Goal: Task Accomplishment & Management: Complete application form

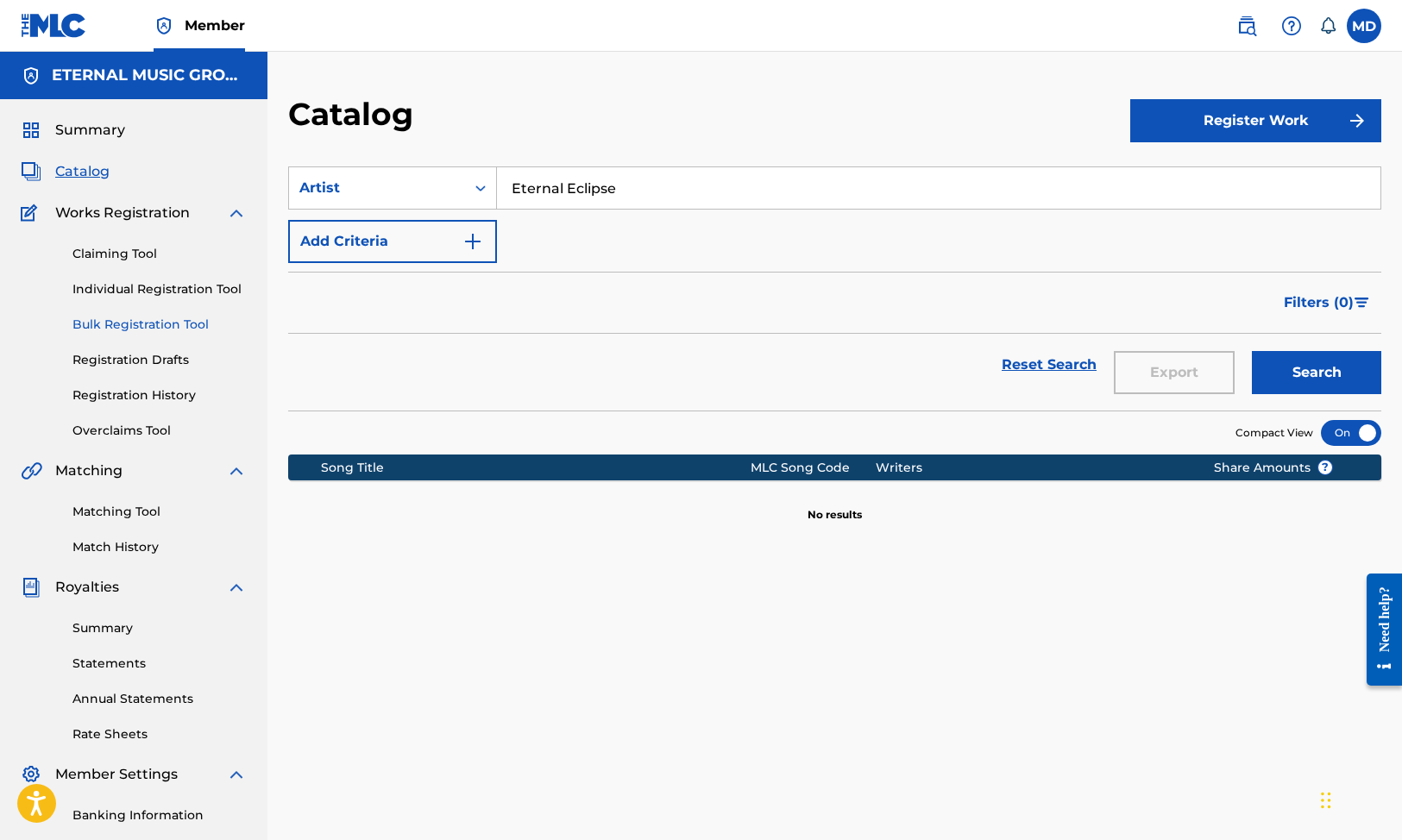
click at [132, 319] on link "Bulk Registration Tool" at bounding box center [159, 325] width 175 height 19
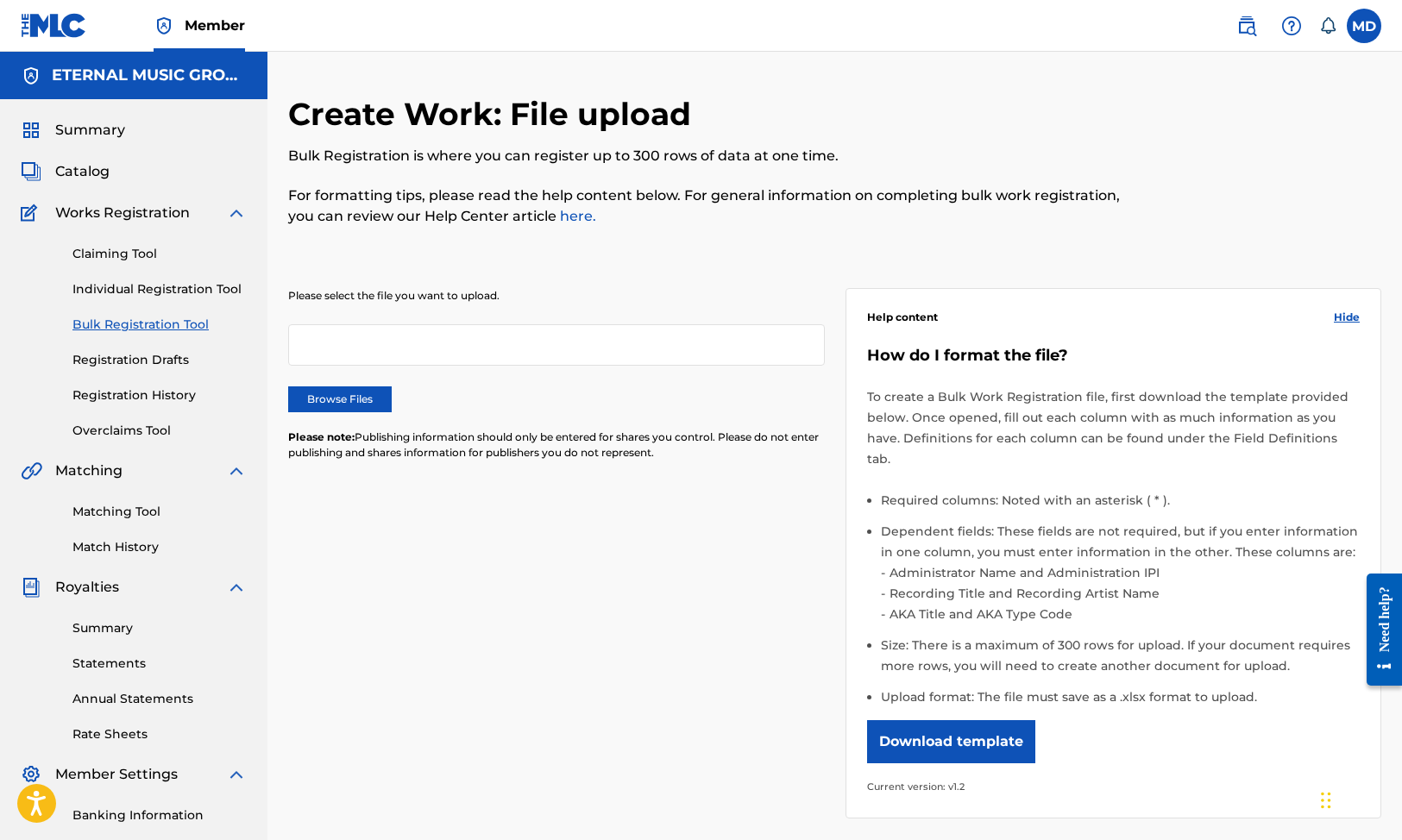
click at [351, 414] on div "Please select the file you want to upload. Browse Files Please note: Publishing…" at bounding box center [556, 384] width 537 height 193
click at [351, 399] on label "Browse Files" at bounding box center [340, 399] width 103 height 26
click at [0, 0] on input "Browse Files" at bounding box center [0, 0] width 0 height 0
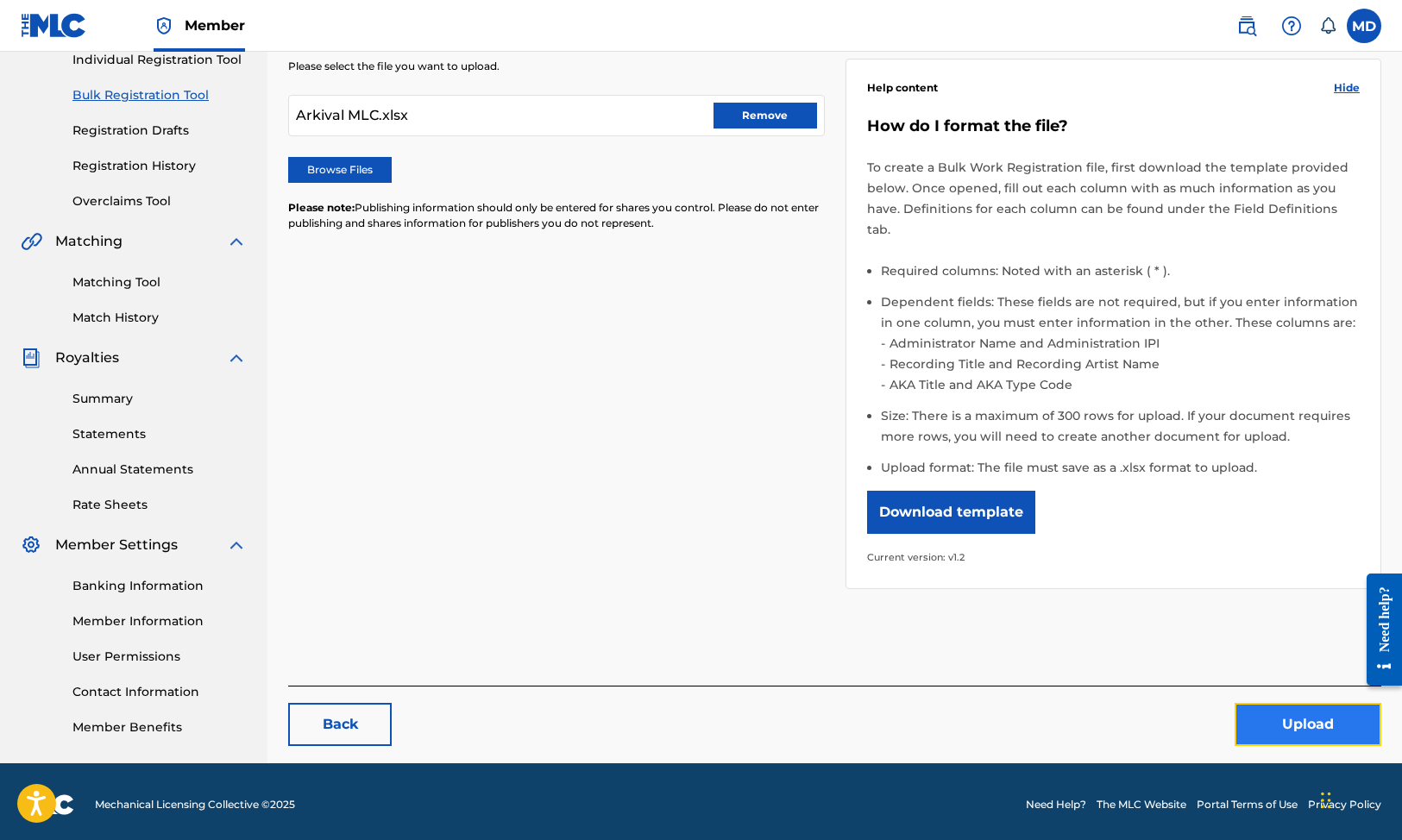
click at [1264, 712] on button "Upload" at bounding box center [1308, 725] width 146 height 43
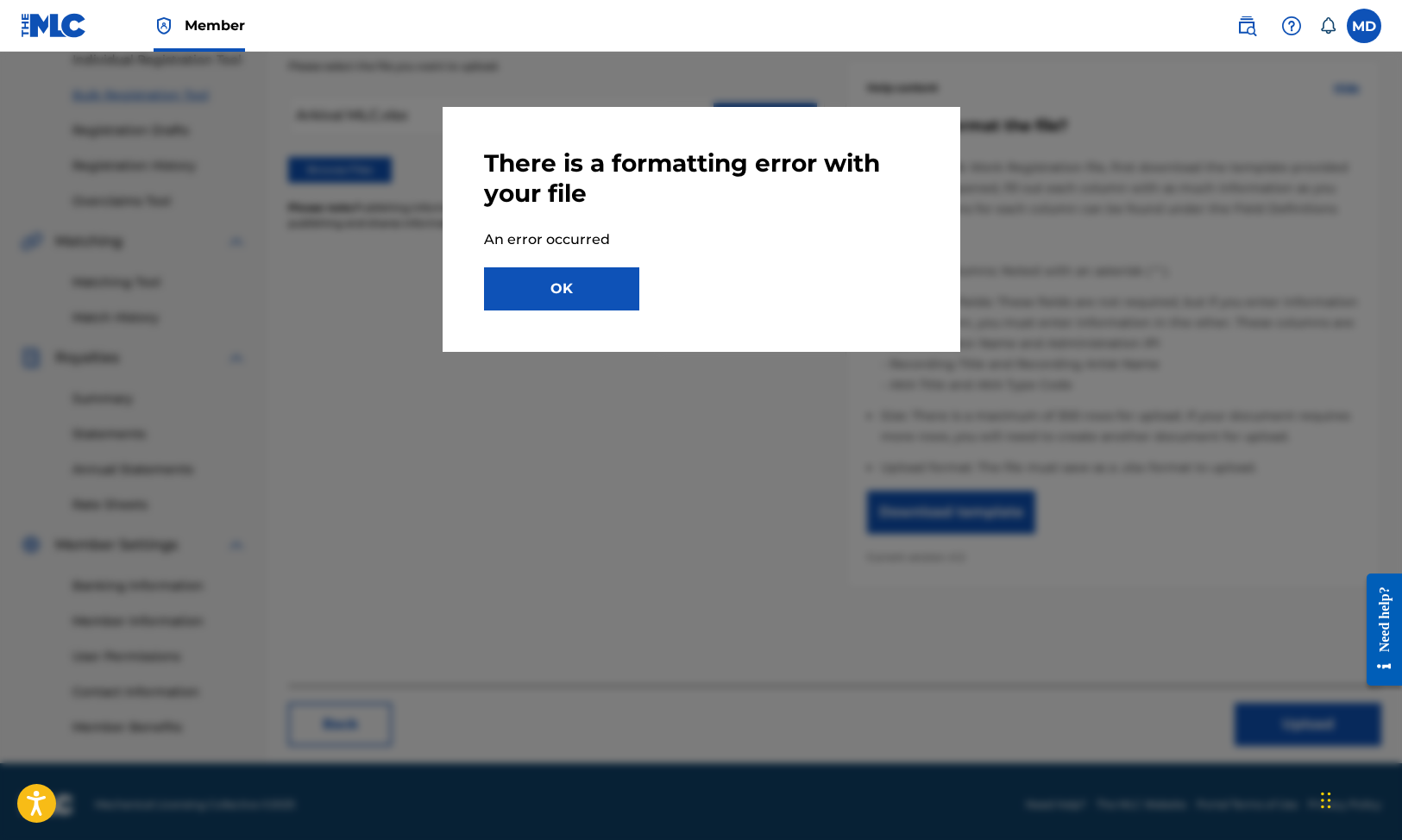
click at [589, 325] on div "There is a formatting error with your file An error occurred OK" at bounding box center [701, 229] width 518 height 245
click at [581, 295] on button "OK" at bounding box center [561, 289] width 155 height 43
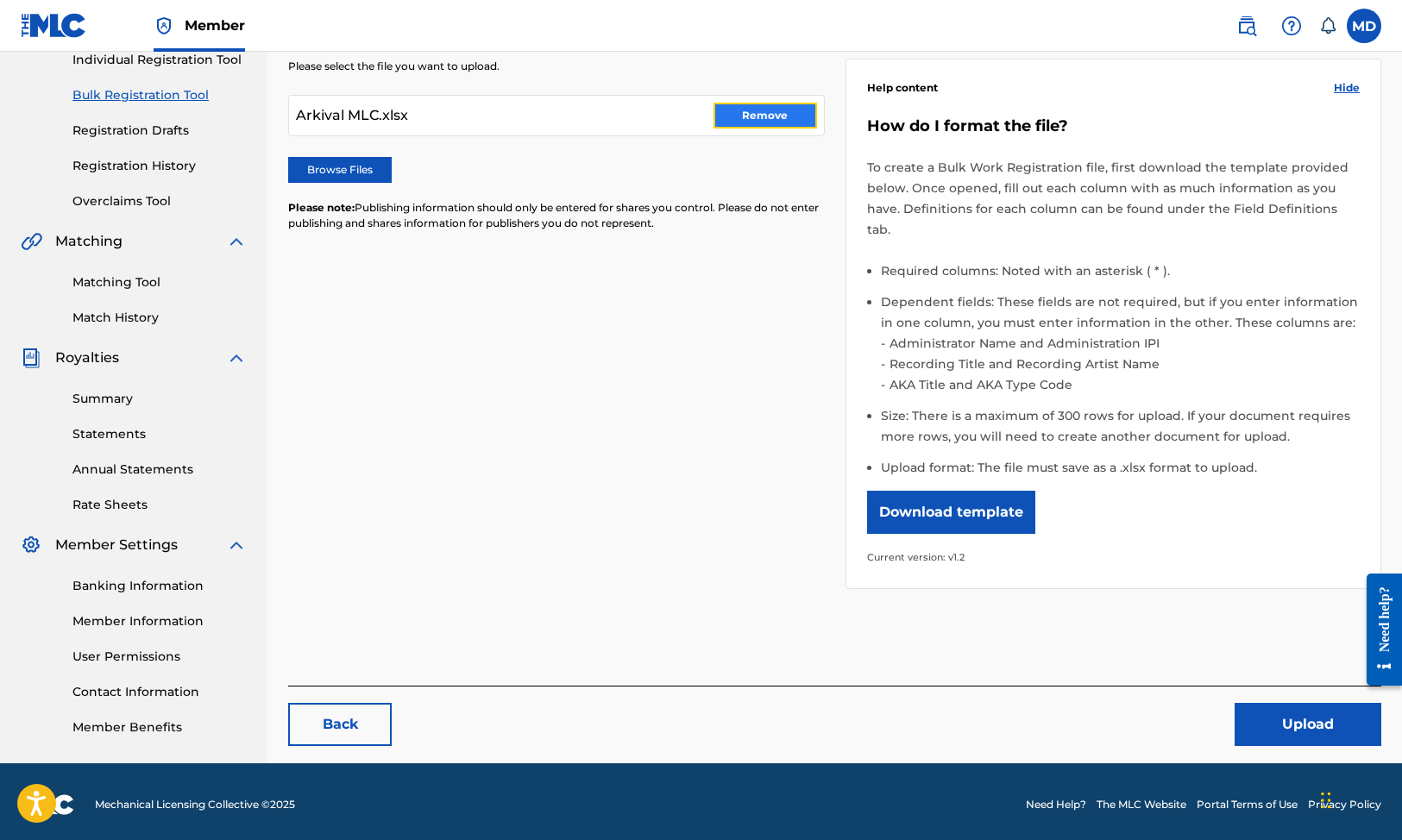
click at [757, 127] on button "Remove" at bounding box center [765, 115] width 103 height 26
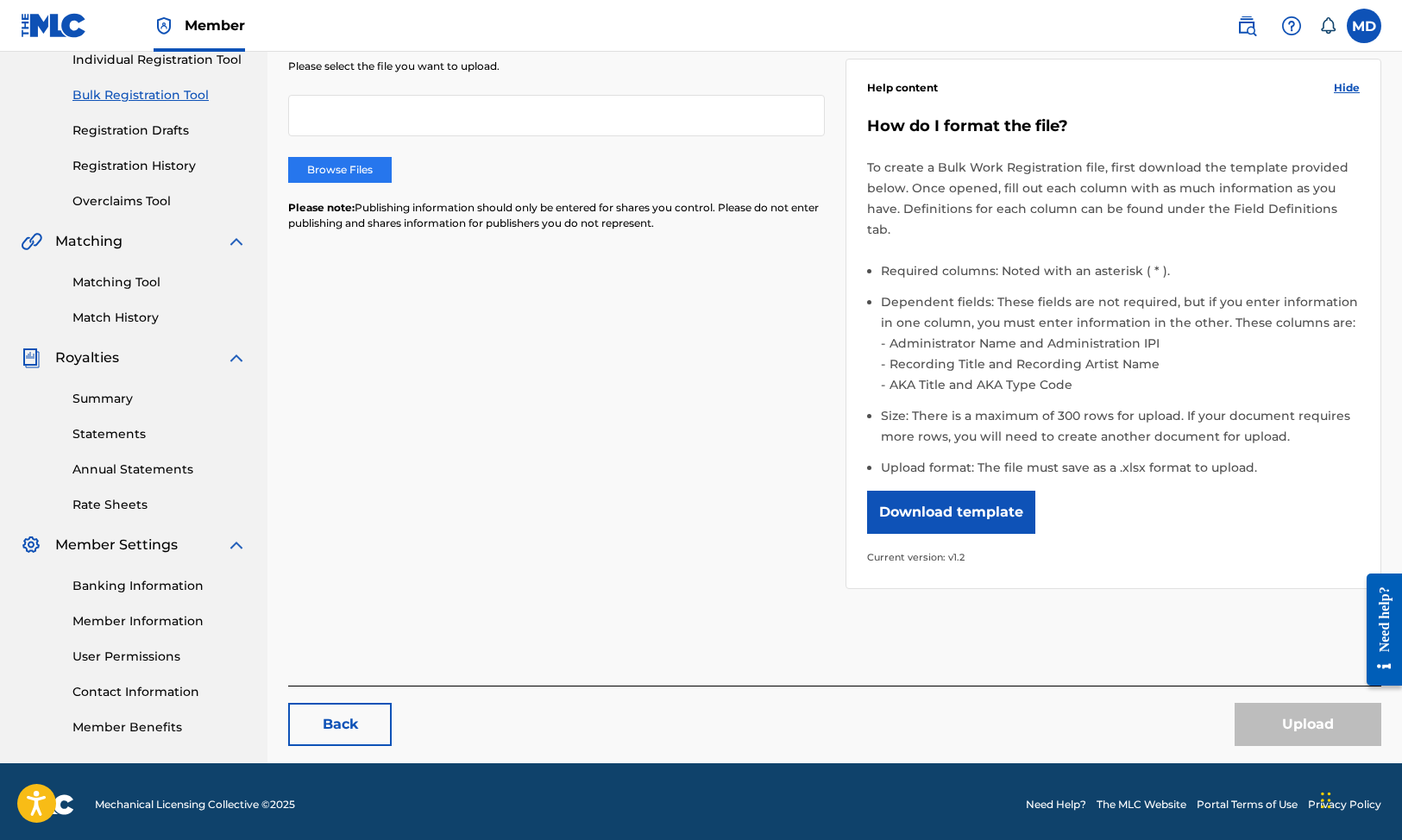
click at [376, 172] on label "Browse Files" at bounding box center [340, 170] width 103 height 26
click at [0, 0] on input "Browse Files" at bounding box center [0, 0] width 0 height 0
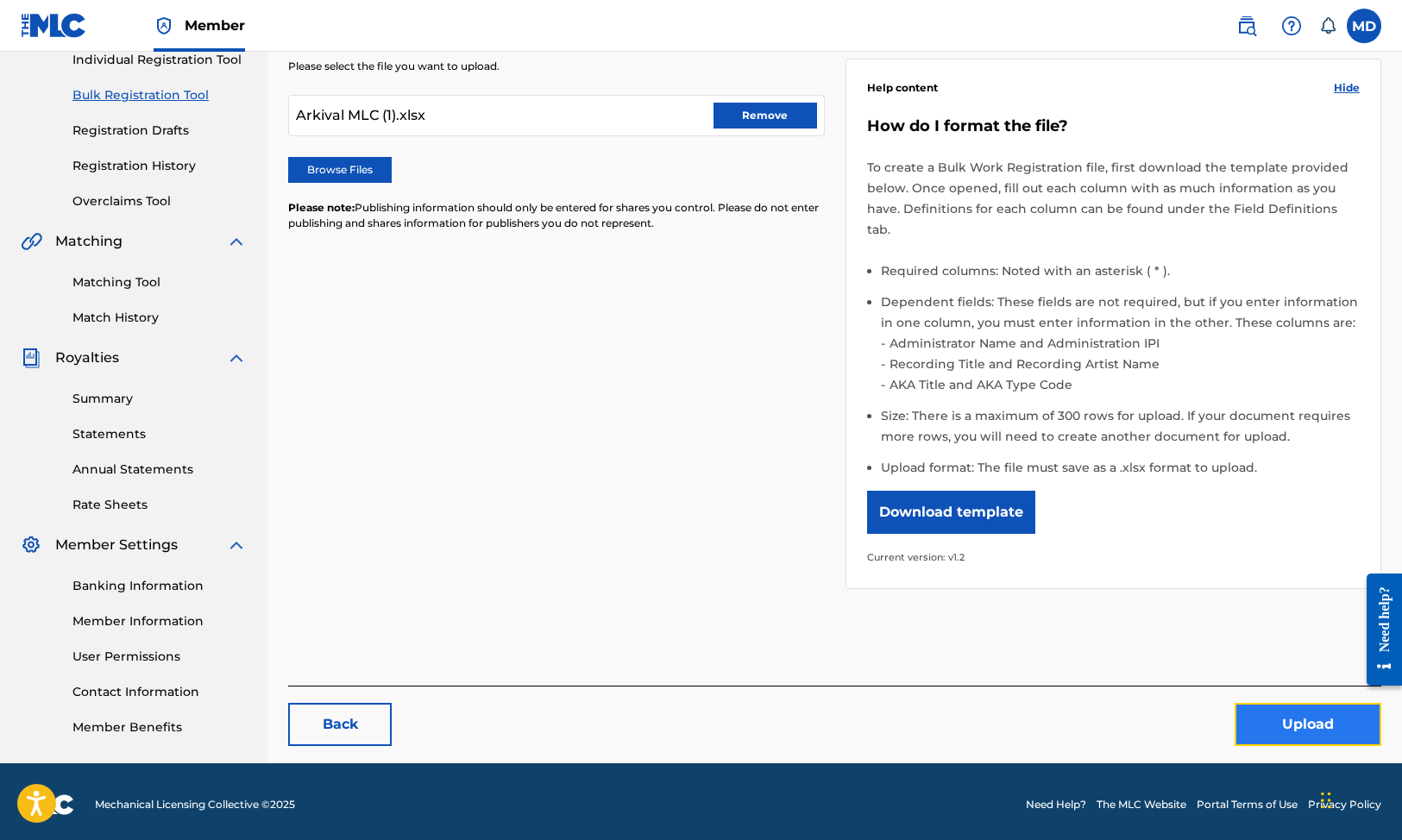
click at [1278, 719] on button "Upload" at bounding box center [1308, 725] width 146 height 43
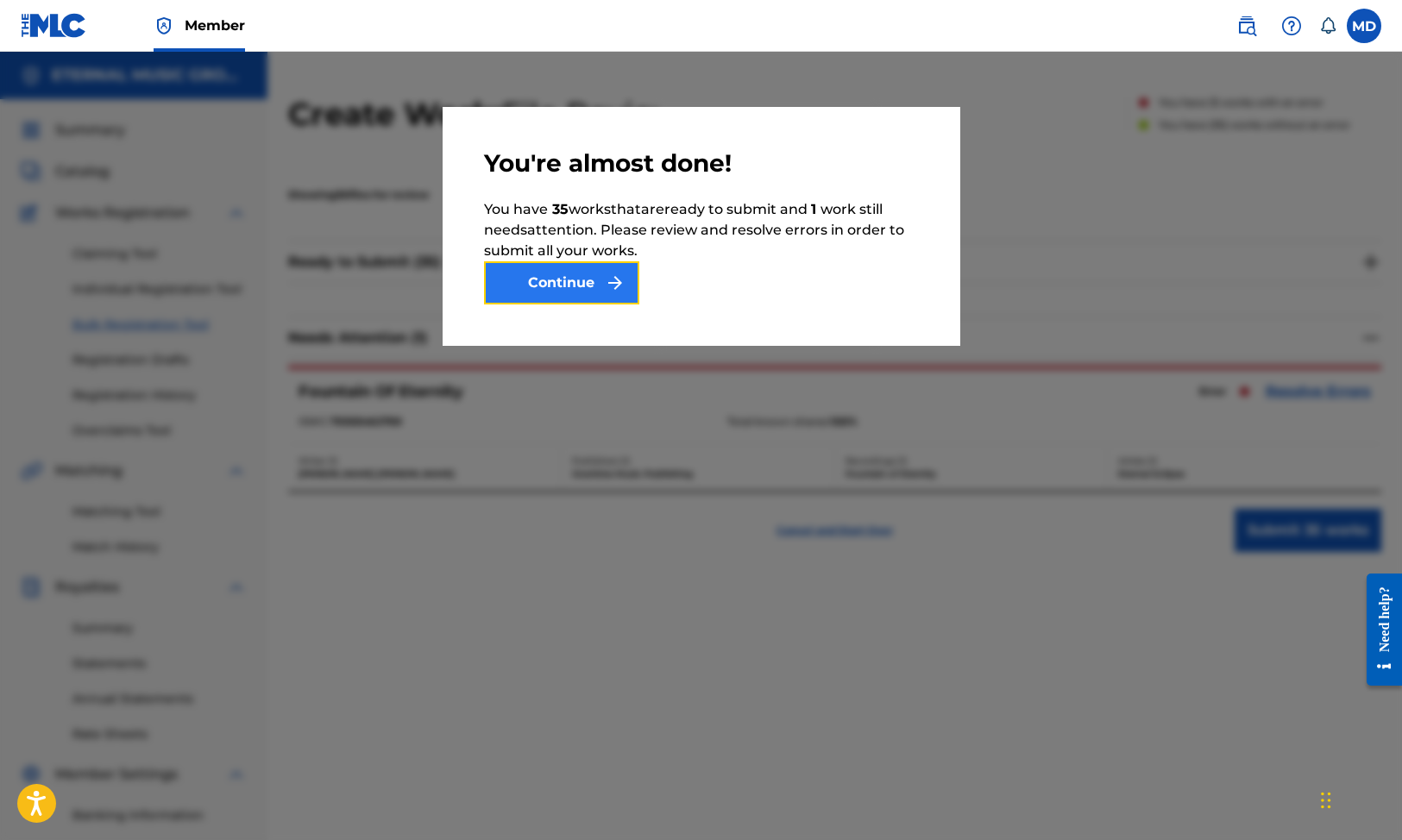
click at [571, 291] on button "Continue" at bounding box center [561, 283] width 155 height 43
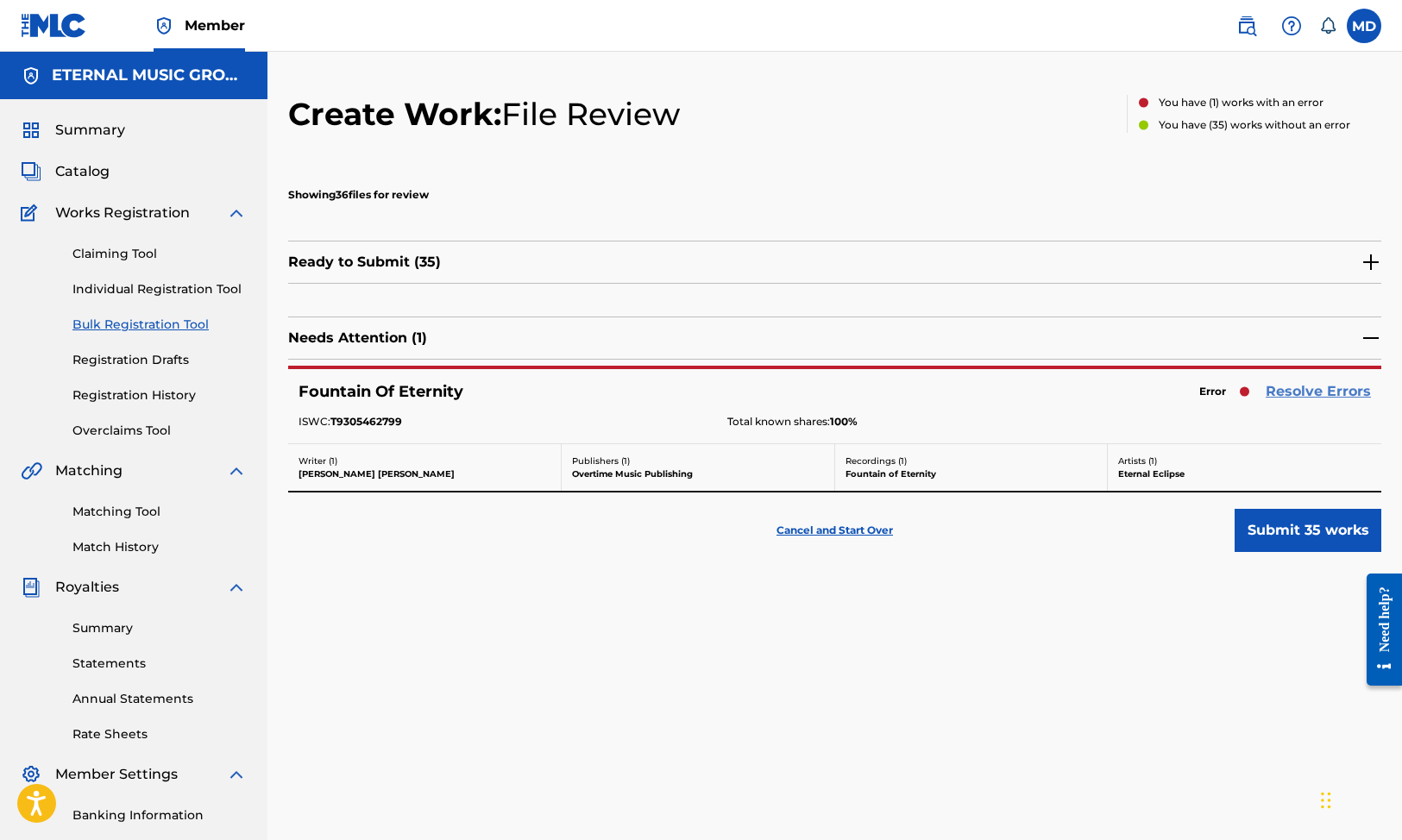
click at [1301, 393] on link "Resolve Errors" at bounding box center [1318, 391] width 105 height 20
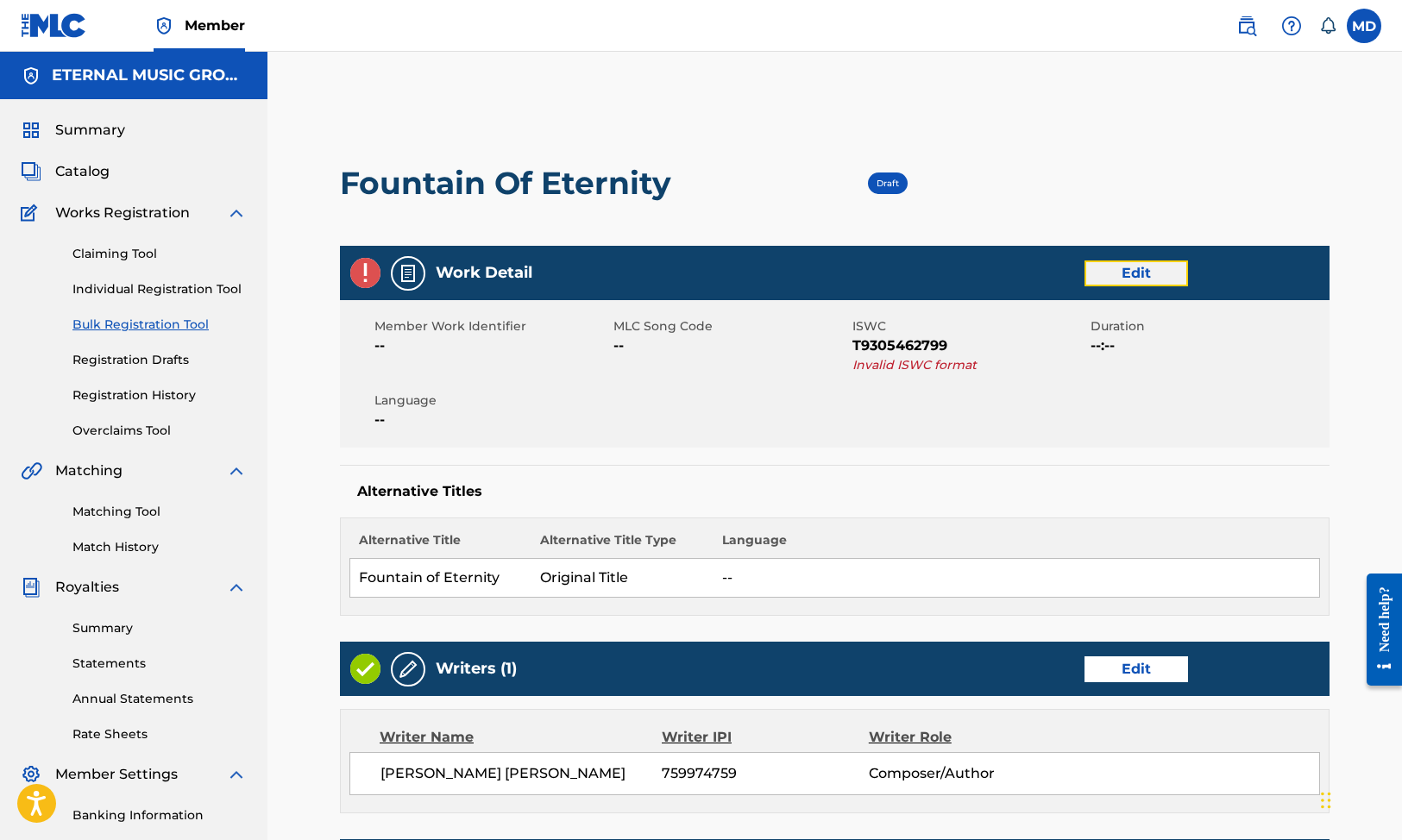
click at [1170, 281] on link "Edit" at bounding box center [1137, 273] width 103 height 26
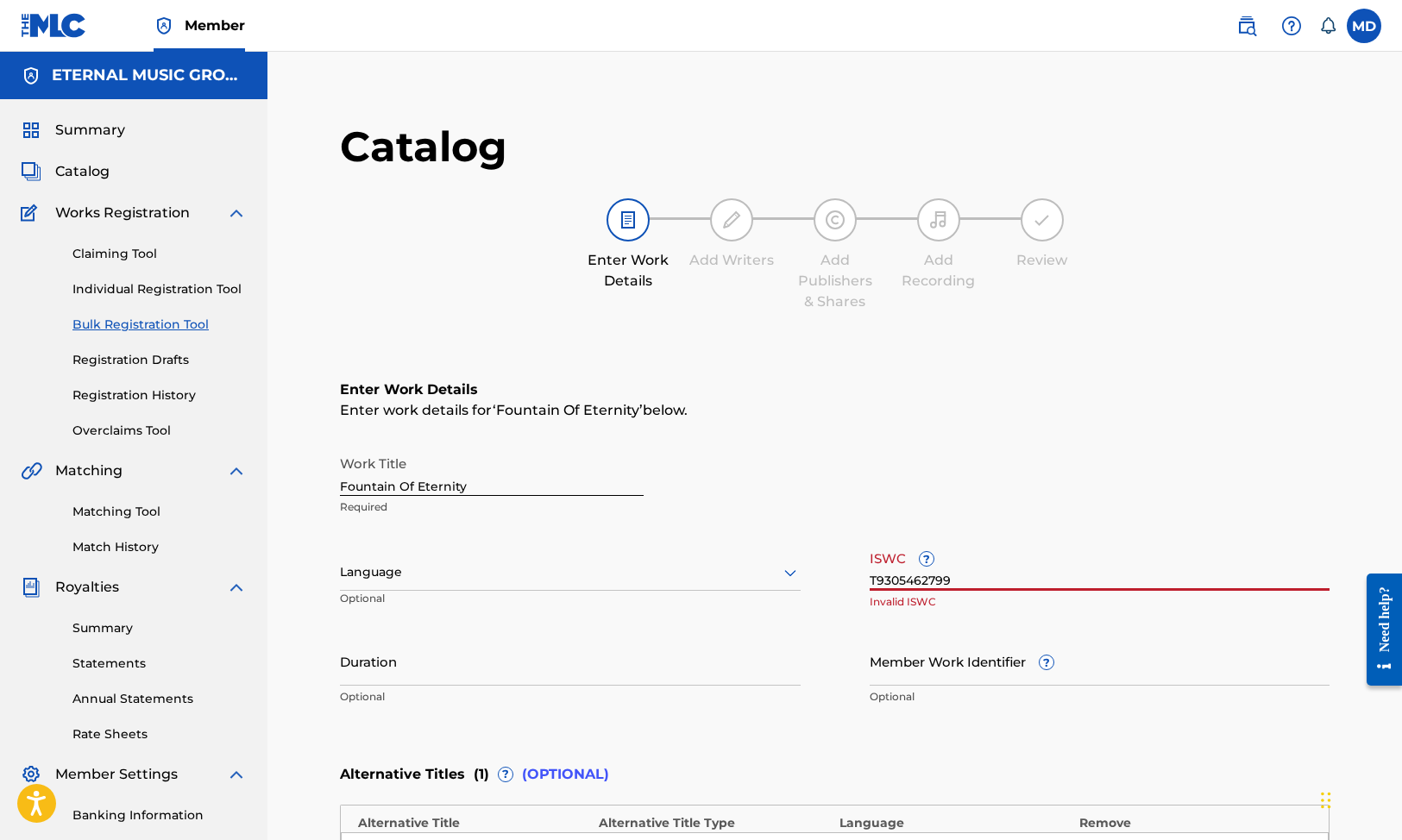
click at [956, 584] on input "T9305462799" at bounding box center [1100, 566] width 461 height 49
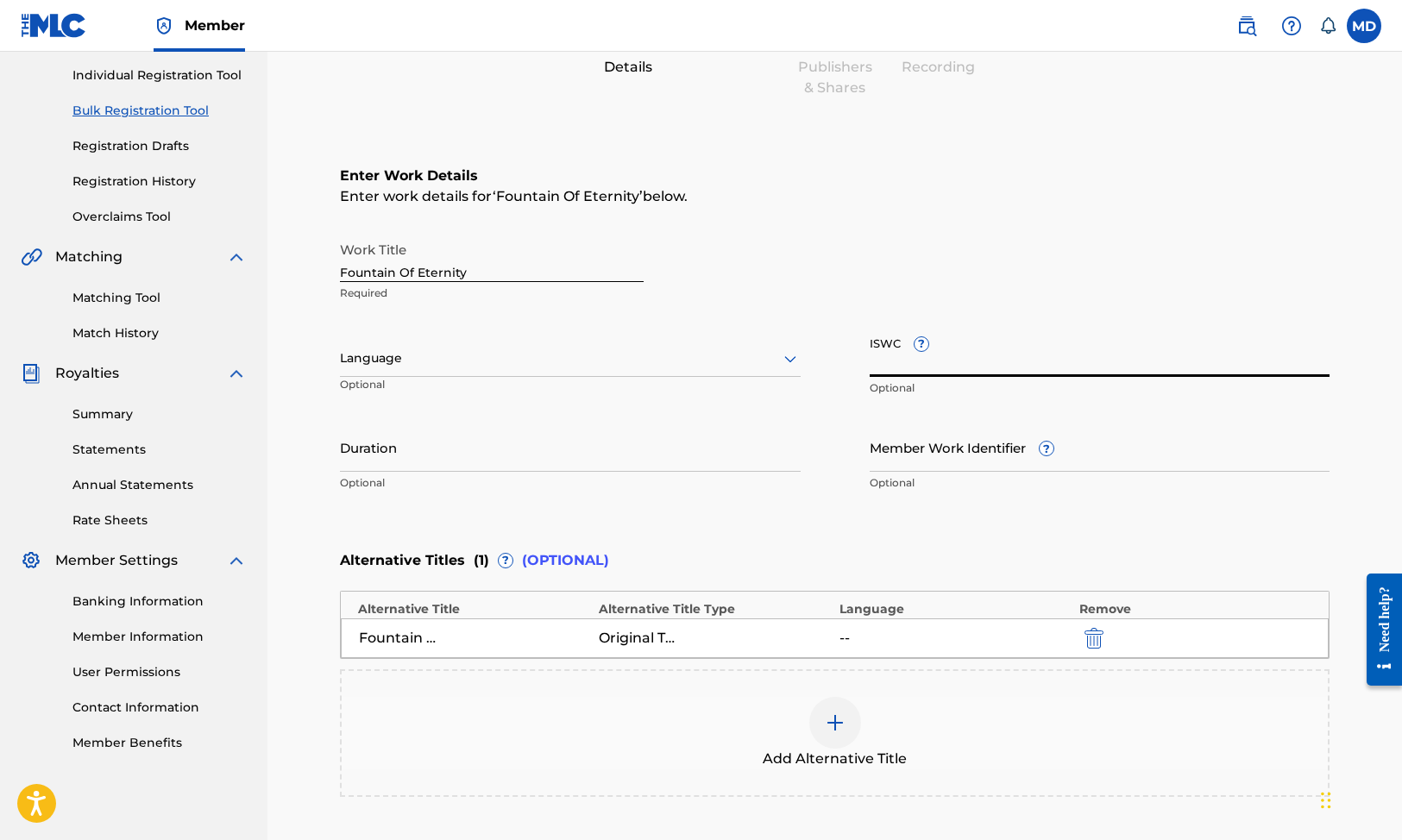
scroll to position [332, 0]
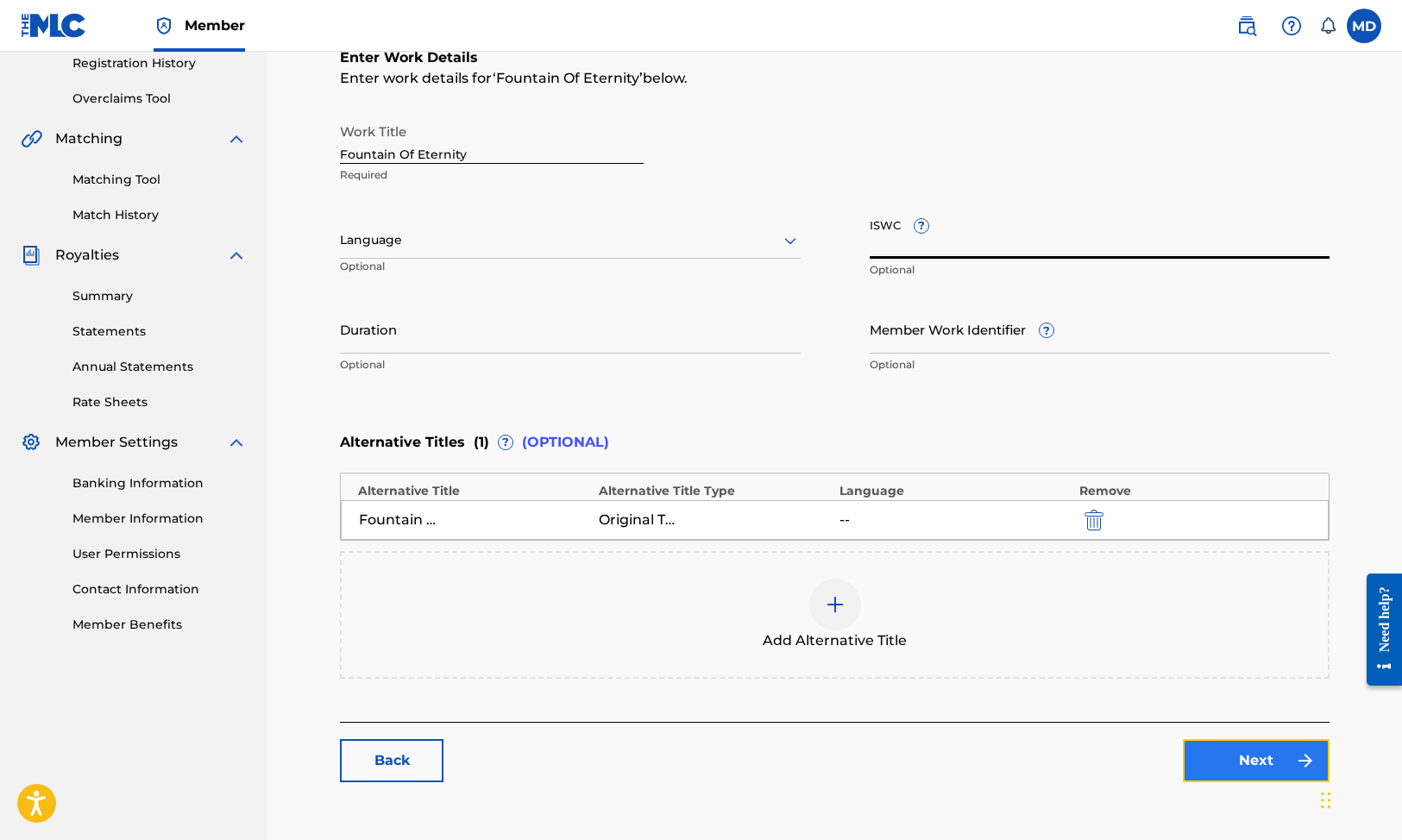
click at [1240, 754] on link "Next" at bounding box center [1256, 761] width 146 height 43
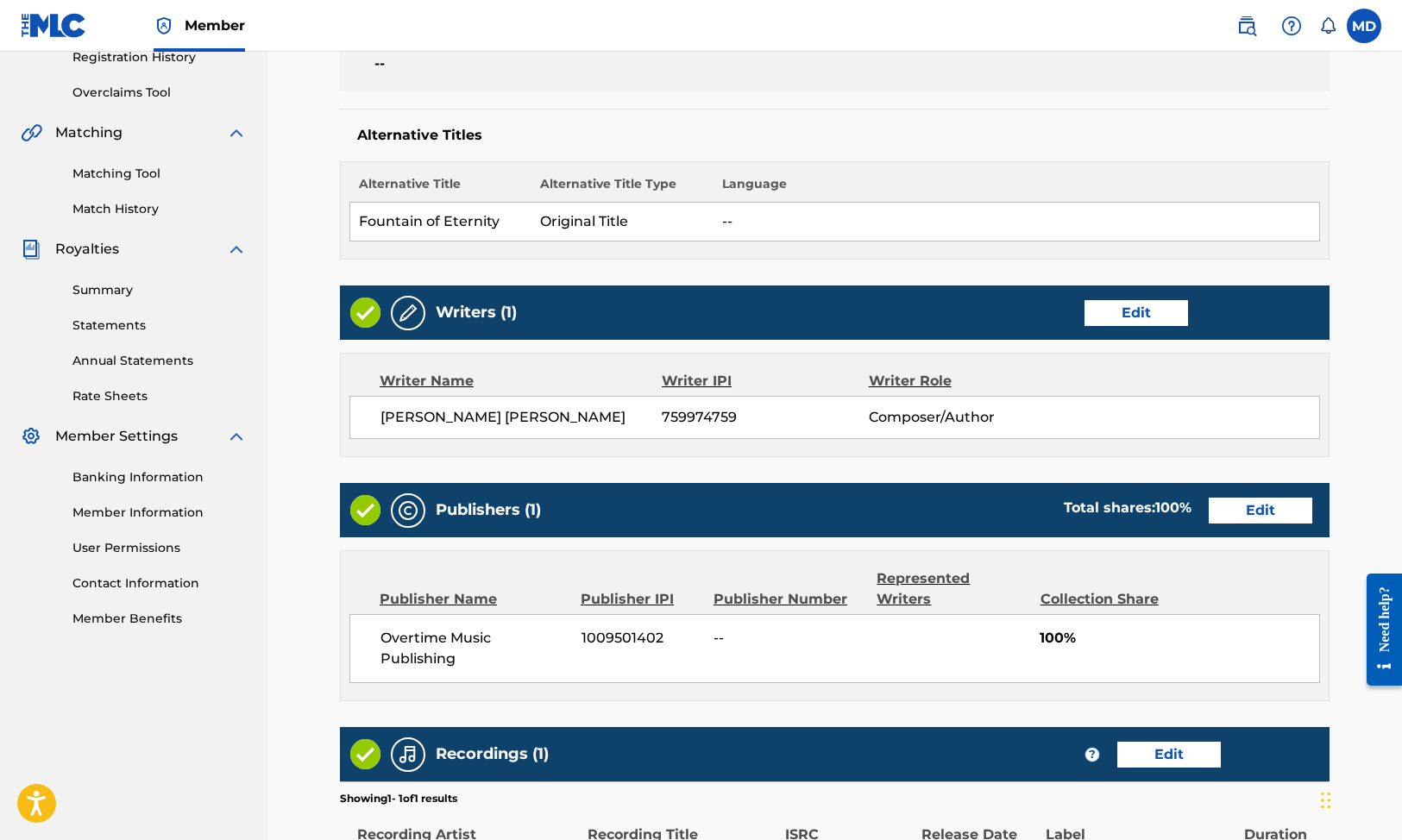
scroll to position [599, 0]
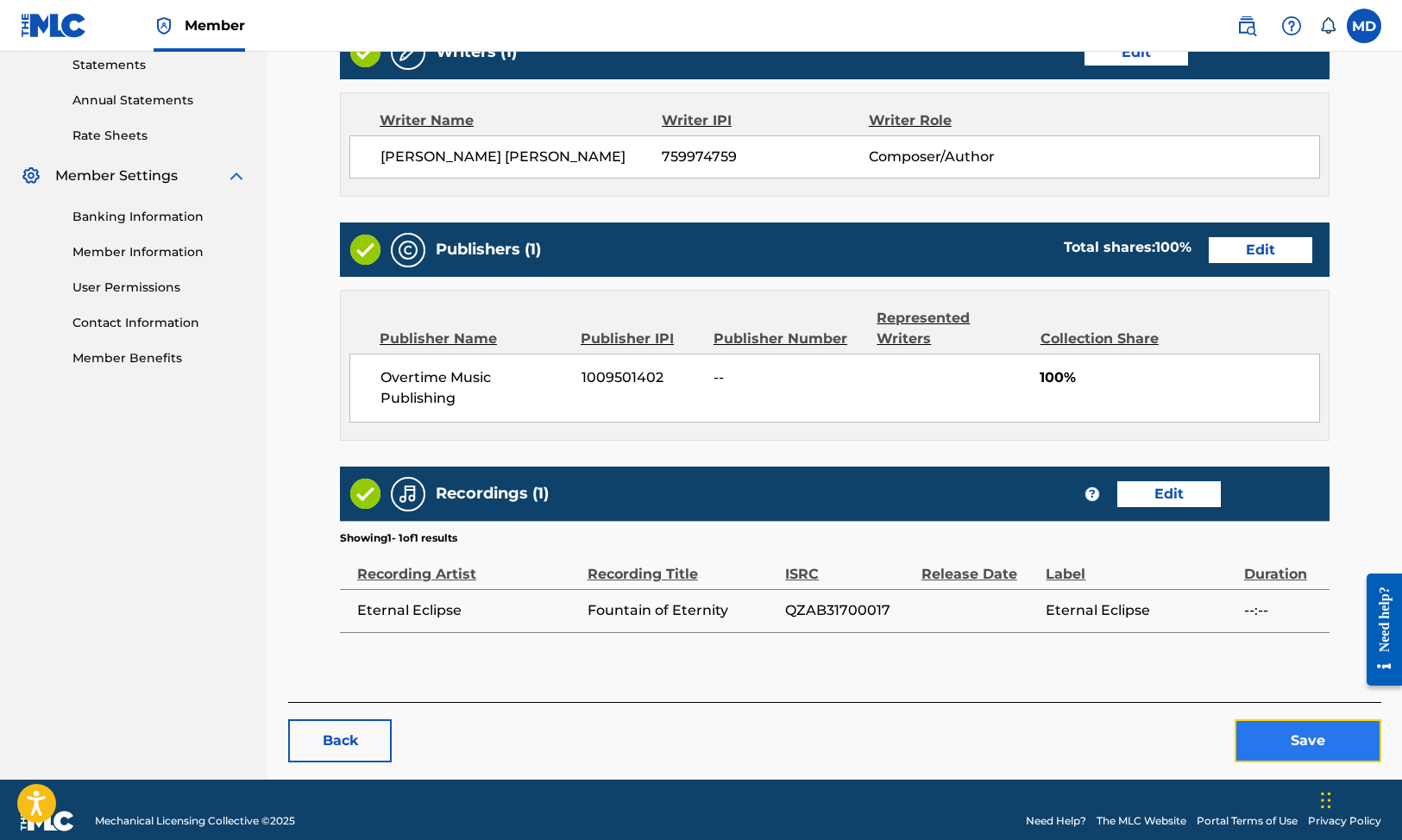
click at [1292, 720] on button "Save" at bounding box center [1308, 741] width 146 height 43
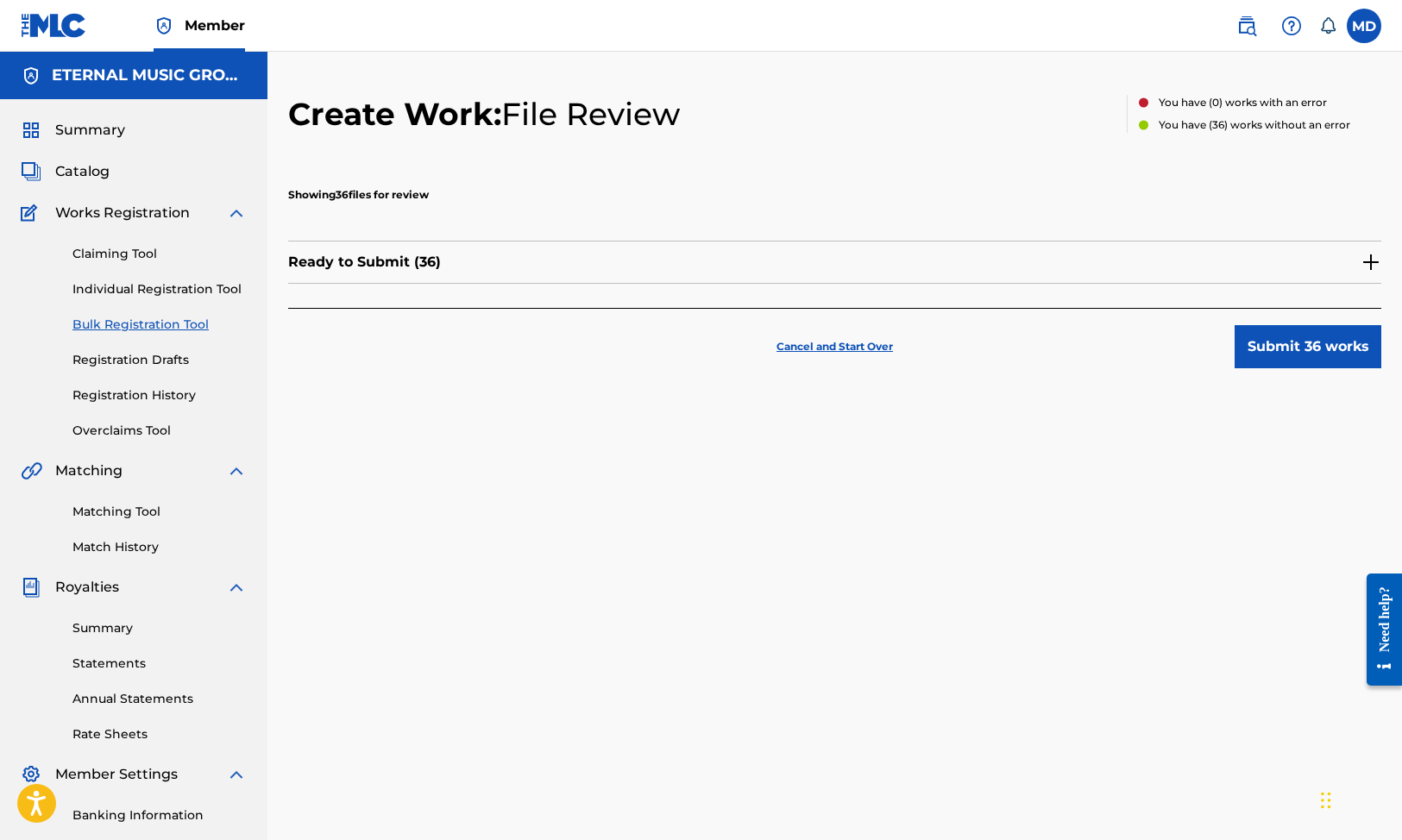
click at [1365, 261] on img at bounding box center [1371, 261] width 20 height 20
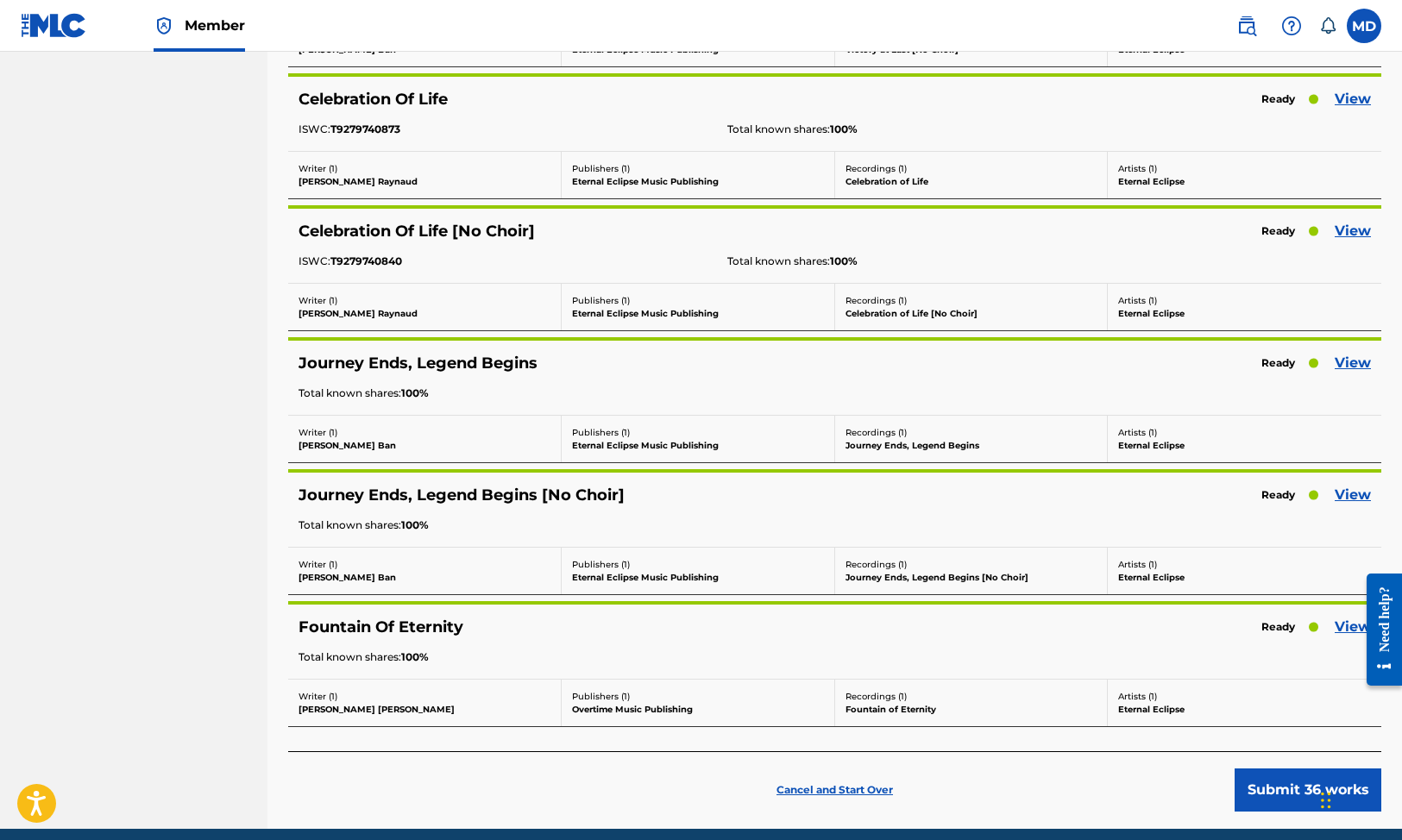
scroll to position [4380, 0]
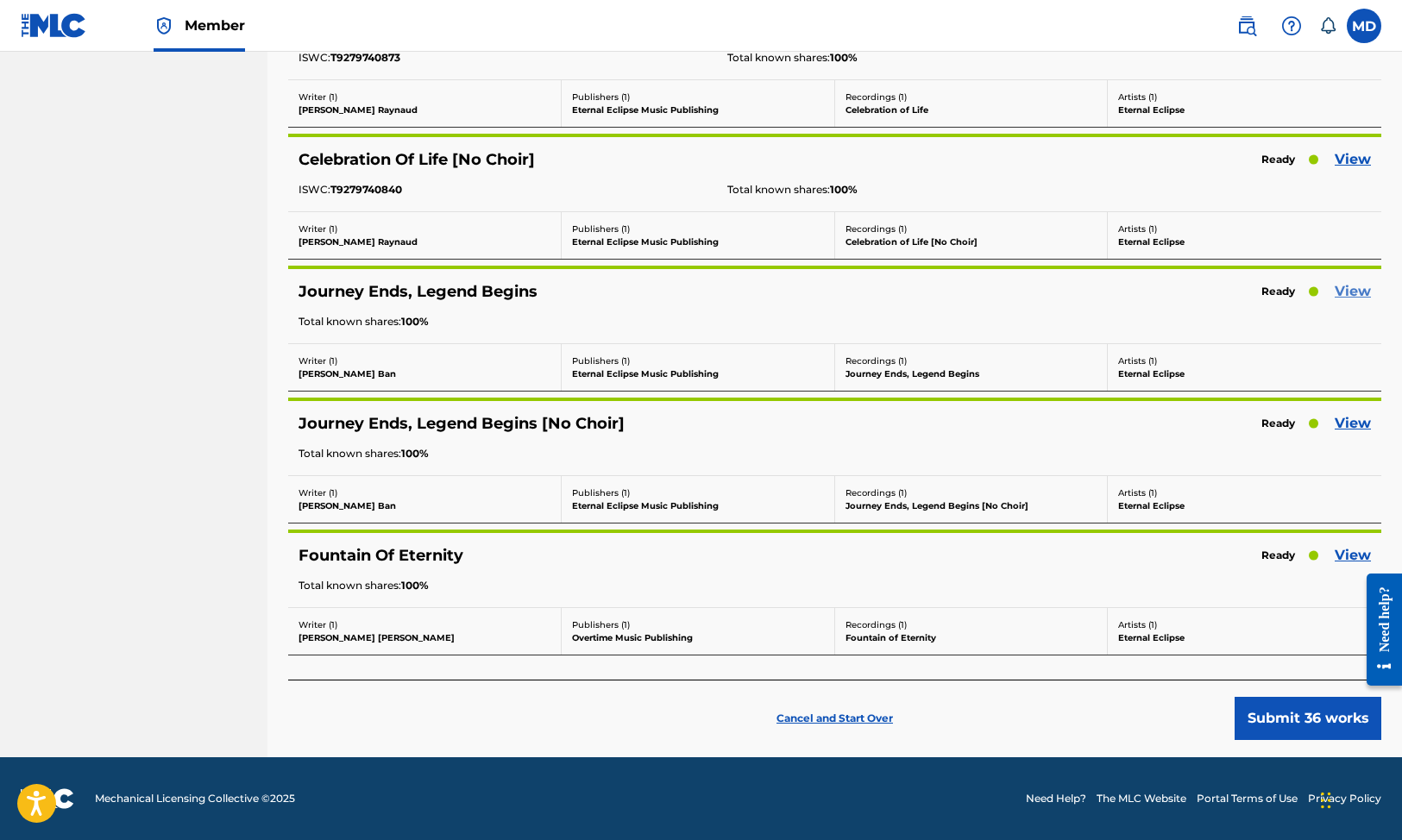
click at [1351, 291] on link "View" at bounding box center [1352, 291] width 36 height 20
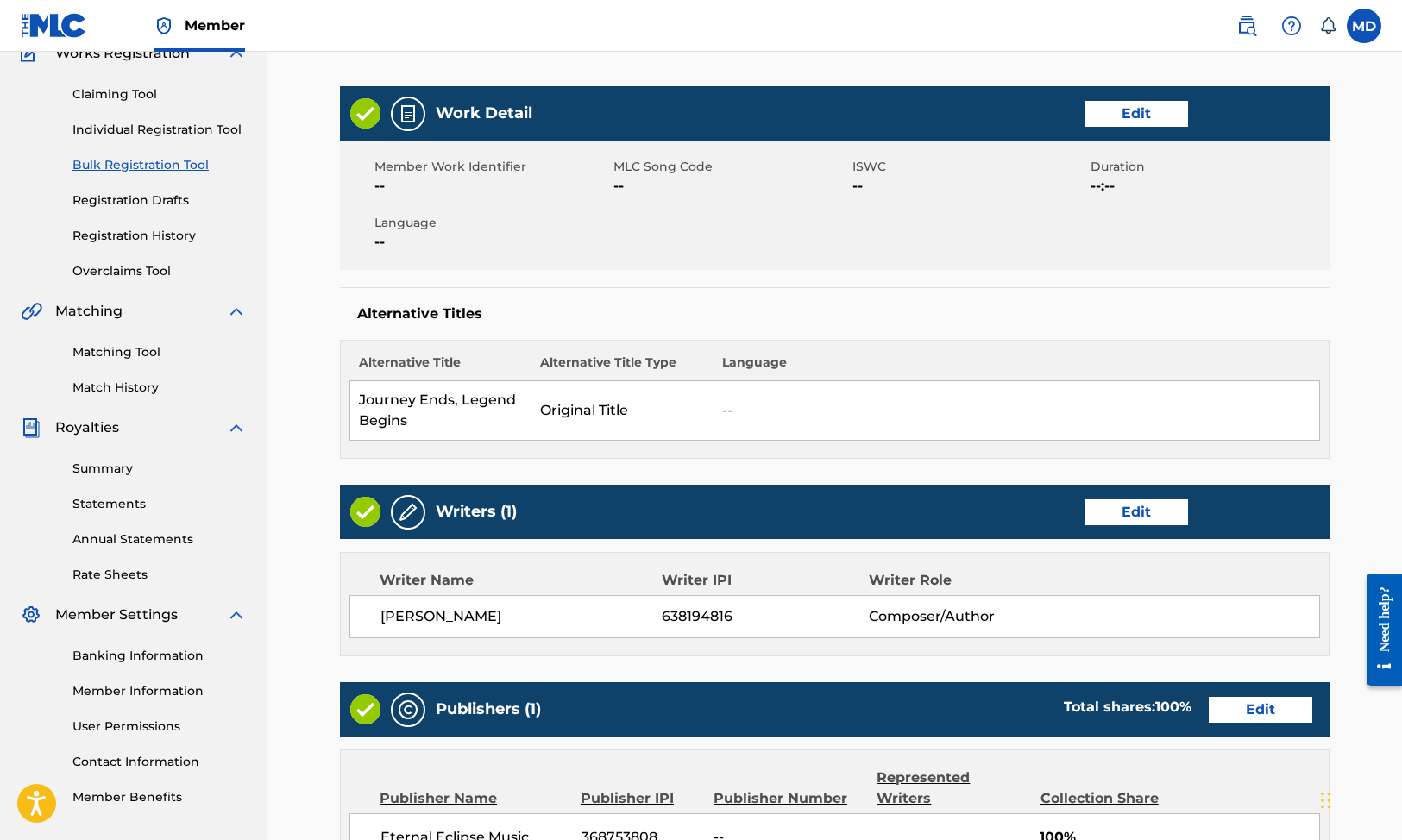
scroll to position [211, 0]
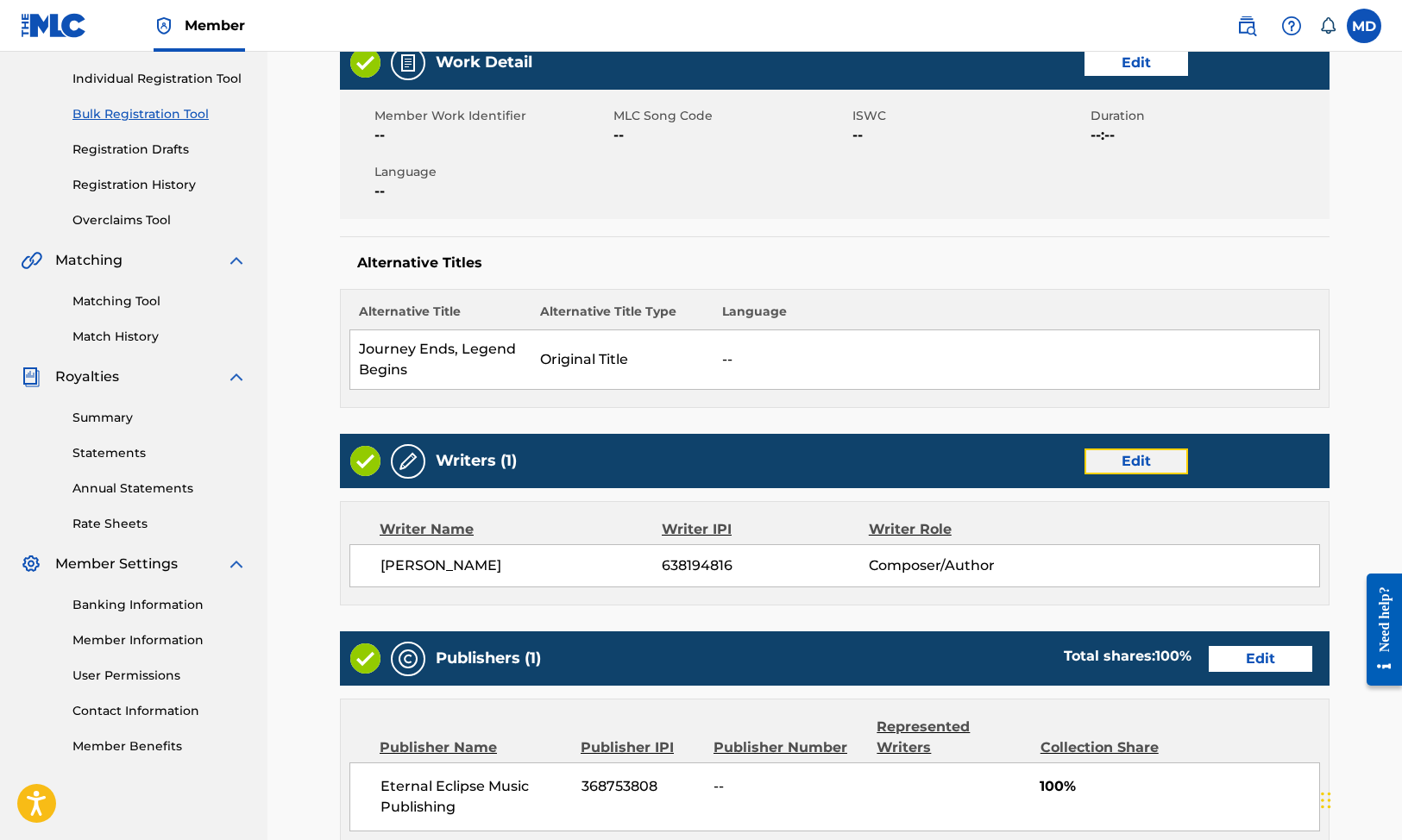
click at [1127, 462] on link "Edit" at bounding box center [1137, 461] width 103 height 26
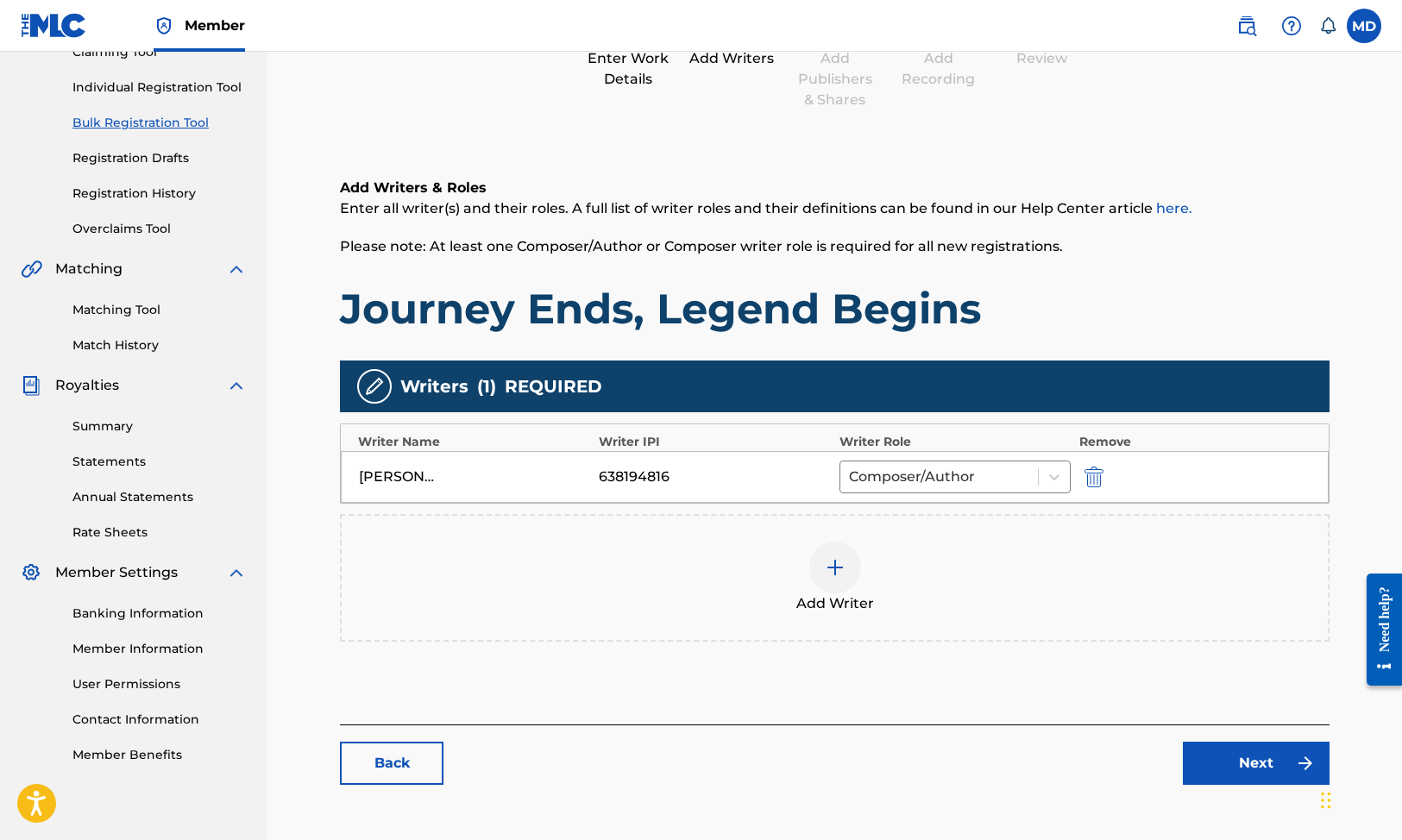
scroll to position [213, 0]
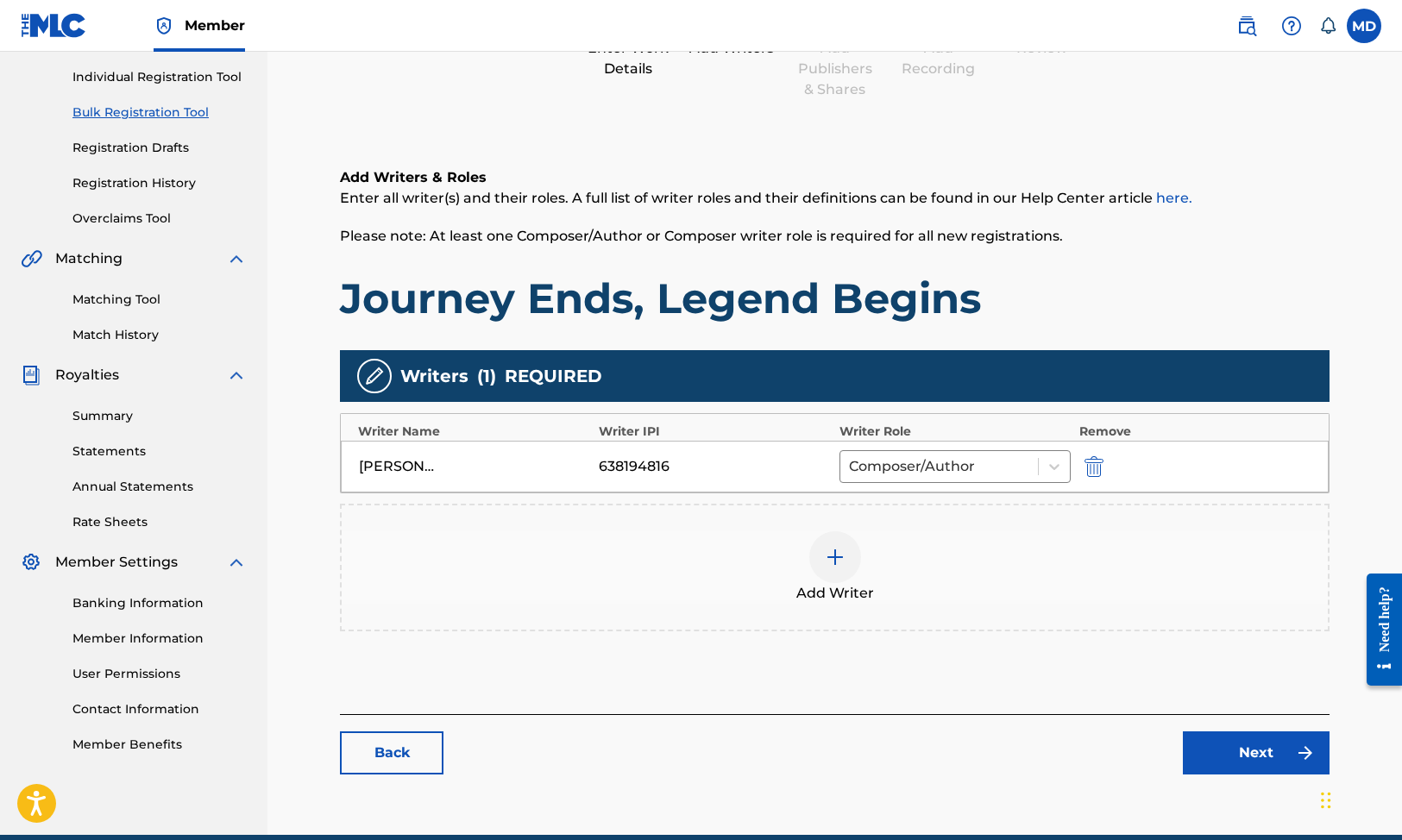
click at [840, 571] on div at bounding box center [835, 557] width 52 height 52
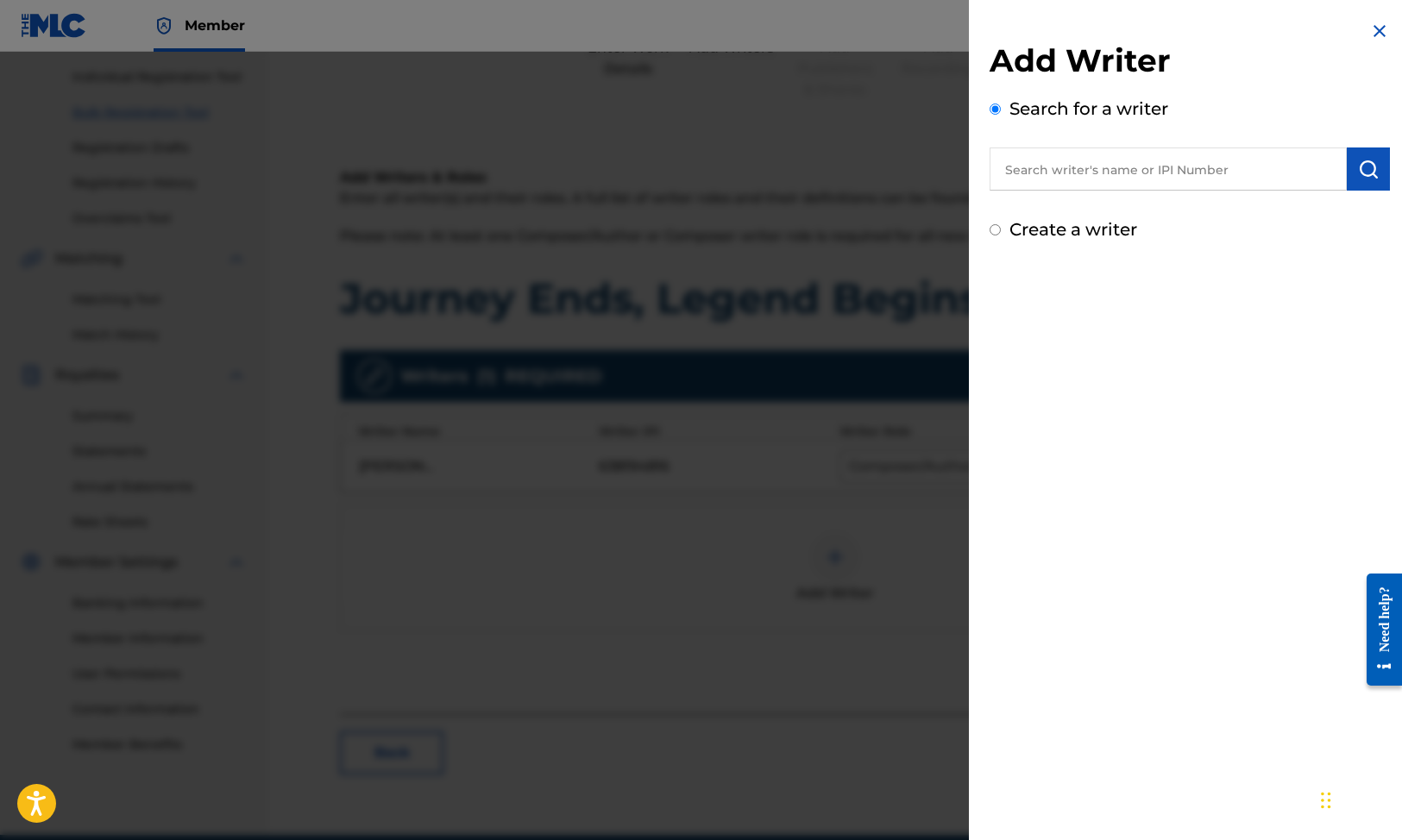
click at [1120, 195] on div "Add Writer Search for a writer Create a writer" at bounding box center [1189, 141] width 400 height 201
click at [1115, 186] on input "text" at bounding box center [1168, 169] width 357 height 43
paste input "[PERSON_NAME]"
click at [1071, 175] on input "[PERSON_NAME]" at bounding box center [1168, 169] width 357 height 43
type input "[PERSON_NAME]"
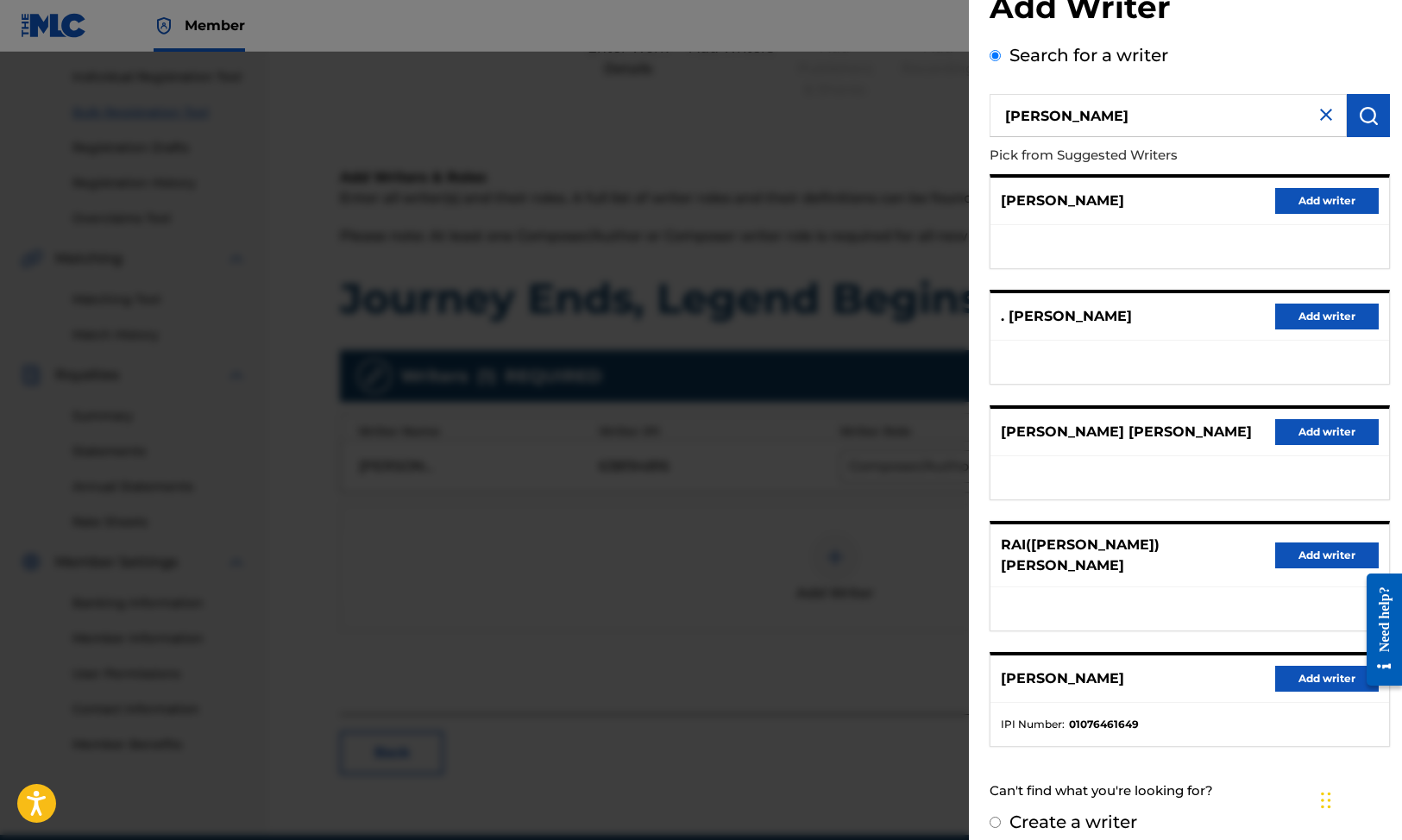
scroll to position [53, 0]
click at [1317, 667] on button "Add writer" at bounding box center [1327, 680] width 103 height 26
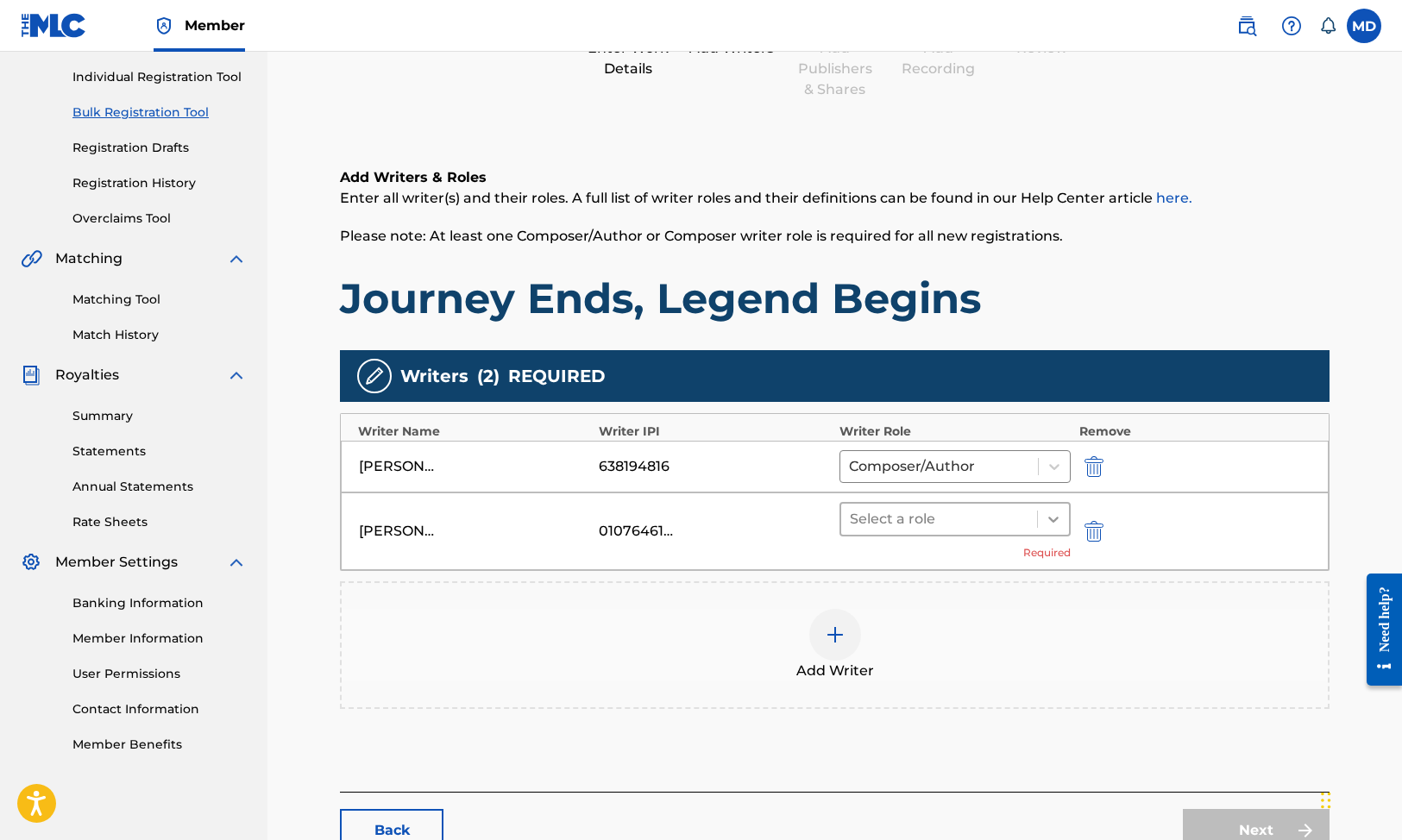
click at [1060, 532] on div at bounding box center [1054, 519] width 31 height 31
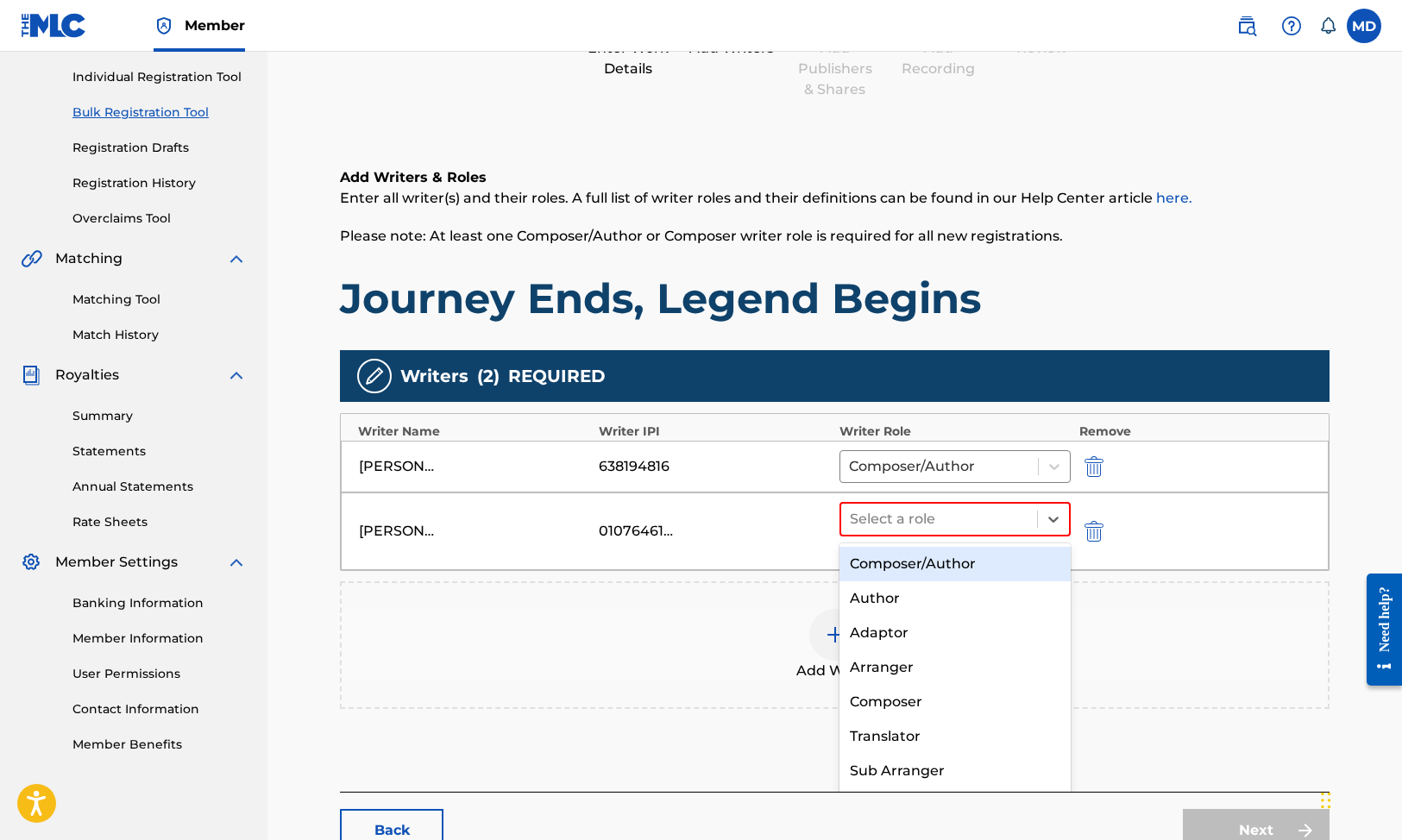
click at [1026, 548] on div "Composer/Author" at bounding box center [954, 564] width 231 height 34
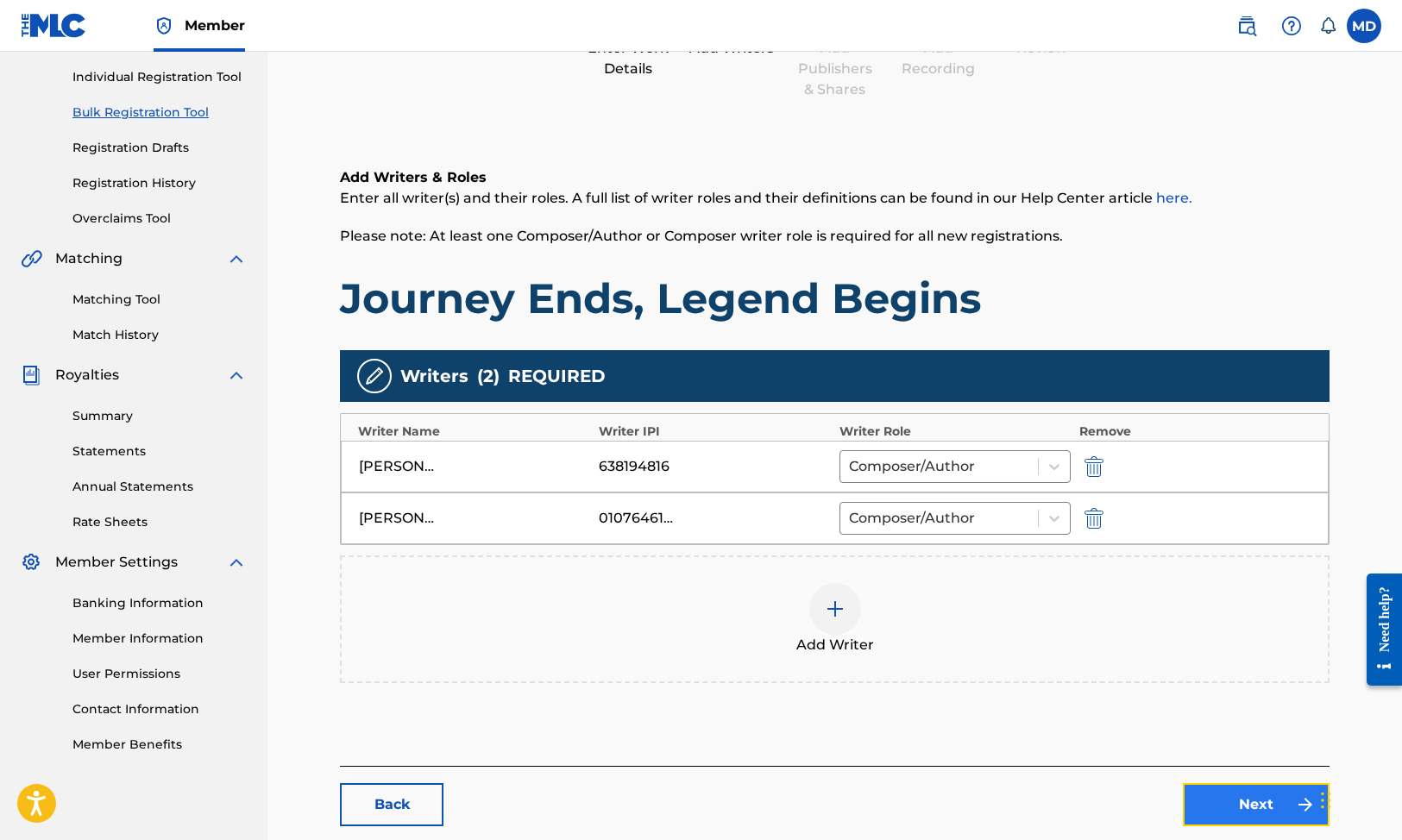
click at [1273, 816] on link "Next" at bounding box center [1256, 805] width 146 height 43
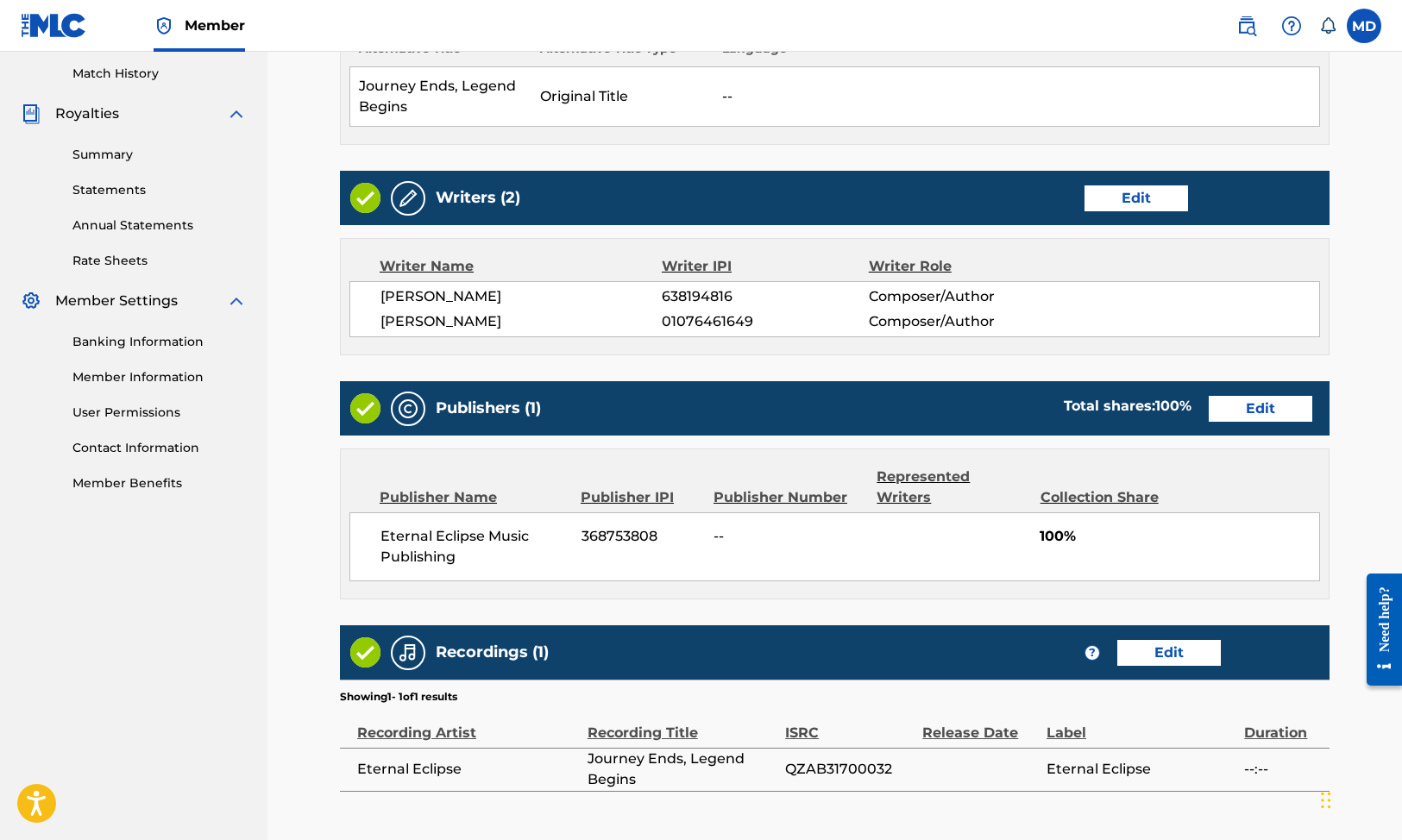
scroll to position [631, 0]
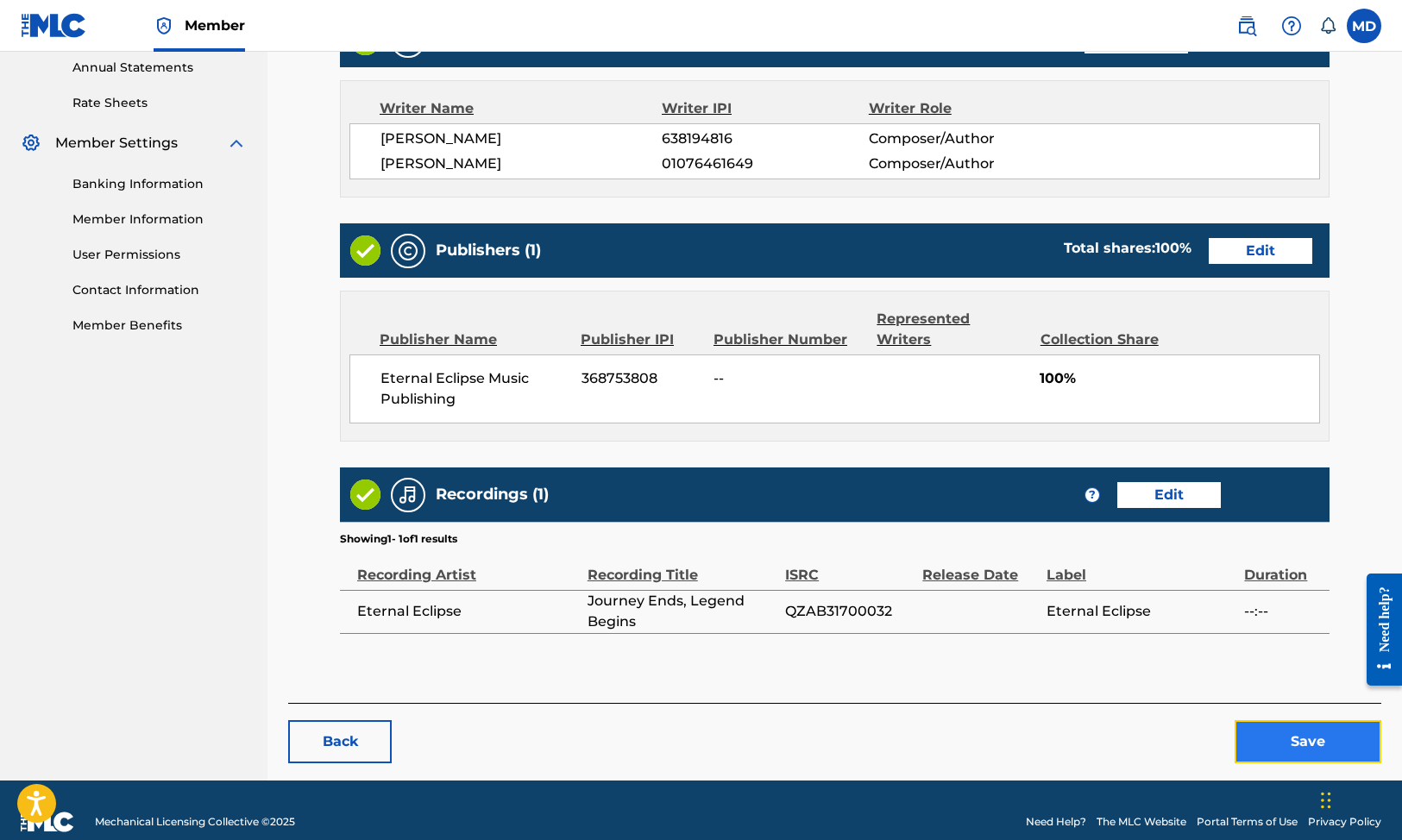
click at [1281, 720] on button "Save" at bounding box center [1308, 741] width 146 height 43
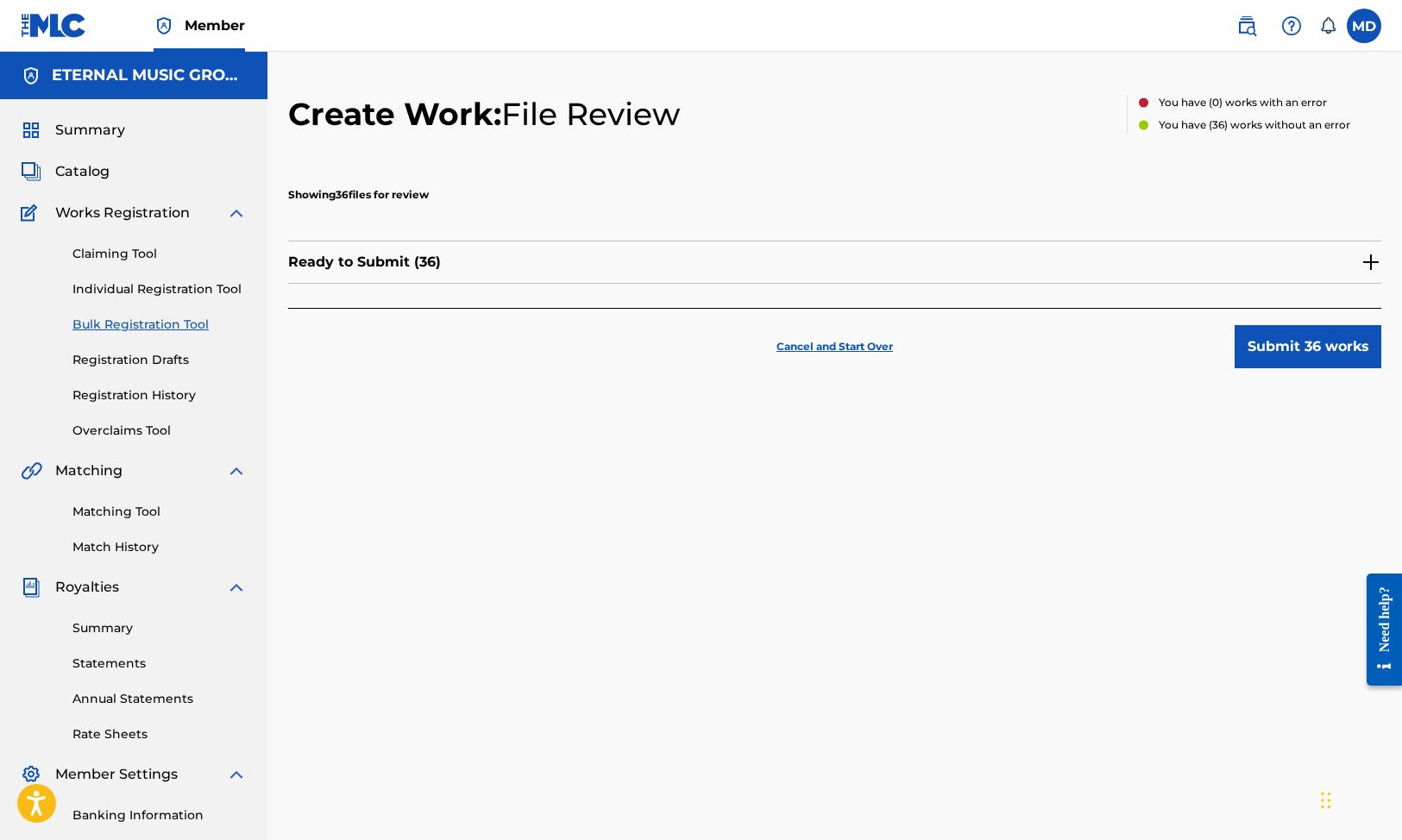
click at [1378, 254] on img at bounding box center [1371, 261] width 20 height 20
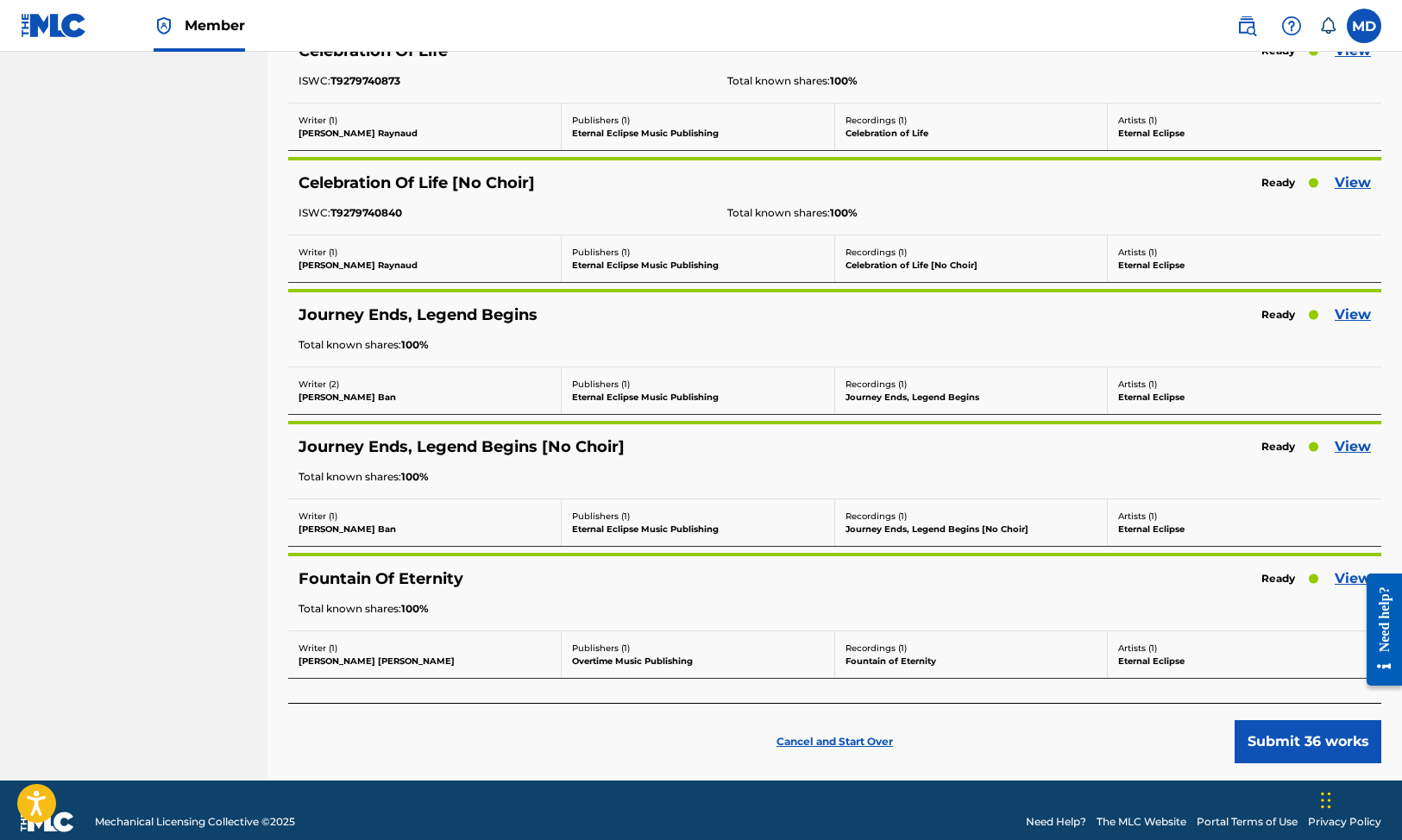
scroll to position [4380, 0]
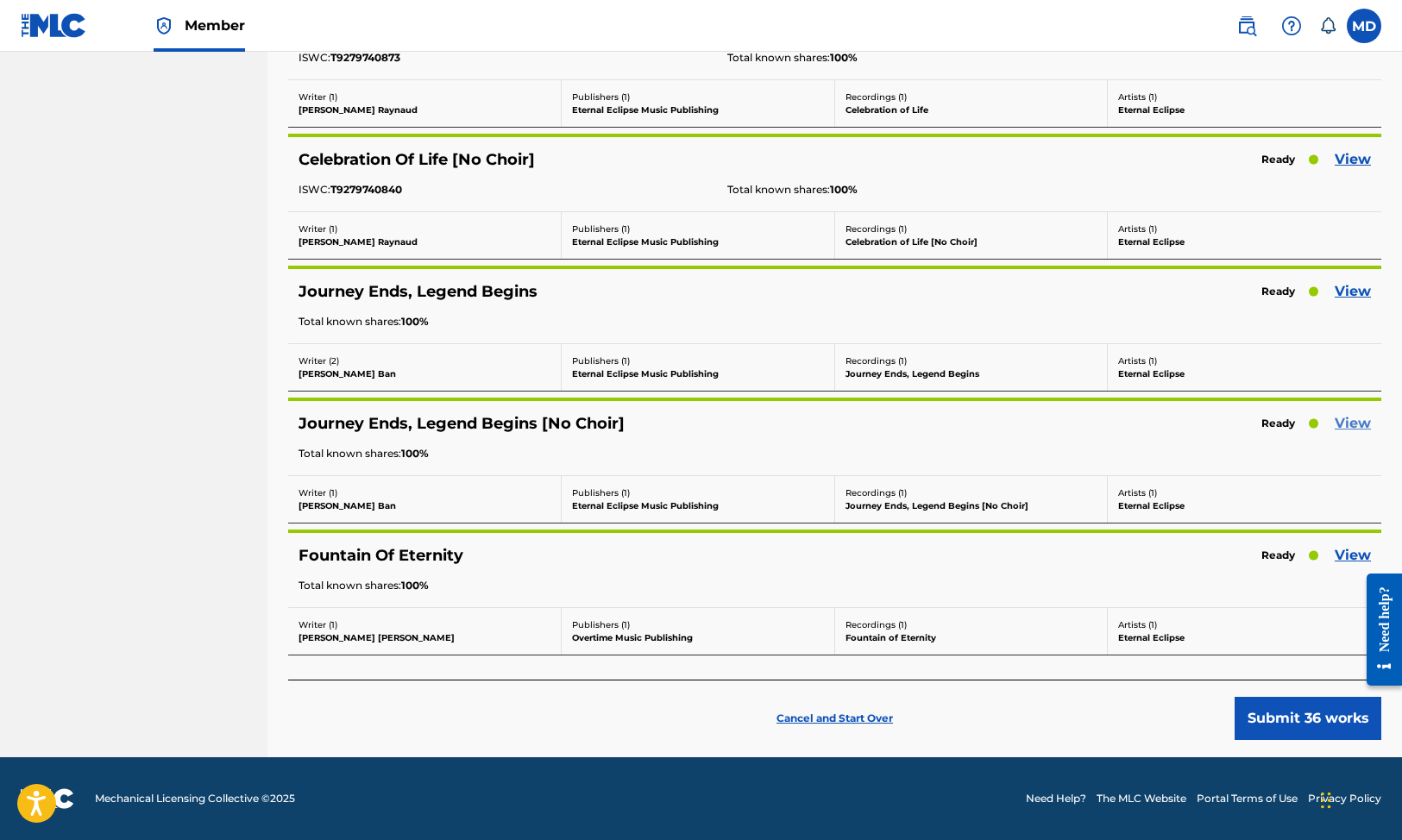
click at [1362, 428] on link "View" at bounding box center [1352, 423] width 36 height 20
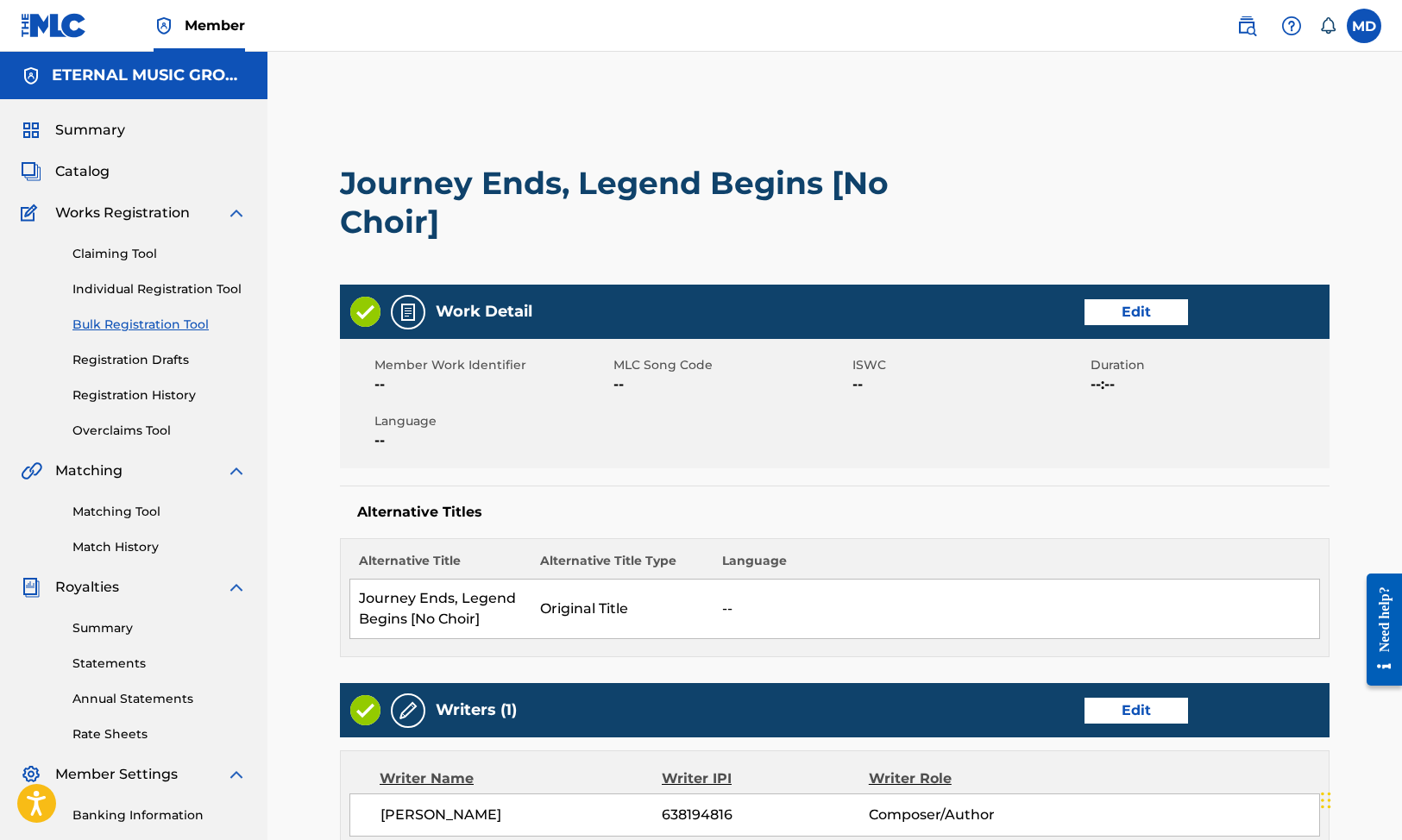
scroll to position [192, 0]
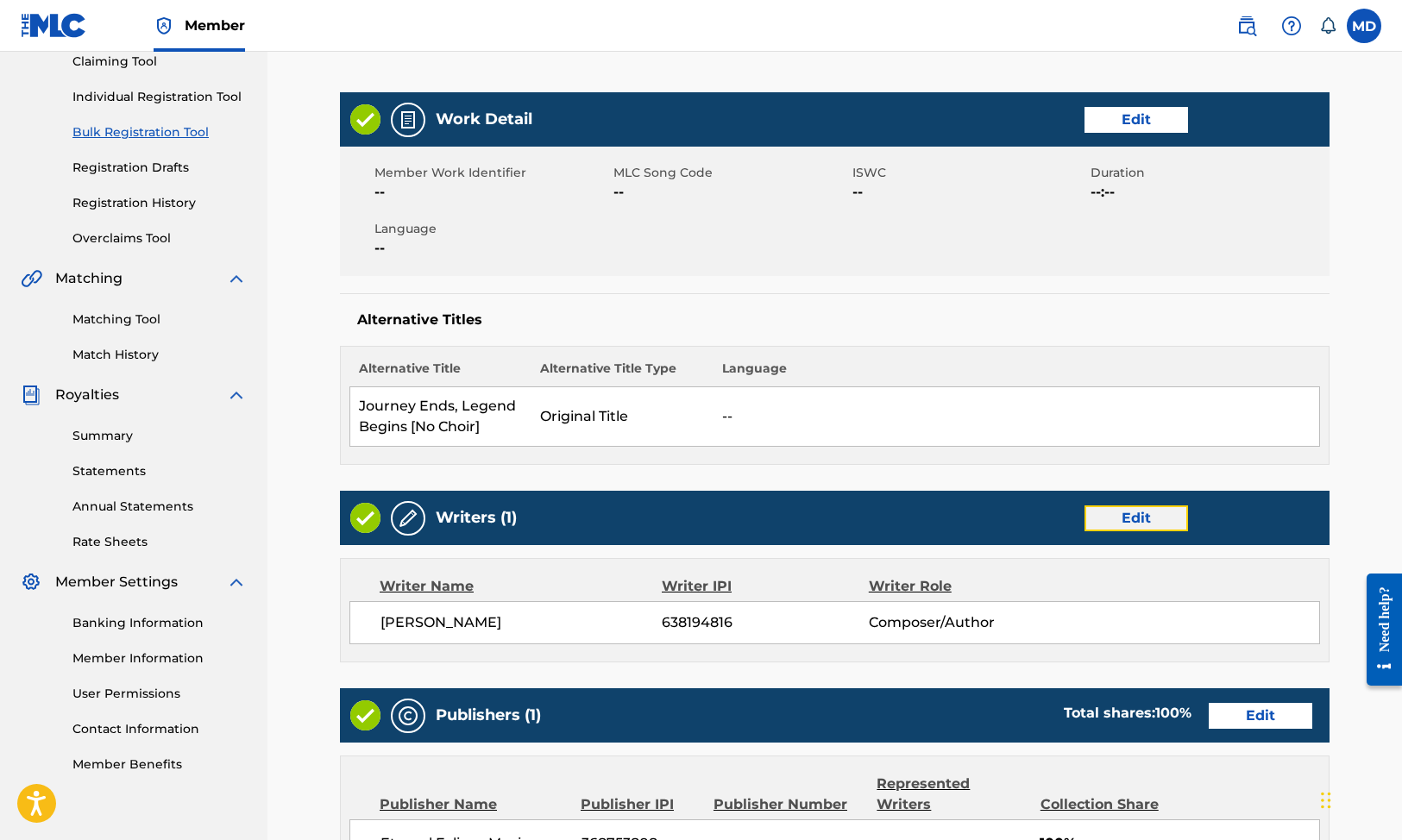
click at [1136, 525] on link "Edit" at bounding box center [1137, 518] width 103 height 26
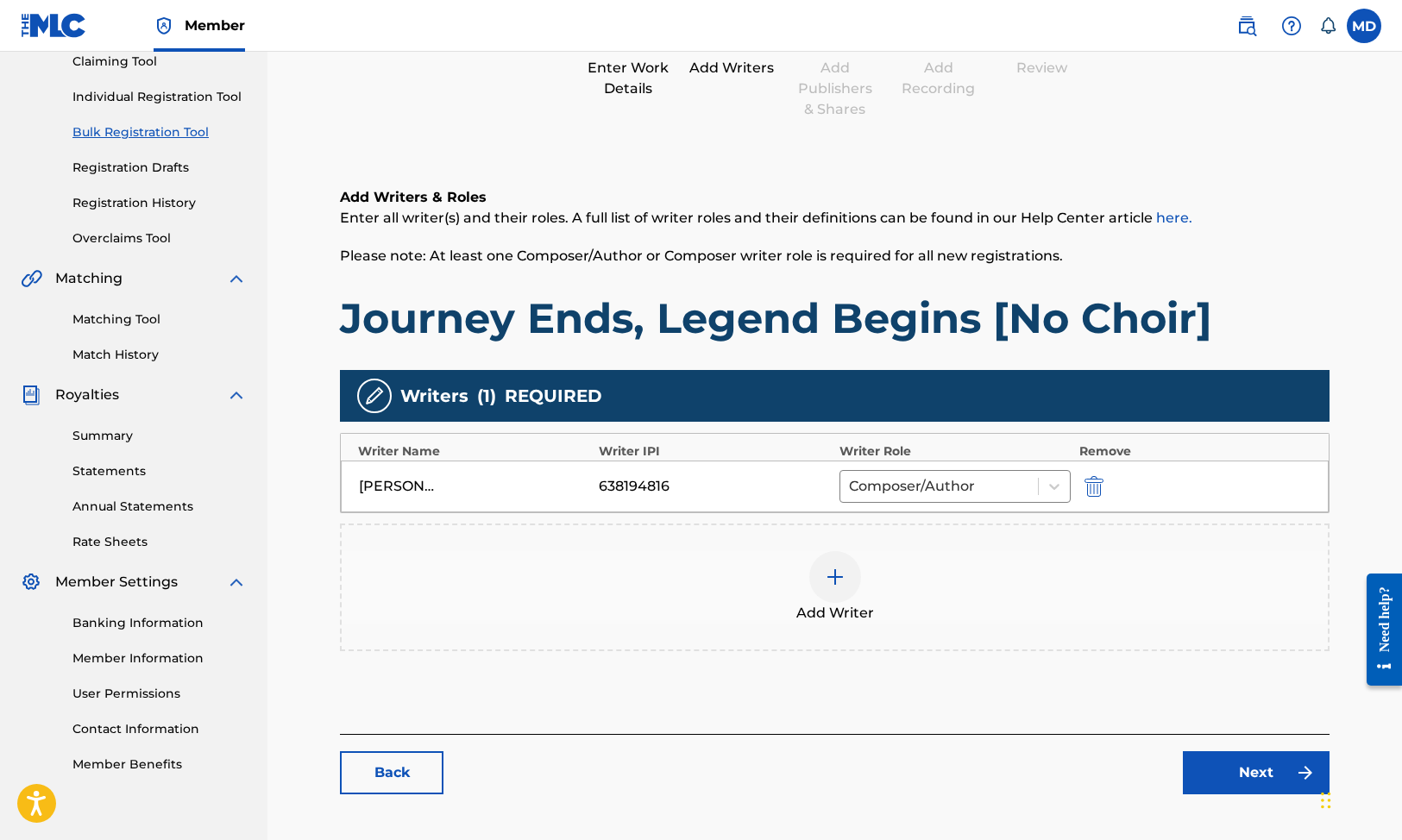
scroll to position [243, 0]
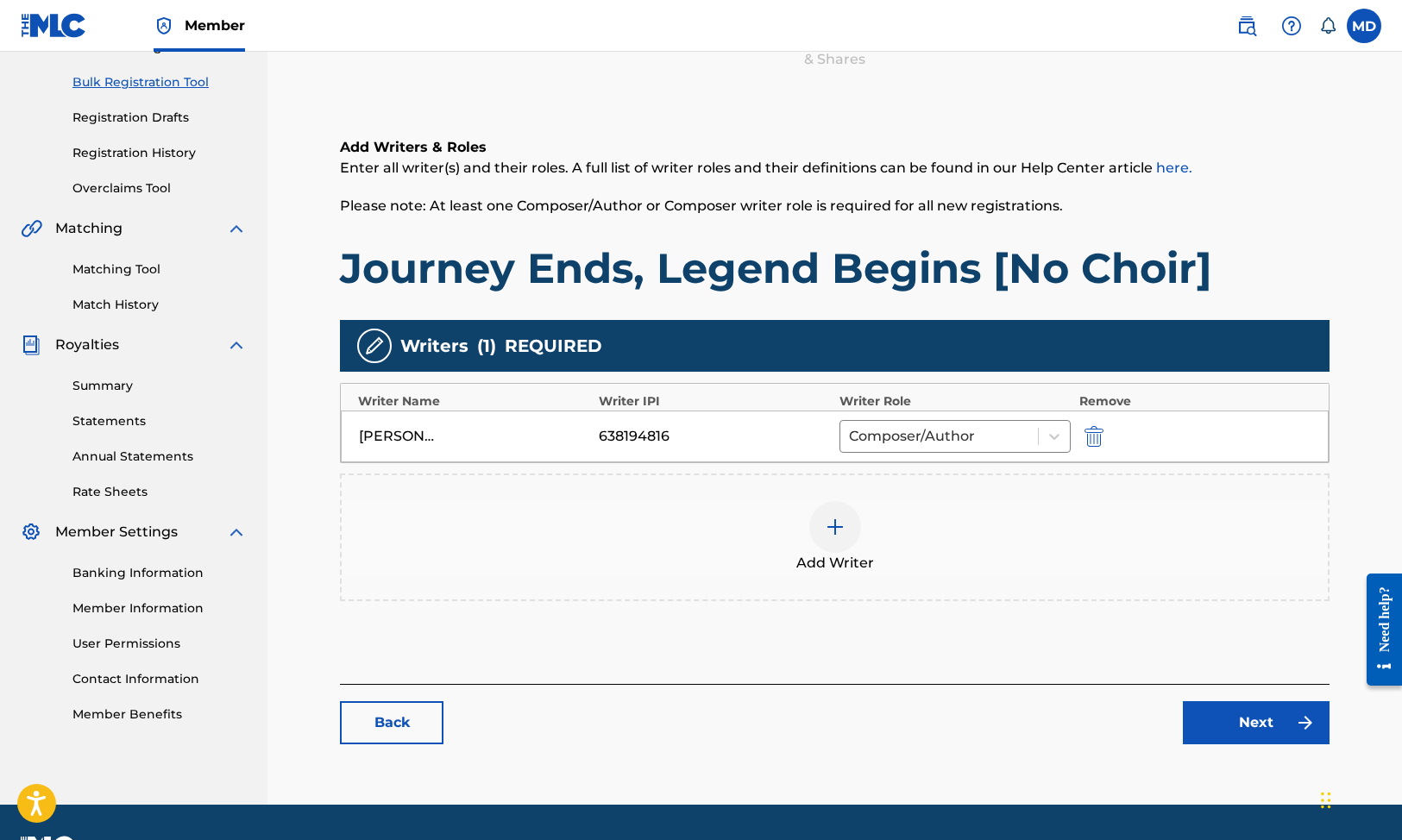
click at [834, 521] on img at bounding box center [834, 527] width 20 height 20
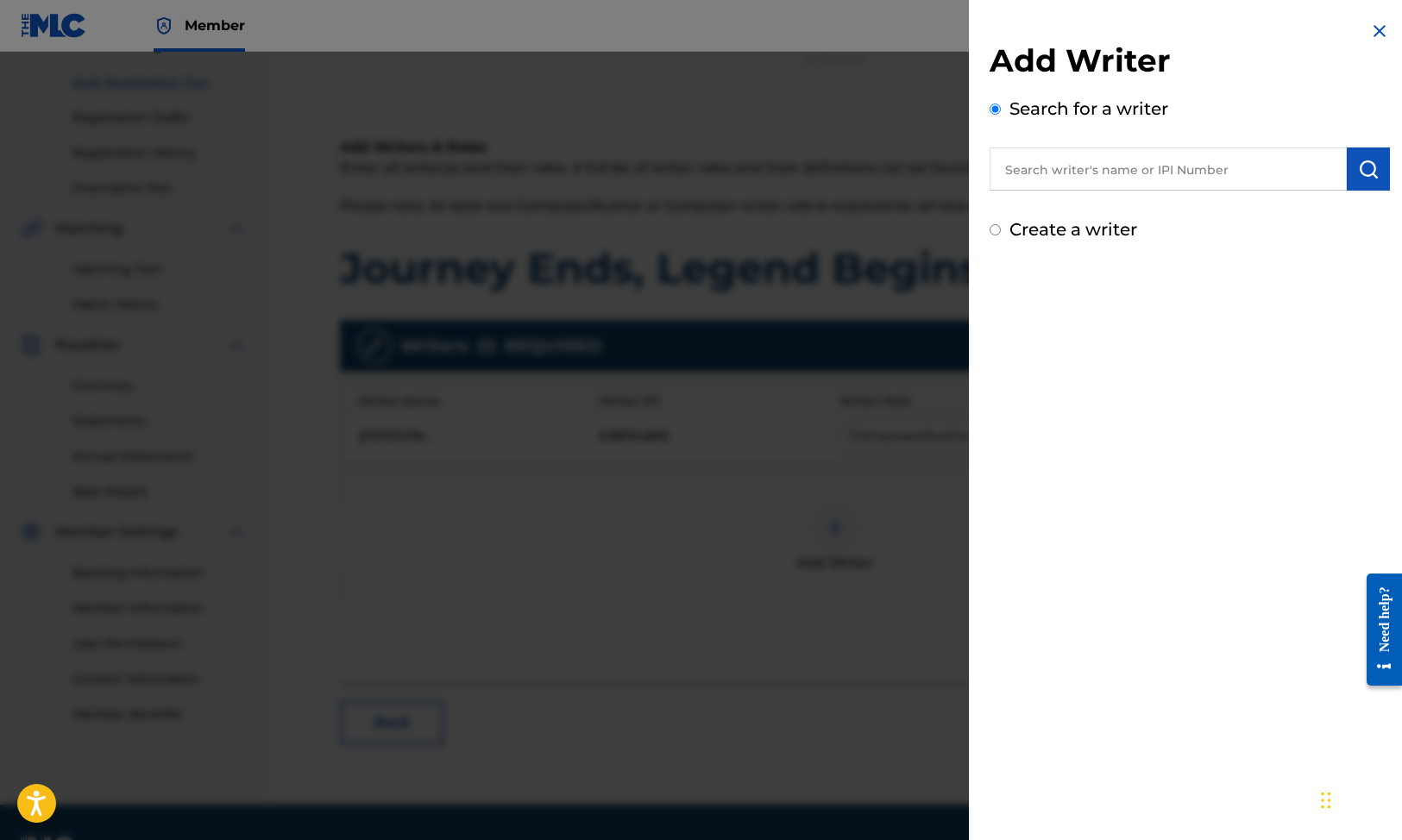
click at [1101, 169] on input "text" at bounding box center [1168, 169] width 357 height 43
paste input "[PERSON_NAME]"
click at [1071, 166] on input "[PERSON_NAME]" at bounding box center [1168, 169] width 357 height 43
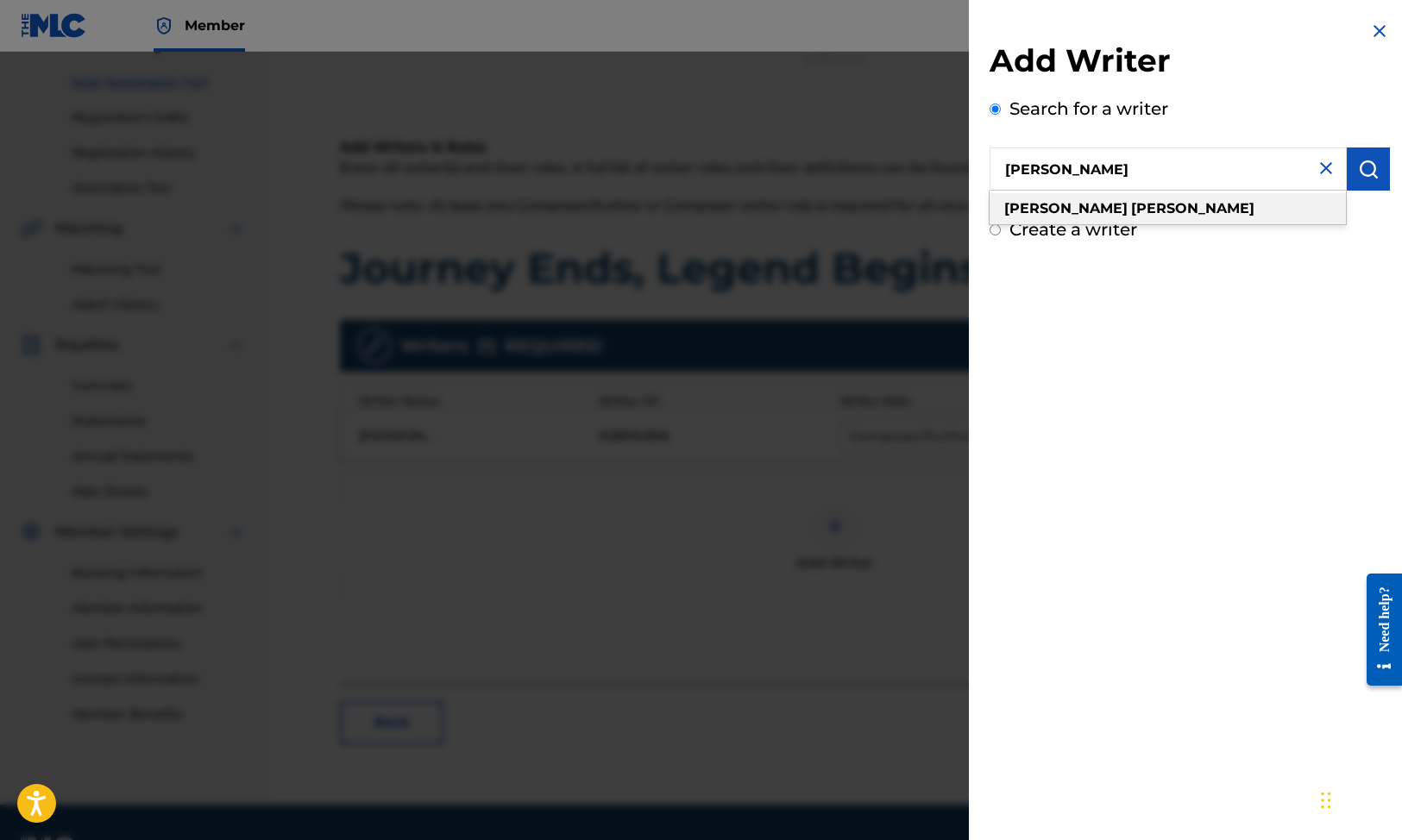
click at [1131, 210] on strong "[PERSON_NAME]" at bounding box center [1192, 208] width 123 height 17
type input "[PERSON_NAME]"
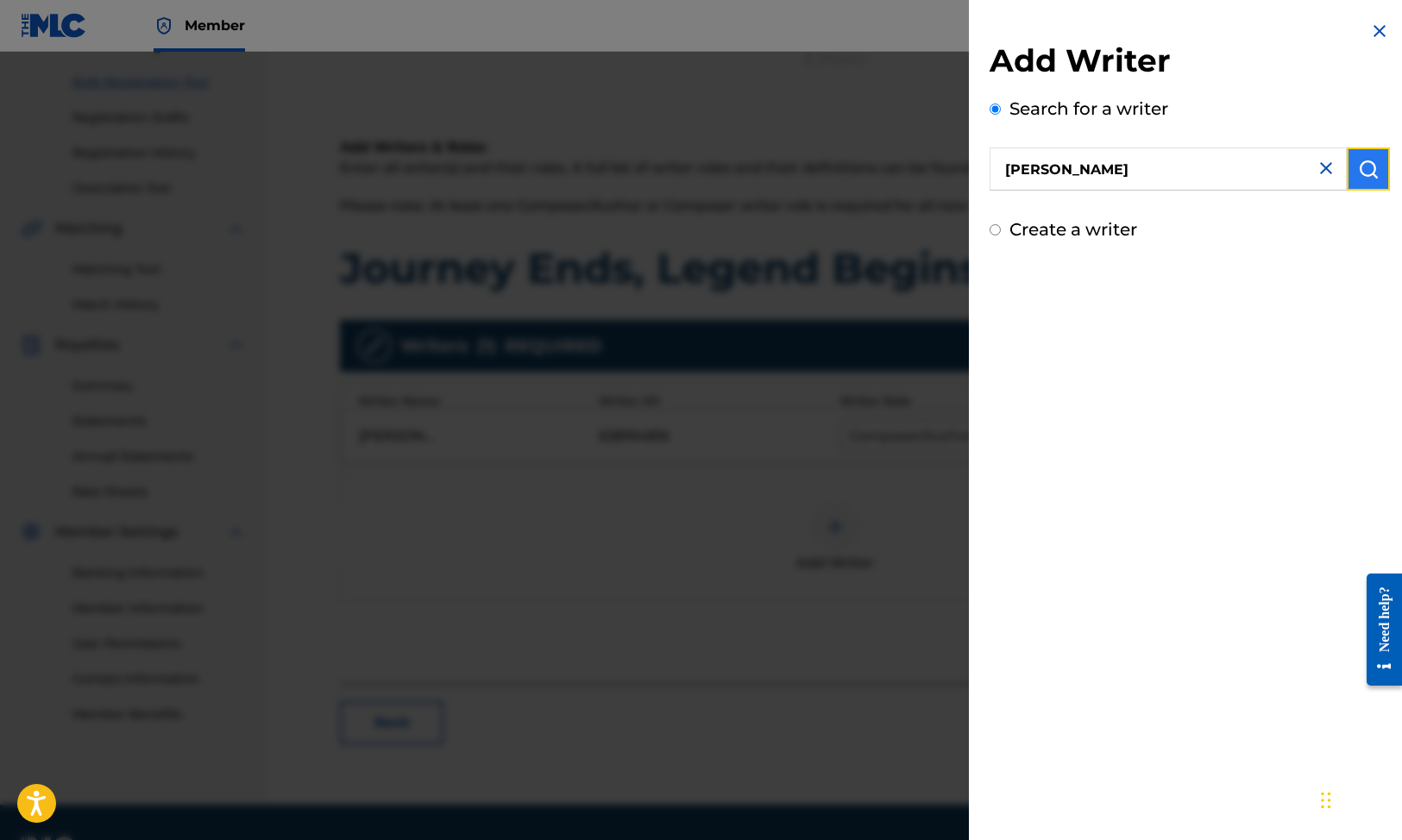
click at [1370, 163] on img "submit" at bounding box center [1368, 169] width 20 height 20
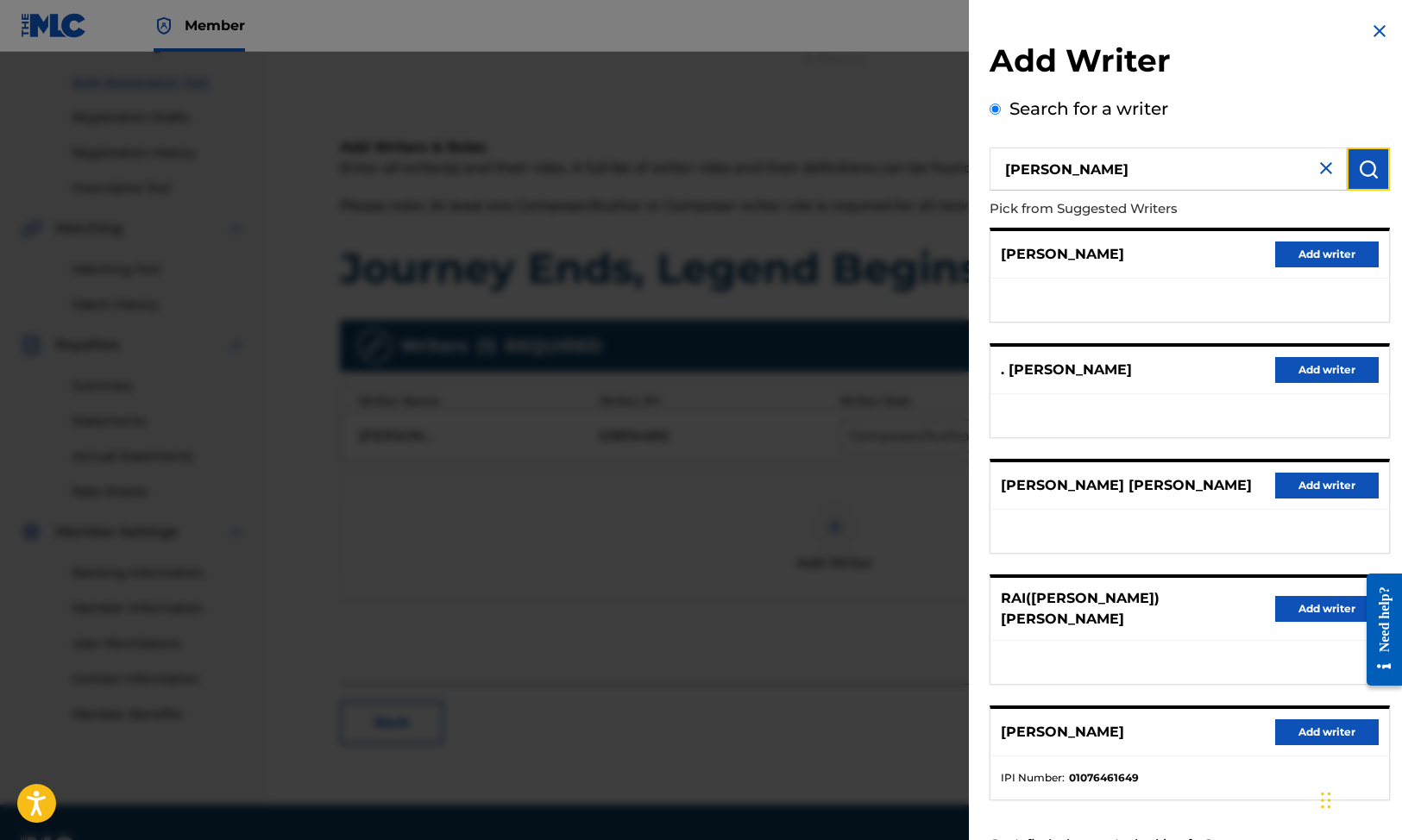
scroll to position [54, 0]
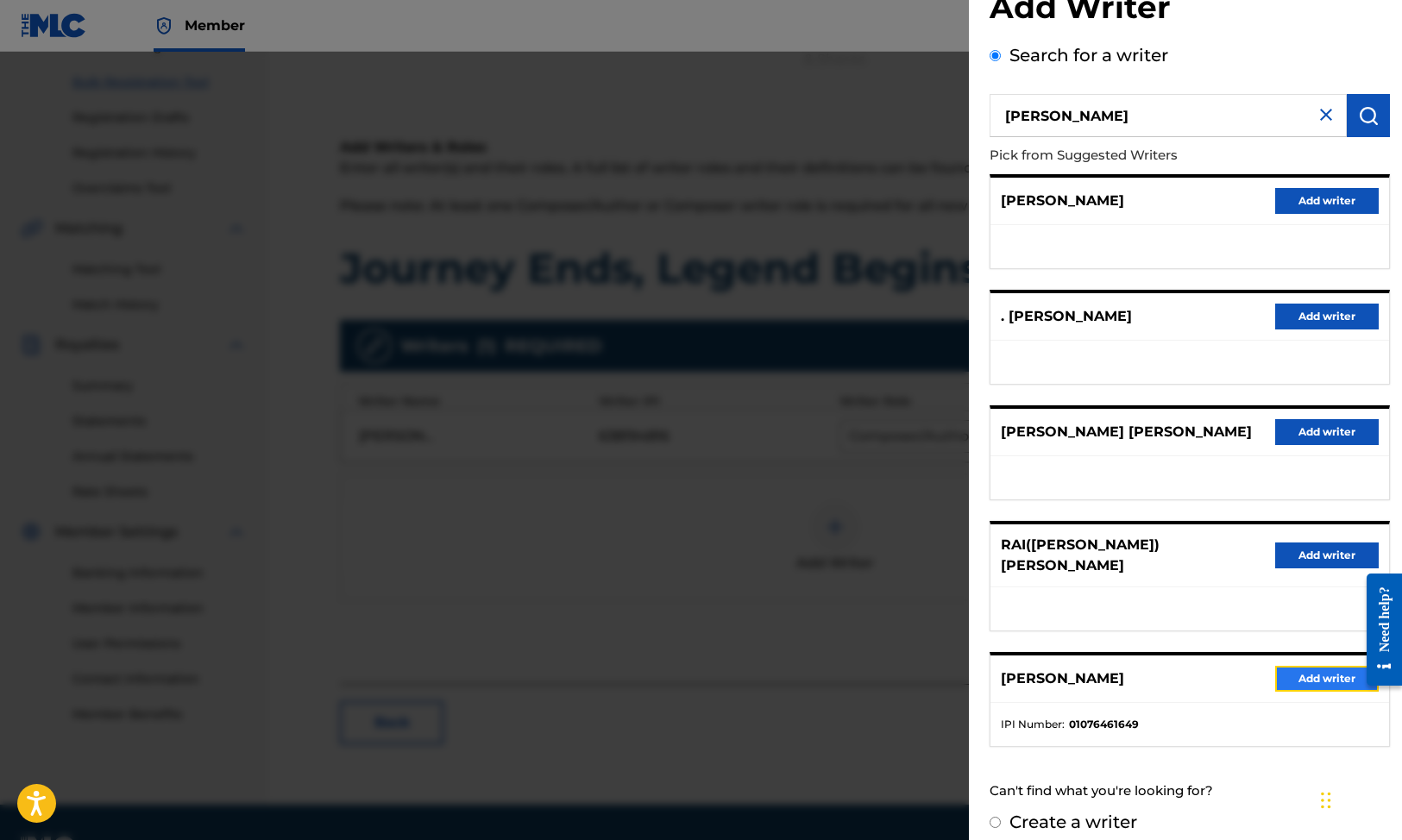
click at [1302, 666] on button "Add writer" at bounding box center [1327, 679] width 103 height 26
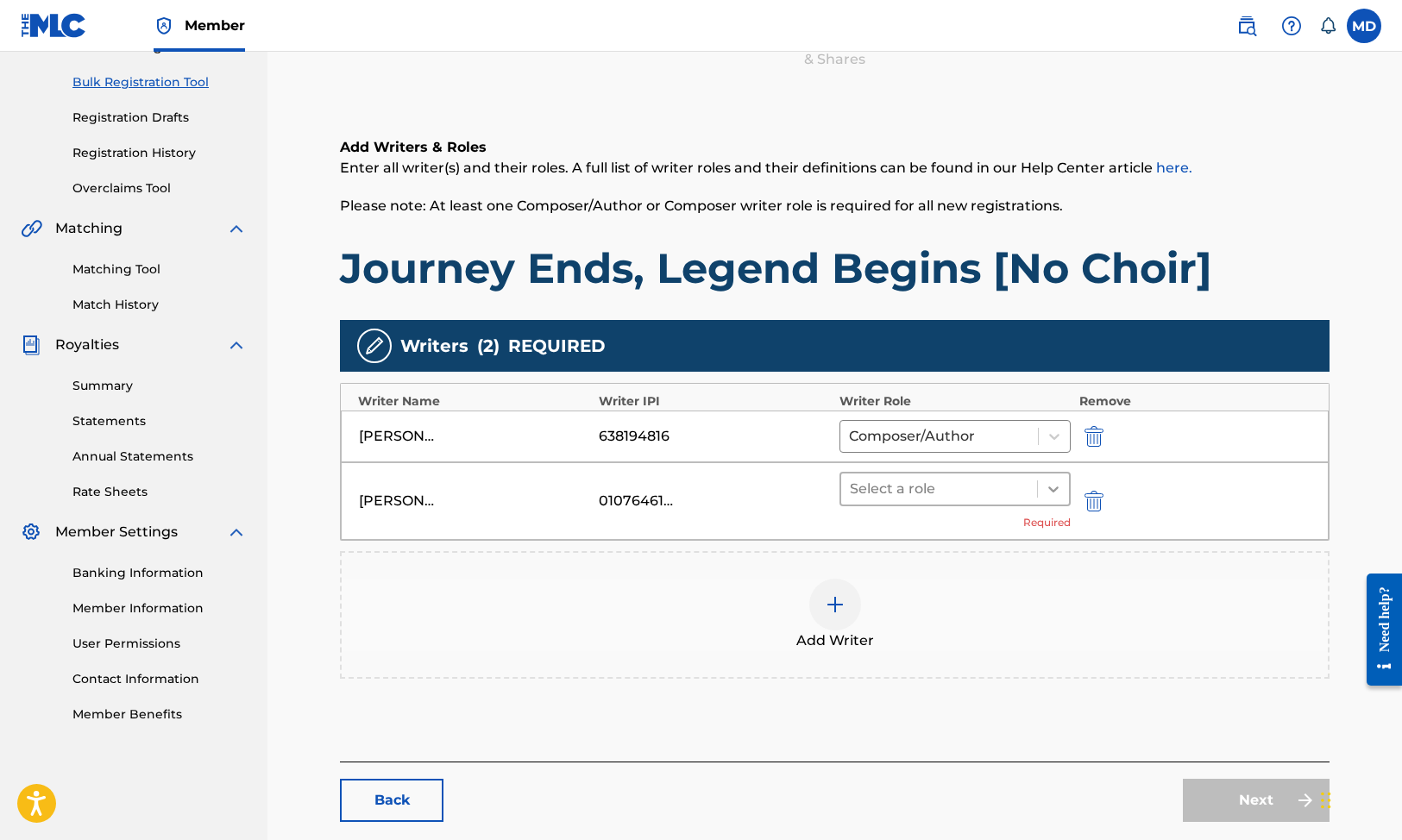
click at [1047, 495] on icon at bounding box center [1054, 490] width 18 height 18
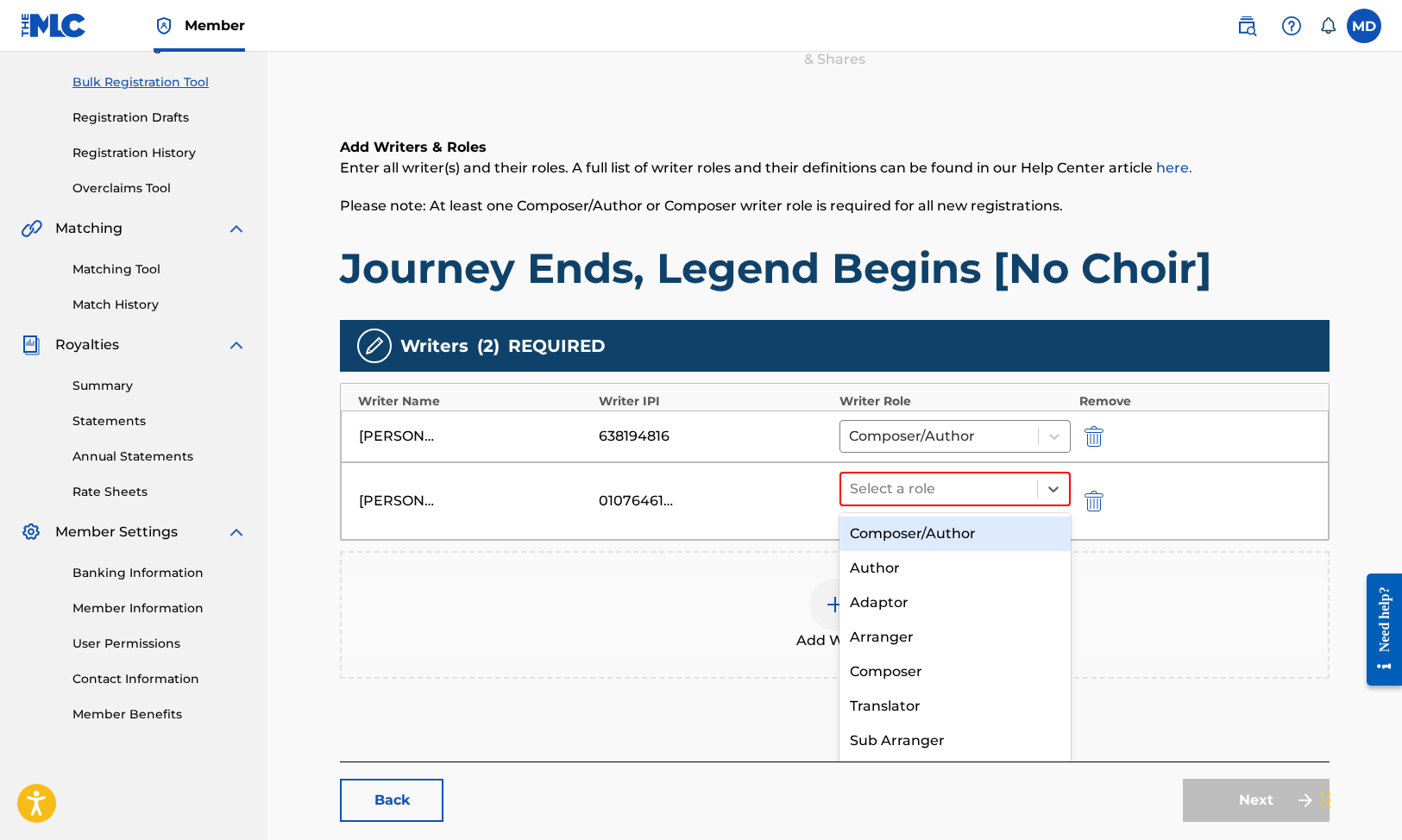
click at [985, 537] on div "Composer/Author" at bounding box center [954, 534] width 231 height 34
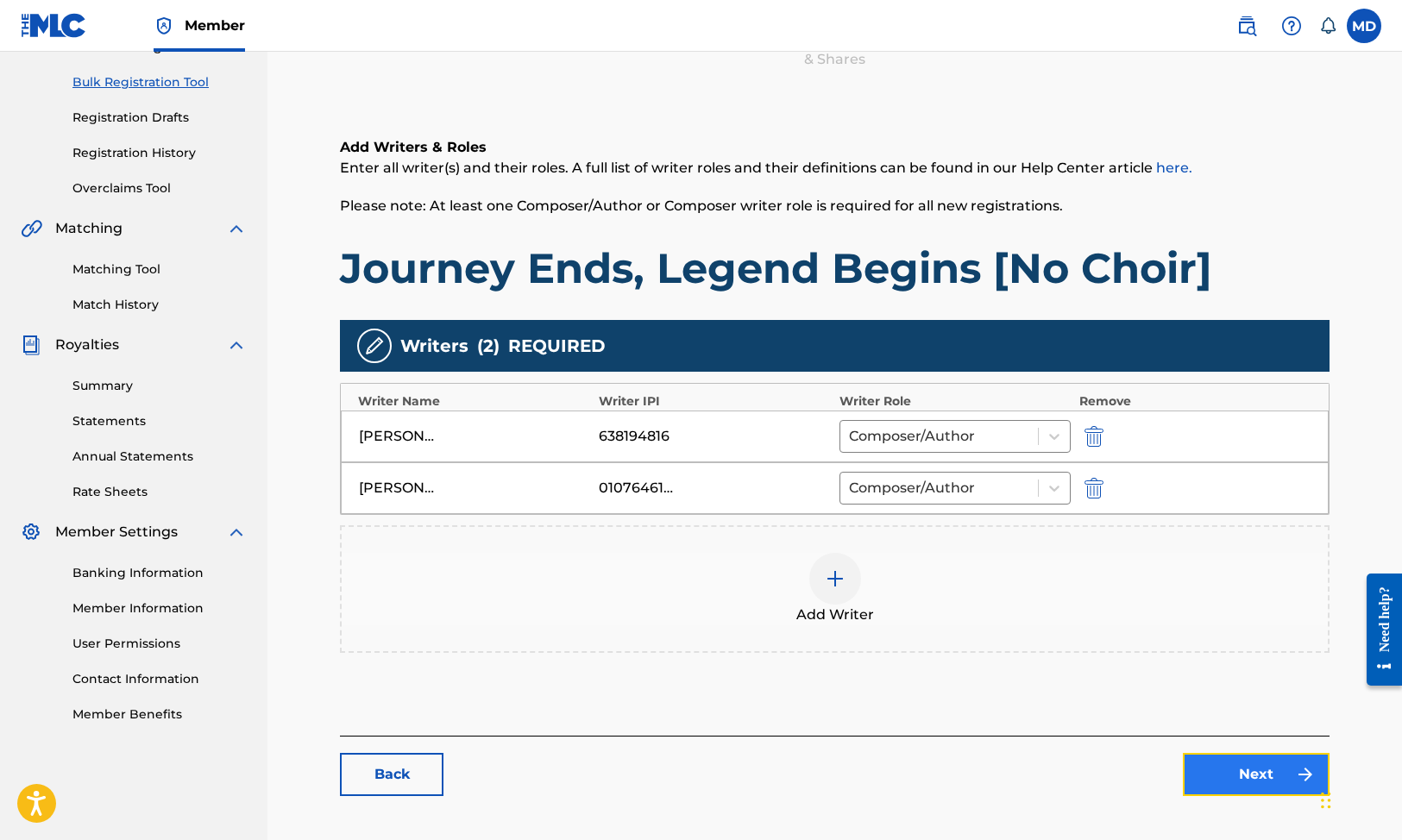
click at [1234, 779] on link "Next" at bounding box center [1256, 775] width 146 height 43
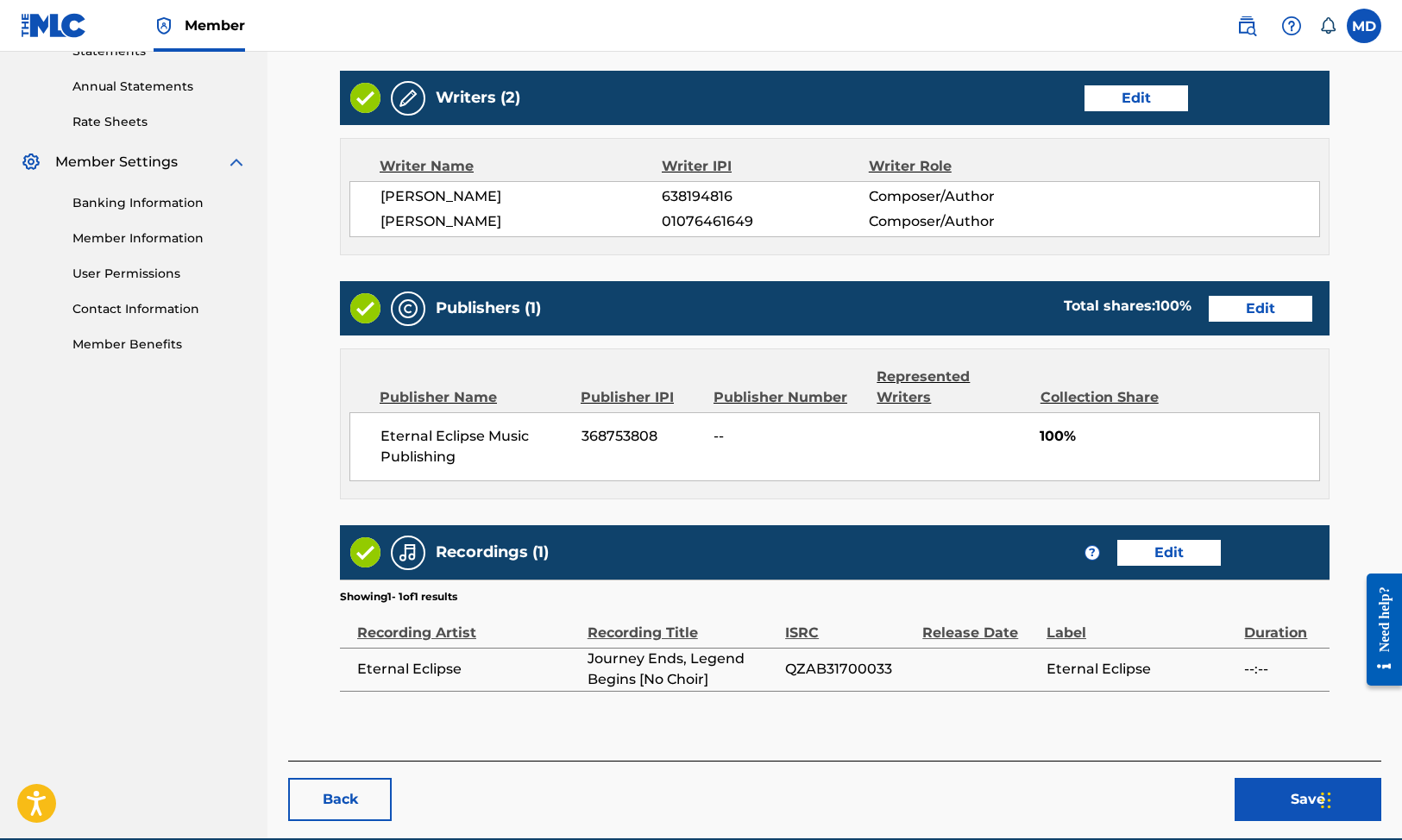
scroll to position [670, 0]
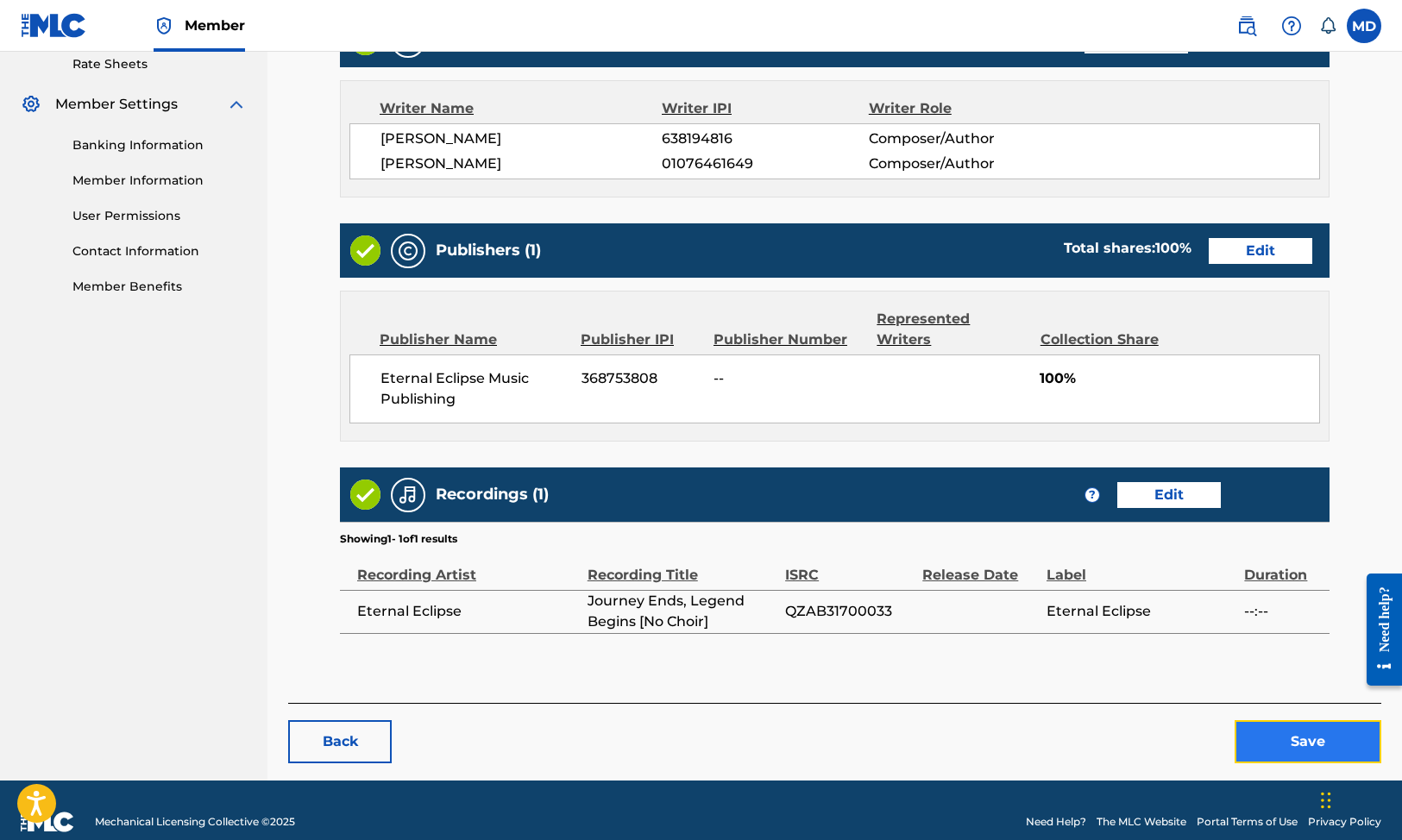
click at [1268, 727] on button "Save" at bounding box center [1308, 741] width 146 height 43
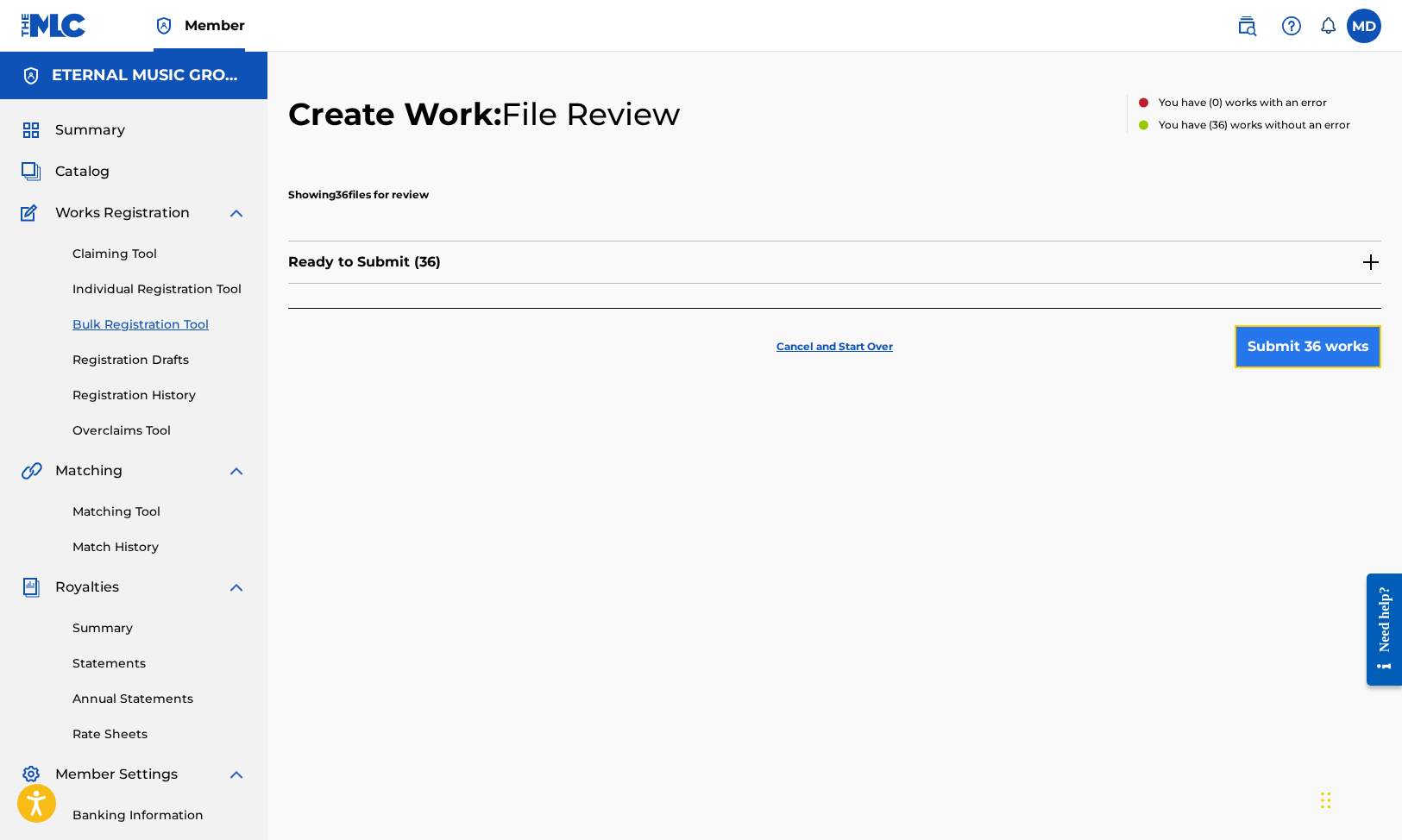
click at [1279, 326] on button "Submit 36 works" at bounding box center [1308, 346] width 146 height 43
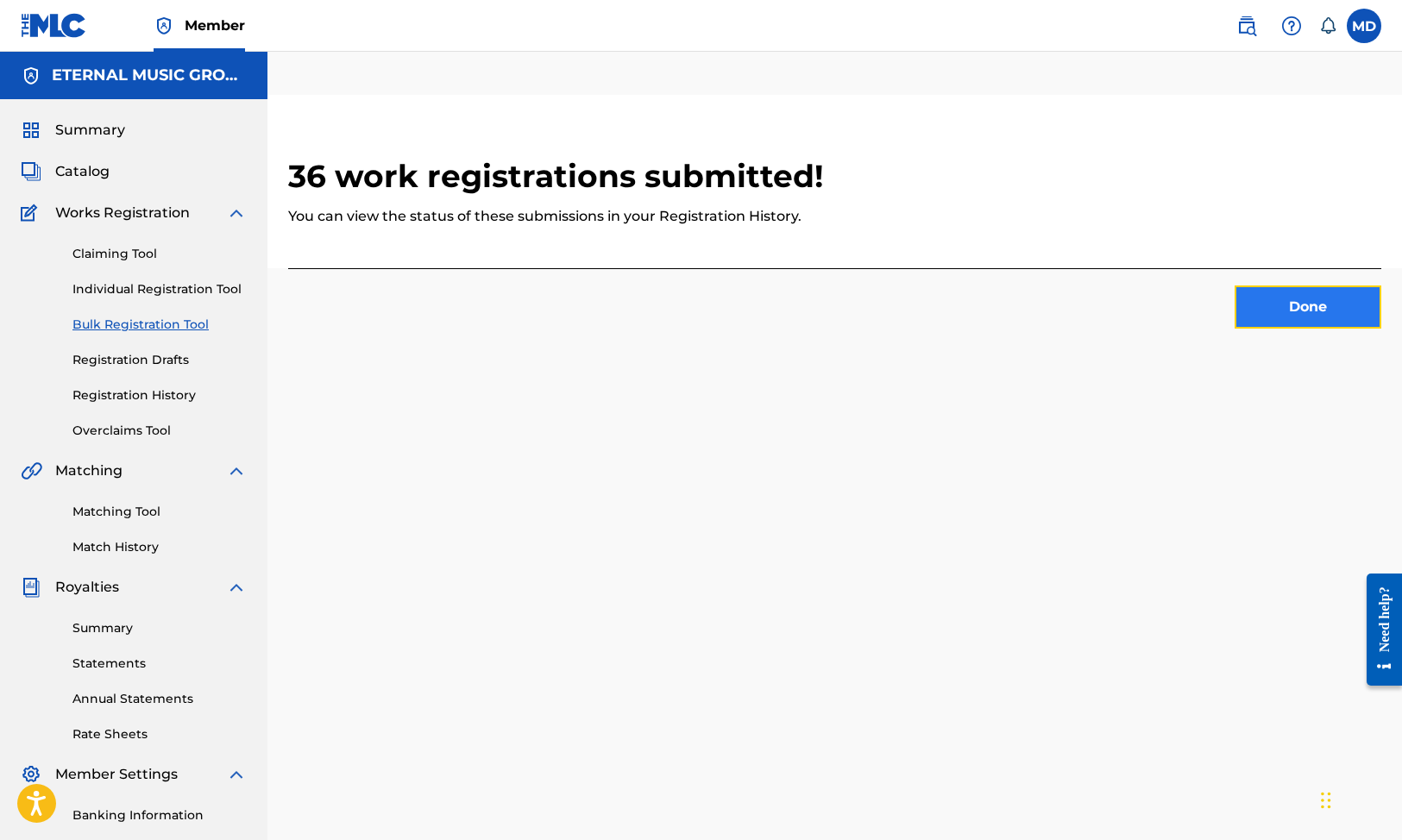
click at [1318, 286] on button "Done" at bounding box center [1308, 307] width 146 height 43
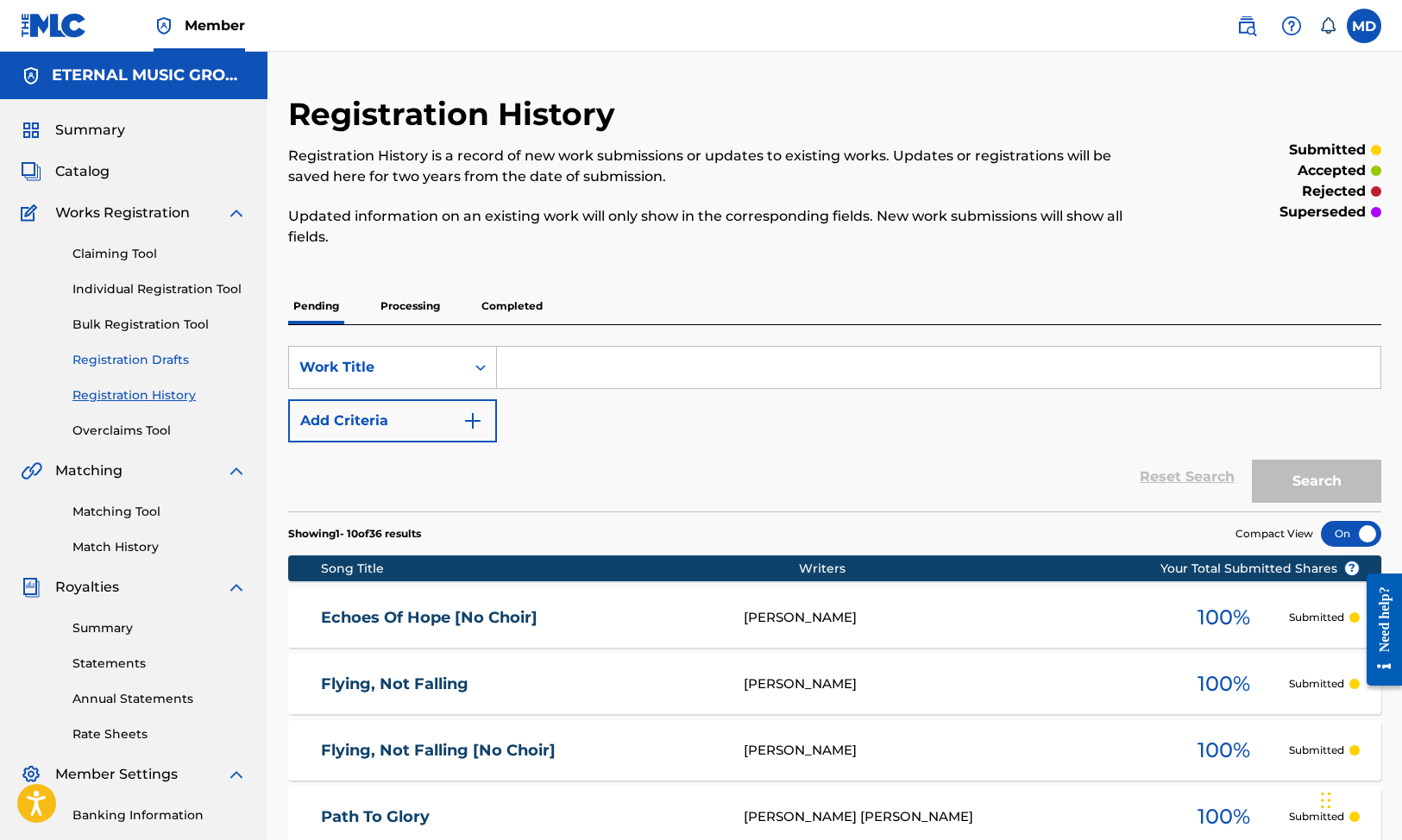
click at [145, 362] on link "Registration Drafts" at bounding box center [159, 360] width 175 height 19
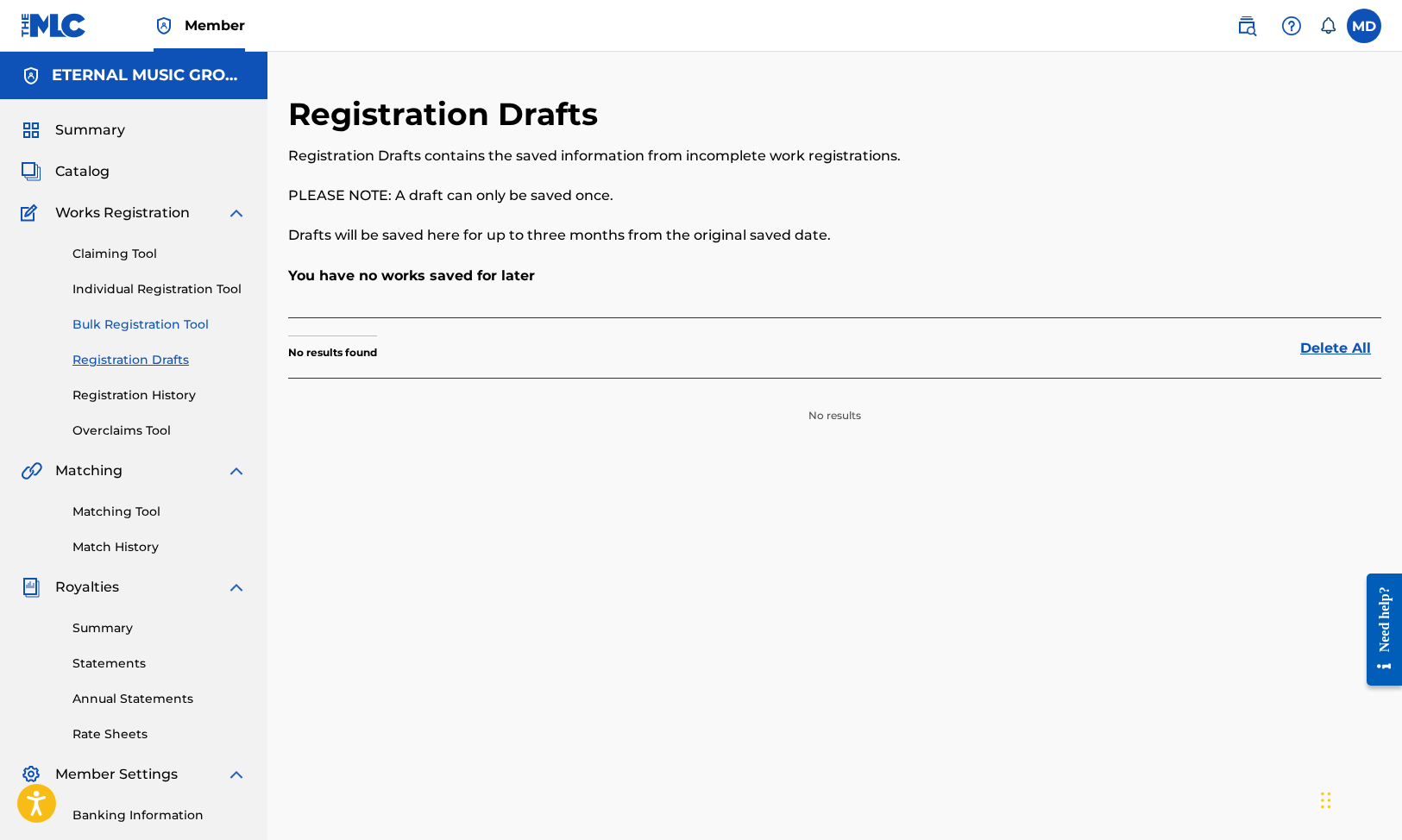
click at [154, 322] on link "Bulk Registration Tool" at bounding box center [159, 325] width 175 height 19
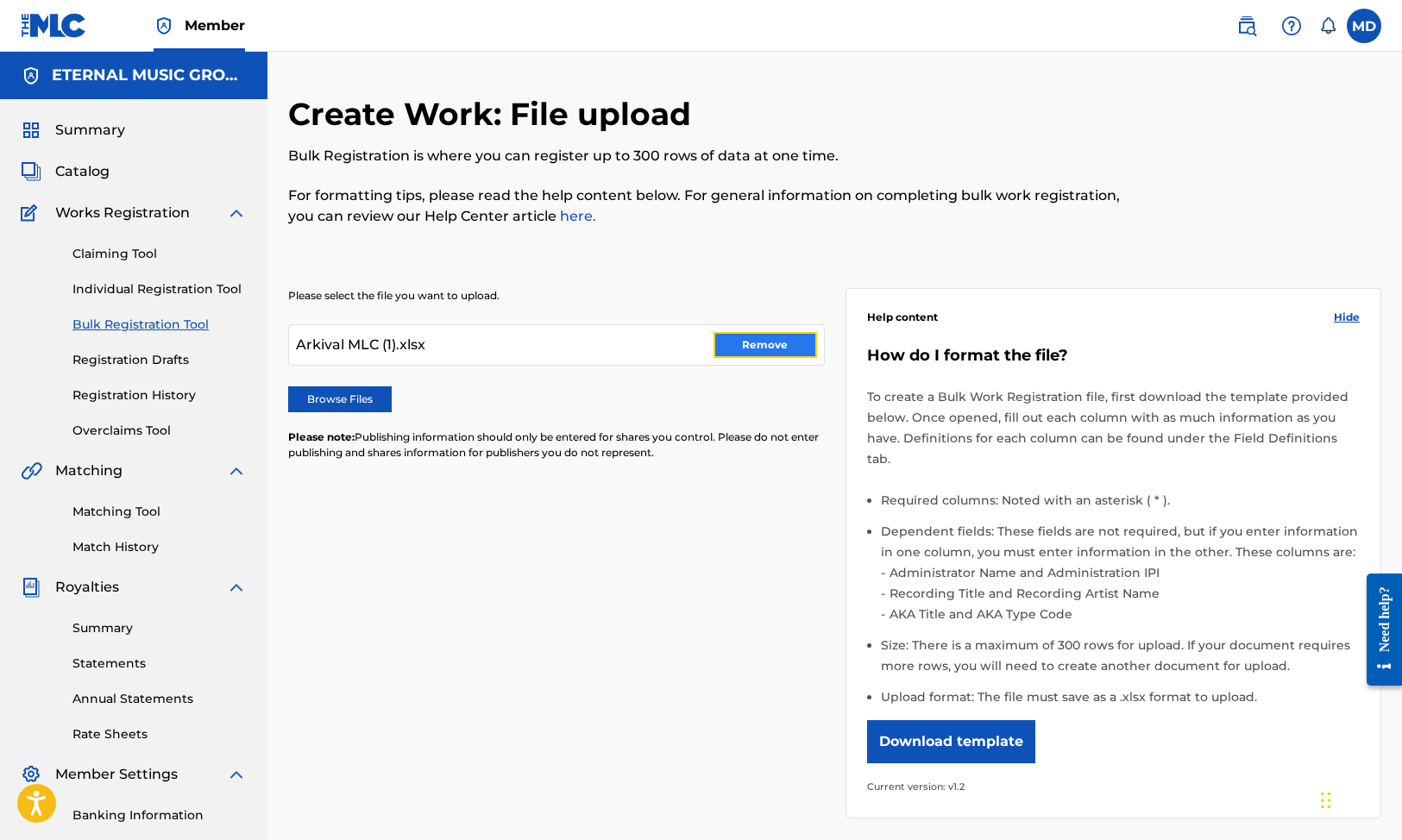
click at [765, 343] on button "Remove" at bounding box center [765, 344] width 103 height 26
click at [315, 389] on label "Browse Files" at bounding box center [340, 399] width 103 height 26
click at [0, 0] on input "Browse Files" at bounding box center [0, 0] width 0 height 0
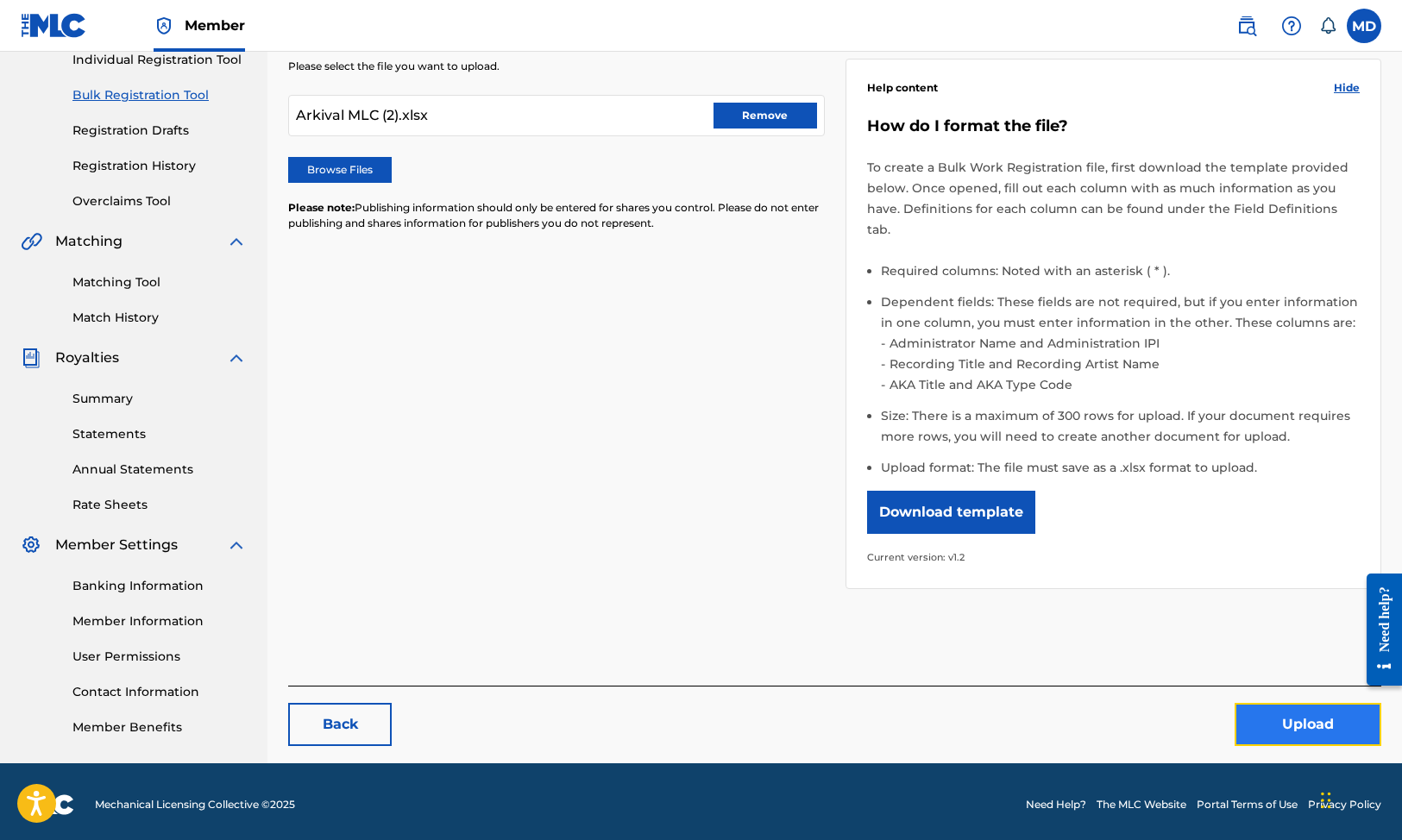
click at [1302, 705] on button "Upload" at bounding box center [1308, 725] width 146 height 43
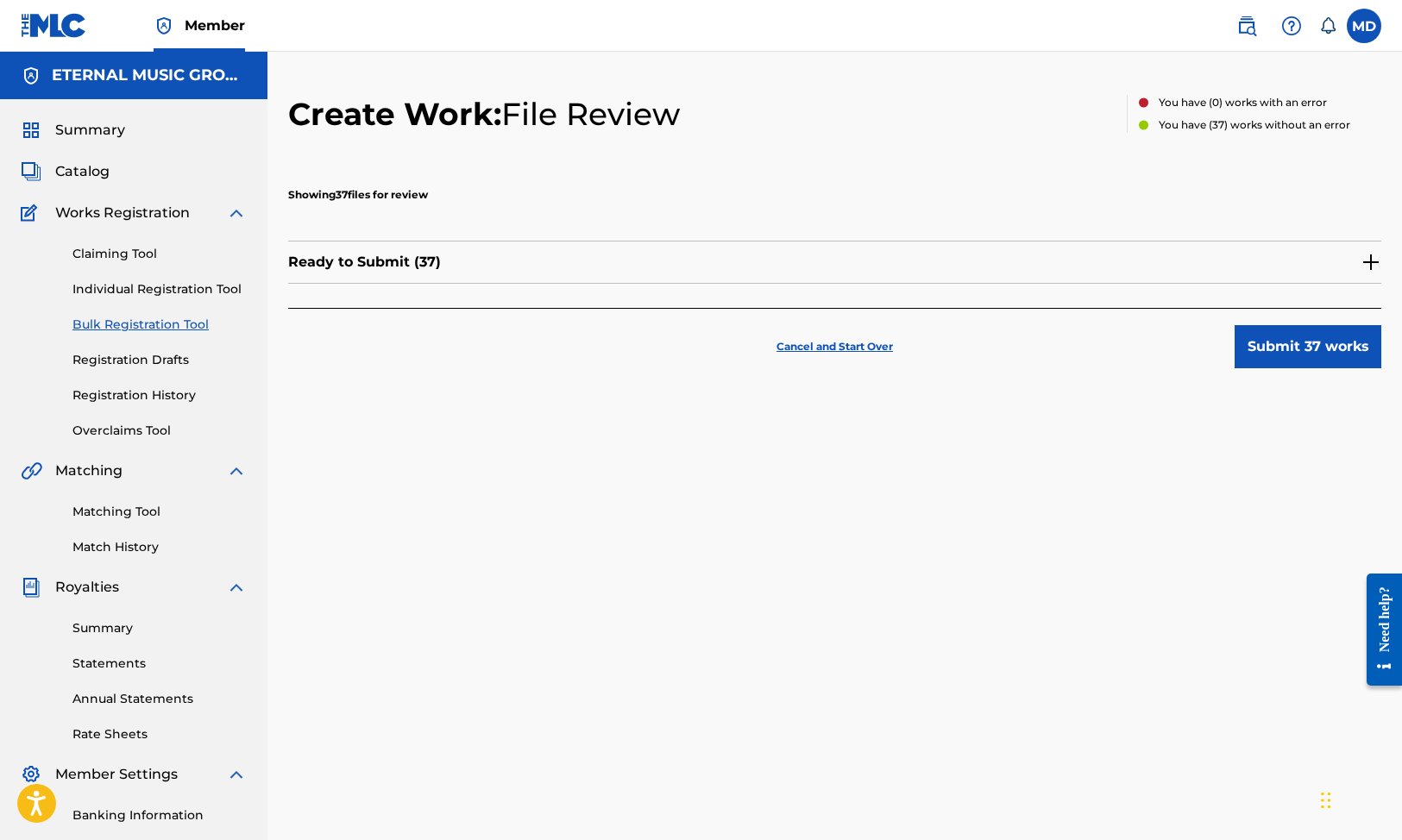
click at [1367, 261] on img at bounding box center [1371, 261] width 20 height 20
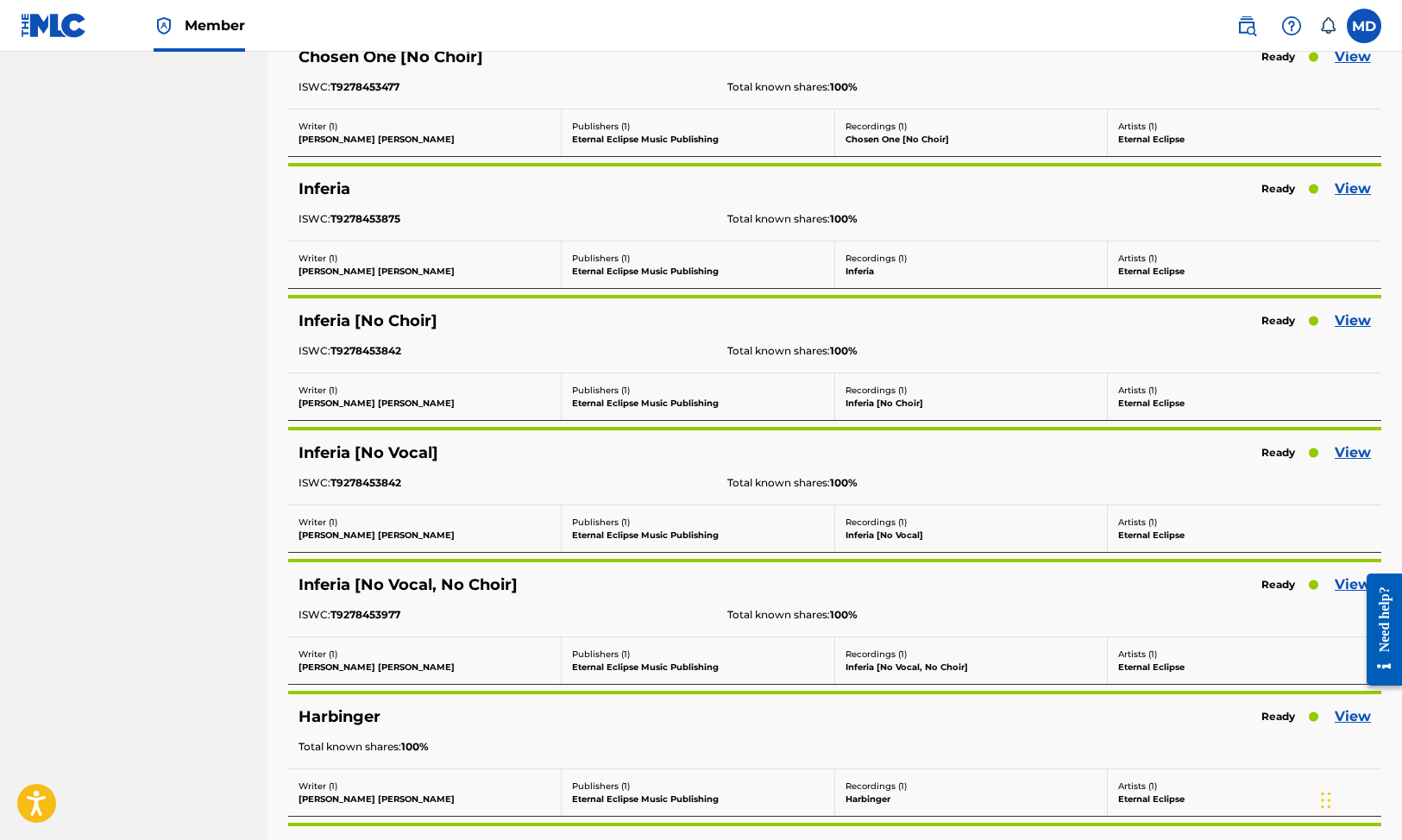
scroll to position [1151, 0]
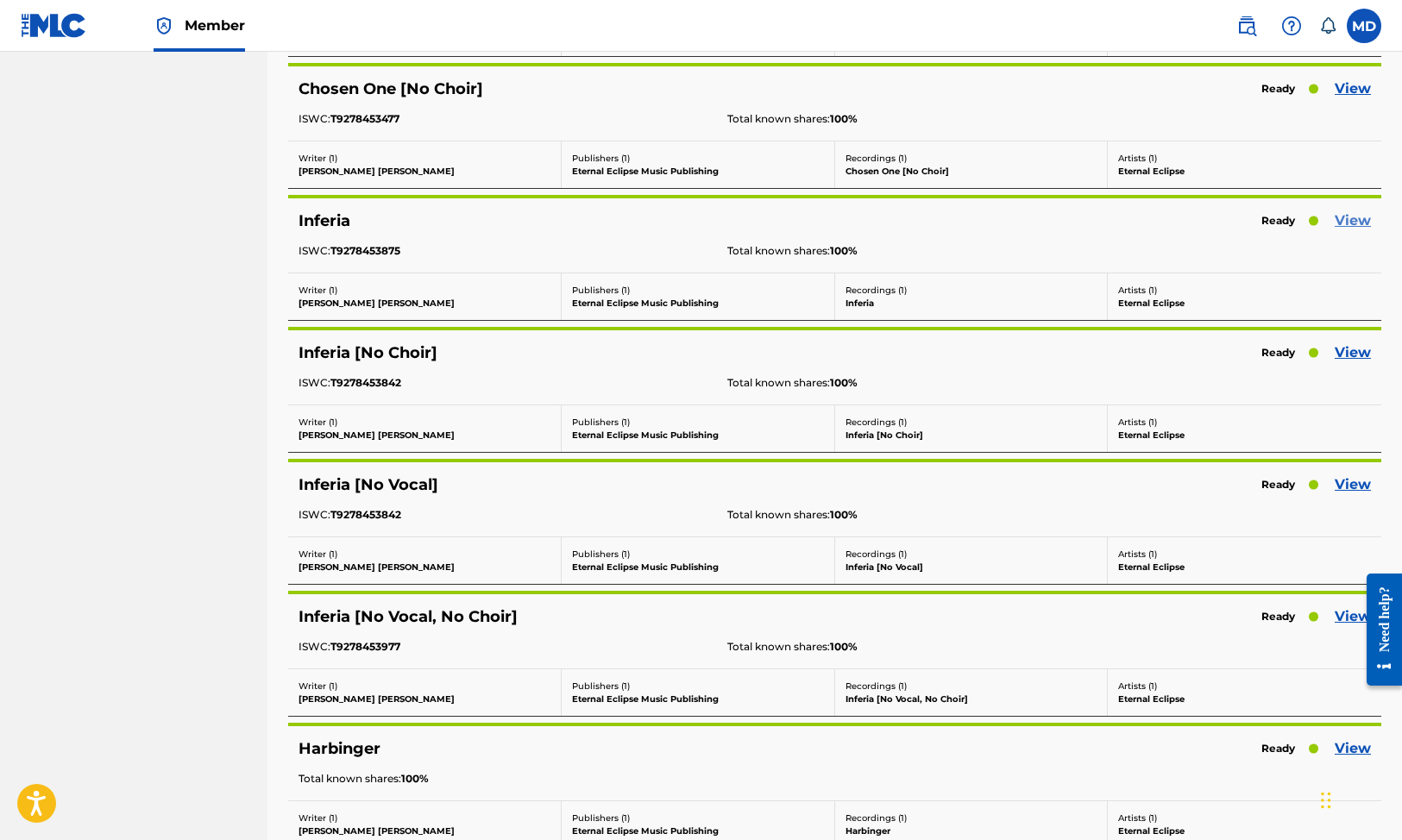
click at [1347, 221] on link "View" at bounding box center [1352, 220] width 36 height 20
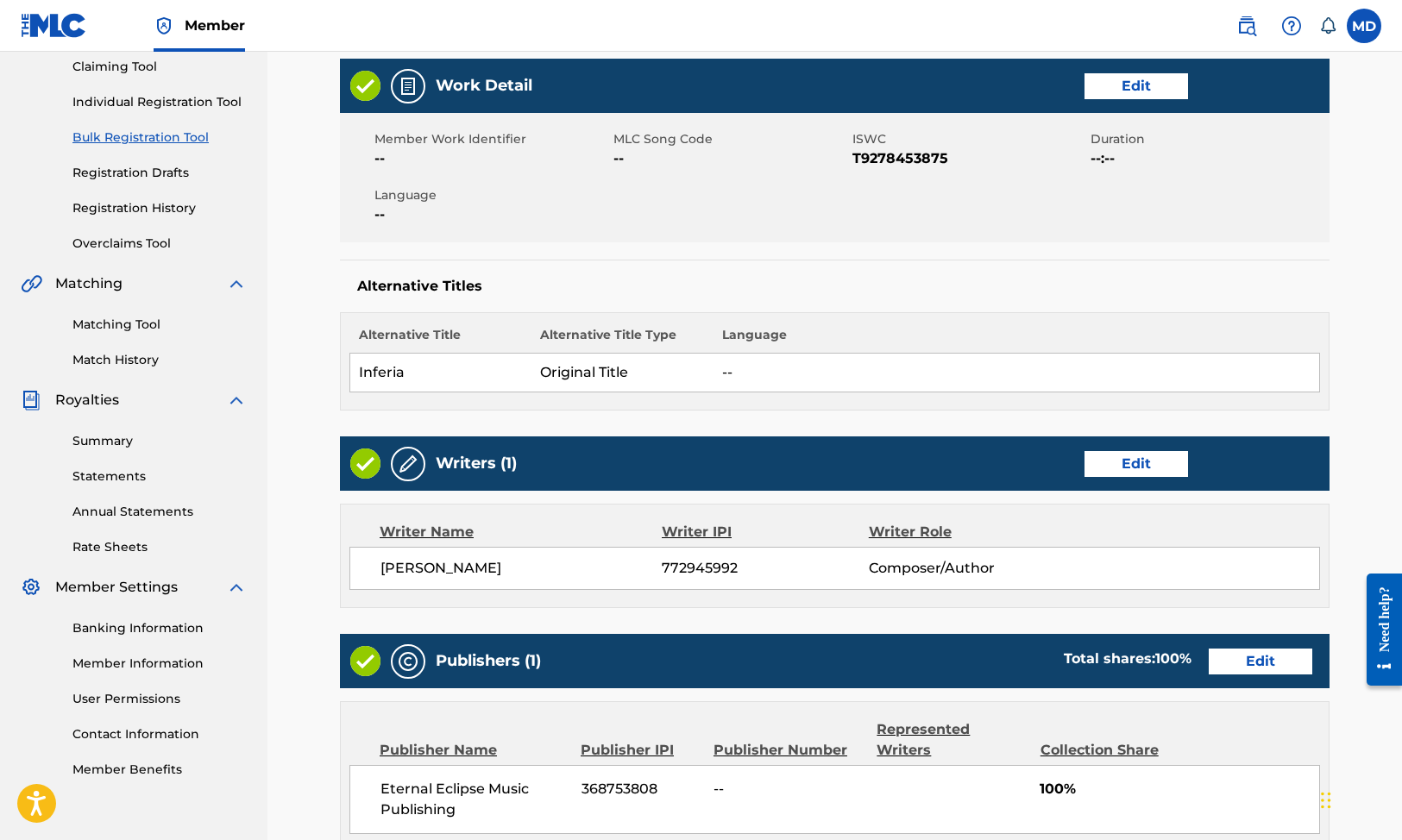
scroll to position [205, 0]
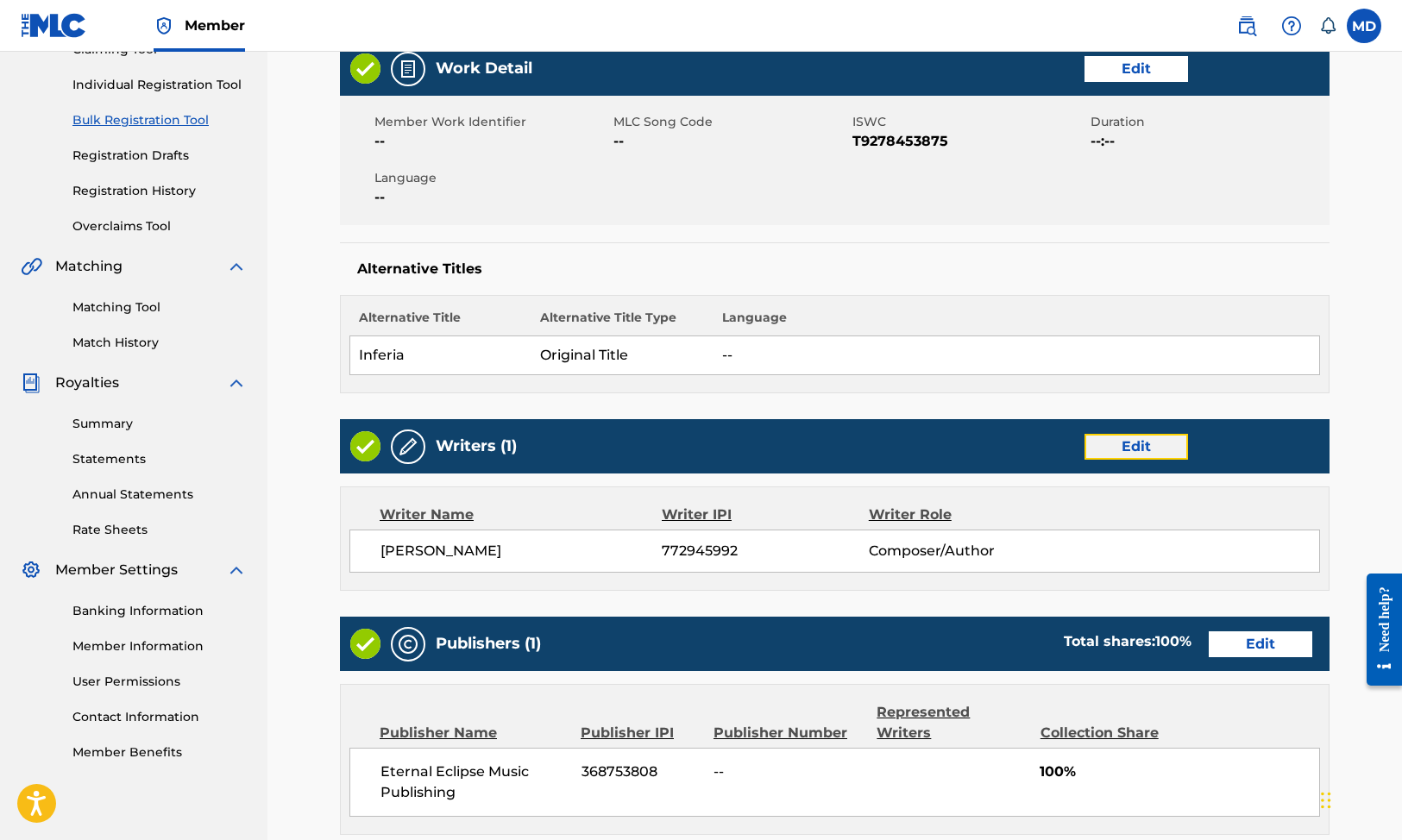
click at [1131, 455] on link "Edit" at bounding box center [1137, 447] width 103 height 26
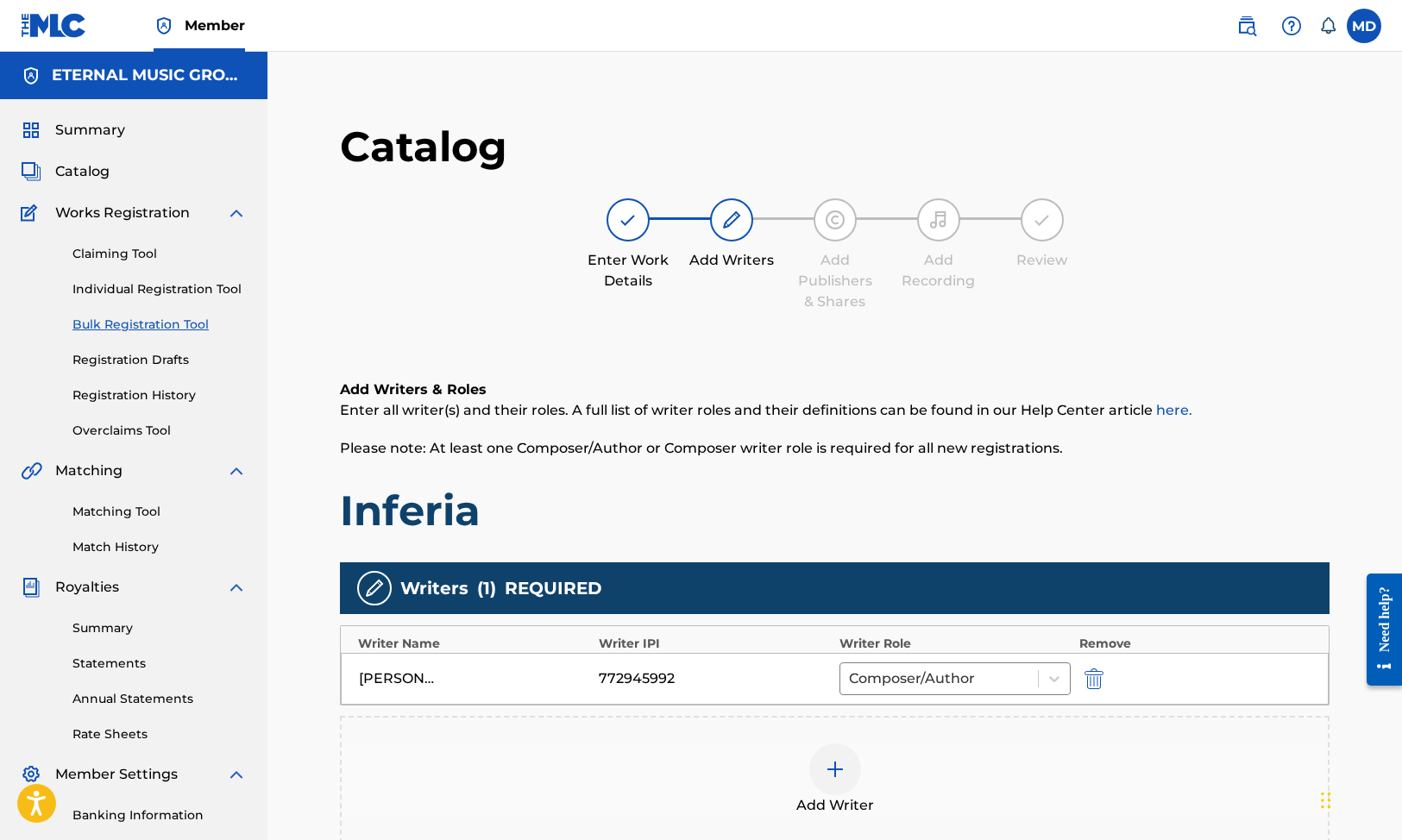
click at [824, 787] on div at bounding box center [835, 769] width 52 height 52
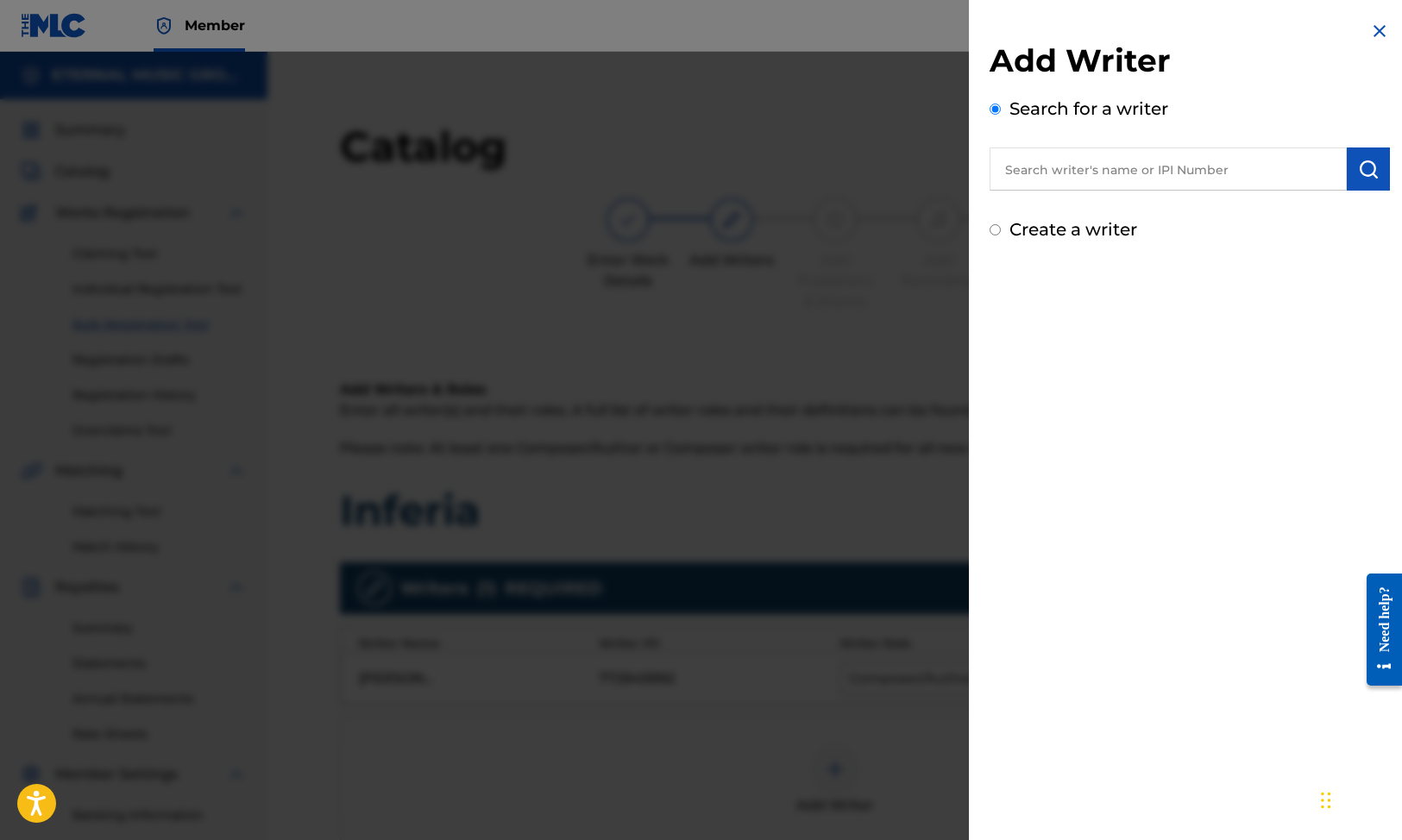
click at [1172, 184] on input "text" at bounding box center [1168, 169] width 357 height 43
paste input "766173614"
type input "766173614"
click at [1372, 174] on img "submit" at bounding box center [1368, 169] width 20 height 20
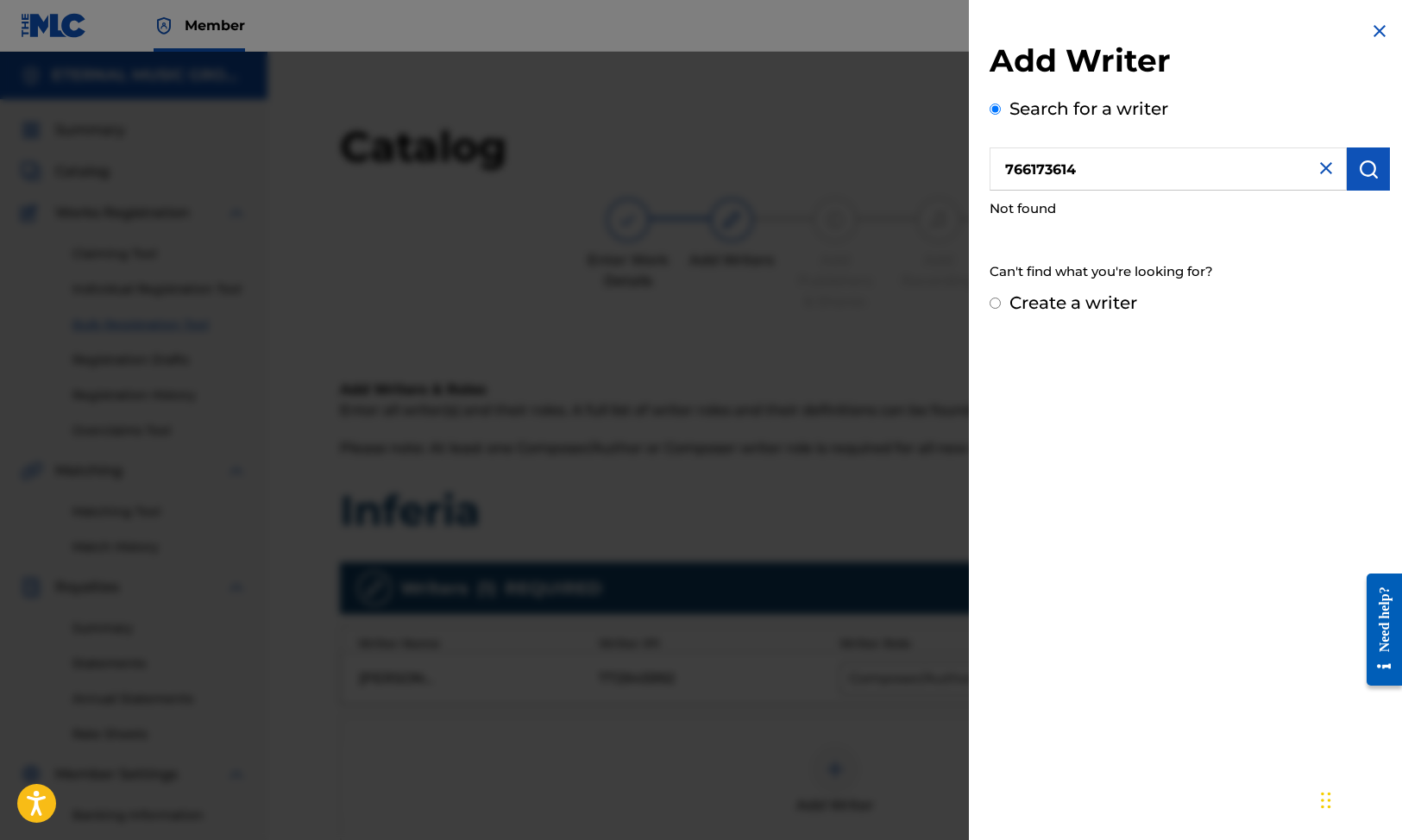
click at [1131, 291] on div "Create a writer" at bounding box center [1189, 302] width 400 height 26
click at [1127, 296] on label "Create a writer" at bounding box center [1073, 302] width 128 height 20
radio input "true"
click at [1001, 298] on input "Create a writer" at bounding box center [994, 302] width 11 height 11
radio input "false"
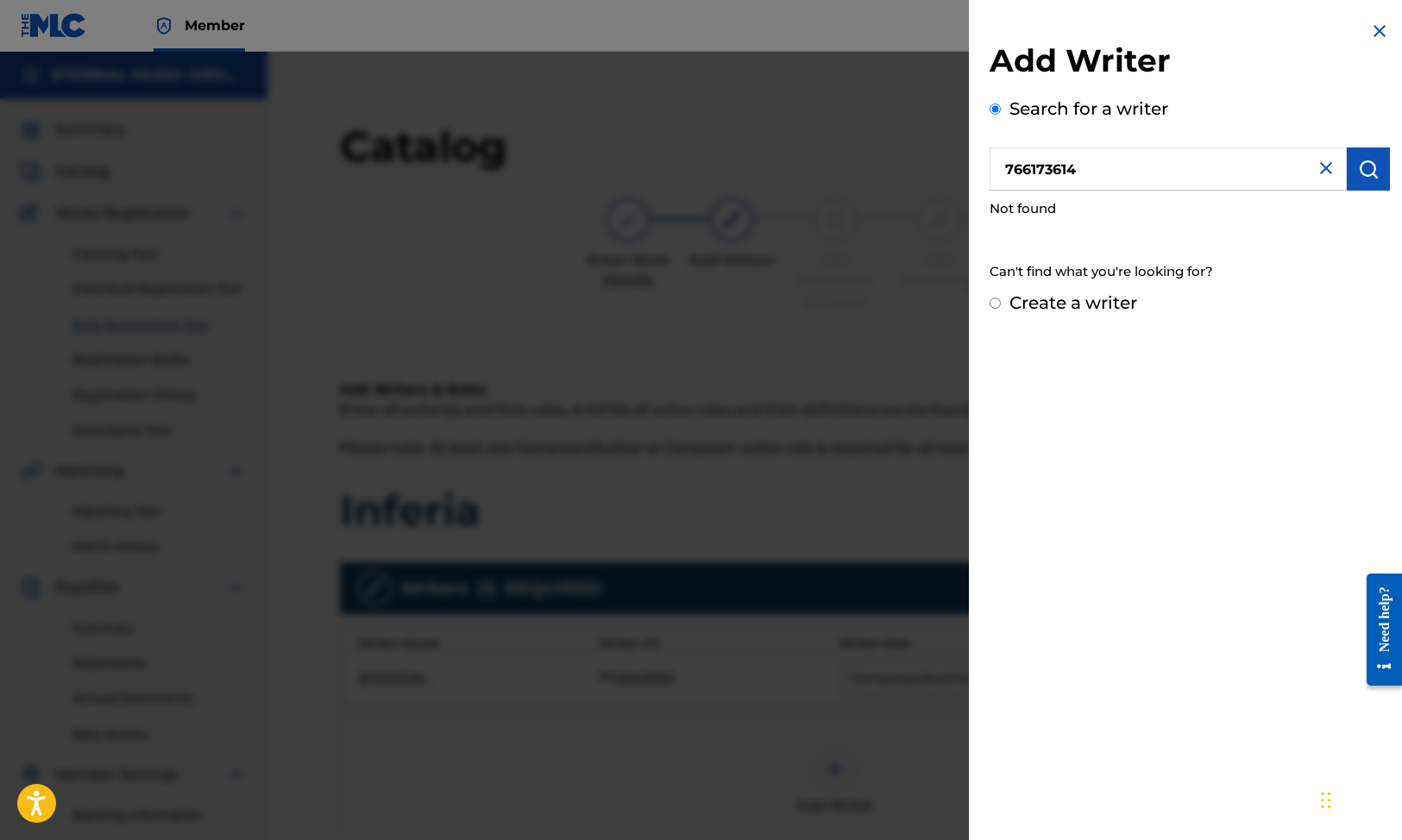
radio input "true"
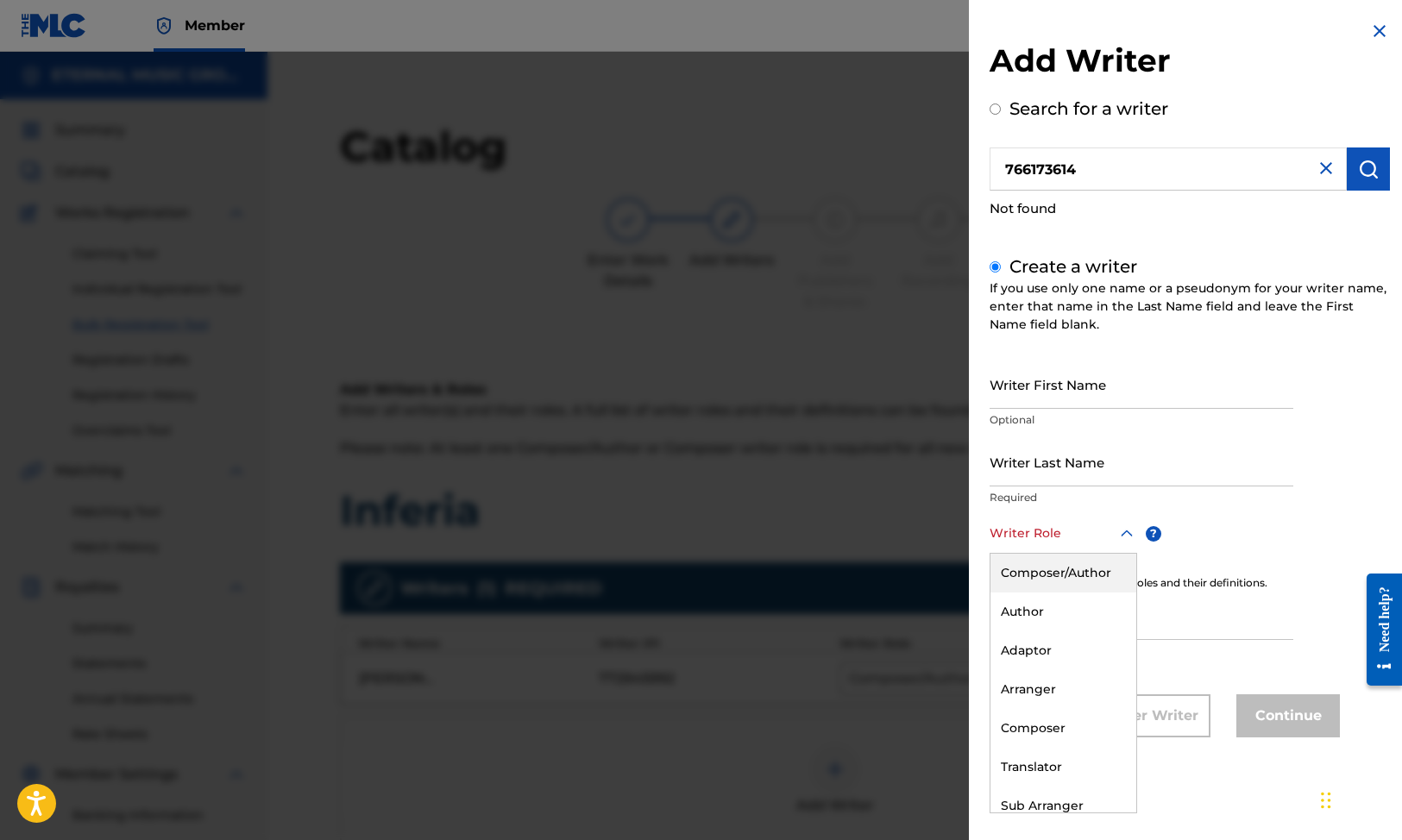
click at [1091, 536] on div at bounding box center [1062, 534] width 147 height 21
click at [1083, 577] on div "Composer/Author" at bounding box center [1062, 574] width 145 height 39
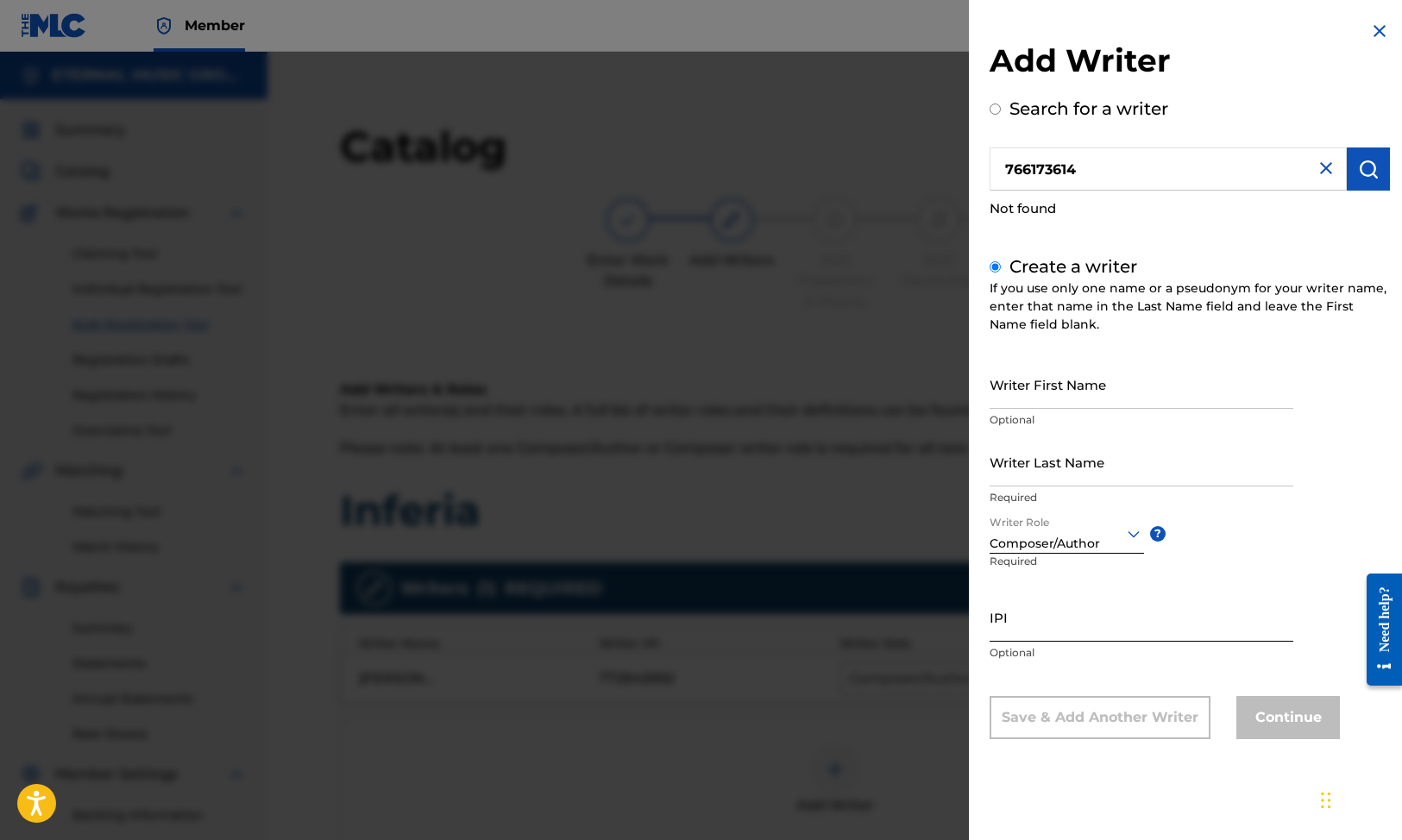
click at [1078, 615] on input "IPI" at bounding box center [1141, 618] width 303 height 49
paste input "766173614"
type input "766173614"
click at [1054, 388] on input "Writer First Name" at bounding box center [1141, 384] width 303 height 49
type input "Axl"
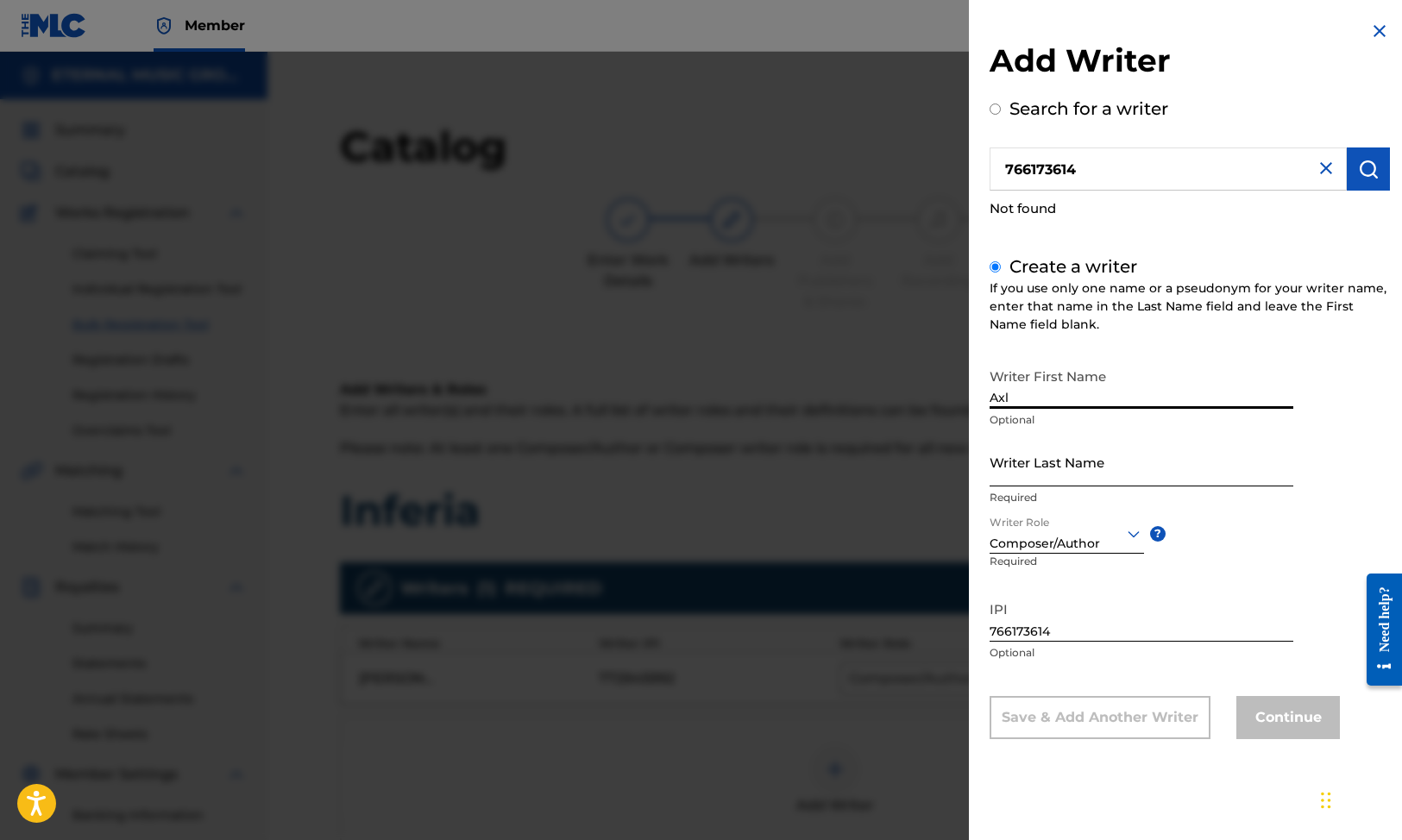
click at [1035, 486] on input "Writer Last Name" at bounding box center [1141, 461] width 303 height 49
paste input "[PERSON_NAME]"
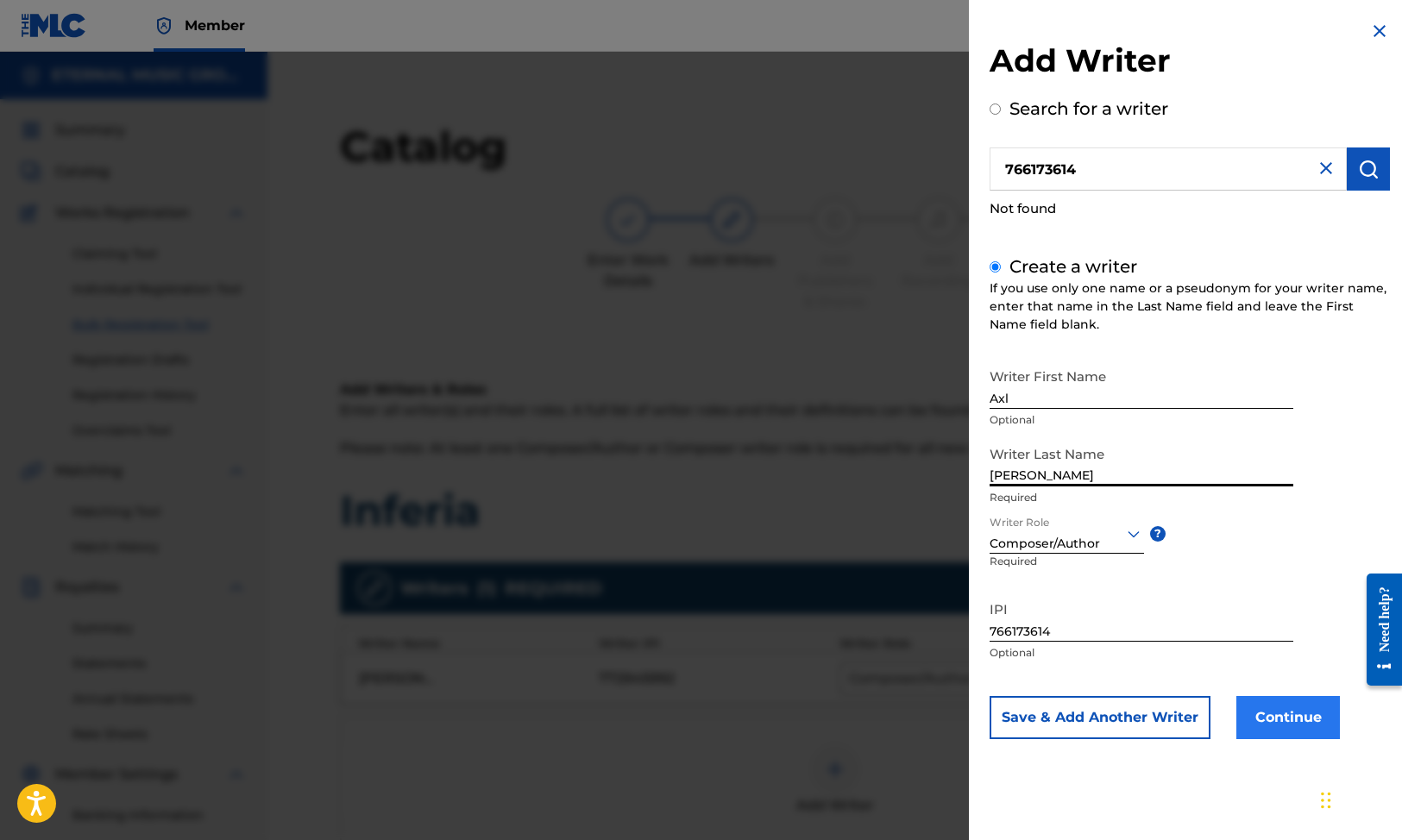
type input "[PERSON_NAME]"
click at [1267, 709] on button "Continue" at bounding box center [1288, 718] width 103 height 43
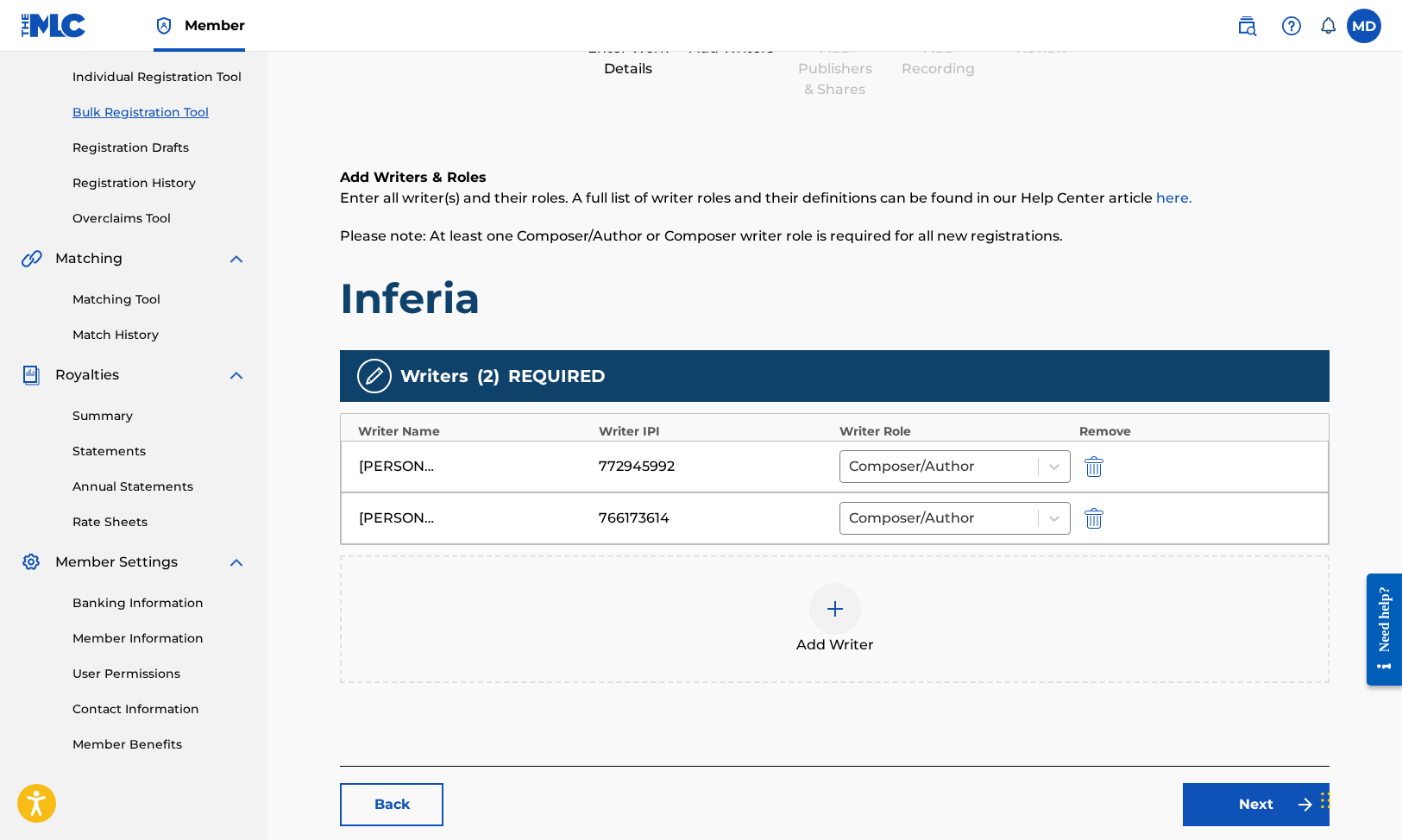
scroll to position [215, 0]
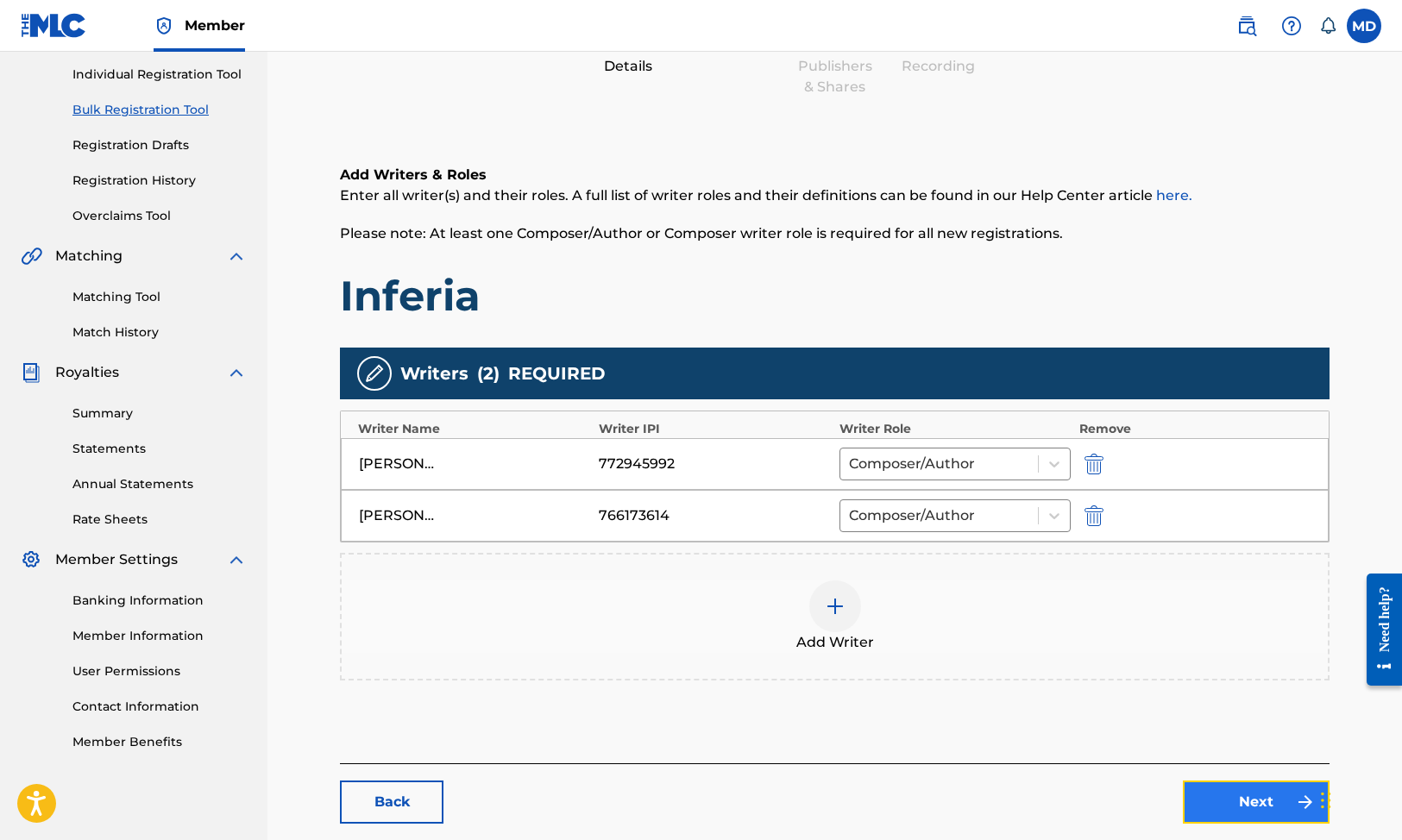
click at [1260, 795] on link "Next" at bounding box center [1256, 802] width 146 height 43
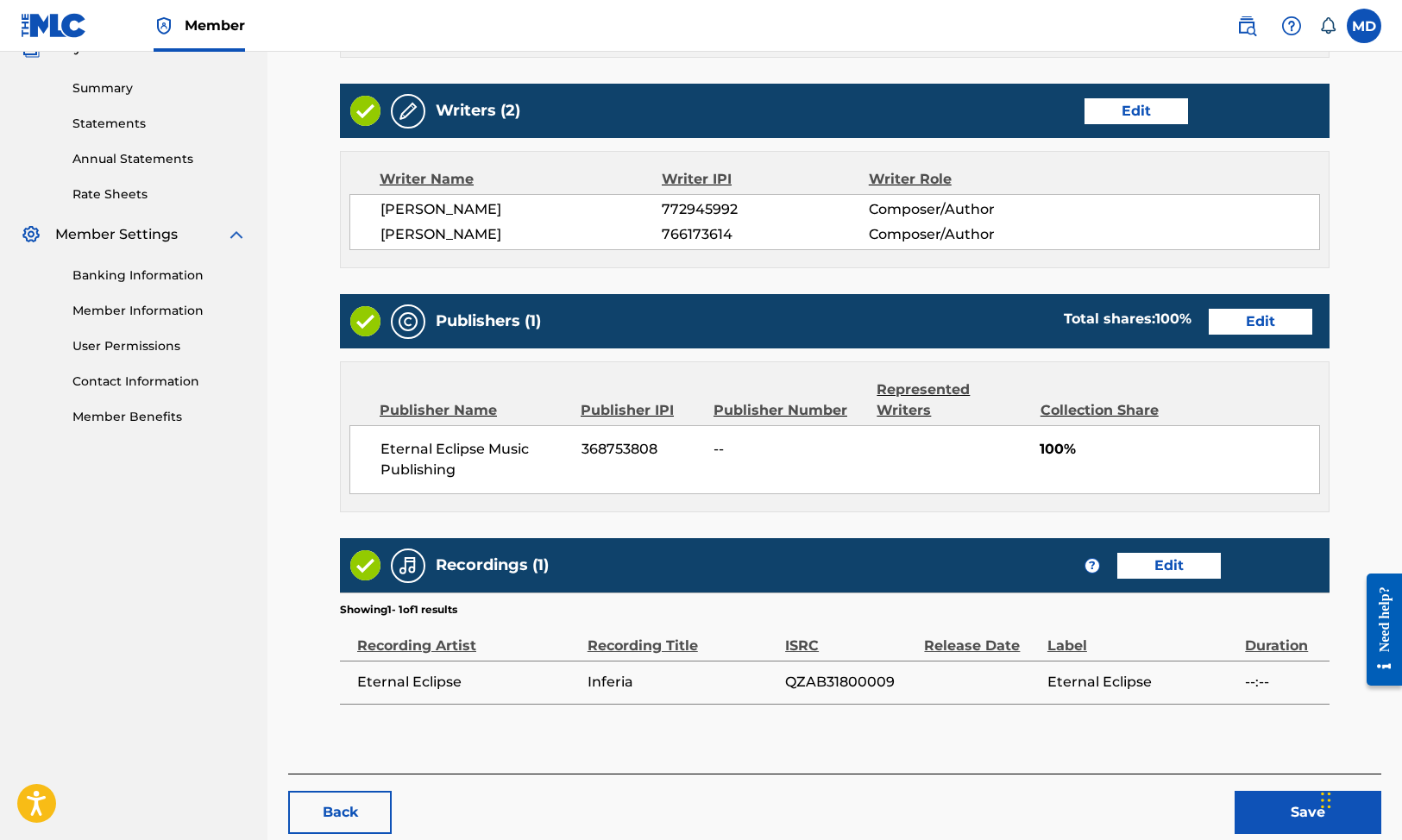
scroll to position [611, 0]
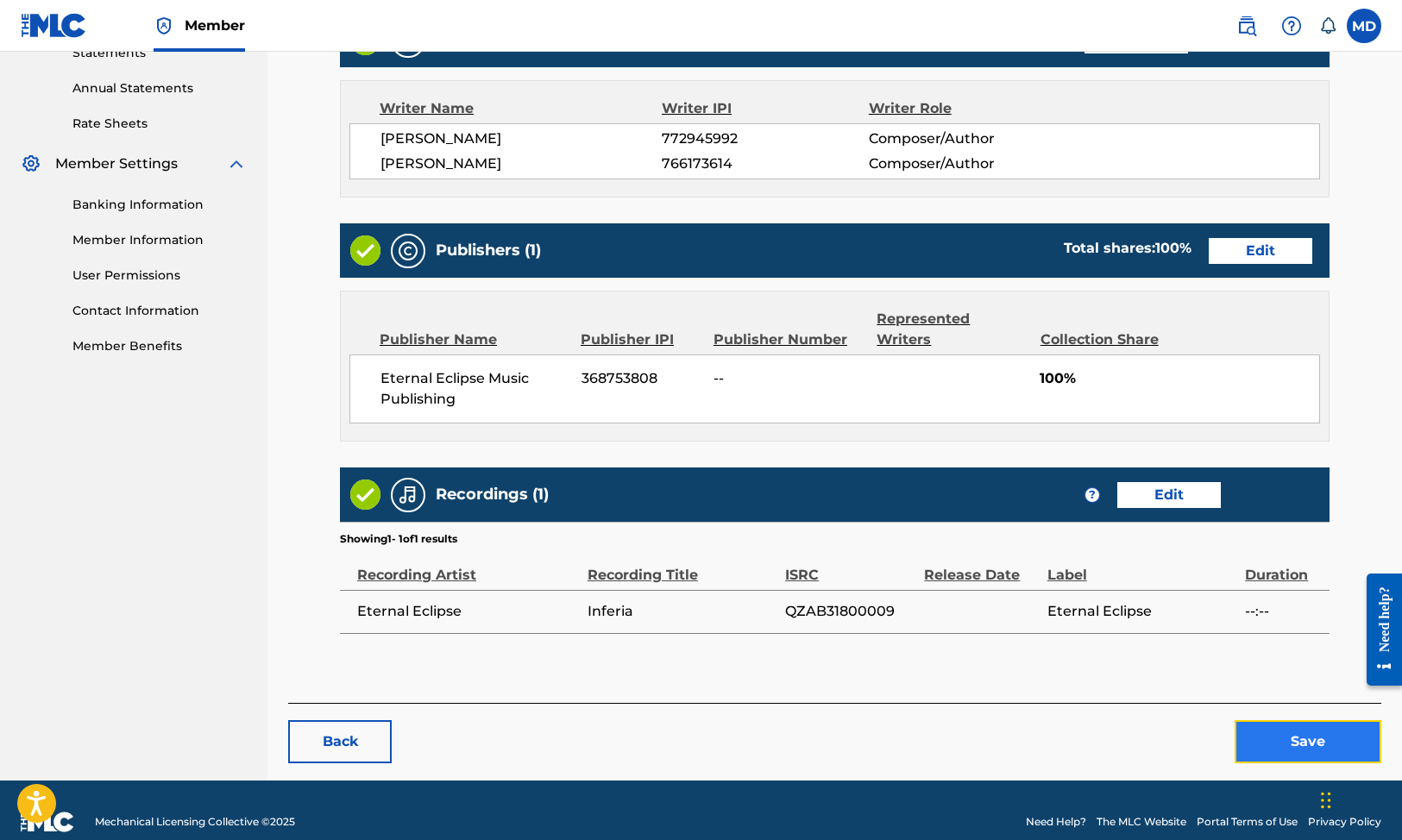
click at [1282, 720] on button "Save" at bounding box center [1308, 741] width 146 height 43
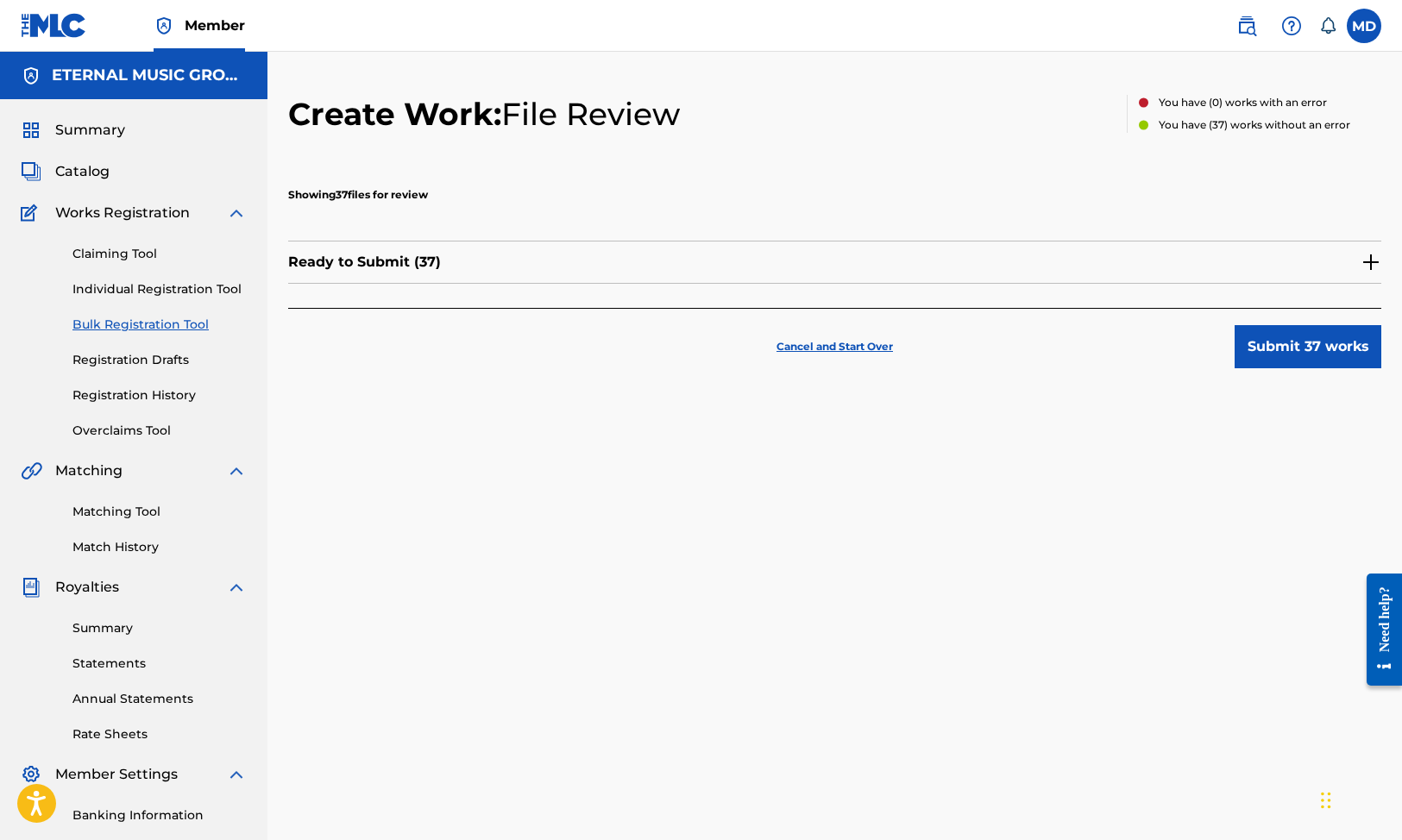
click at [1377, 258] on img at bounding box center [1371, 261] width 20 height 20
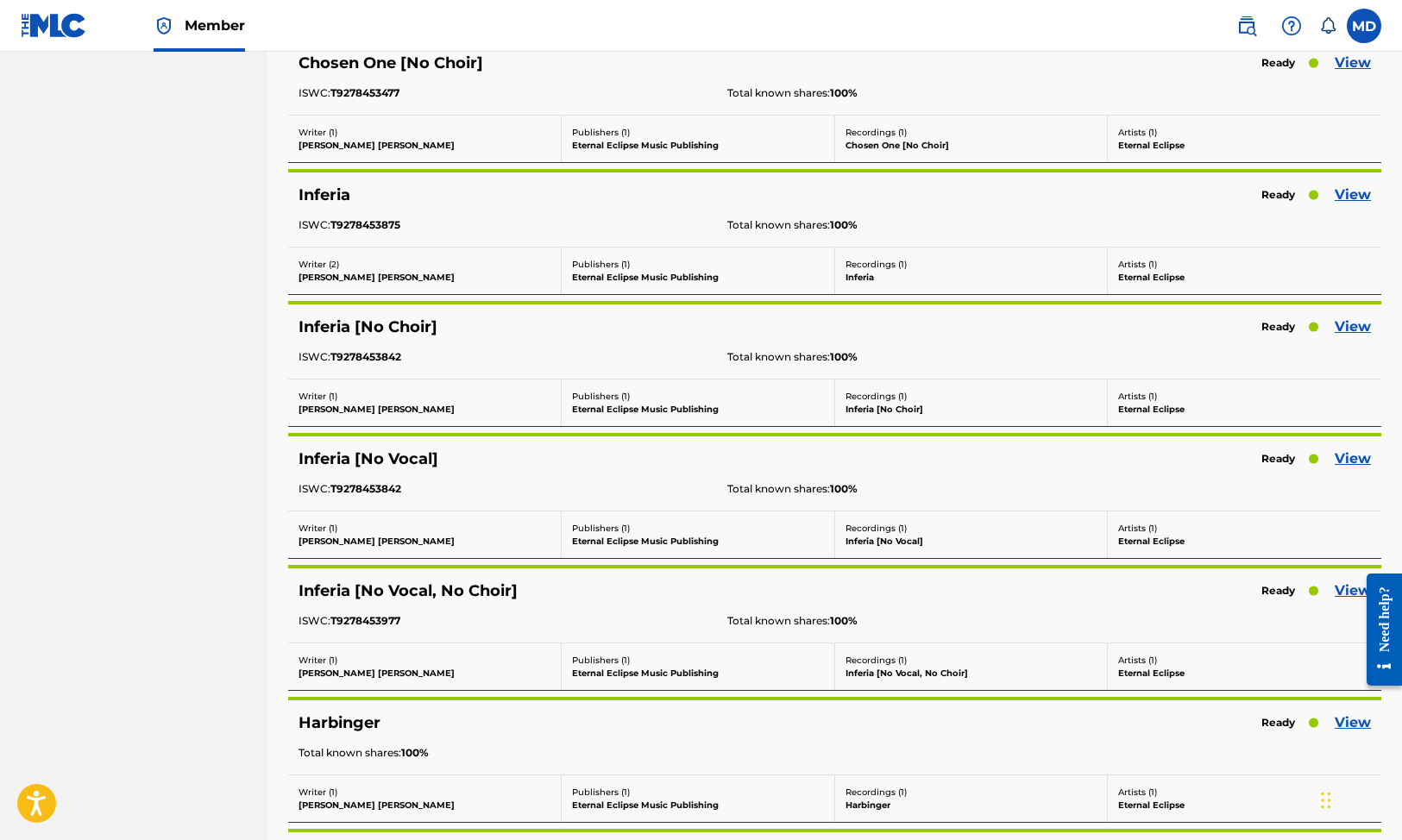
scroll to position [1169, 0]
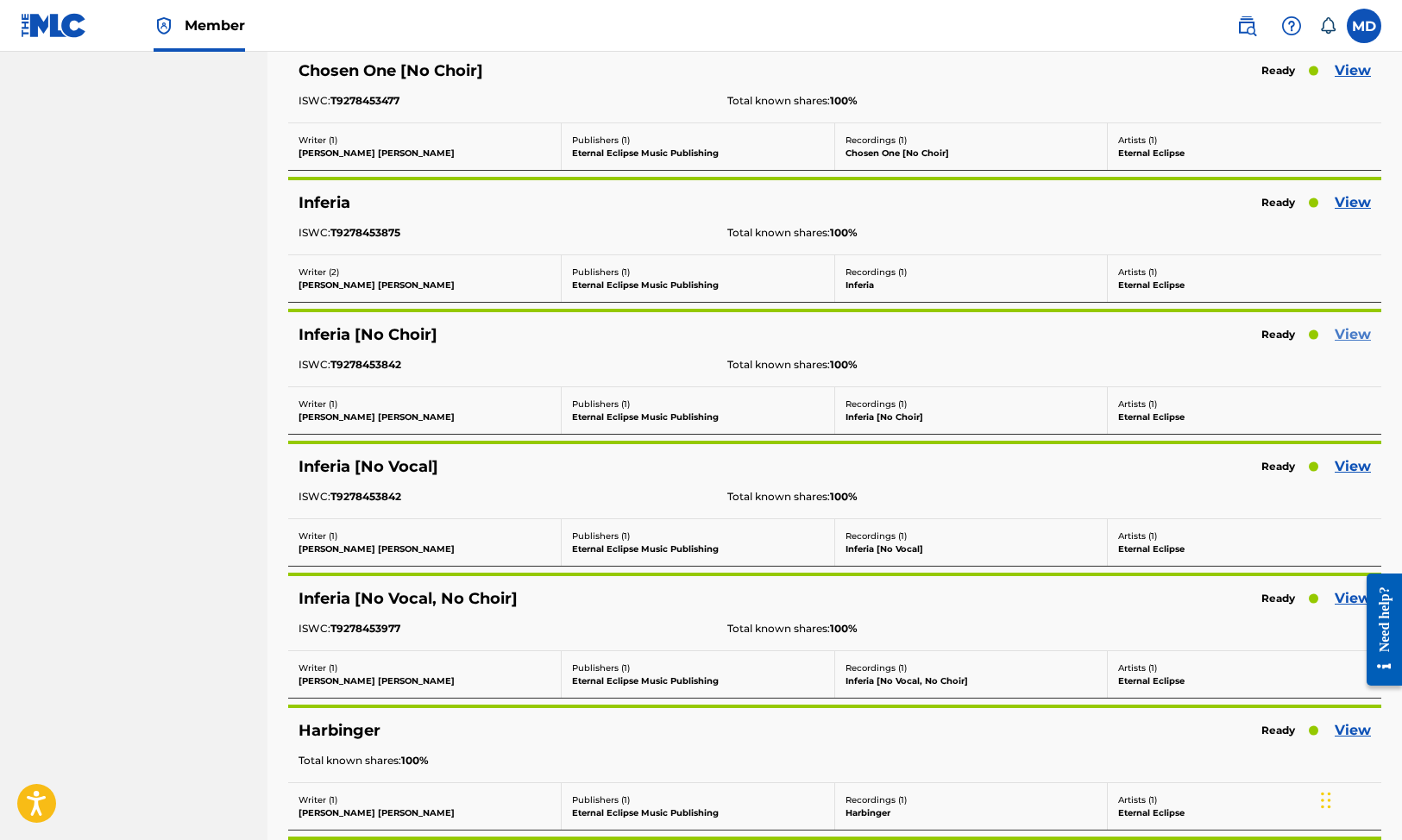
click at [1351, 331] on link "View" at bounding box center [1352, 335] width 36 height 20
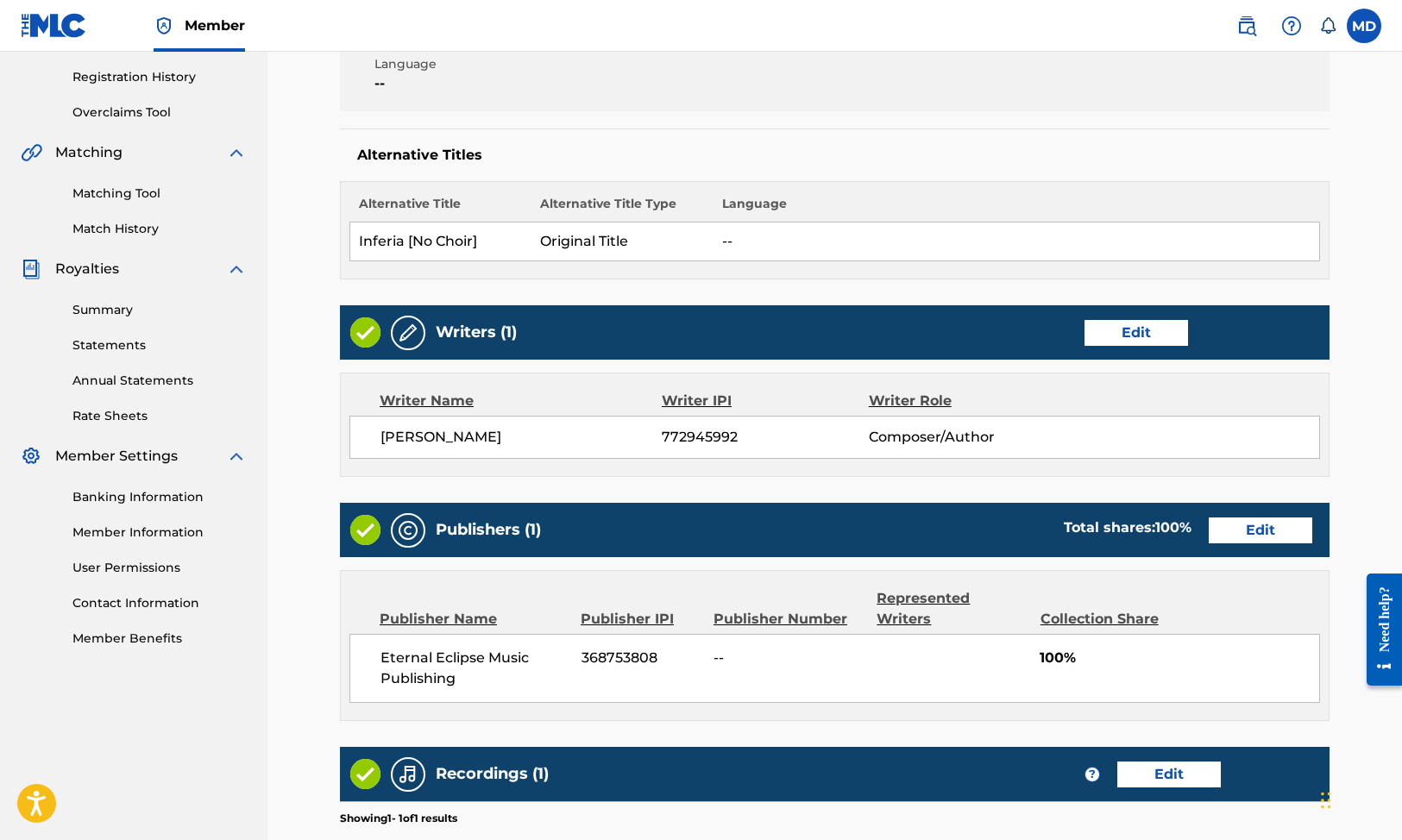
scroll to position [328, 0]
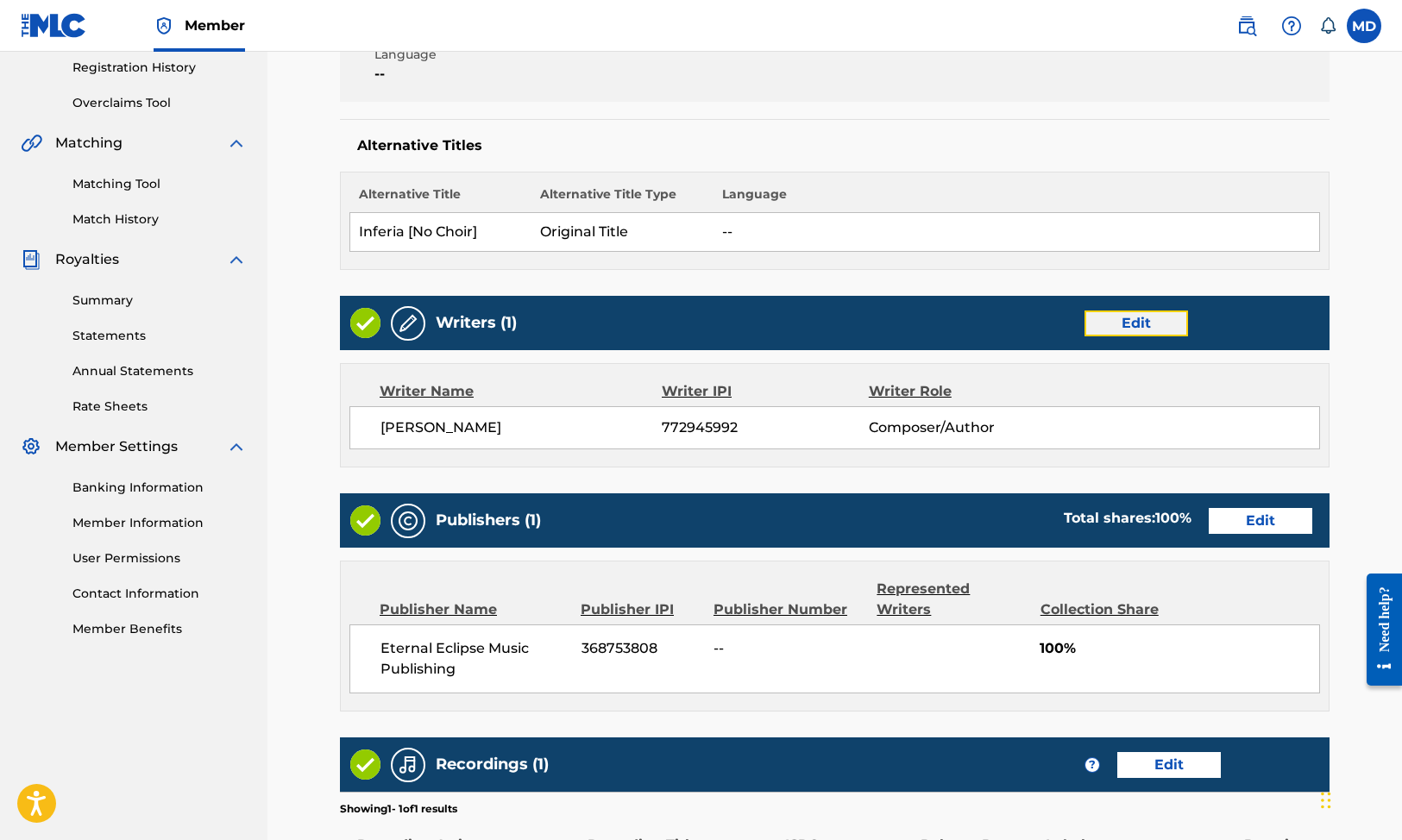
click at [1147, 324] on link "Edit" at bounding box center [1137, 323] width 103 height 26
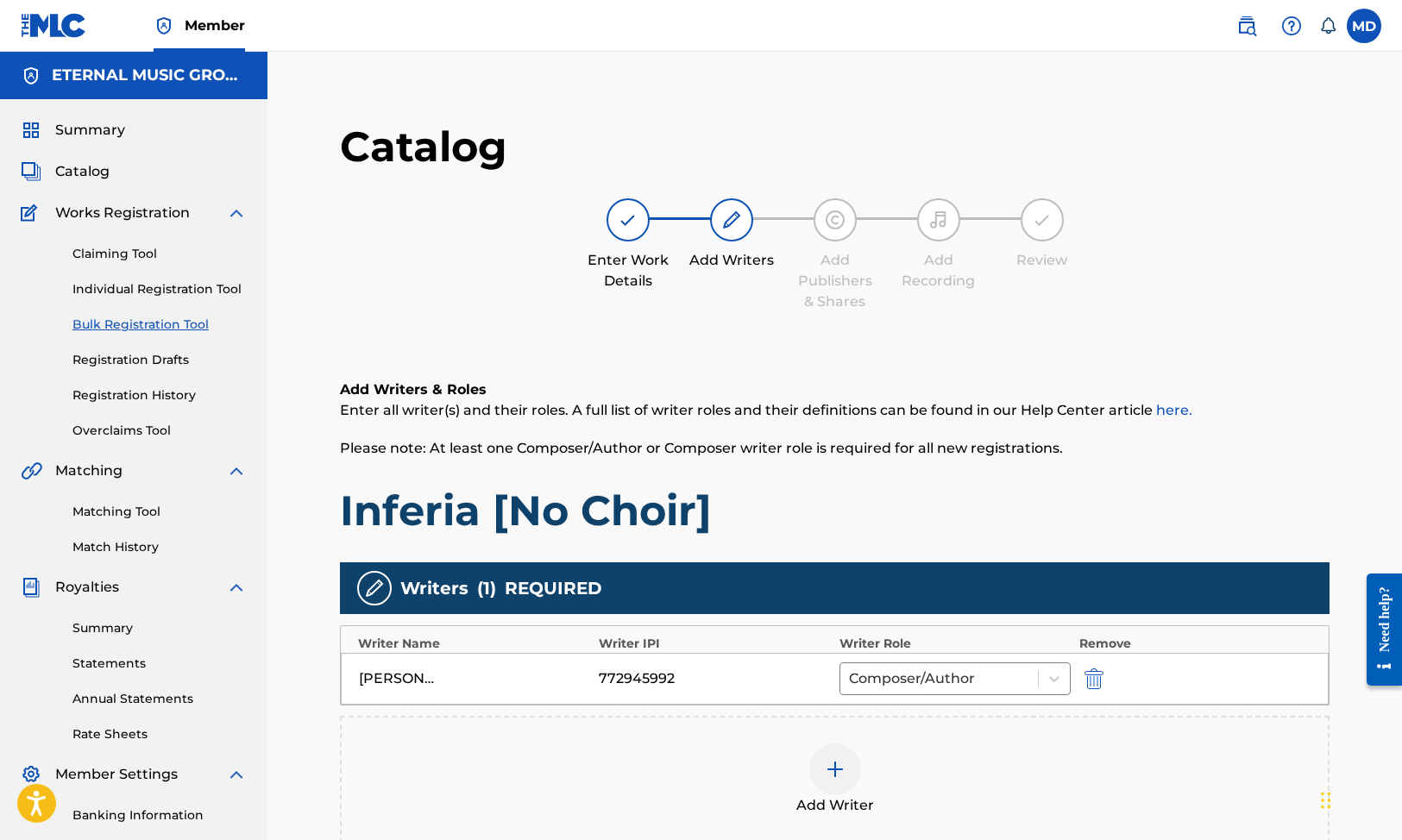
click at [833, 763] on img at bounding box center [834, 769] width 20 height 20
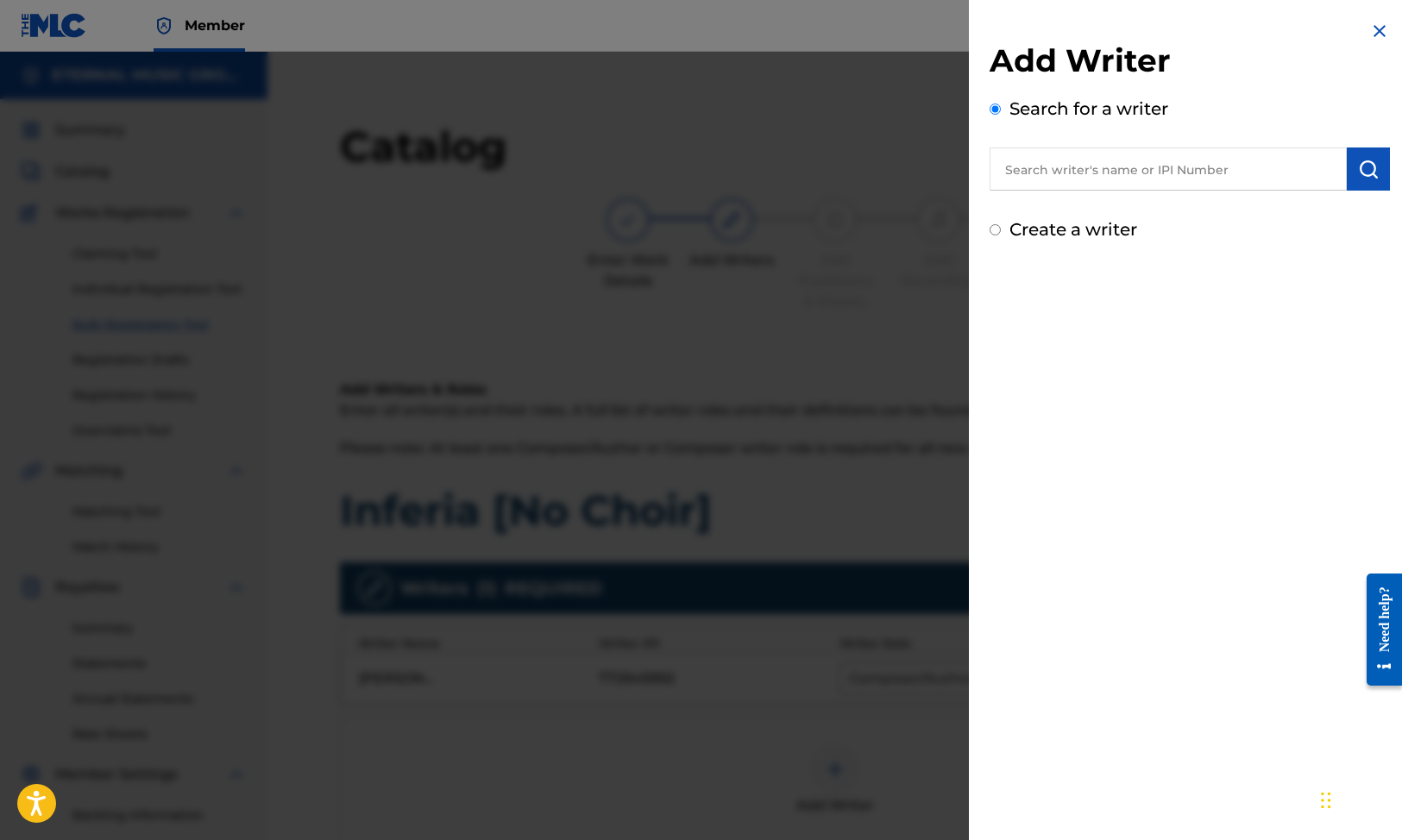
click at [1084, 172] on input "text" at bounding box center [1168, 169] width 357 height 43
paste input "[PERSON_NAME]"
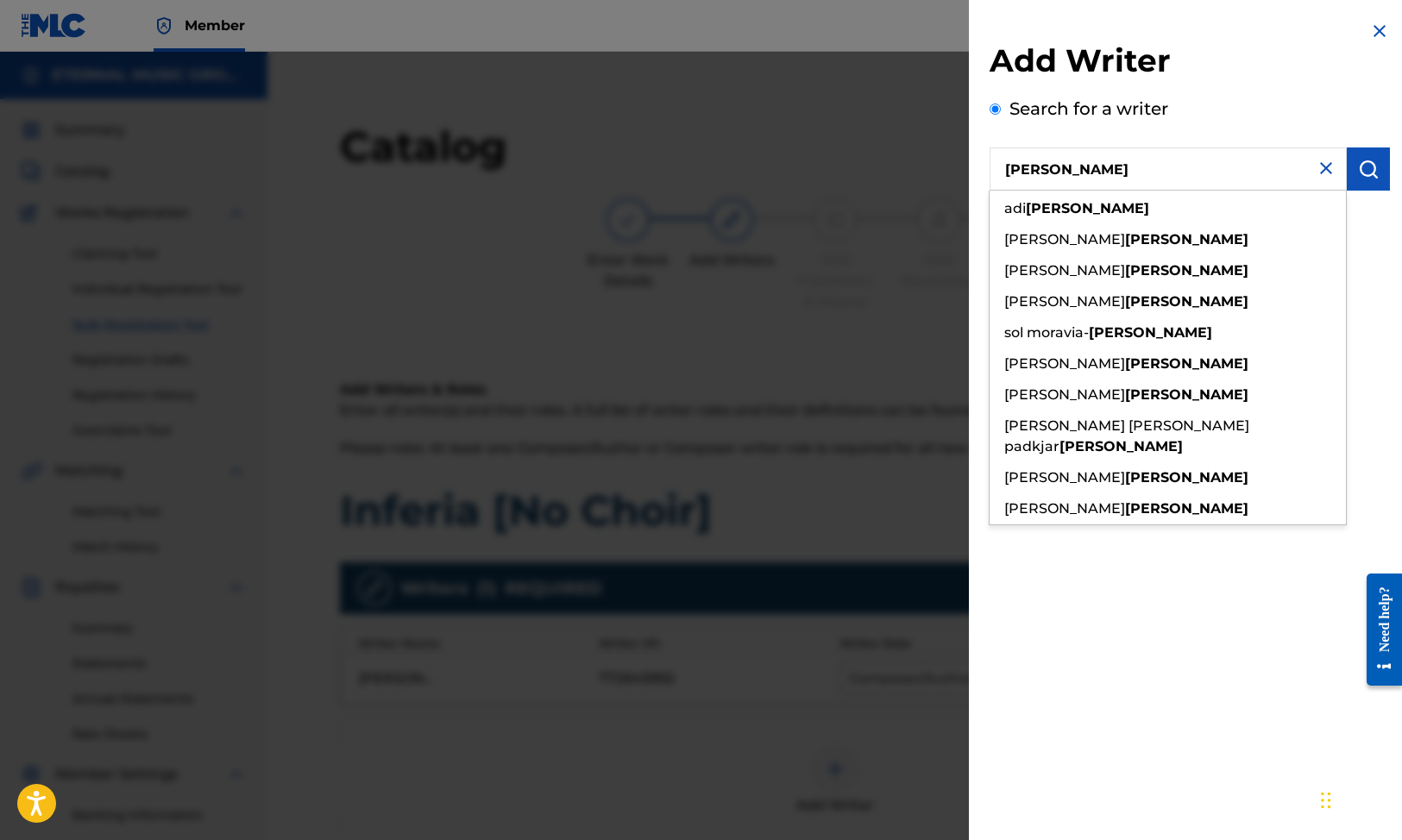
type input "[PERSON_NAME]"
click at [1089, 597] on div "Add Writer Search for a writer [PERSON_NAME] [PERSON_NAME] [PERSON_NAME] [PERSO…" at bounding box center [1189, 420] width 442 height 840
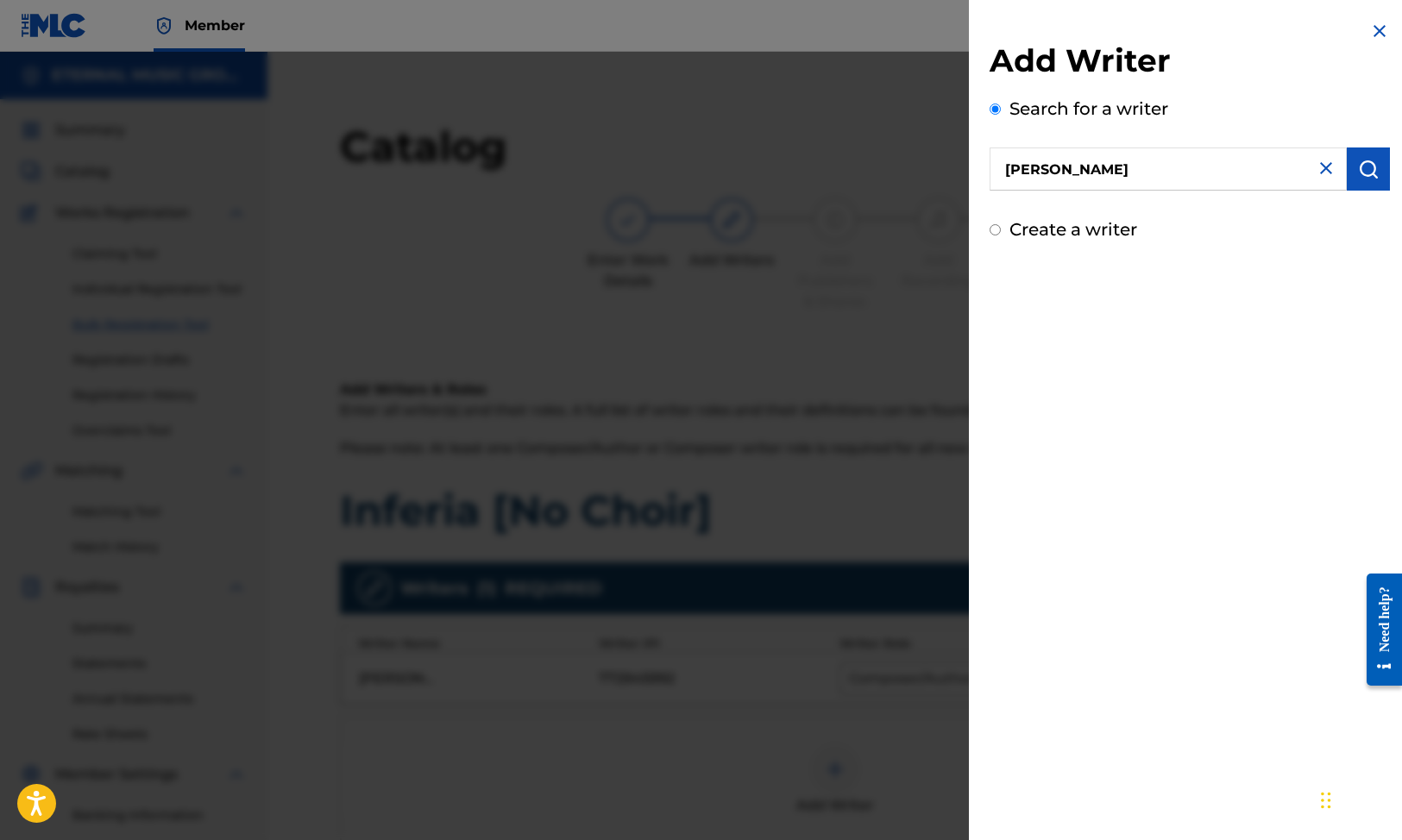
click at [1067, 240] on div "Create a writer" at bounding box center [1189, 229] width 400 height 26
click at [1064, 227] on label "Create a writer" at bounding box center [1073, 229] width 128 height 20
radio input "true"
click at [1001, 227] on input "Create a writer" at bounding box center [994, 229] width 11 height 11
radio input "false"
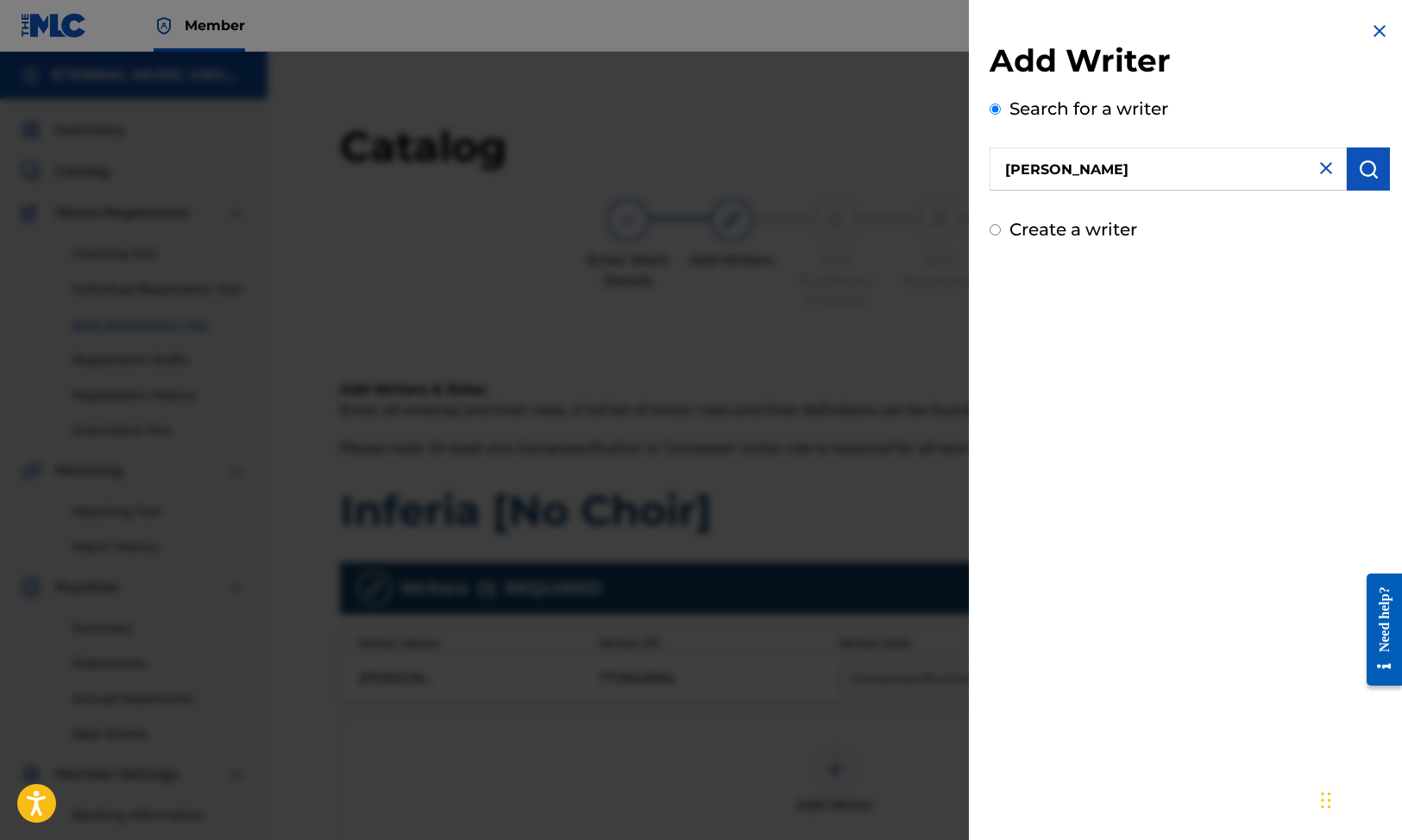
radio input "true"
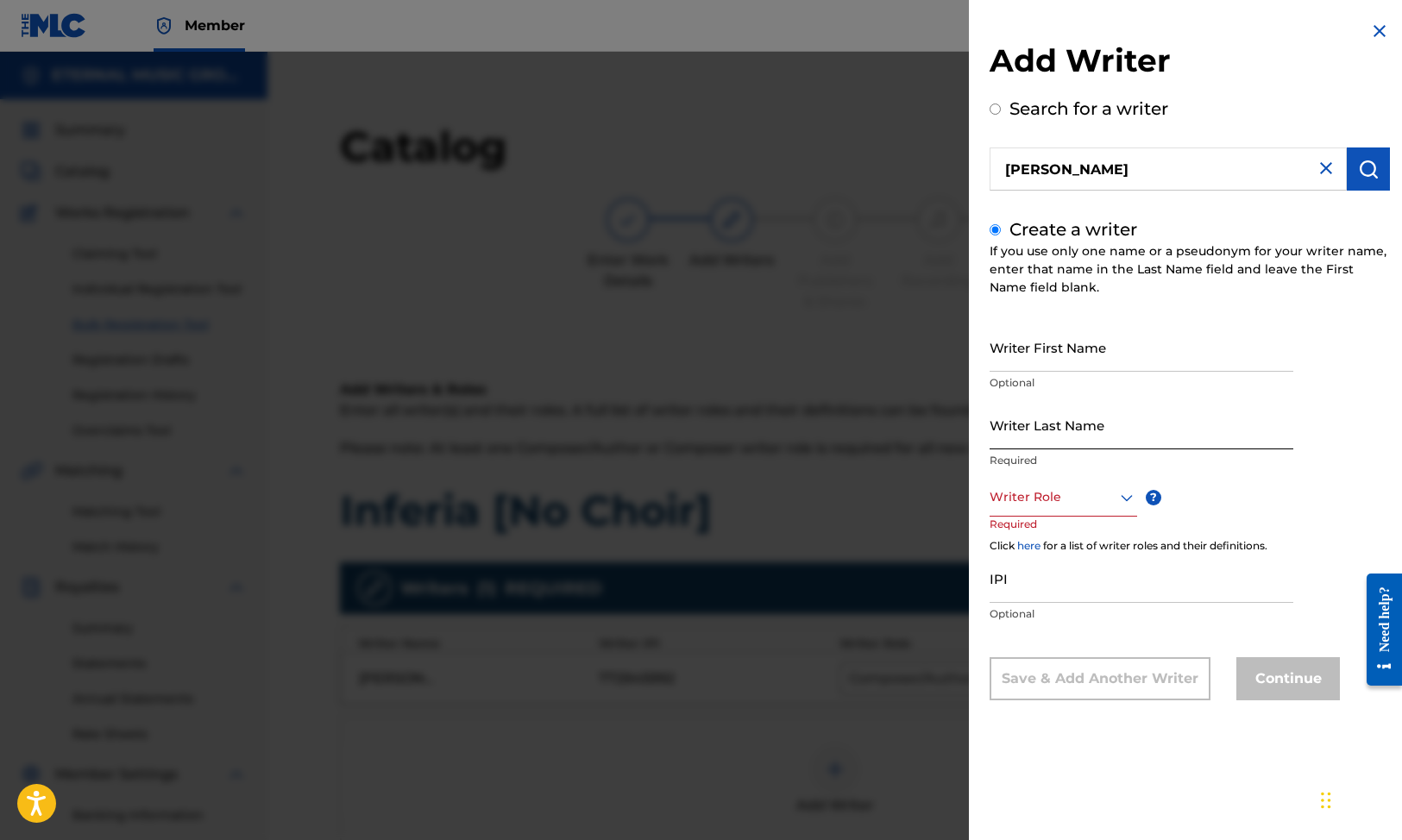
click at [1053, 435] on input "Writer Last Name" at bounding box center [1141, 424] width 303 height 49
paste input "[PERSON_NAME]"
type input "[PERSON_NAME]"
click at [1064, 341] on input "Writer First Name" at bounding box center [1141, 347] width 303 height 49
type input "Axl"
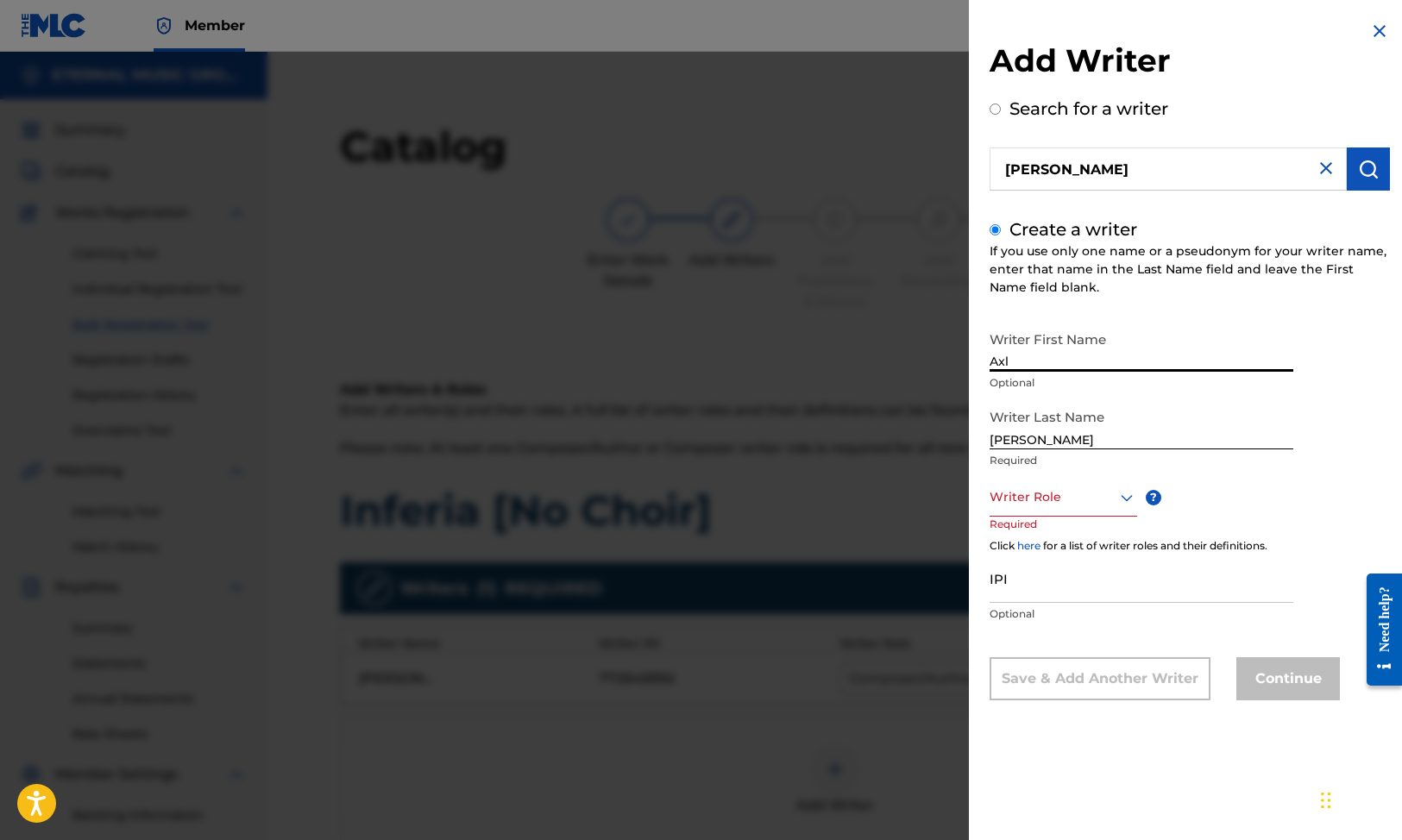
click at [1031, 501] on div at bounding box center [1062, 498] width 147 height 21
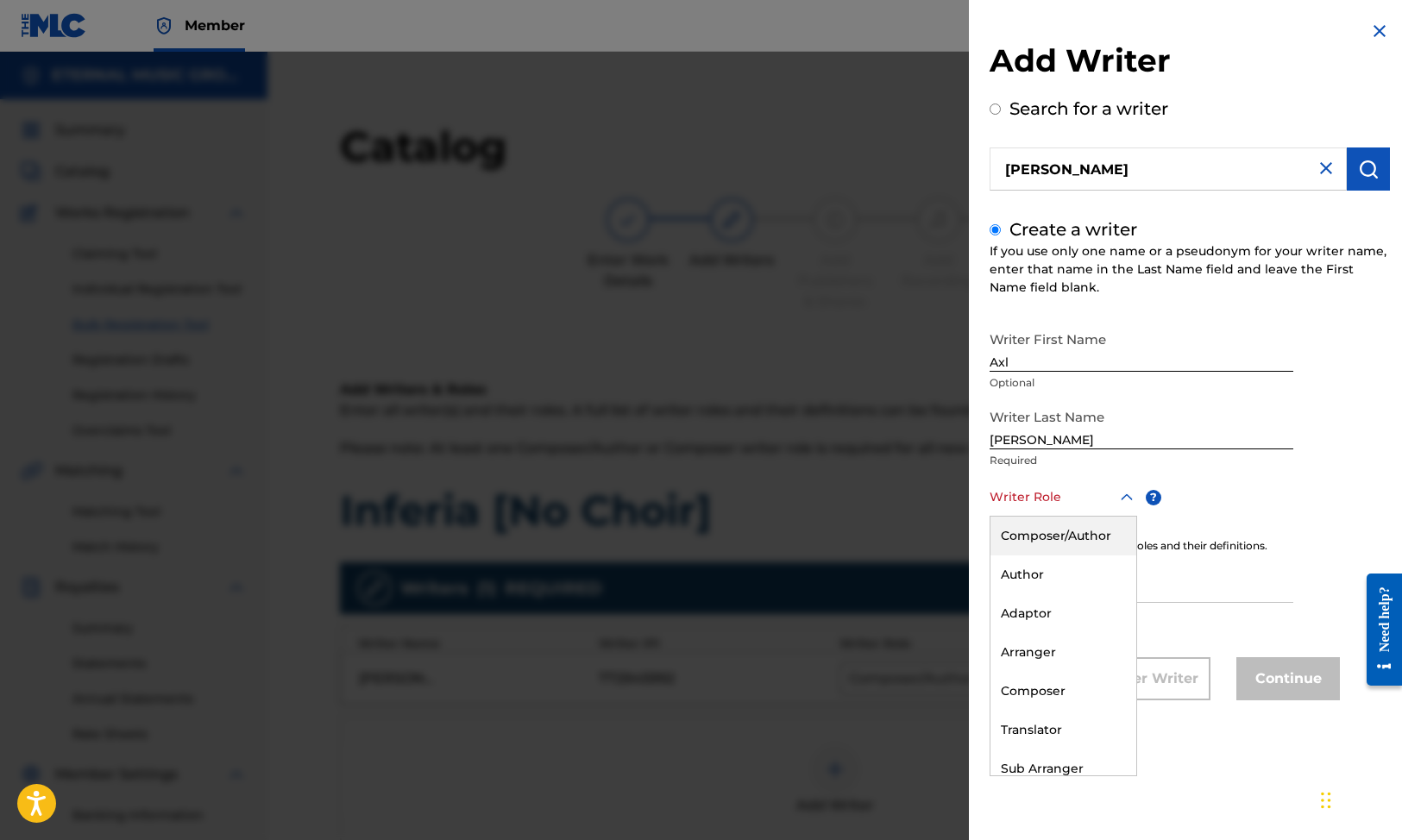
click at [1033, 534] on div "Composer/Author" at bounding box center [1062, 537] width 145 height 39
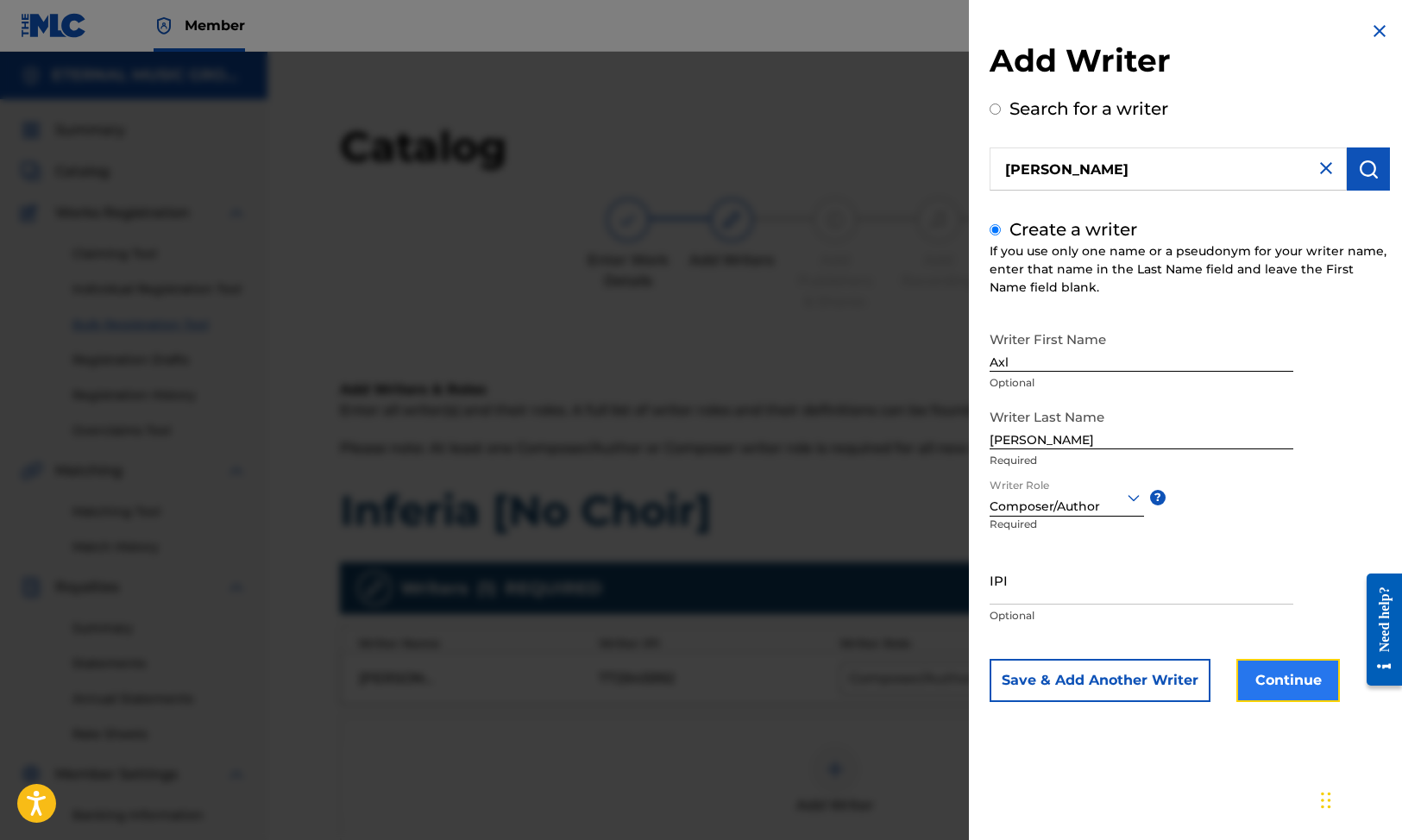
click at [1280, 688] on button "Continue" at bounding box center [1288, 681] width 103 height 43
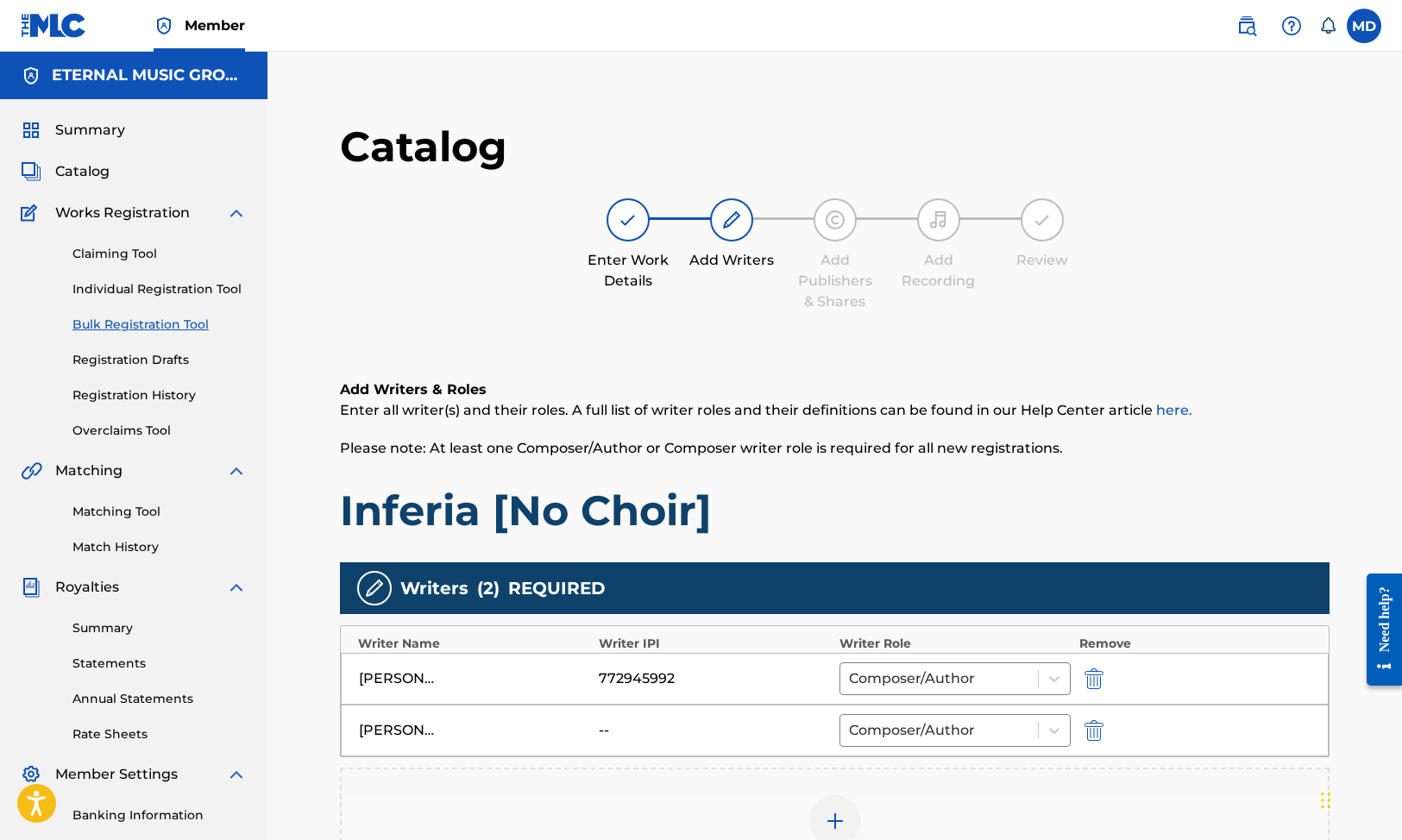
scroll to position [341, 0]
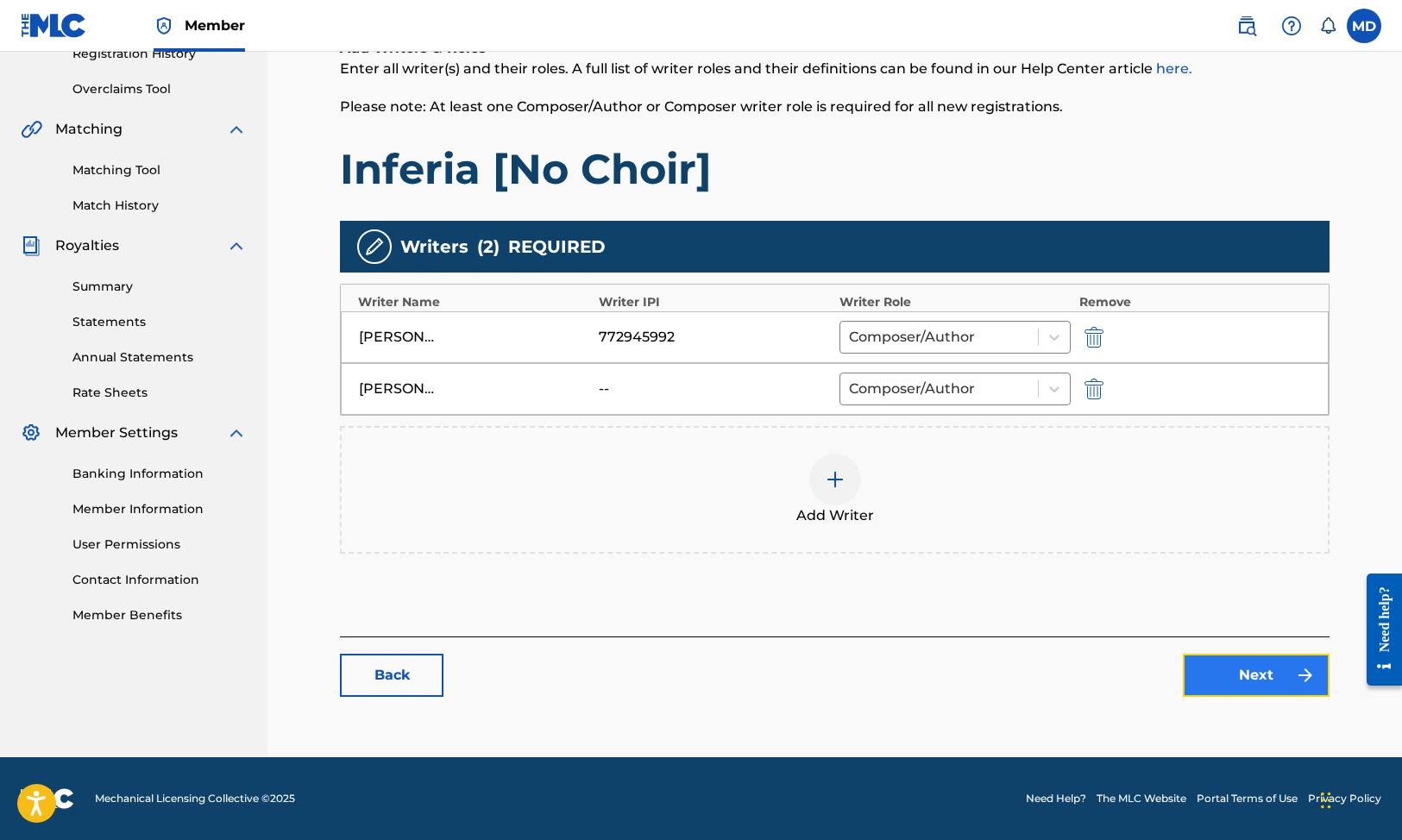
click at [1285, 675] on link "Next" at bounding box center [1256, 675] width 146 height 43
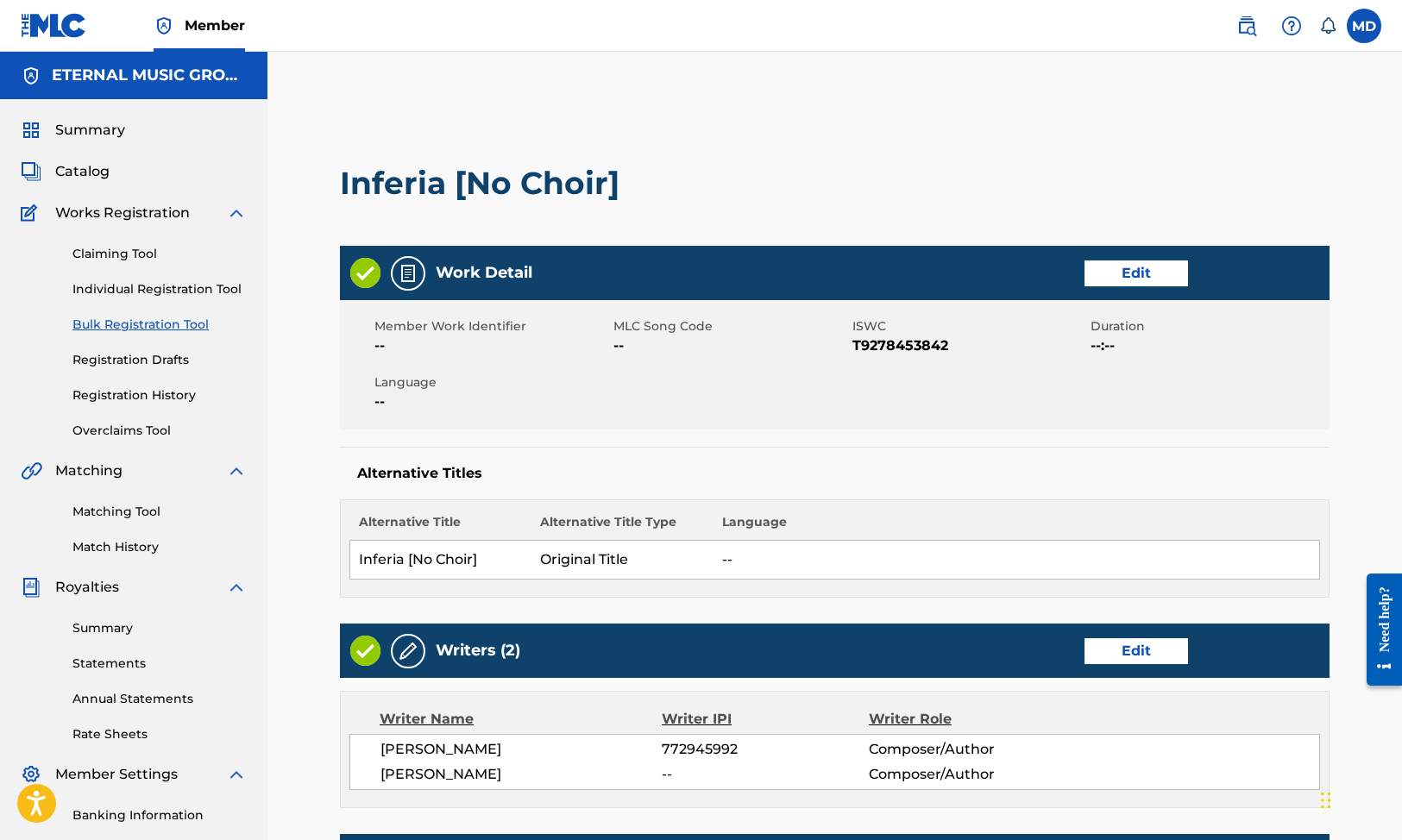
scroll to position [524, 0]
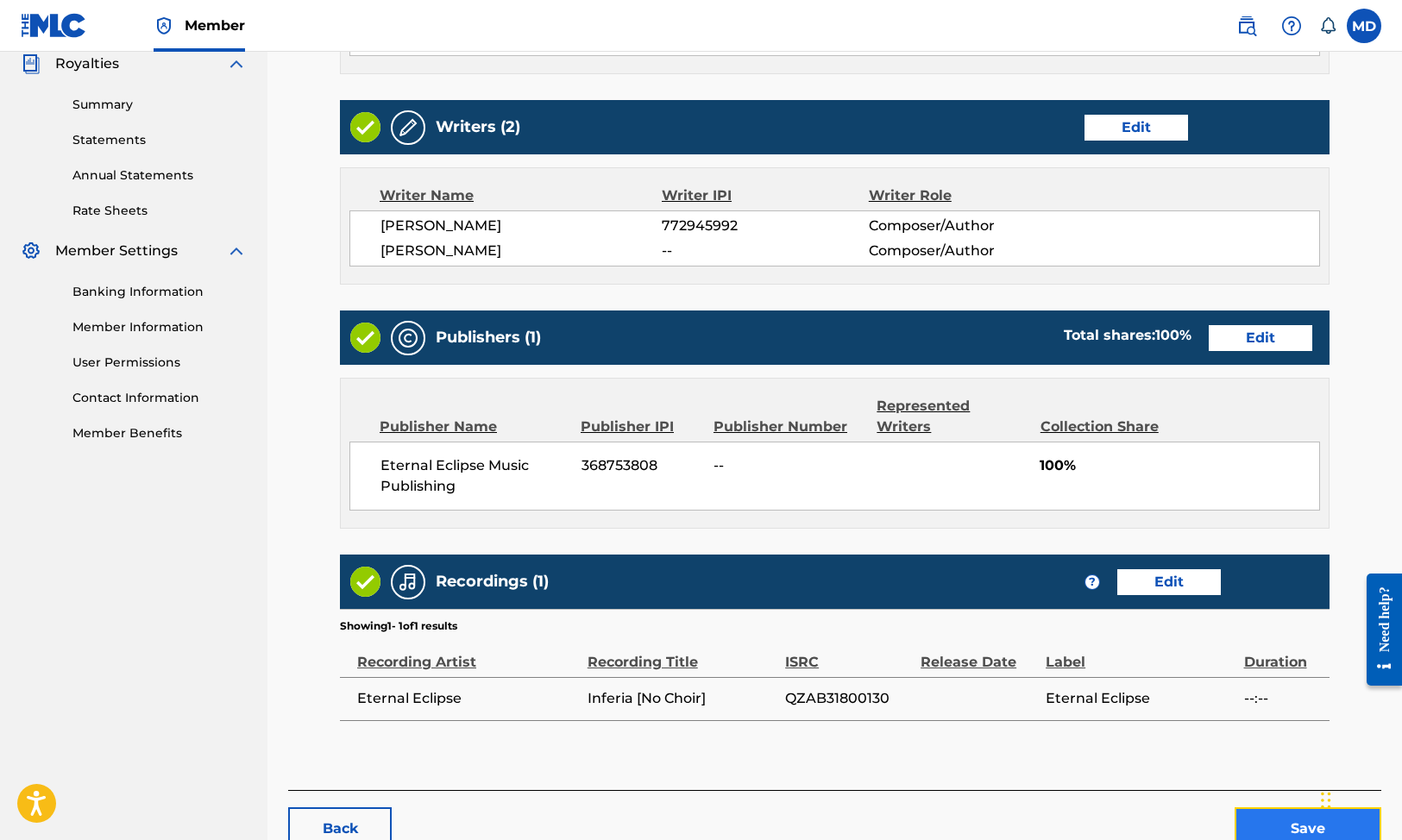
click at [1264, 808] on button "Save" at bounding box center [1308, 829] width 146 height 43
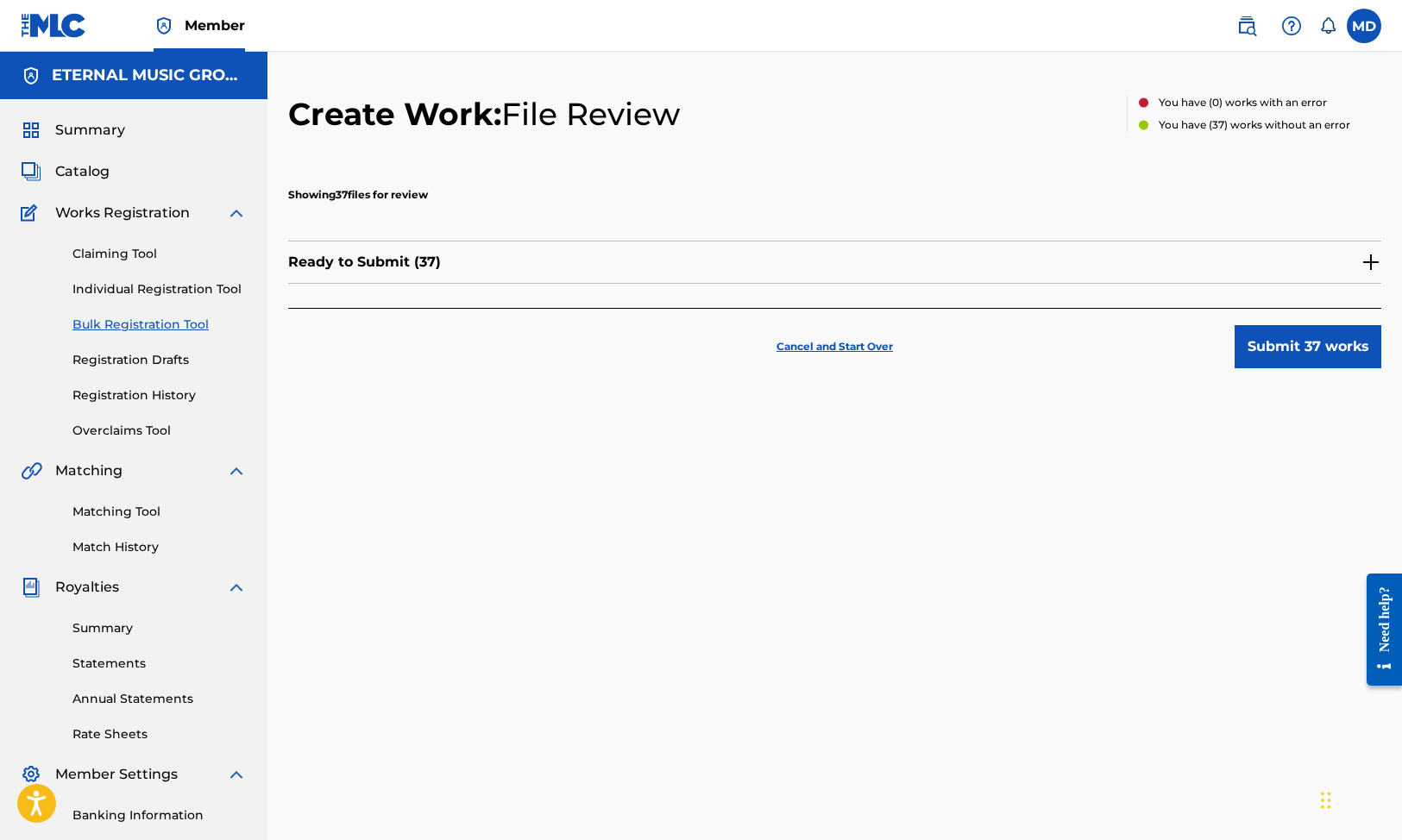
click at [1371, 257] on img at bounding box center [1371, 261] width 20 height 20
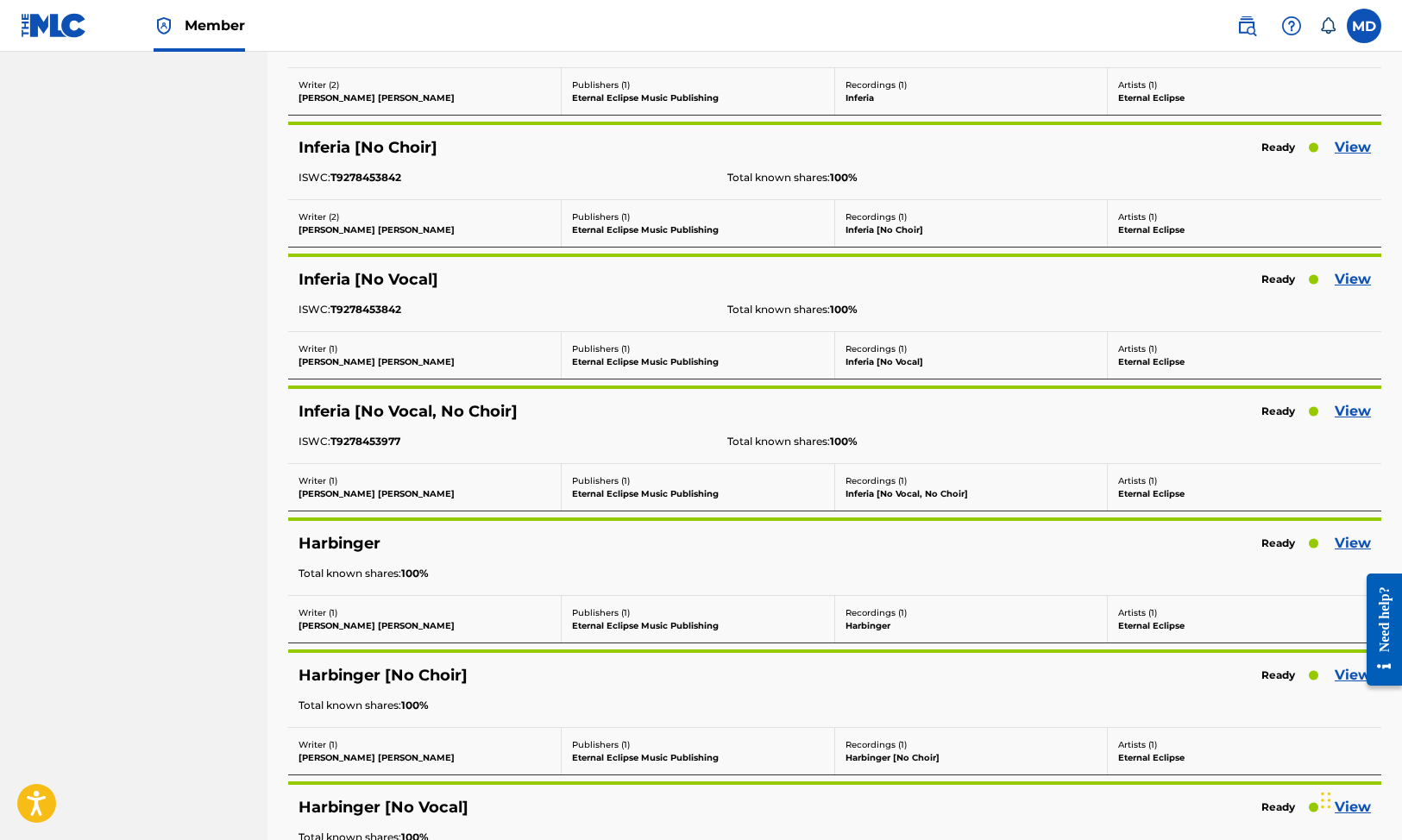
scroll to position [1353, 0]
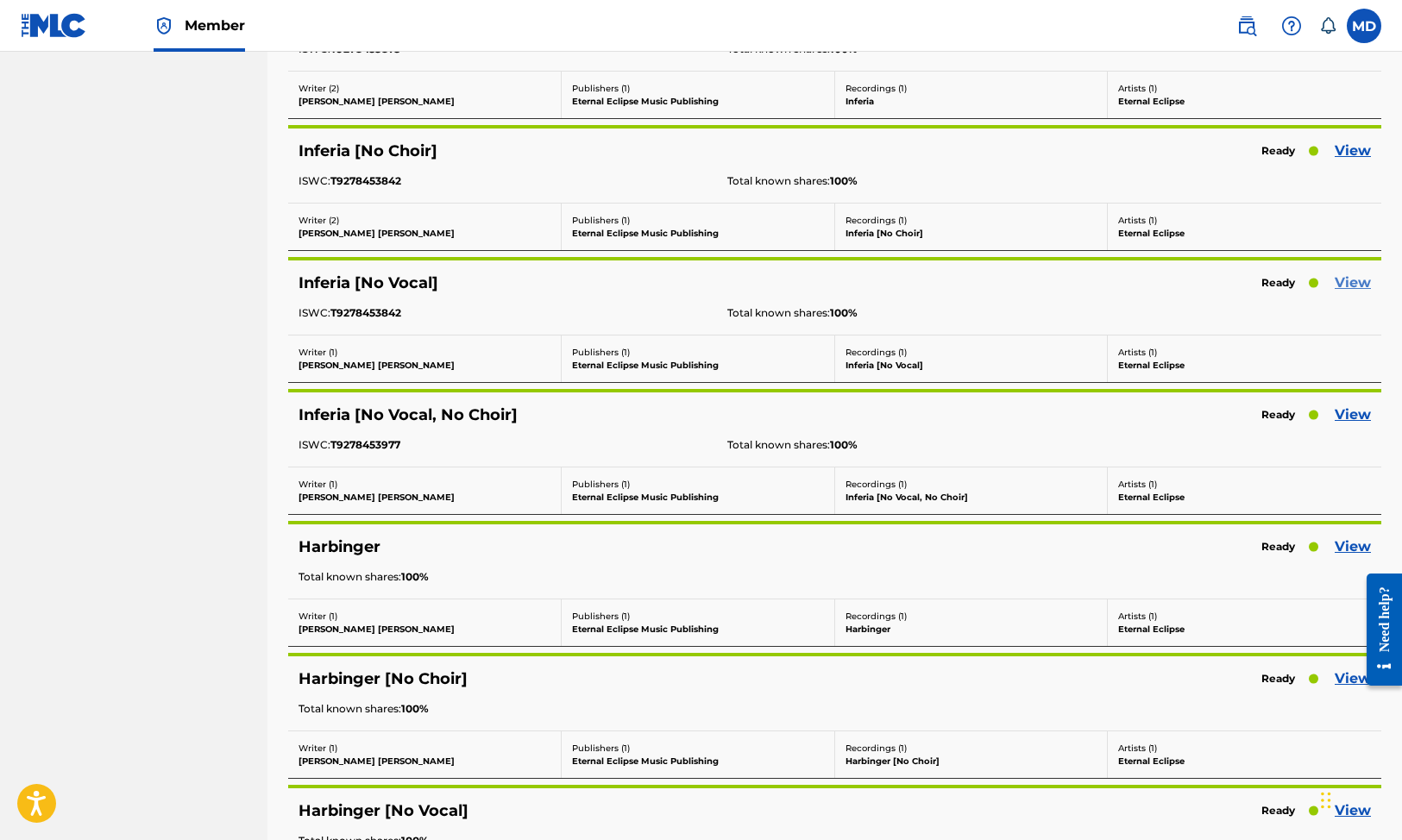
click at [1359, 281] on link "View" at bounding box center [1352, 282] width 36 height 20
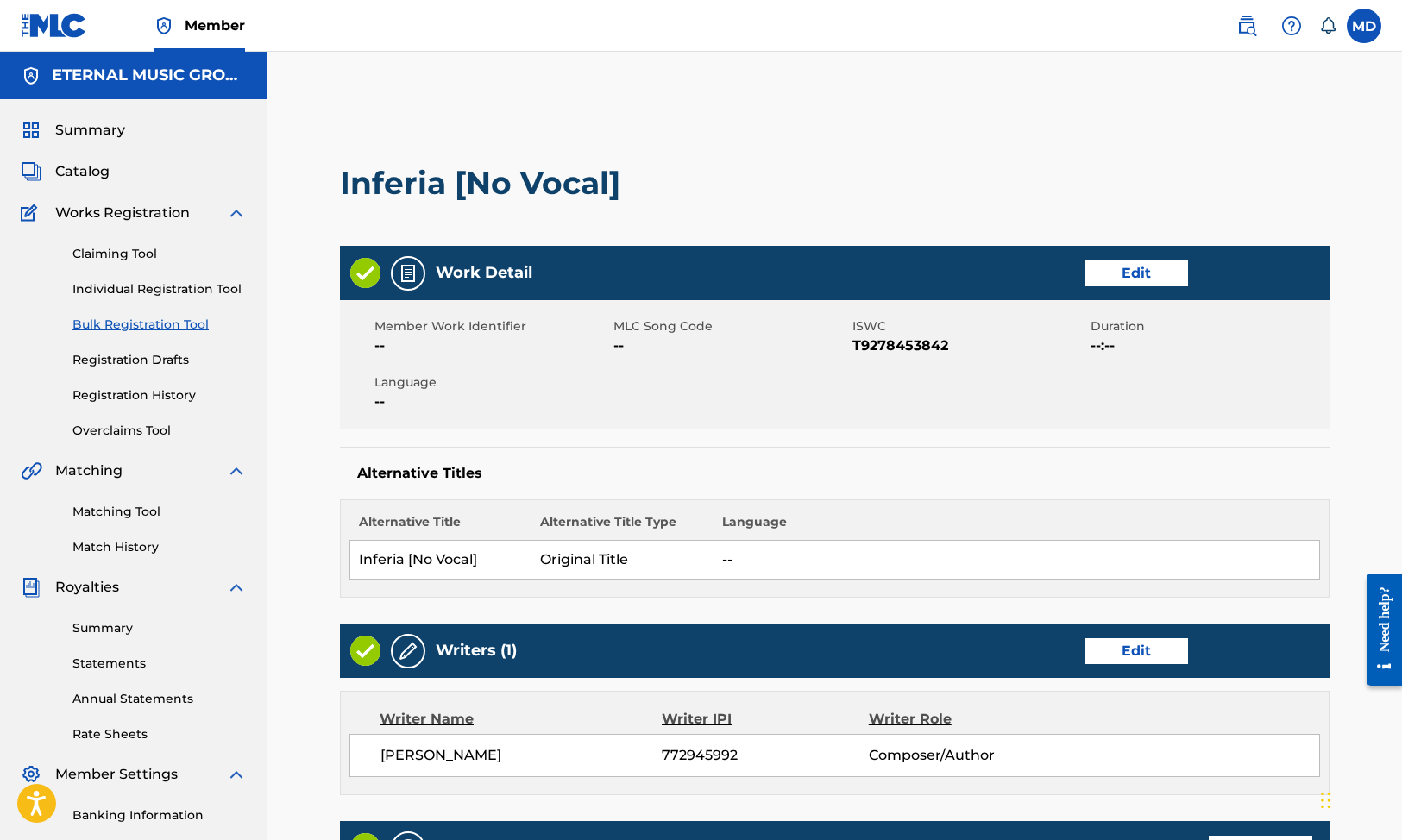
scroll to position [116, 0]
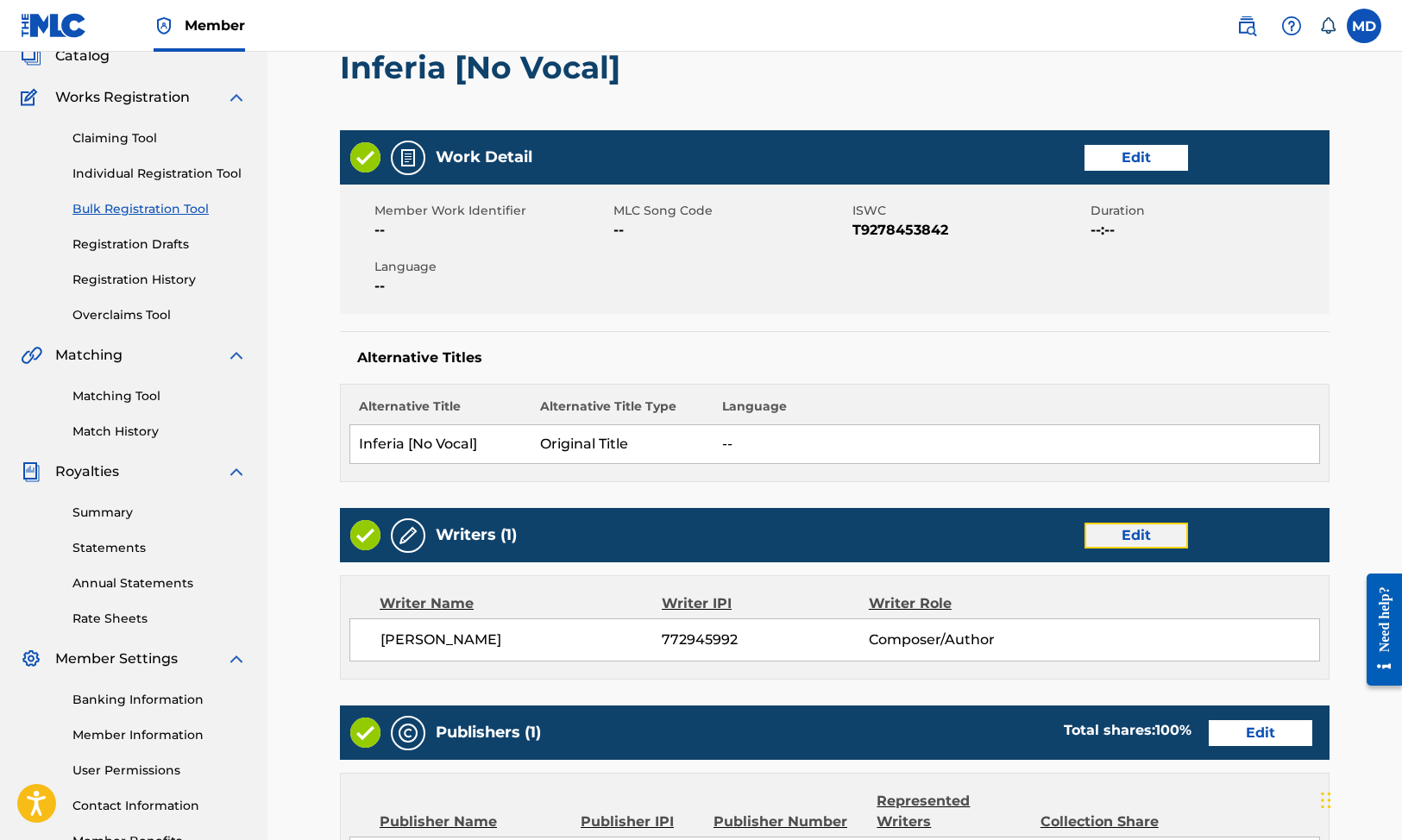
click at [1149, 531] on link "Edit" at bounding box center [1137, 536] width 103 height 26
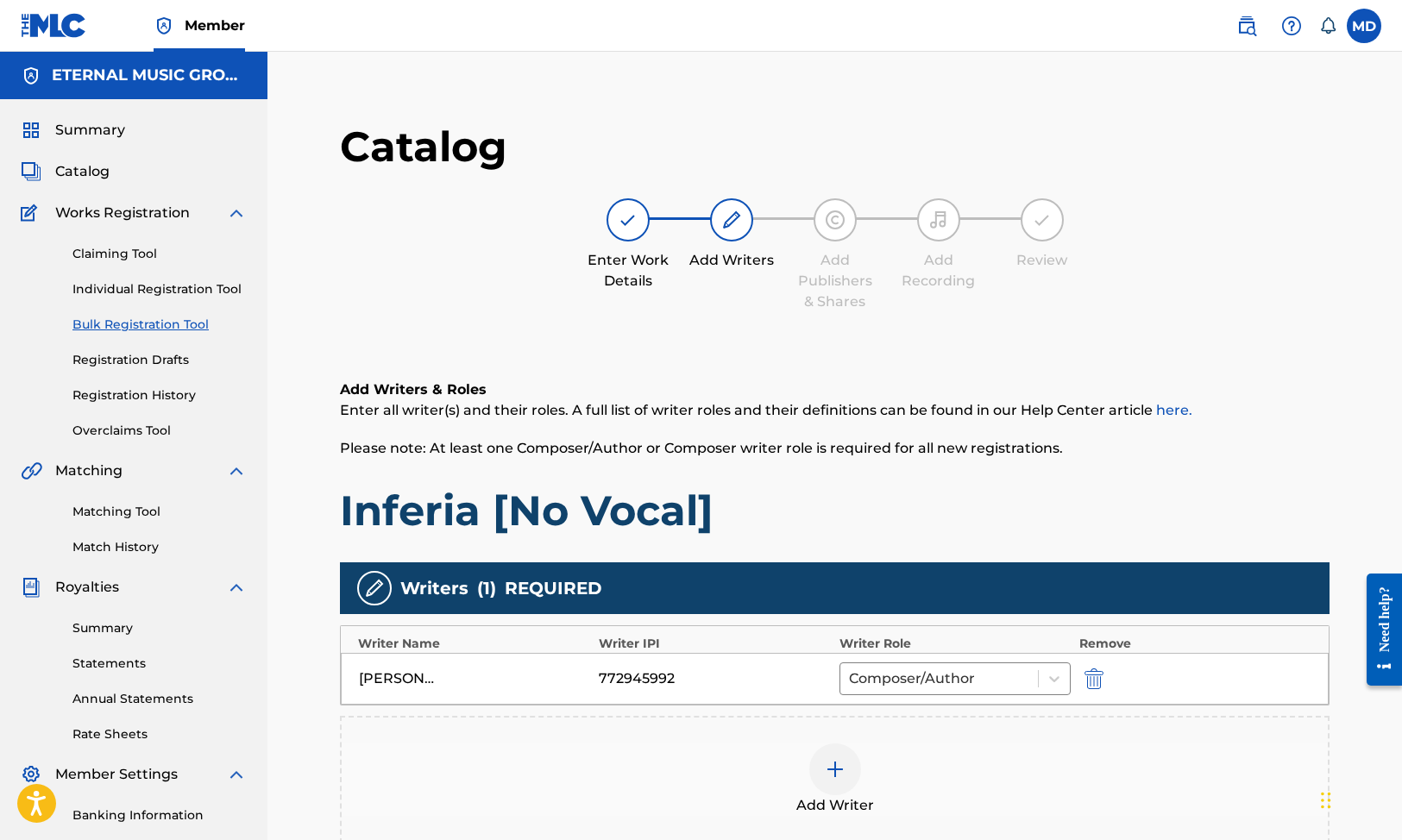
click at [821, 774] on div at bounding box center [835, 769] width 52 height 52
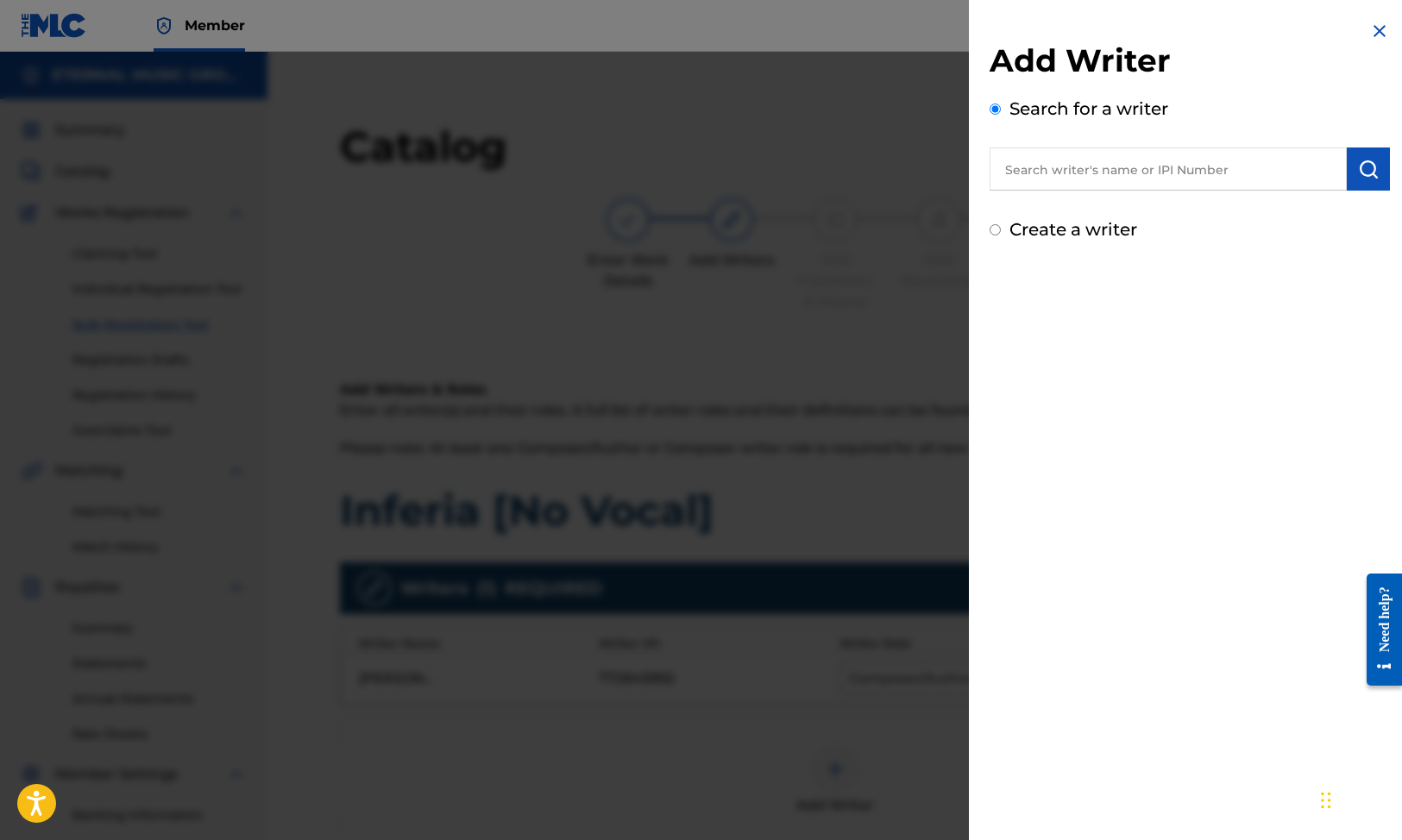
click at [1085, 240] on div "Create a writer" at bounding box center [1189, 229] width 400 height 26
click at [1081, 231] on label "Create a writer" at bounding box center [1073, 229] width 128 height 20
radio input "true"
click at [1001, 231] on input "Create a writer" at bounding box center [994, 229] width 11 height 11
radio input "false"
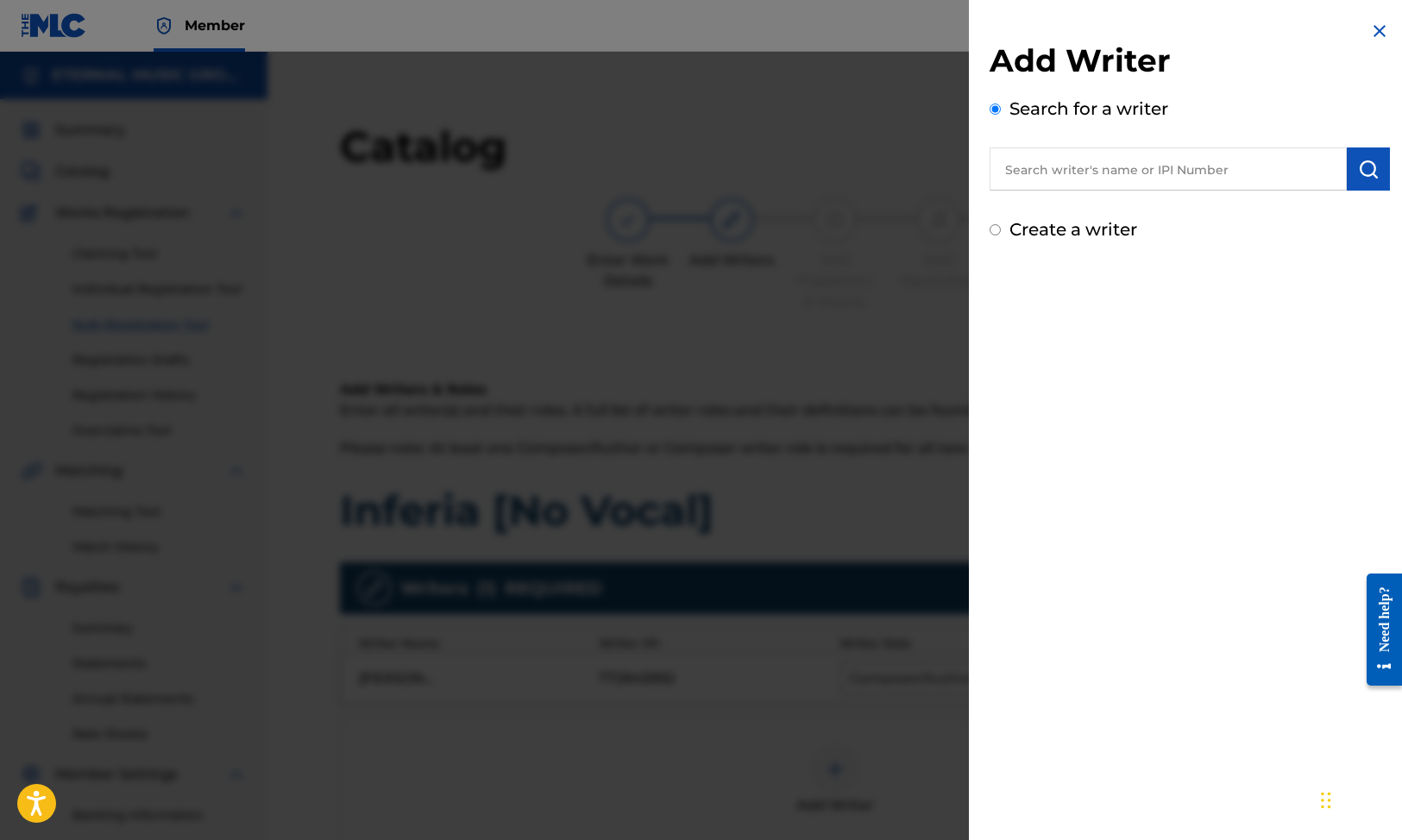
radio input "true"
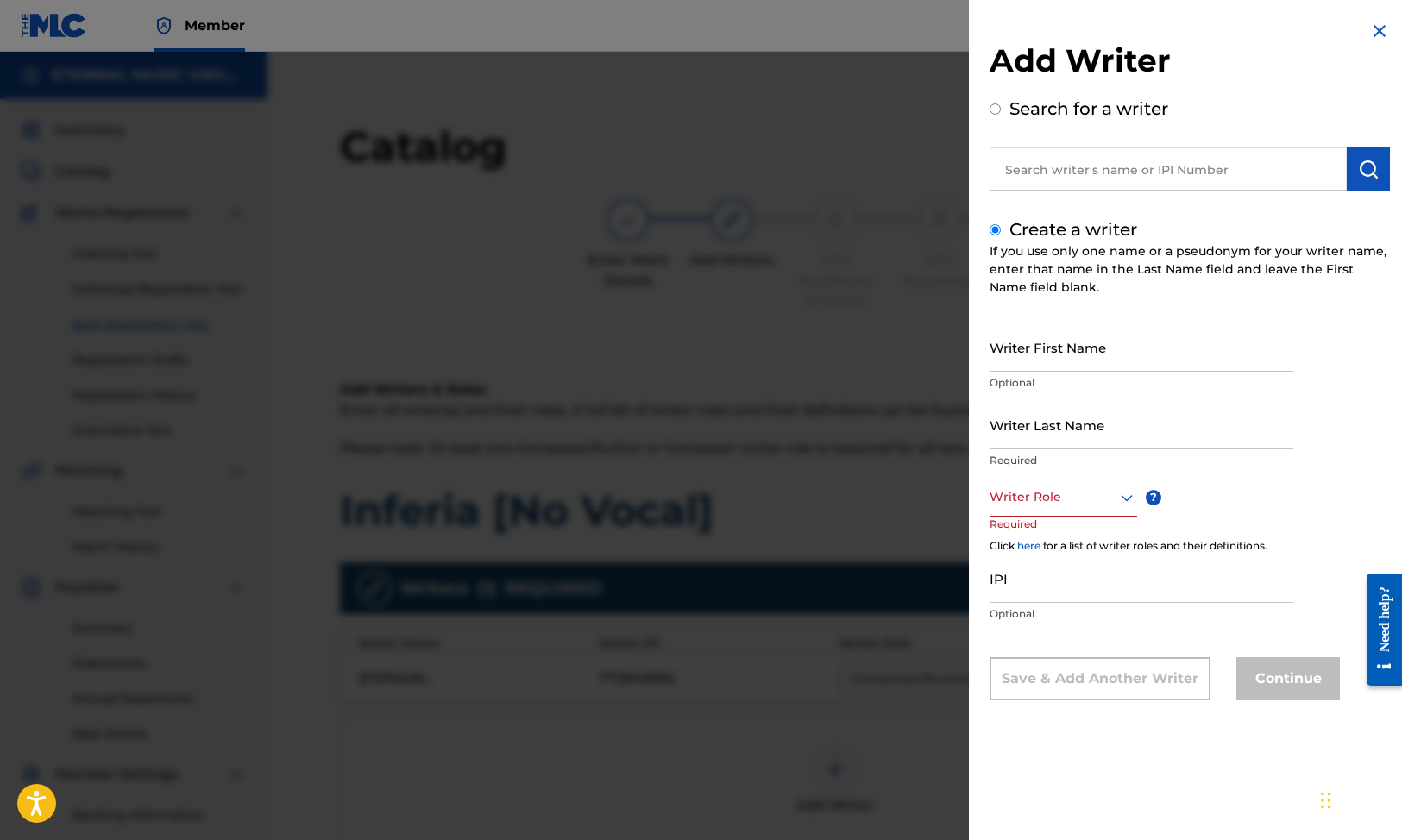
click at [1045, 500] on div at bounding box center [1062, 498] width 147 height 21
click at [1051, 526] on div "Composer/Author" at bounding box center [1062, 537] width 145 height 39
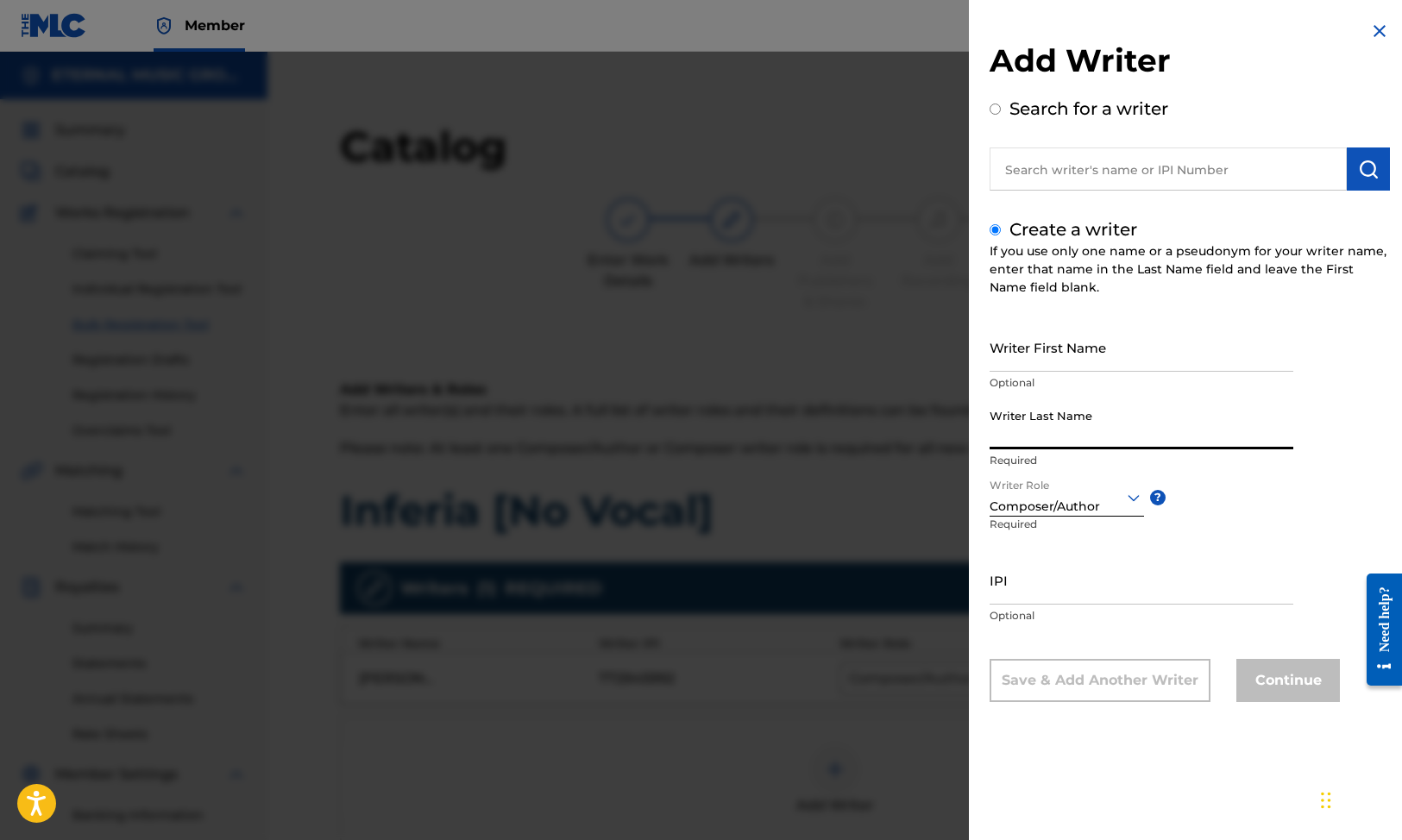
click at [1051, 429] on input "Writer Last Name" at bounding box center [1141, 424] width 303 height 49
paste input "[PERSON_NAME]"
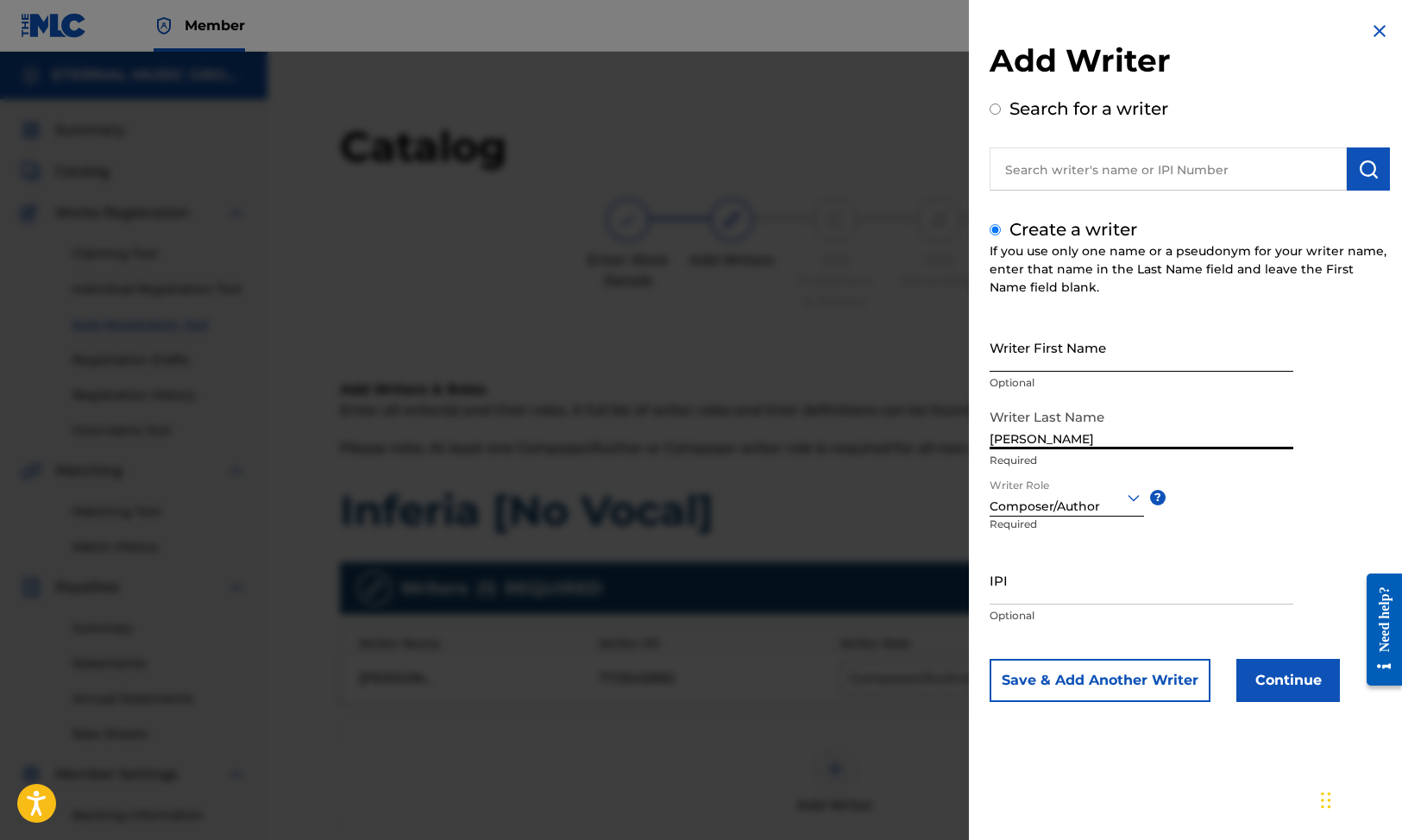
type input "[PERSON_NAME]"
click at [1070, 345] on input "Writer First Name" at bounding box center [1141, 347] width 303 height 49
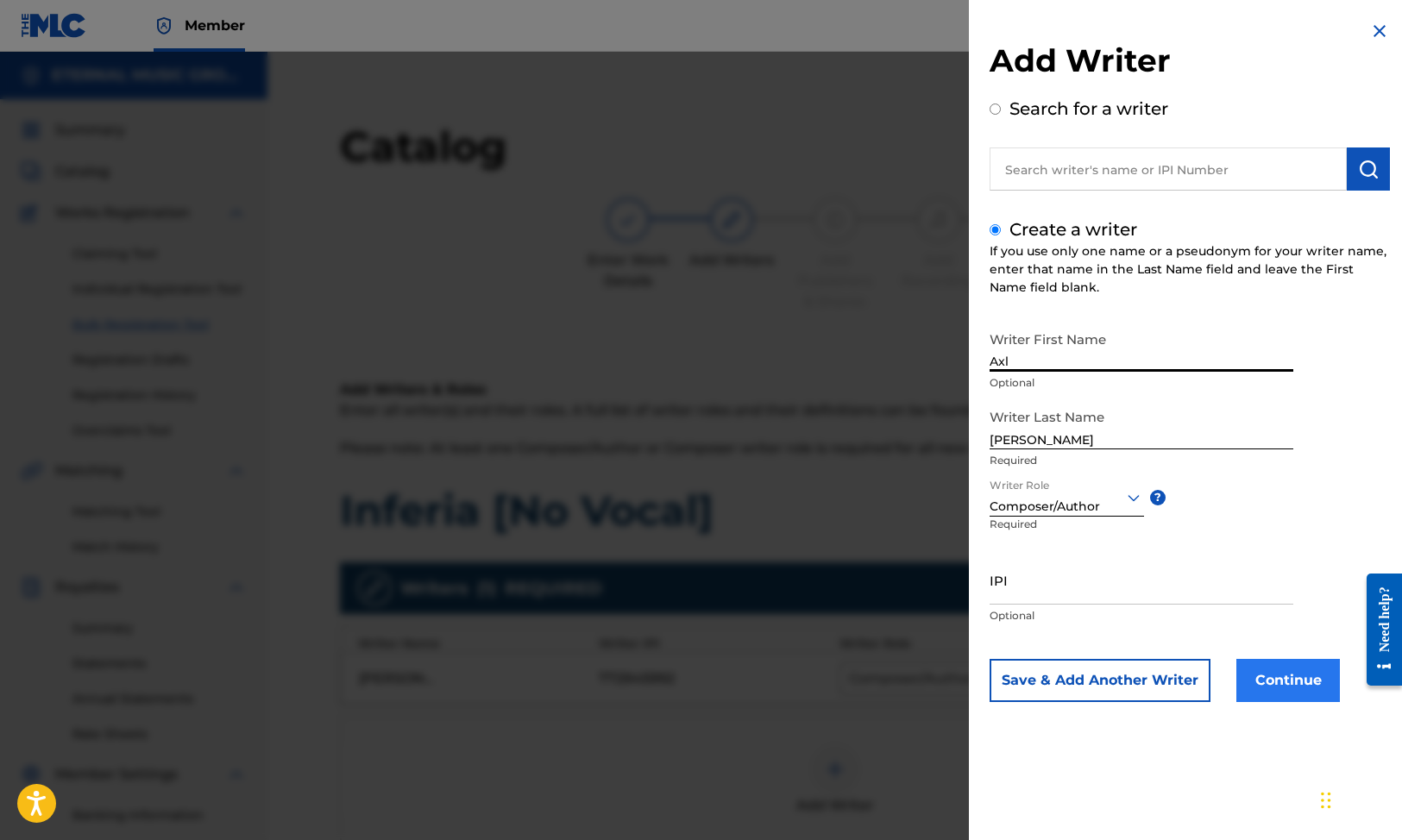
type input "Axl"
click at [1277, 677] on button "Continue" at bounding box center [1288, 681] width 103 height 43
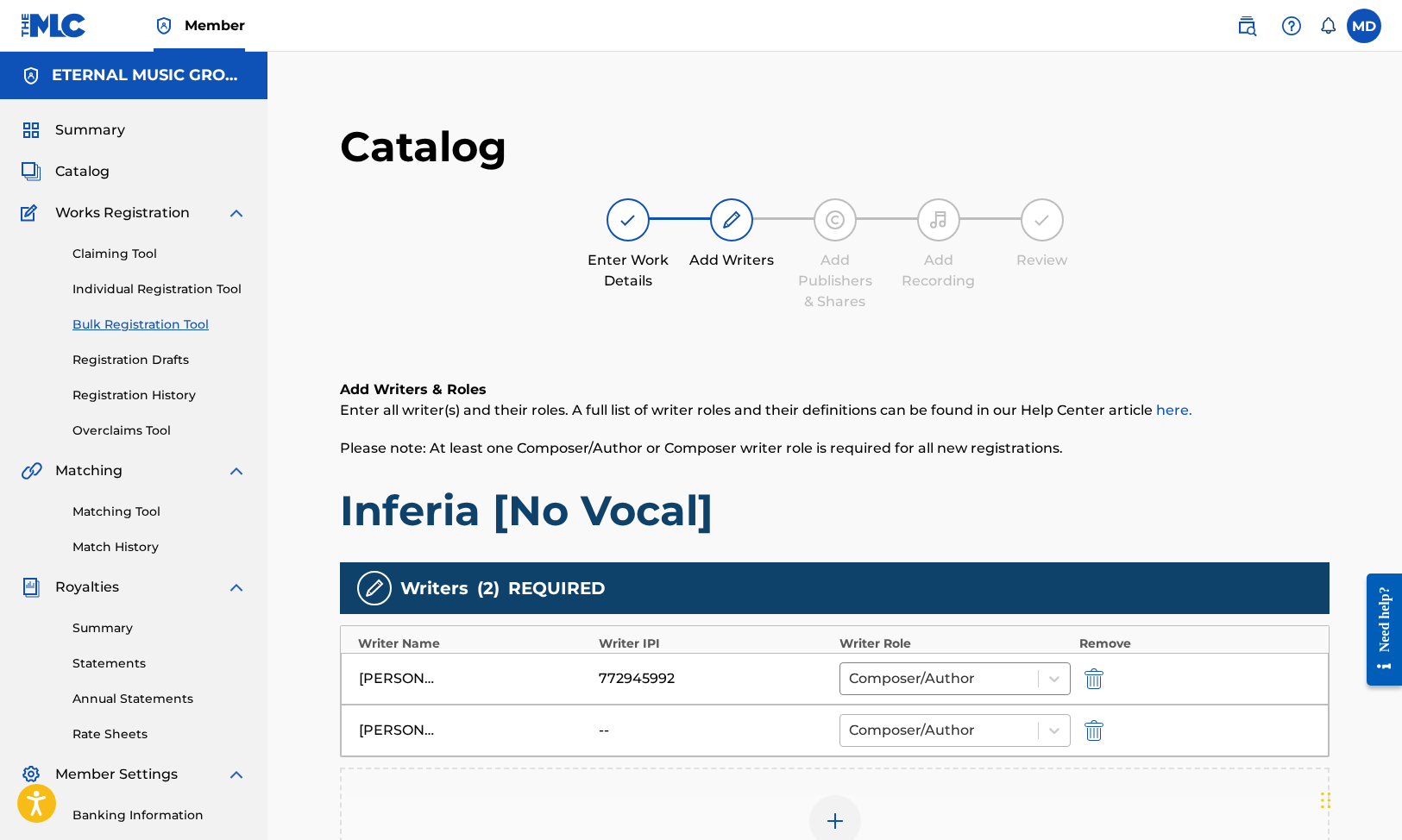
scroll to position [341, 0]
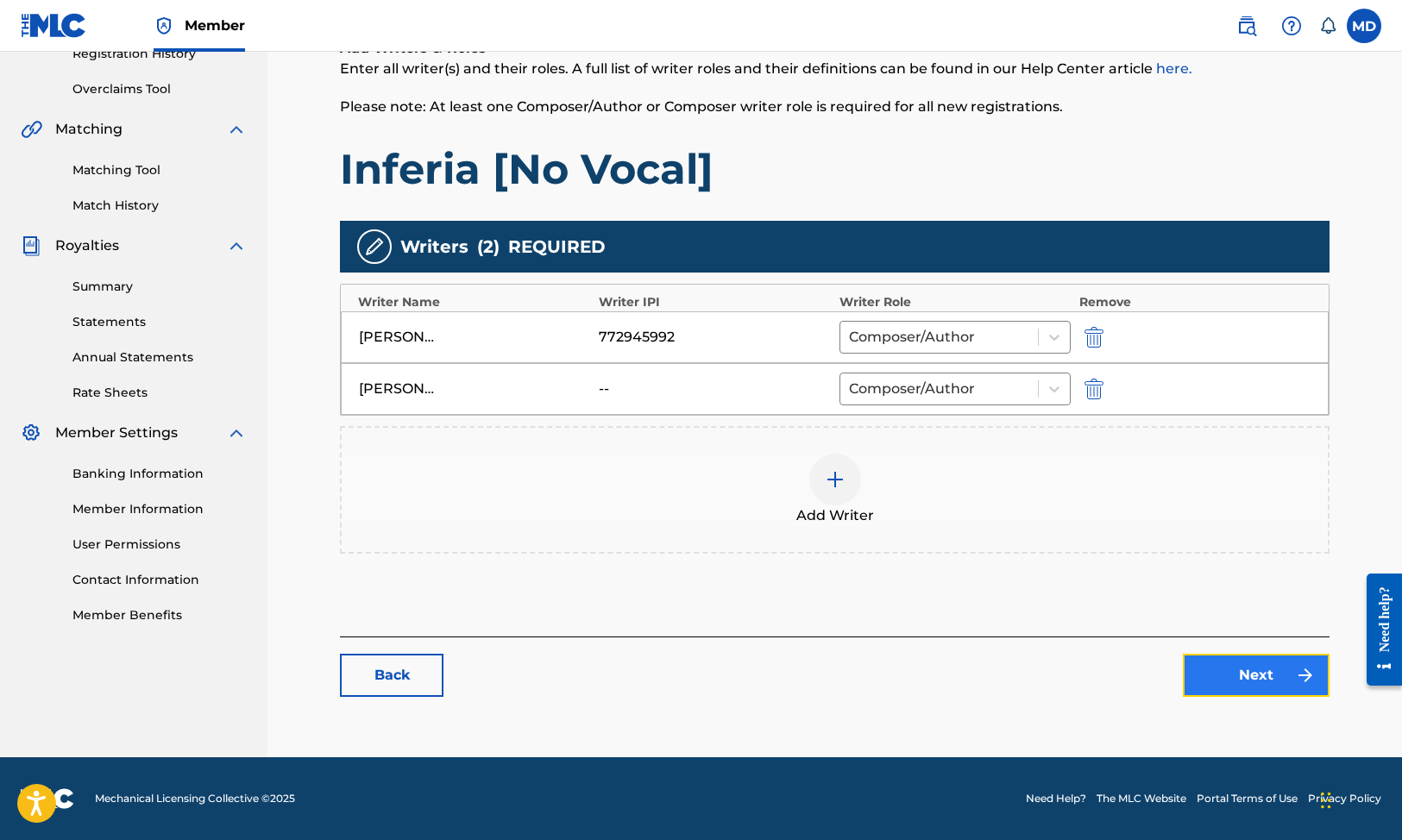
click at [1259, 667] on link "Next" at bounding box center [1256, 675] width 146 height 43
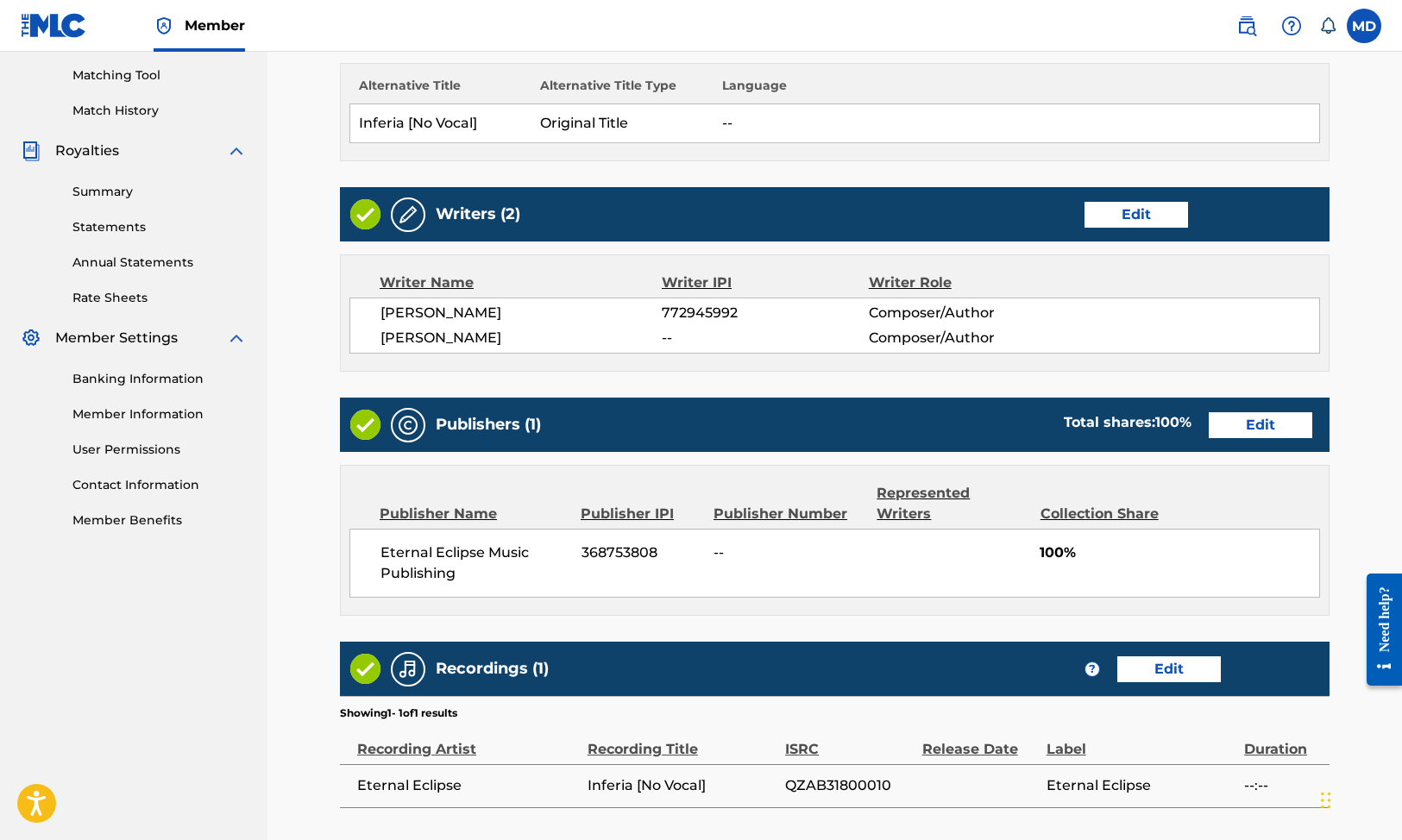
scroll to position [611, 0]
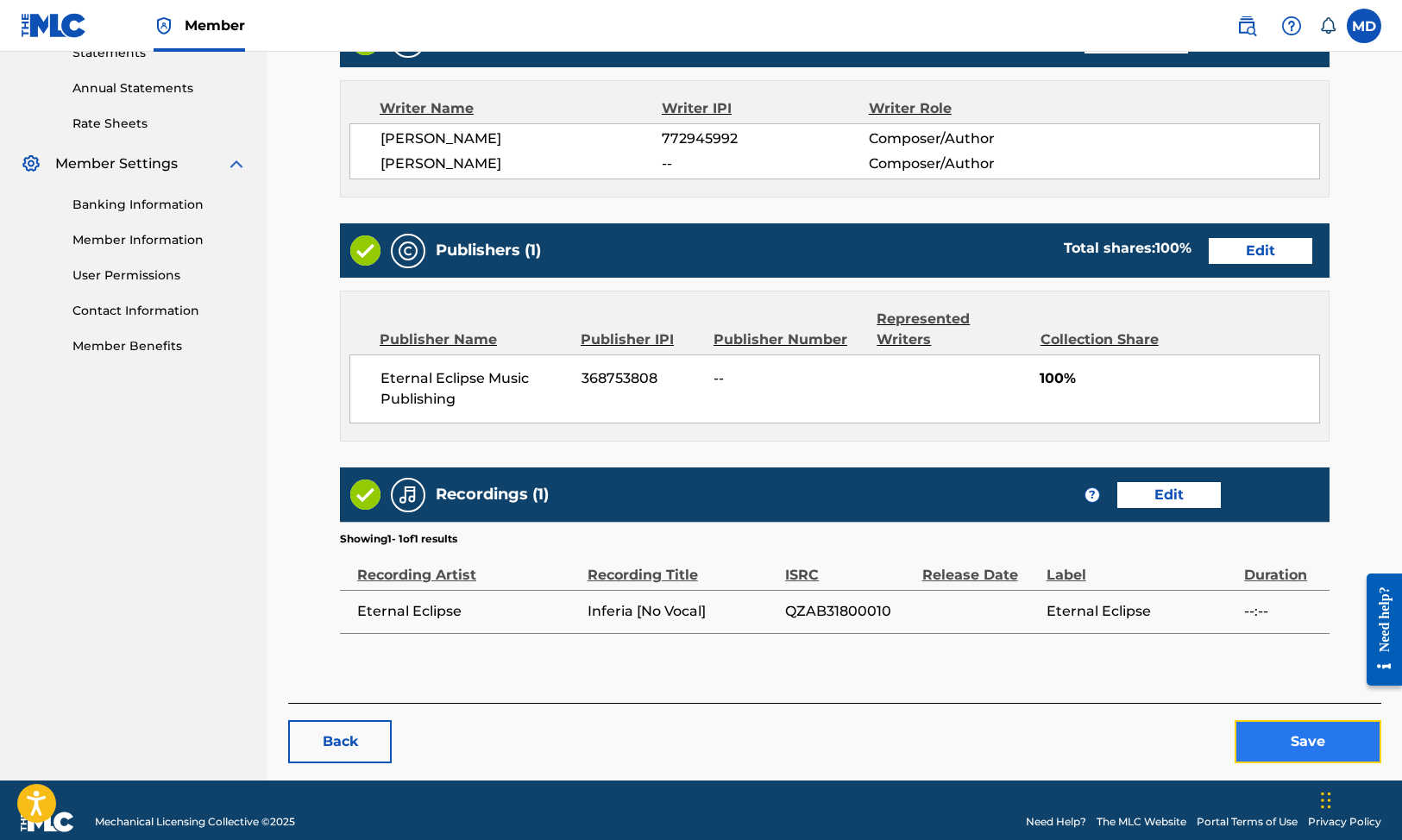
click at [1274, 720] on button "Save" at bounding box center [1308, 741] width 146 height 43
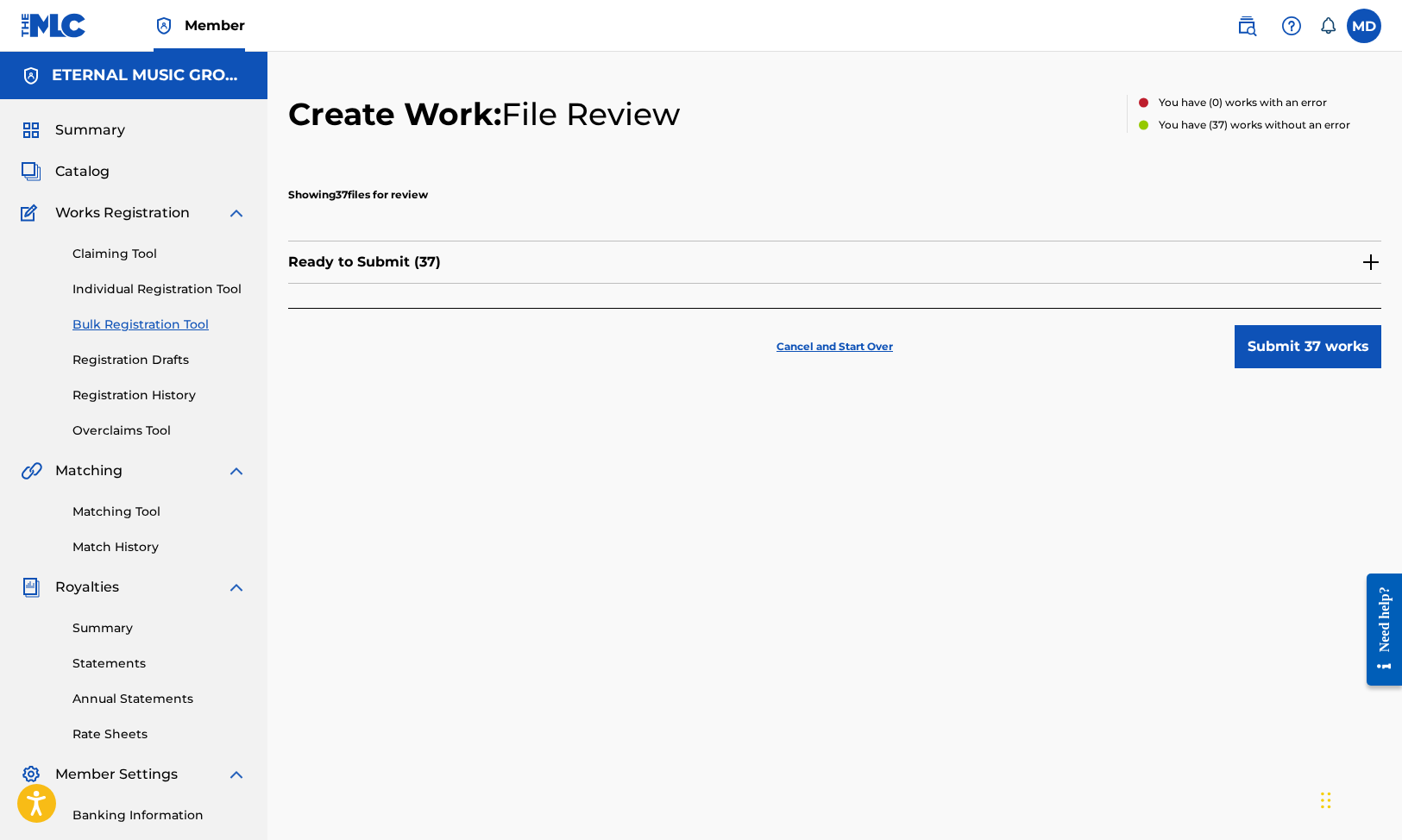
click at [1362, 258] on img at bounding box center [1371, 261] width 20 height 20
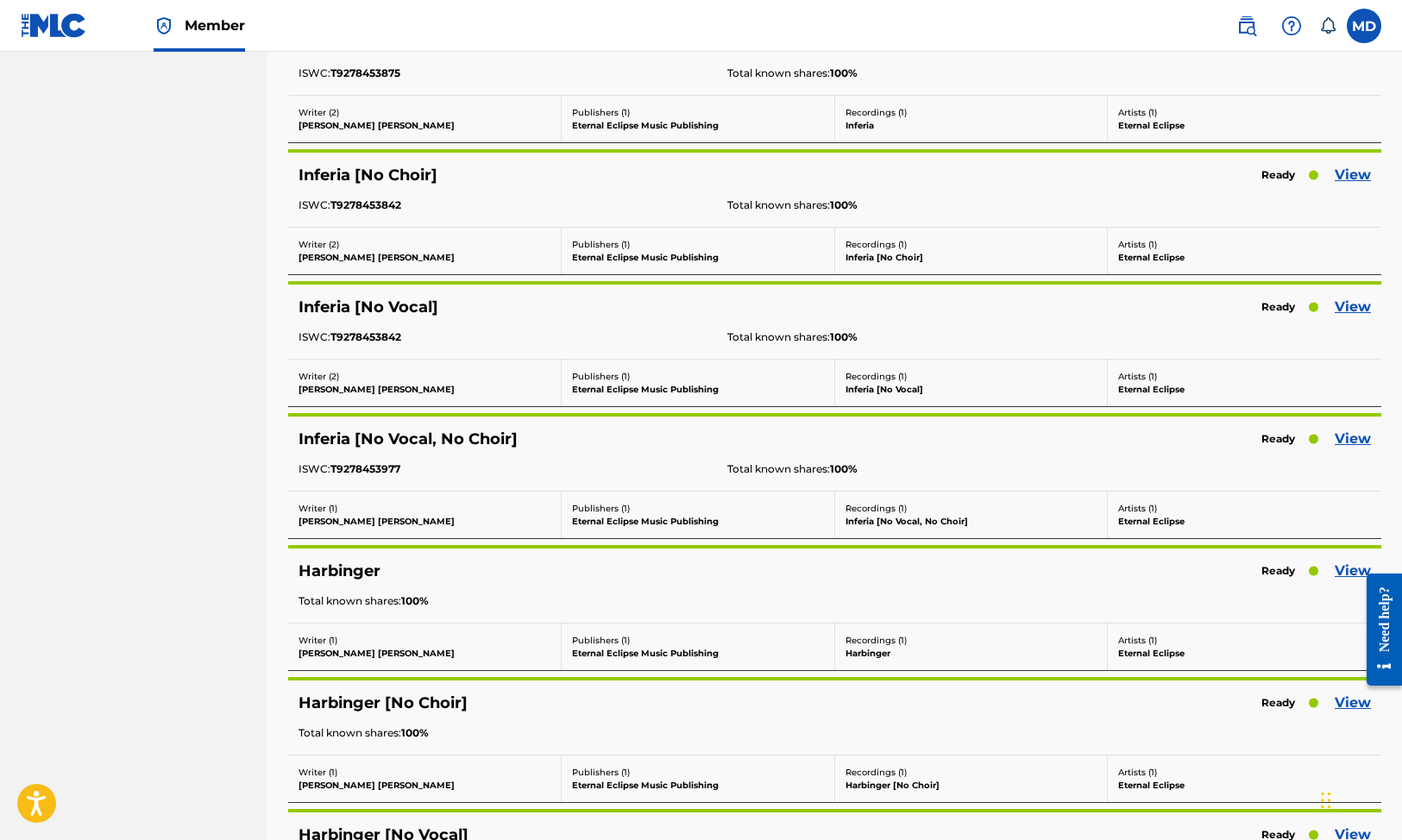
scroll to position [1332, 0]
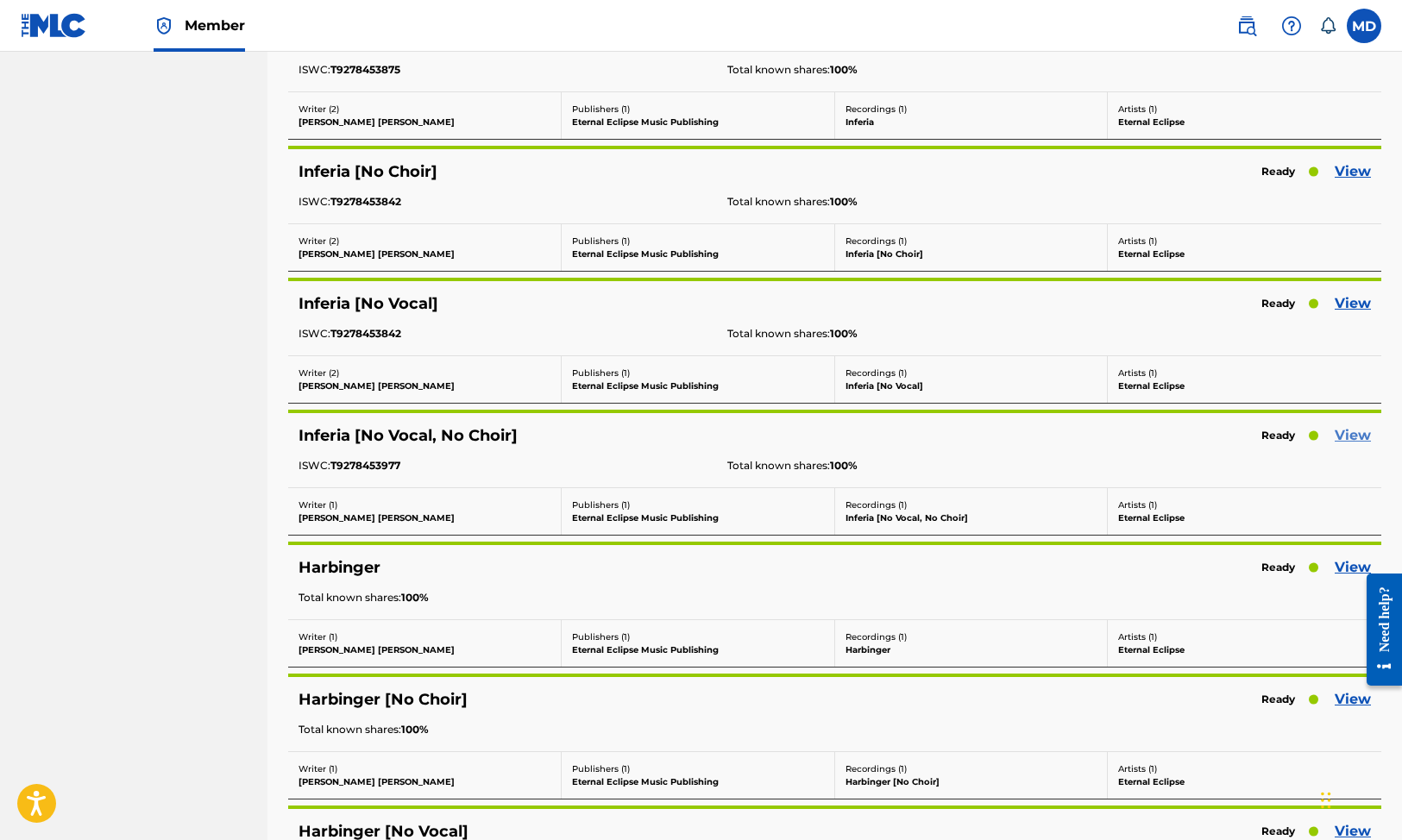
click at [1344, 436] on link "View" at bounding box center [1352, 435] width 36 height 20
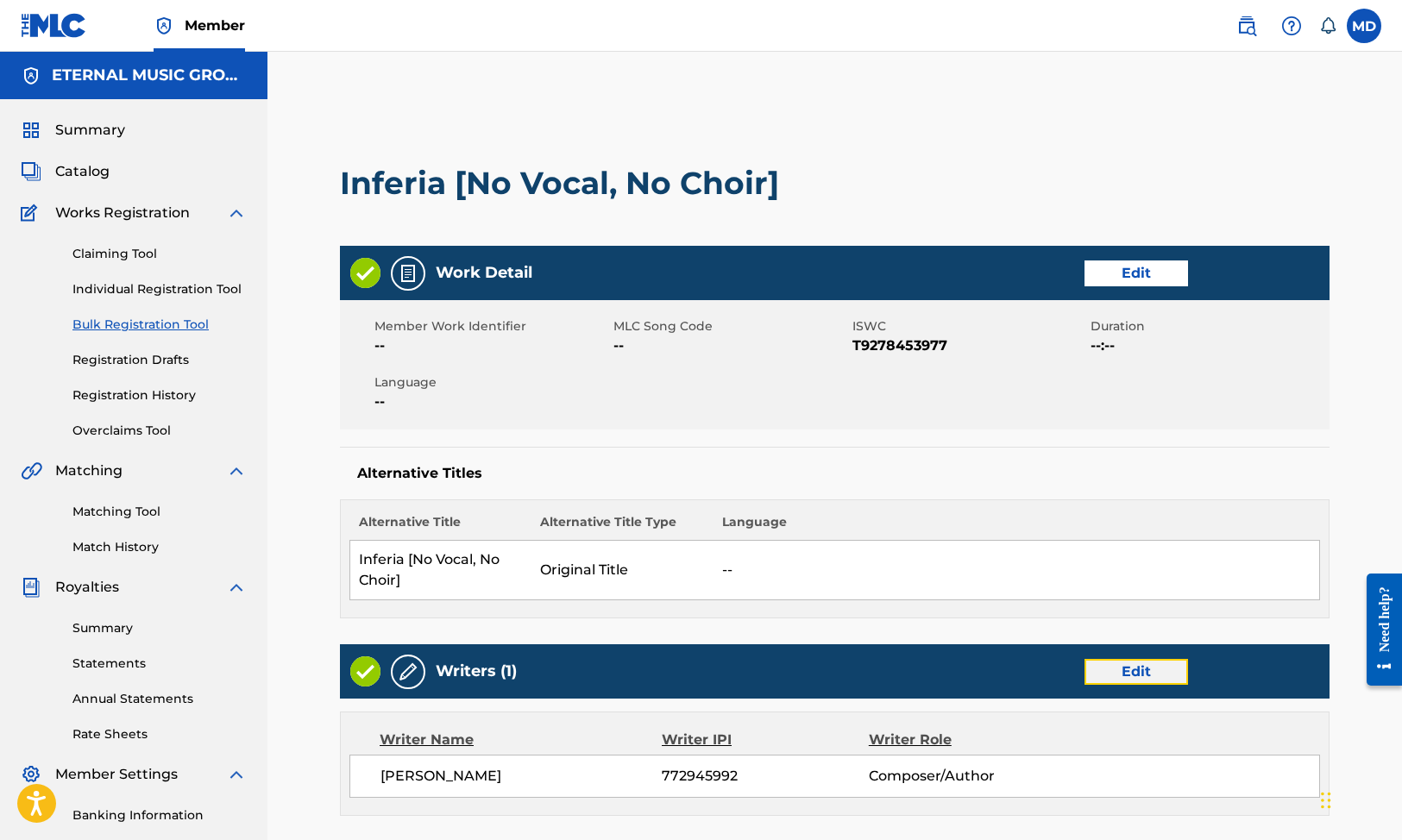
click at [1124, 683] on link "Edit" at bounding box center [1137, 672] width 103 height 26
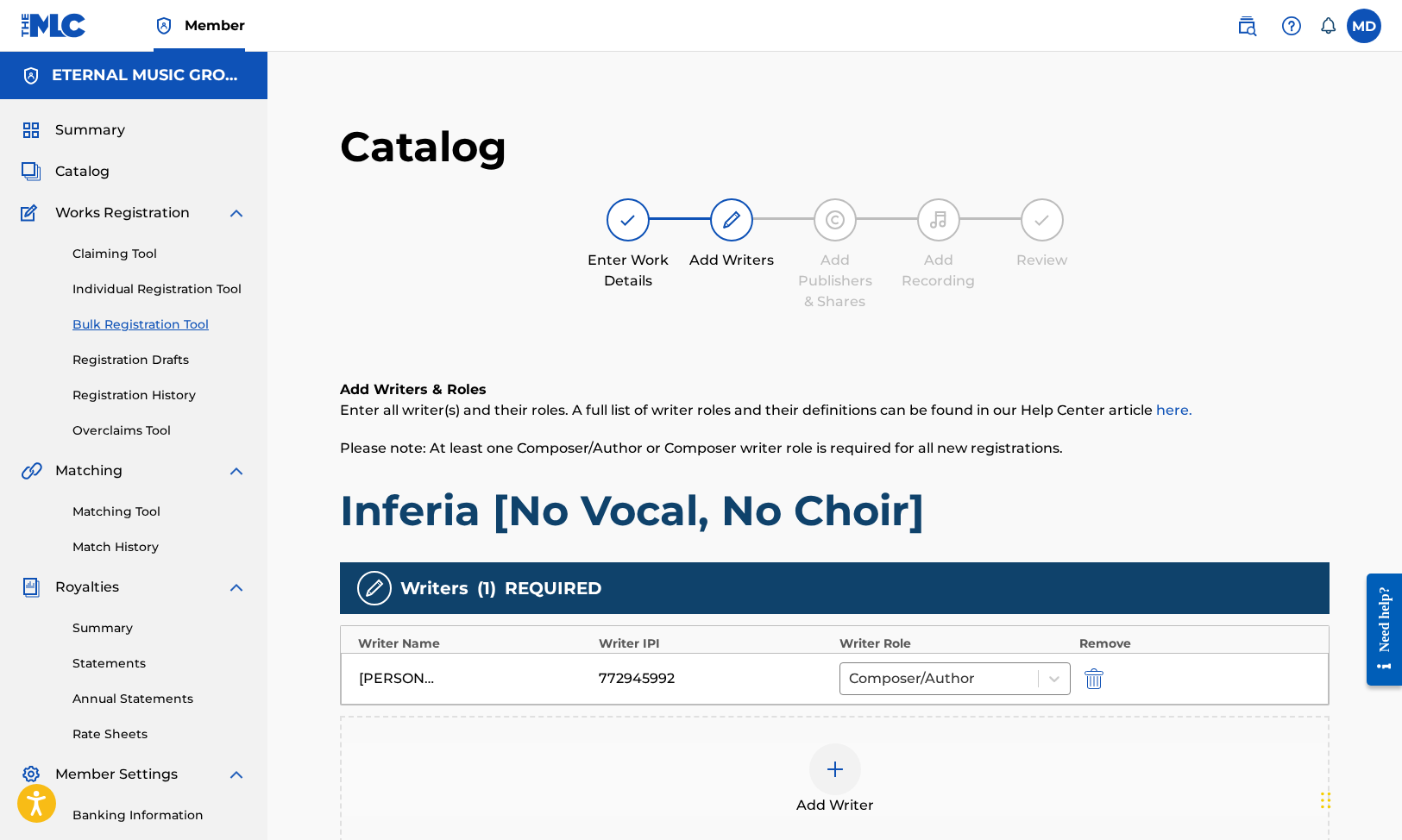
click at [840, 759] on img at bounding box center [834, 769] width 20 height 20
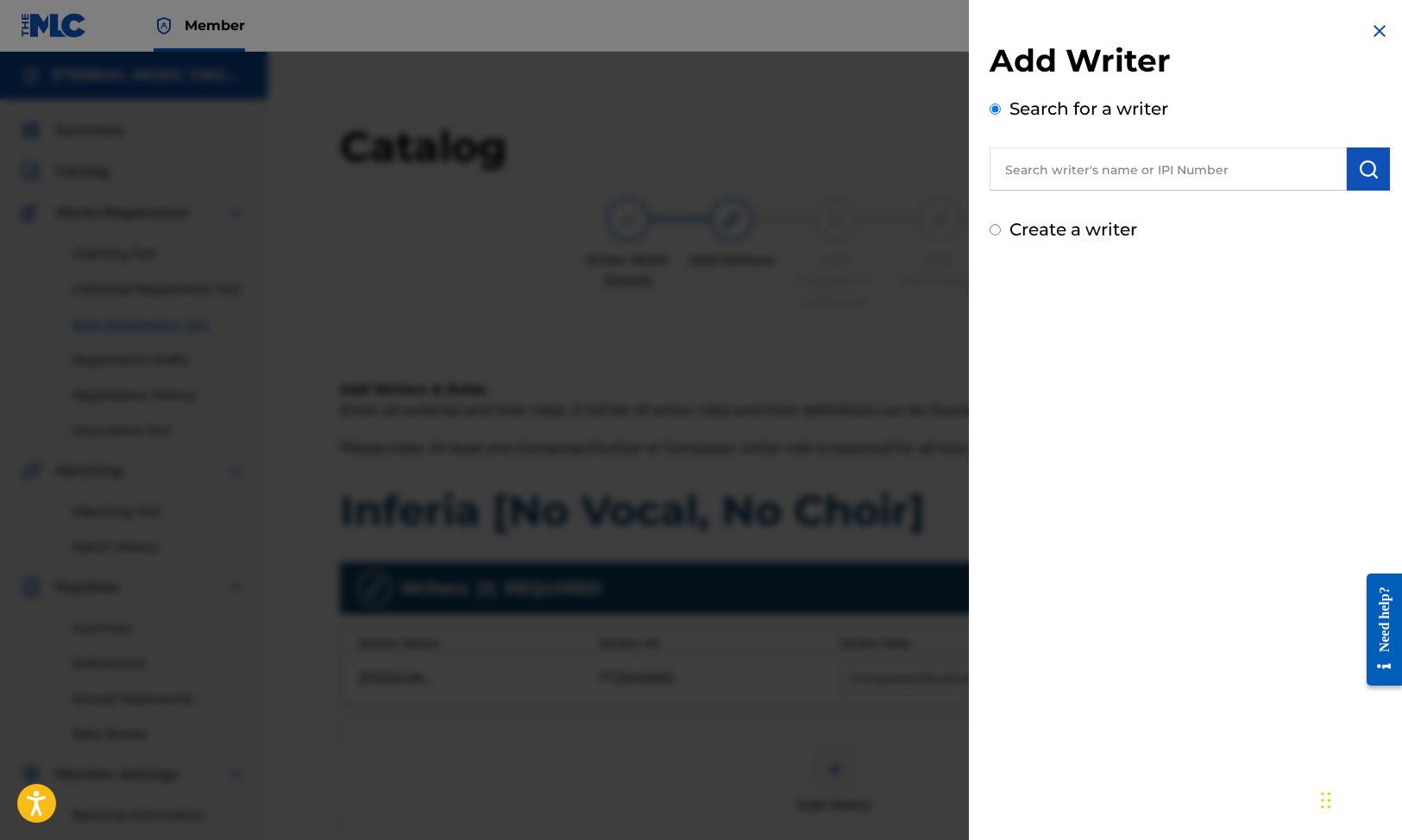
click at [1099, 216] on div "Add Writer Search for a writer Create a writer" at bounding box center [1189, 141] width 400 height 201
click at [1099, 222] on label "Create a writer" at bounding box center [1073, 229] width 128 height 20
radio input "true"
click at [1001, 224] on input "Create a writer" at bounding box center [994, 229] width 11 height 11
radio input "false"
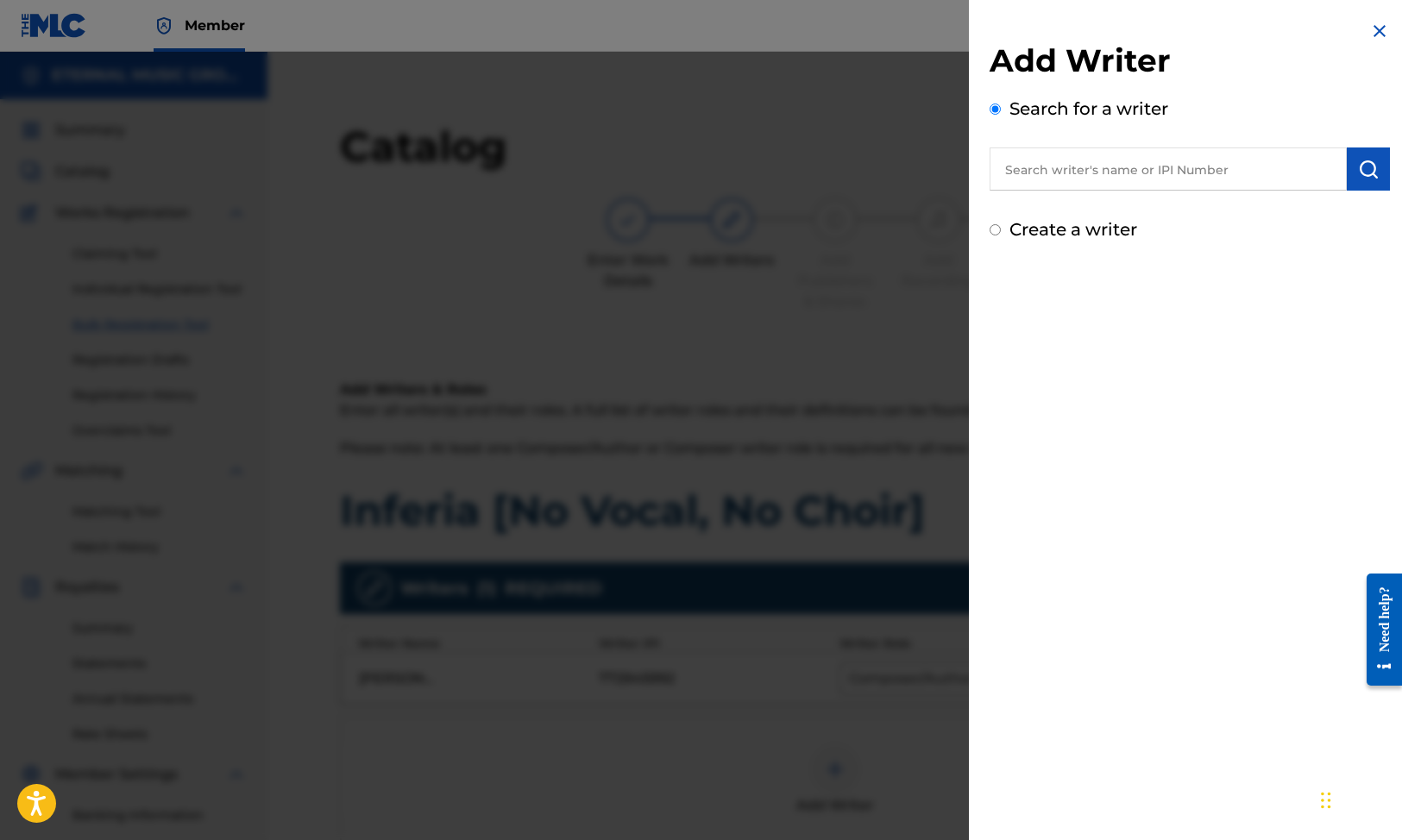
radio input "true"
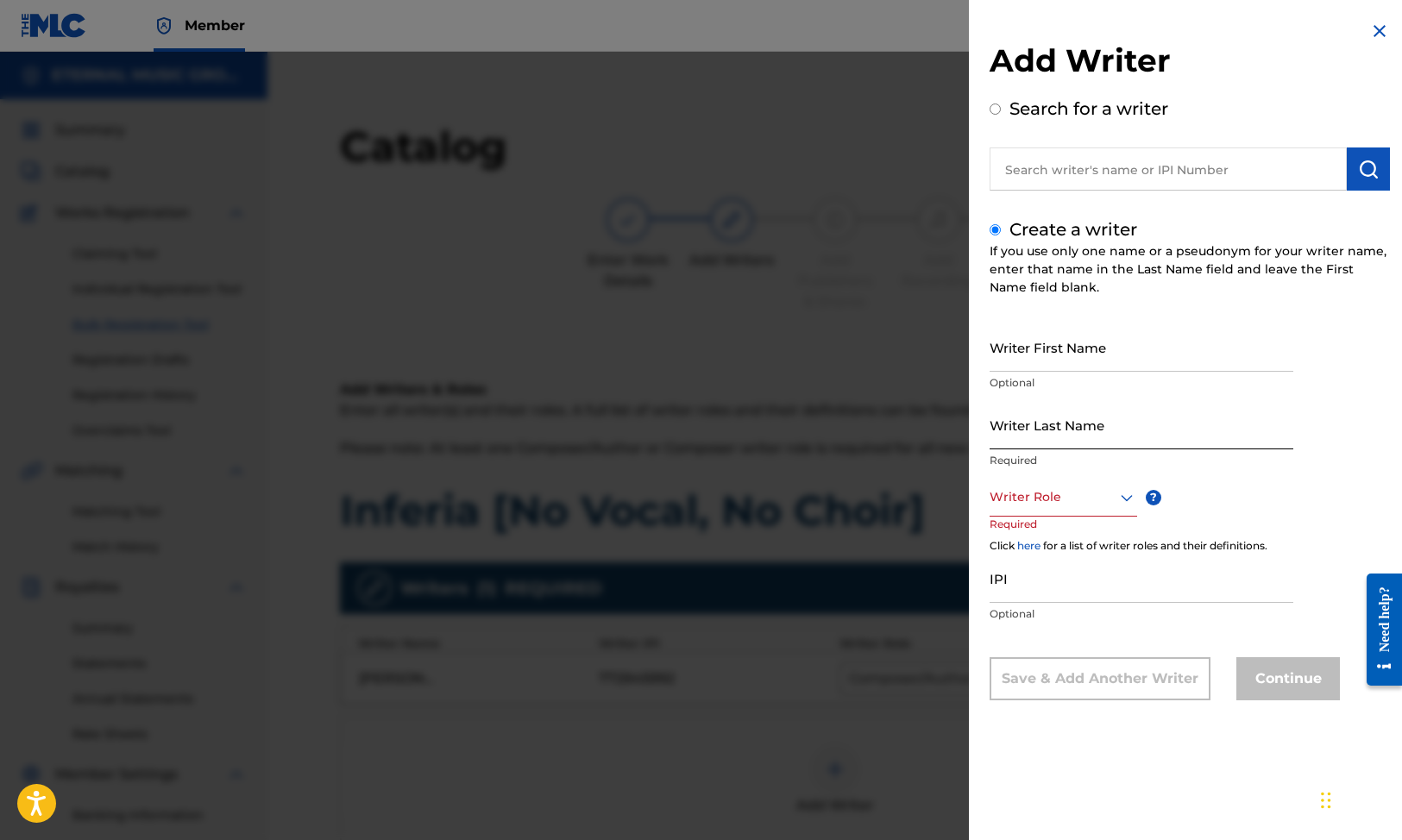
click at [1039, 419] on input "Writer Last Name" at bounding box center [1141, 424] width 303 height 49
paste input "[PERSON_NAME]"
type input "[PERSON_NAME]"
click at [1051, 362] on input "Writer First Name" at bounding box center [1141, 347] width 303 height 49
type input "Axl"
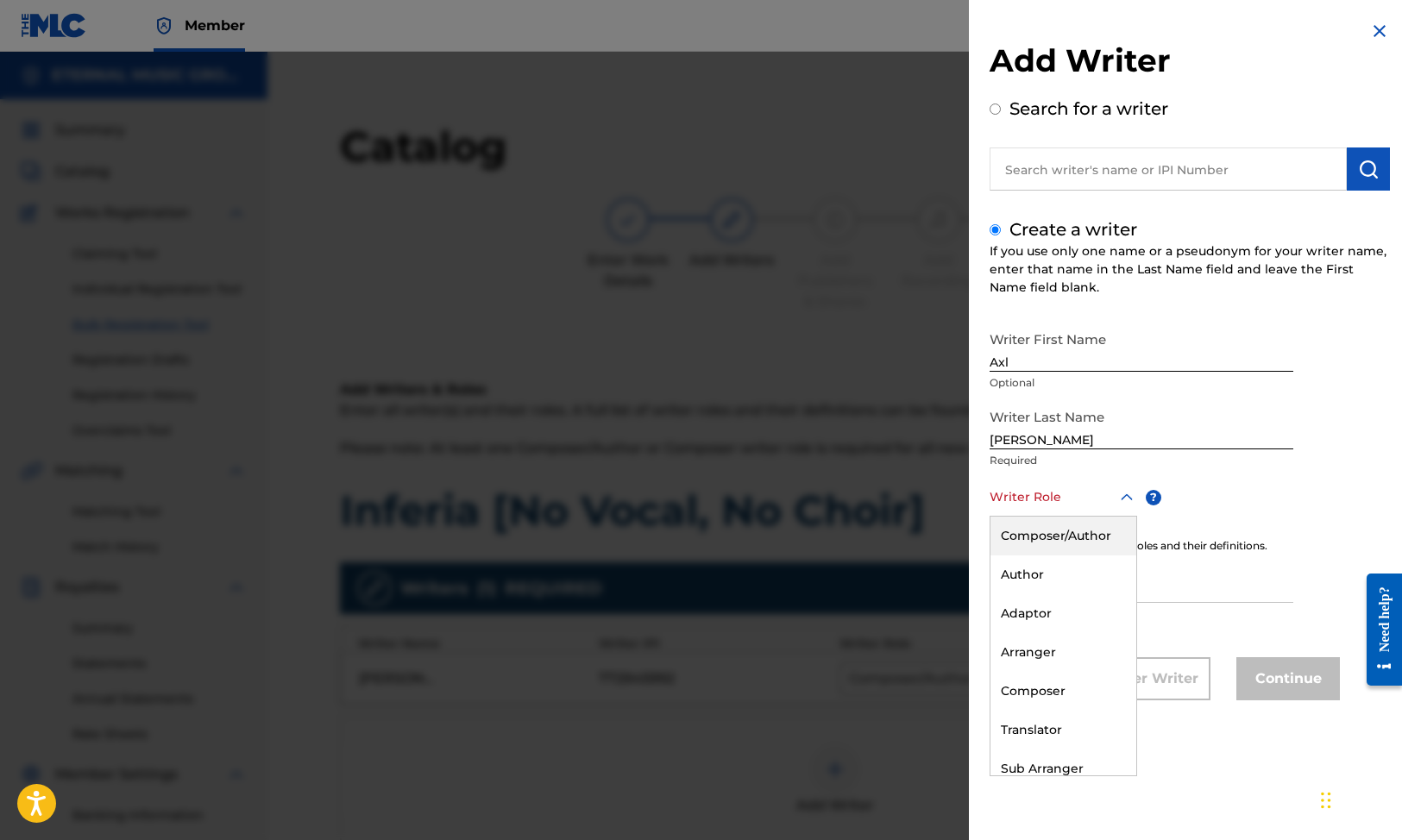
click at [1074, 504] on div at bounding box center [1062, 498] width 147 height 21
click at [1073, 533] on div "Composer/Author" at bounding box center [1062, 537] width 145 height 39
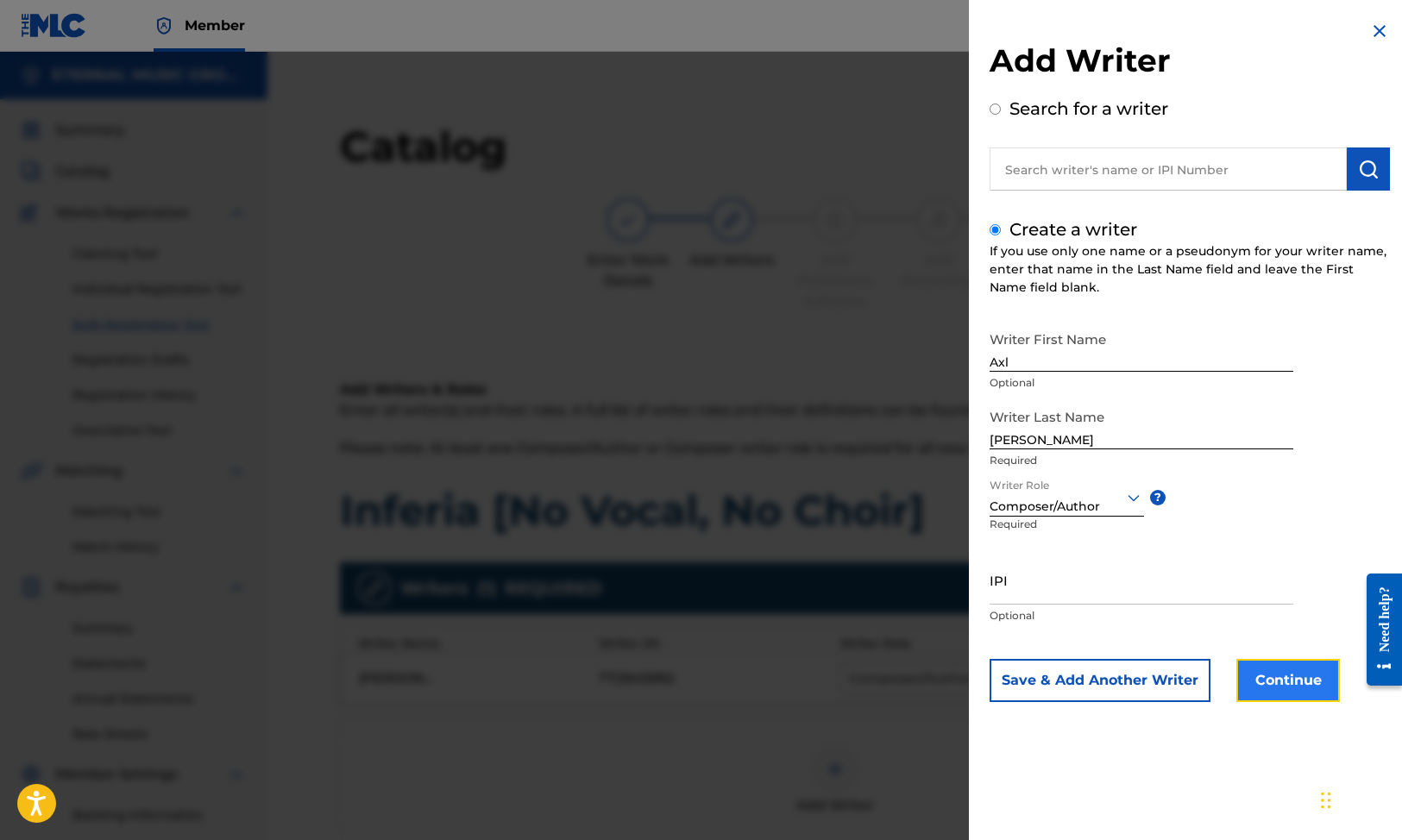
click at [1274, 660] on button "Continue" at bounding box center [1288, 681] width 103 height 43
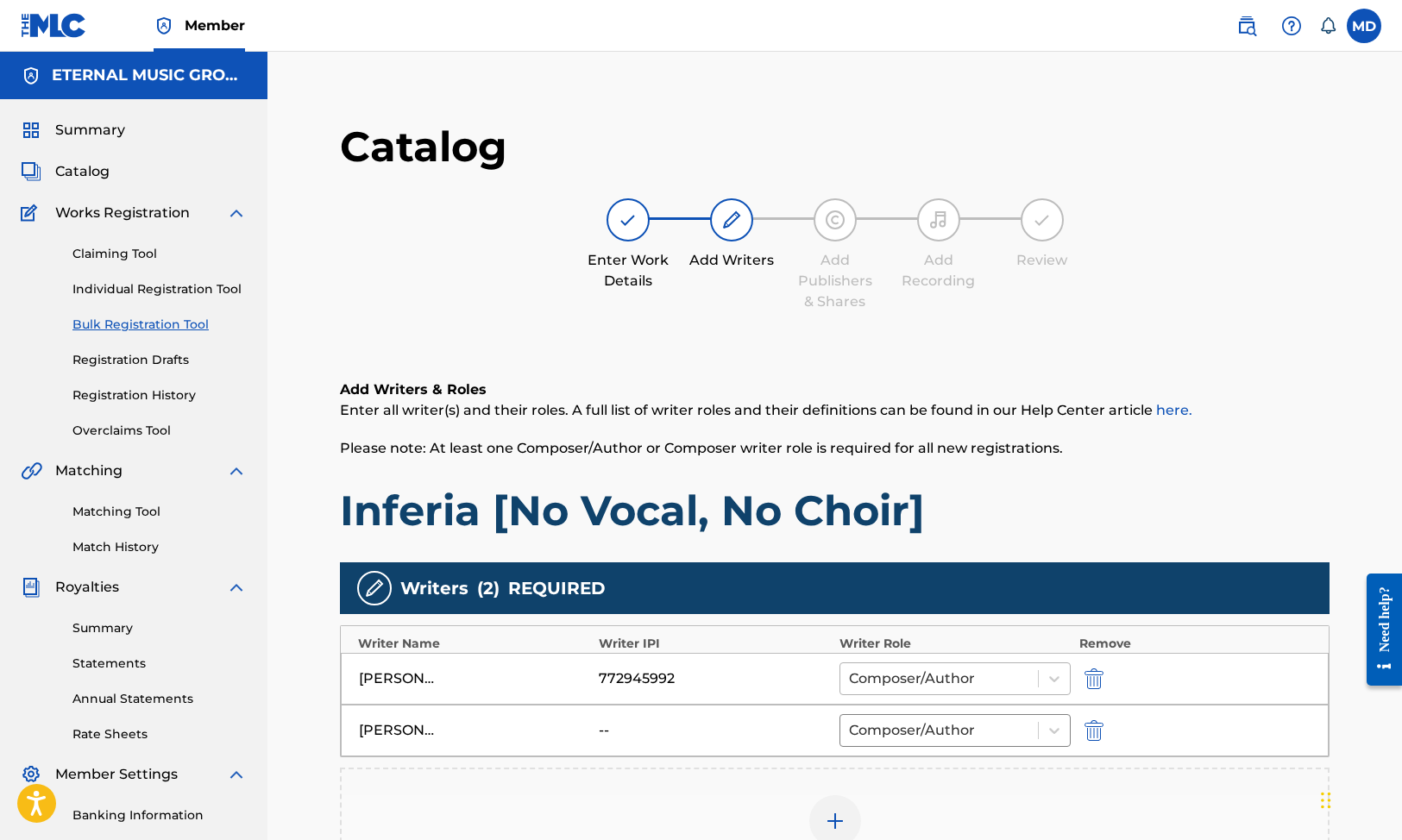
scroll to position [341, 0]
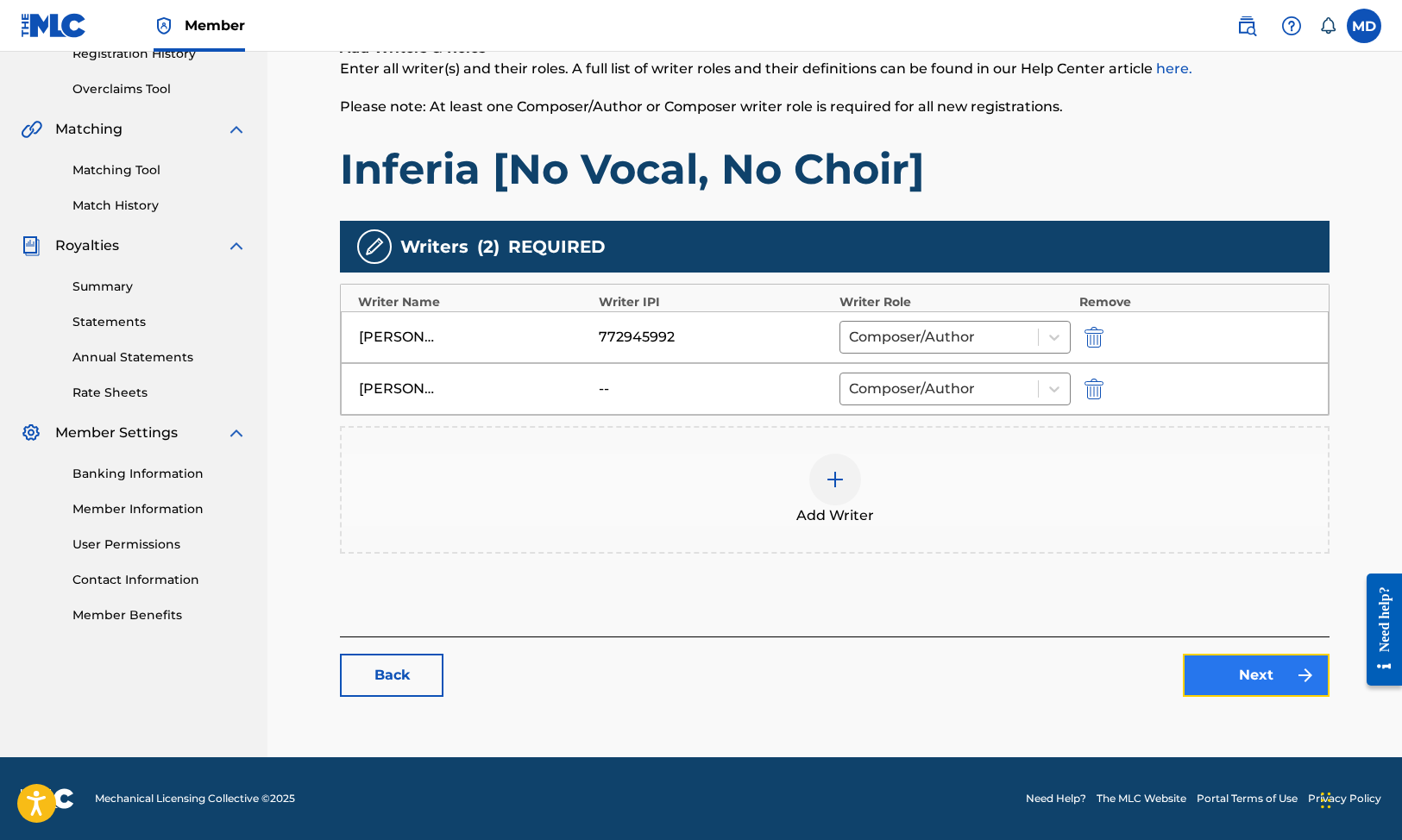
click at [1246, 673] on link "Next" at bounding box center [1256, 675] width 146 height 43
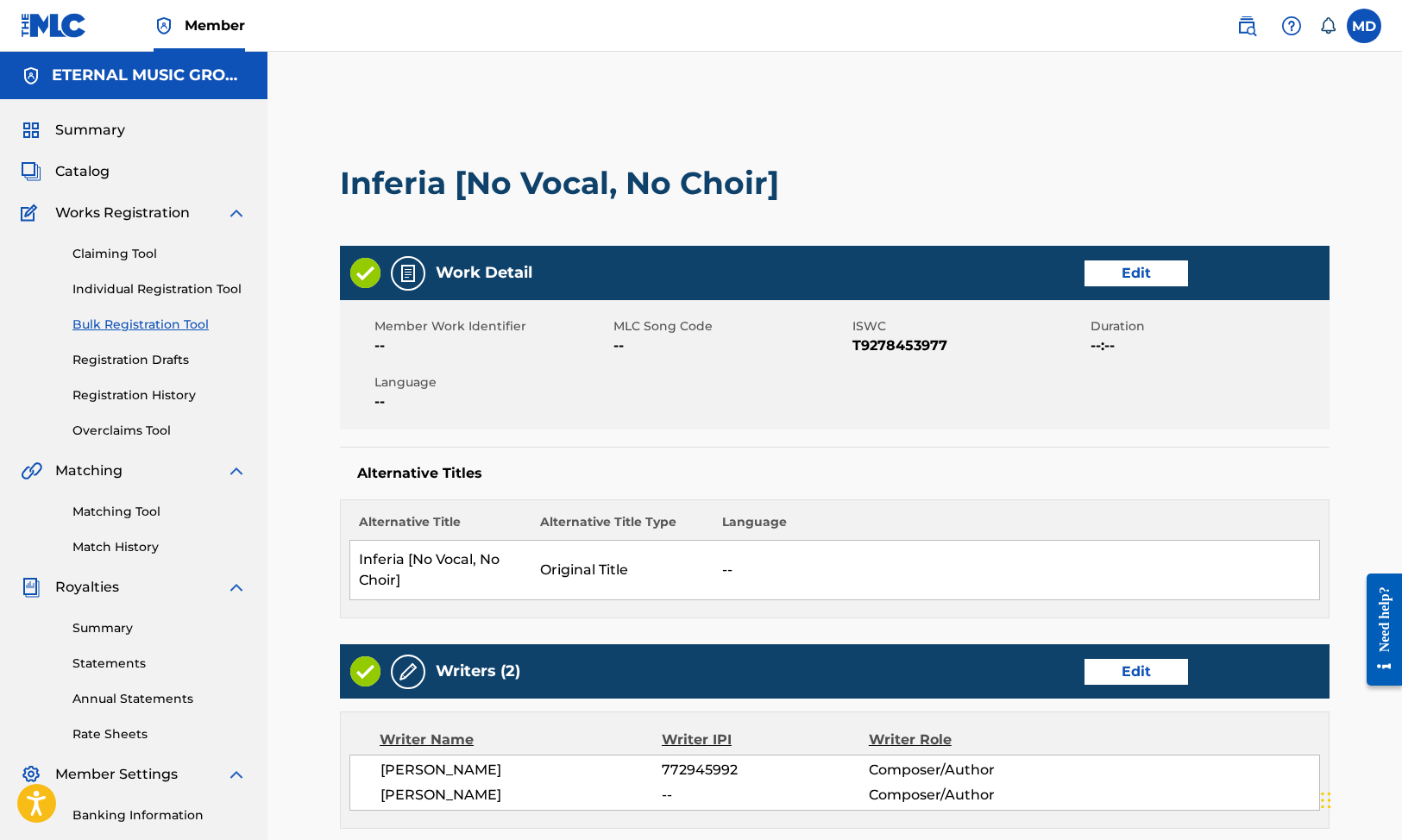
scroll to position [631, 0]
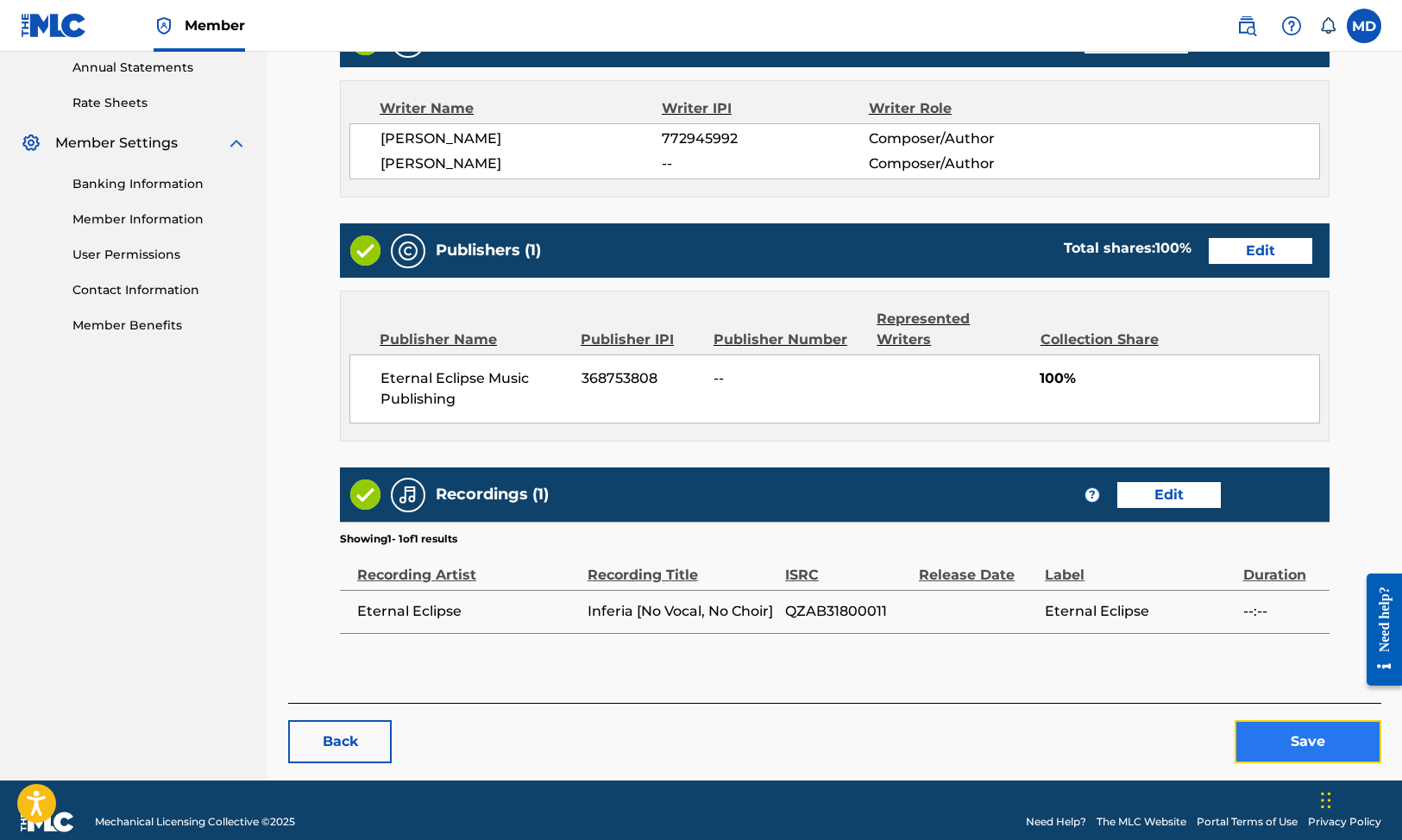
click at [1276, 721] on button "Save" at bounding box center [1308, 741] width 146 height 43
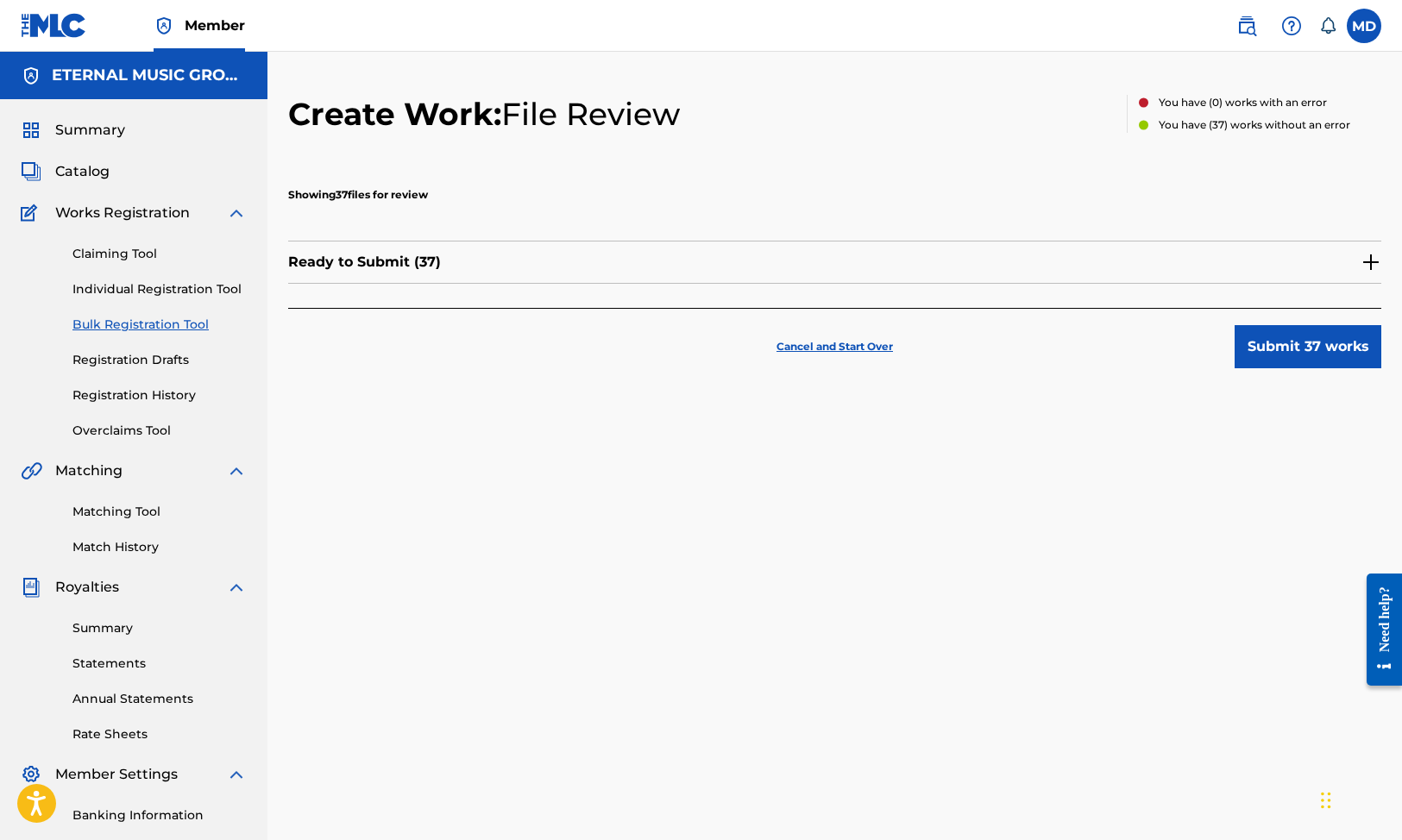
click at [1356, 261] on div "Ready to Submit ( 37 )" at bounding box center [834, 262] width 1094 height 43
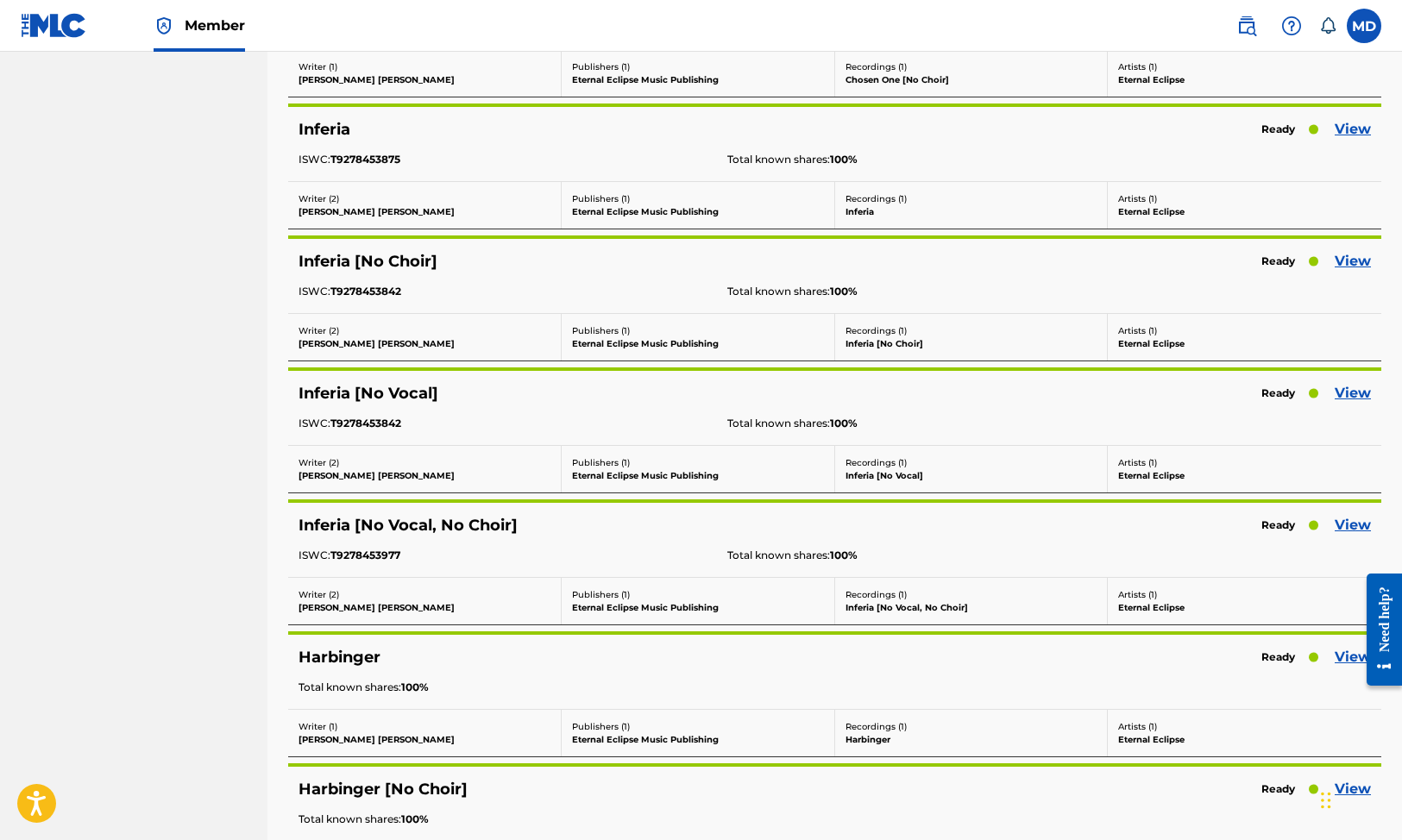
scroll to position [1617, 0]
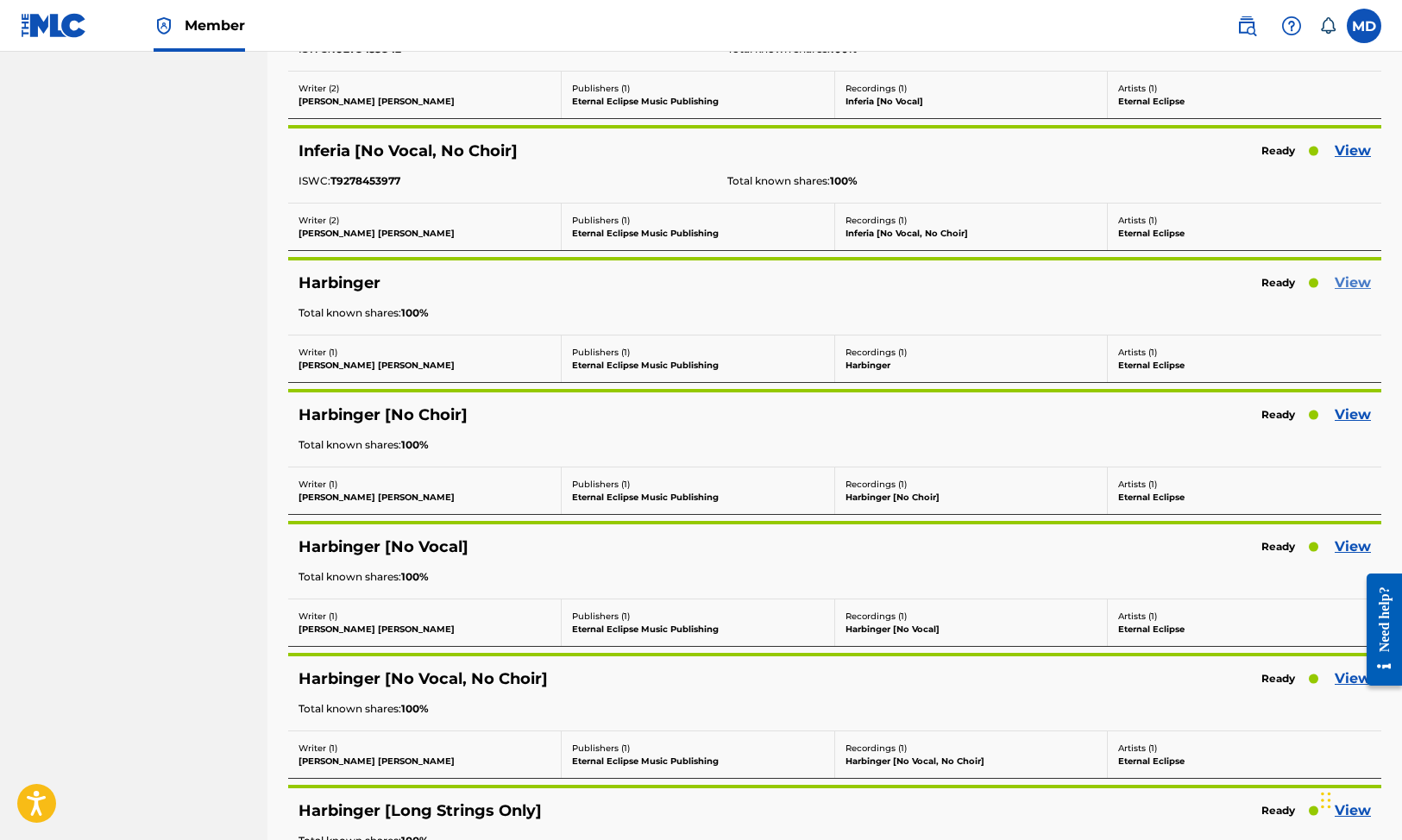
click at [1362, 279] on link "View" at bounding box center [1352, 282] width 36 height 20
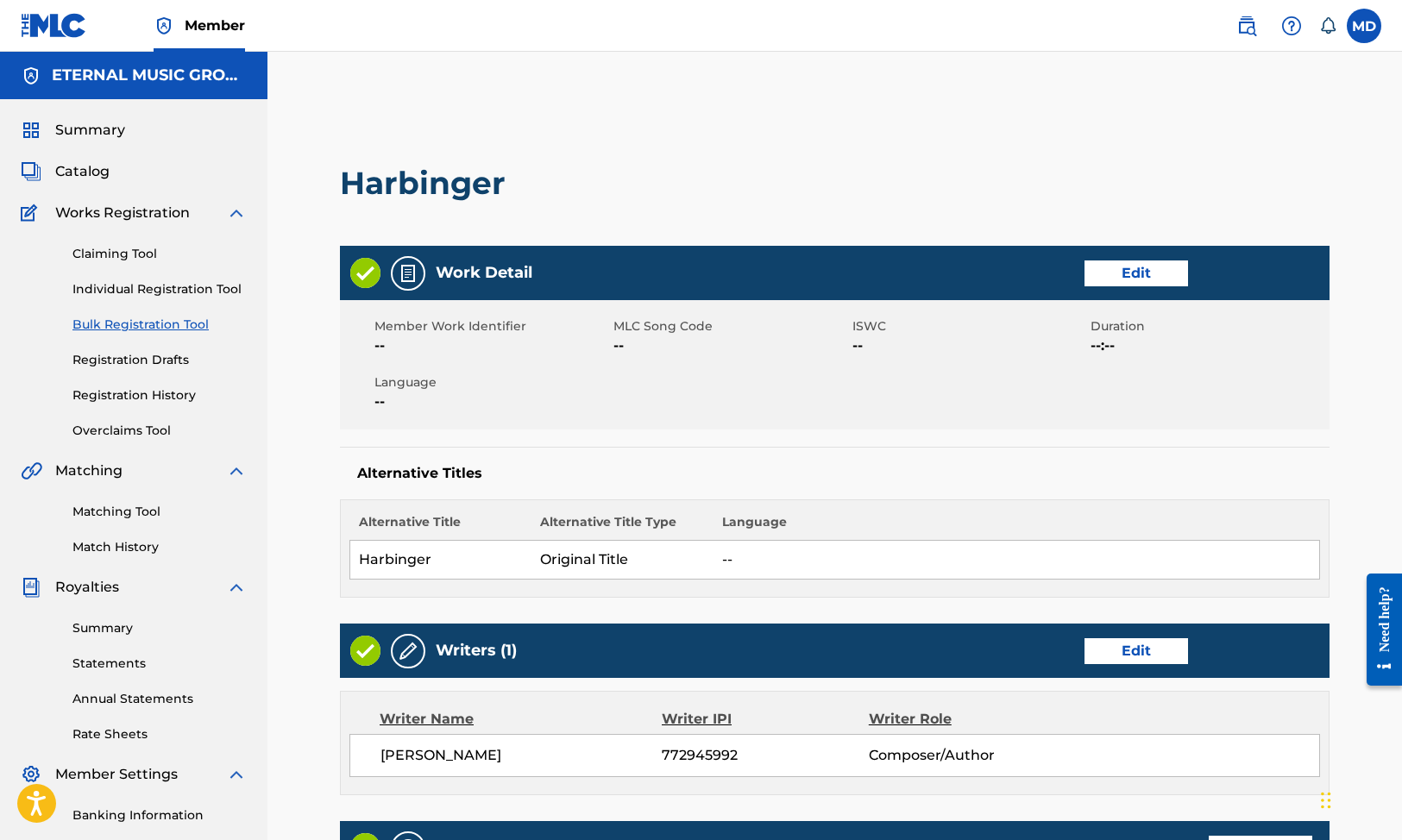
click at [1143, 666] on div "Writers (1) Edit" at bounding box center [834, 651] width 989 height 55
click at [1149, 654] on link "Edit" at bounding box center [1137, 651] width 103 height 26
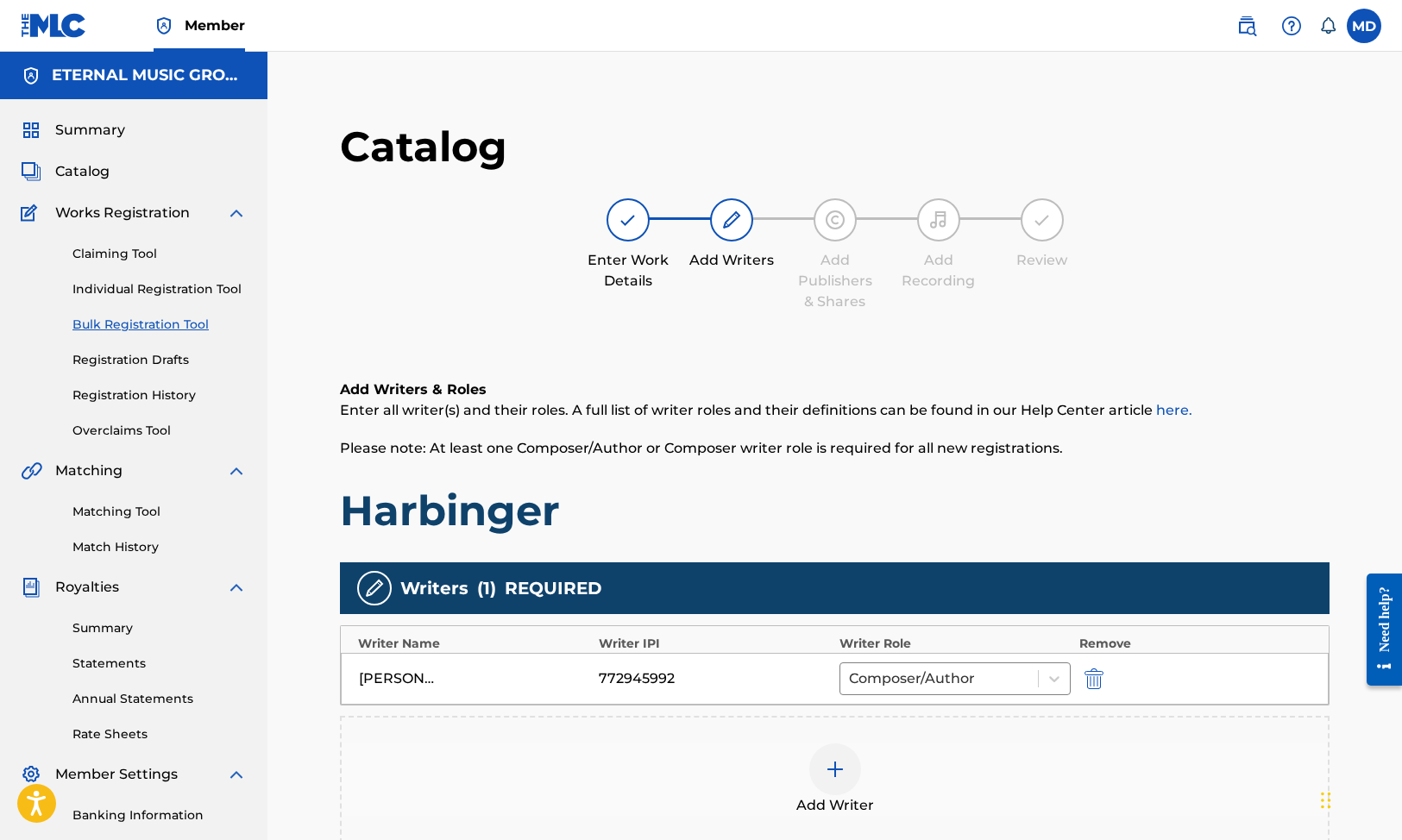
click at [844, 753] on div at bounding box center [835, 769] width 52 height 52
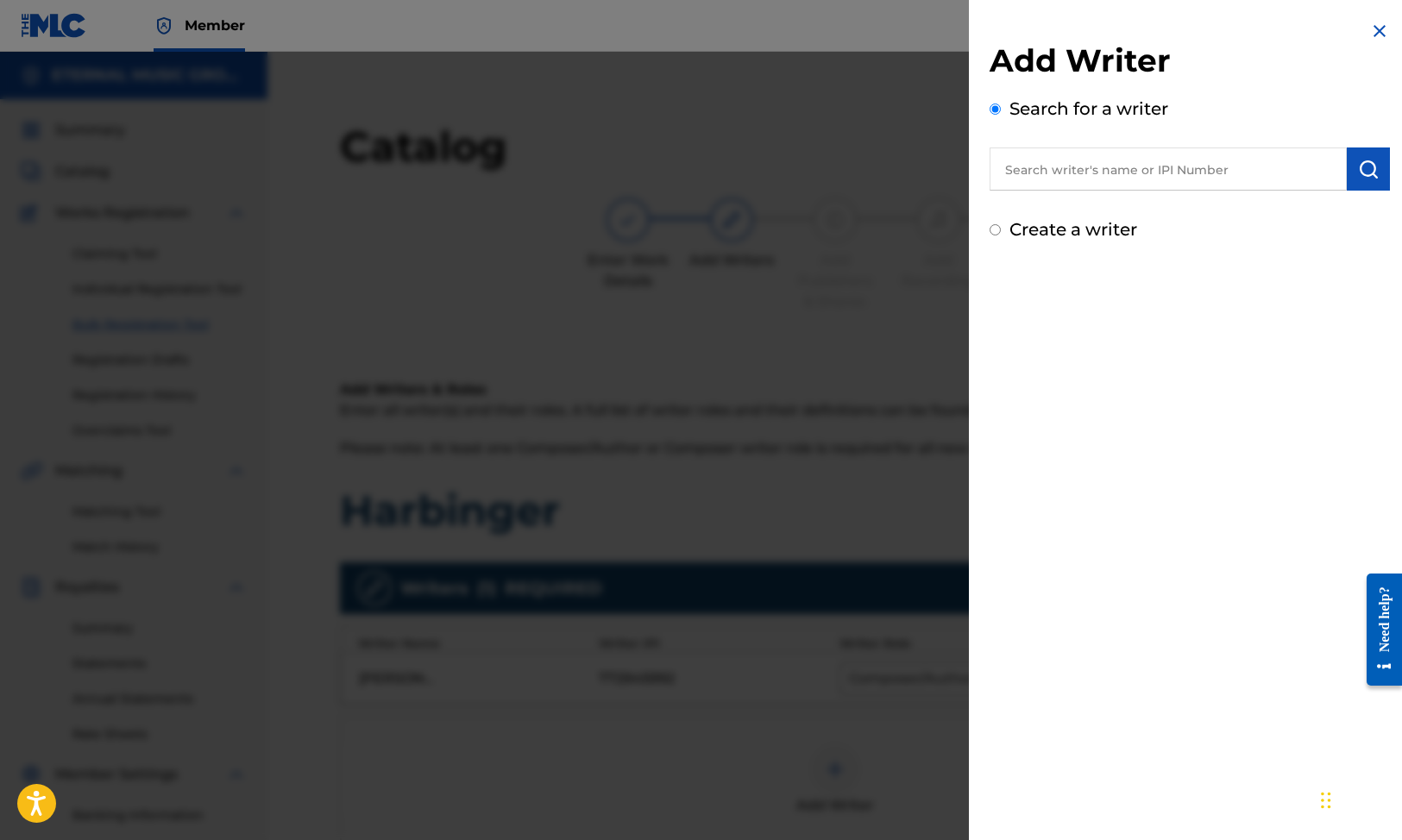
click at [1094, 236] on label "Create a writer" at bounding box center [1073, 229] width 128 height 20
radio input "true"
click at [1001, 235] on input "Create a writer" at bounding box center [994, 229] width 11 height 11
radio input "false"
radio input "true"
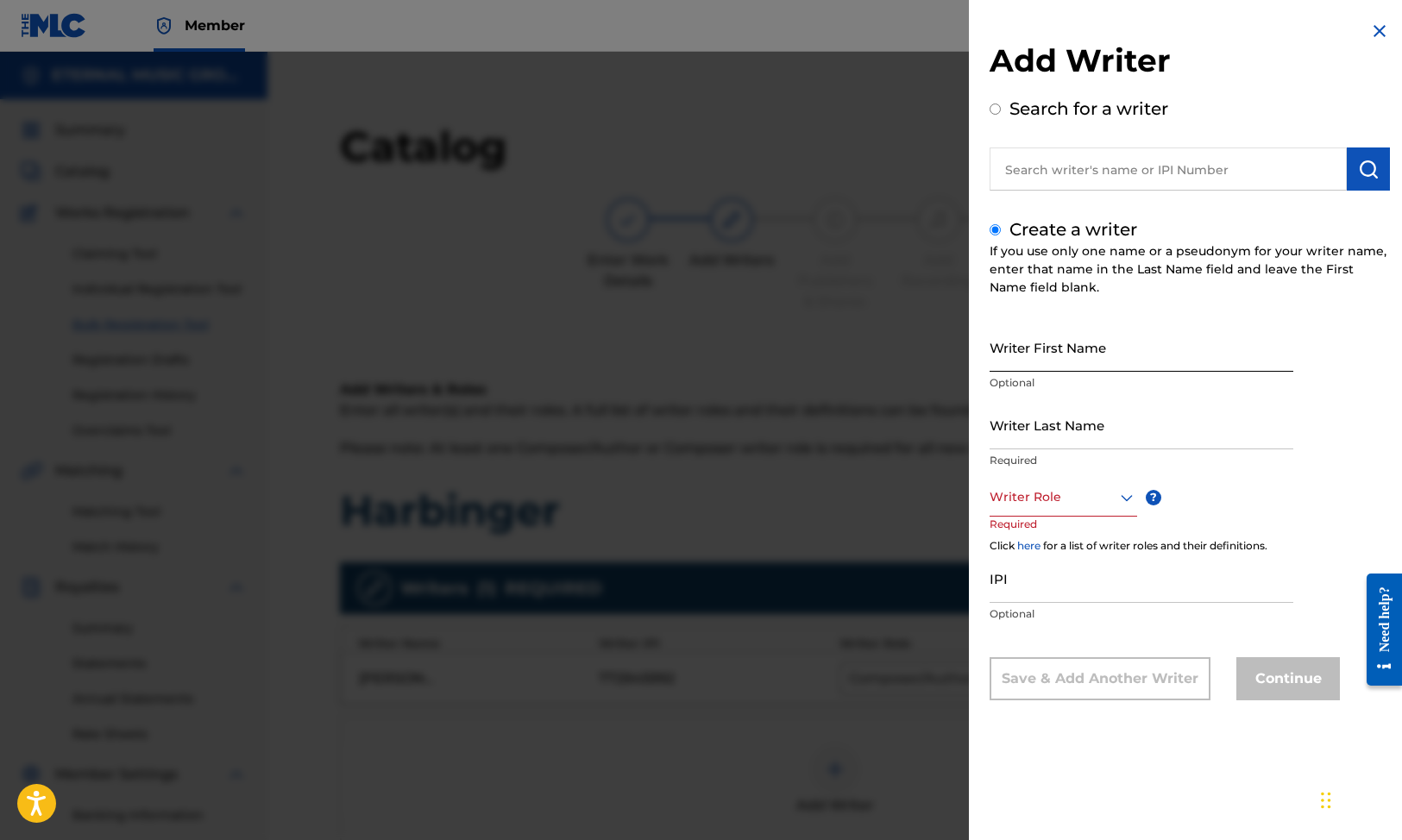
click at [1041, 342] on input "Writer First Name" at bounding box center [1141, 347] width 303 height 49
type input "Axl"
click at [1059, 417] on input "Writer Last Name" at bounding box center [1141, 424] width 303 height 49
paste input "[PERSON_NAME]"
type input "[PERSON_NAME]"
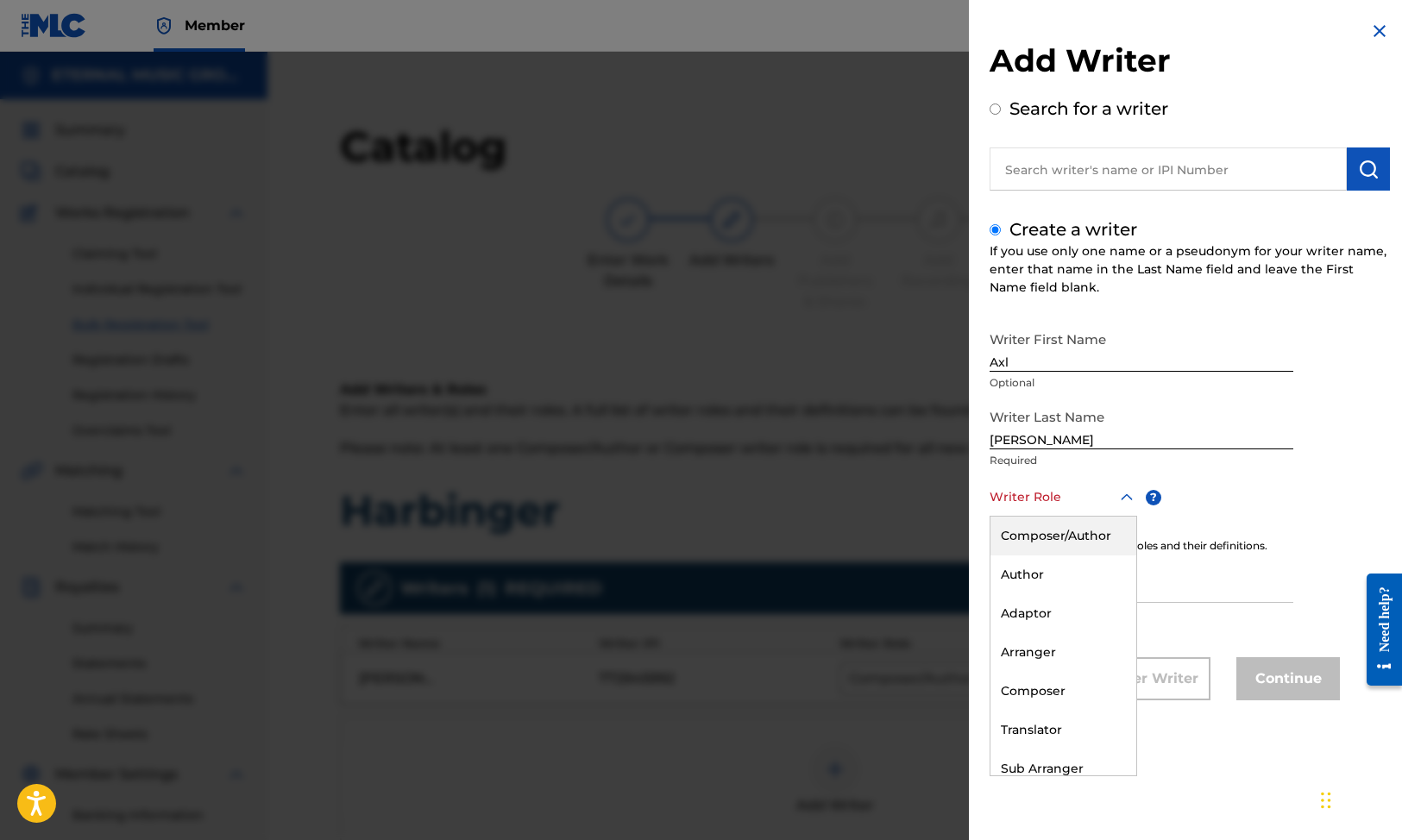
click at [1056, 499] on div at bounding box center [1062, 498] width 147 height 21
click at [1055, 534] on div "Composer/Author" at bounding box center [1062, 537] width 145 height 39
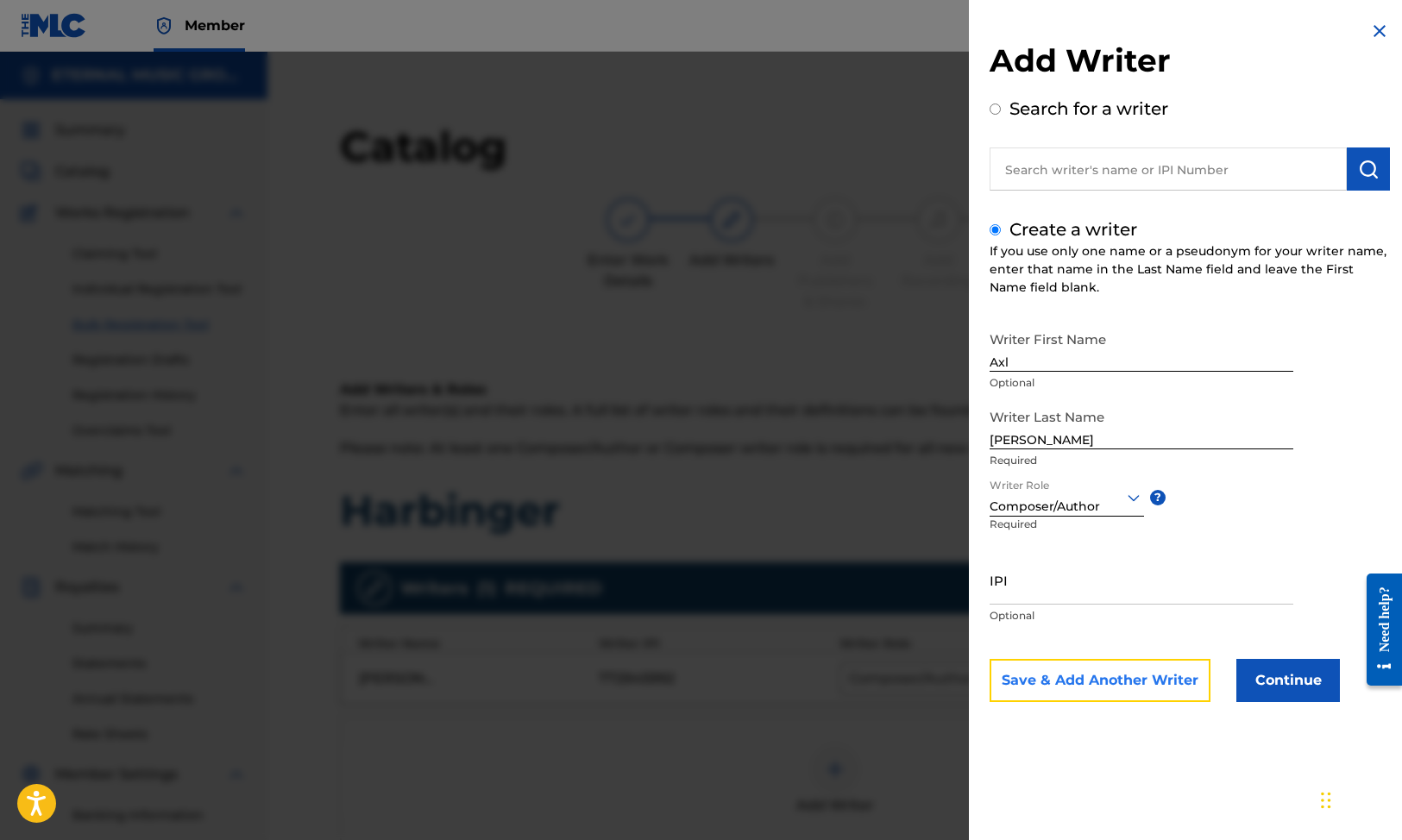
click at [1070, 682] on button "Save & Add Another Writer" at bounding box center [1100, 681] width 220 height 43
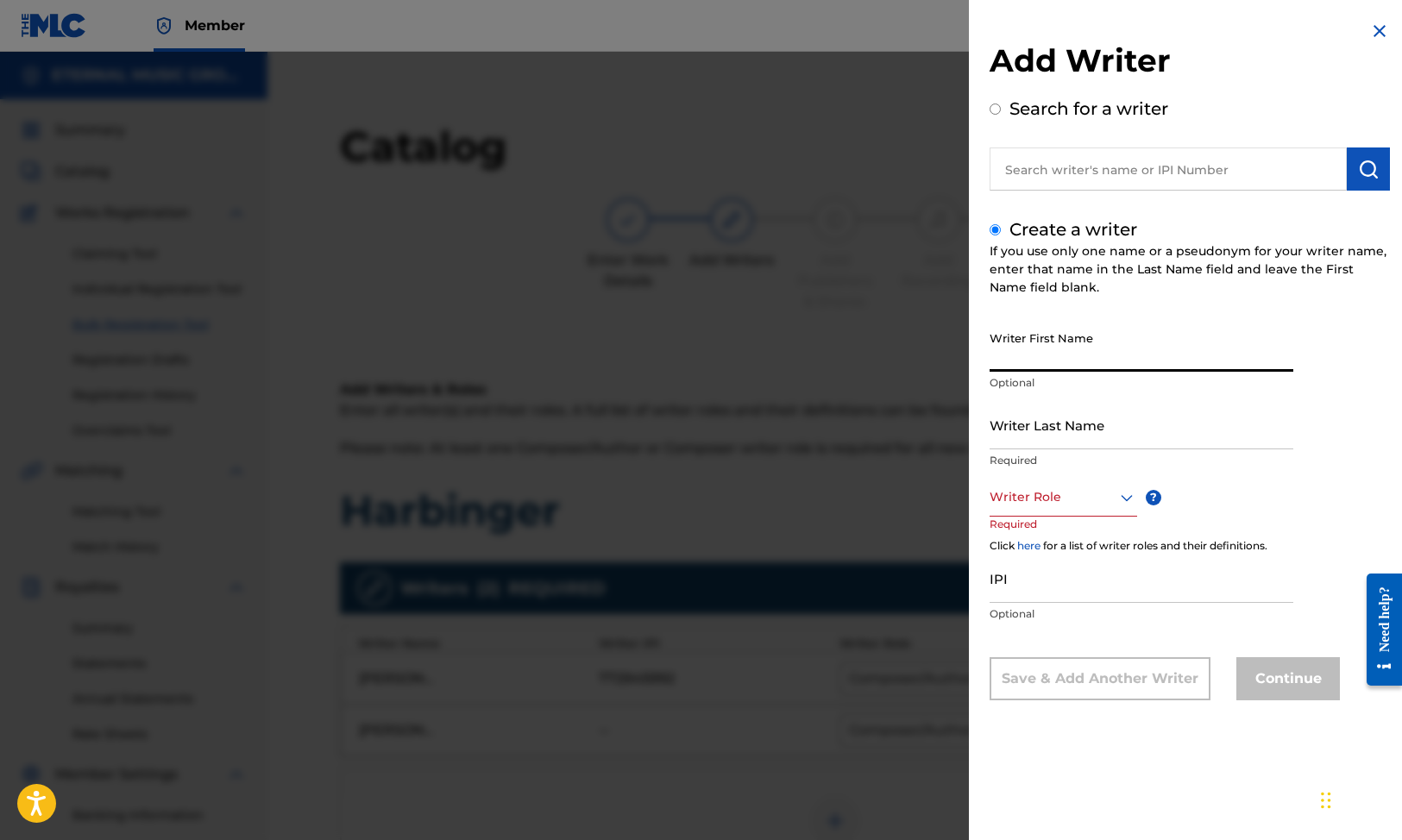
click at [1042, 339] on input "Writer First Name" at bounding box center [1141, 347] width 303 height 49
type input "[PERSON_NAME]"
click at [1026, 426] on input "Writer Last Name" at bounding box center [1141, 424] width 303 height 49
paste input "[PERSON_NAME]"
type input "[PERSON_NAME]"
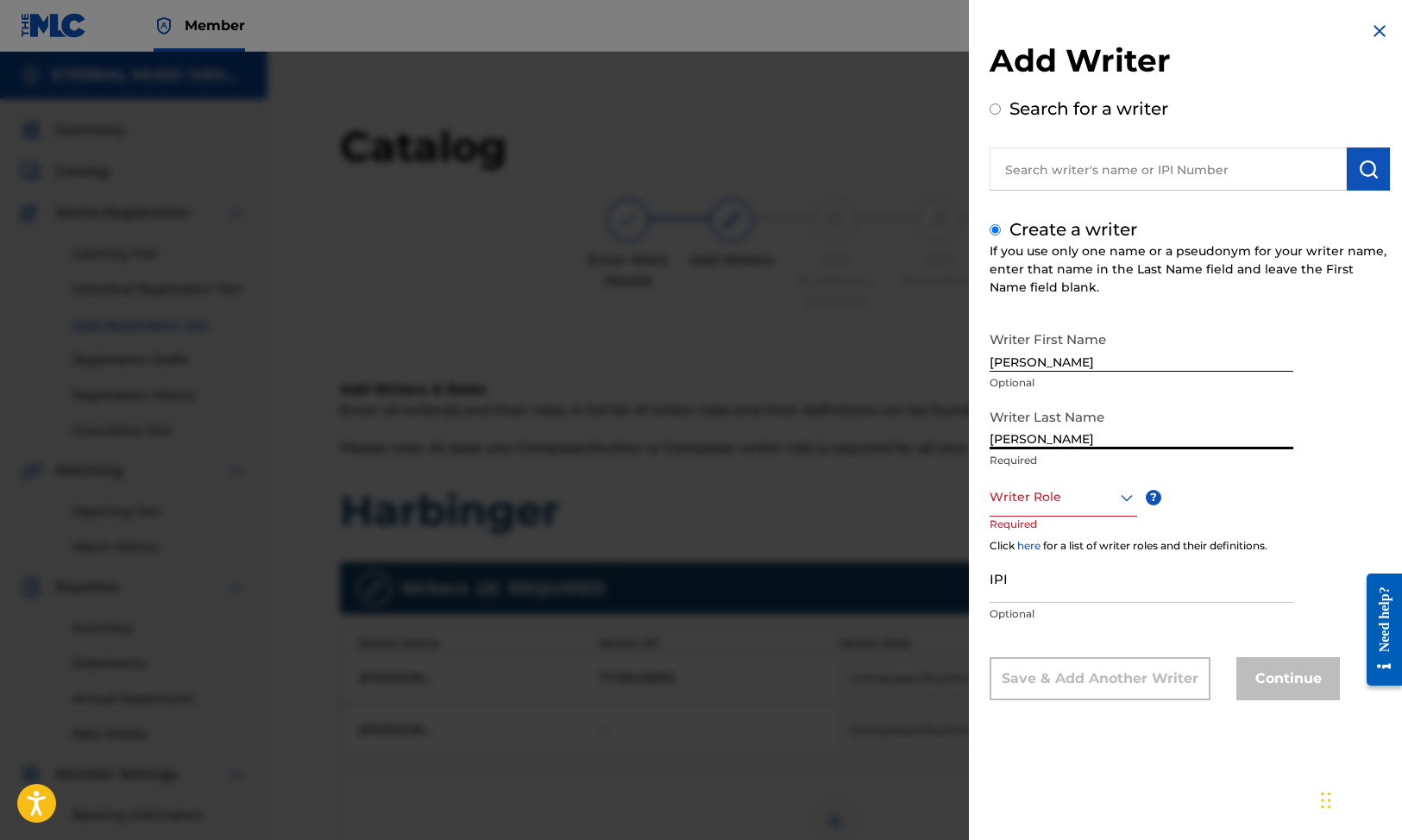
click at [1050, 493] on div at bounding box center [1062, 498] width 147 height 21
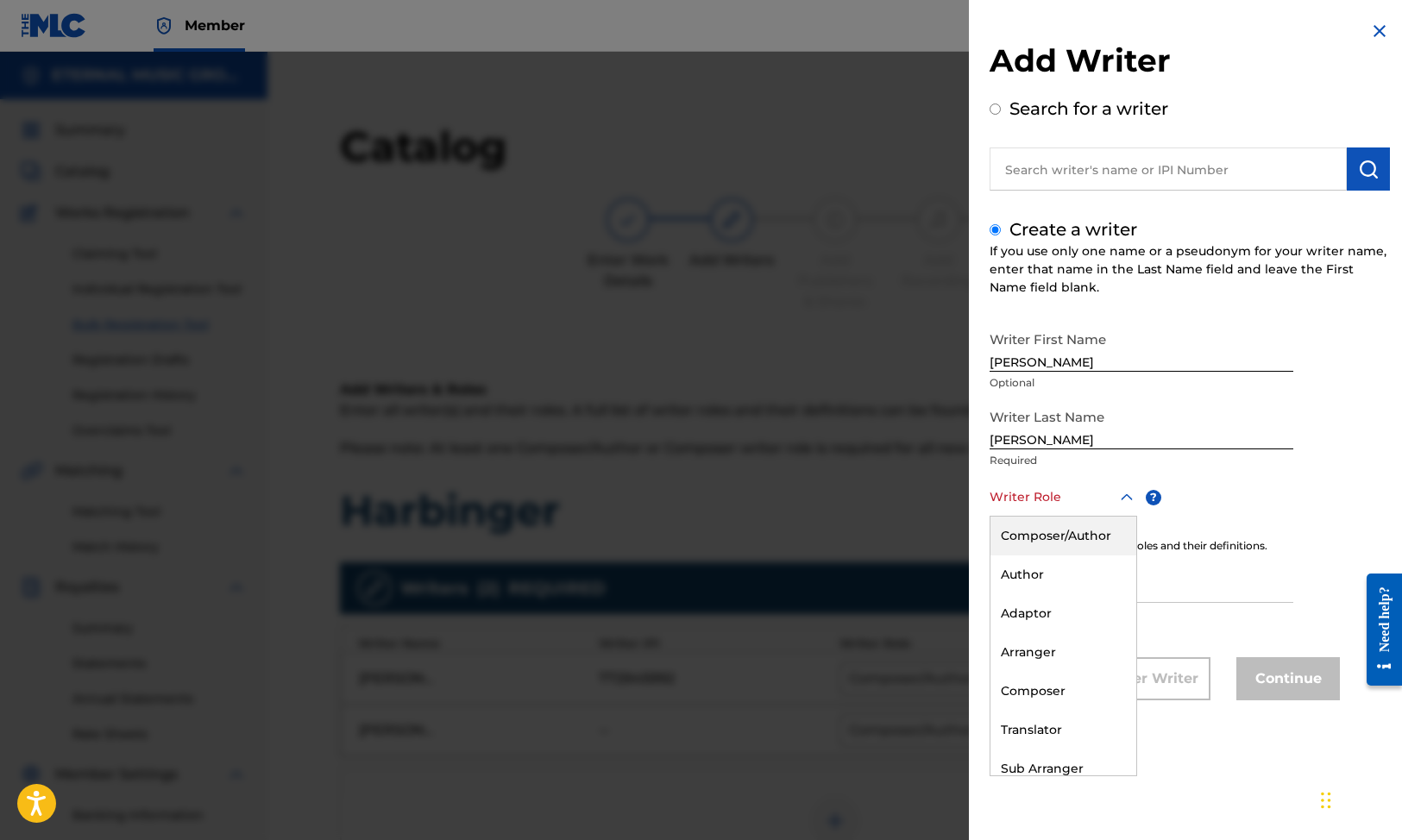
click at [1050, 544] on div "Composer/Author" at bounding box center [1062, 537] width 145 height 39
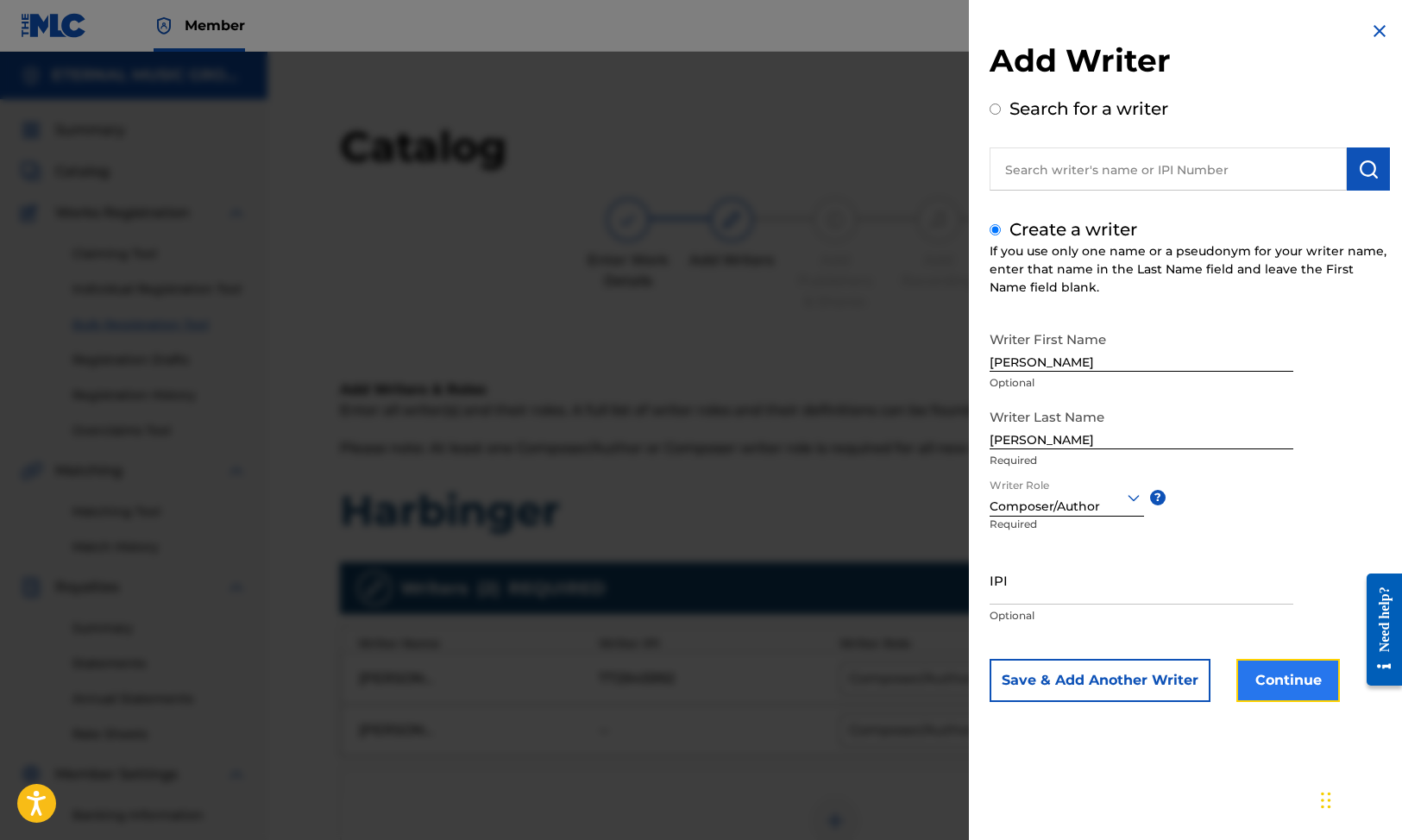
click at [1275, 684] on button "Continue" at bounding box center [1288, 681] width 103 height 43
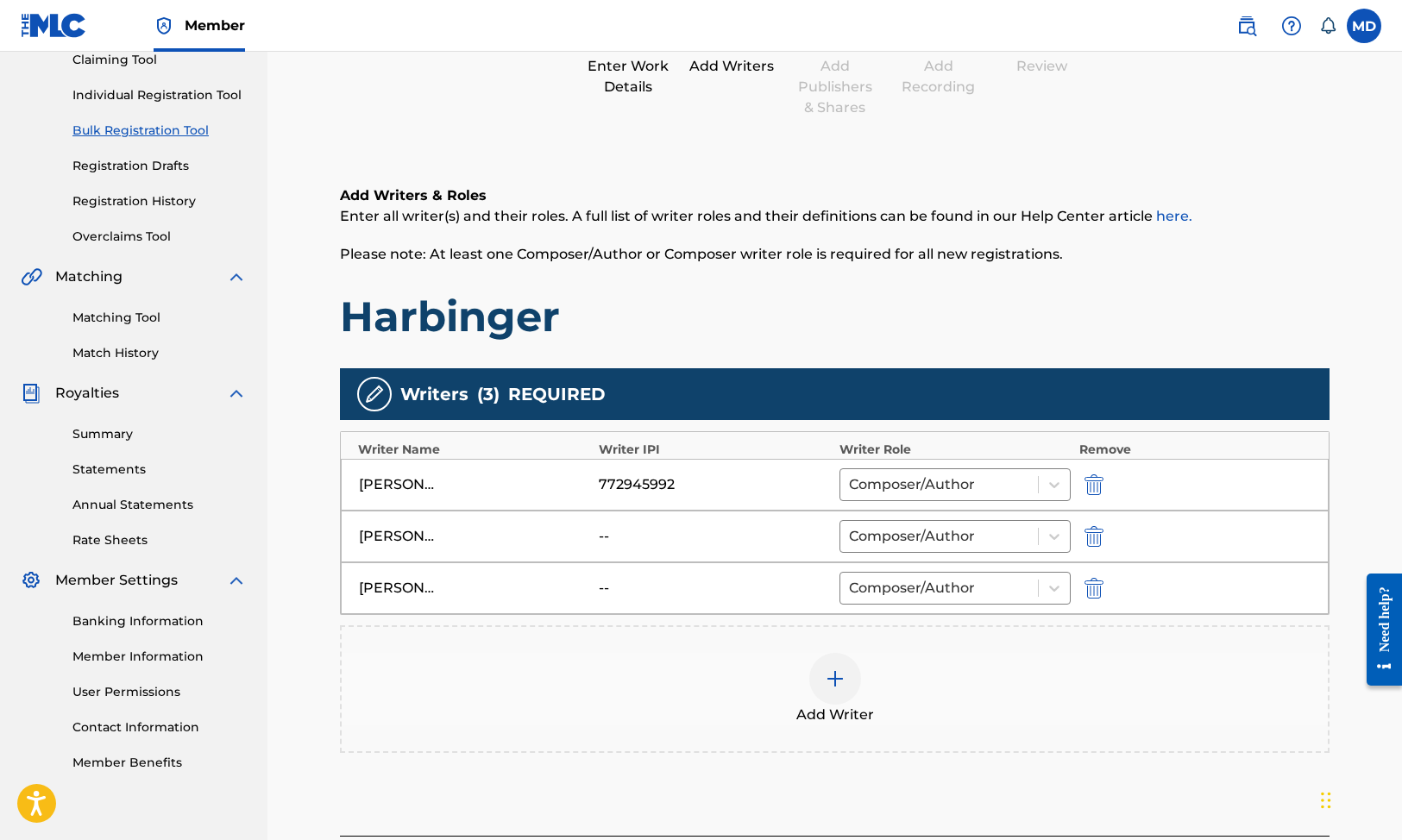
scroll to position [382, 0]
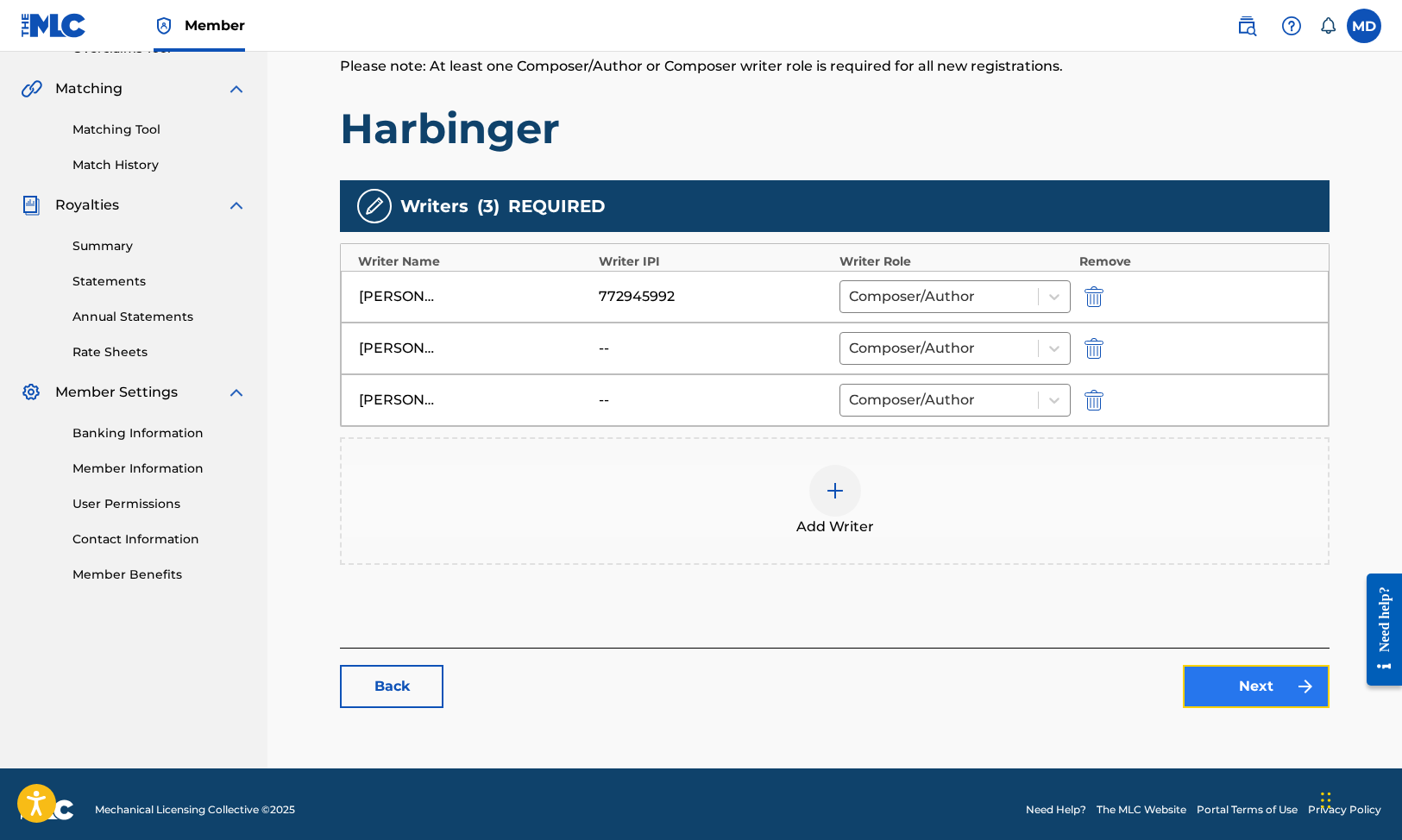
click at [1230, 696] on link "Next" at bounding box center [1256, 687] width 146 height 43
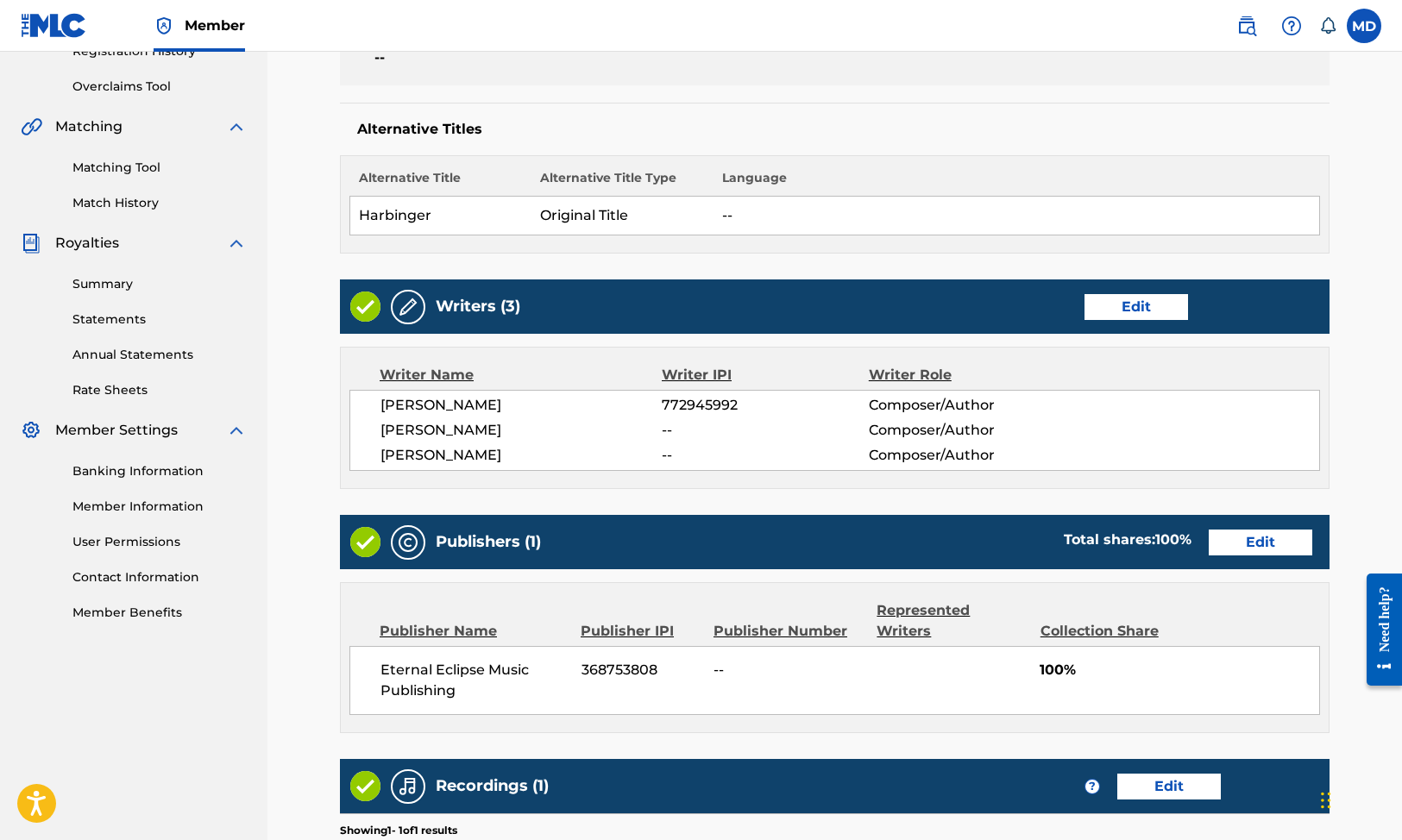
scroll to position [616, 0]
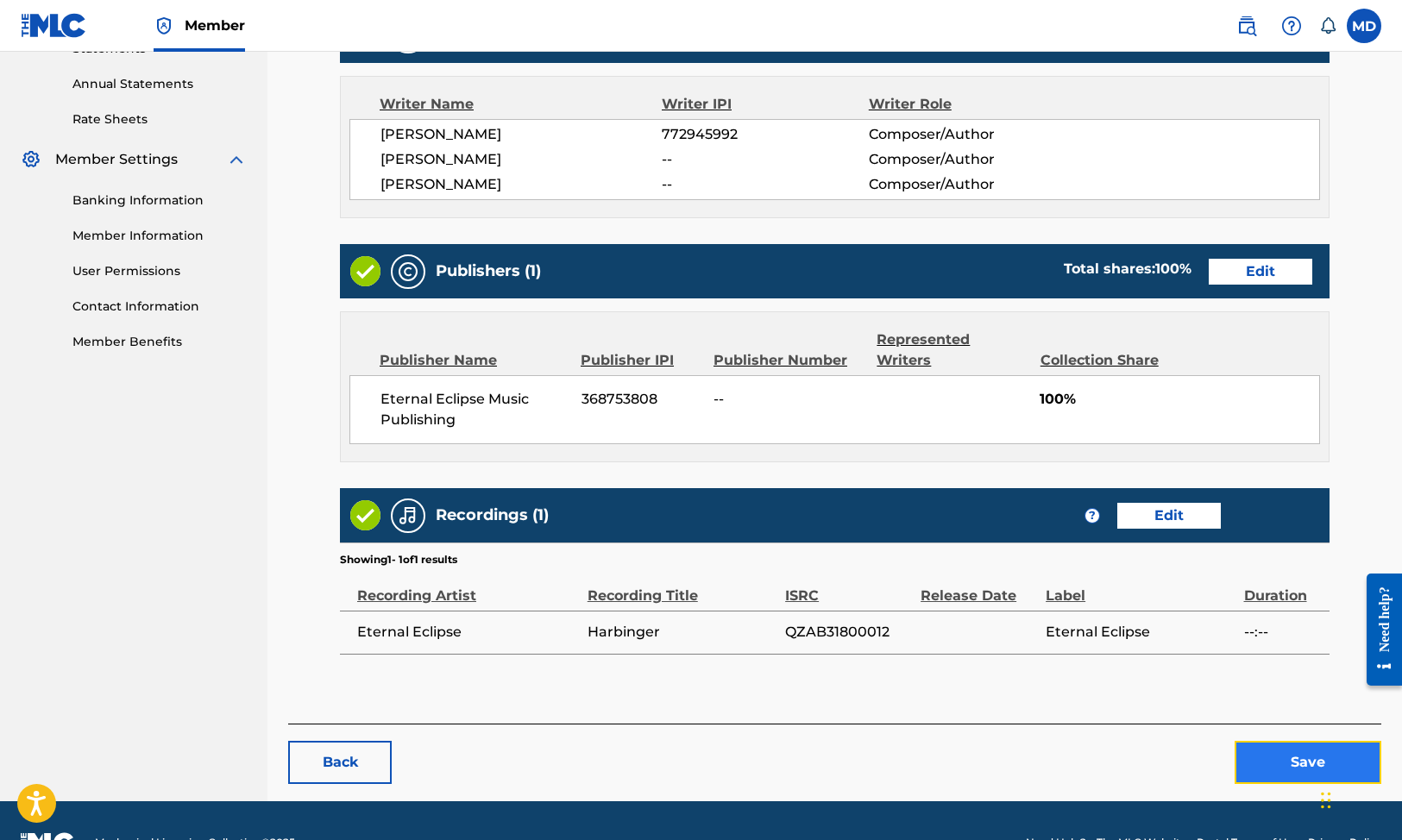
click at [1261, 741] on button "Save" at bounding box center [1308, 763] width 146 height 43
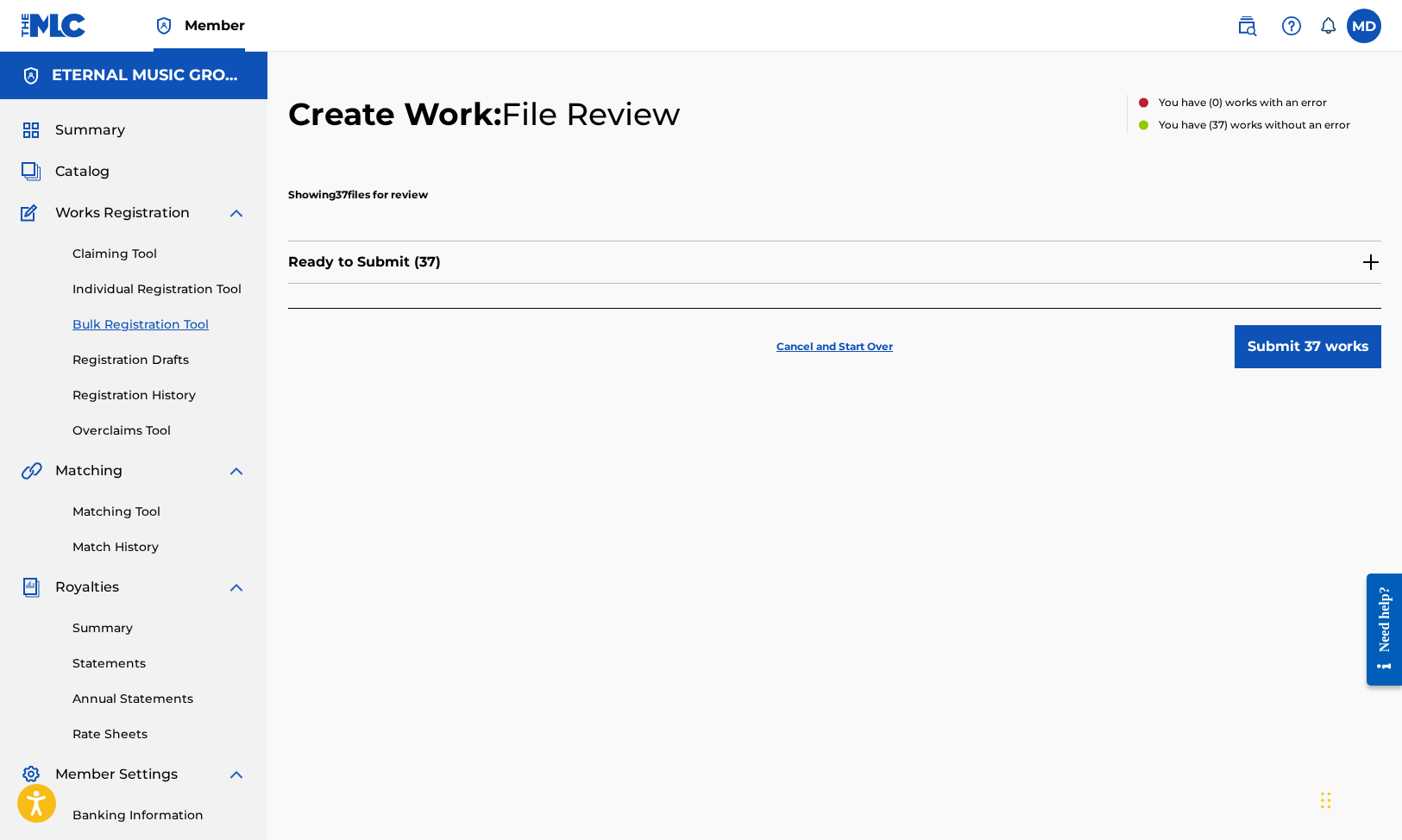
click at [1374, 260] on img at bounding box center [1371, 261] width 20 height 20
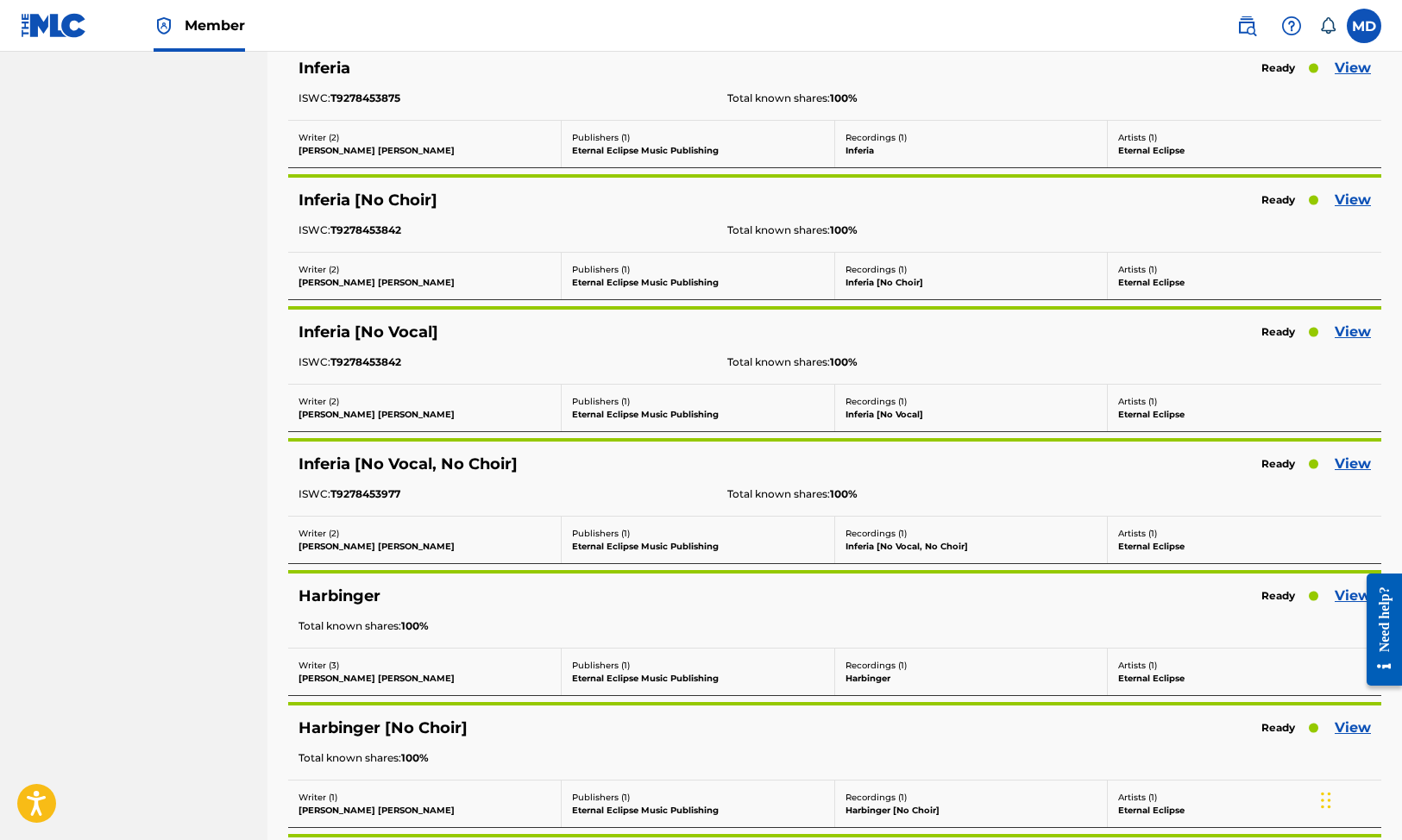
scroll to position [1515, 0]
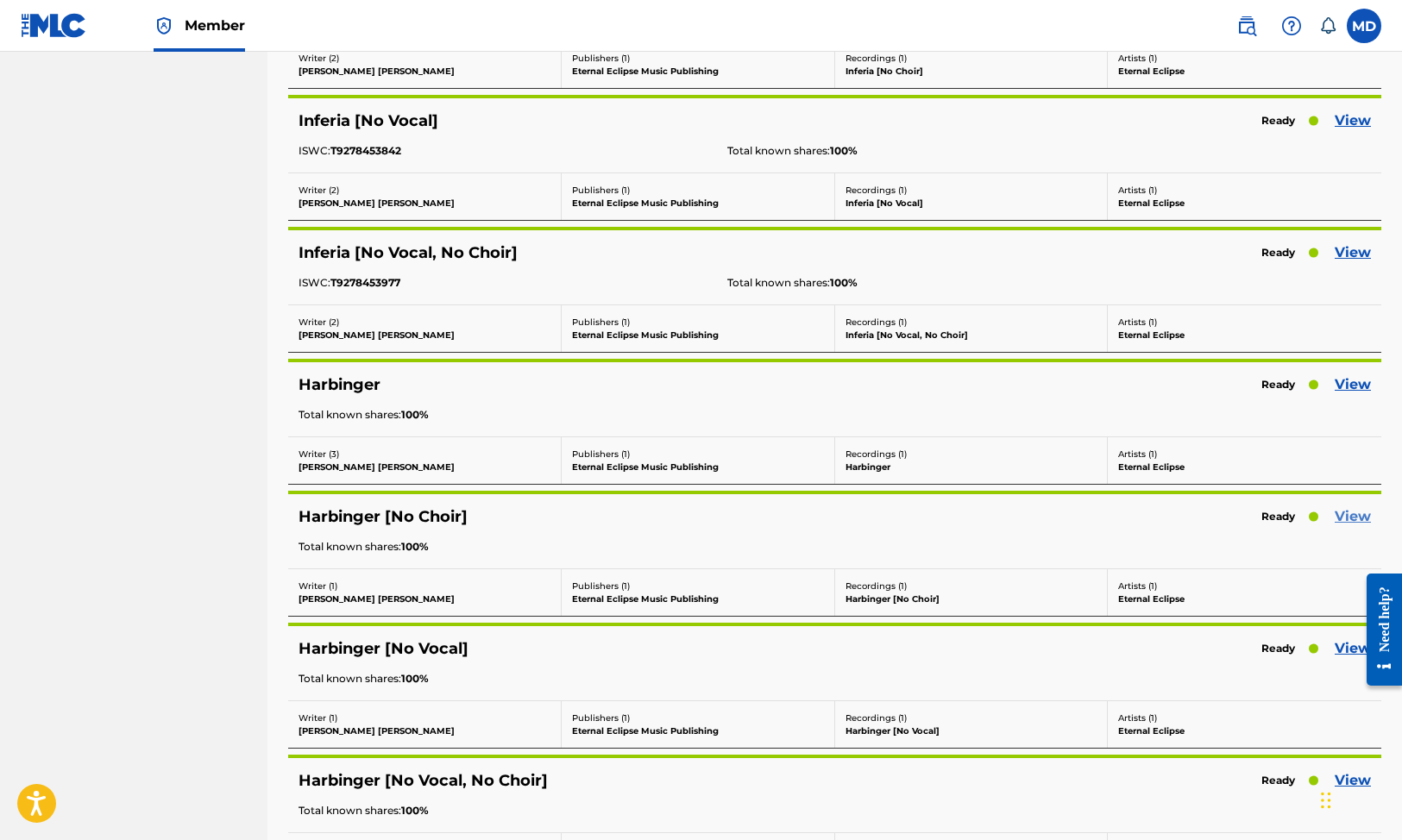
click at [1346, 516] on link "View" at bounding box center [1352, 516] width 36 height 20
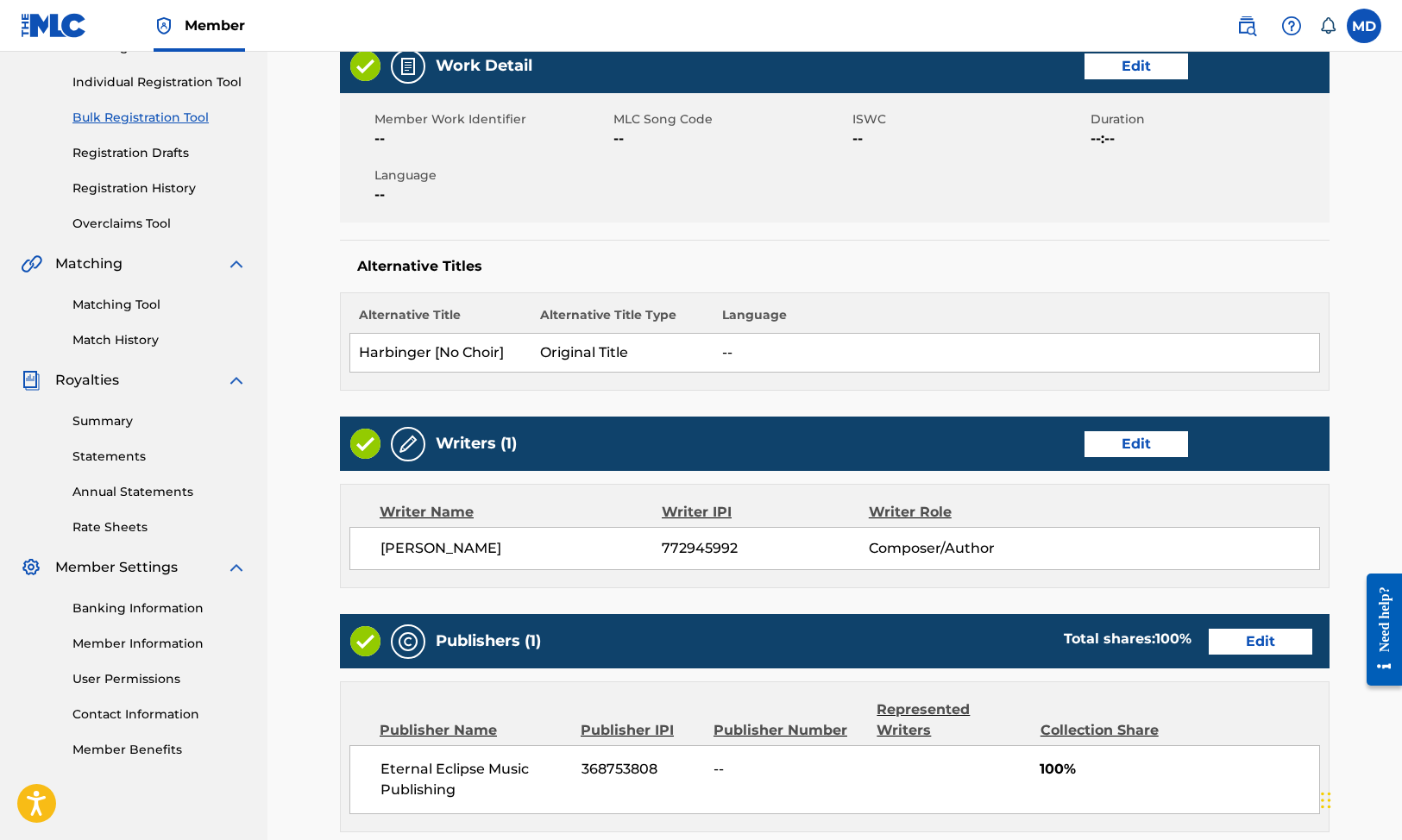
scroll to position [208, 0]
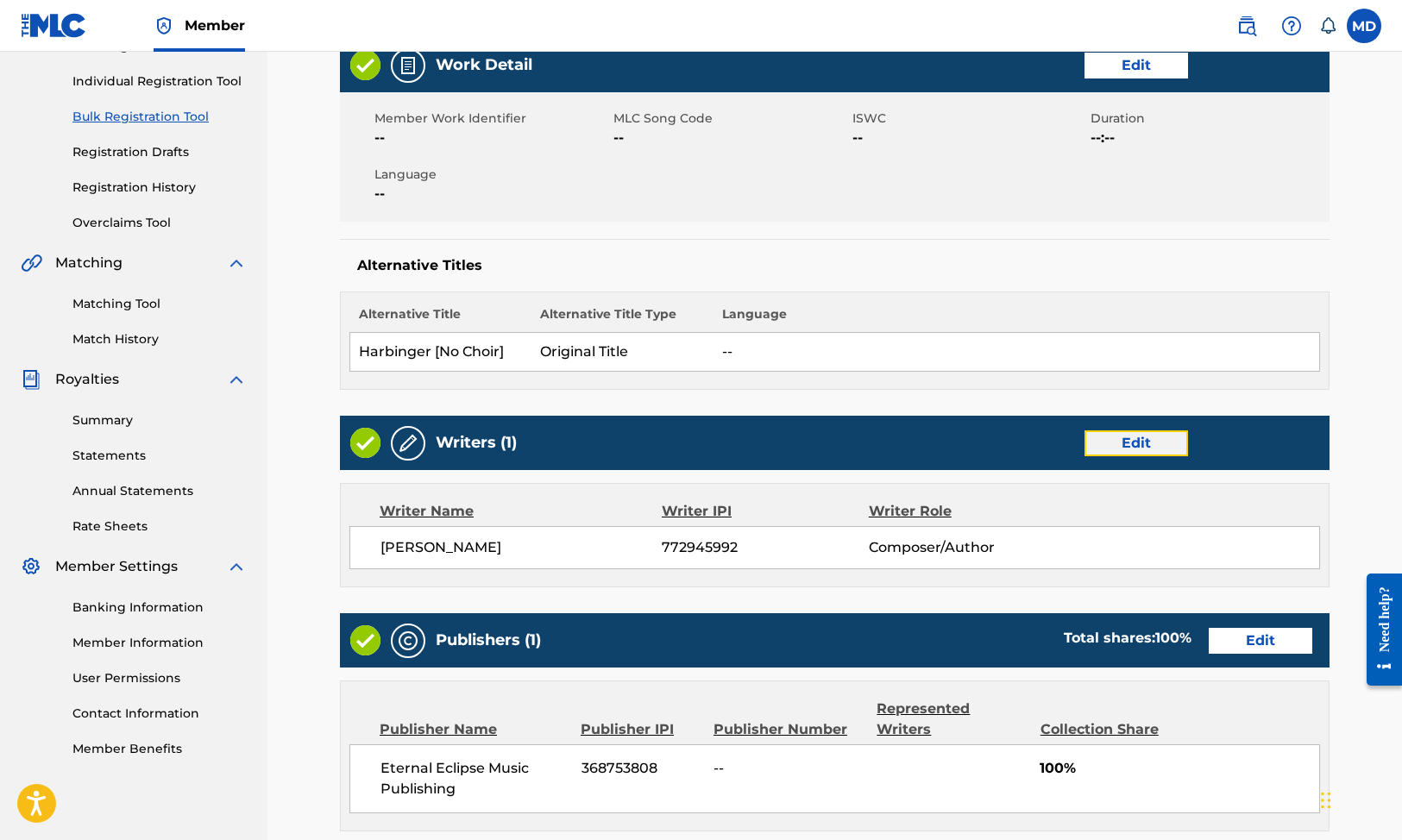
click at [1127, 445] on link "Edit" at bounding box center [1137, 443] width 103 height 26
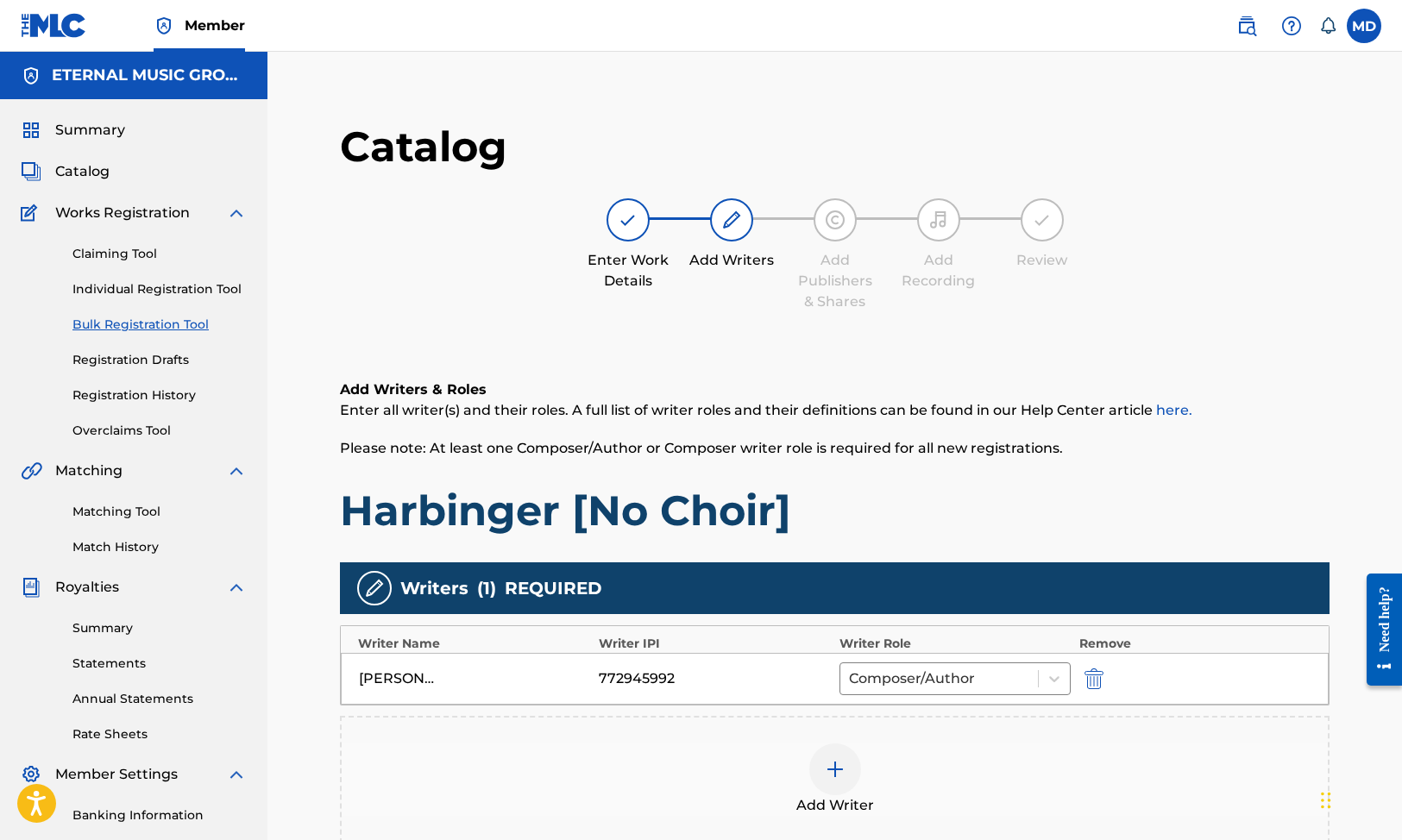
click at [832, 773] on img at bounding box center [834, 769] width 20 height 20
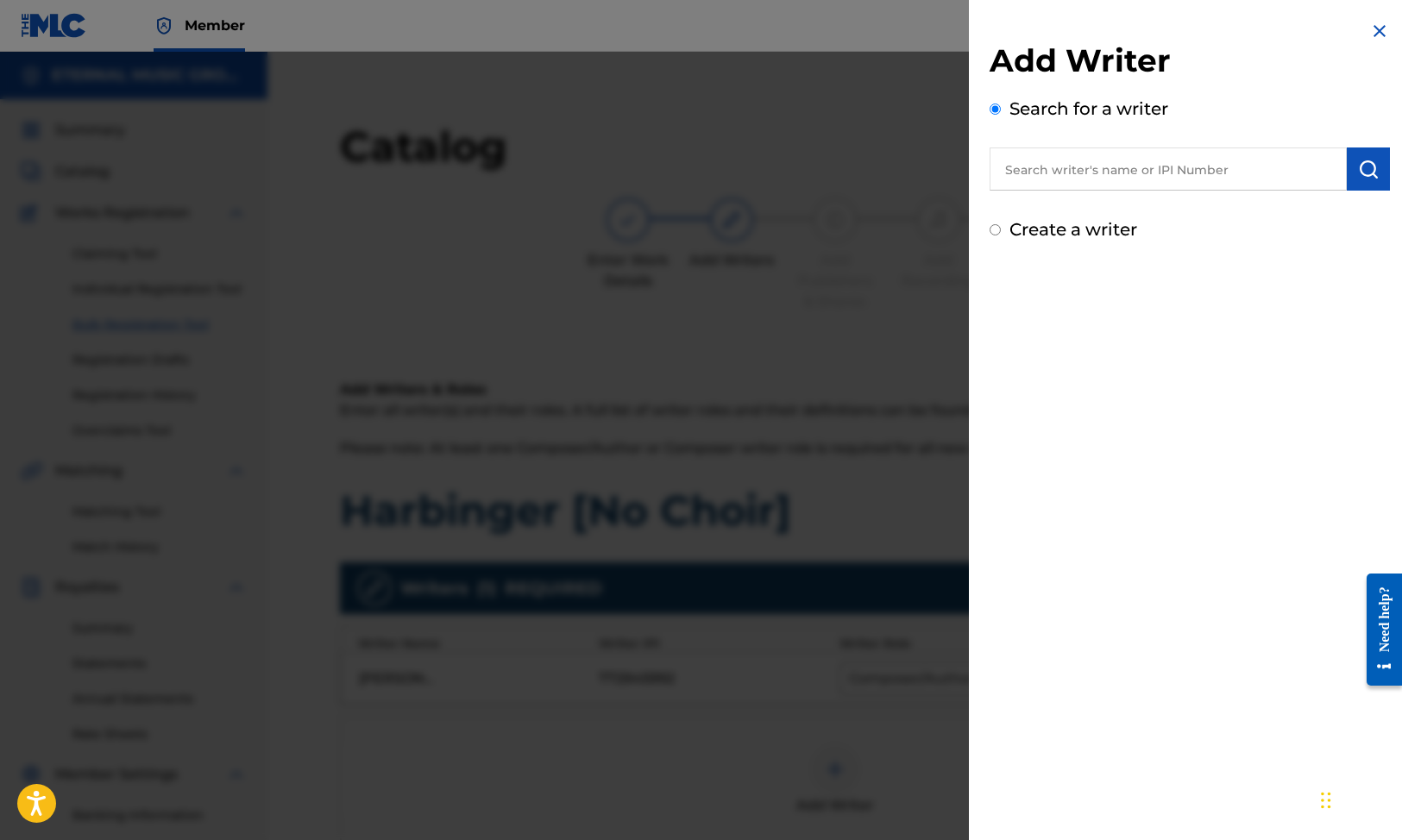
click at [1078, 222] on label "Create a writer" at bounding box center [1073, 229] width 128 height 20
radio input "true"
click at [1001, 224] on input "Create a writer" at bounding box center [994, 229] width 11 height 11
radio input "false"
radio input "true"
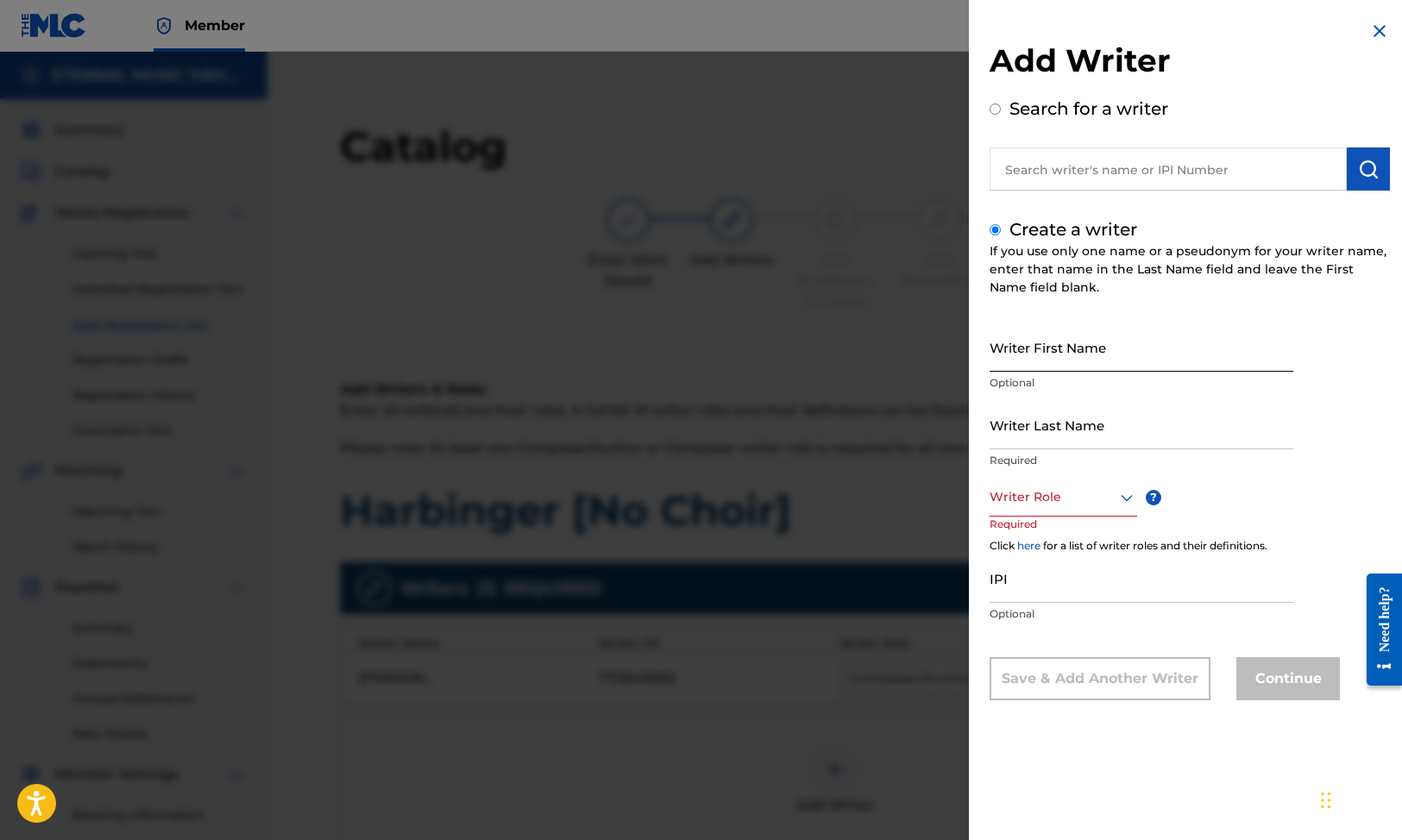
click at [1052, 347] on input "Writer First Name" at bounding box center [1141, 347] width 303 height 49
type input "[PERSON_NAME]"
click at [1049, 396] on div "Writer First Name [PERSON_NAME] Optional" at bounding box center [1141, 362] width 303 height 78
click at [1049, 416] on input "Writer Last Name" at bounding box center [1141, 424] width 303 height 49
paste input "[PERSON_NAME]"
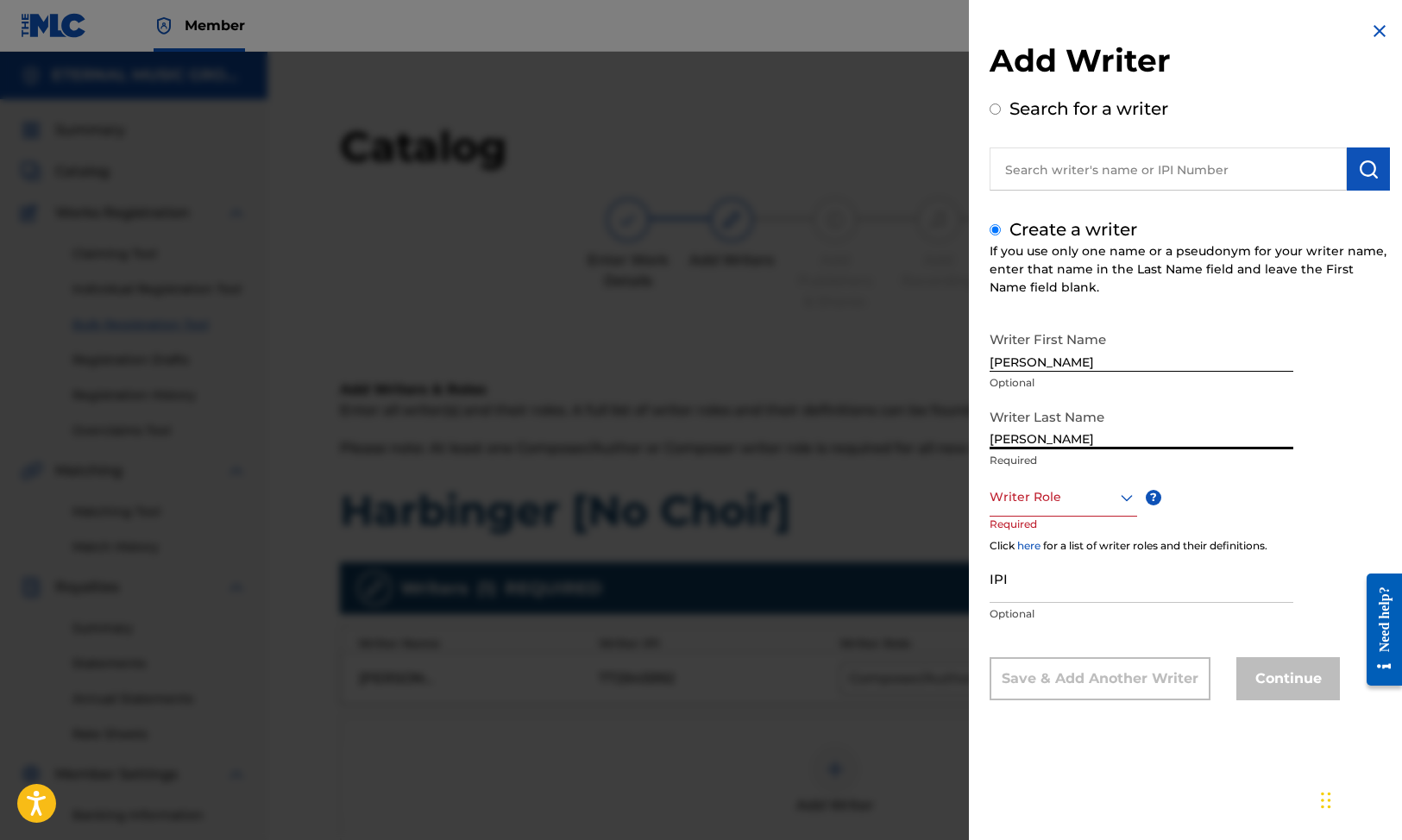
type input "[PERSON_NAME]"
click at [1058, 486] on div "Writer Role" at bounding box center [1062, 498] width 147 height 39
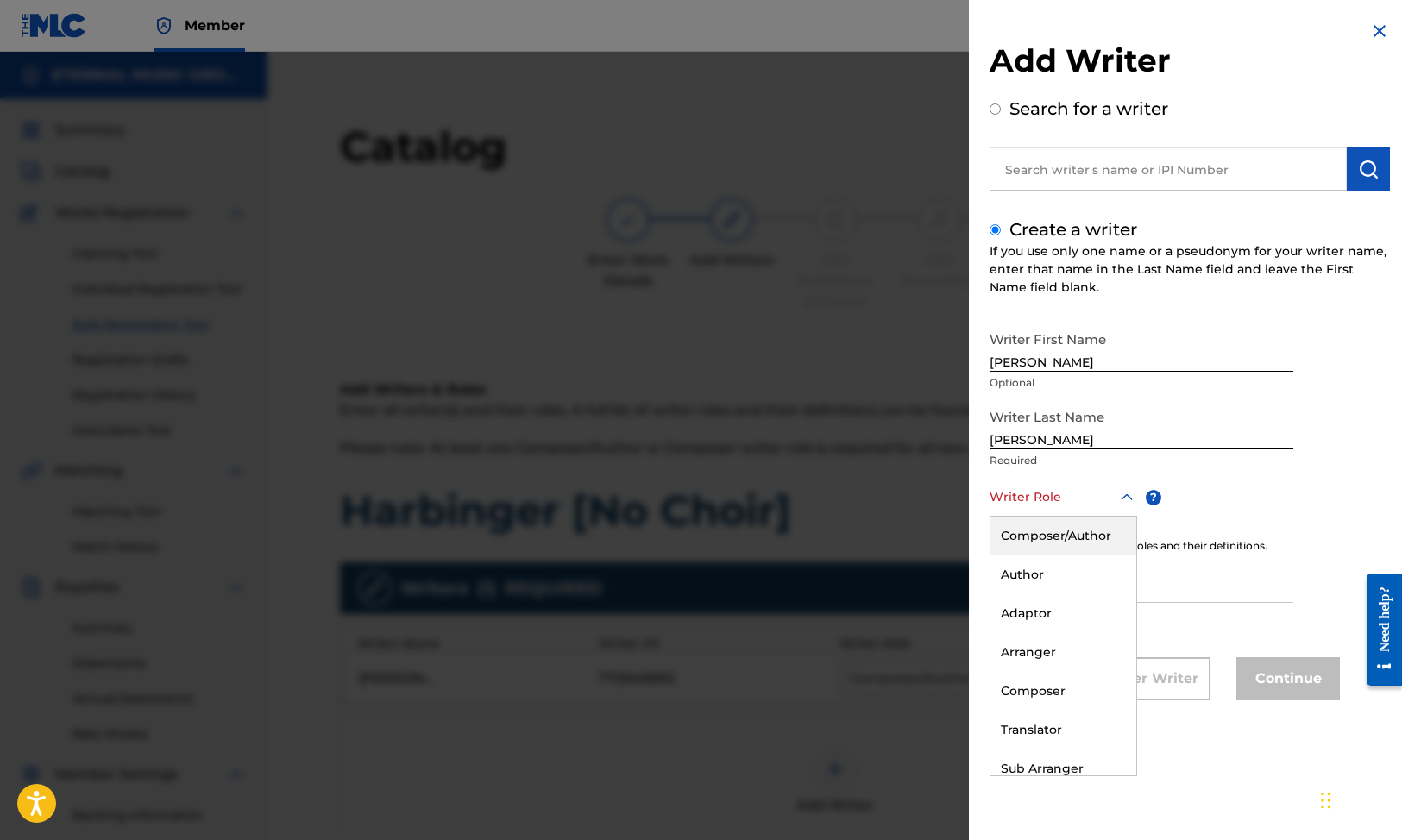
click at [1056, 540] on div "Composer/Author" at bounding box center [1062, 537] width 145 height 39
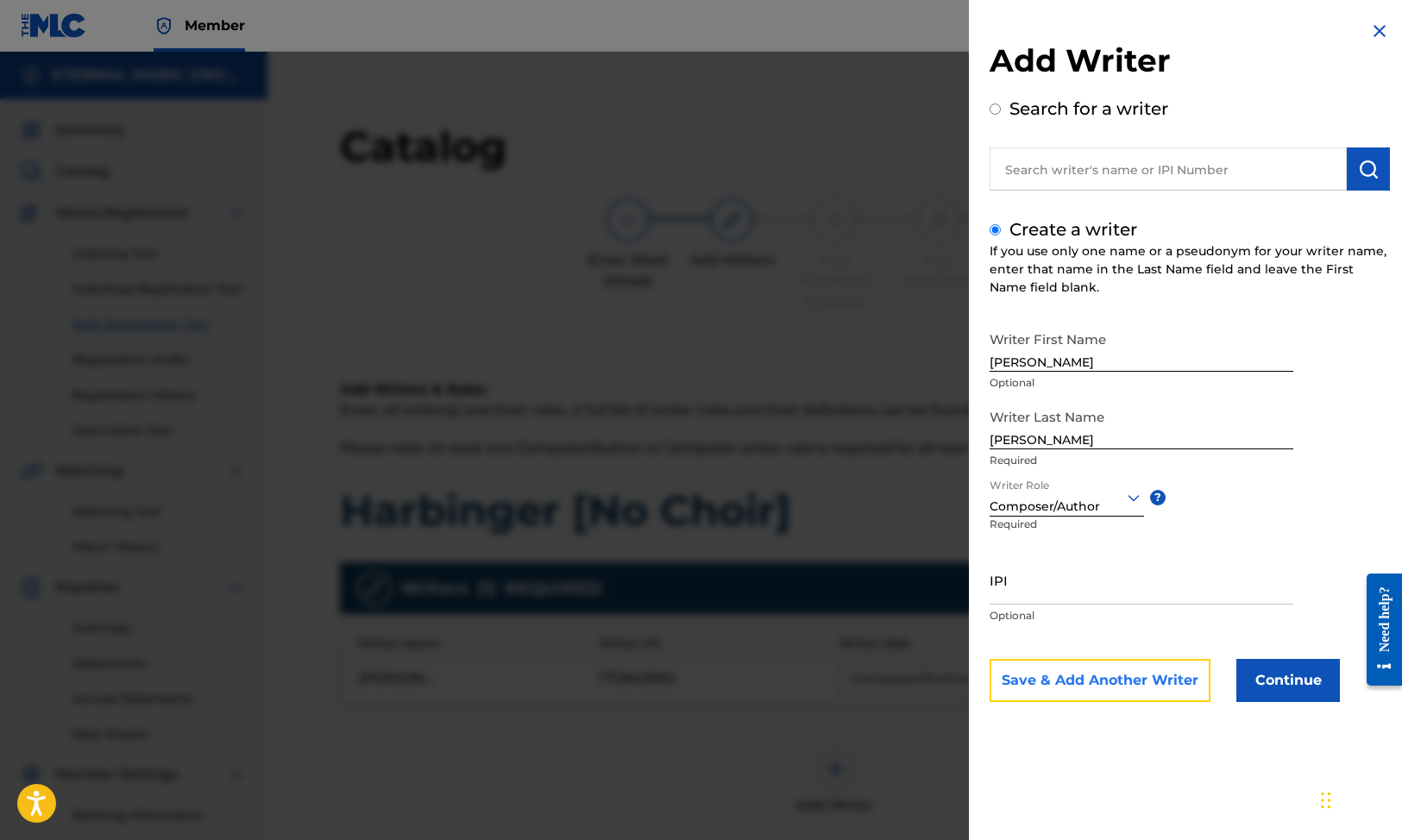
click at [1161, 685] on button "Save & Add Another Writer" at bounding box center [1100, 681] width 220 height 43
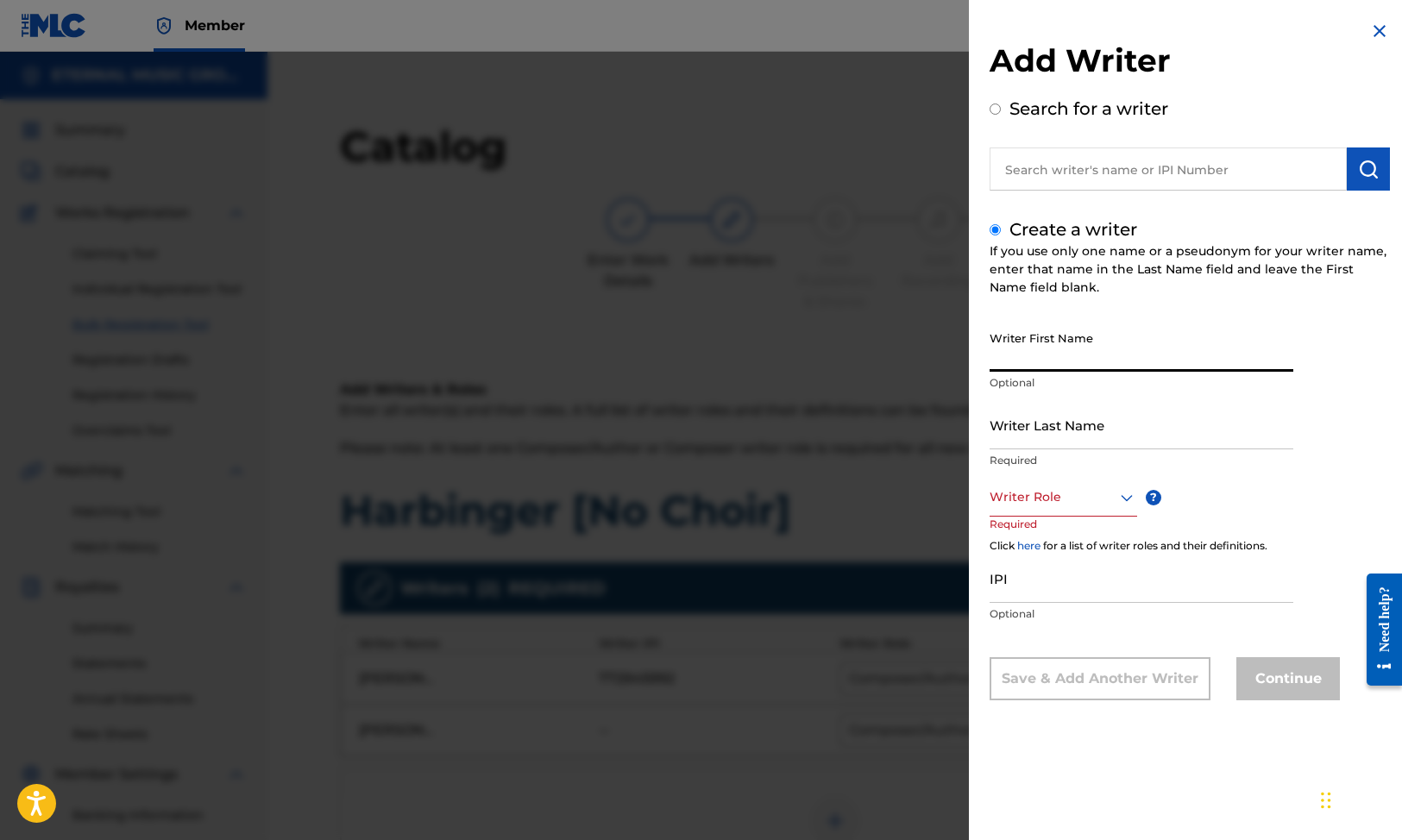
click at [1072, 353] on input "Writer First Name" at bounding box center [1141, 347] width 303 height 49
type input "Axl"
click at [1088, 417] on input "Writer Last Name" at bounding box center [1141, 424] width 303 height 49
type input "[PERSON_NAME]"
click at [1087, 503] on div at bounding box center [1062, 498] width 147 height 21
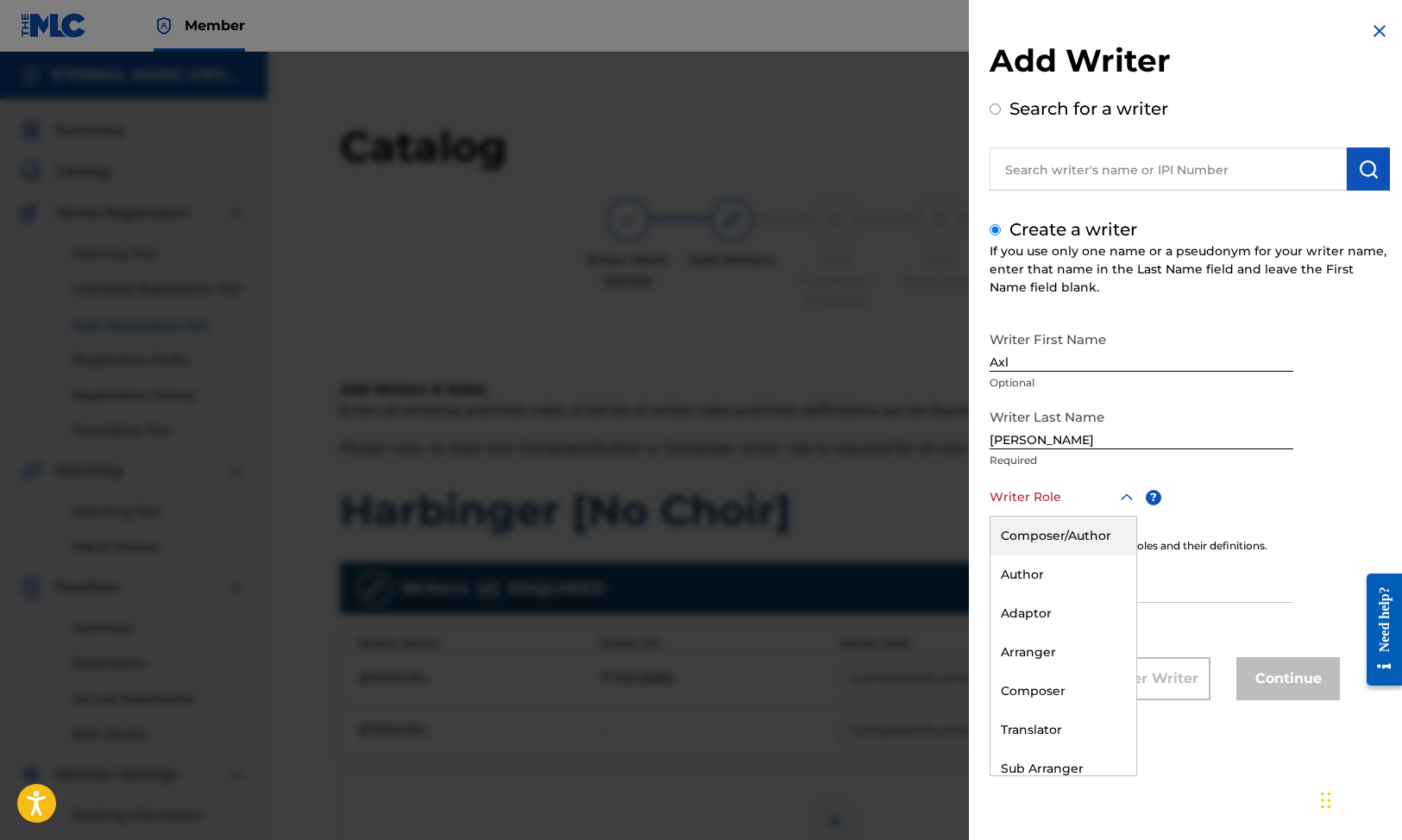
click at [1064, 533] on div "Composer/Author" at bounding box center [1062, 537] width 145 height 39
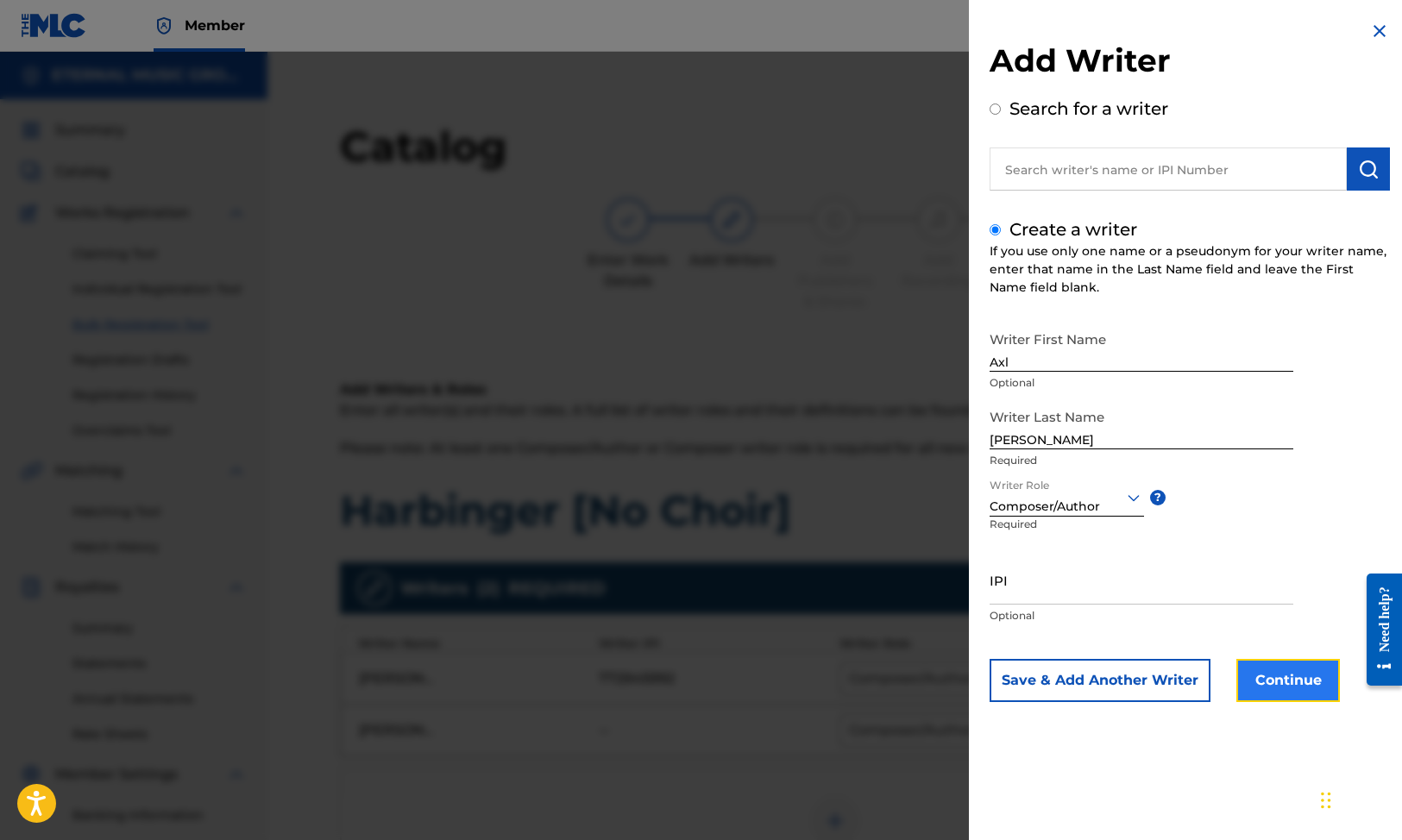
click at [1284, 684] on button "Continue" at bounding box center [1288, 681] width 103 height 43
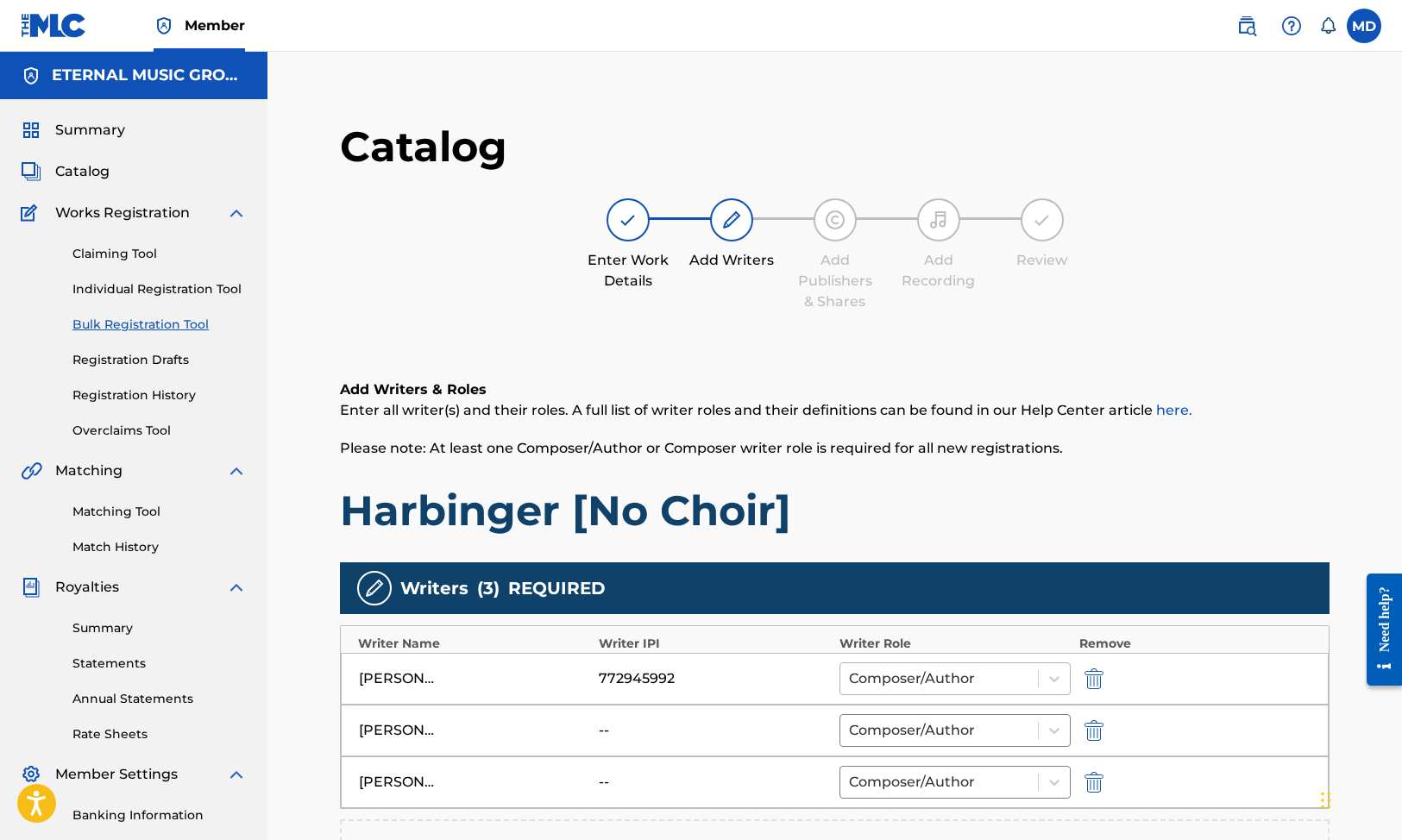
scroll to position [393, 0]
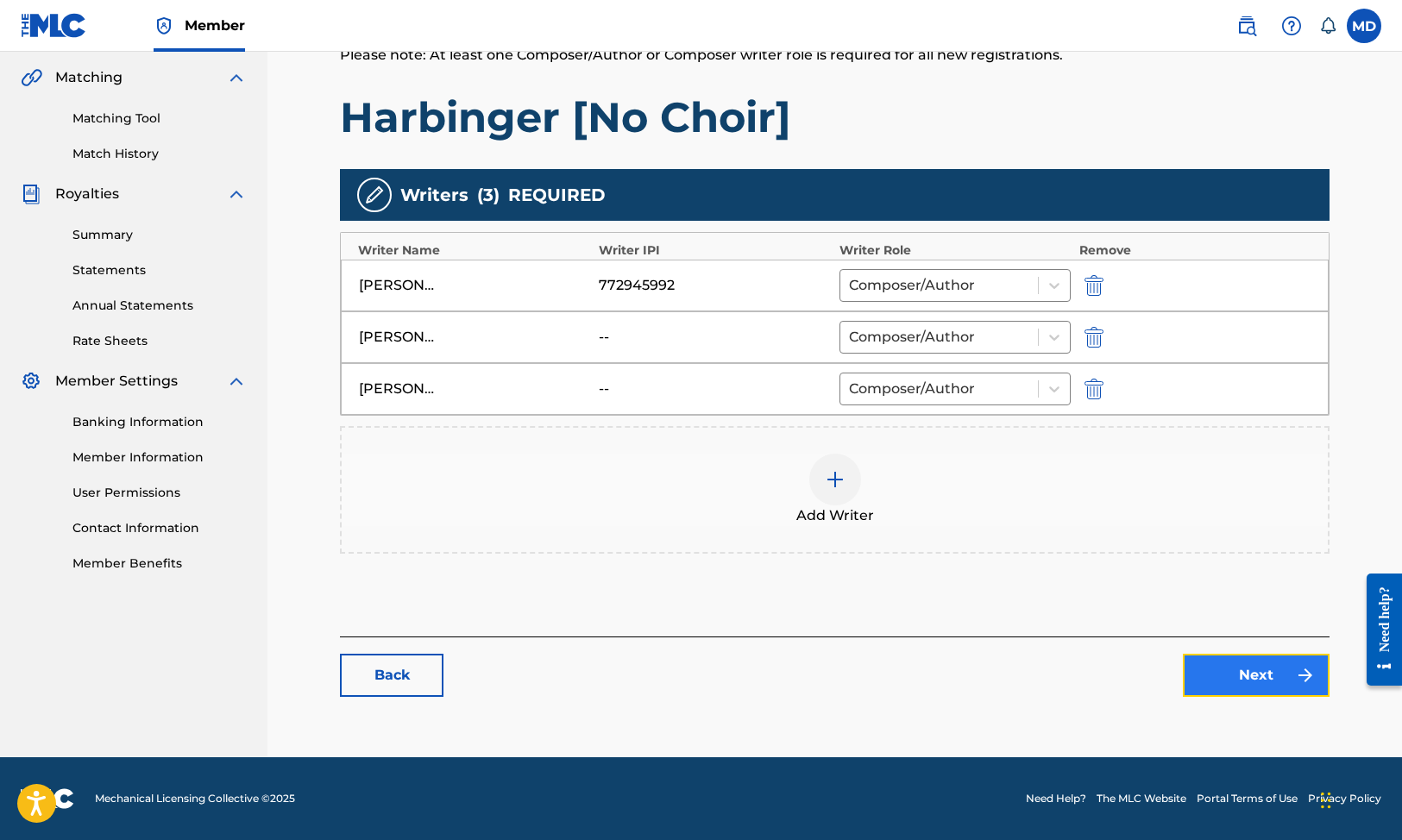
click at [1236, 675] on link "Next" at bounding box center [1256, 675] width 146 height 43
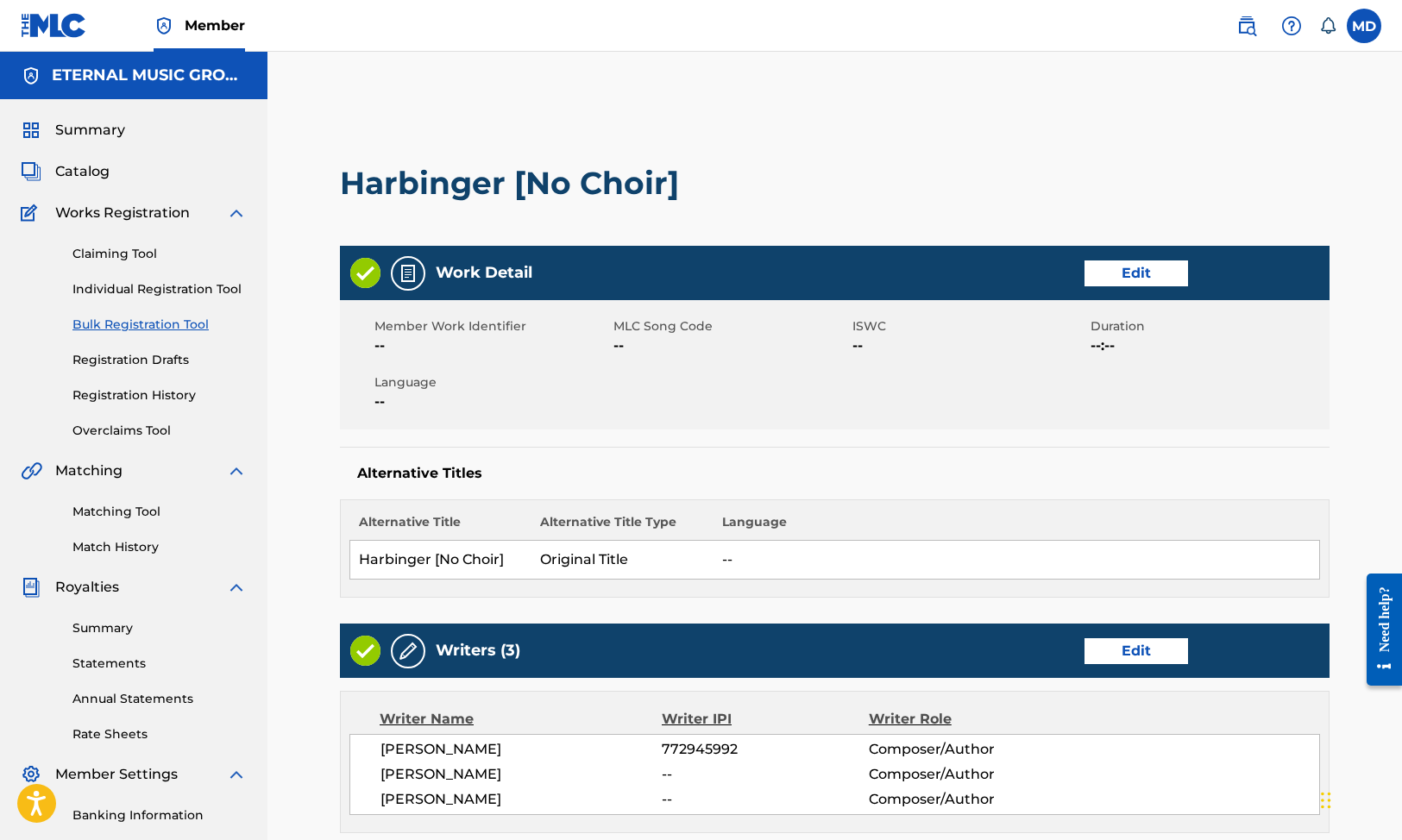
scroll to position [636, 0]
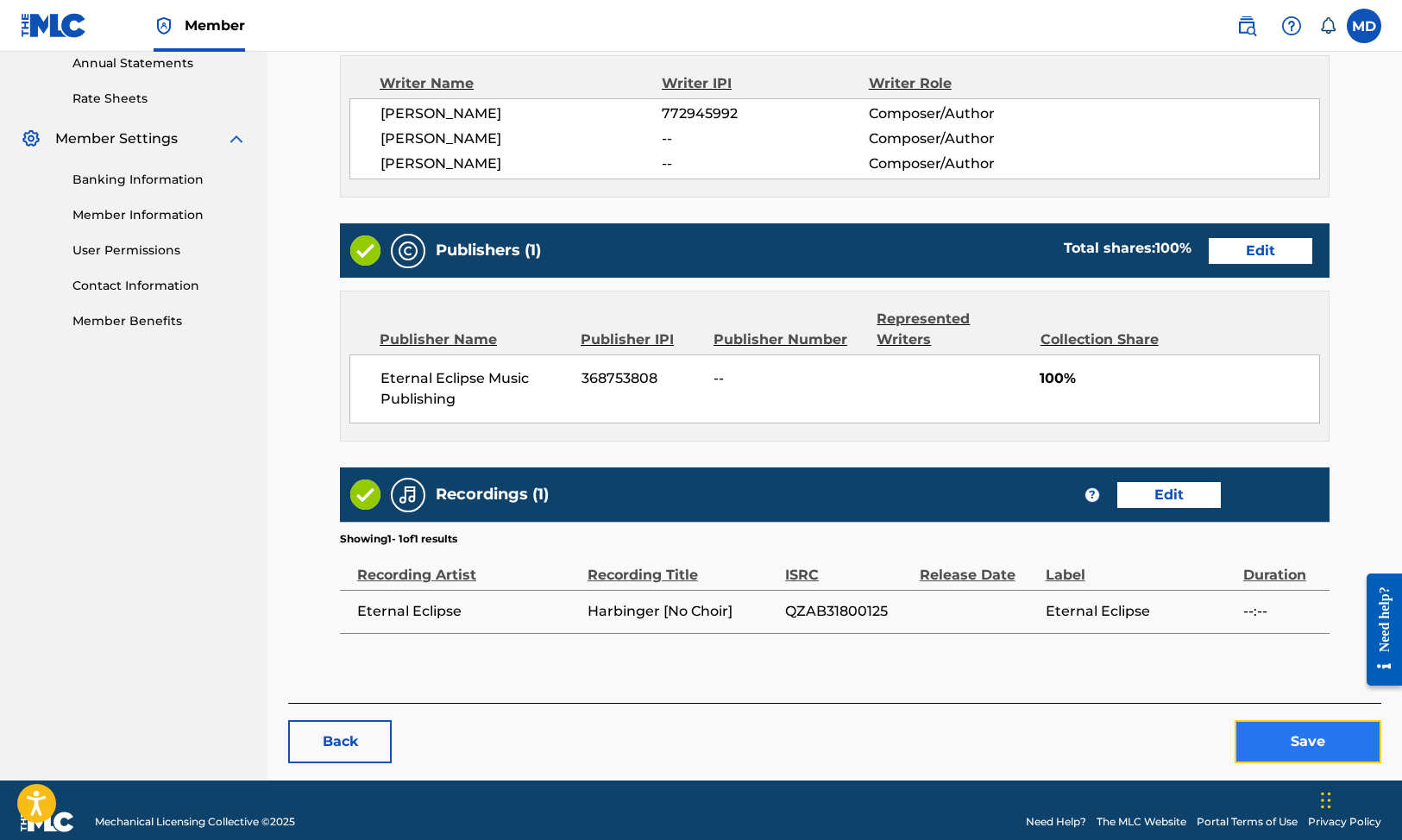
click at [1273, 720] on button "Save" at bounding box center [1308, 741] width 146 height 43
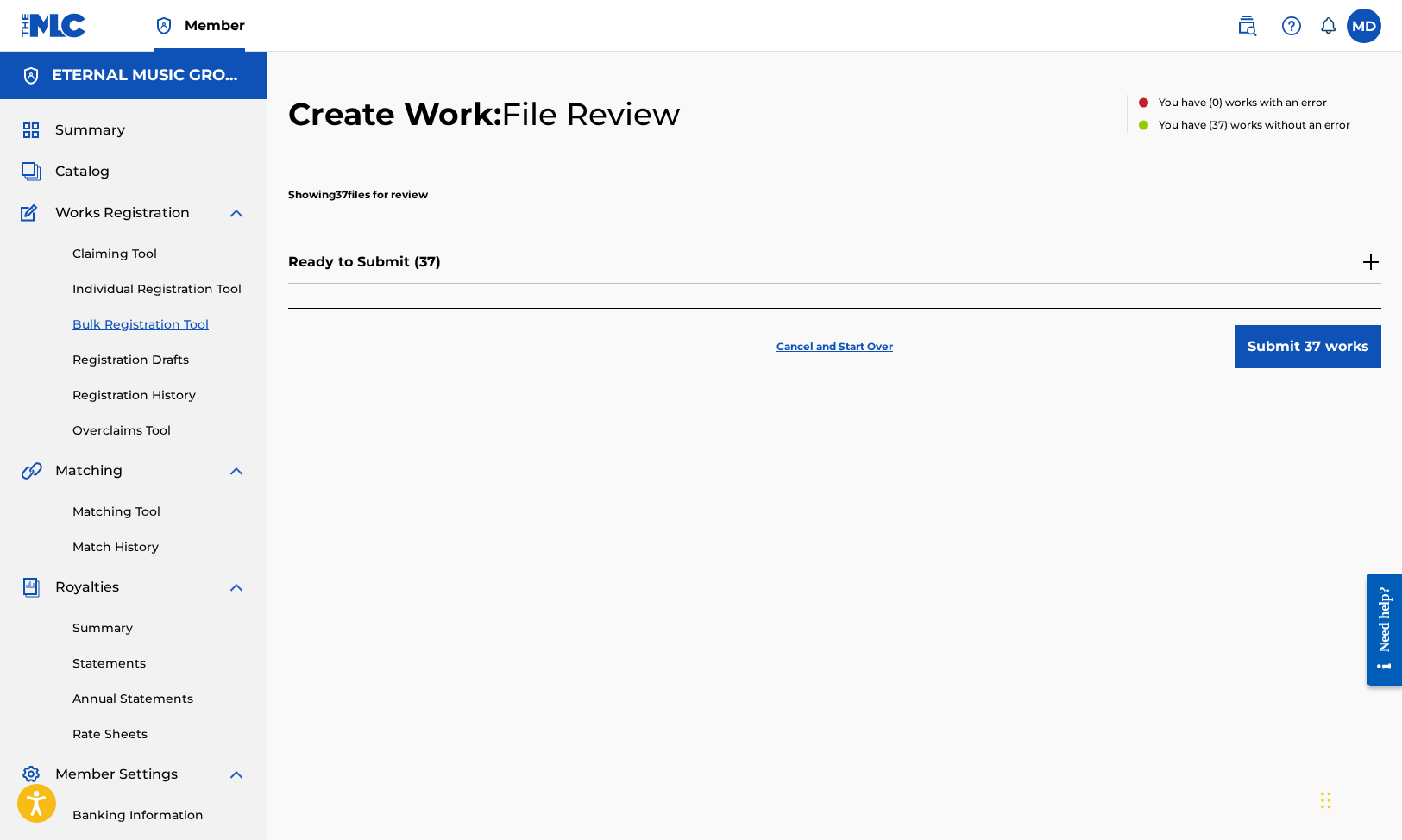
click at [1362, 264] on img at bounding box center [1371, 261] width 20 height 20
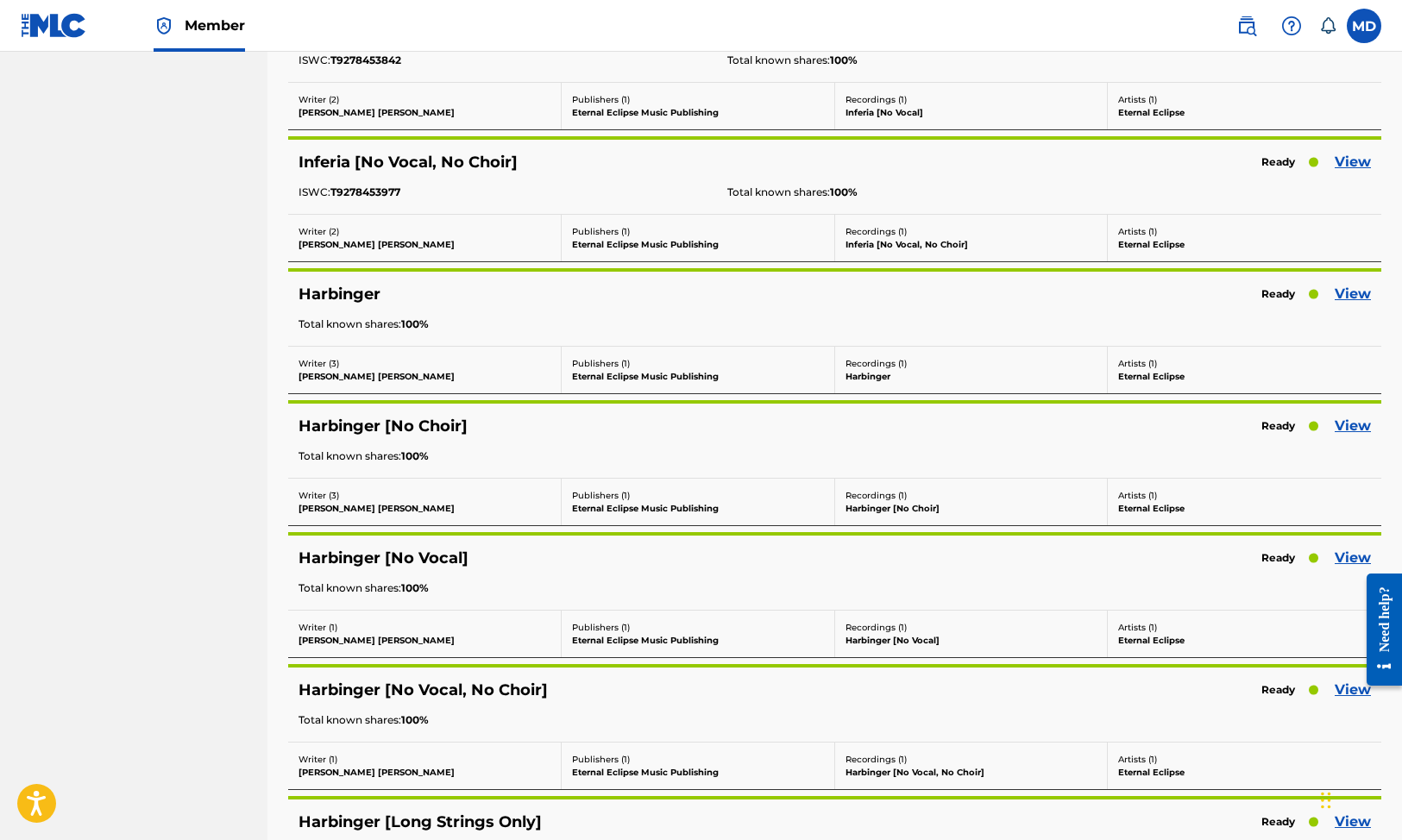
scroll to position [1705, 0]
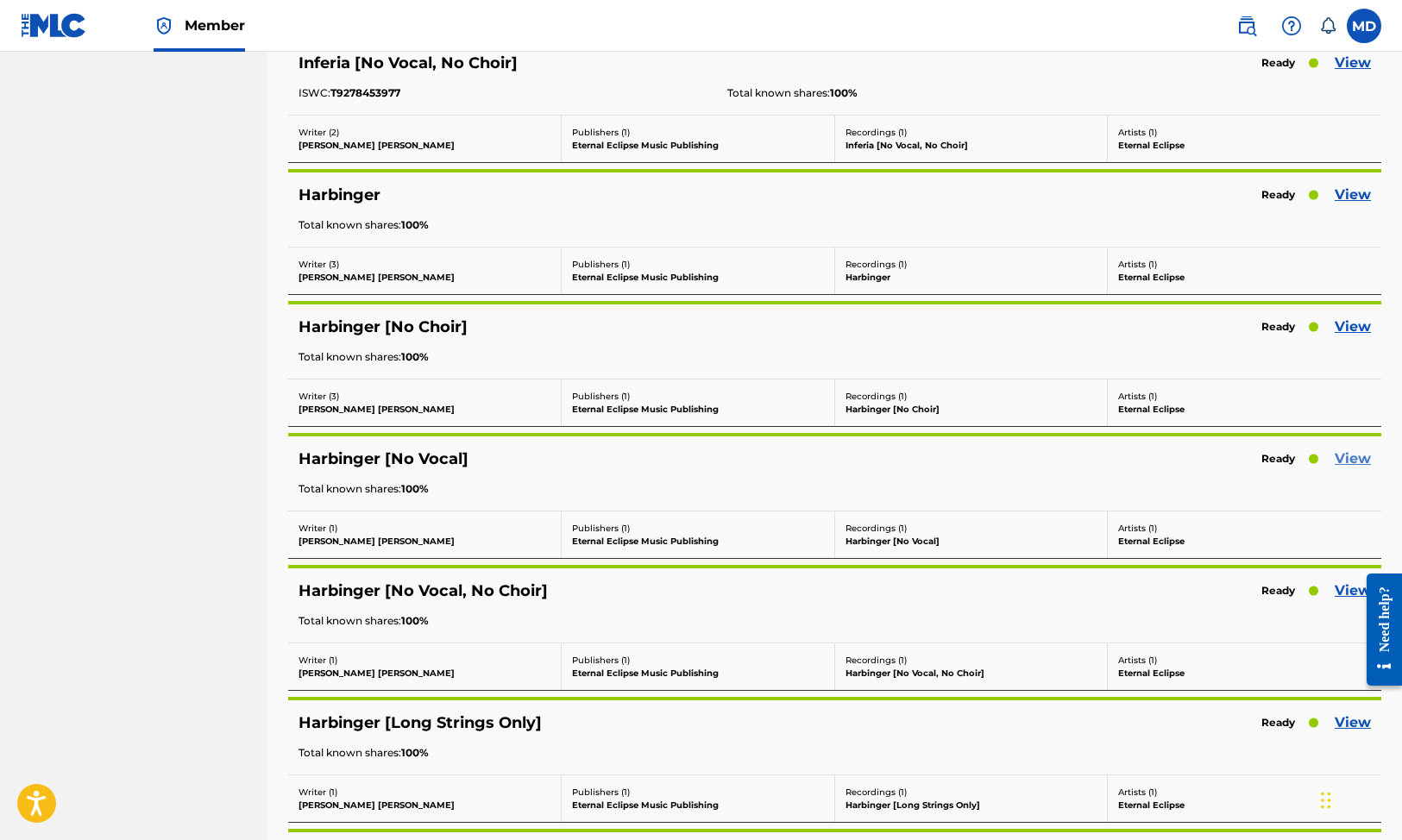
click at [1354, 454] on link "View" at bounding box center [1352, 459] width 36 height 20
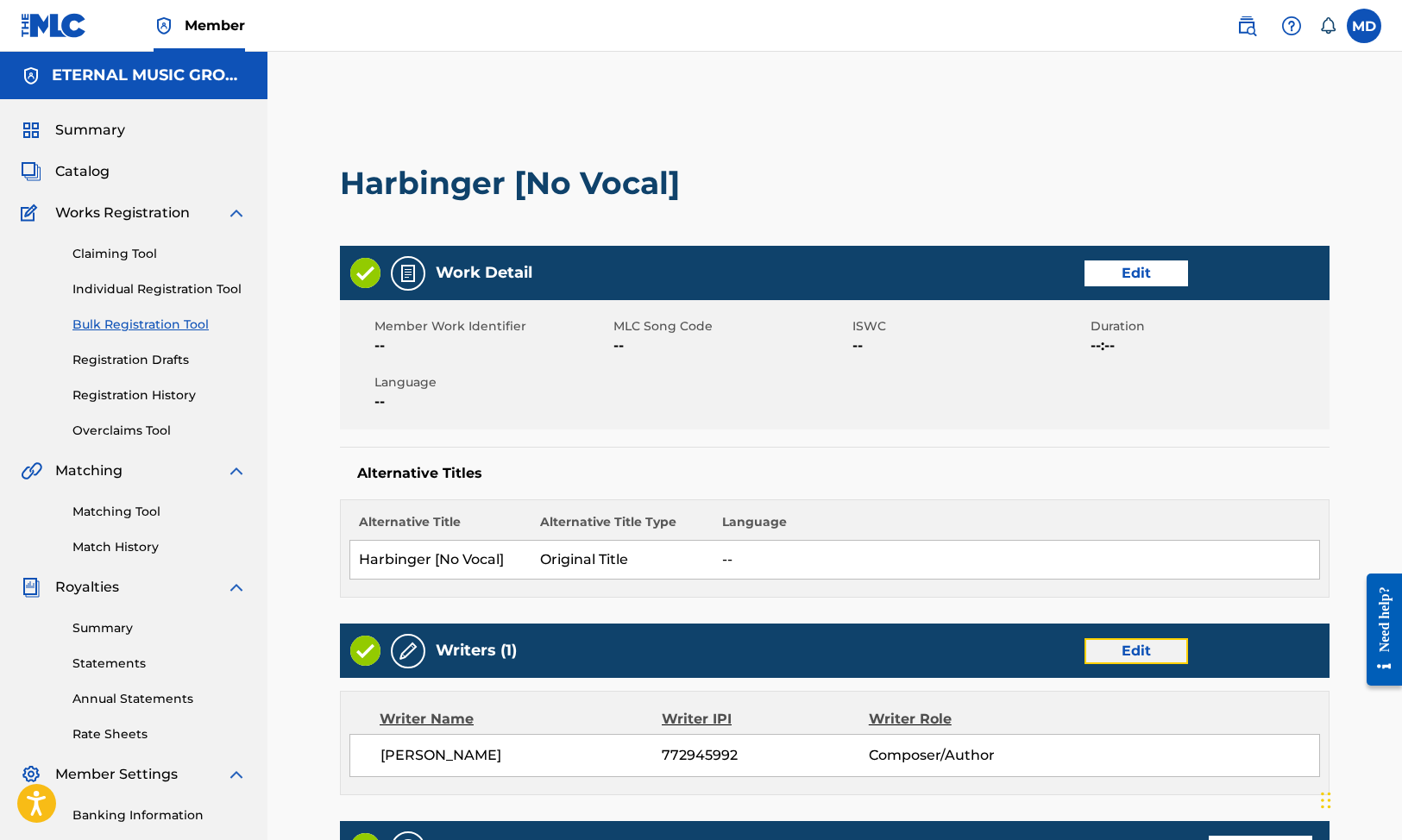
click at [1144, 652] on link "Edit" at bounding box center [1137, 651] width 103 height 26
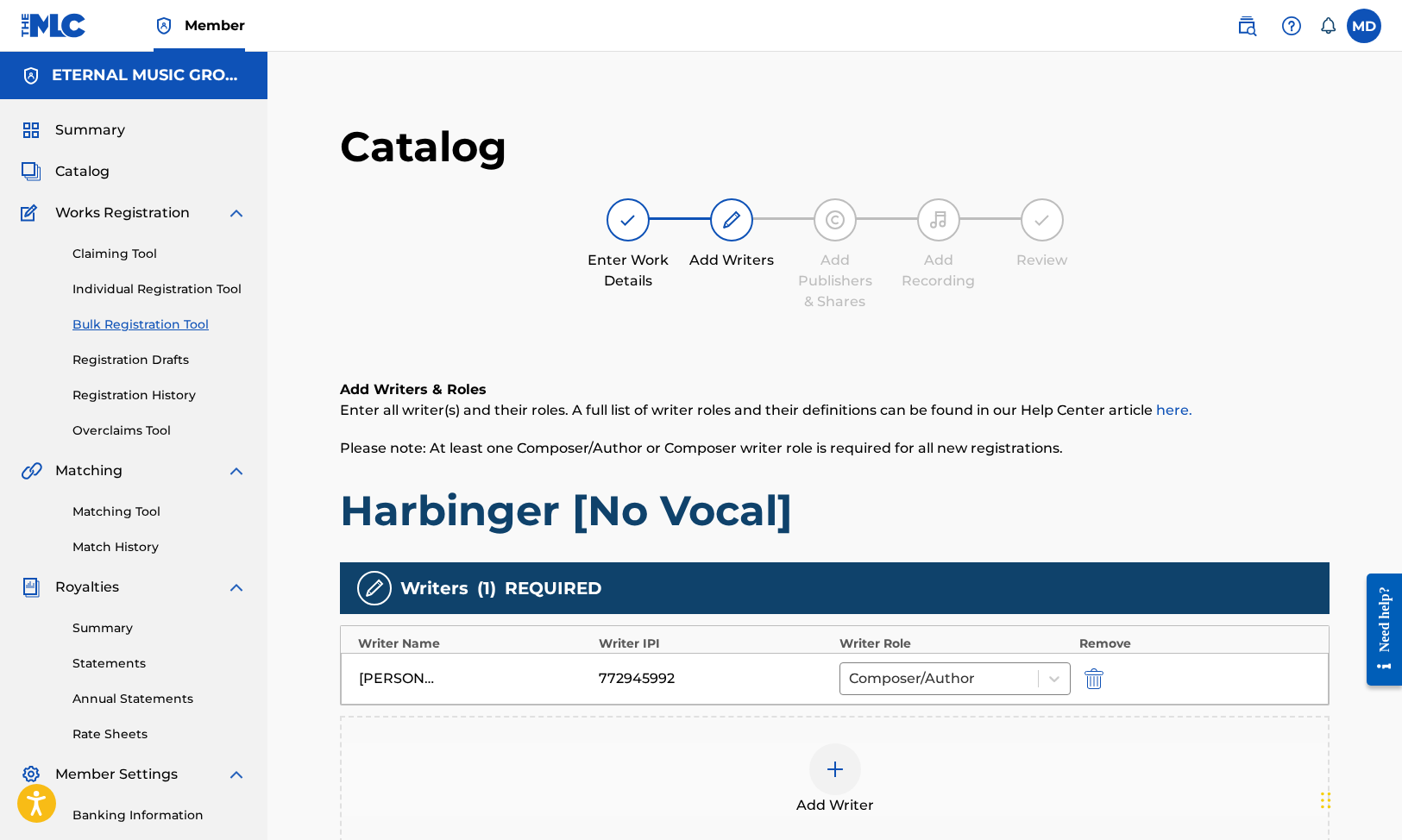
click at [845, 805] on span "Add Writer" at bounding box center [835, 805] width 78 height 20
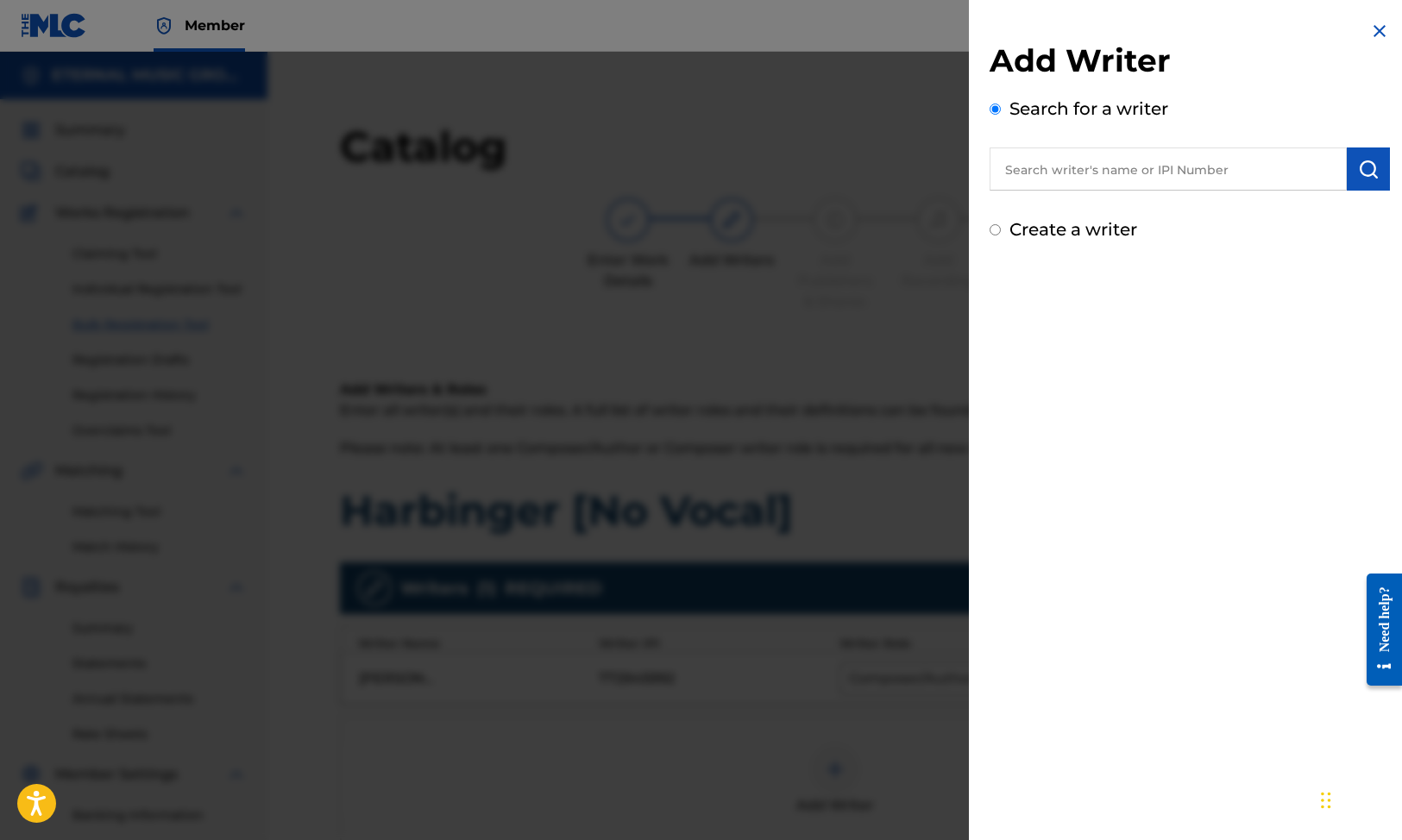
click at [1101, 230] on label "Create a writer" at bounding box center [1073, 229] width 128 height 20
radio input "true"
click at [1001, 230] on input "Create a writer" at bounding box center [994, 229] width 11 height 11
radio input "false"
radio input "true"
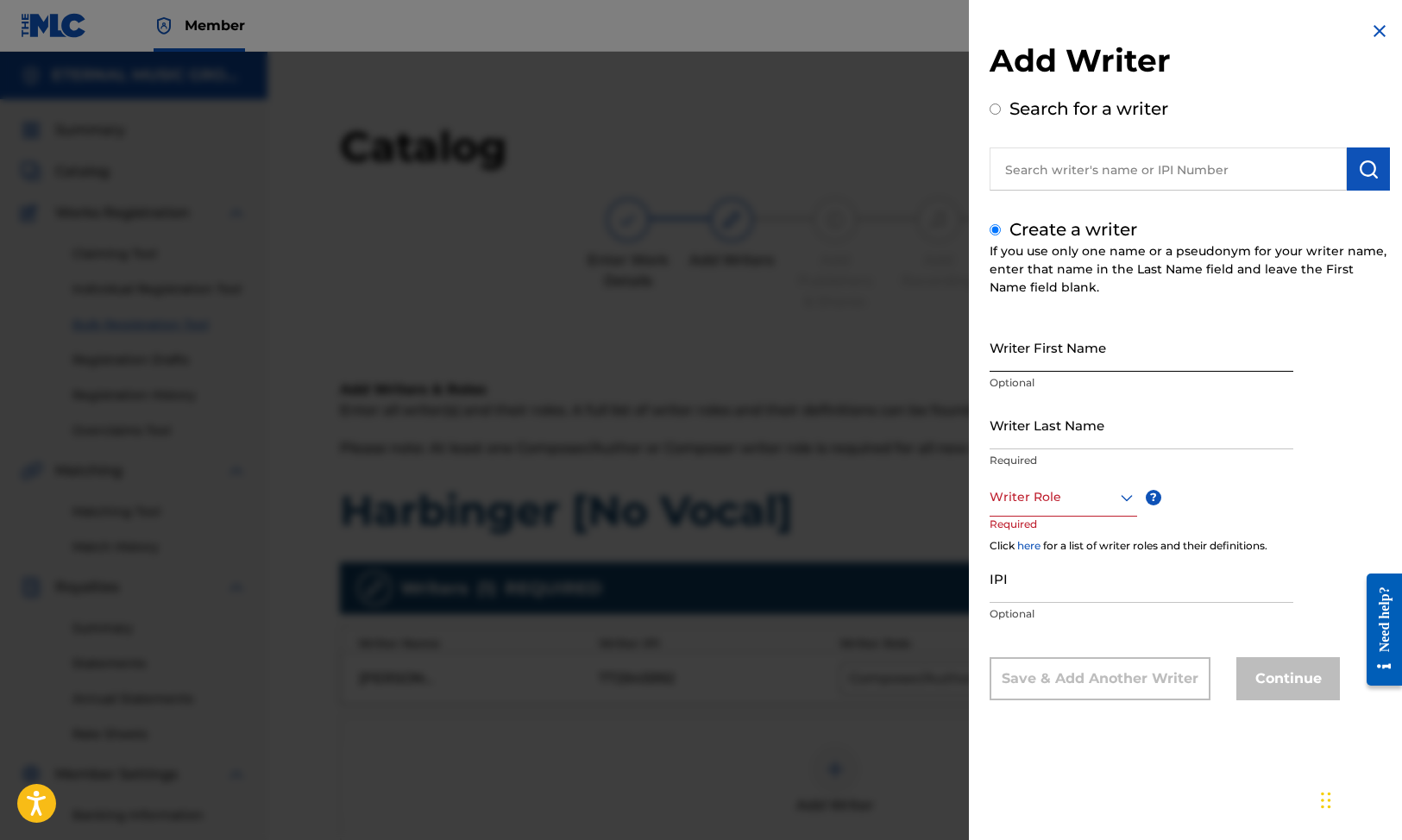
click at [1049, 343] on input "Writer First Name" at bounding box center [1141, 347] width 303 height 49
paste input "[PERSON_NAME]"
type input "[PERSON_NAME]"
click at [1028, 437] on input "Writer Last Name" at bounding box center [1141, 424] width 303 height 49
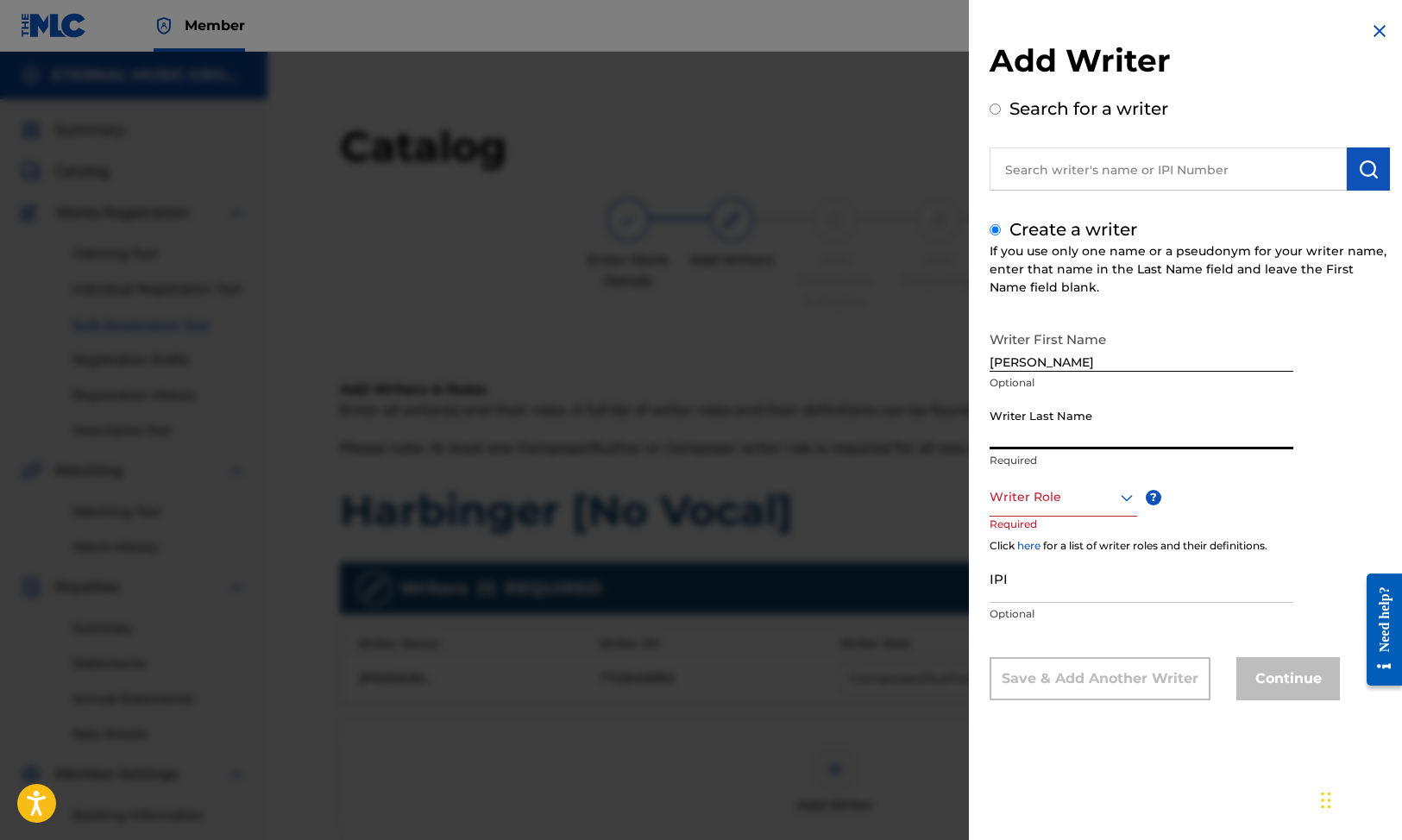
paste input "[PERSON_NAME]"
type input "[PERSON_NAME]"
click at [1045, 491] on div at bounding box center [1062, 498] width 147 height 21
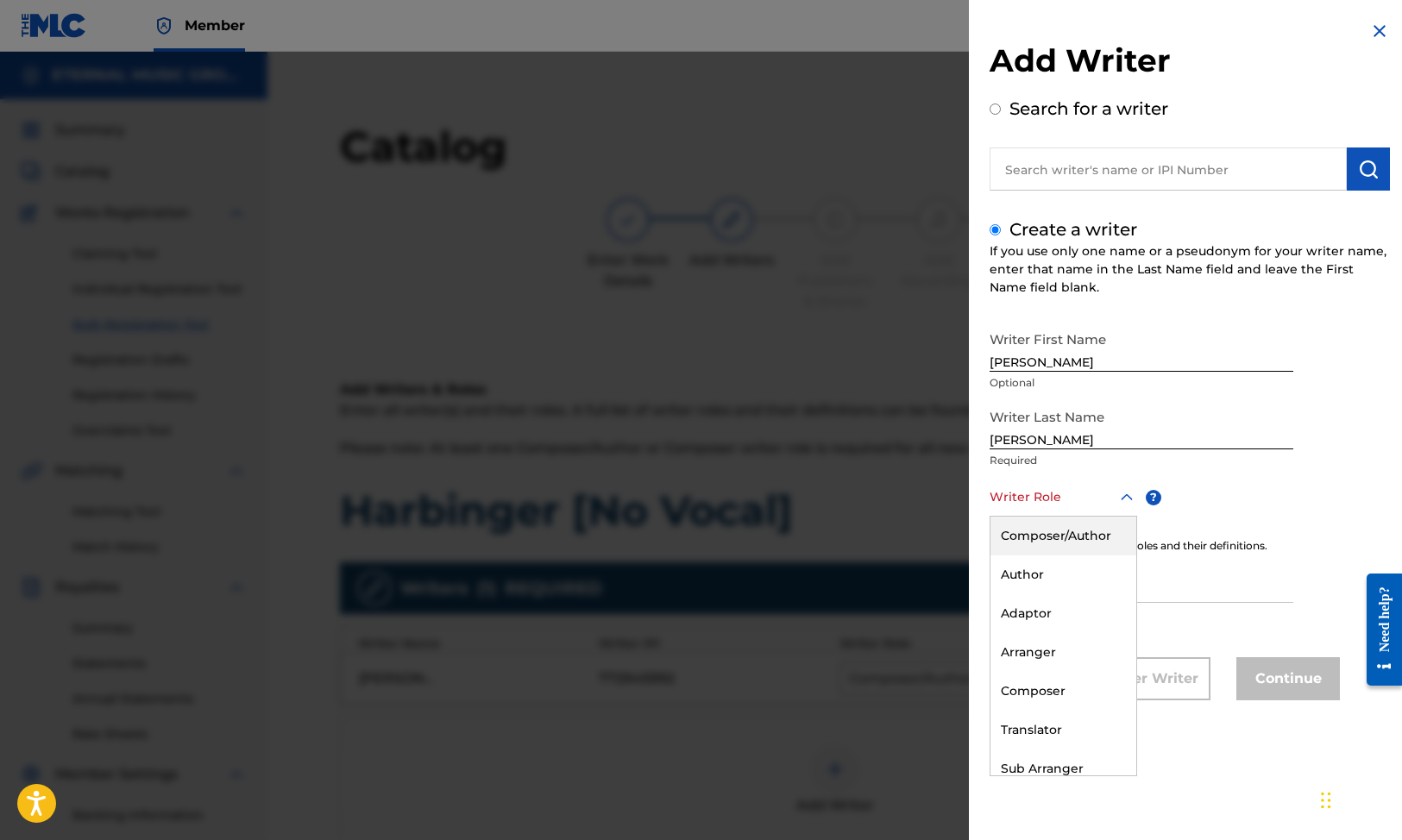
click at [1046, 531] on div "Composer/Author" at bounding box center [1062, 537] width 145 height 39
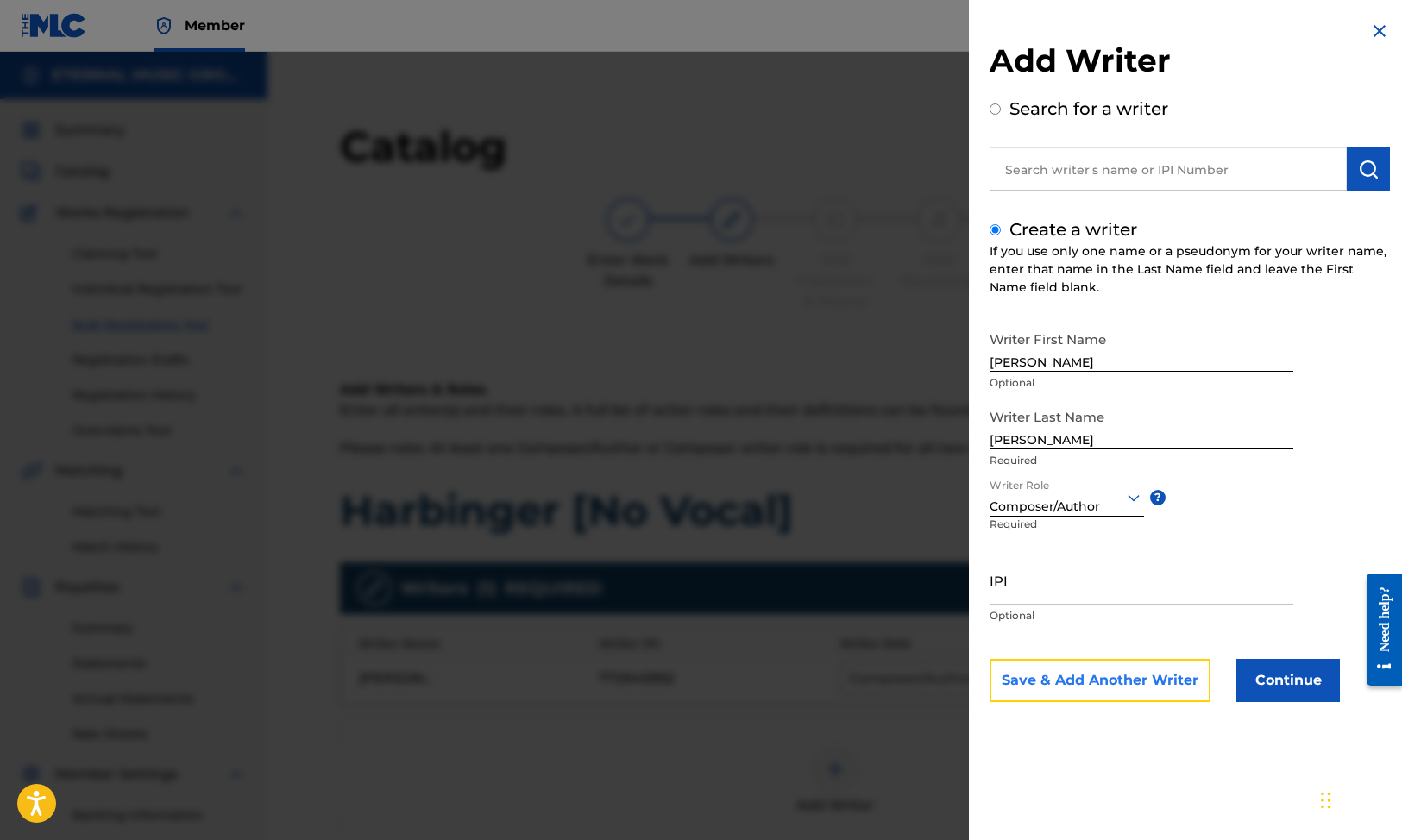
click at [1060, 689] on button "Save & Add Another Writer" at bounding box center [1100, 681] width 220 height 43
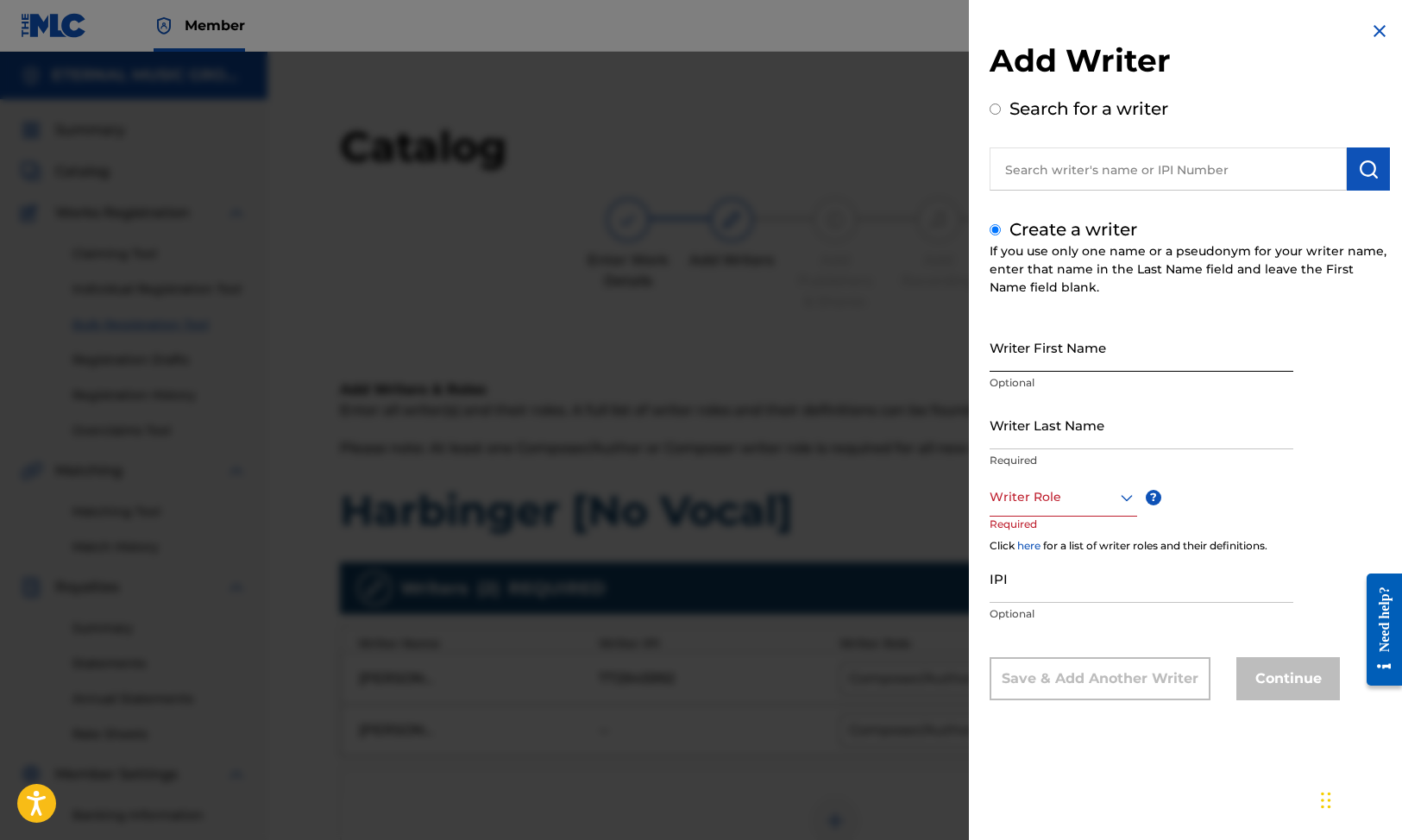
click at [1057, 371] on input "Writer First Name" at bounding box center [1141, 347] width 303 height 49
type input "Axl"
click at [1079, 414] on input "Writer Last Name" at bounding box center [1141, 424] width 303 height 49
type input "[PERSON_NAME]"
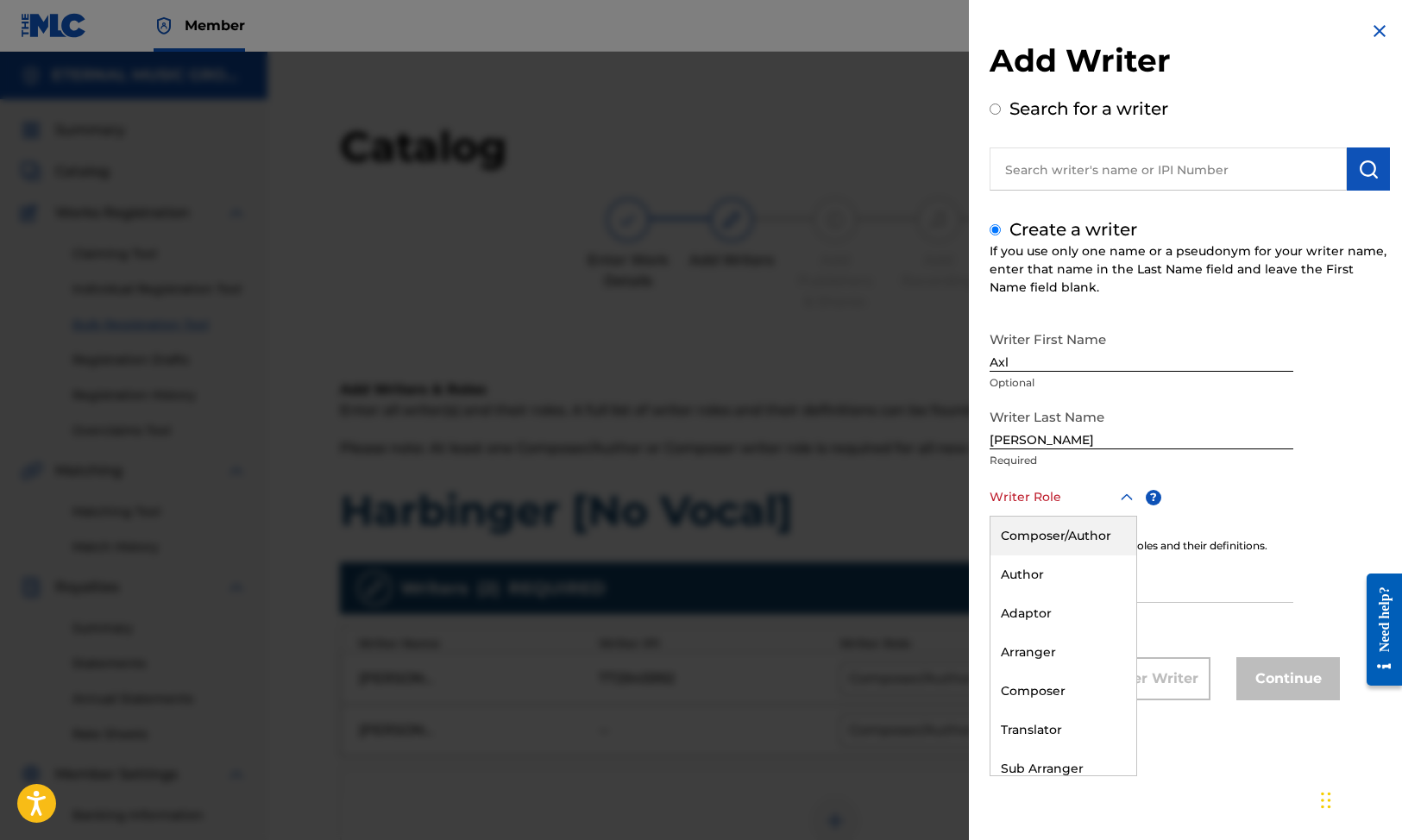
click at [1085, 487] on div at bounding box center [1062, 498] width 147 height 21
click at [1060, 545] on div "Composer/Author" at bounding box center [1062, 537] width 145 height 39
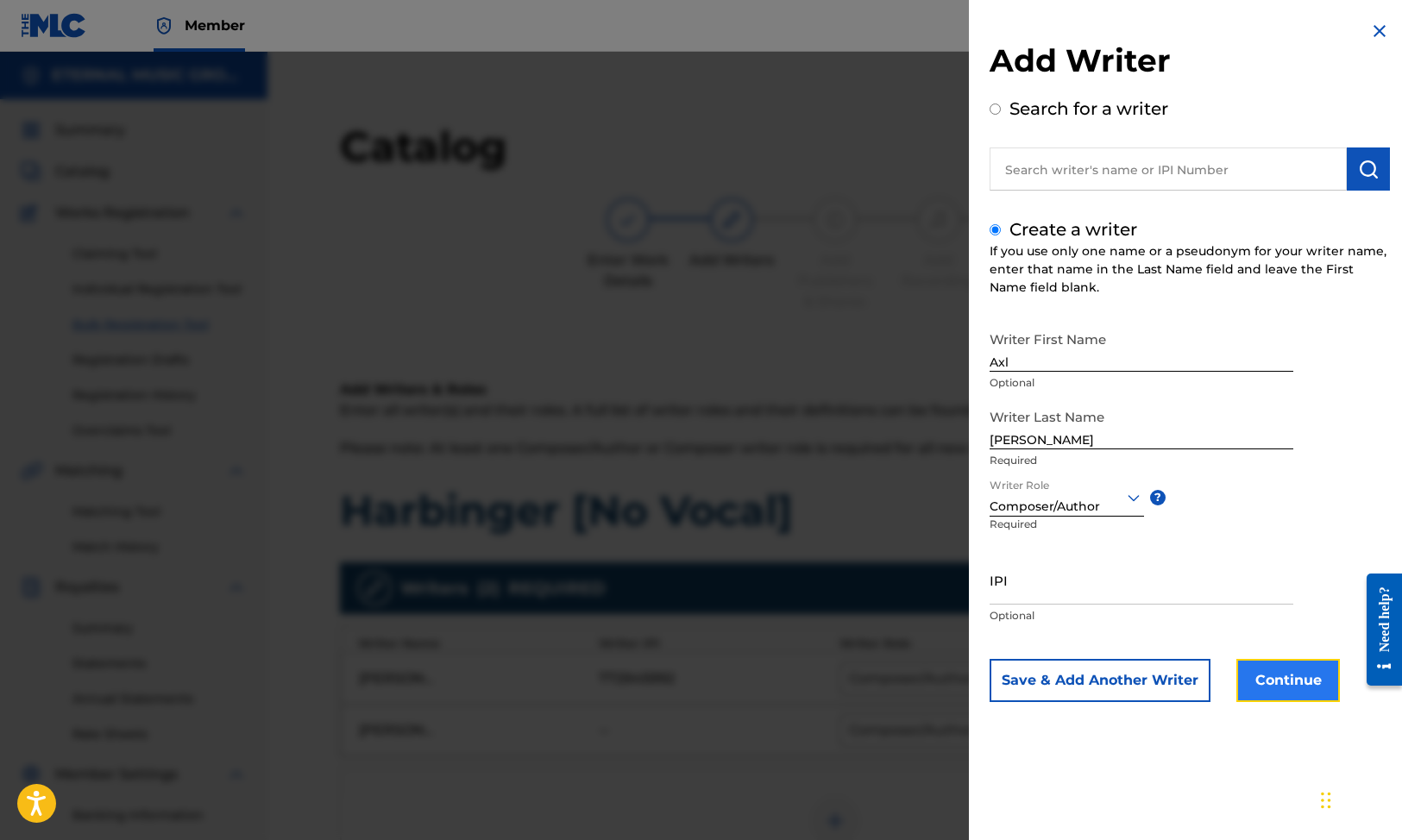
click at [1267, 668] on button "Continue" at bounding box center [1288, 681] width 103 height 43
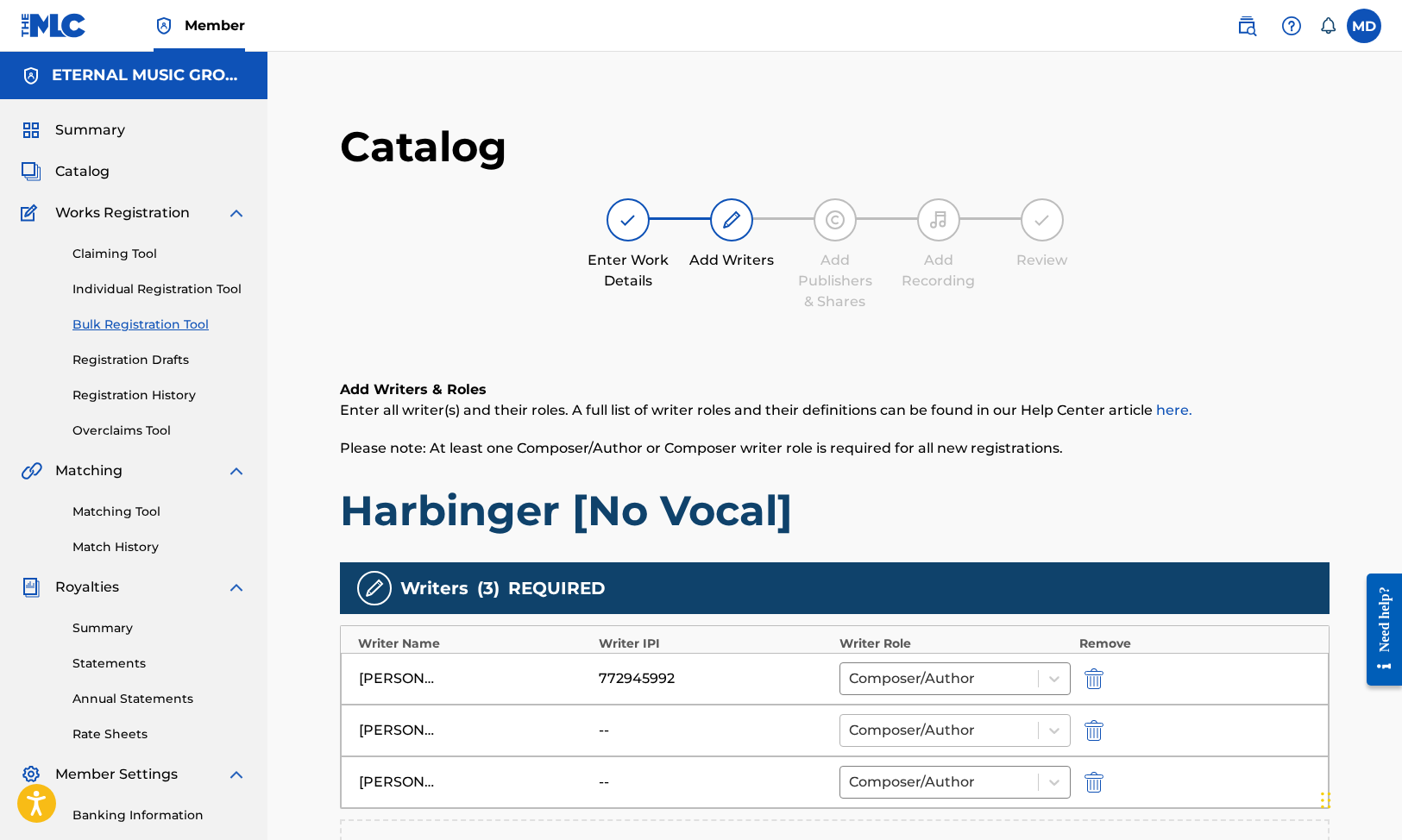
scroll to position [393, 0]
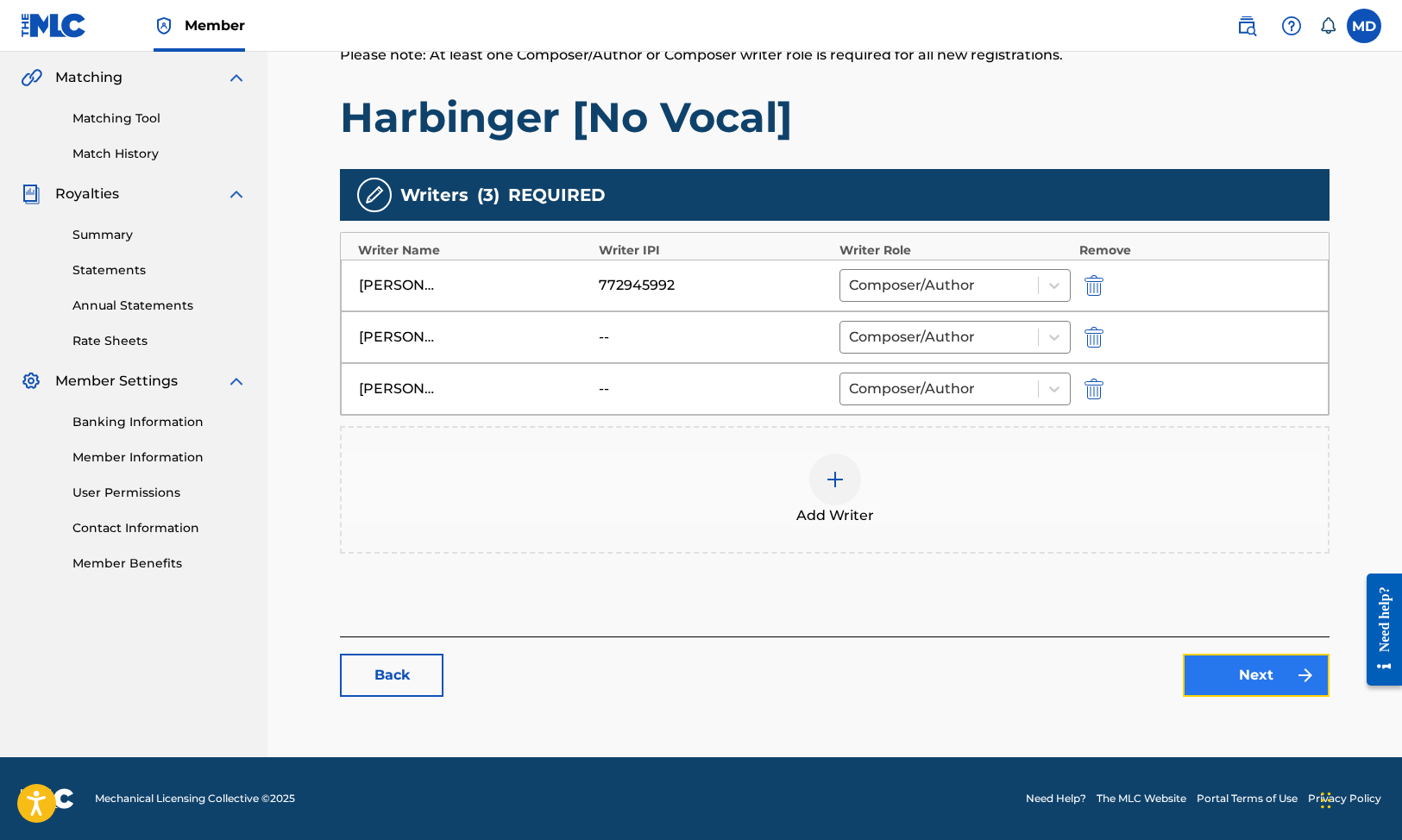
click at [1232, 676] on link "Next" at bounding box center [1256, 675] width 146 height 43
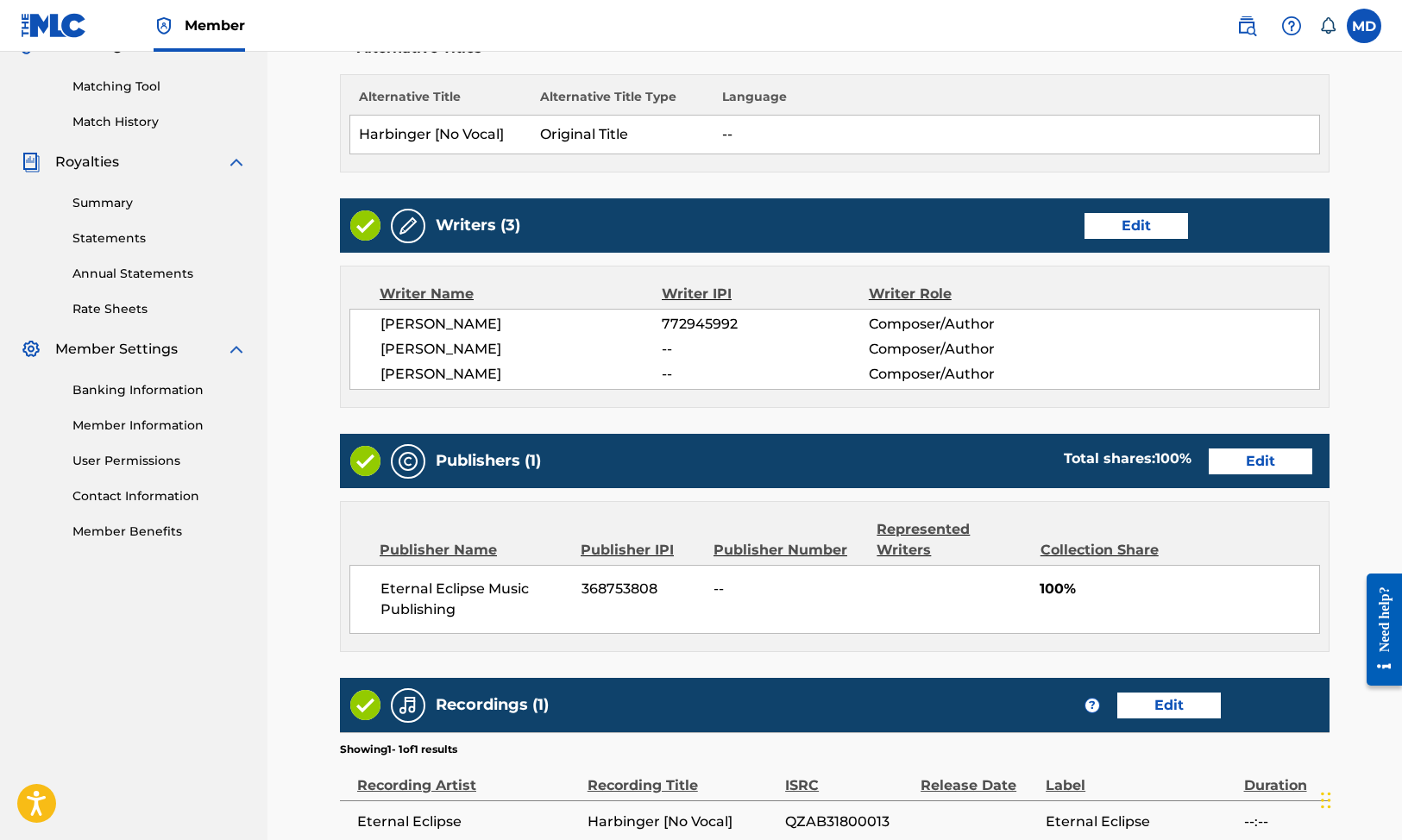
scroll to position [636, 0]
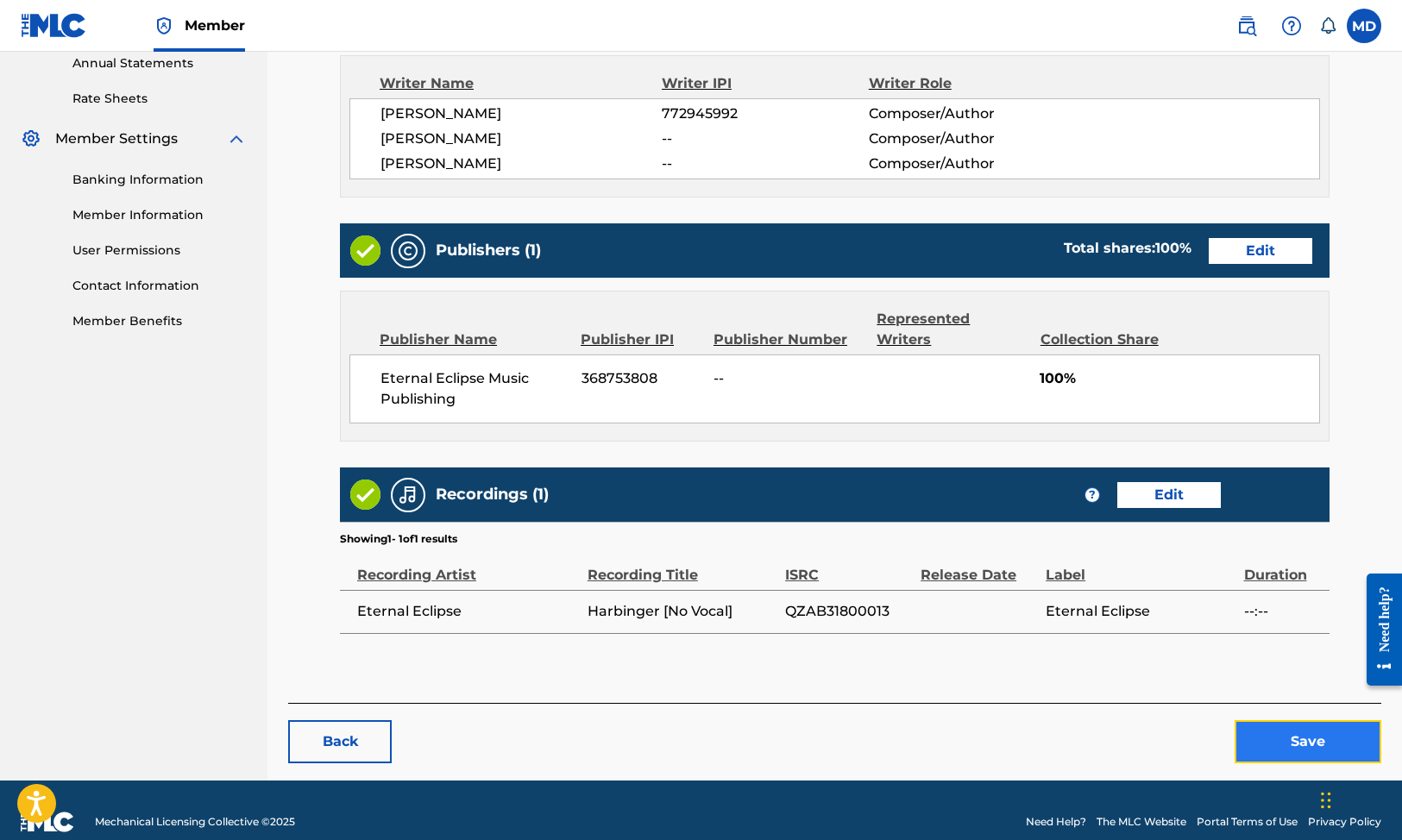
click at [1302, 720] on button "Save" at bounding box center [1308, 741] width 146 height 43
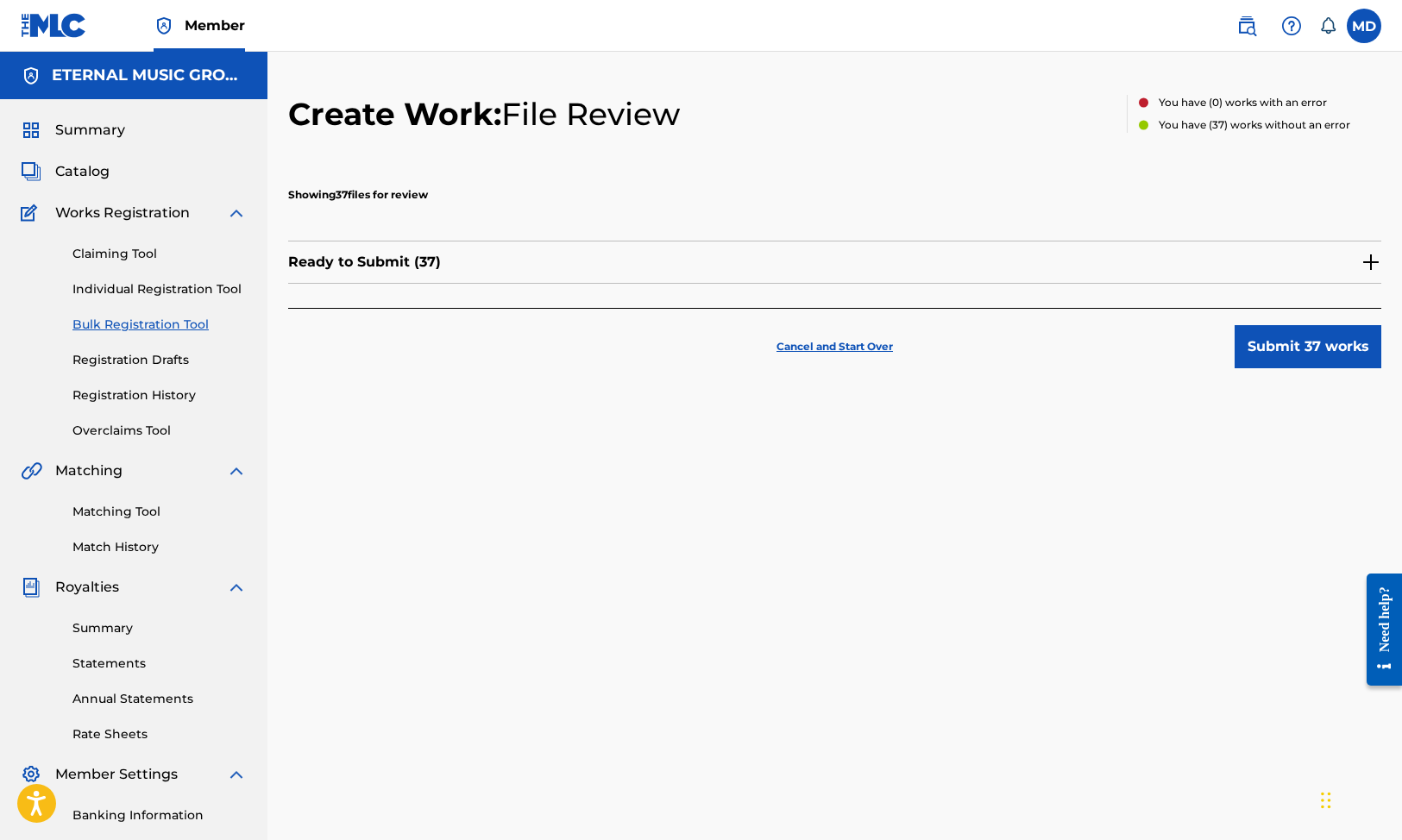
click at [1368, 260] on img at bounding box center [1371, 261] width 20 height 20
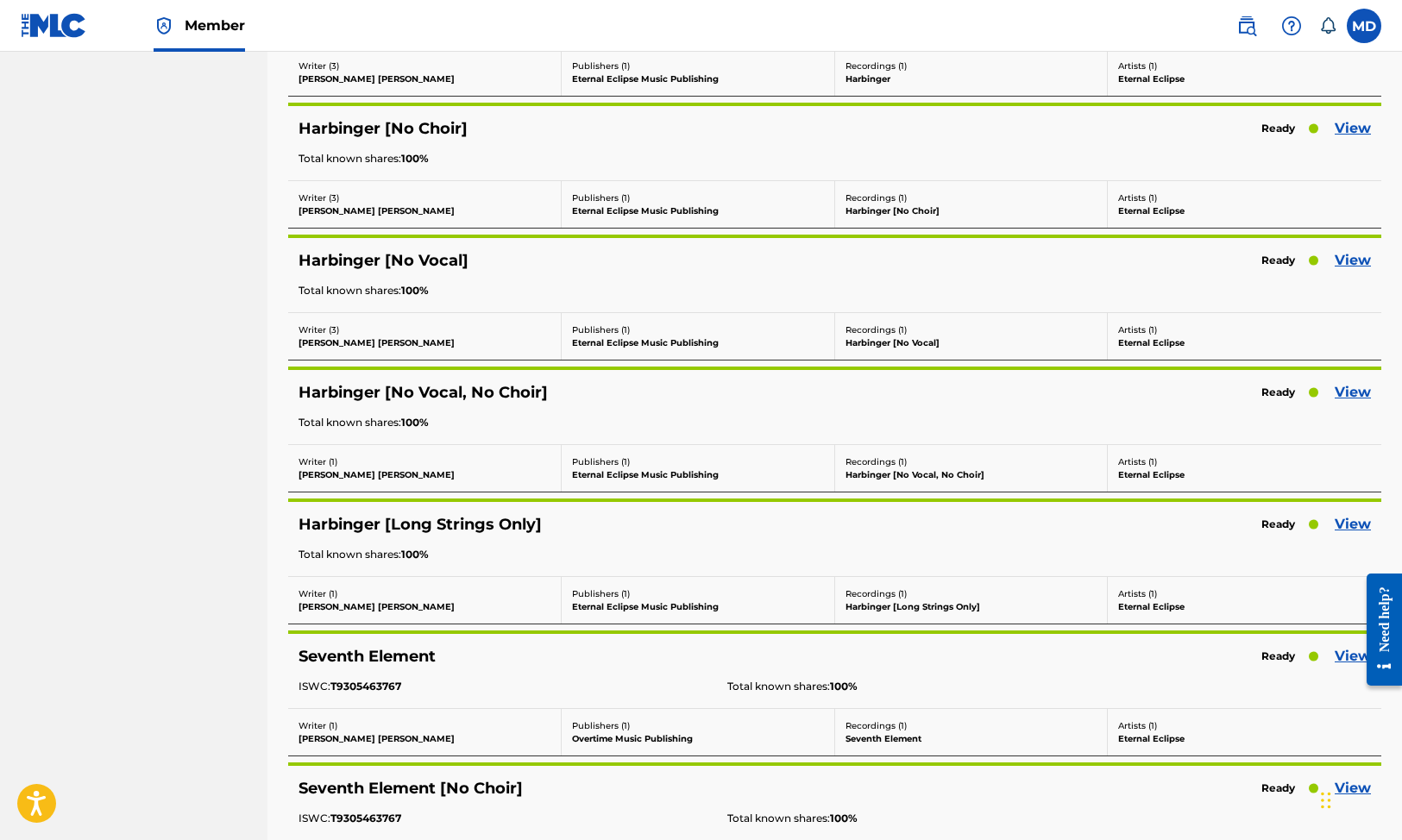
scroll to position [1910, 0]
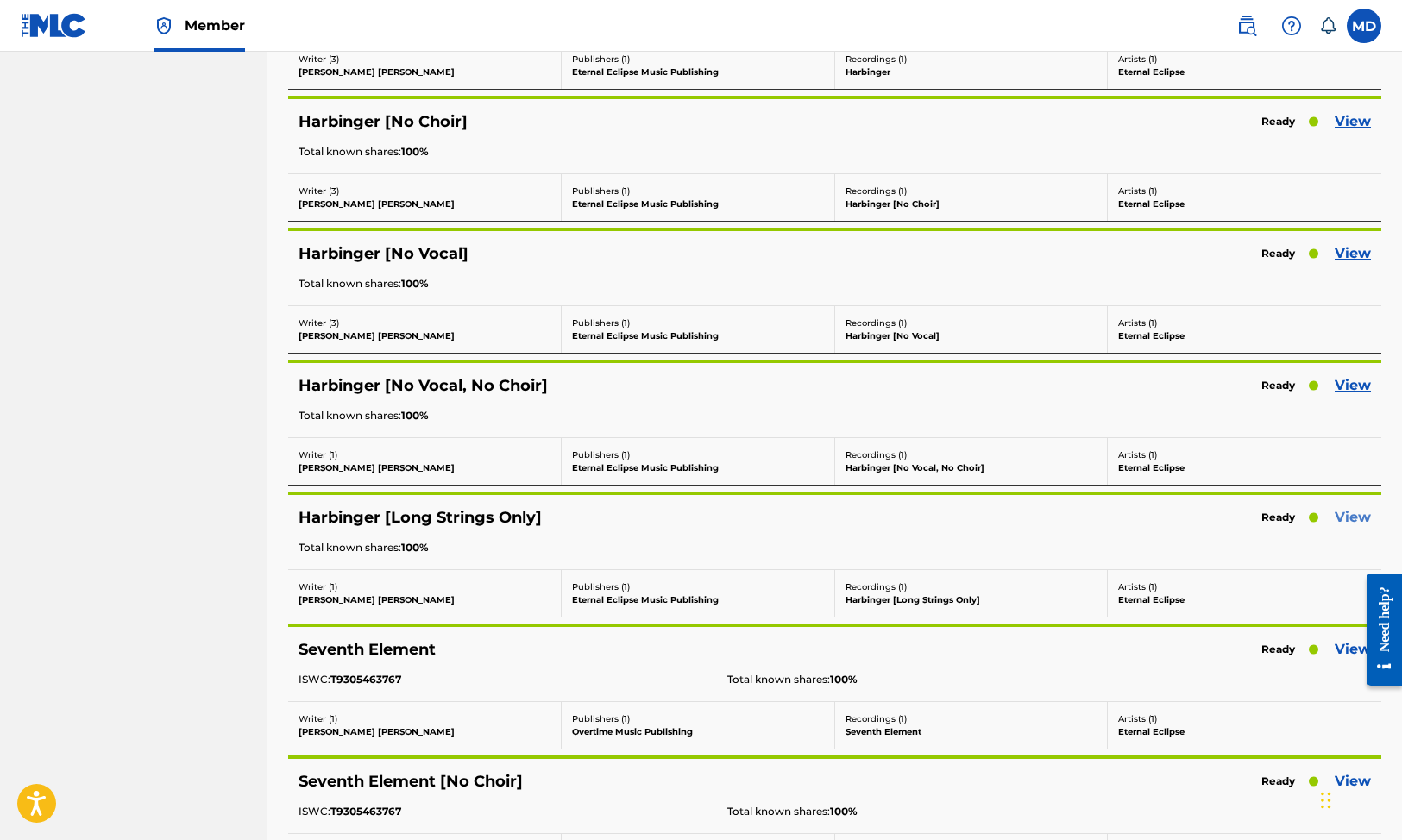
click at [1347, 513] on link "View" at bounding box center [1352, 517] width 36 height 20
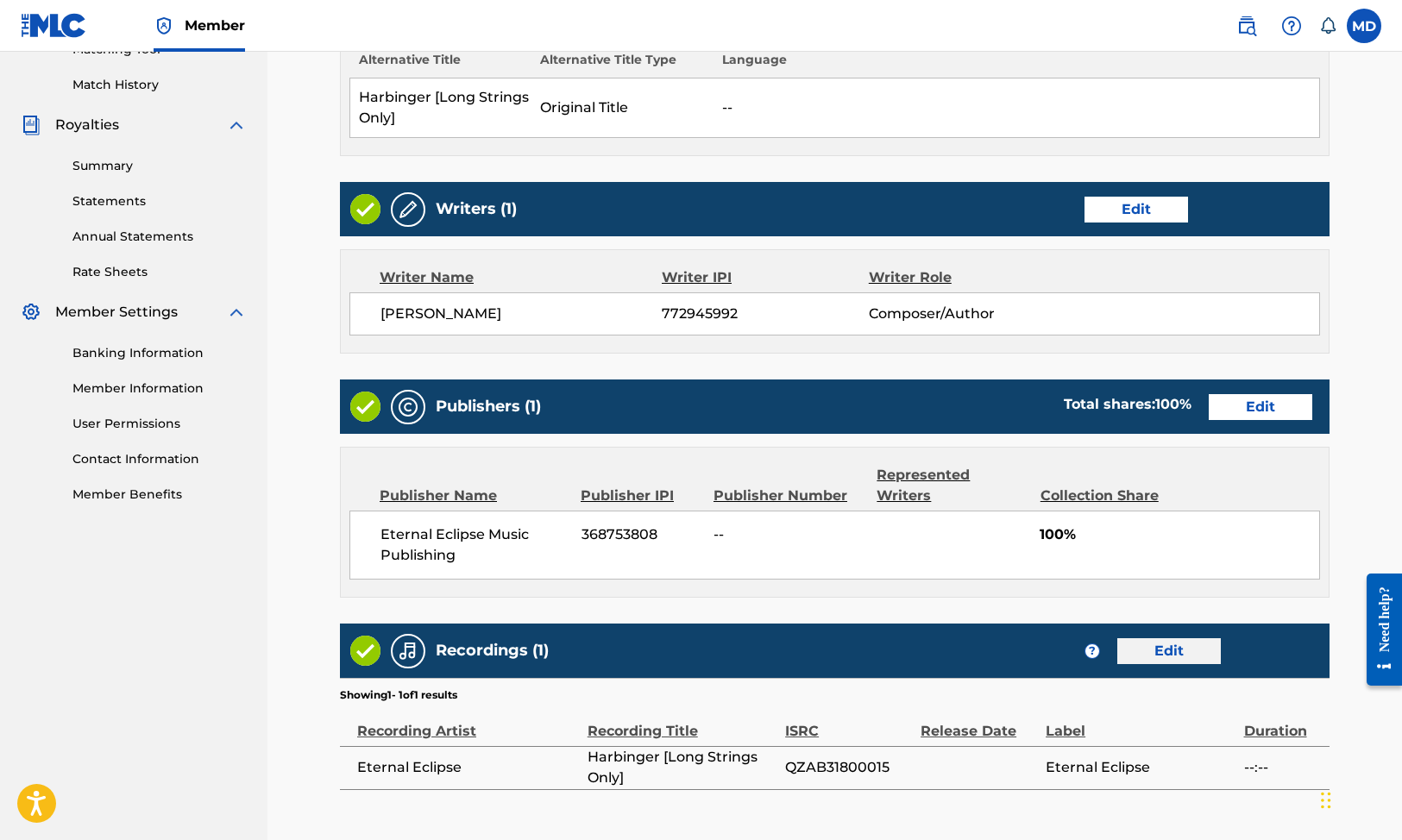
scroll to position [461, 0]
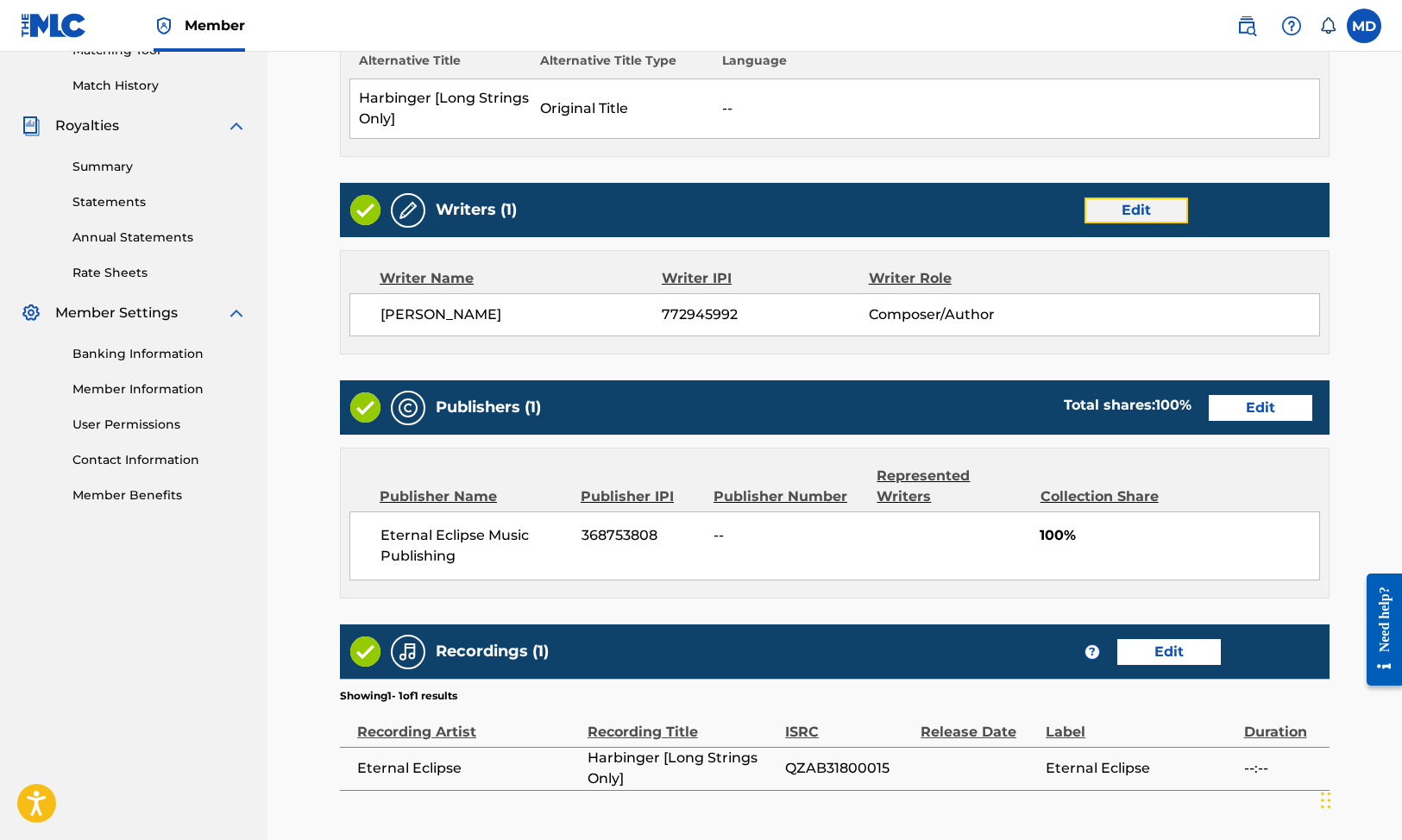
click at [1152, 212] on link "Edit" at bounding box center [1137, 211] width 103 height 26
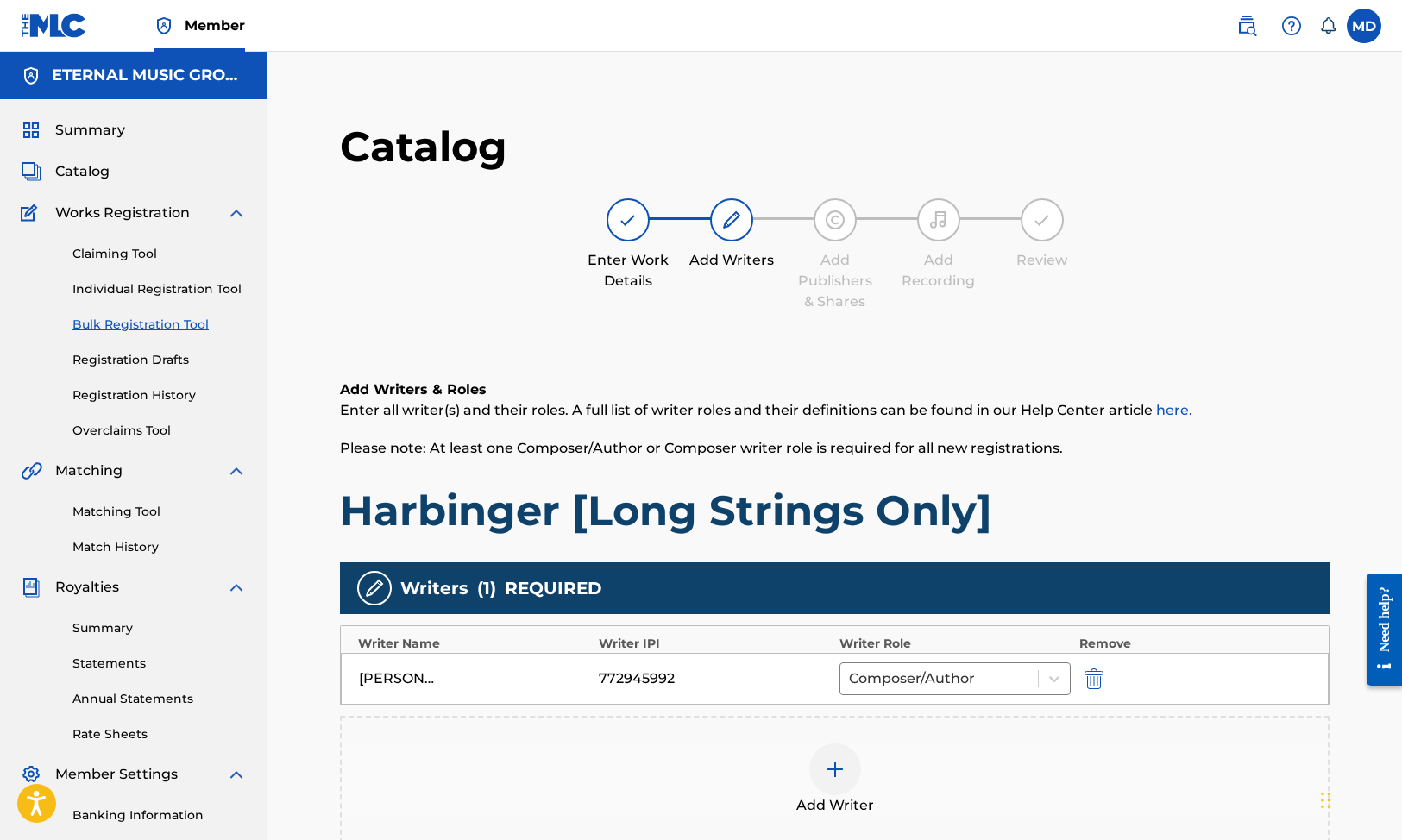
click at [839, 773] on img at bounding box center [834, 769] width 20 height 20
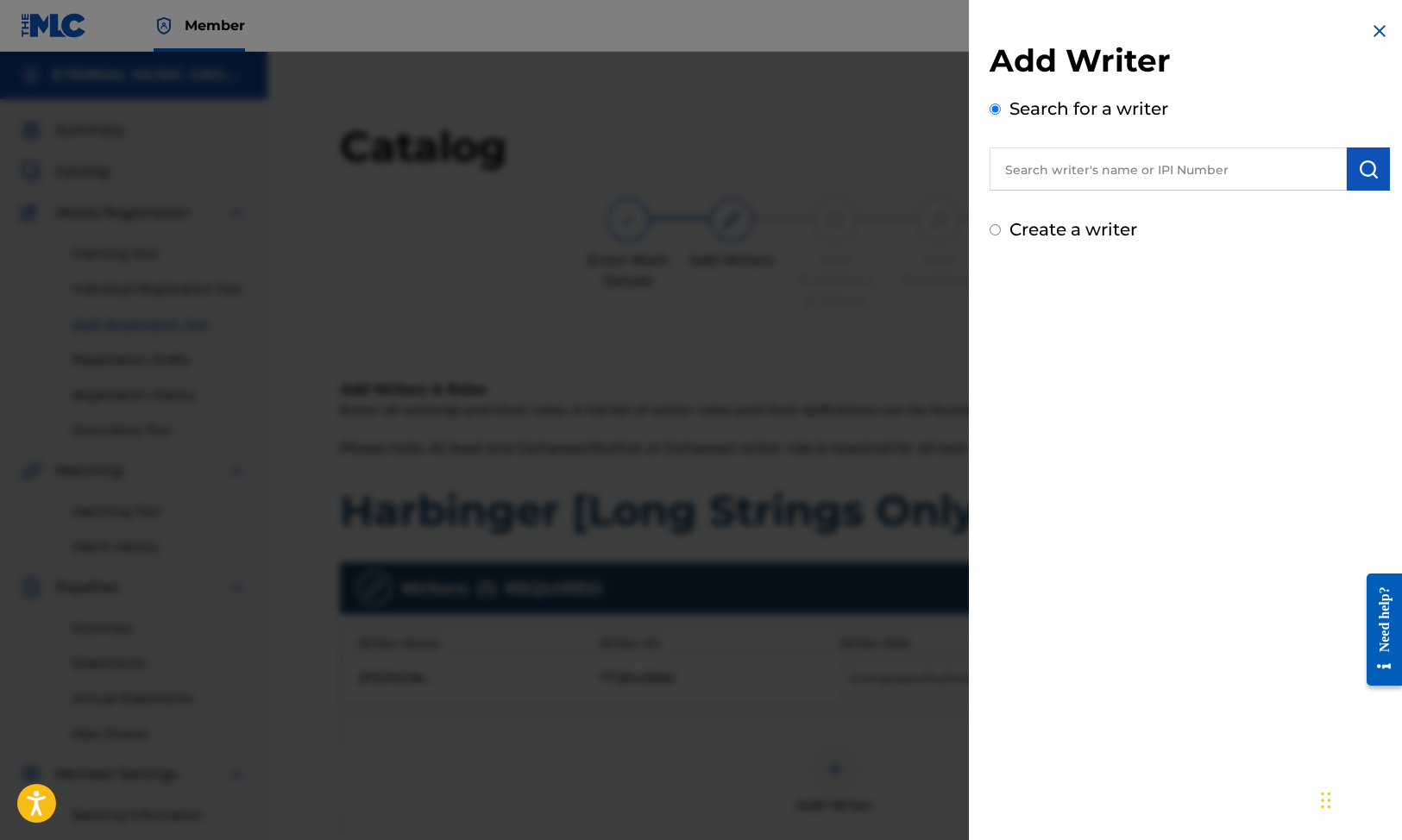
click at [1077, 240] on div "Create a writer" at bounding box center [1189, 229] width 400 height 26
click at [1067, 235] on label "Create a writer" at bounding box center [1073, 229] width 128 height 20
radio input "true"
click at [1001, 235] on input "Create a writer" at bounding box center [994, 229] width 11 height 11
radio input "false"
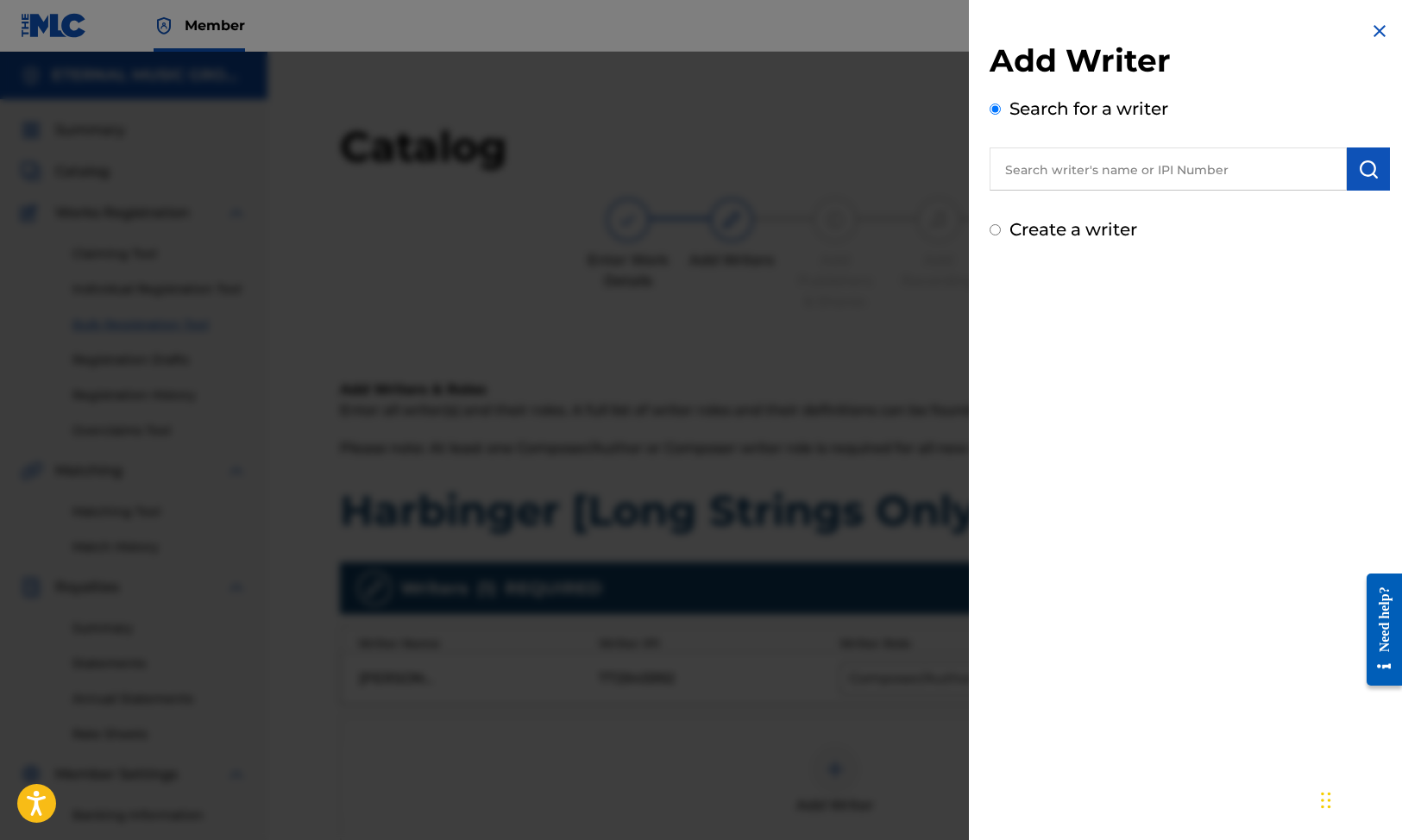
radio input "true"
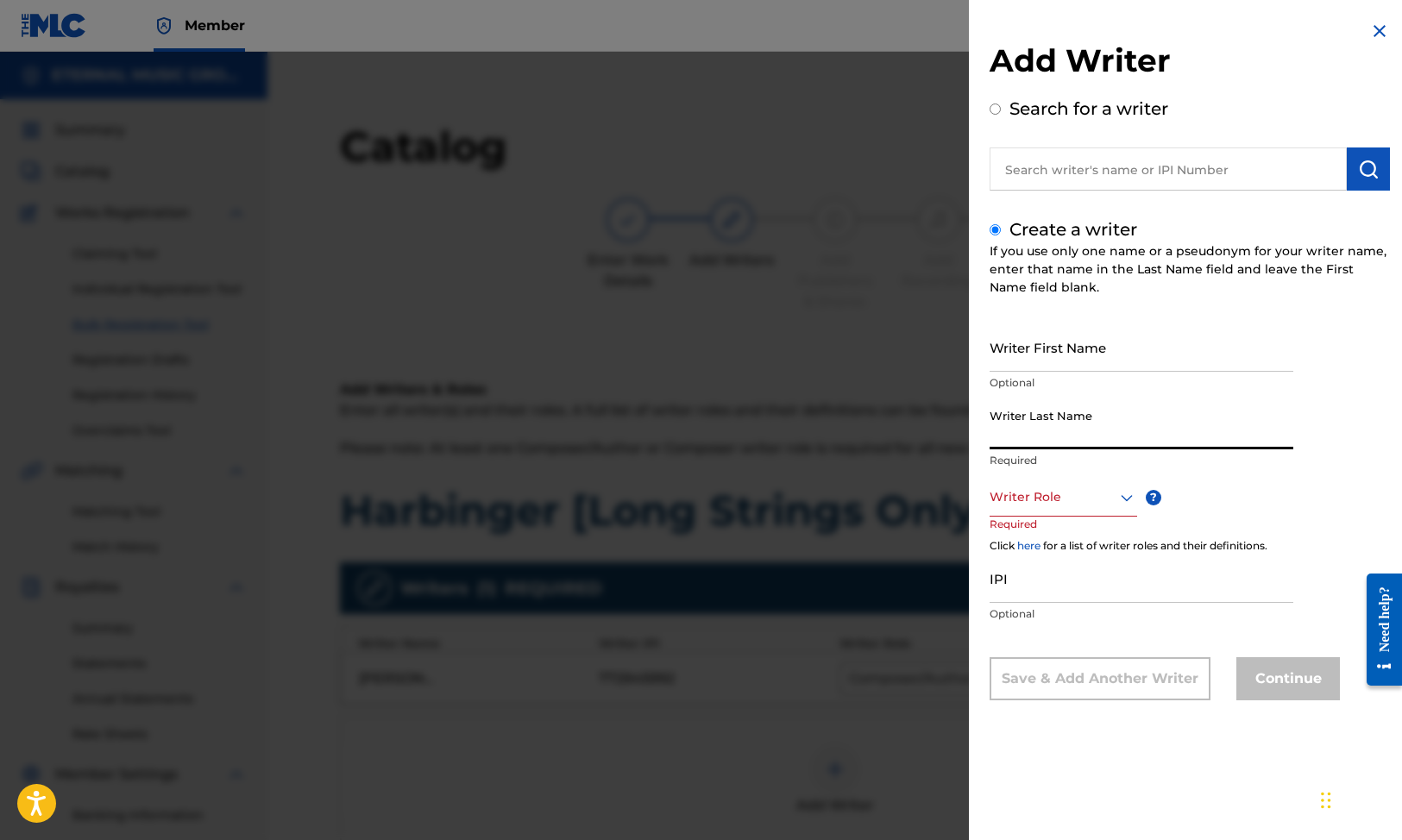
click at [1036, 406] on input "Writer Last Name" at bounding box center [1141, 424] width 303 height 49
paste input "[PERSON_NAME]"
type input "[PERSON_NAME]"
click at [1042, 355] on input "Writer First Name" at bounding box center [1141, 347] width 303 height 49
type input "[PERSON_NAME]"
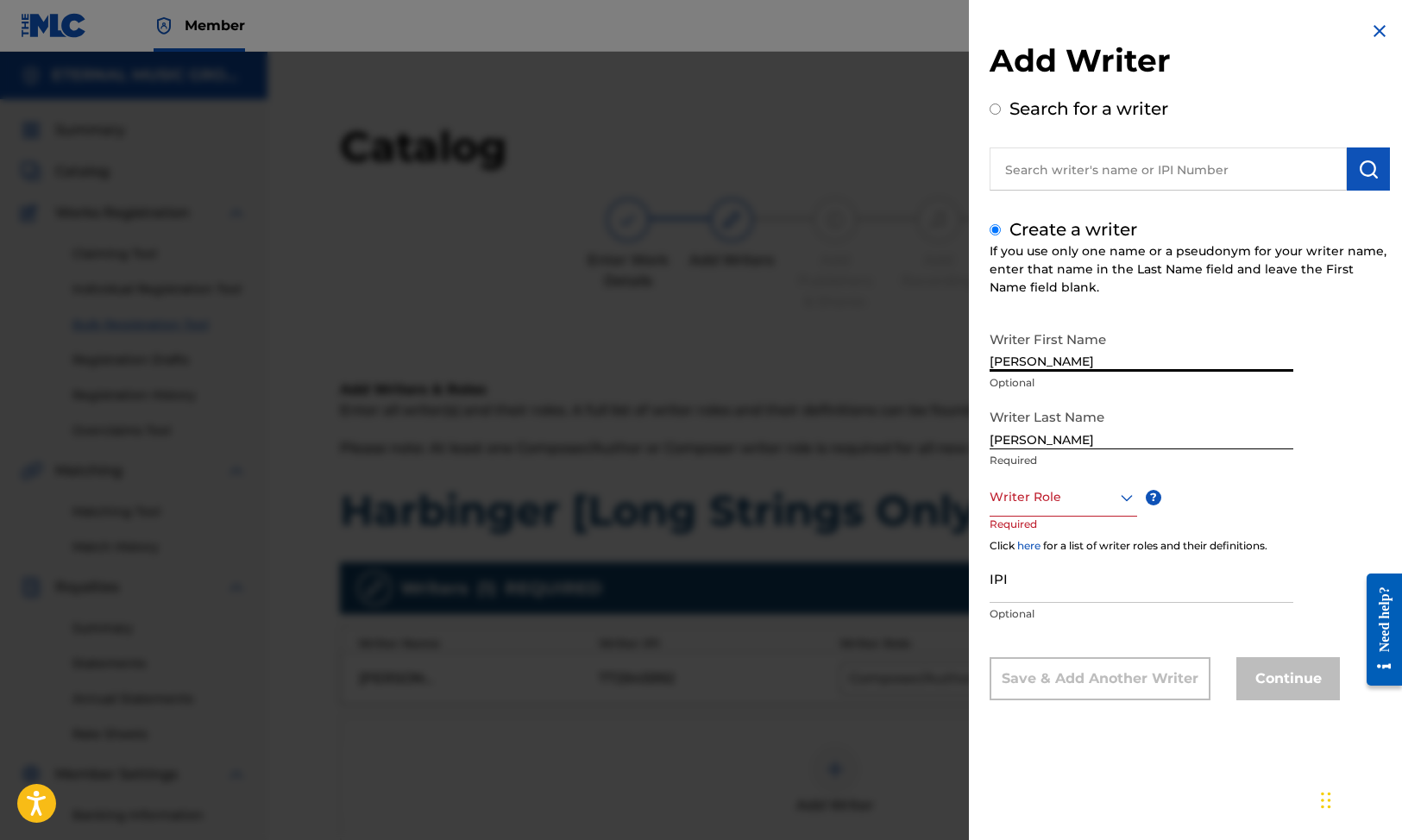
click at [1065, 492] on div at bounding box center [1062, 498] width 147 height 21
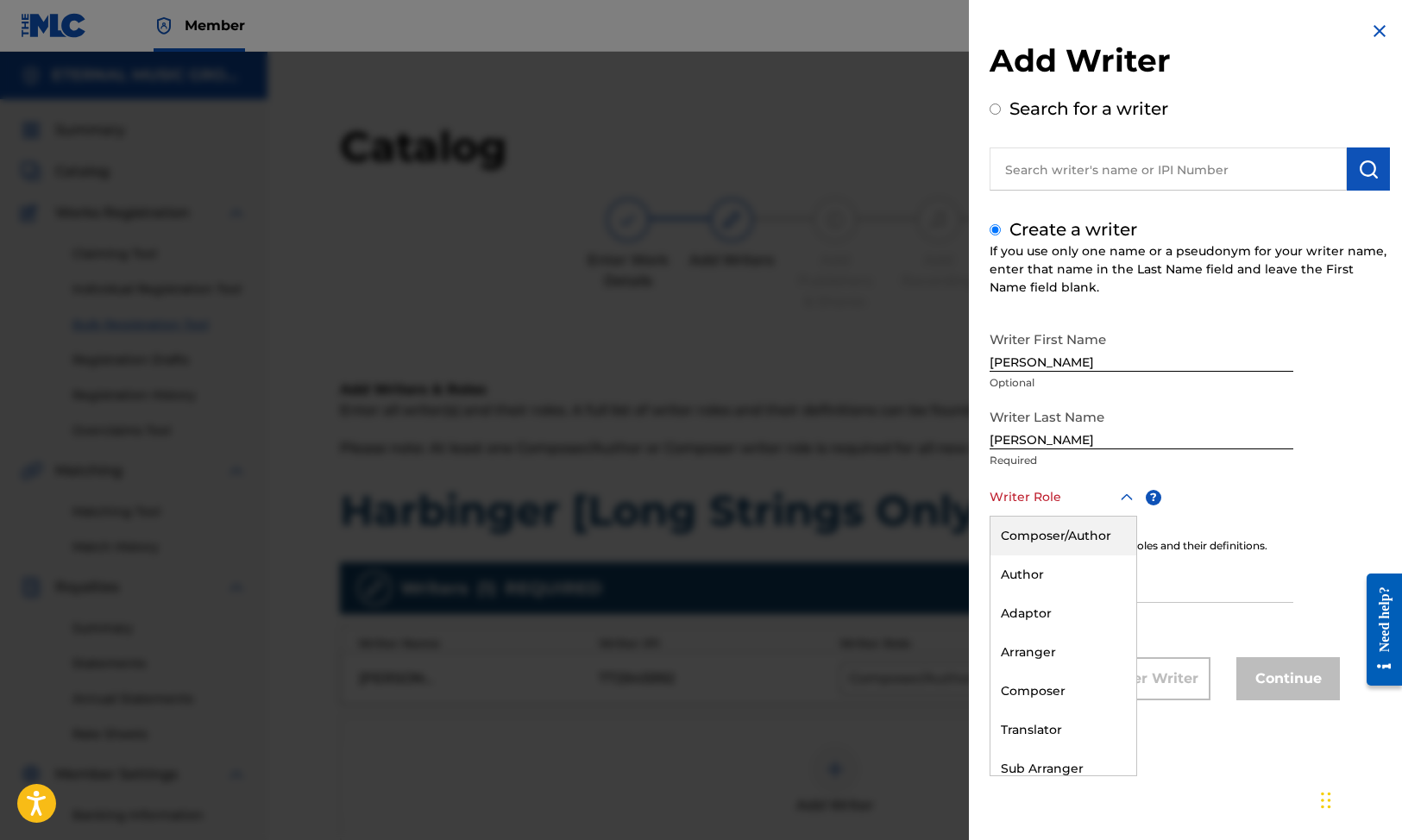
click at [1063, 532] on div "Composer/Author" at bounding box center [1062, 537] width 145 height 39
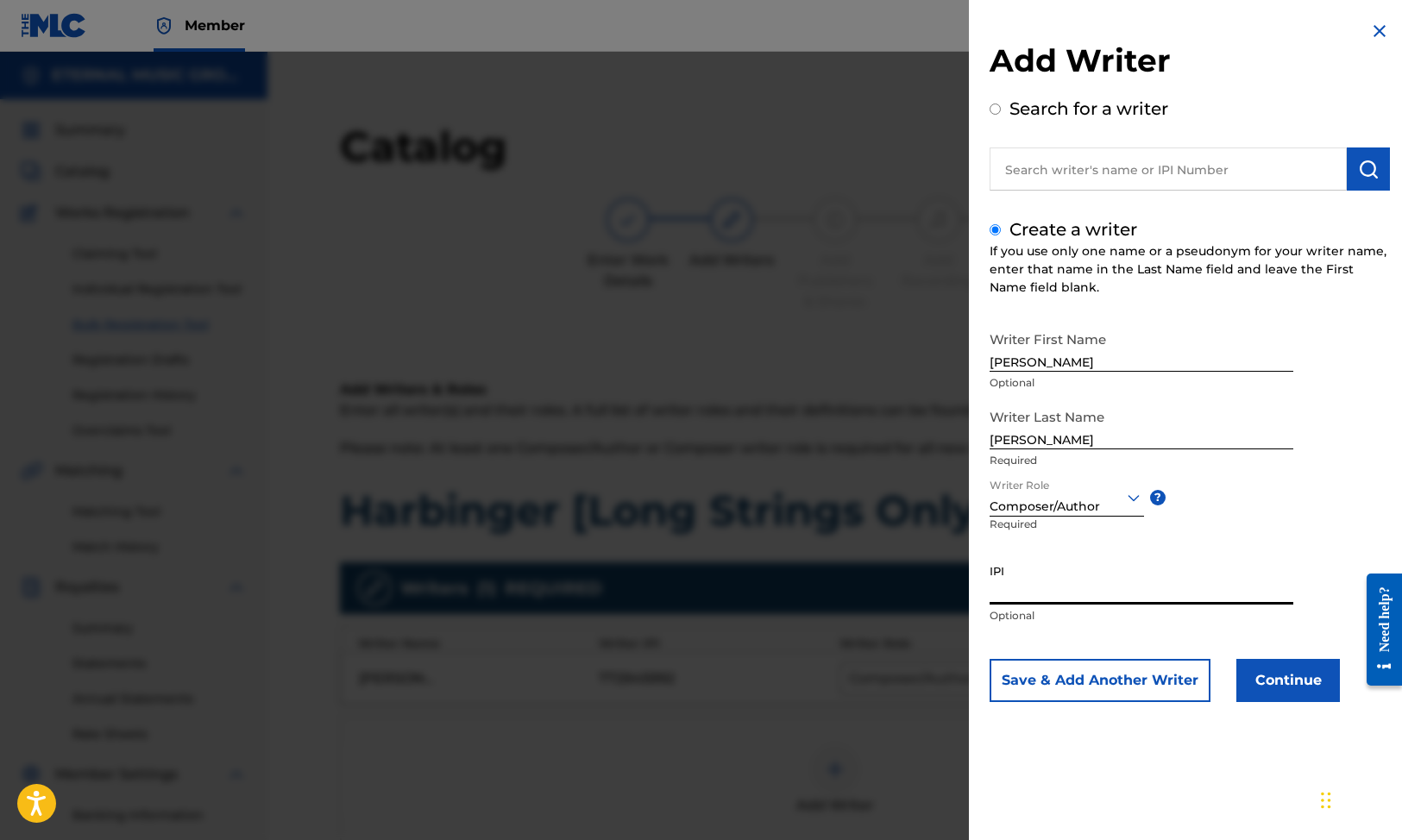
click at [1059, 575] on input "IPI" at bounding box center [1141, 580] width 303 height 49
click at [1154, 683] on button "Save & Add Another Writer" at bounding box center [1100, 681] width 220 height 43
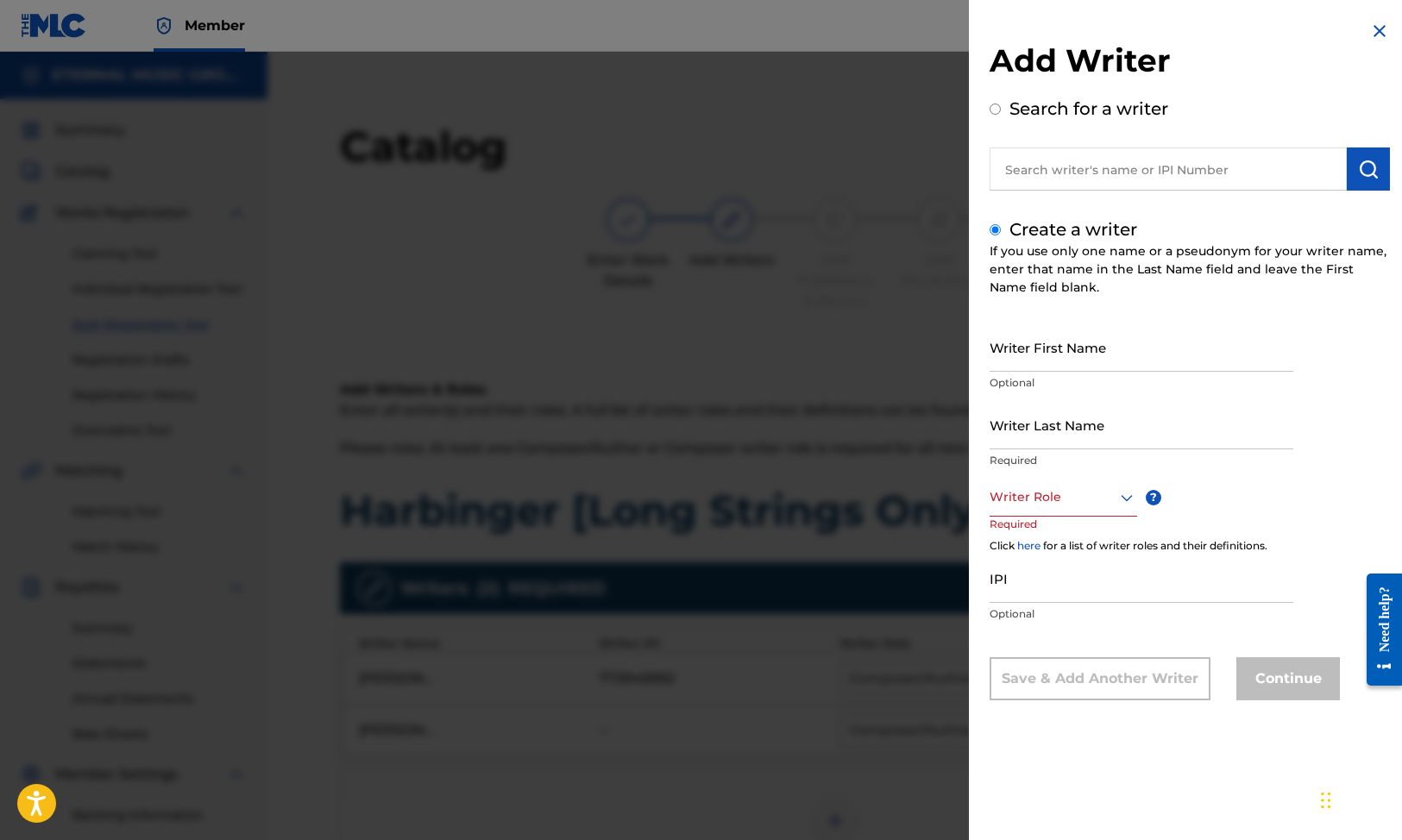
click at [1074, 396] on div "Writer First Name Optional" at bounding box center [1141, 362] width 303 height 78
click at [1072, 369] on input "Writer First Name" at bounding box center [1141, 347] width 303 height 49
type input "Axl"
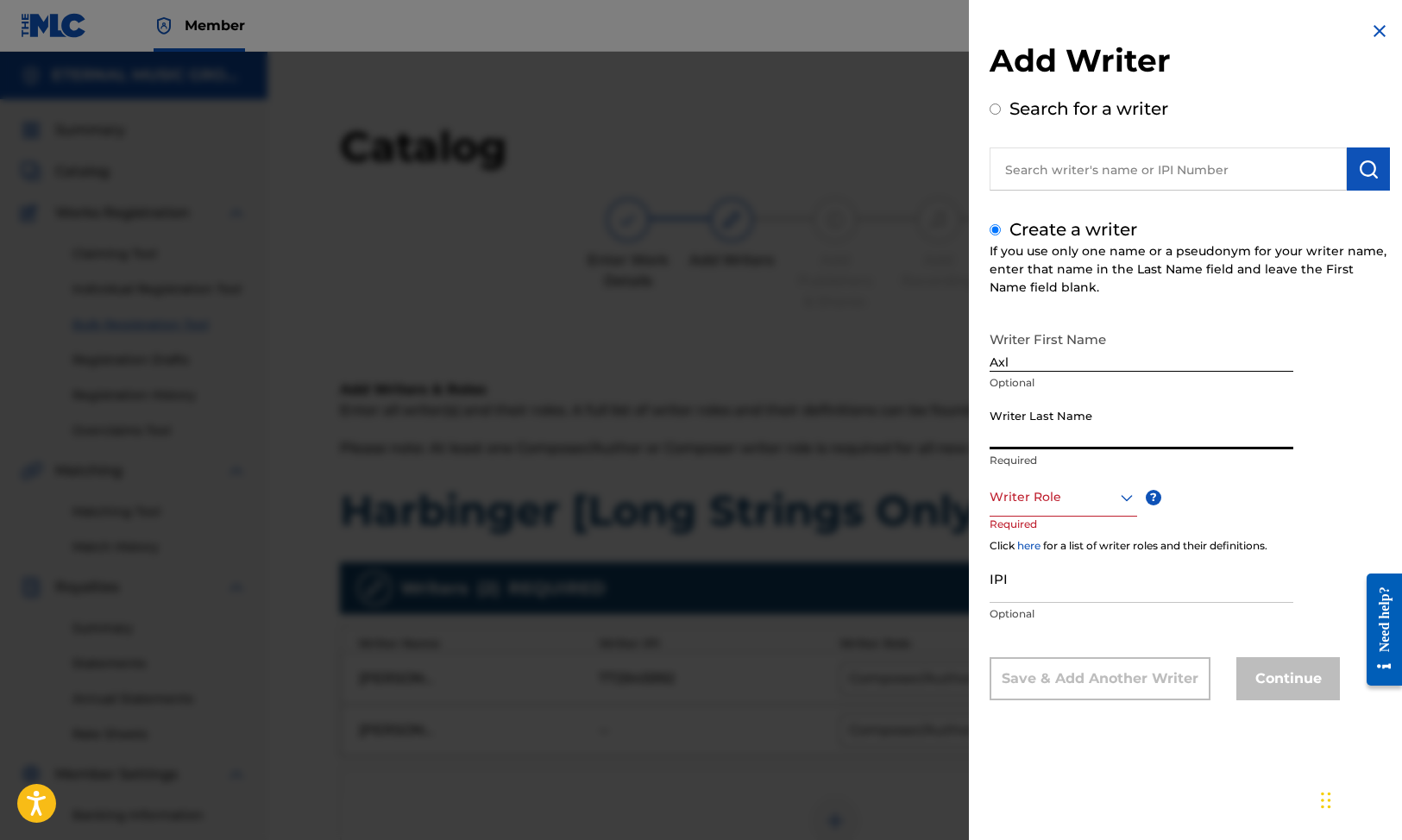
click at [1061, 420] on input "Writer Last Name" at bounding box center [1141, 424] width 303 height 49
type input "[PERSON_NAME]"
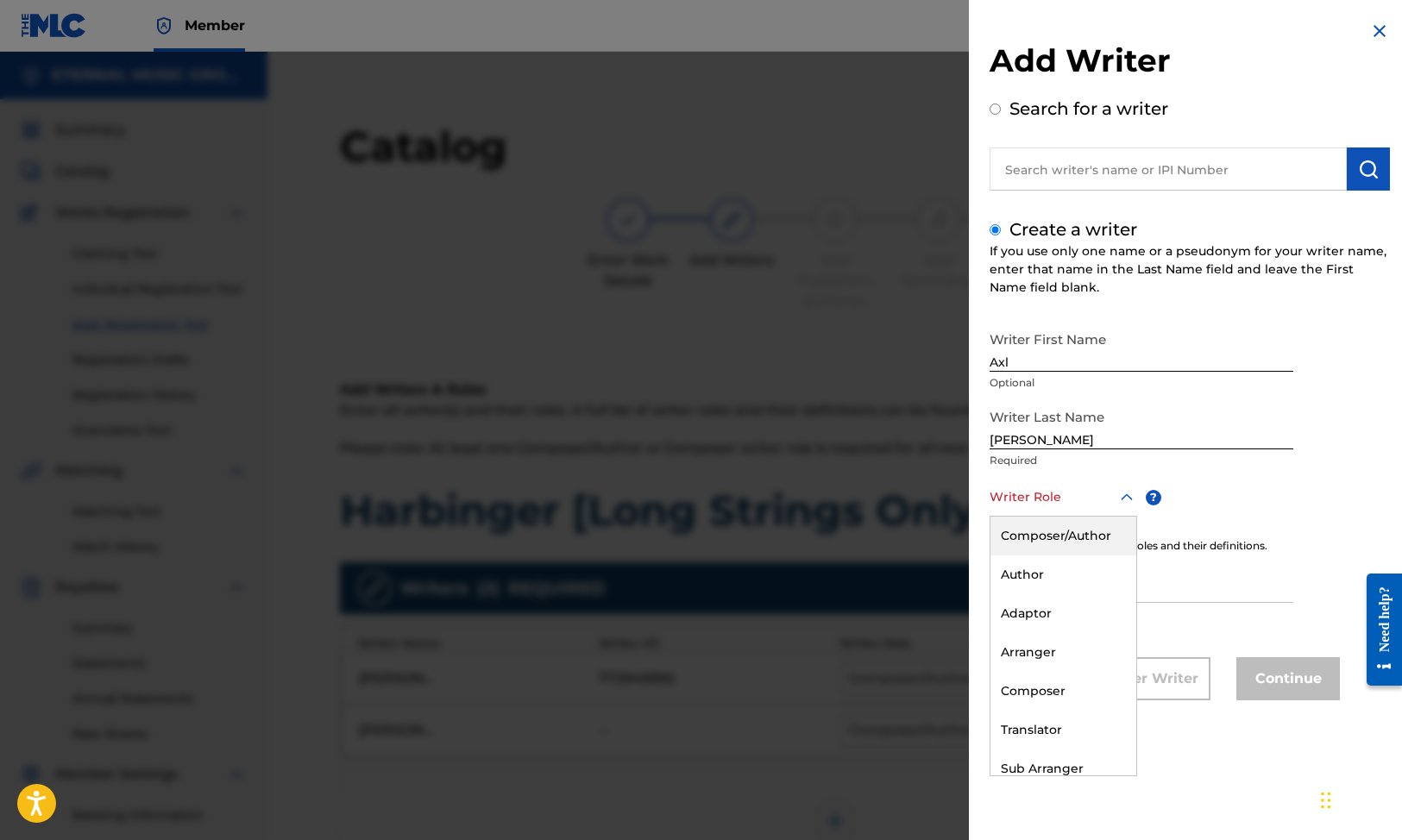
click at [1103, 502] on div at bounding box center [1062, 498] width 147 height 21
click at [1102, 540] on div "Composer/Author" at bounding box center [1062, 537] width 145 height 39
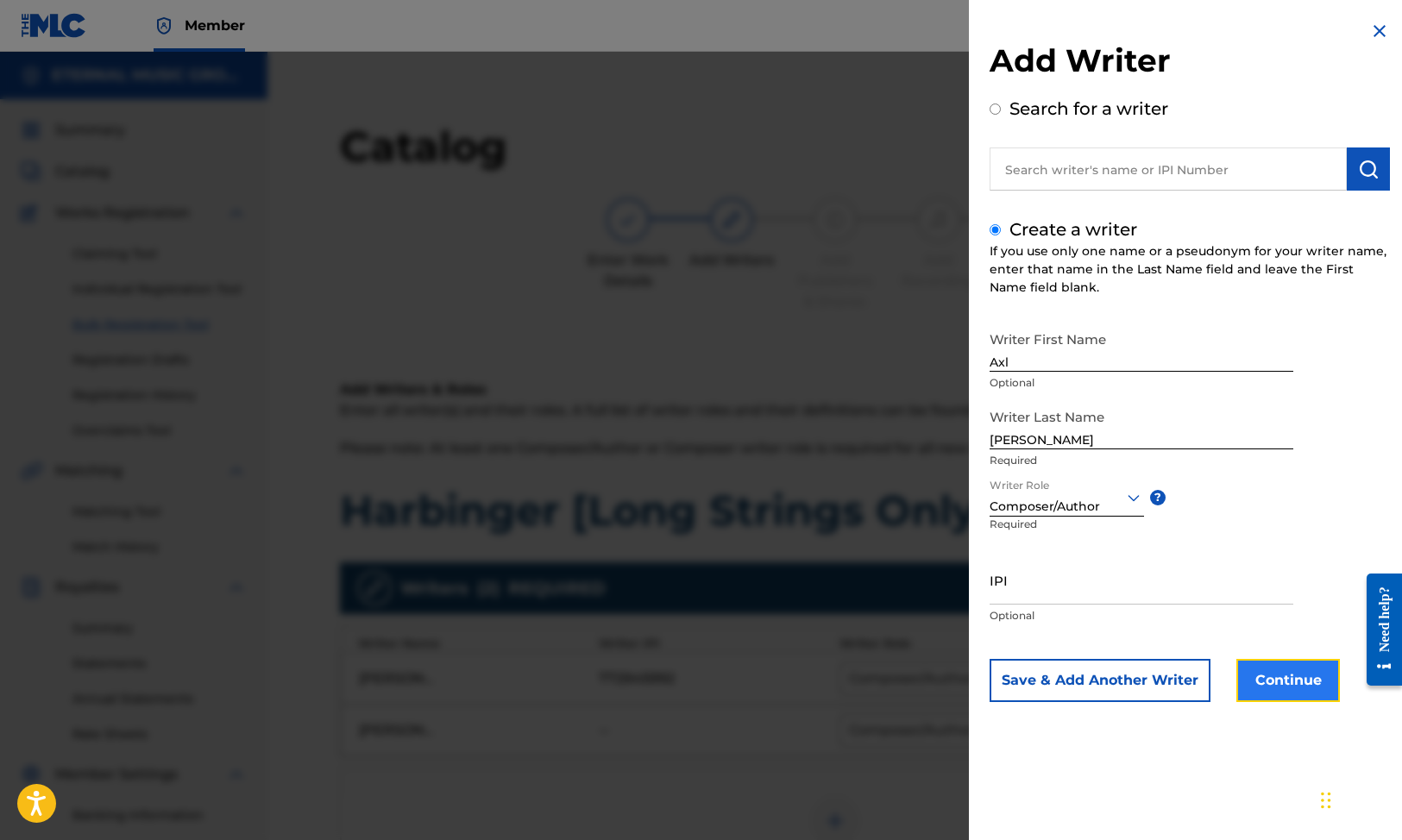
click at [1299, 663] on button "Continue" at bounding box center [1288, 681] width 103 height 43
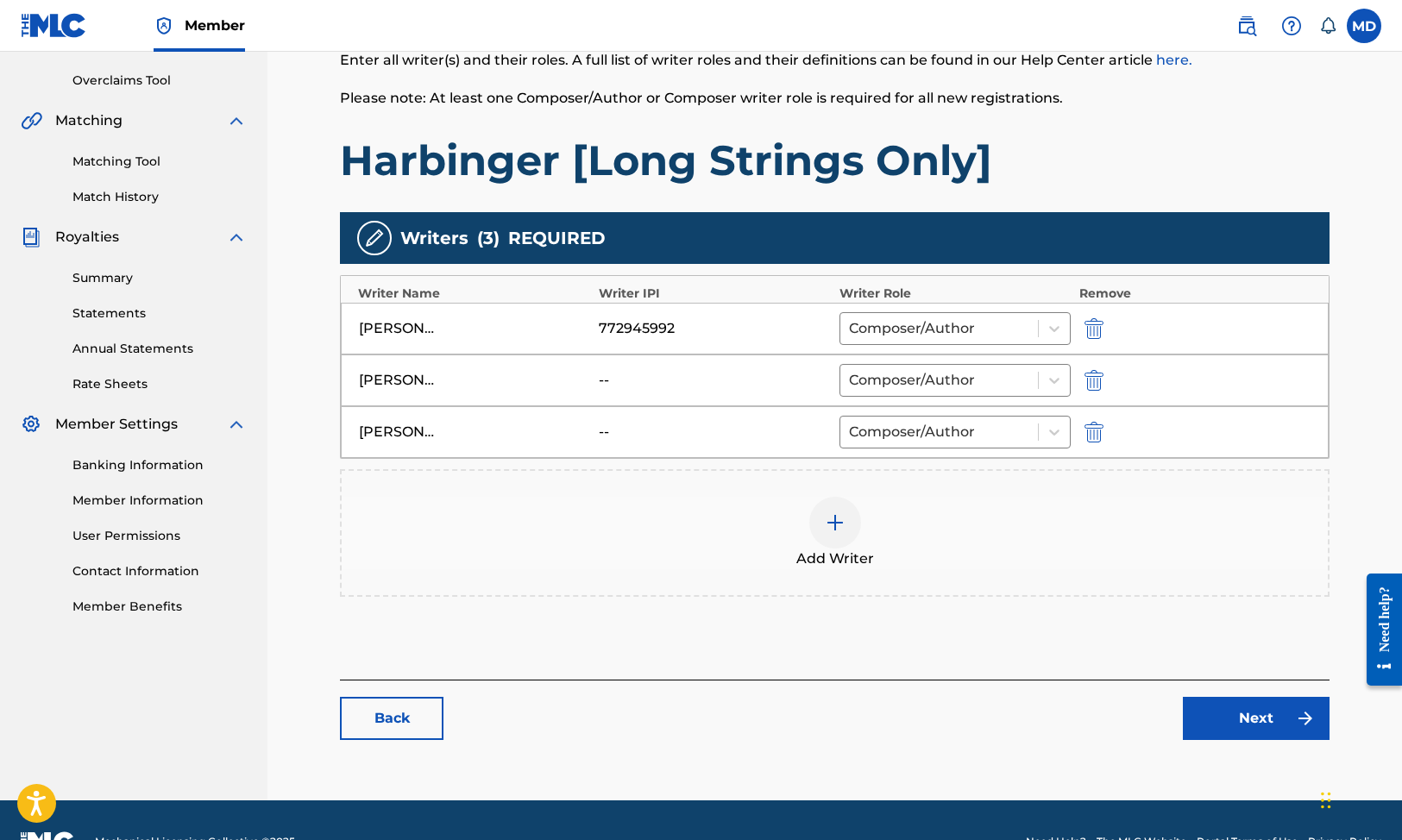
scroll to position [393, 0]
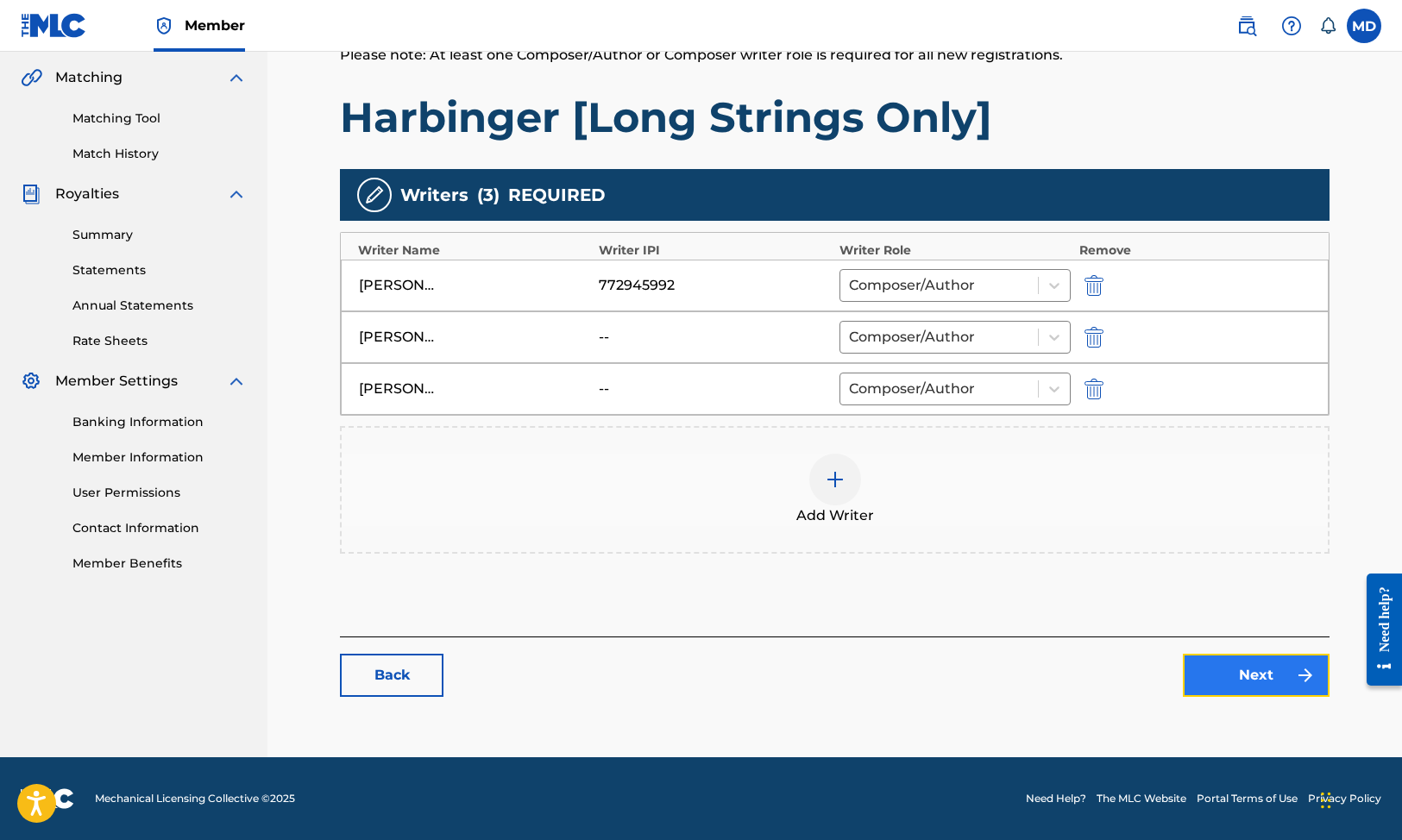
click at [1264, 665] on link "Next" at bounding box center [1256, 675] width 146 height 43
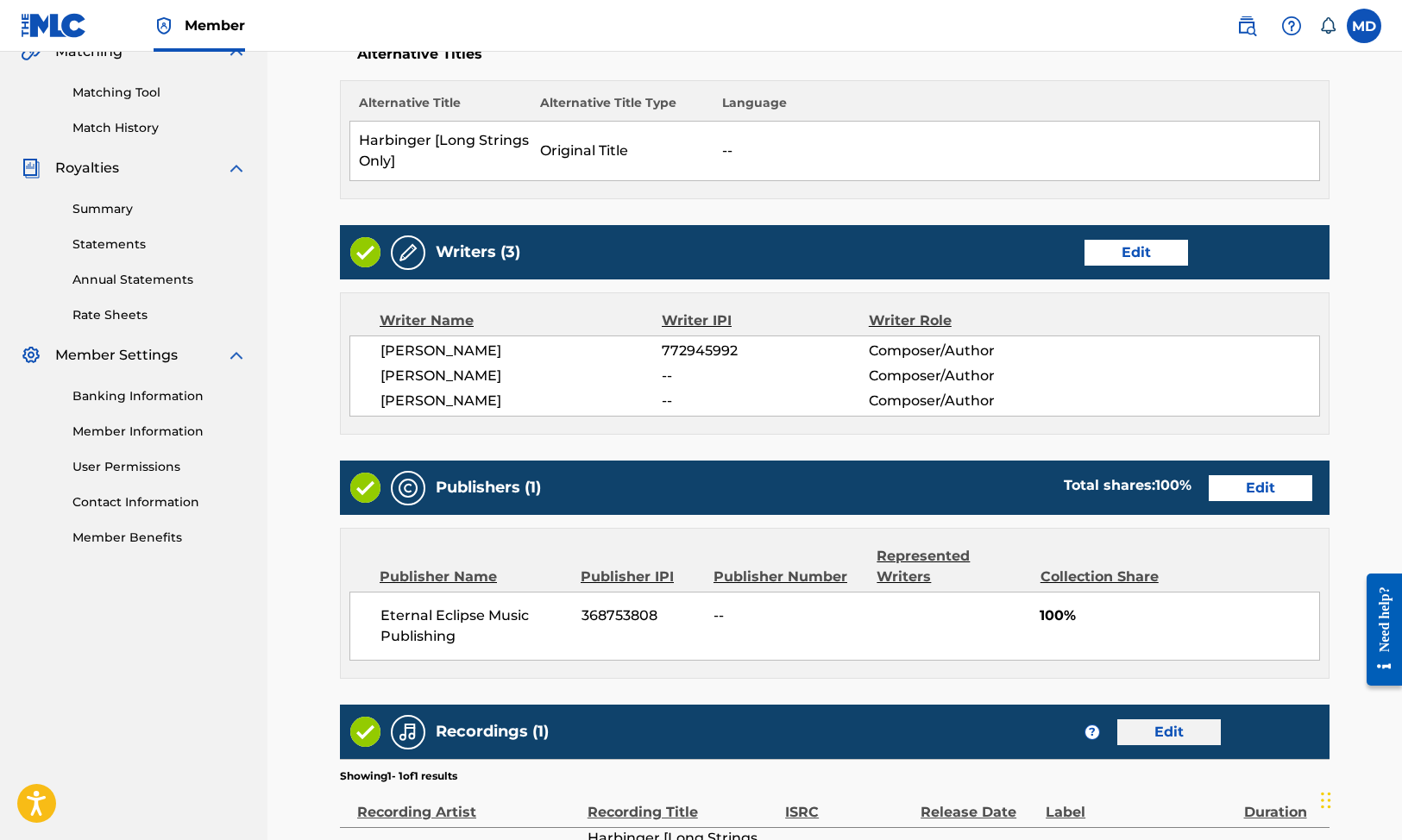
scroll to position [657, 0]
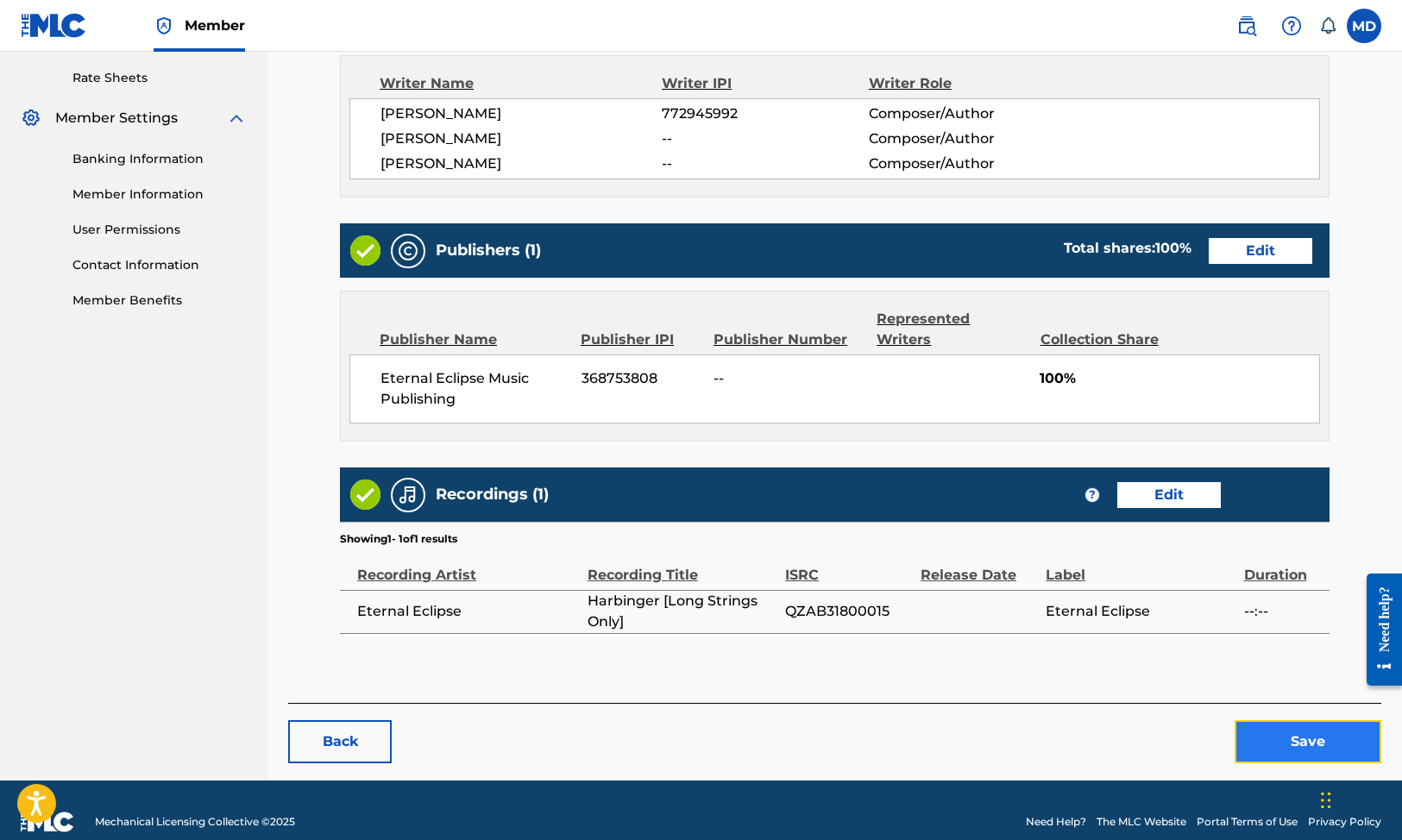
click at [1299, 720] on button "Save" at bounding box center [1308, 741] width 146 height 43
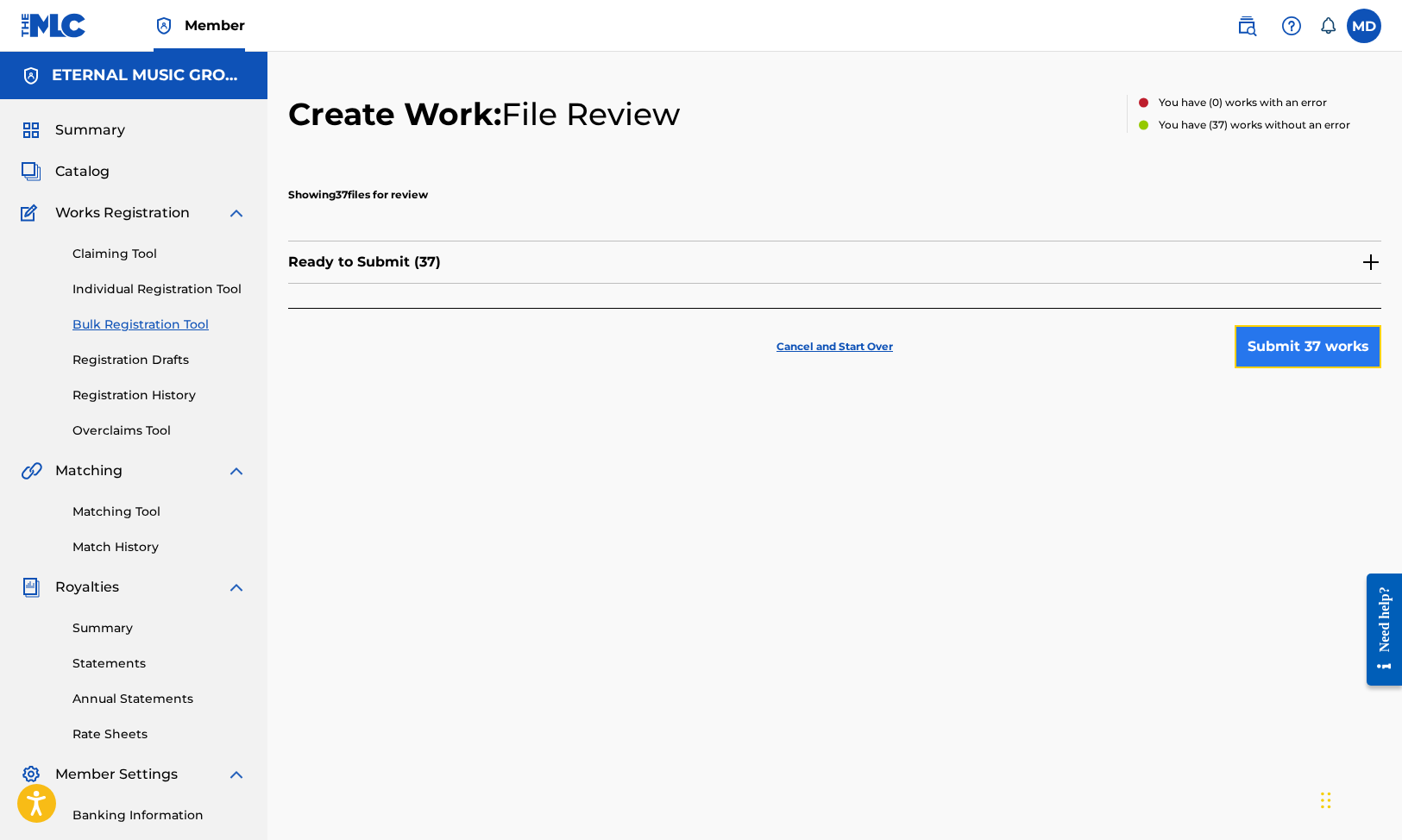
click at [1281, 359] on button "Submit 37 works" at bounding box center [1308, 346] width 146 height 43
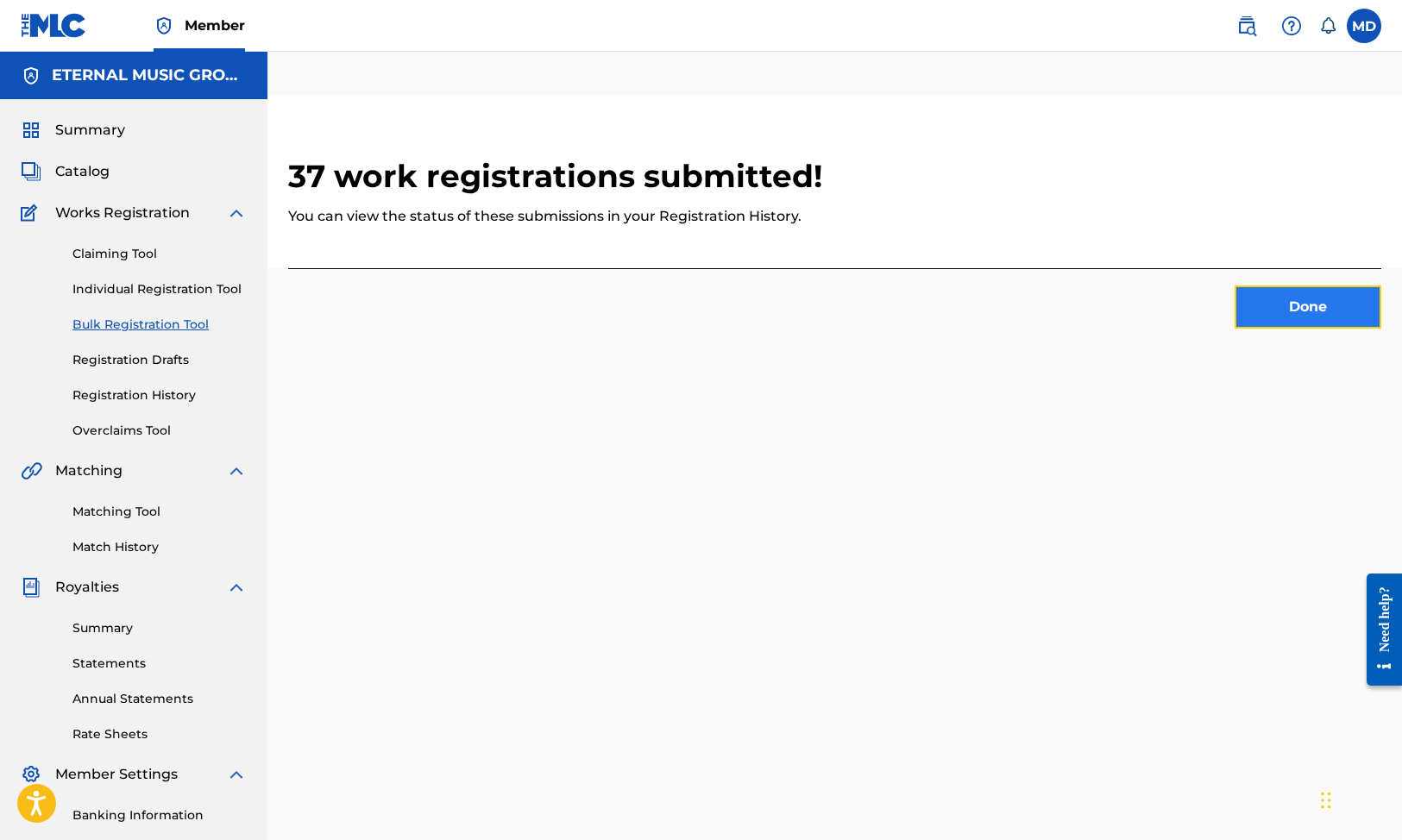
click at [1290, 303] on button "Done" at bounding box center [1308, 307] width 146 height 43
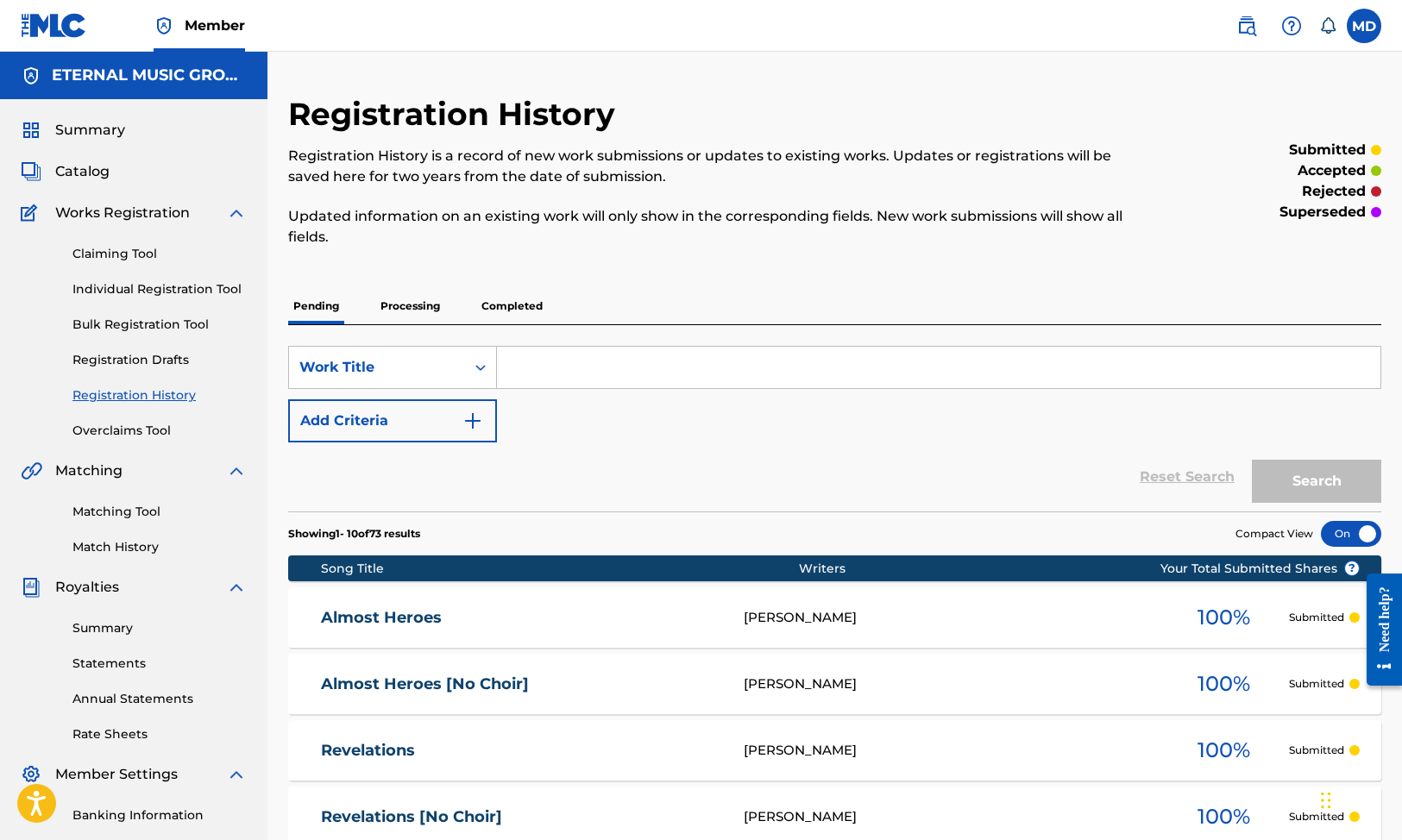
click at [186, 336] on div "Claiming Tool Individual Registration Tool Bulk Registration Tool Registration …" at bounding box center [134, 332] width 226 height 217
click at [182, 320] on link "Bulk Registration Tool" at bounding box center [159, 325] width 175 height 19
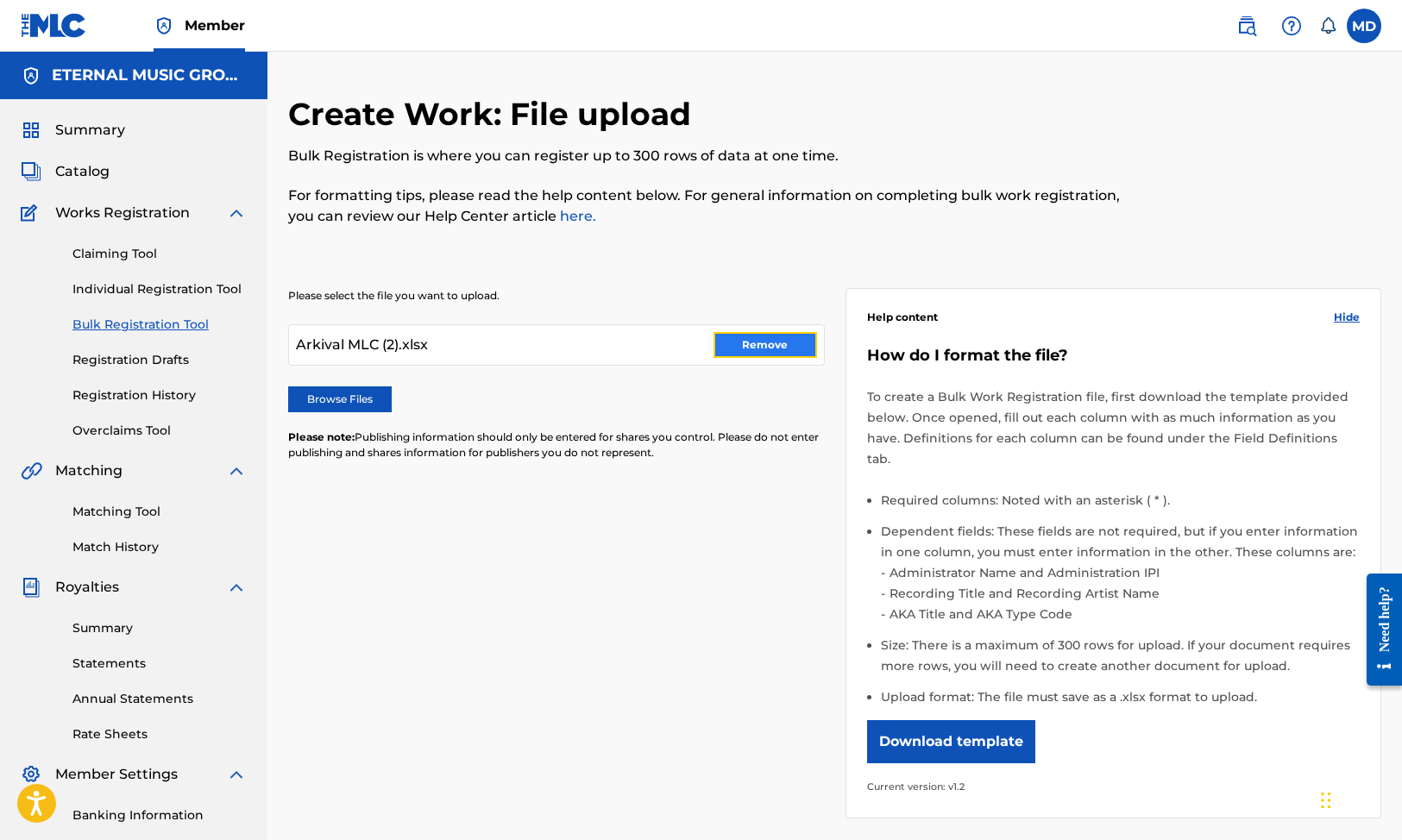
click at [757, 340] on button "Remove" at bounding box center [765, 344] width 103 height 26
click at [347, 394] on label "Browse Files" at bounding box center [340, 399] width 103 height 26
click at [0, 0] on input "Browse Files" at bounding box center [0, 0] width 0 height 0
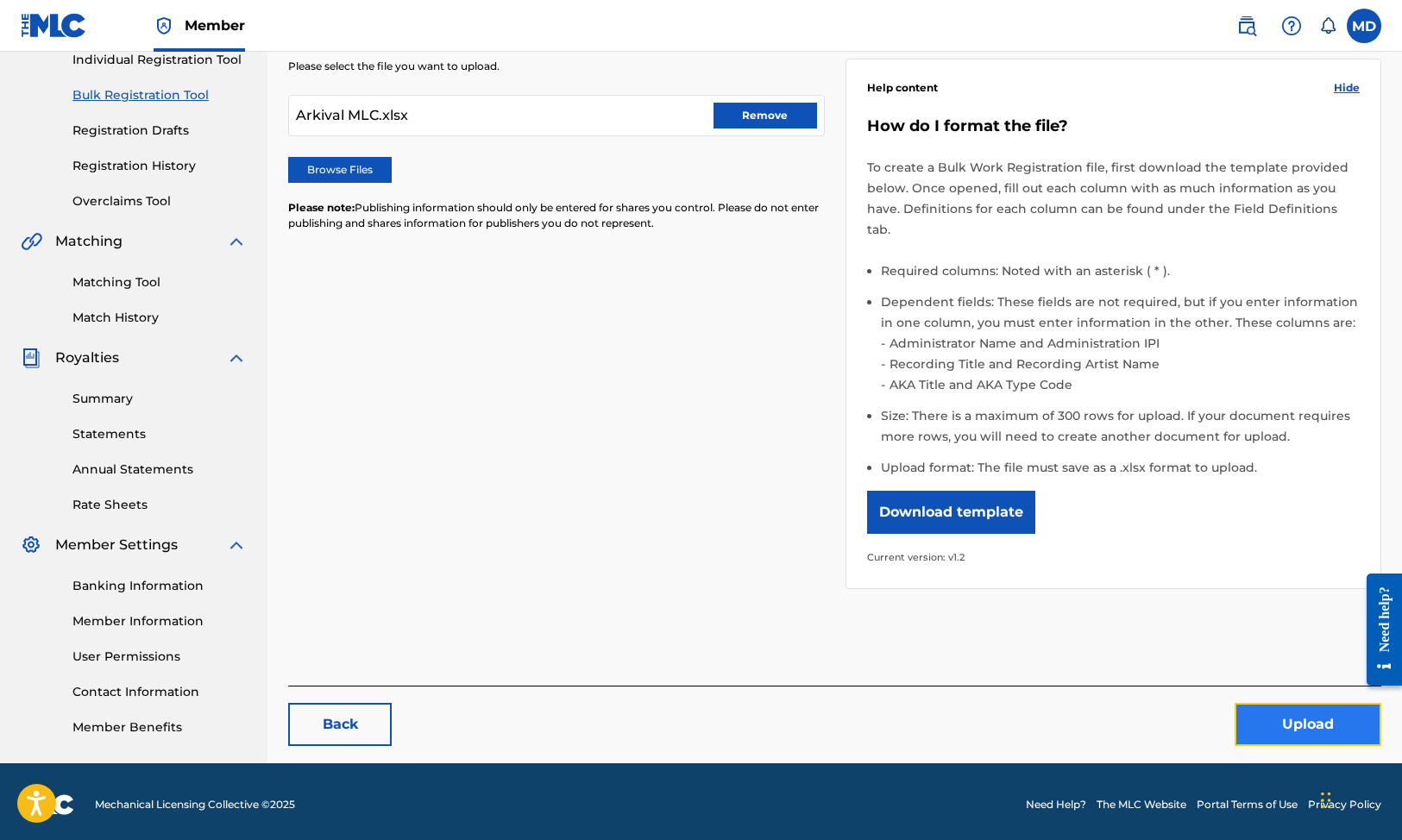
click at [1287, 711] on button "Upload" at bounding box center [1308, 725] width 146 height 43
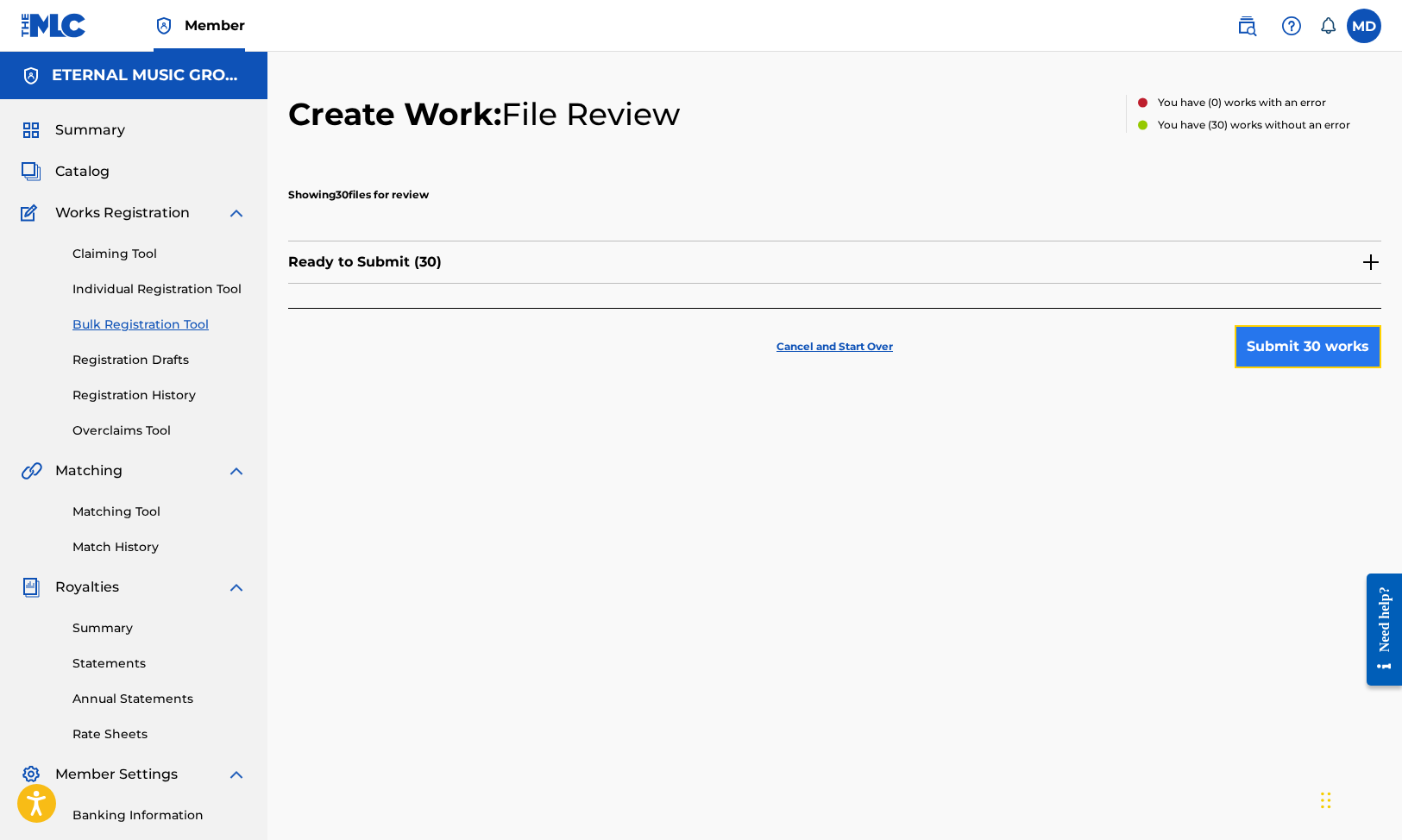
click at [1268, 340] on button "Submit 30 works" at bounding box center [1308, 346] width 146 height 43
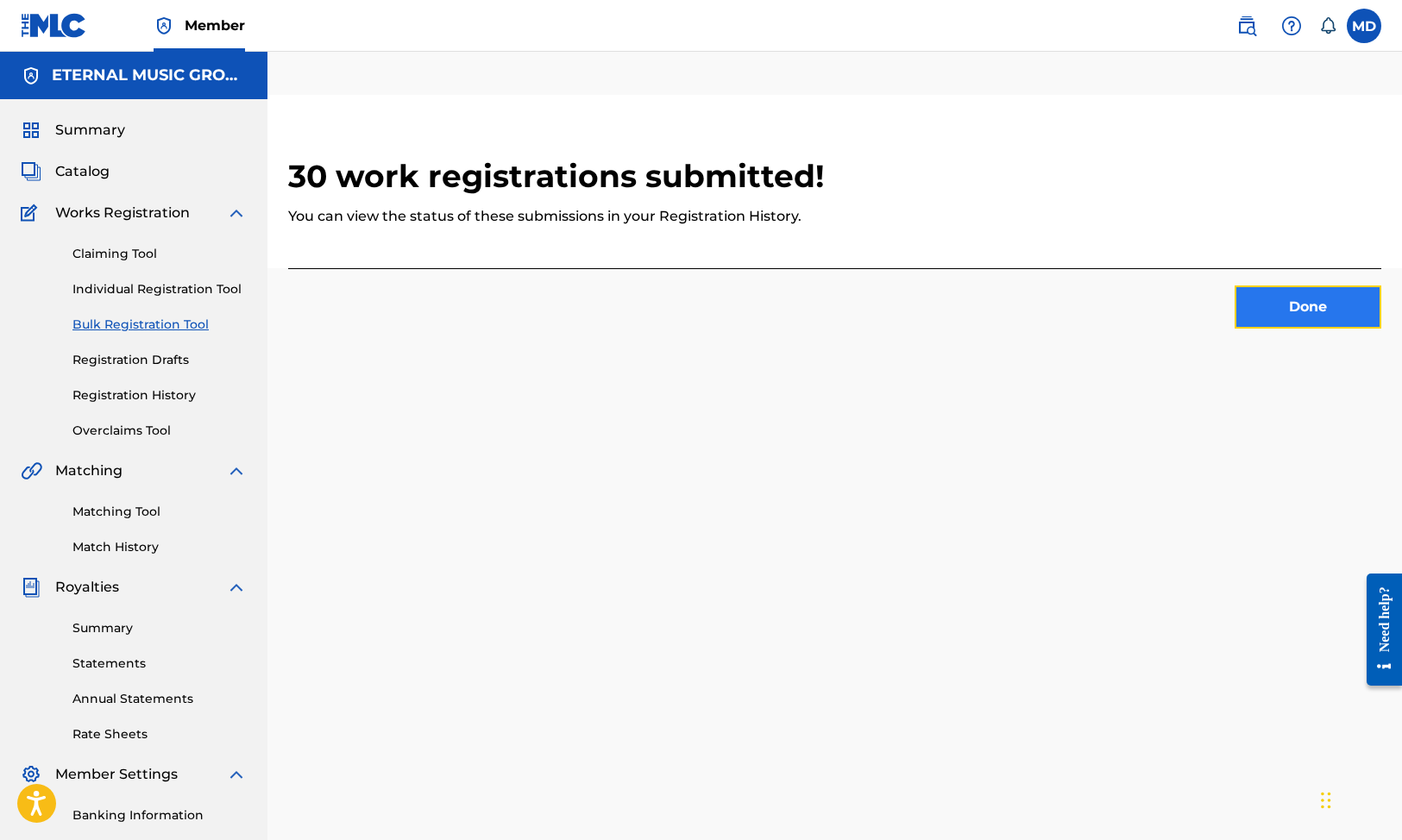
click at [1295, 308] on button "Done" at bounding box center [1308, 307] width 146 height 43
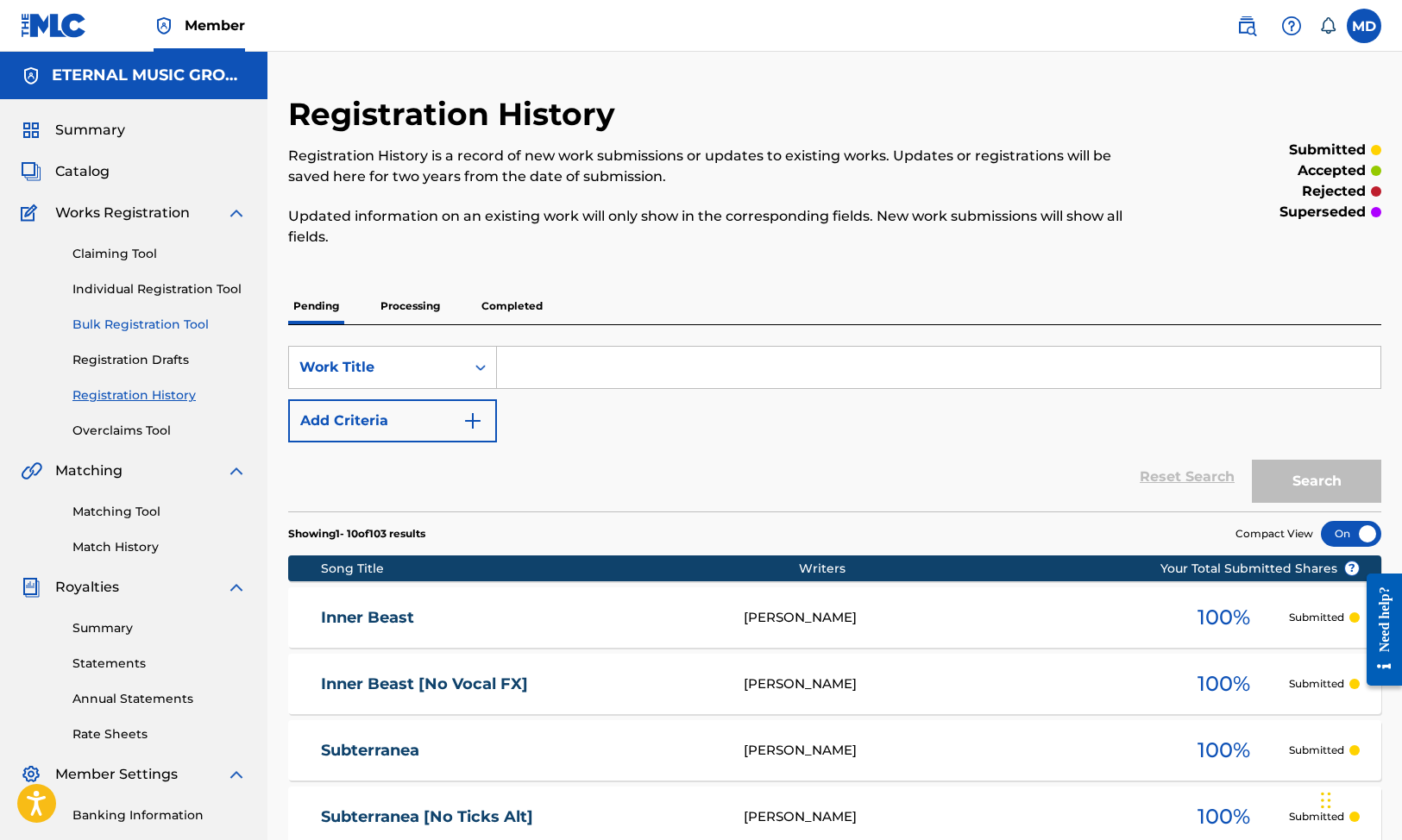
click at [127, 319] on link "Bulk Registration Tool" at bounding box center [159, 325] width 175 height 19
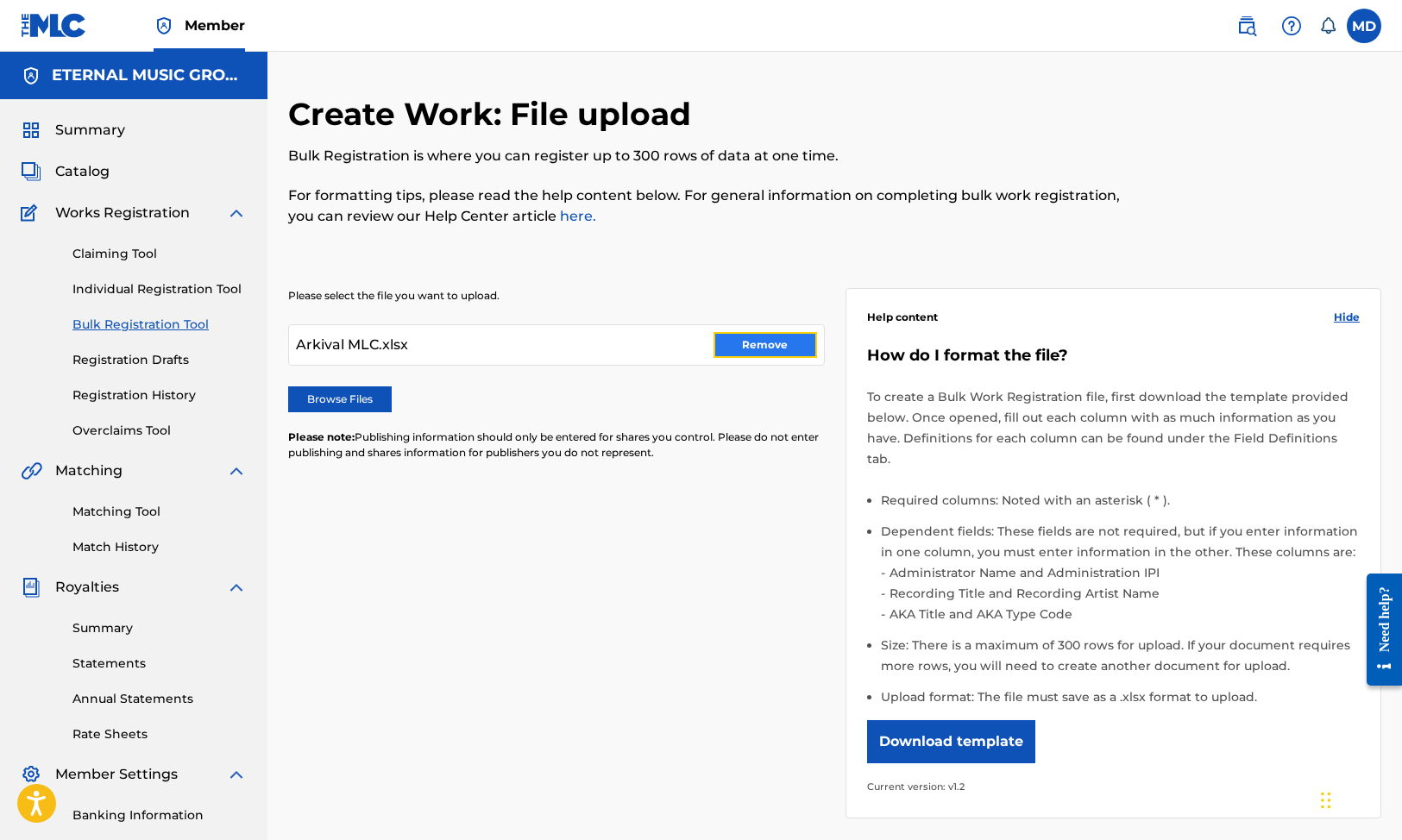
click at [781, 346] on button "Remove" at bounding box center [765, 344] width 103 height 26
click at [329, 407] on label "Browse Files" at bounding box center [340, 399] width 103 height 26
click at [0, 0] on input "Browse Files" at bounding box center [0, 0] width 0 height 0
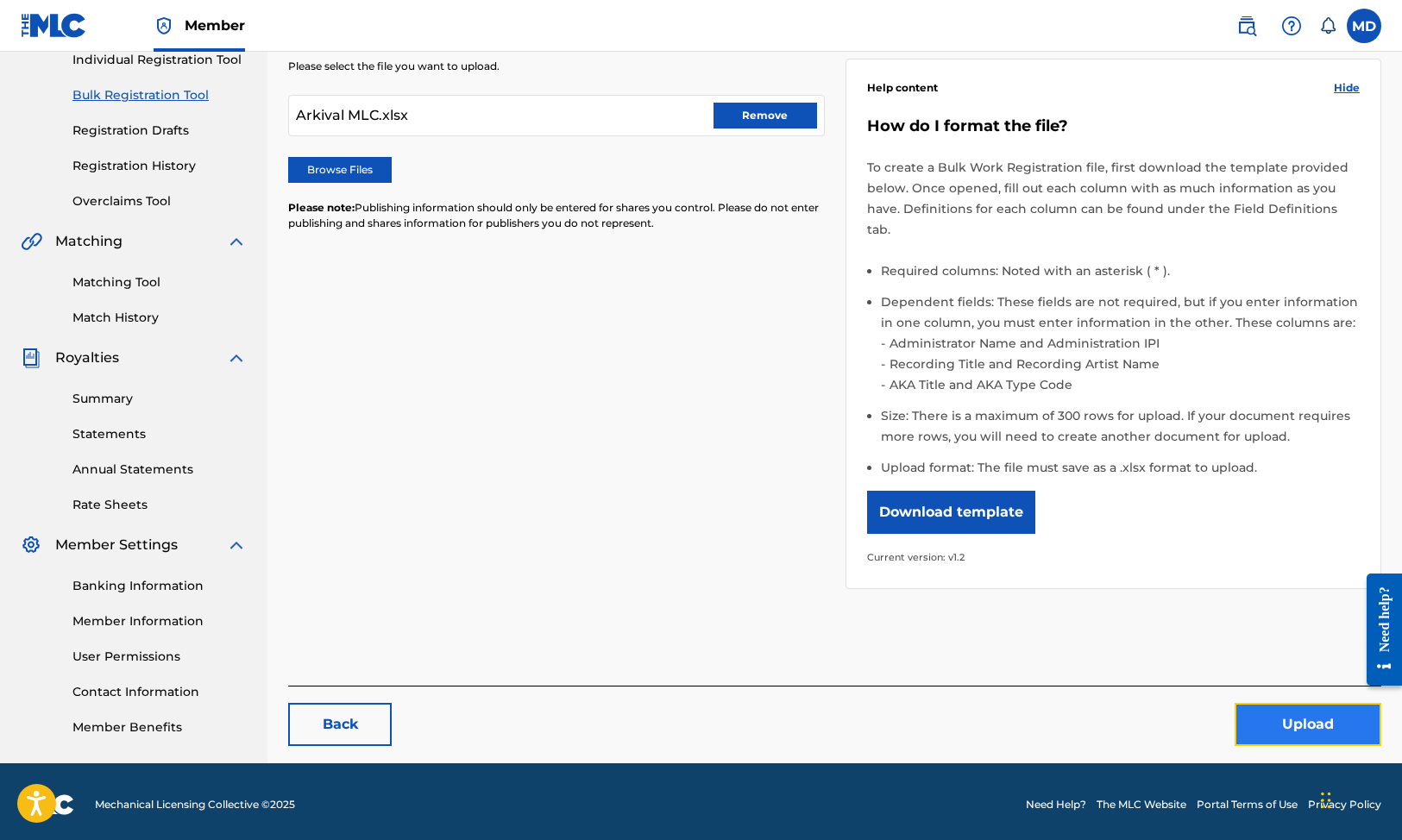
click at [1295, 703] on button "Upload" at bounding box center [1308, 725] width 146 height 43
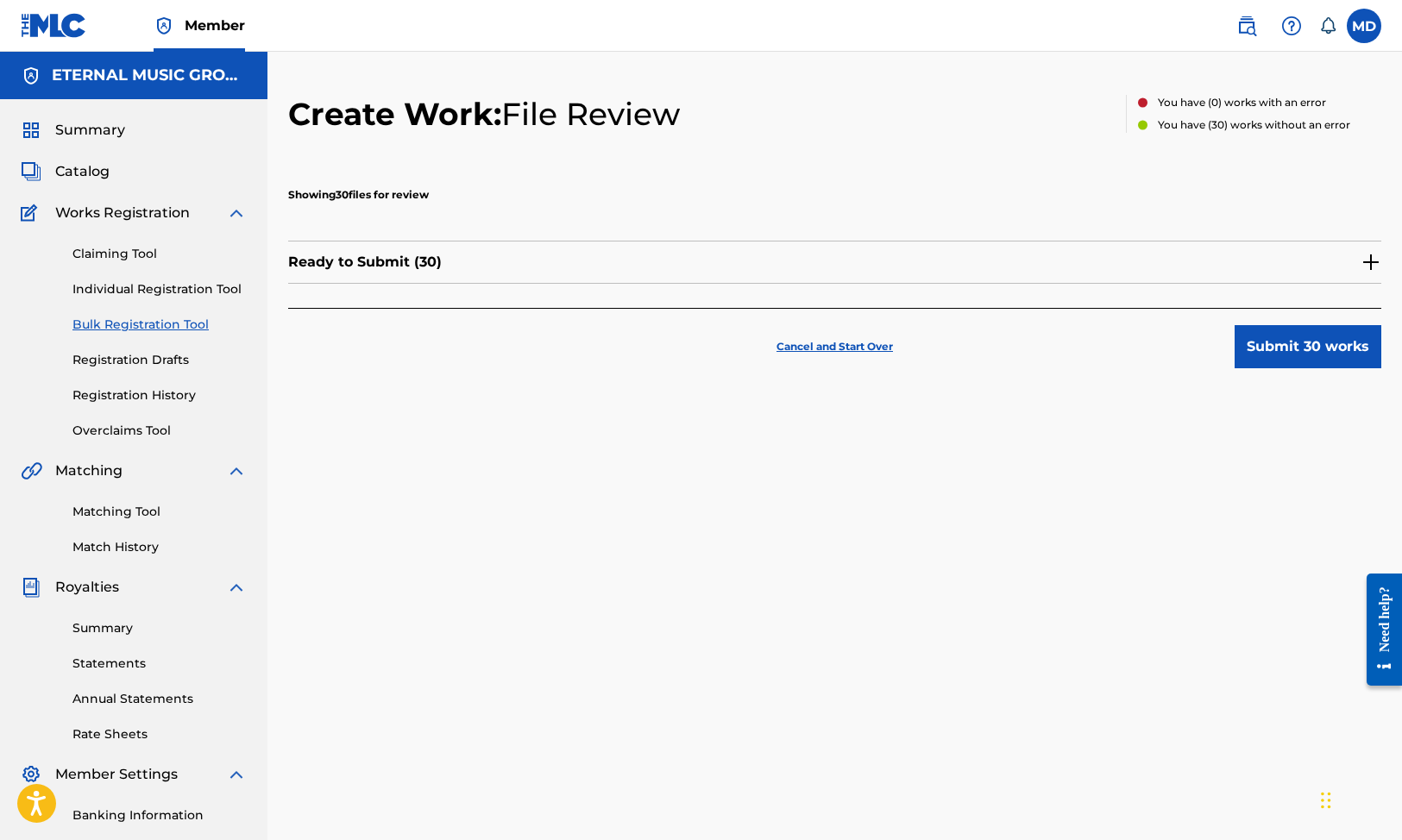
click at [161, 325] on link "Bulk Registration Tool" at bounding box center [159, 325] width 175 height 19
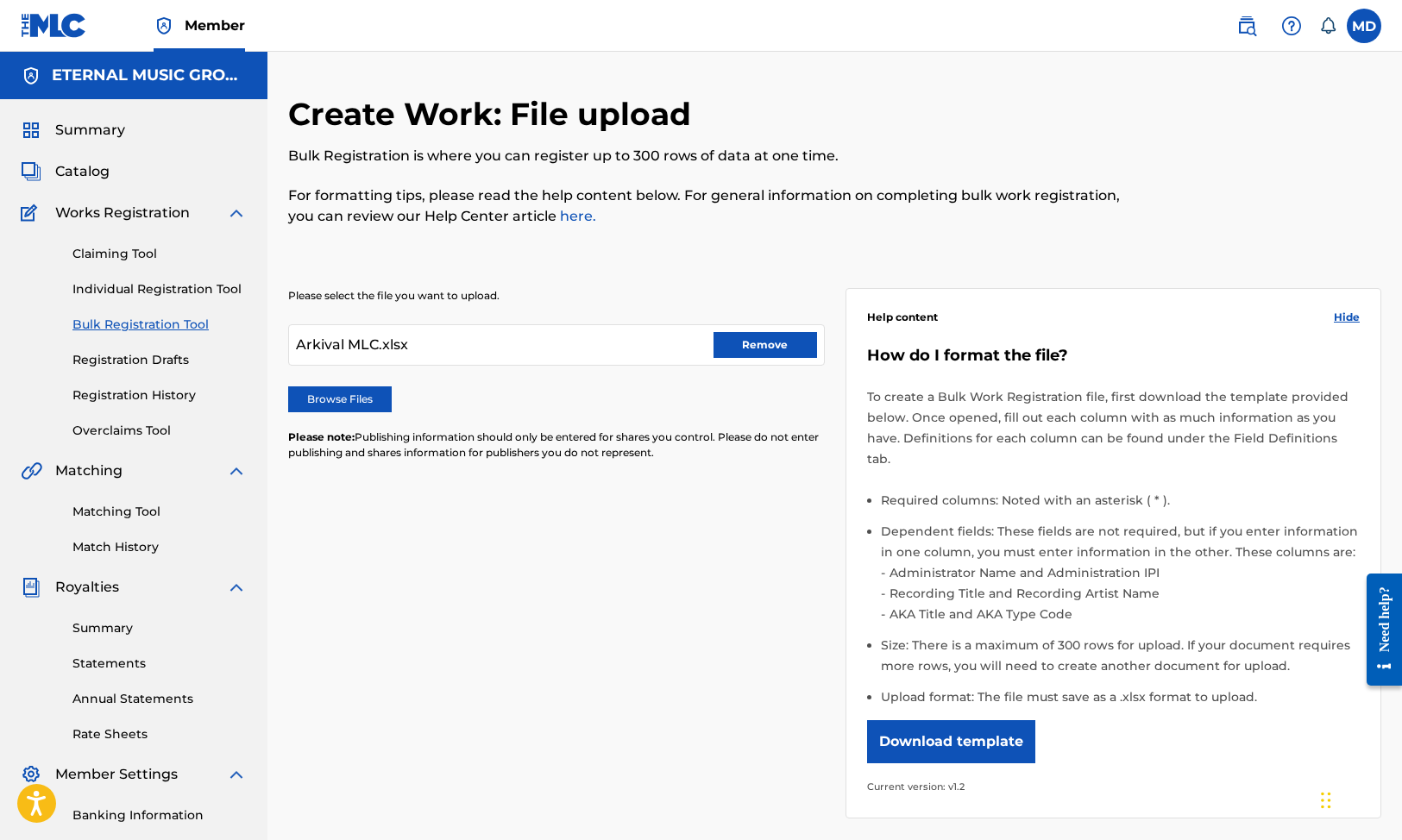
click at [100, 157] on div "Summary Catalog Works Registration Claiming Tool Individual Registration Tool B…" at bounding box center [134, 543] width 267 height 888
click at [78, 185] on div "Summary Catalog Works Registration Claiming Tool Individual Registration Tool B…" at bounding box center [134, 543] width 267 height 888
click at [78, 172] on span "Catalog" at bounding box center [83, 171] width 55 height 20
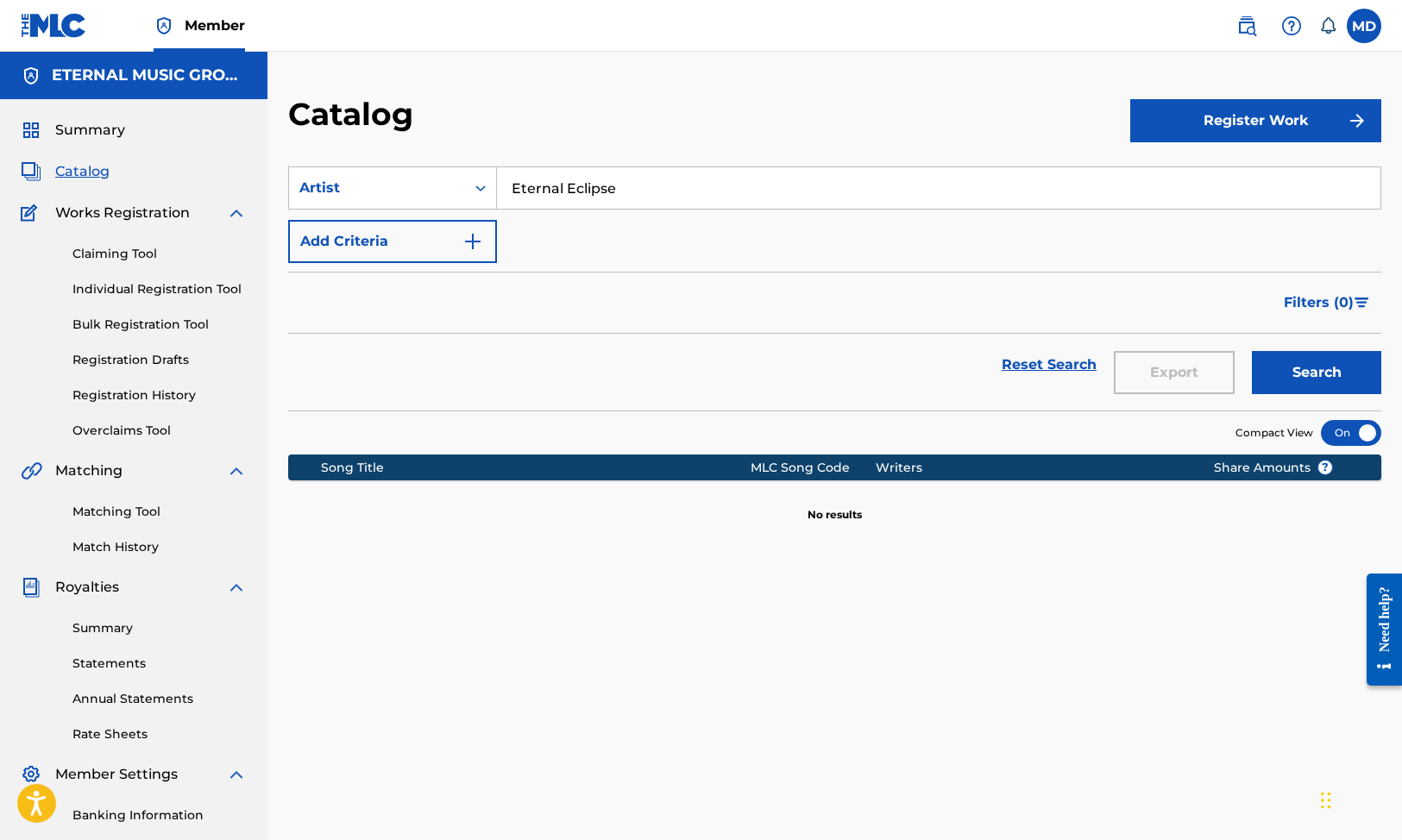
click at [571, 186] on input "Eternal Eclipse" at bounding box center [939, 188] width 884 height 41
paste input "Panic Countdown"
type input "Panic Countdown"
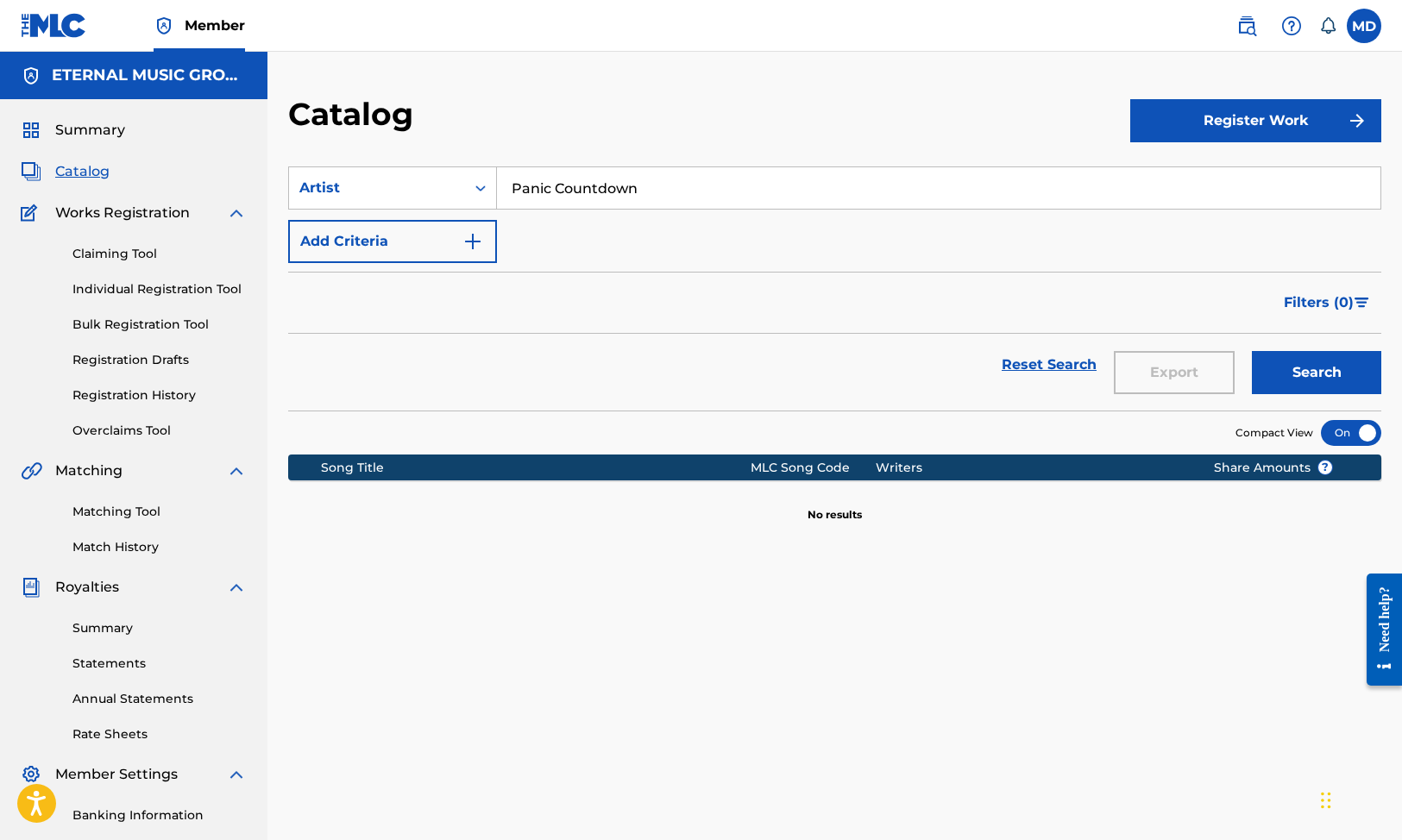
click at [1252, 351] on button "Search" at bounding box center [1316, 373] width 130 height 43
click at [152, 324] on link "Bulk Registration Tool" at bounding box center [159, 325] width 175 height 19
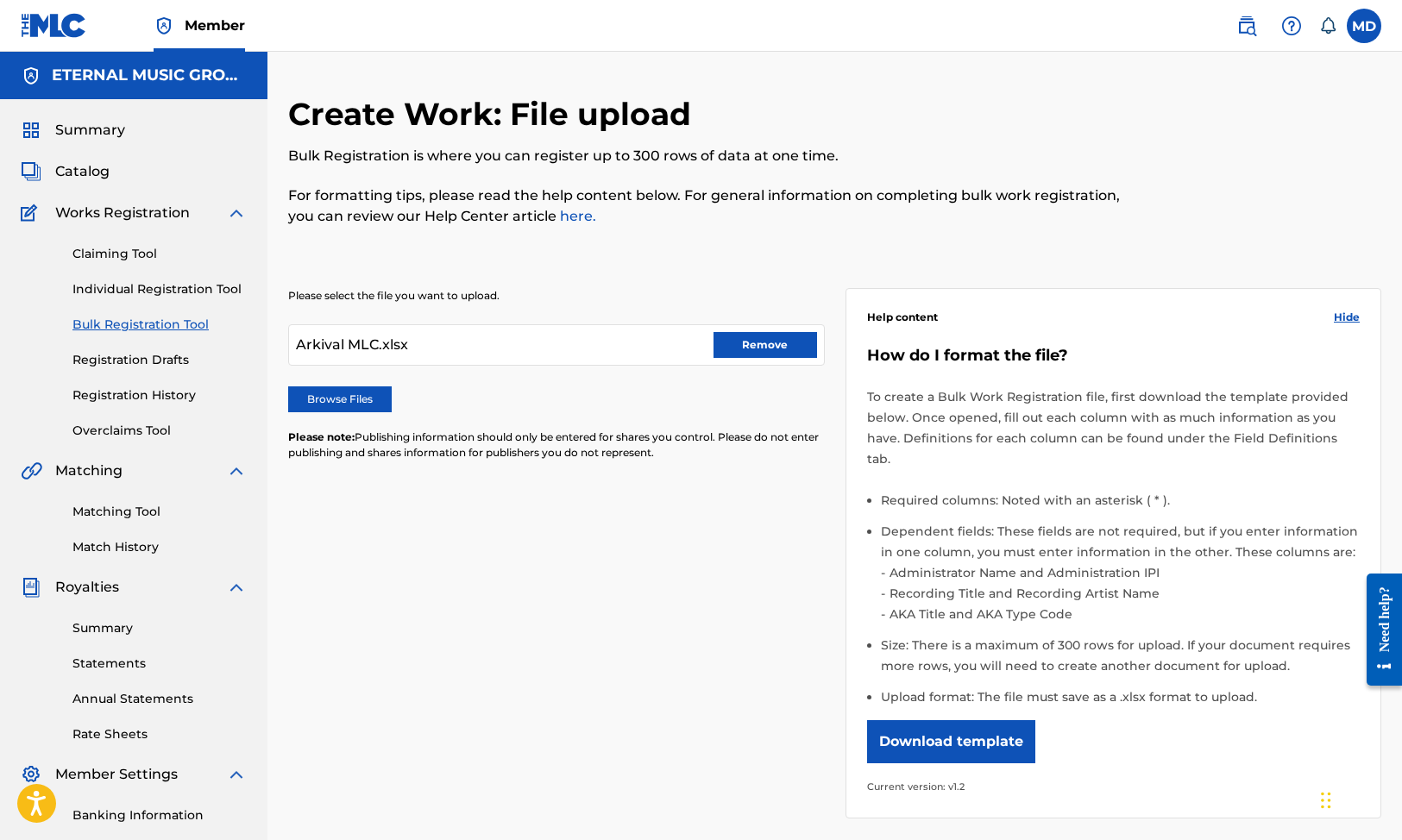
scroll to position [229, 0]
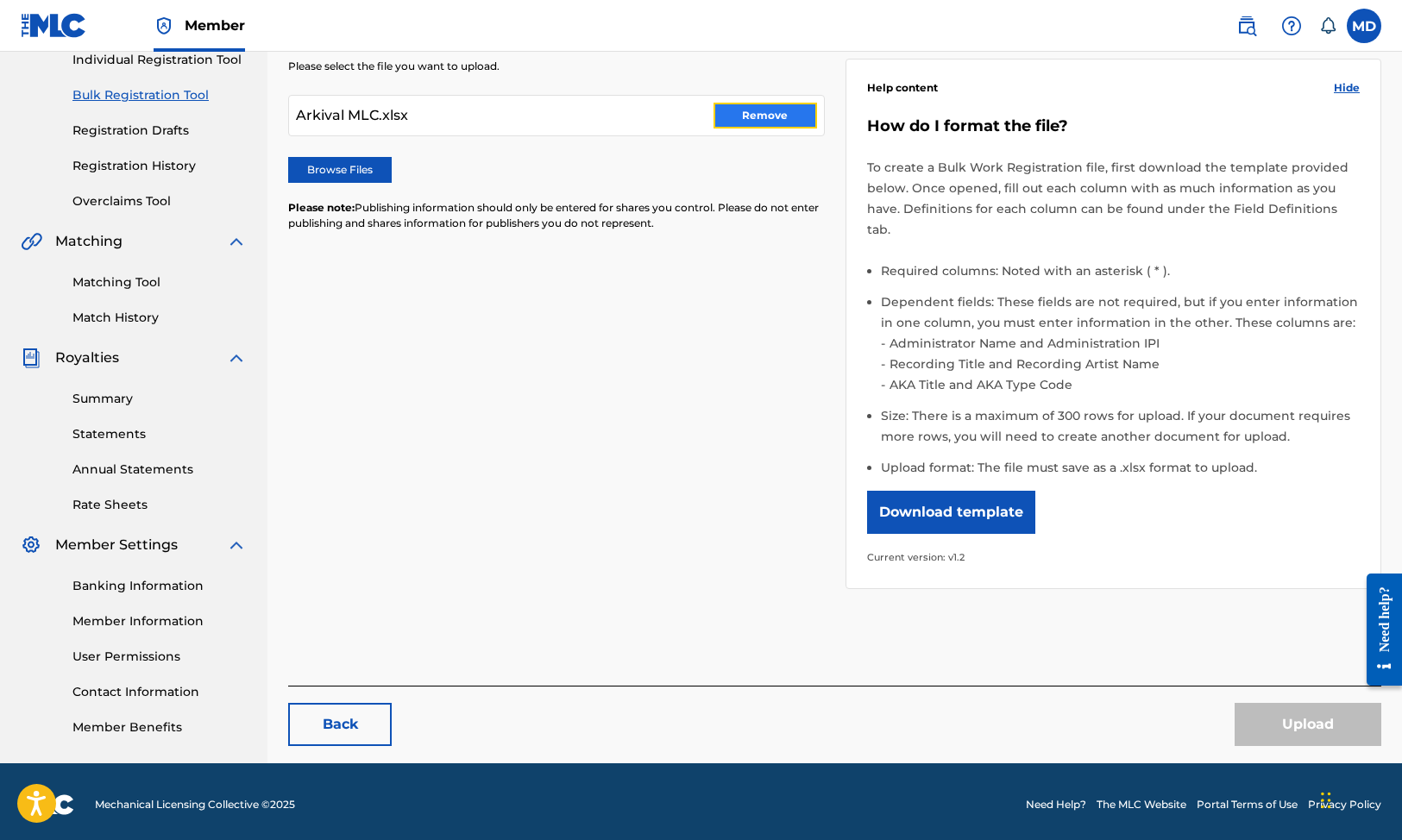
click at [772, 114] on button "Remove" at bounding box center [765, 115] width 103 height 26
click at [604, 112] on div at bounding box center [556, 115] width 537 height 41
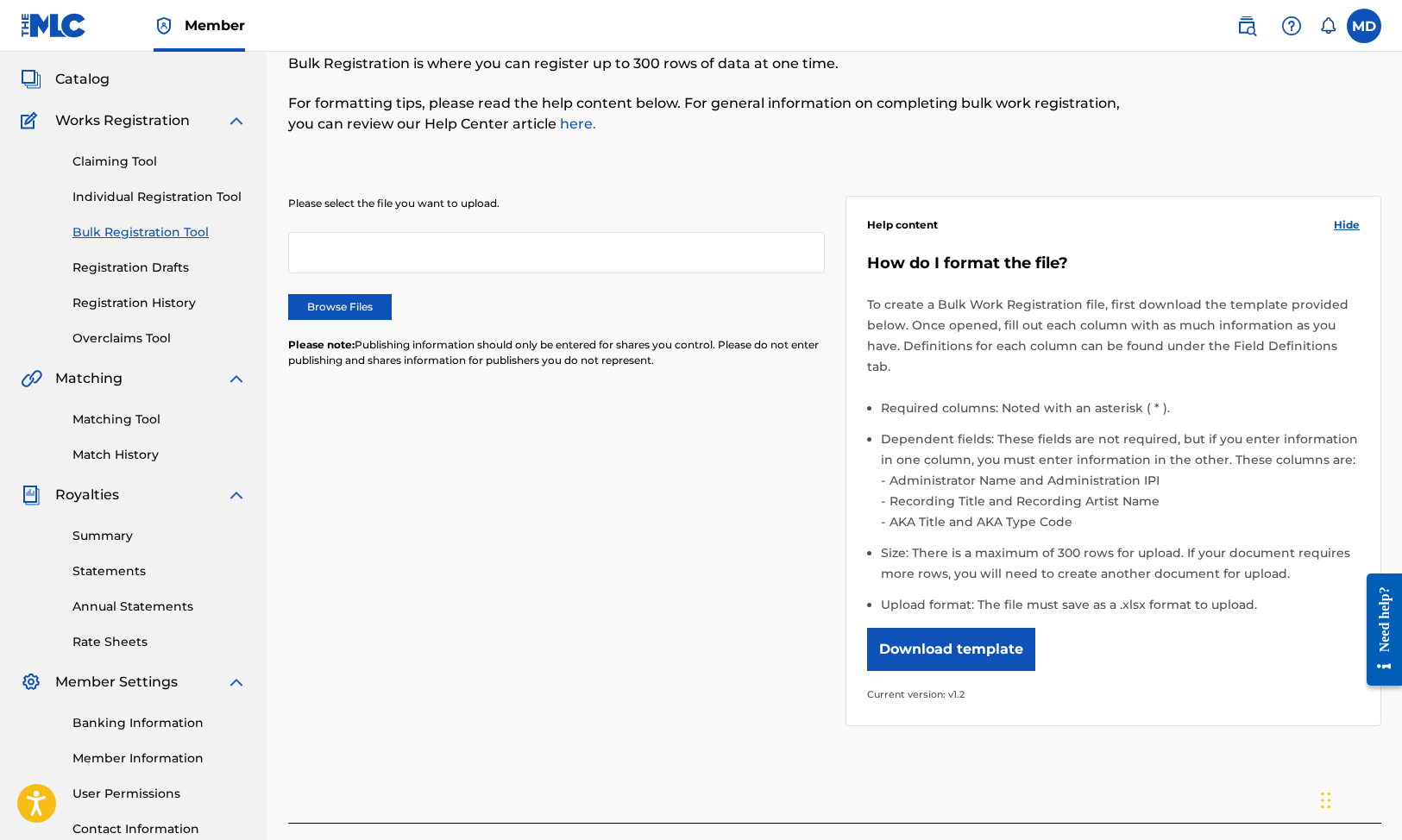
scroll to position [79, 0]
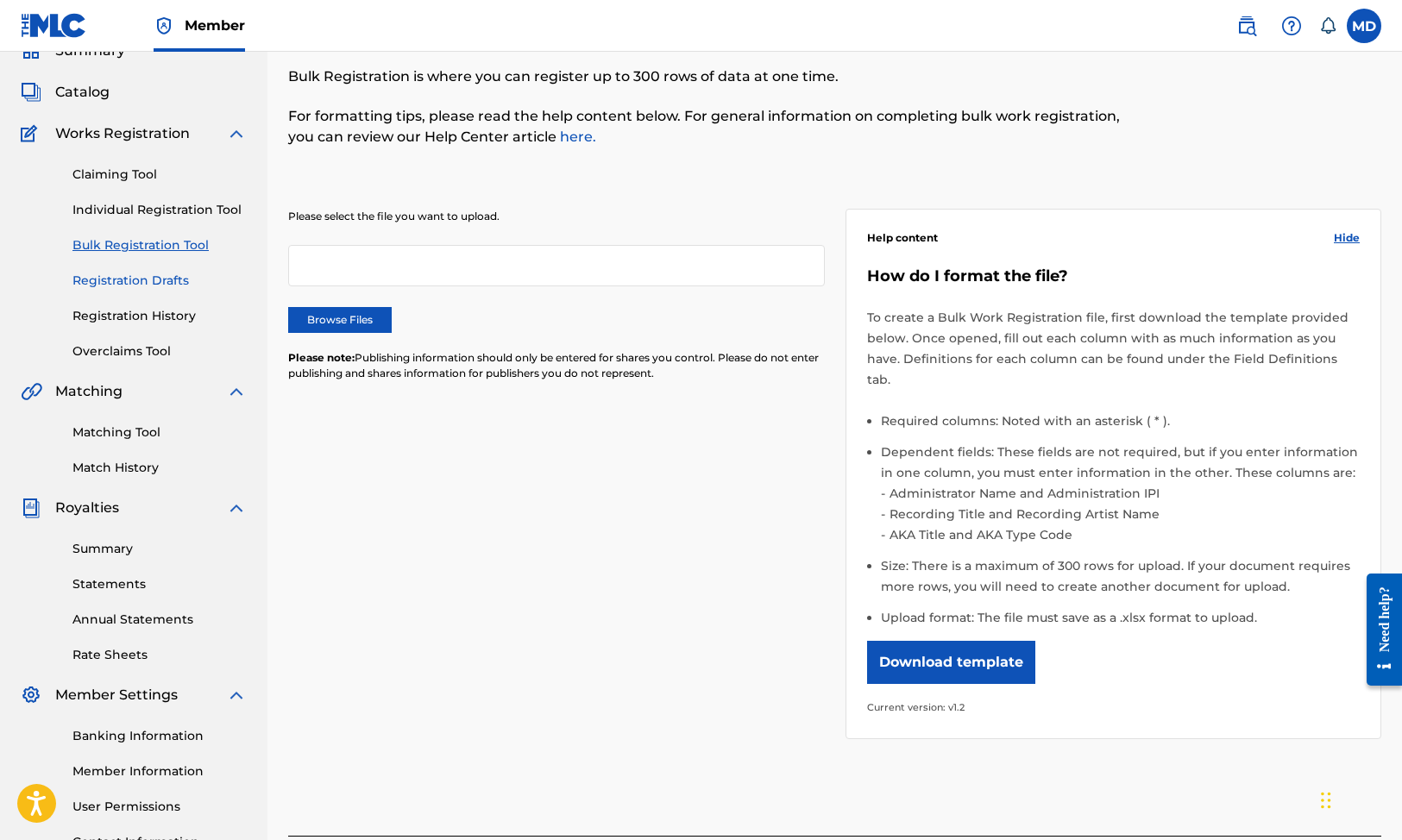
click at [168, 277] on link "Registration Drafts" at bounding box center [159, 281] width 175 height 19
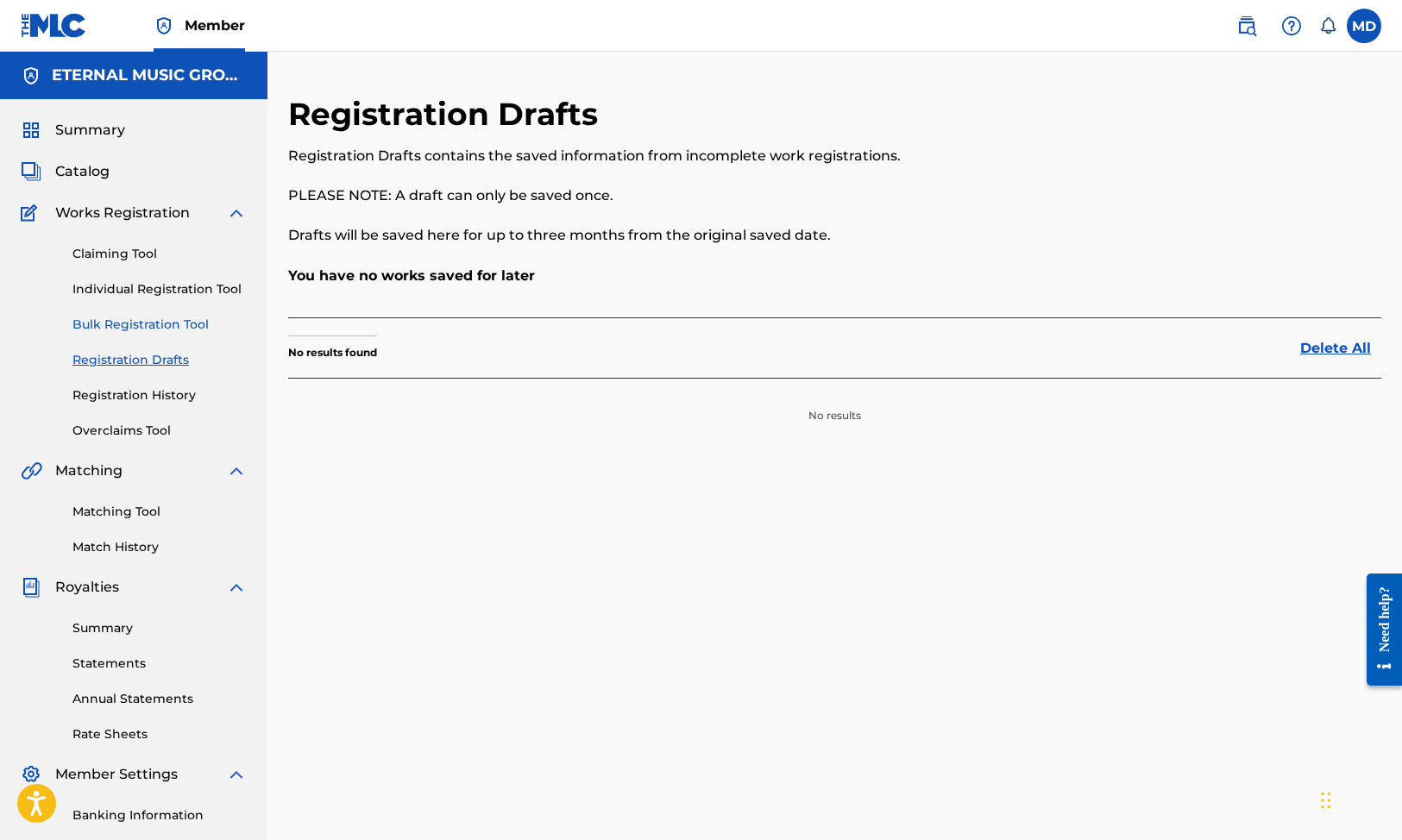
click at [148, 330] on link "Bulk Registration Tool" at bounding box center [159, 325] width 175 height 19
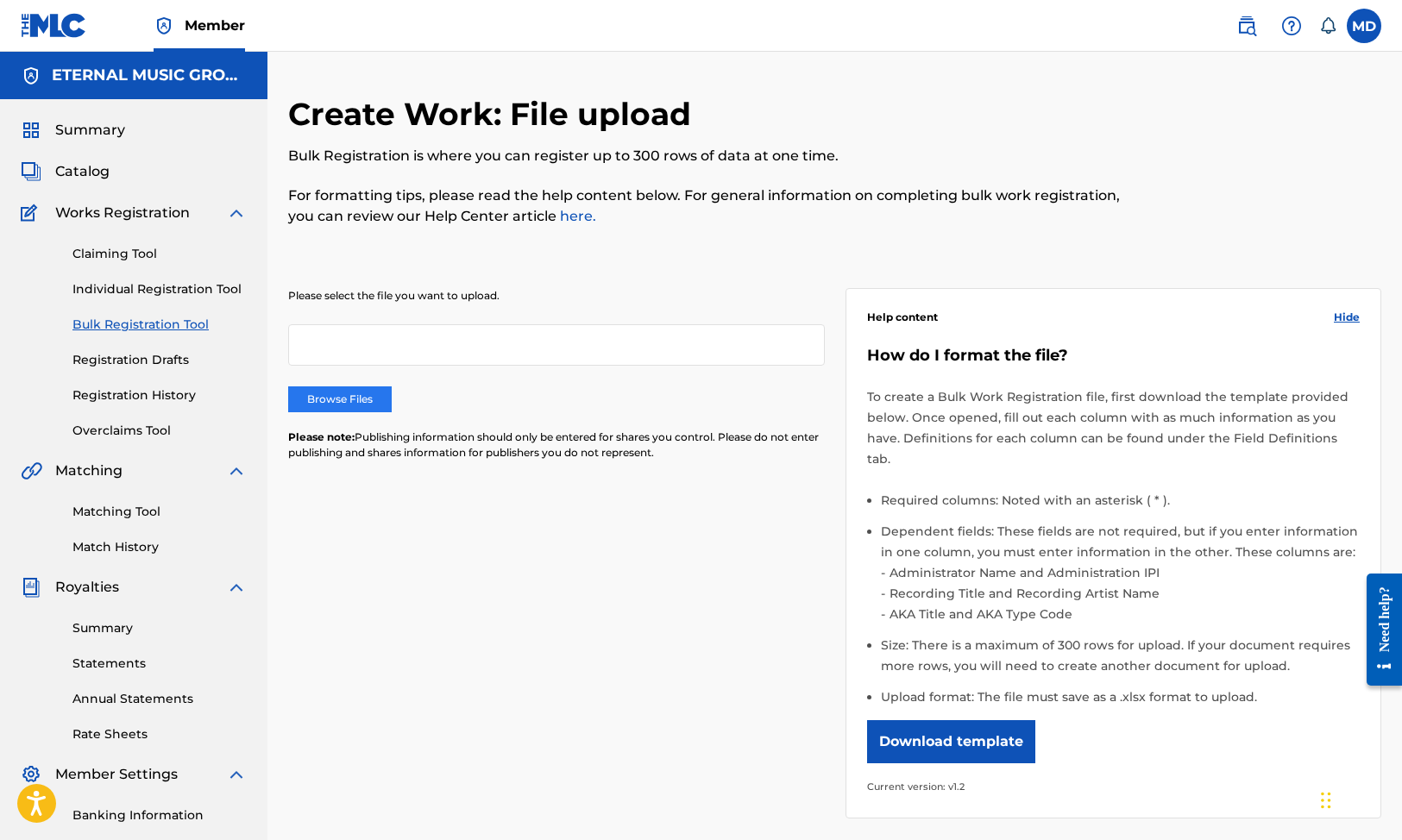
click at [346, 402] on label "Browse Files" at bounding box center [340, 399] width 103 height 26
click at [0, 0] on input "Browse Files" at bounding box center [0, 0] width 0 height 0
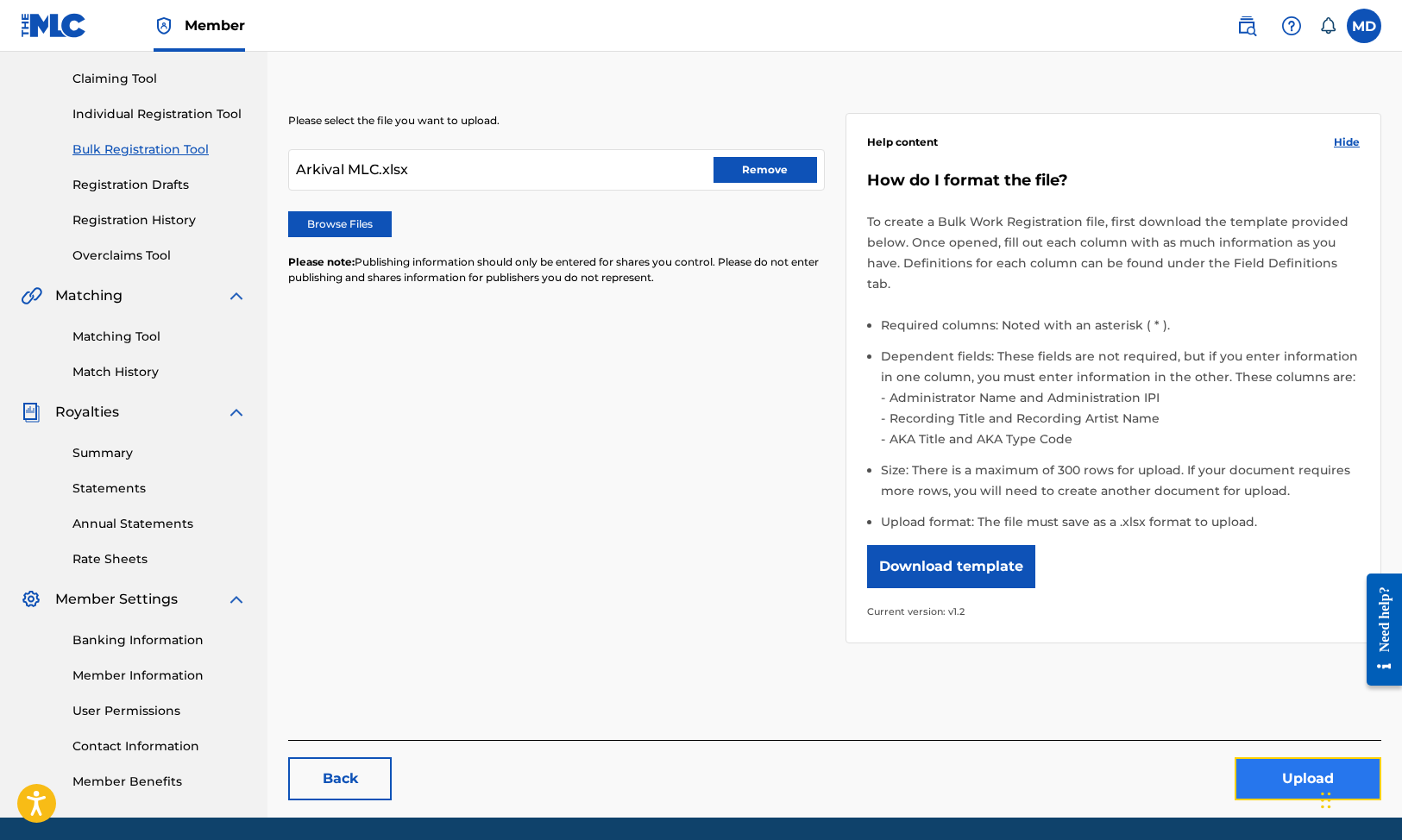
click at [1259, 757] on button "Upload" at bounding box center [1308, 779] width 146 height 43
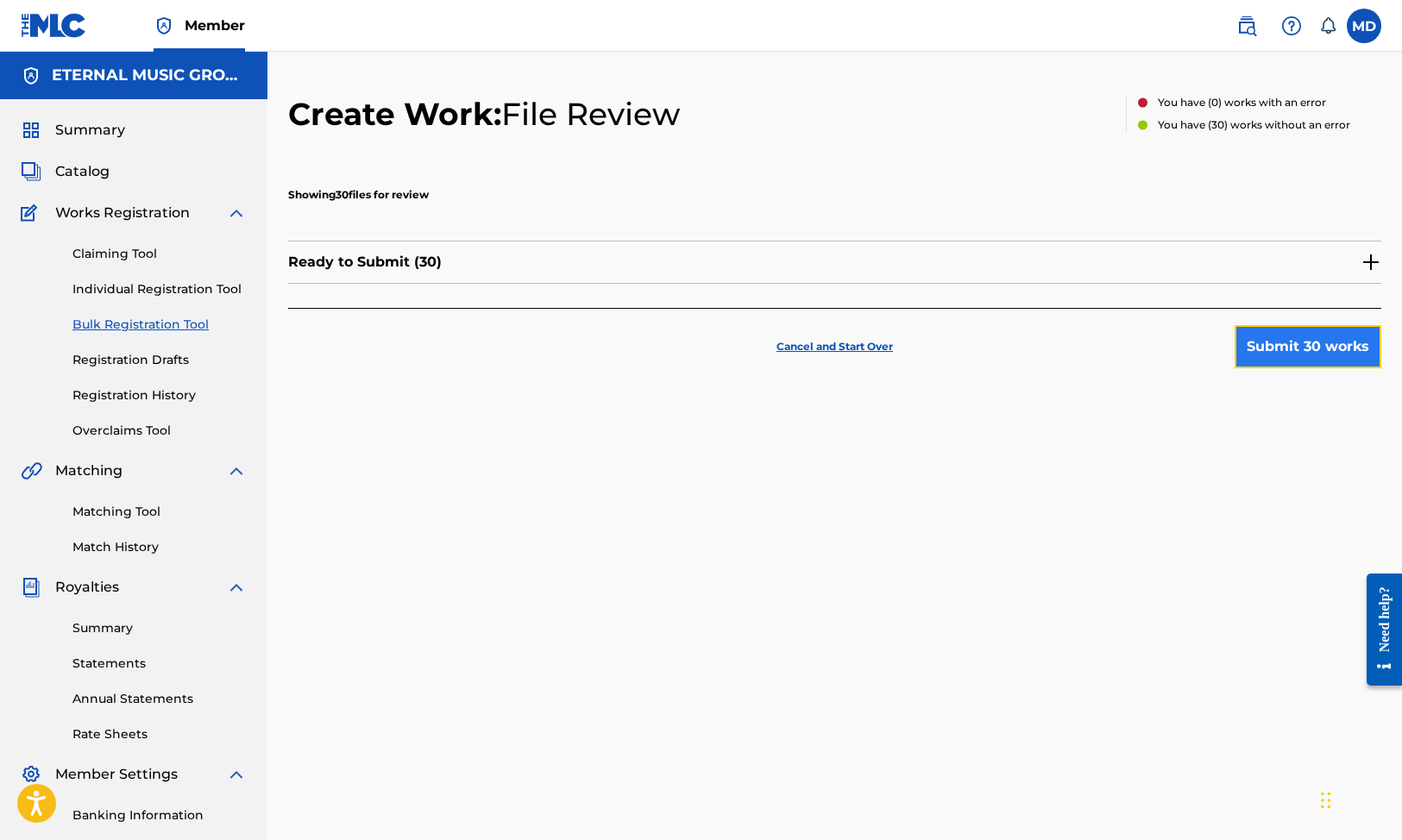
click at [1336, 360] on button "Submit 30 works" at bounding box center [1308, 346] width 146 height 43
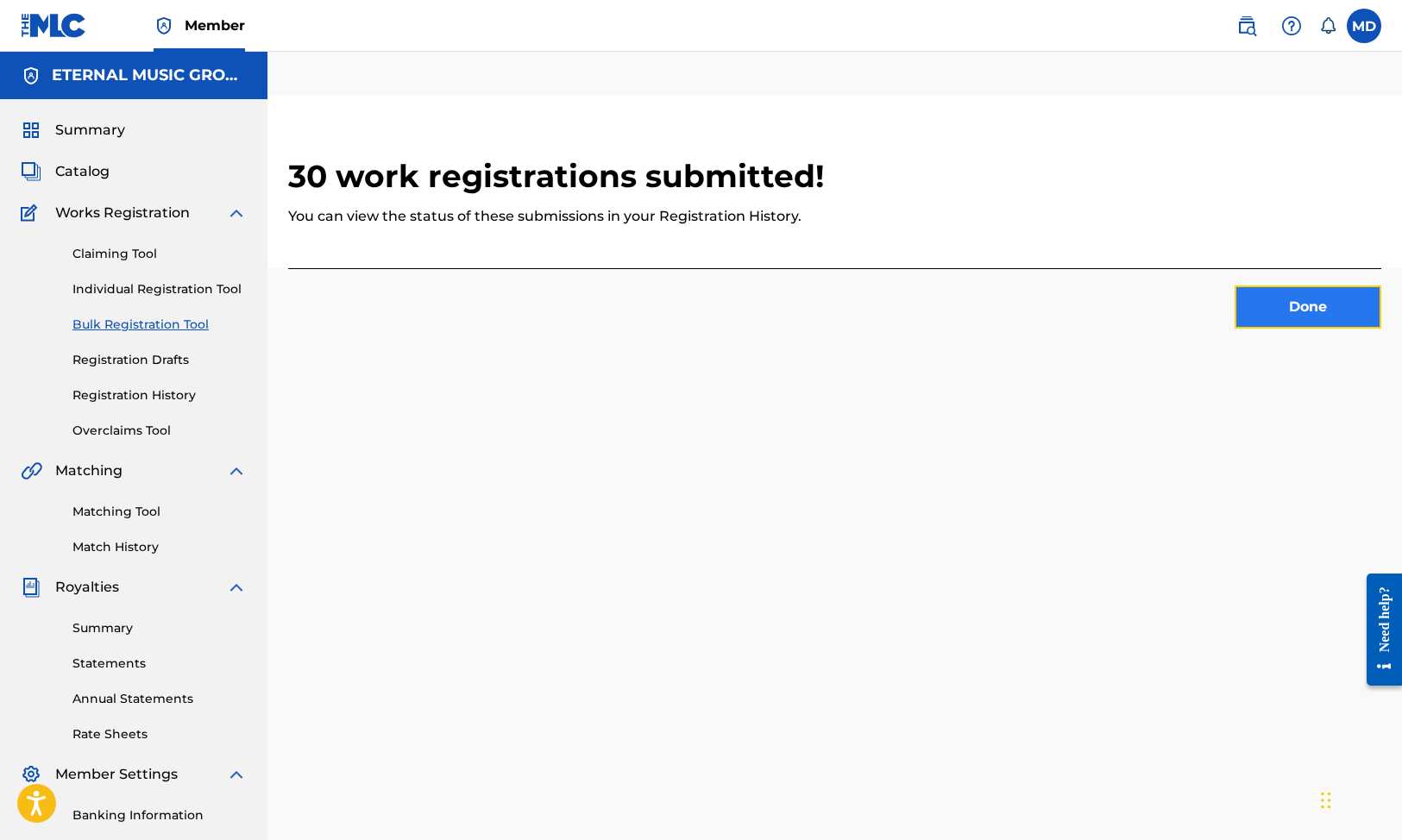
click at [1310, 300] on button "Done" at bounding box center [1308, 307] width 146 height 43
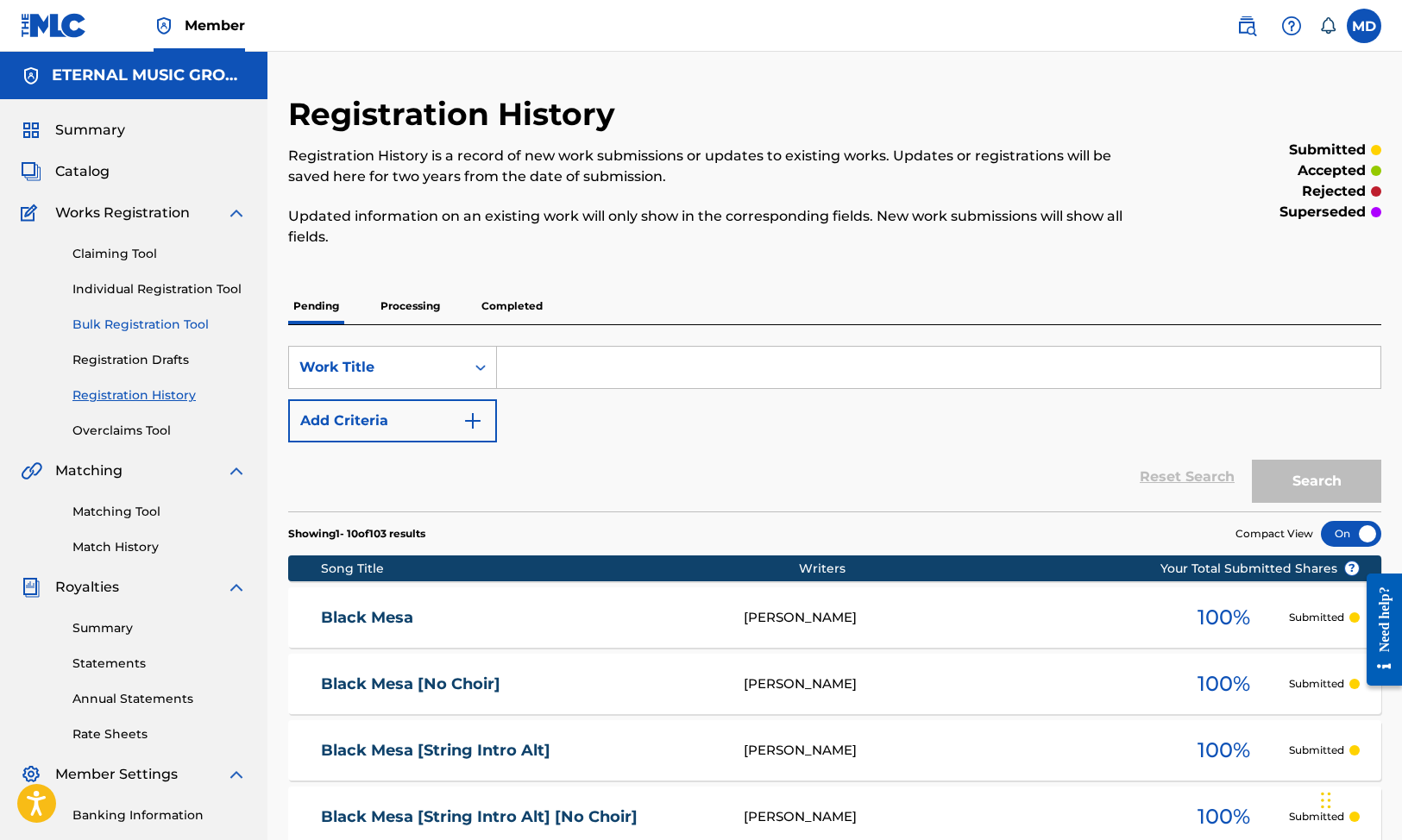
click at [155, 317] on link "Bulk Registration Tool" at bounding box center [159, 325] width 175 height 19
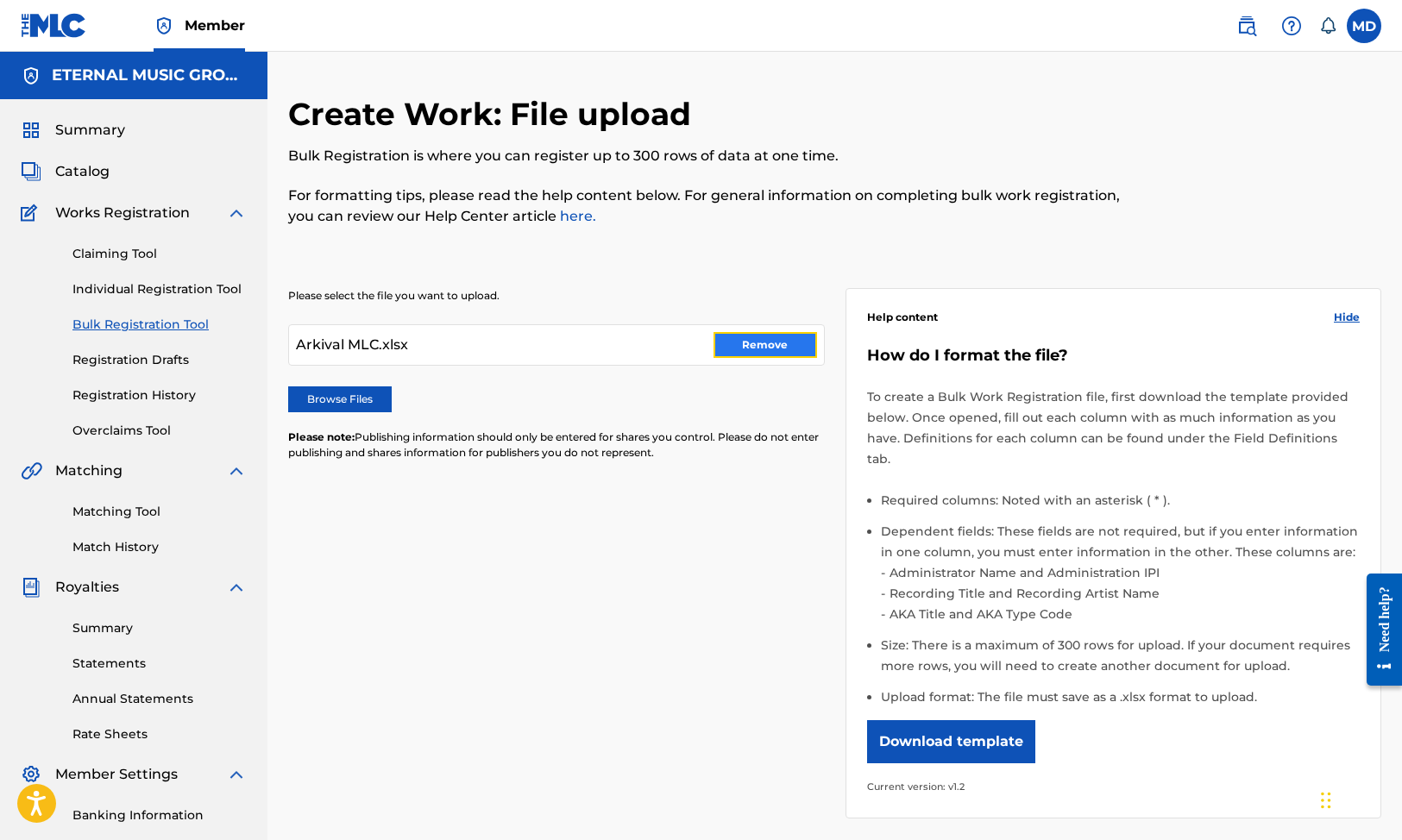
click at [795, 352] on button "Remove" at bounding box center [765, 344] width 103 height 26
click at [340, 405] on label "Browse Files" at bounding box center [340, 399] width 103 height 26
click at [0, 0] on input "Browse Files" at bounding box center [0, 0] width 0 height 0
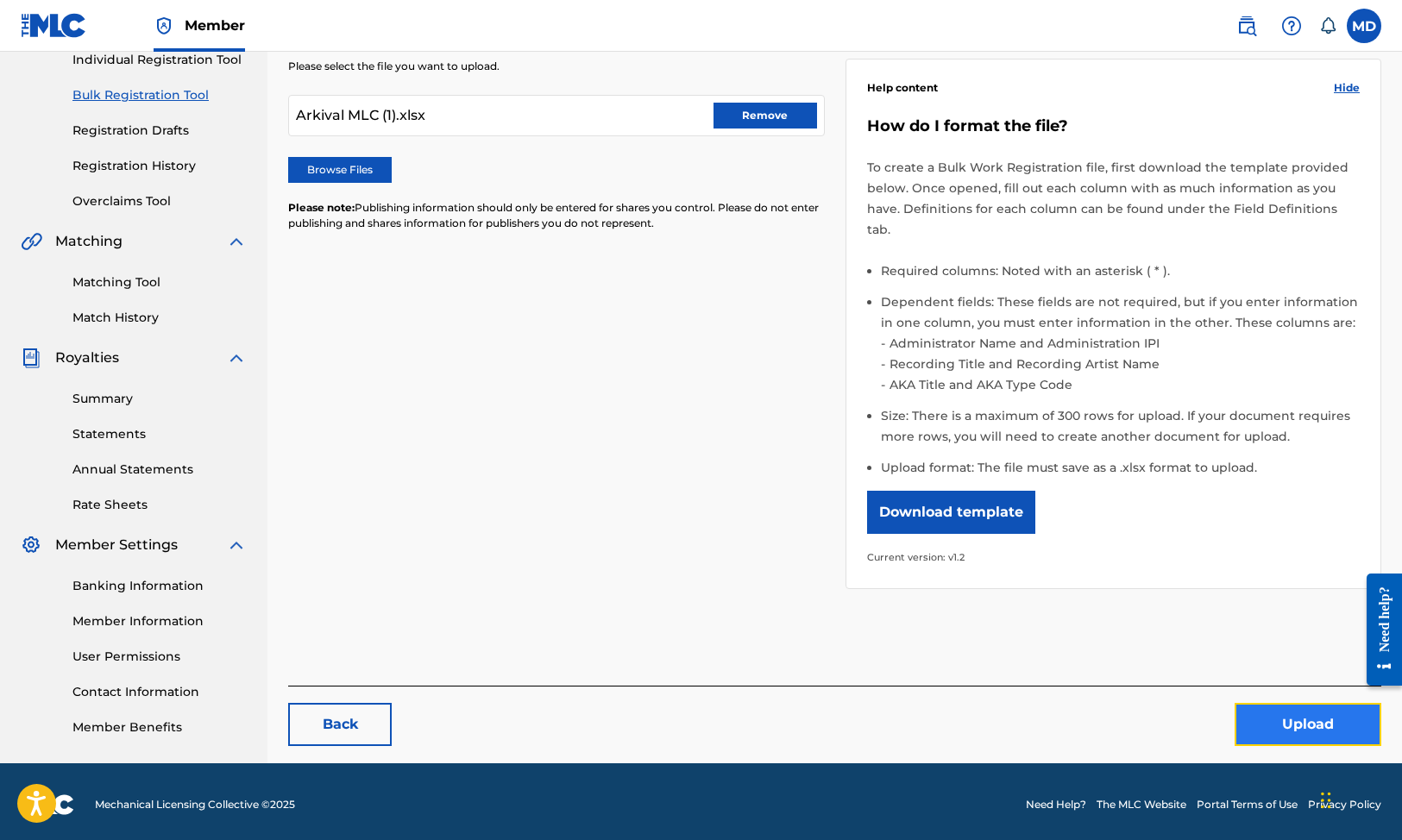
click at [1294, 703] on button "Upload" at bounding box center [1308, 725] width 146 height 43
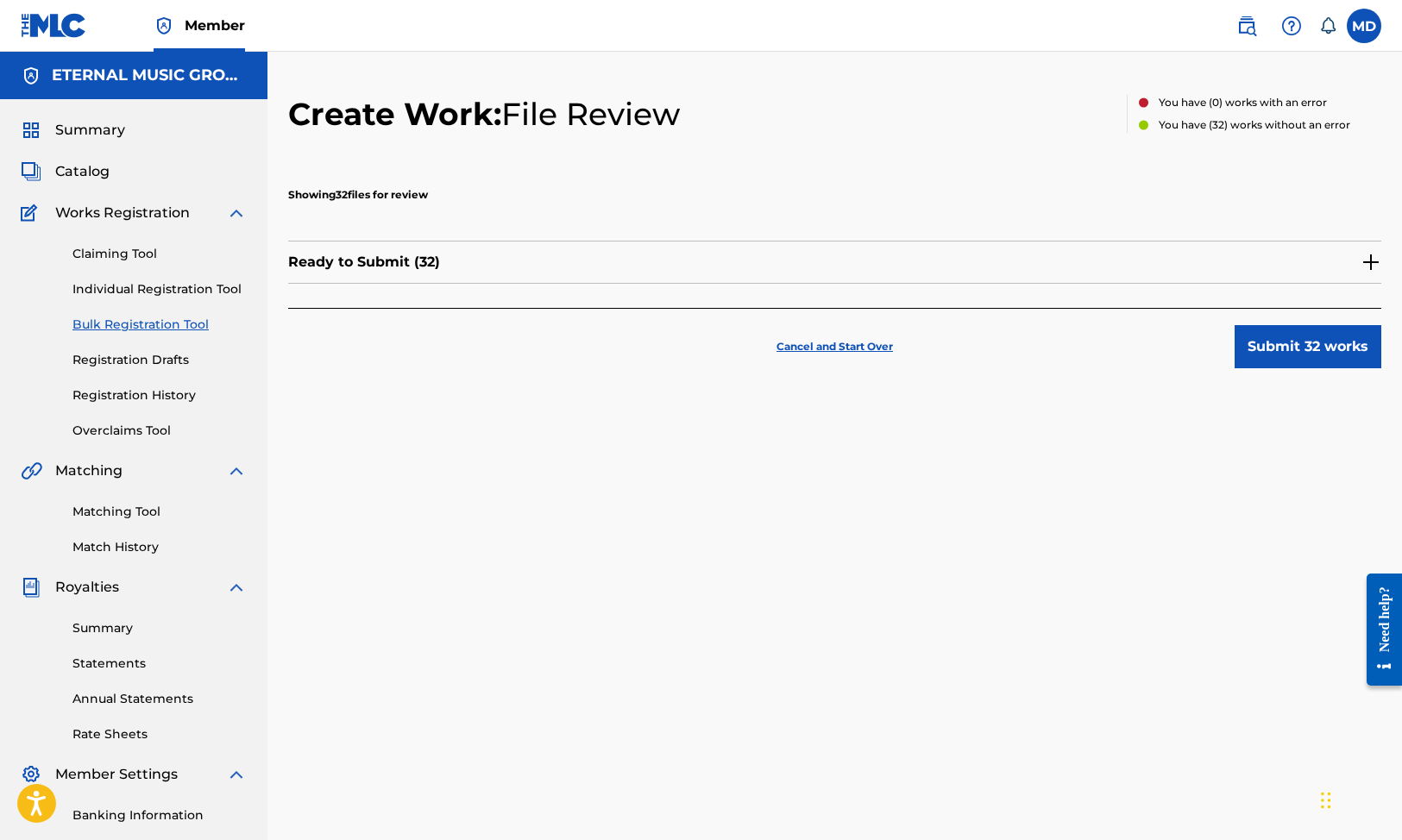
click at [1371, 258] on img at bounding box center [1371, 261] width 20 height 20
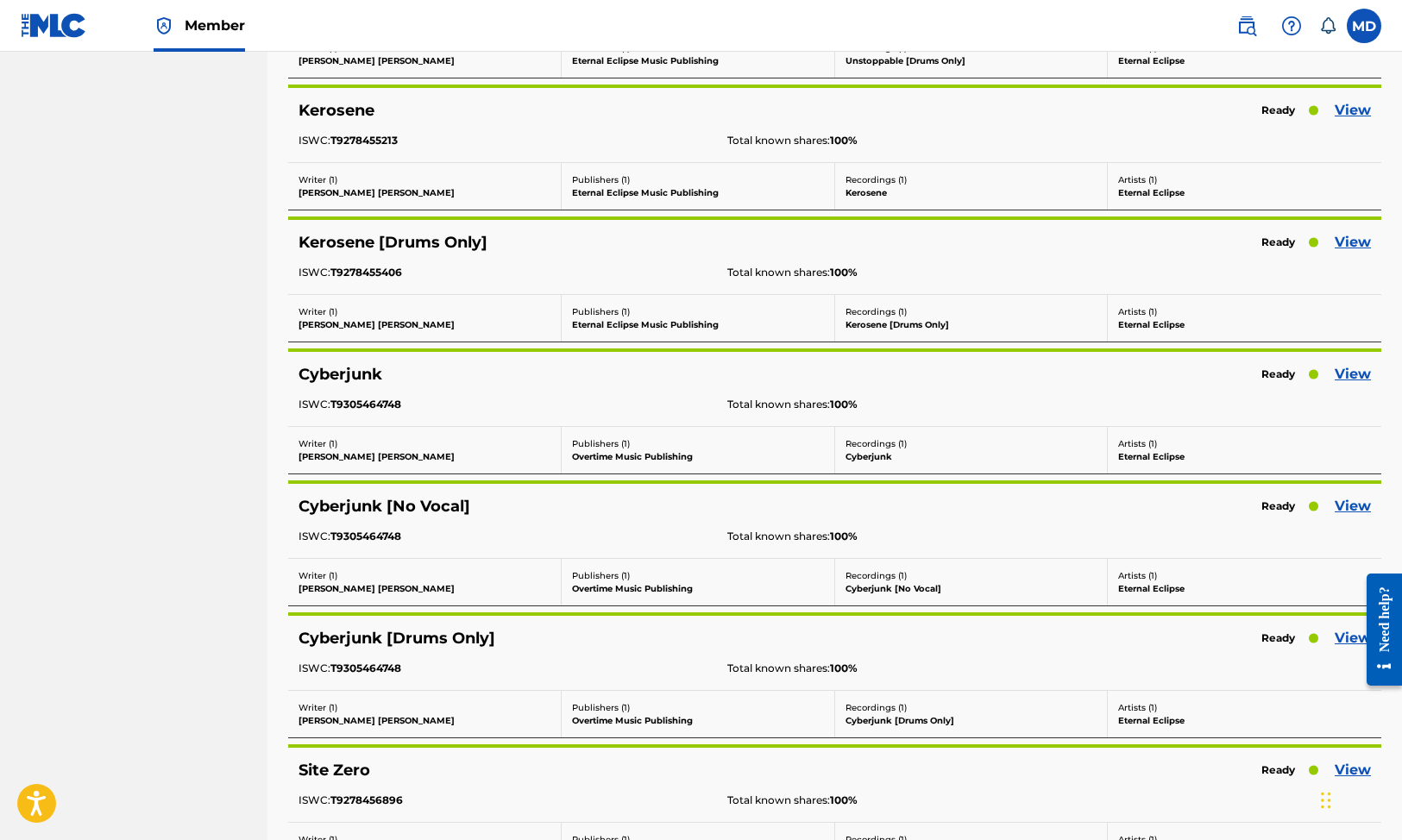
scroll to position [1250, 0]
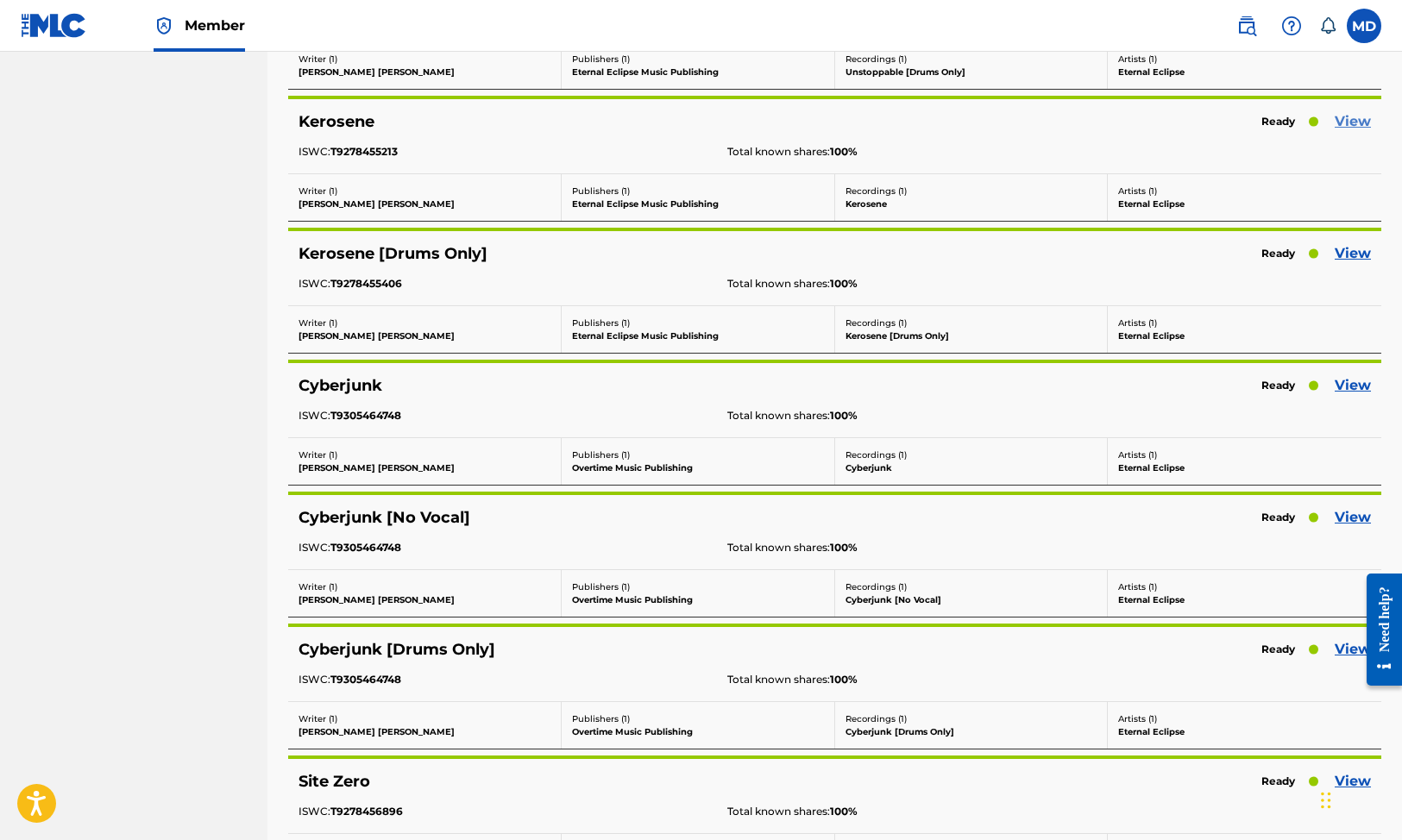
click at [1350, 123] on link "View" at bounding box center [1352, 121] width 36 height 20
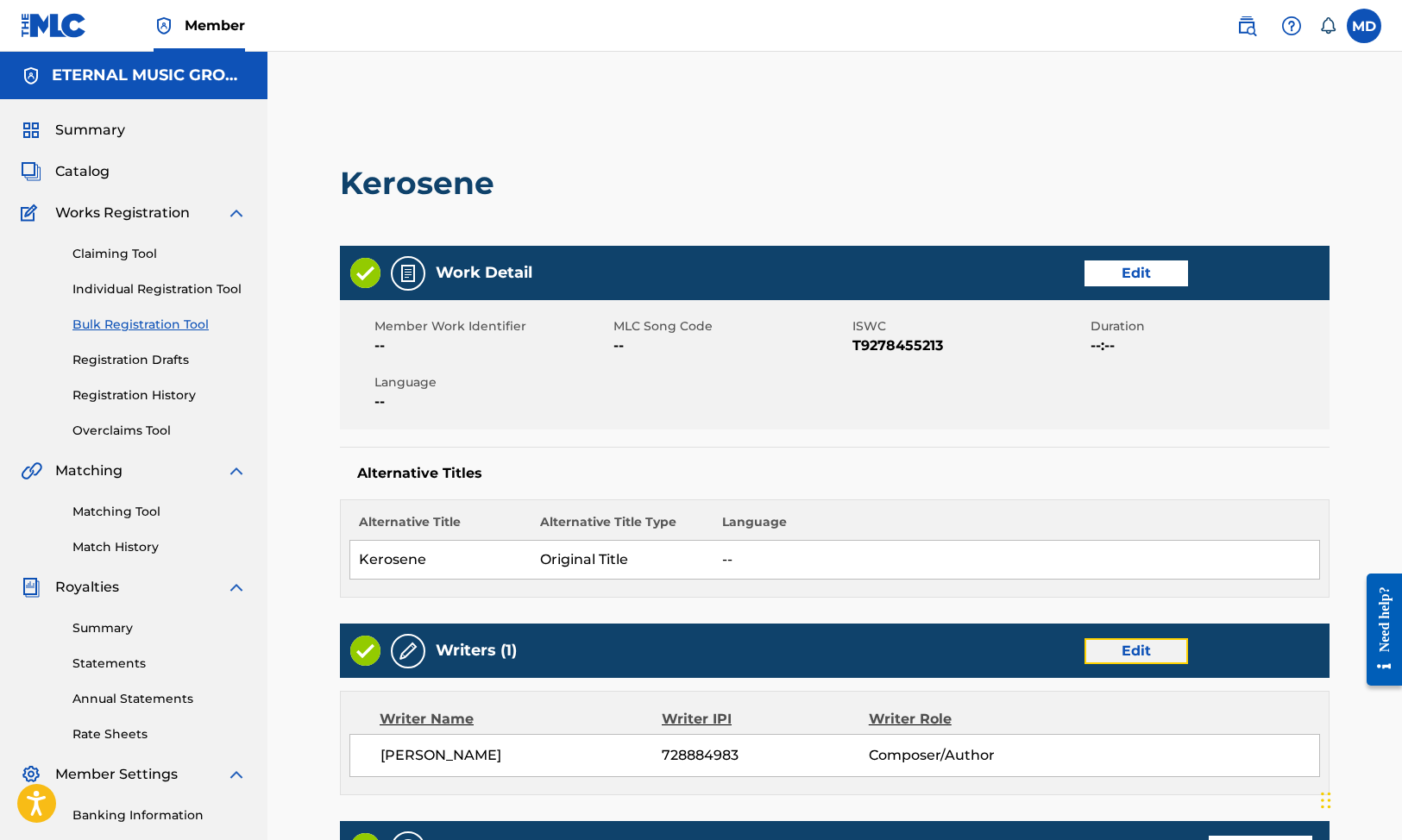
click at [1116, 639] on link "Edit" at bounding box center [1137, 651] width 103 height 26
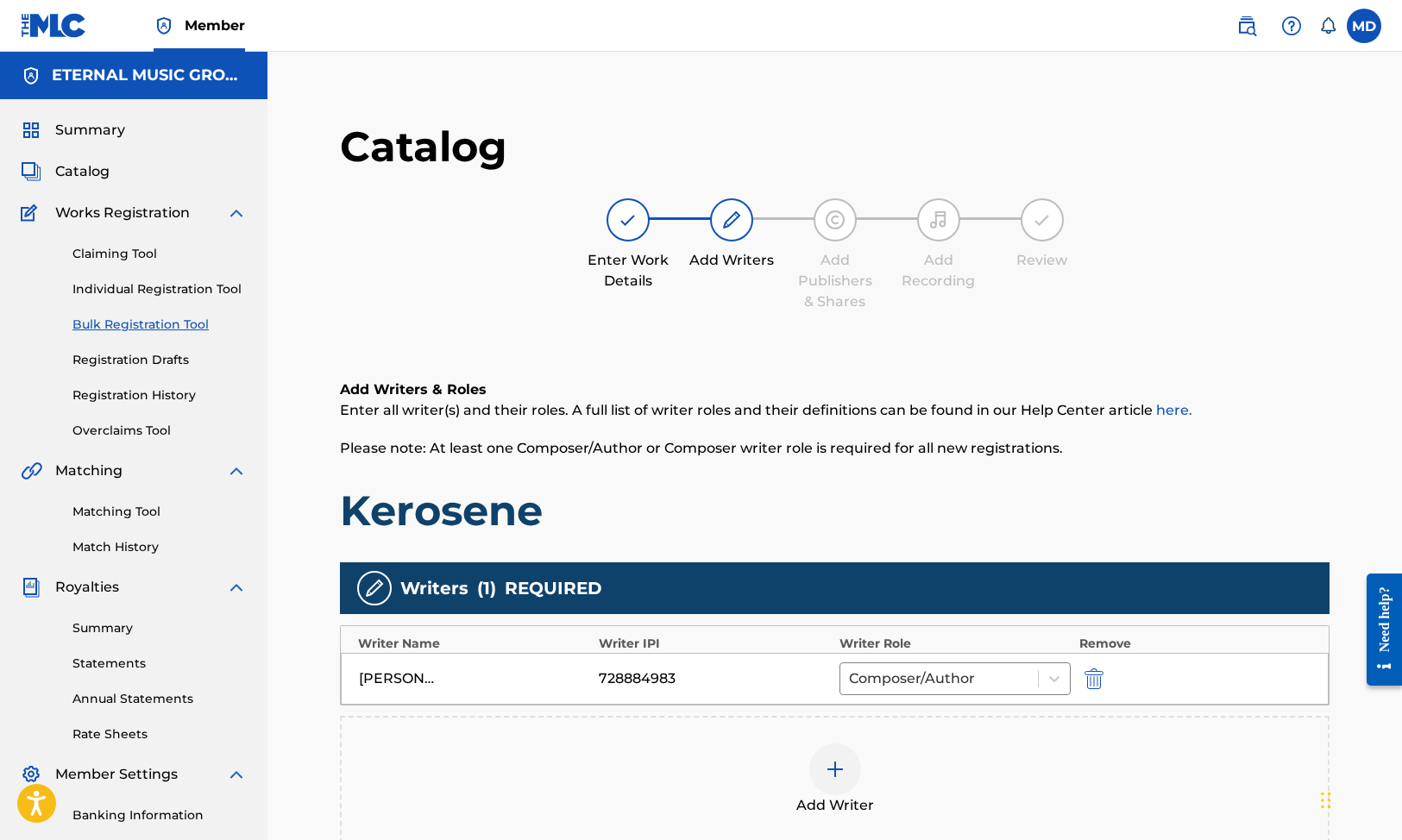
click at [832, 756] on div at bounding box center [835, 769] width 52 height 52
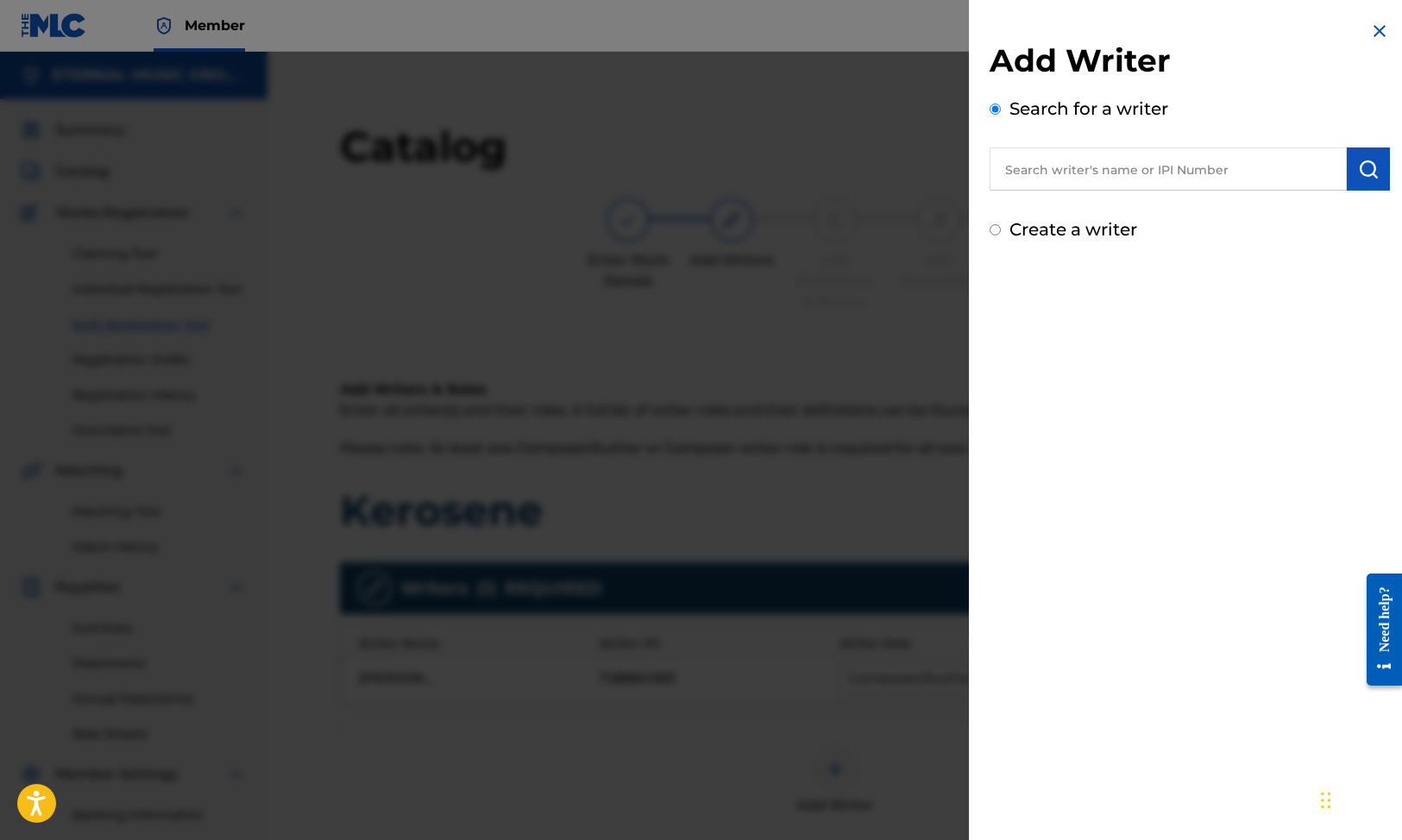
click at [1057, 225] on label "Create a writer" at bounding box center [1073, 229] width 128 height 20
radio input "true"
click at [1001, 225] on input "Create a writer" at bounding box center [994, 229] width 11 height 11
radio input "false"
radio input "true"
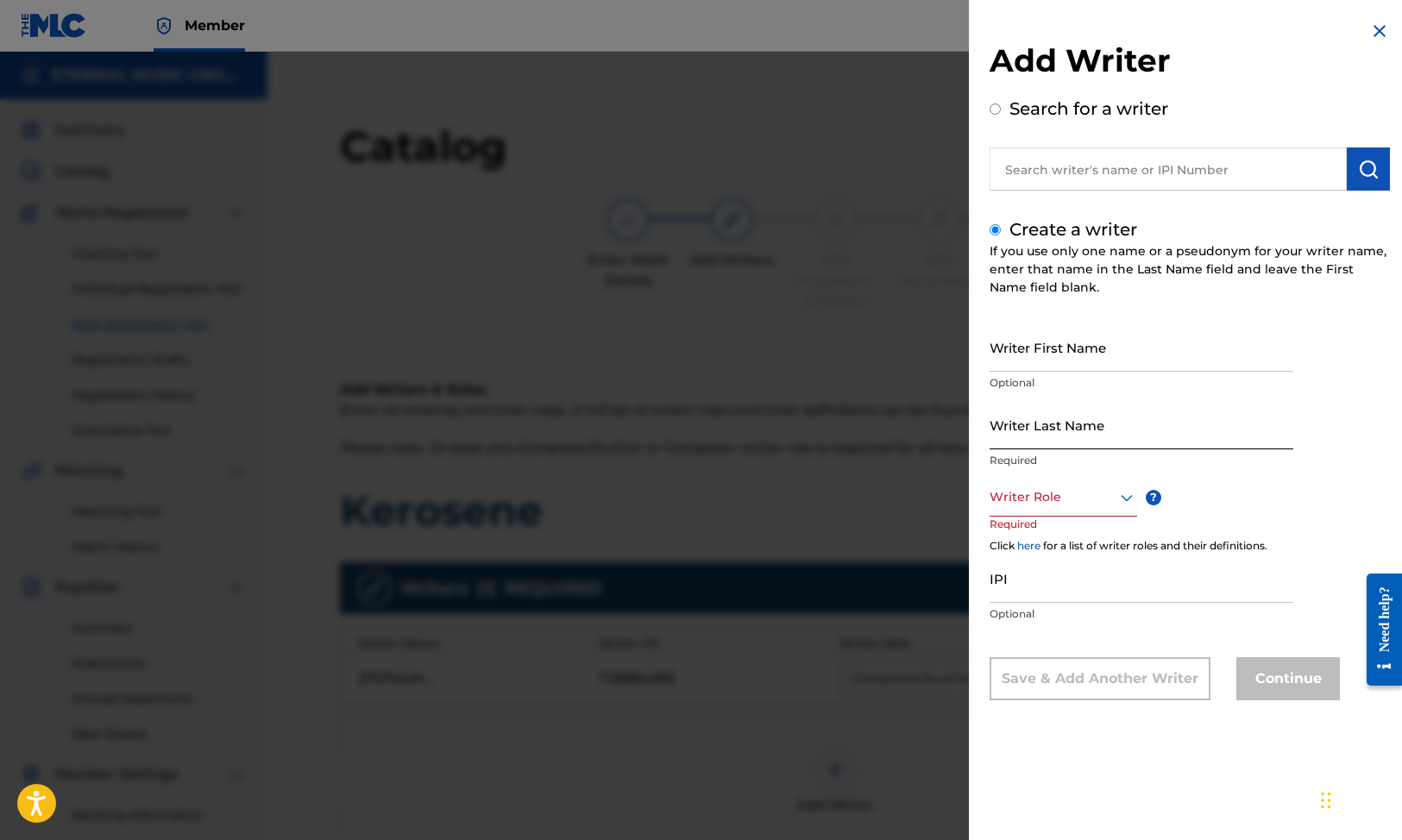
click at [1036, 415] on input "Writer Last Name" at bounding box center [1141, 424] width 303 height 49
paste input "[PERSON_NAME]"
type input "[PERSON_NAME]"
click at [1041, 358] on input "Writer First Name" at bounding box center [1141, 347] width 303 height 49
type input "[PERSON_NAME]"
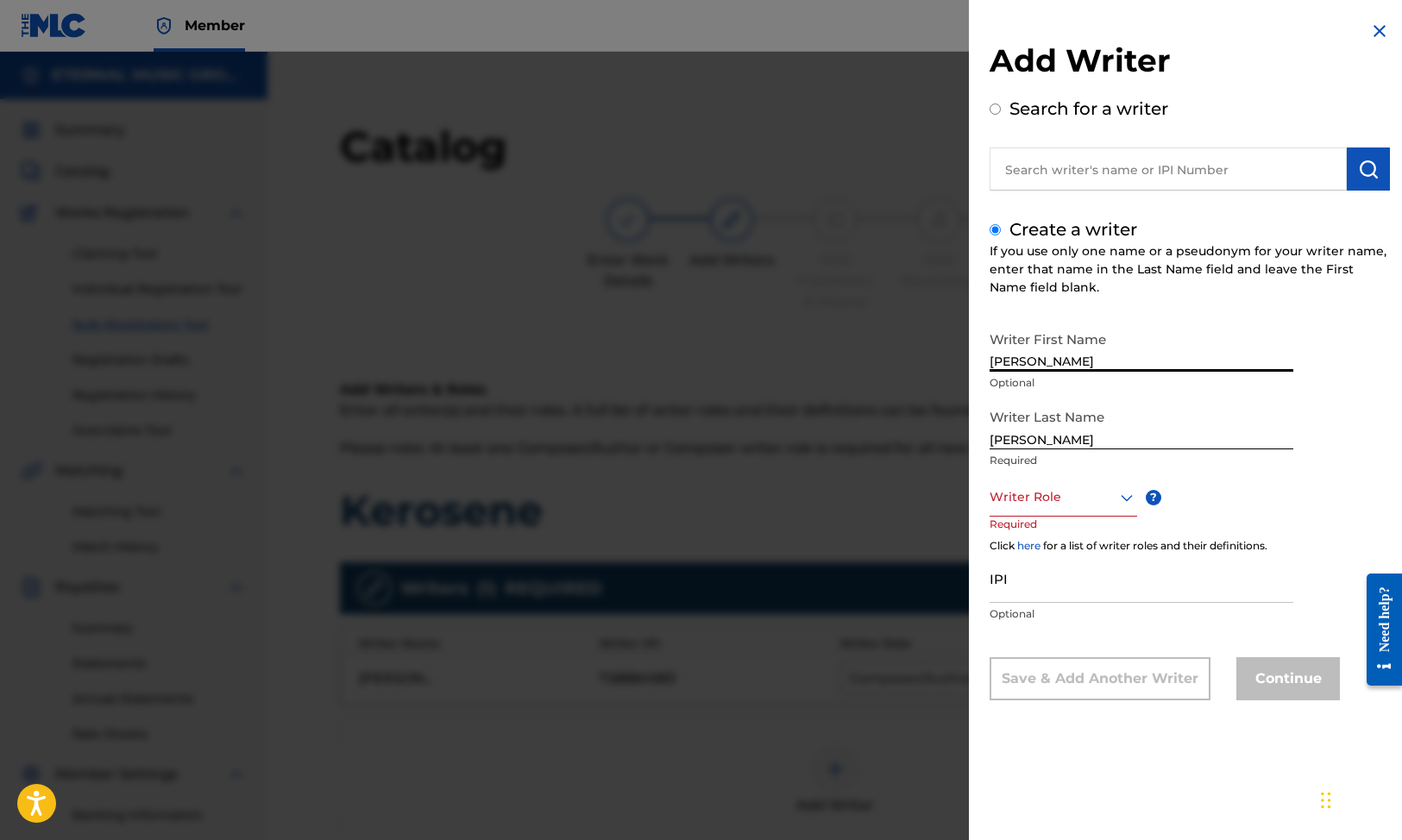
click at [1070, 487] on div at bounding box center [1062, 498] width 147 height 21
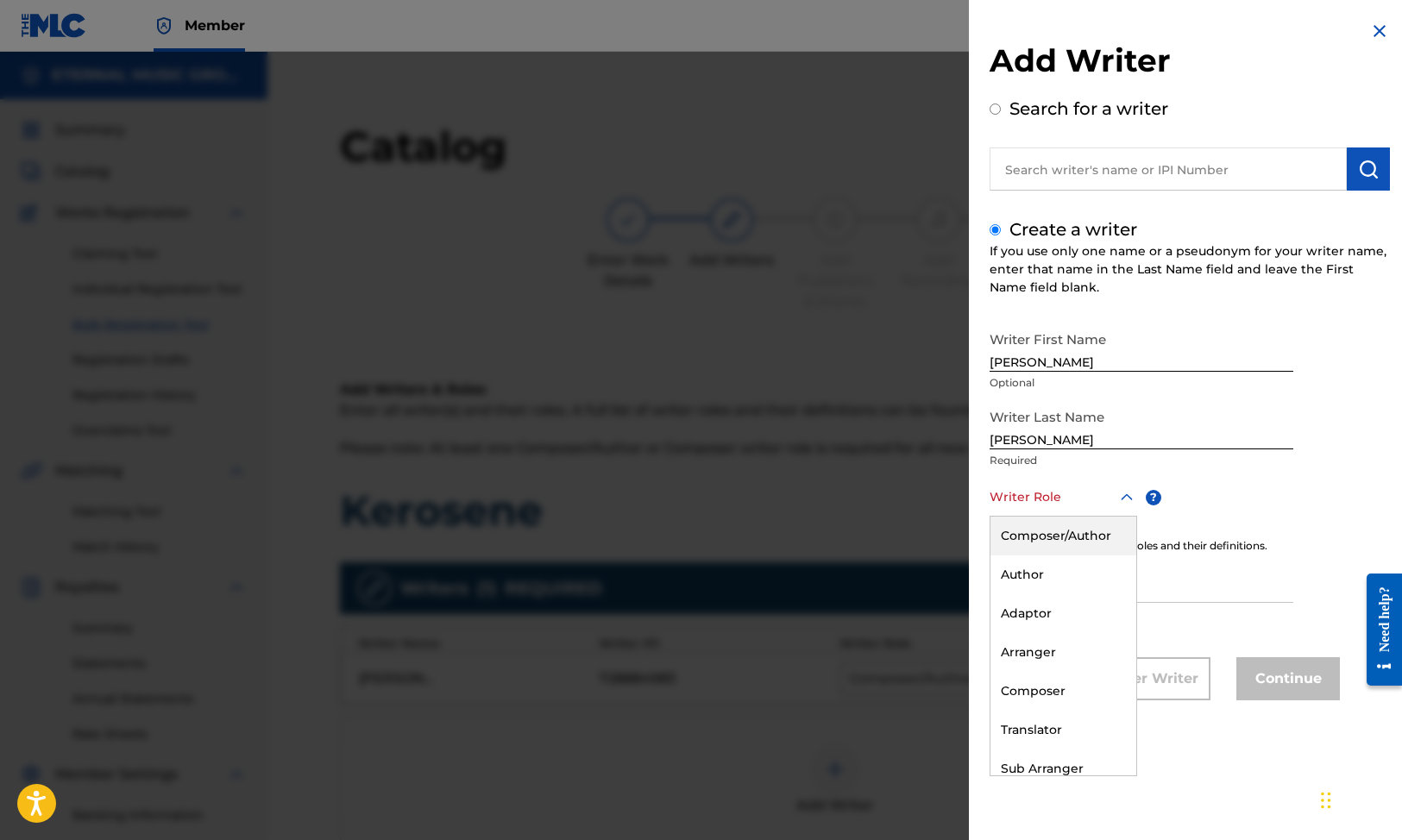
click at [1060, 545] on div "Composer/Author" at bounding box center [1062, 537] width 145 height 39
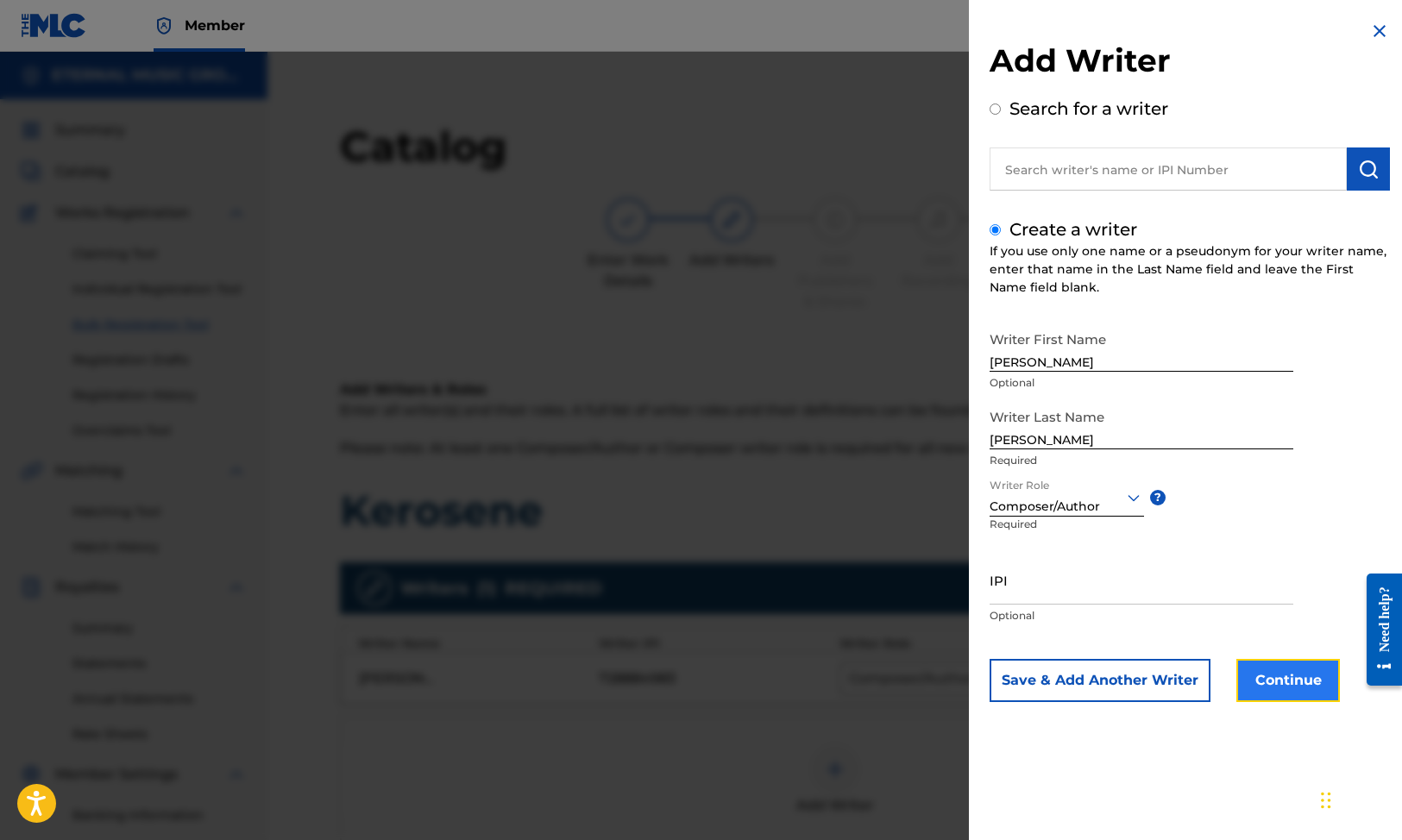
click at [1294, 671] on button "Continue" at bounding box center [1288, 681] width 103 height 43
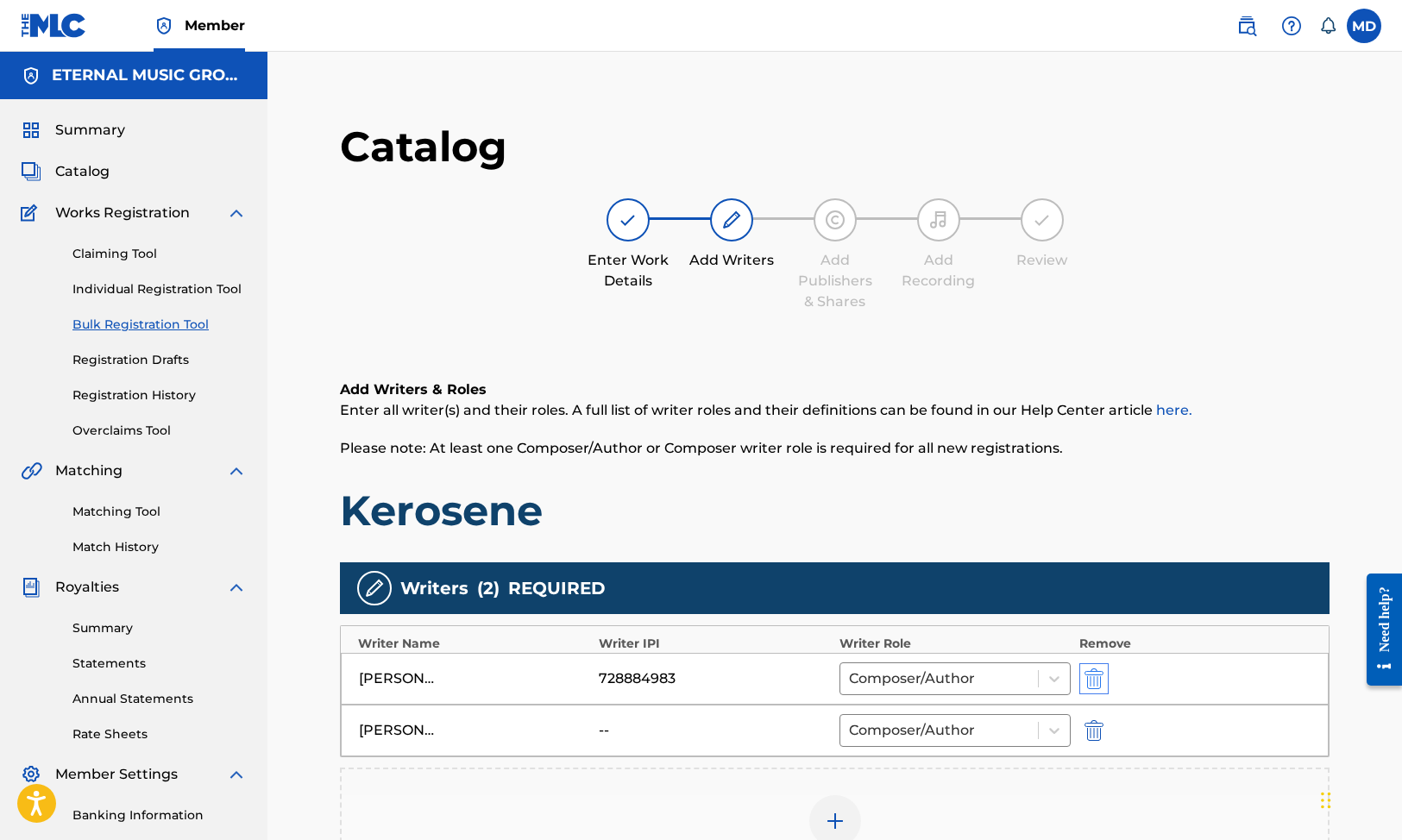
scroll to position [341, 0]
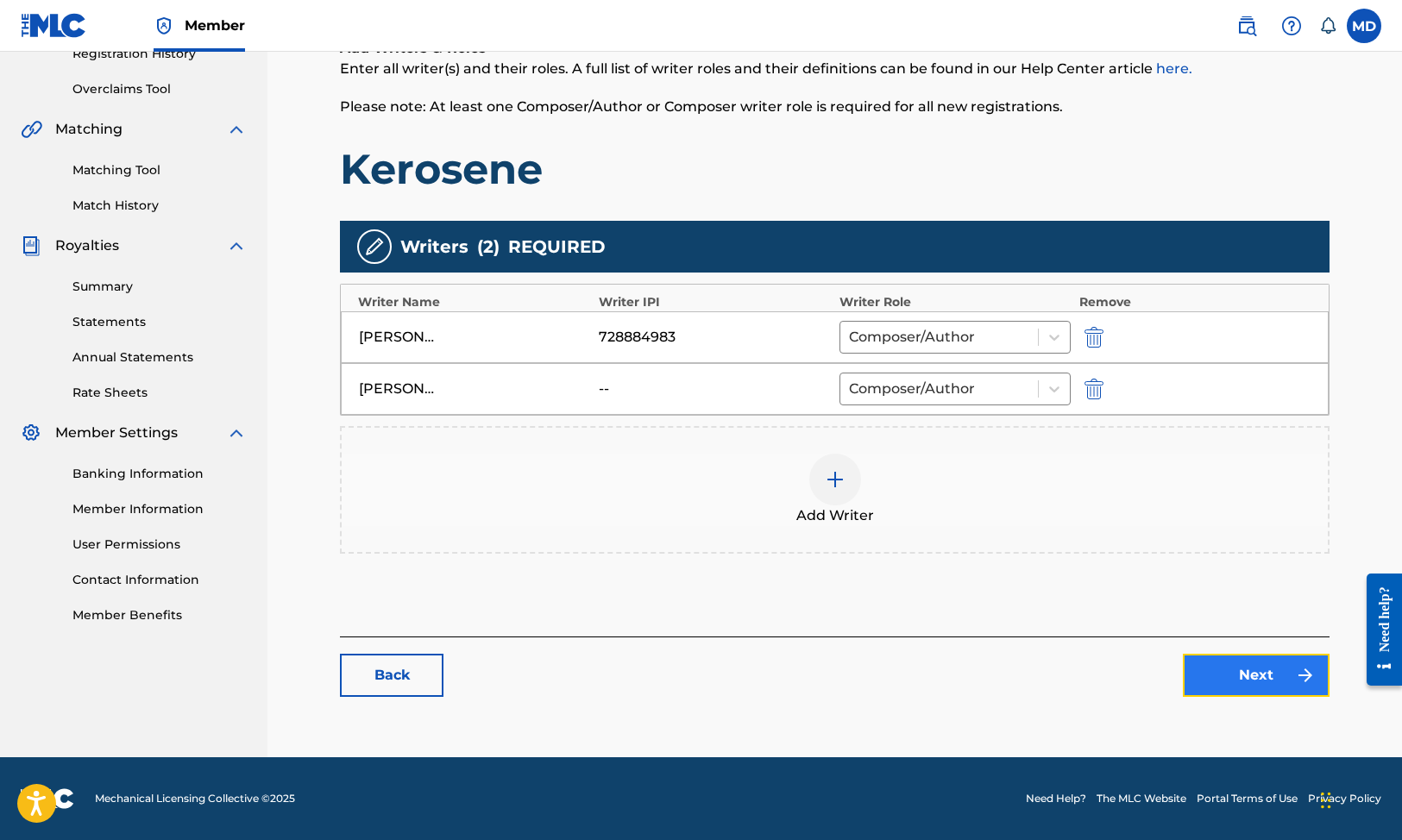
click at [1276, 668] on link "Next" at bounding box center [1256, 675] width 146 height 43
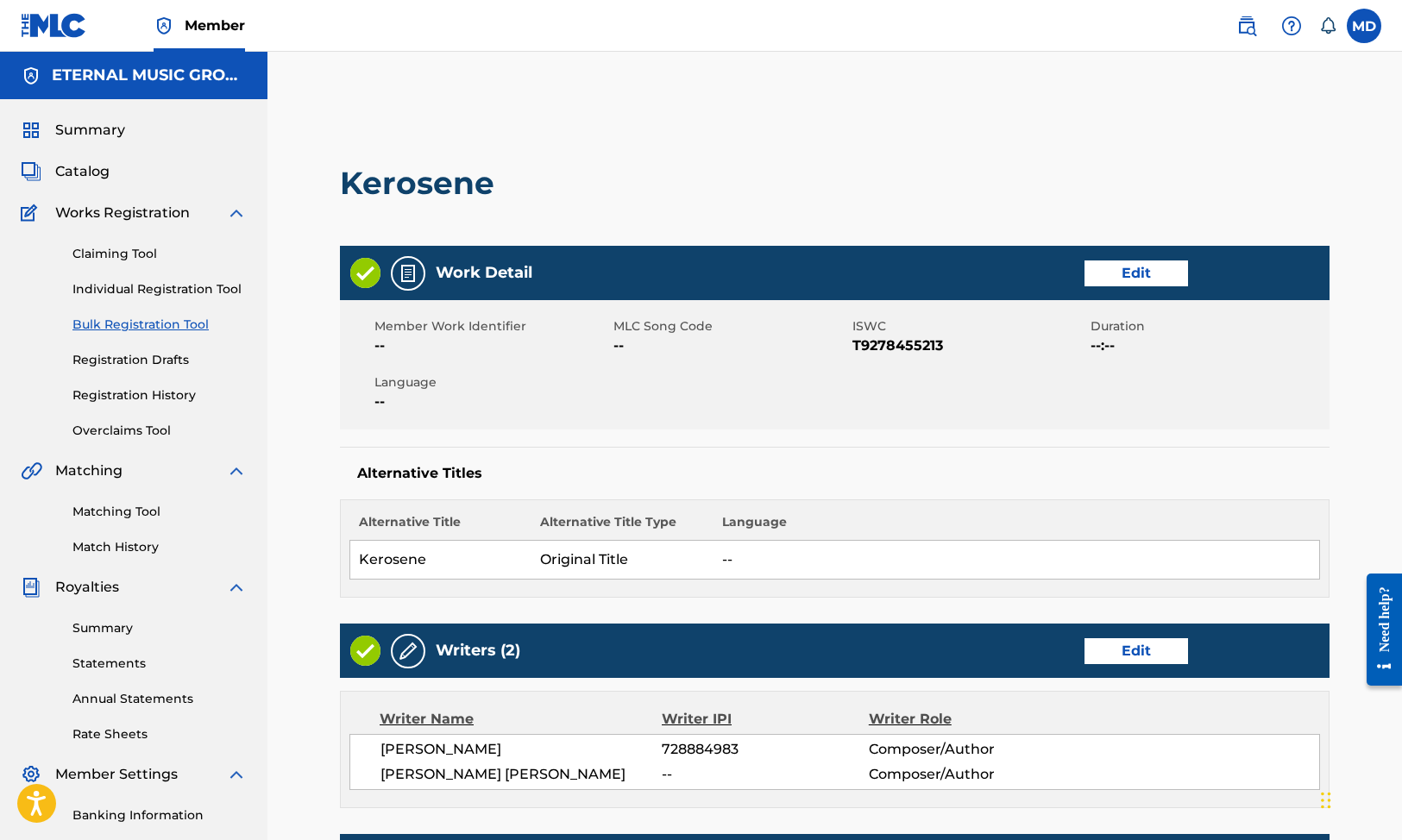
scroll to position [587, 0]
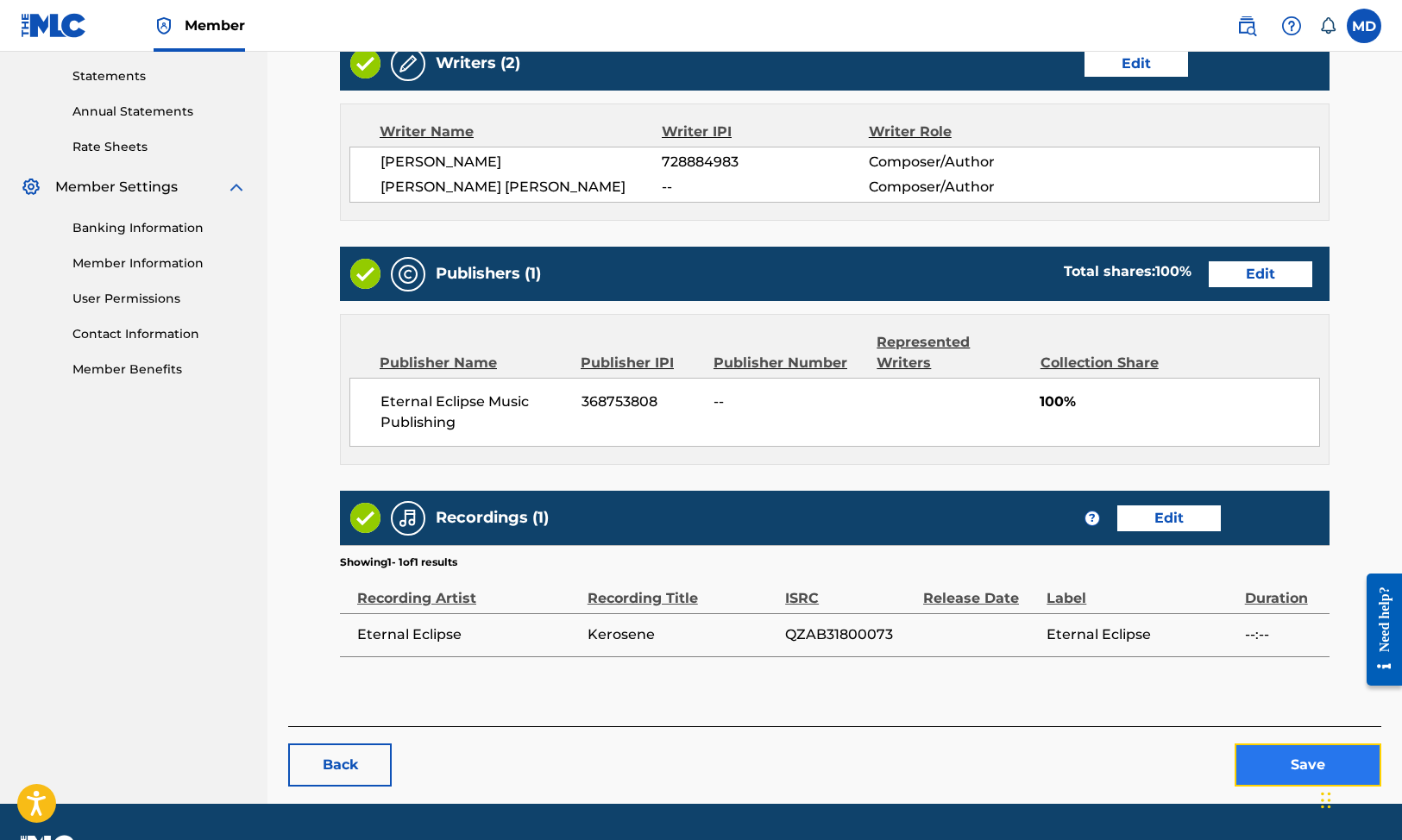
click at [1258, 743] on button "Save" at bounding box center [1308, 765] width 146 height 43
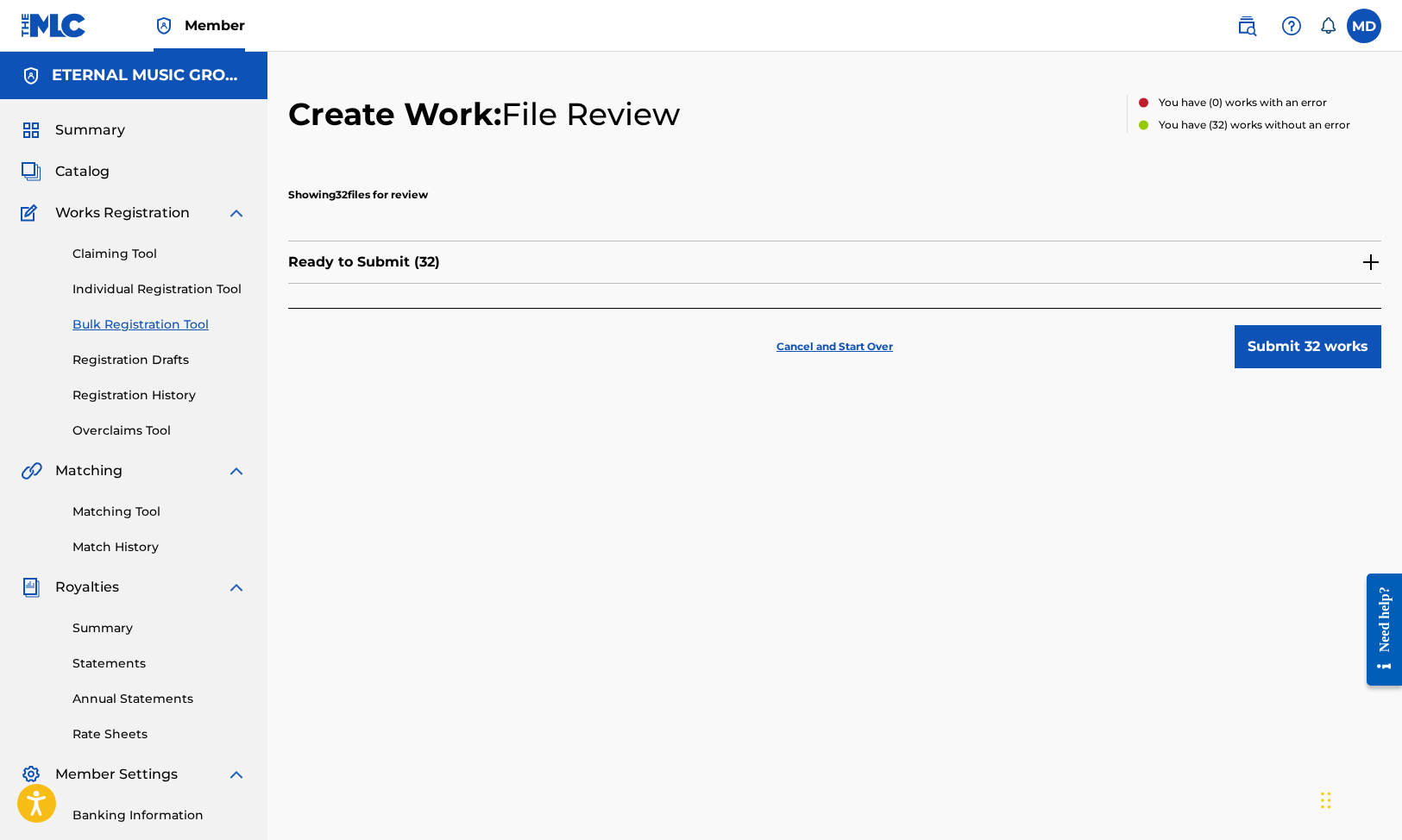
click at [1367, 264] on img at bounding box center [1371, 261] width 20 height 20
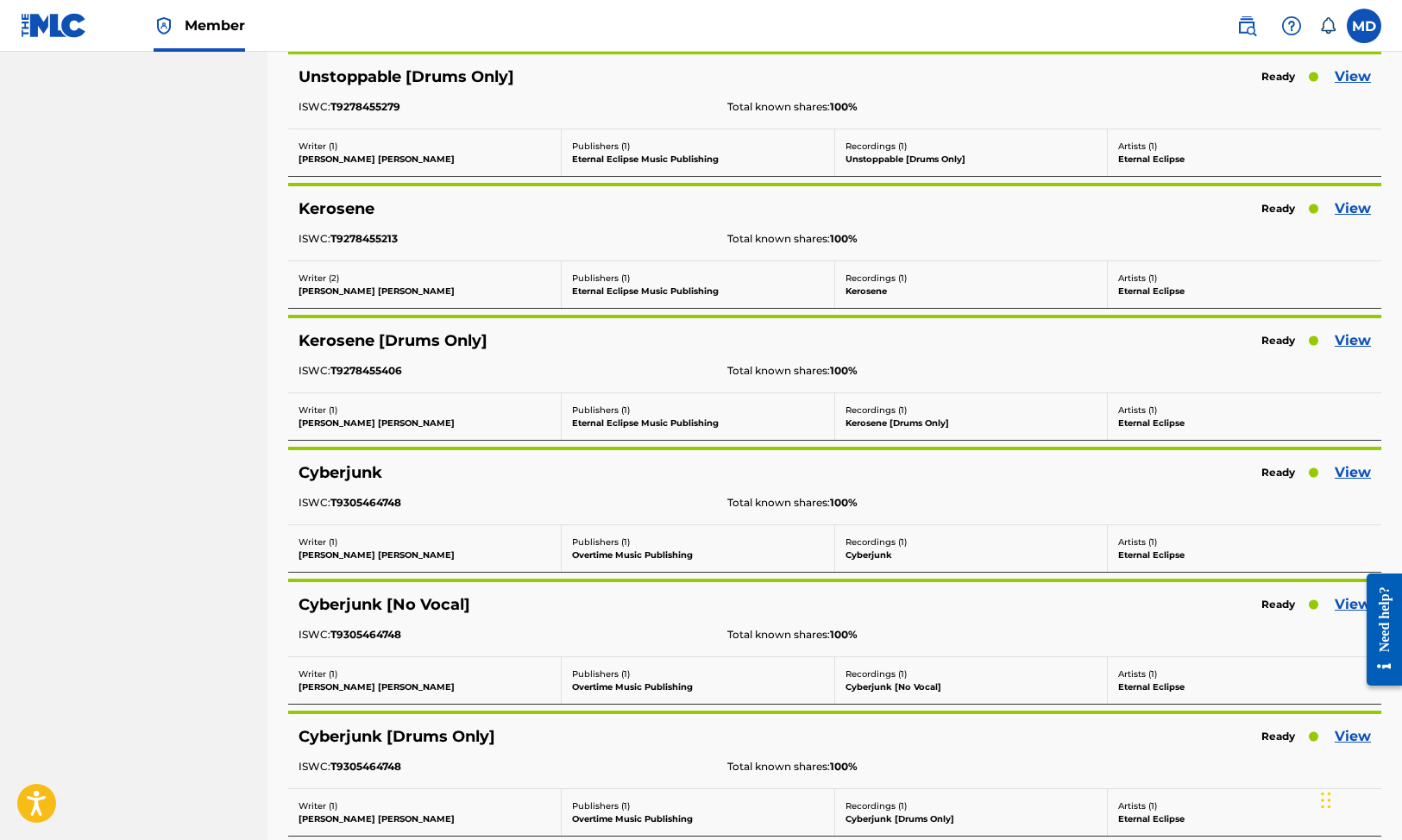
scroll to position [1154, 0]
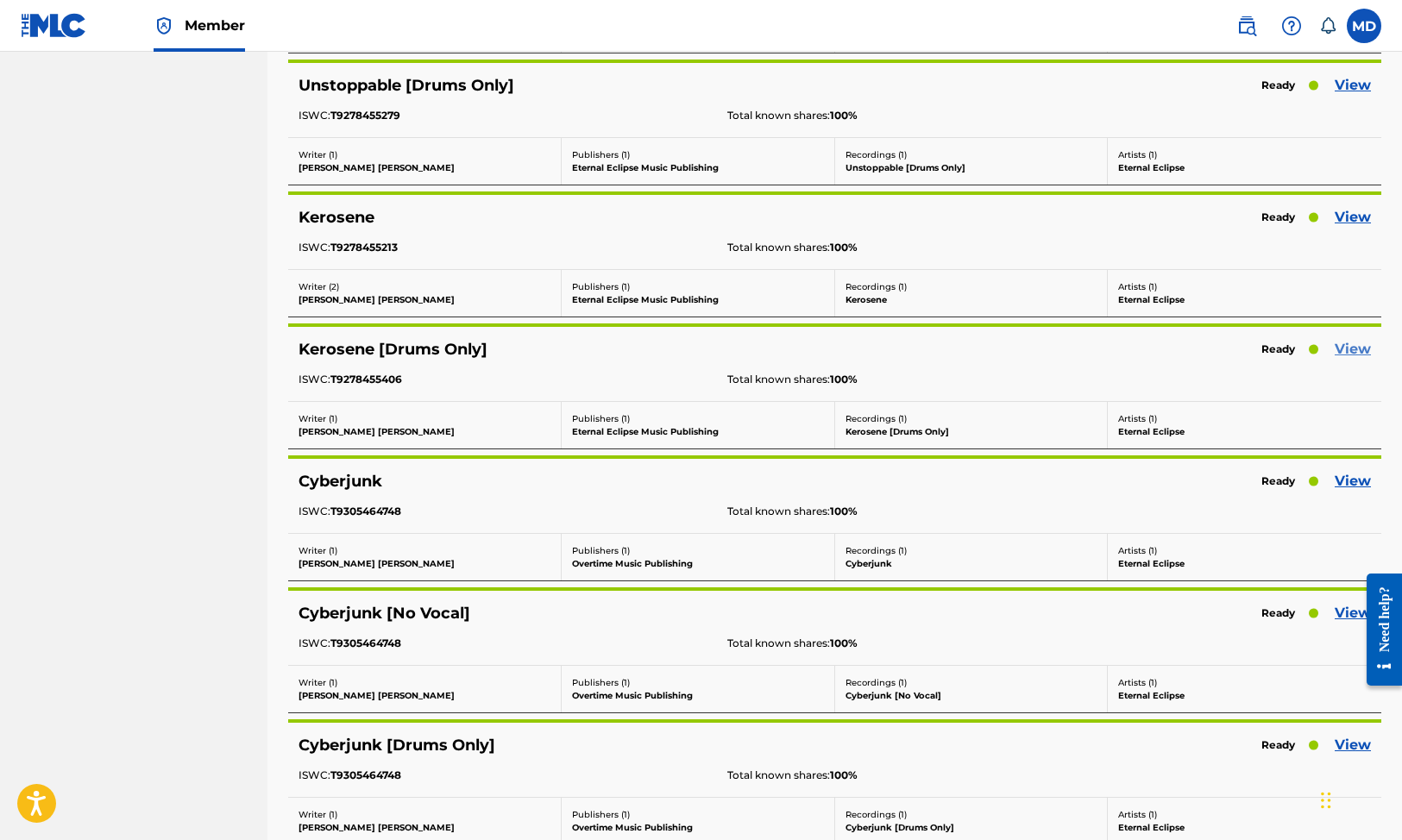
click at [1360, 349] on link "View" at bounding box center [1352, 349] width 36 height 20
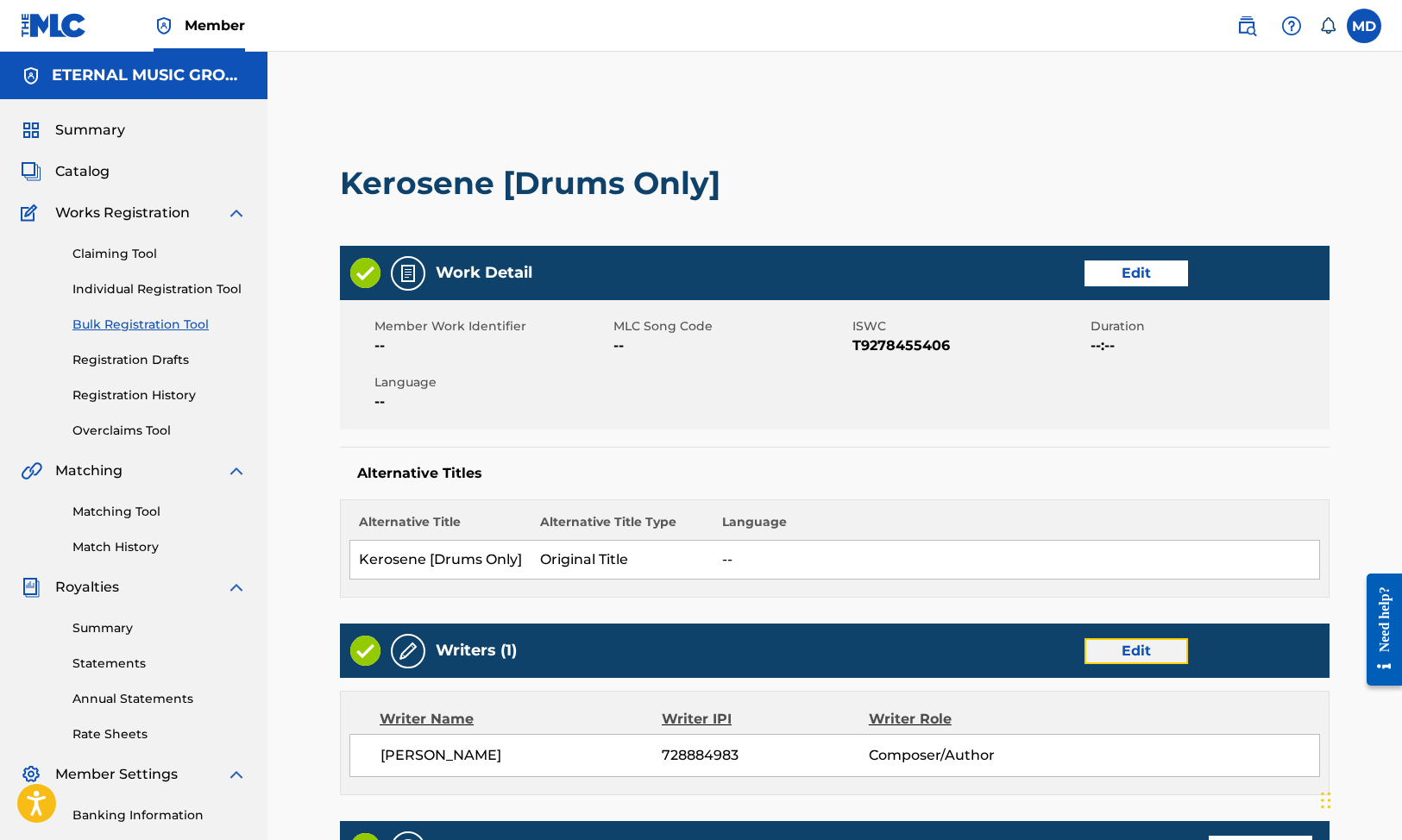
click at [1141, 646] on link "Edit" at bounding box center [1137, 651] width 103 height 26
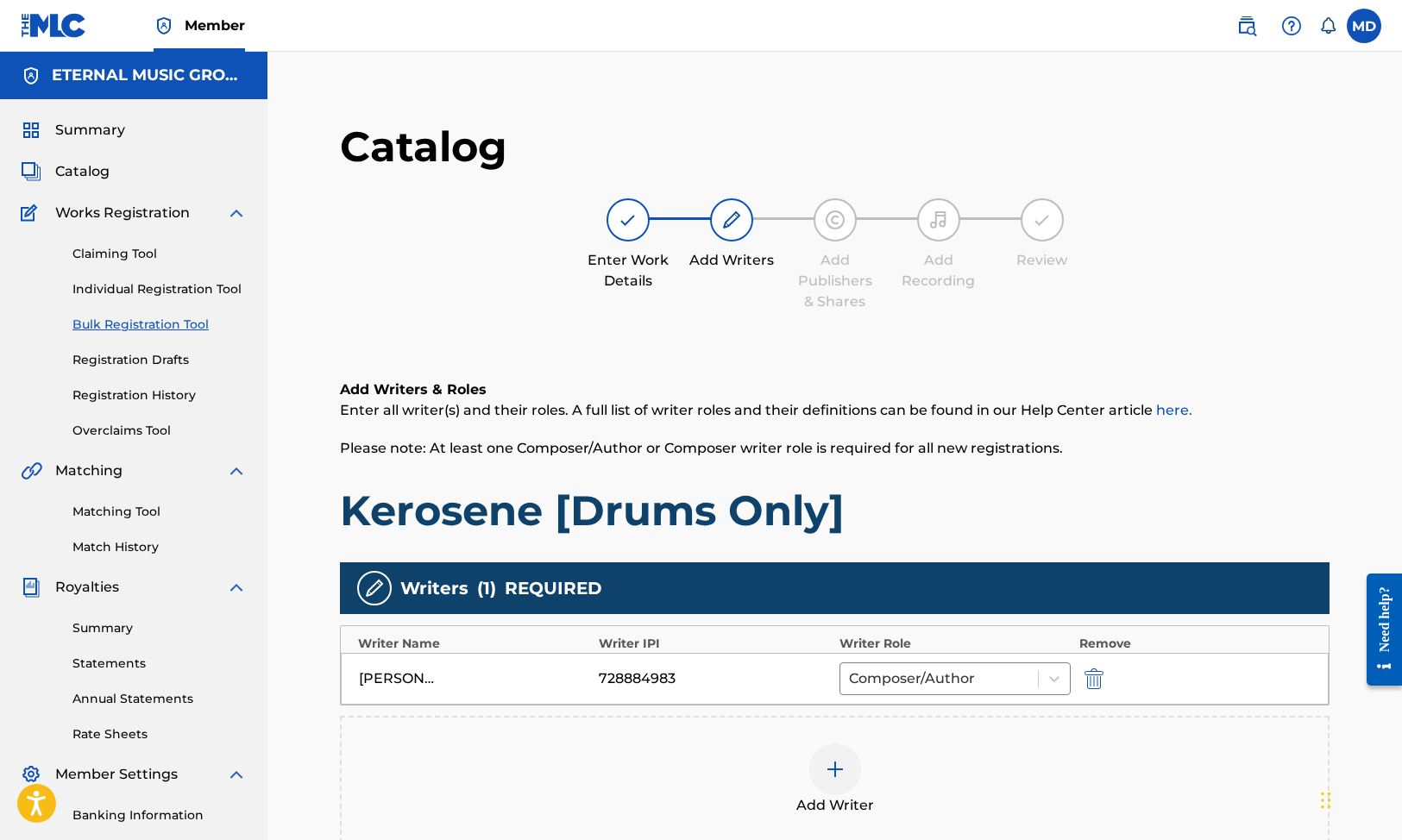
click at [867, 772] on div "Add Writer" at bounding box center [834, 780] width 986 height 72
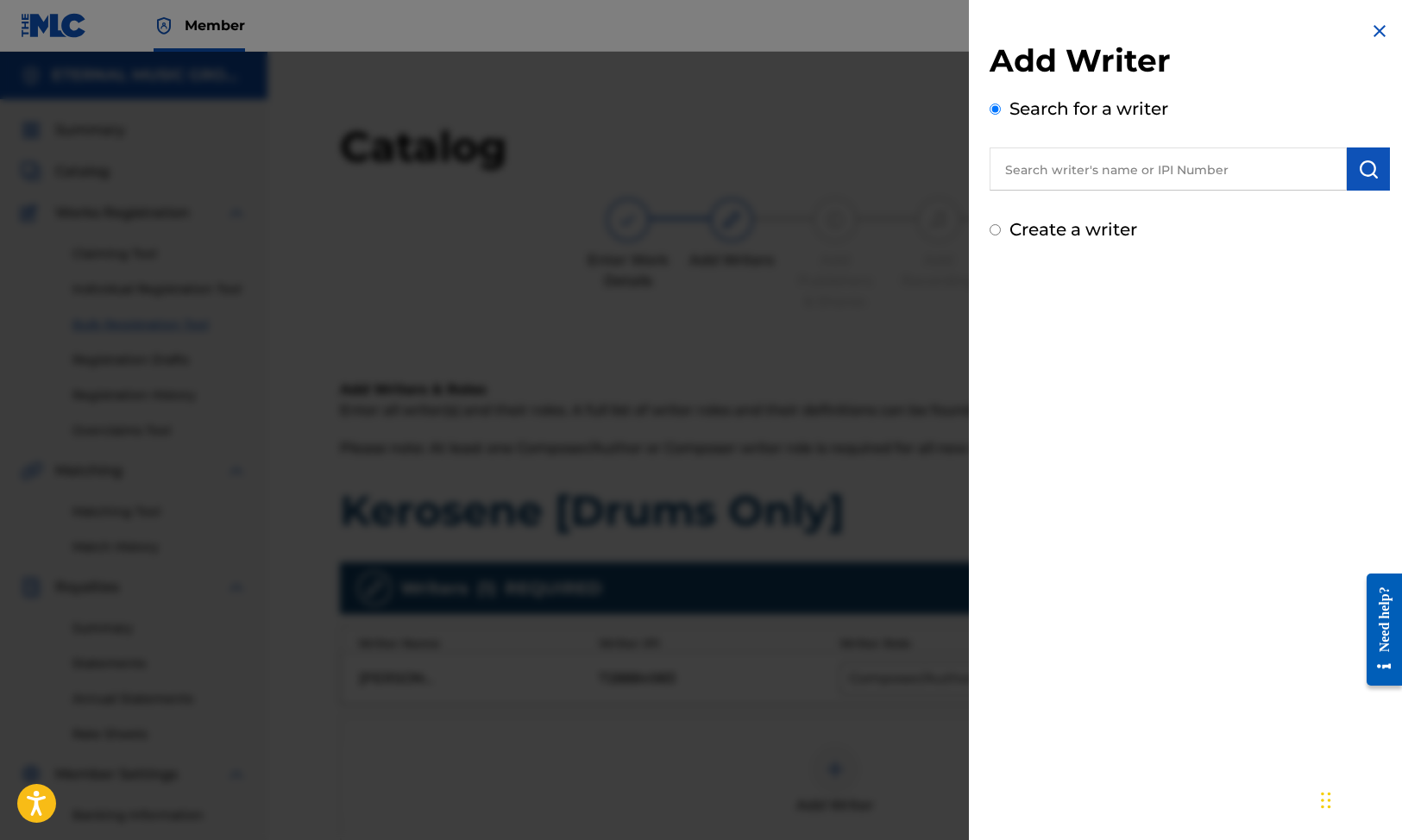
click at [1069, 212] on div "Add Writer Search for a writer Create a writer" at bounding box center [1189, 141] width 400 height 201
click at [1069, 221] on label "Create a writer" at bounding box center [1073, 229] width 128 height 20
radio input "true"
click at [1001, 224] on input "Create a writer" at bounding box center [994, 229] width 11 height 11
radio input "false"
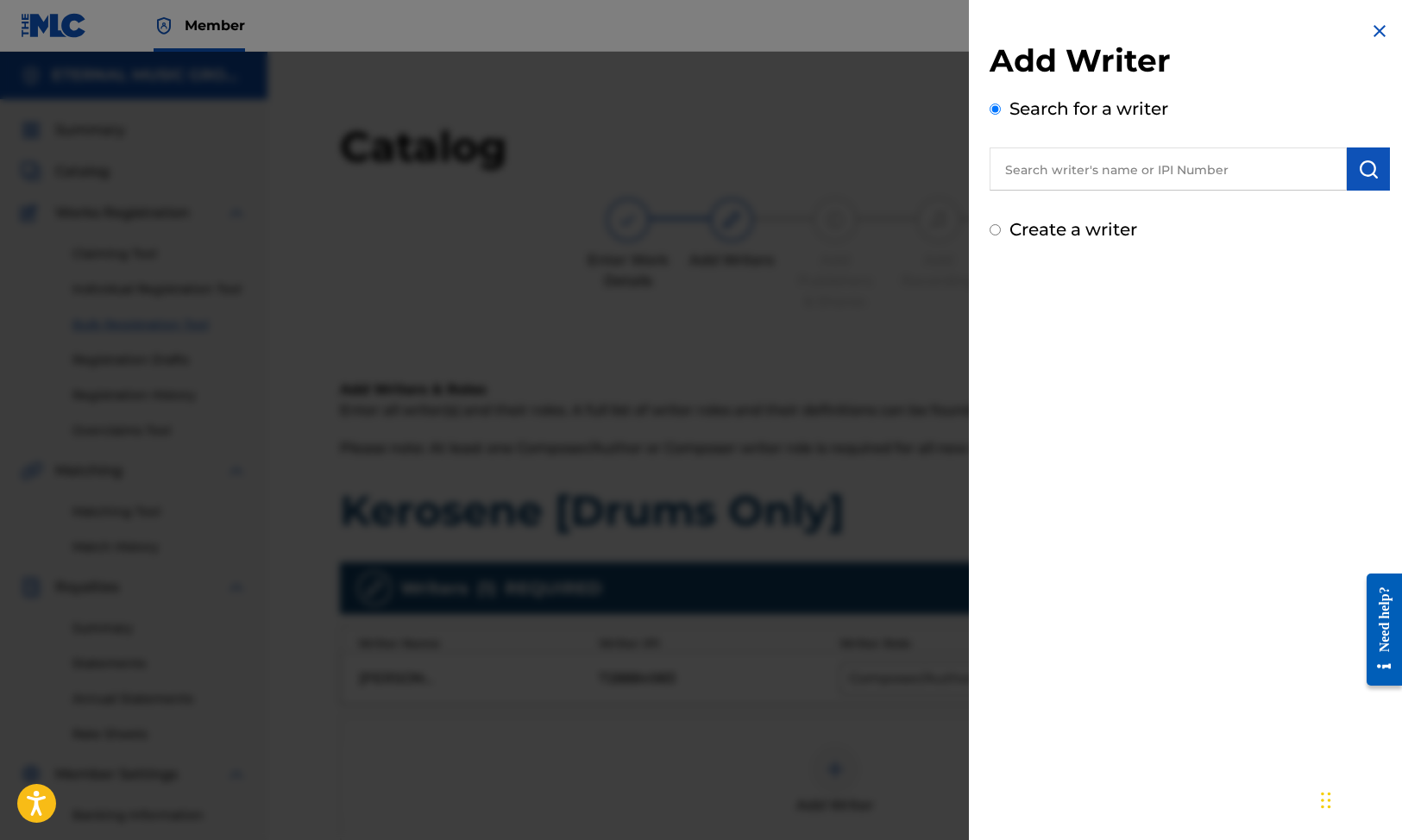
radio input "true"
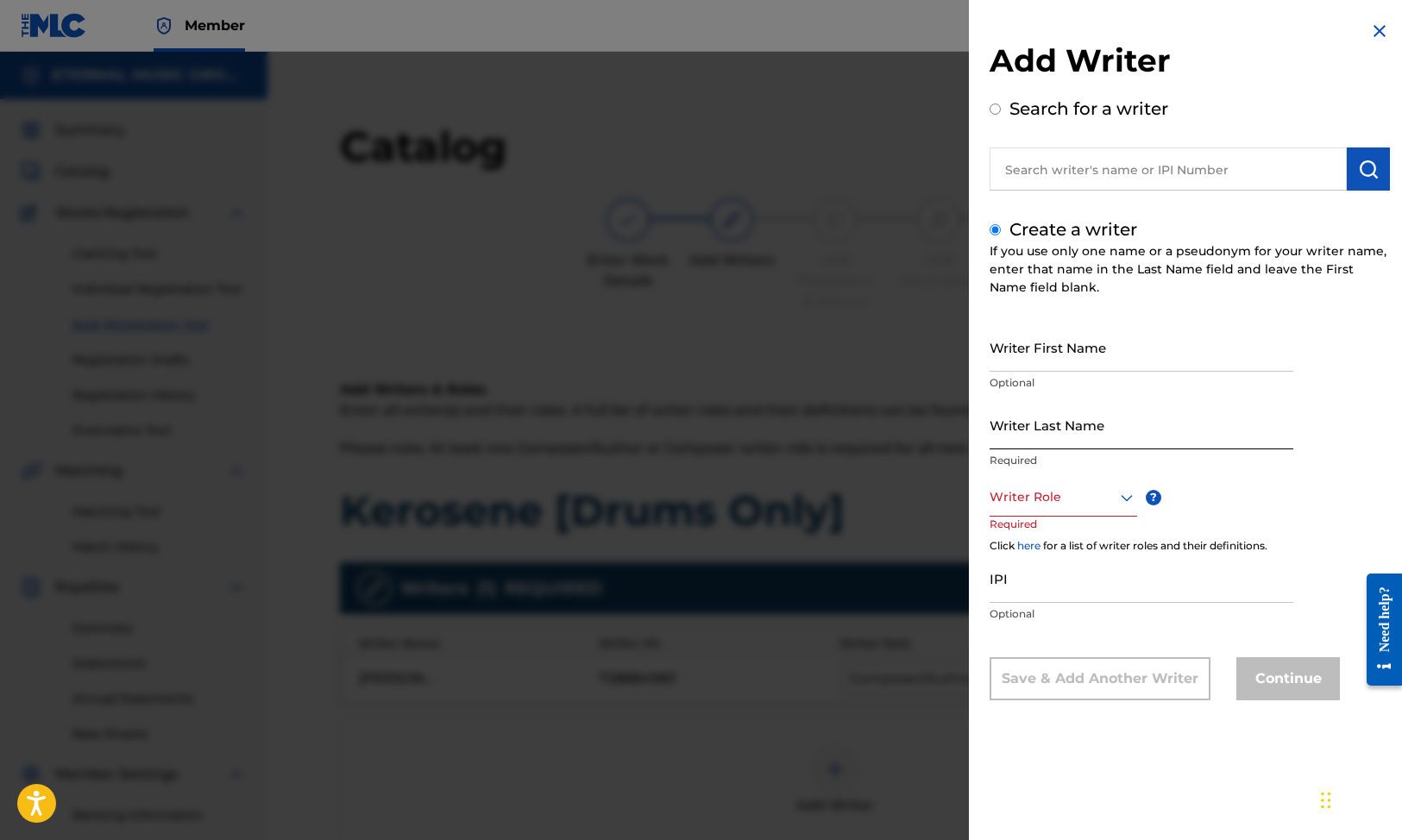
click at [1052, 431] on input "Writer Last Name" at bounding box center [1141, 424] width 303 height 49
paste input "[PERSON_NAME]"
type input "[PERSON_NAME]"
click at [1052, 366] on input "Writer First Name" at bounding box center [1141, 347] width 303 height 49
type input "[PERSON_NAME]"
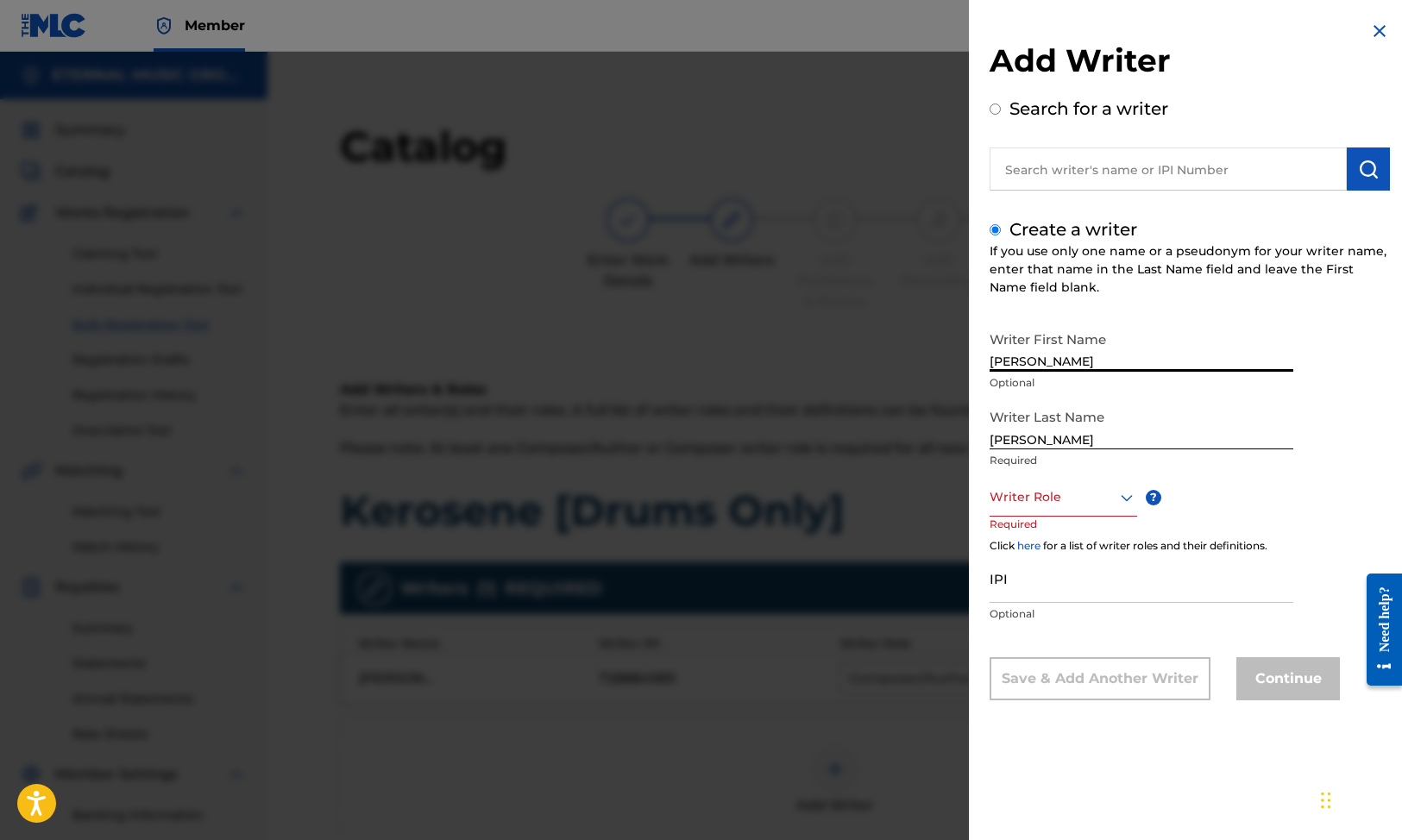
click at [1041, 508] on div "Writer Role" at bounding box center [1062, 498] width 147 height 39
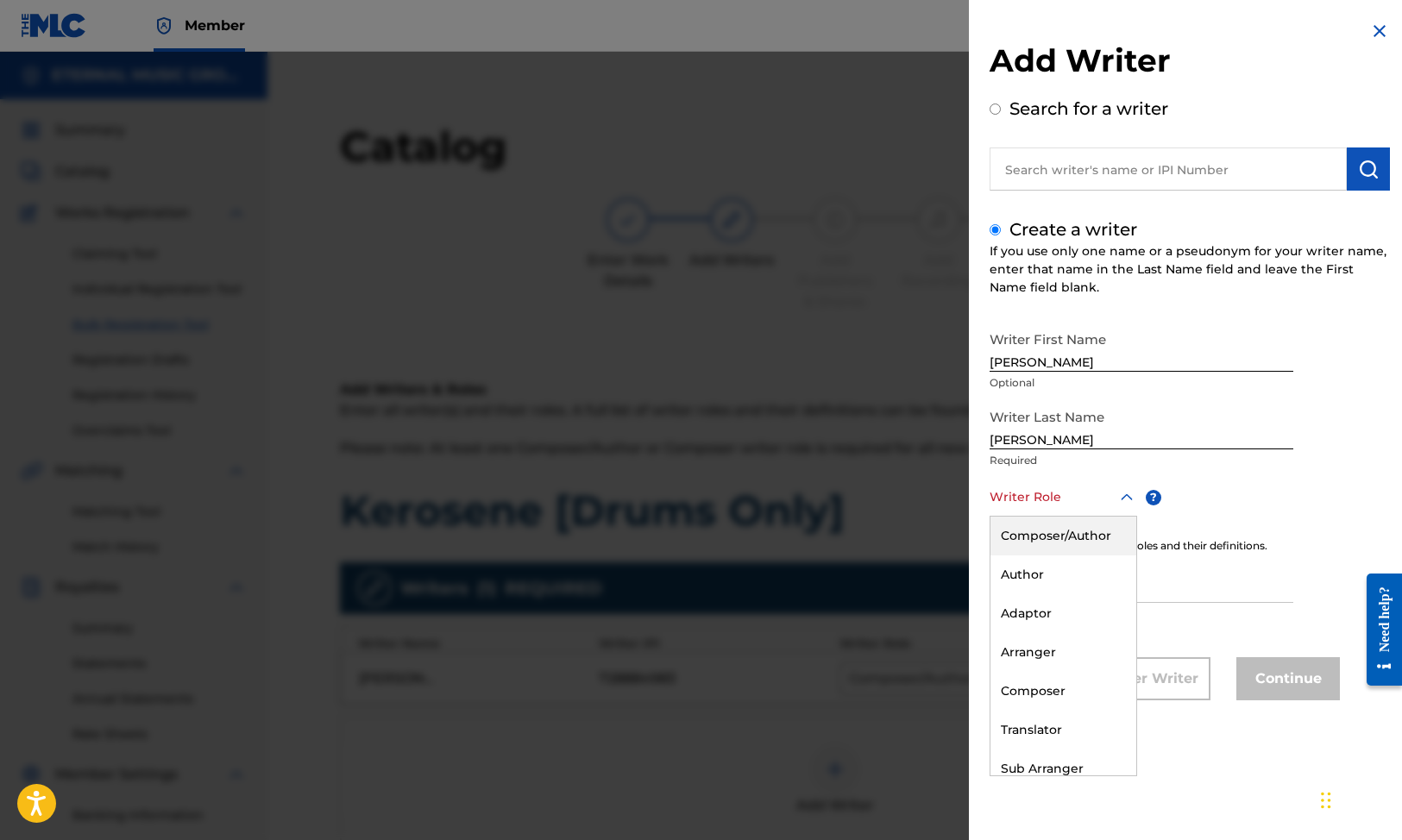
click at [1046, 534] on div "Composer/Author" at bounding box center [1062, 537] width 145 height 39
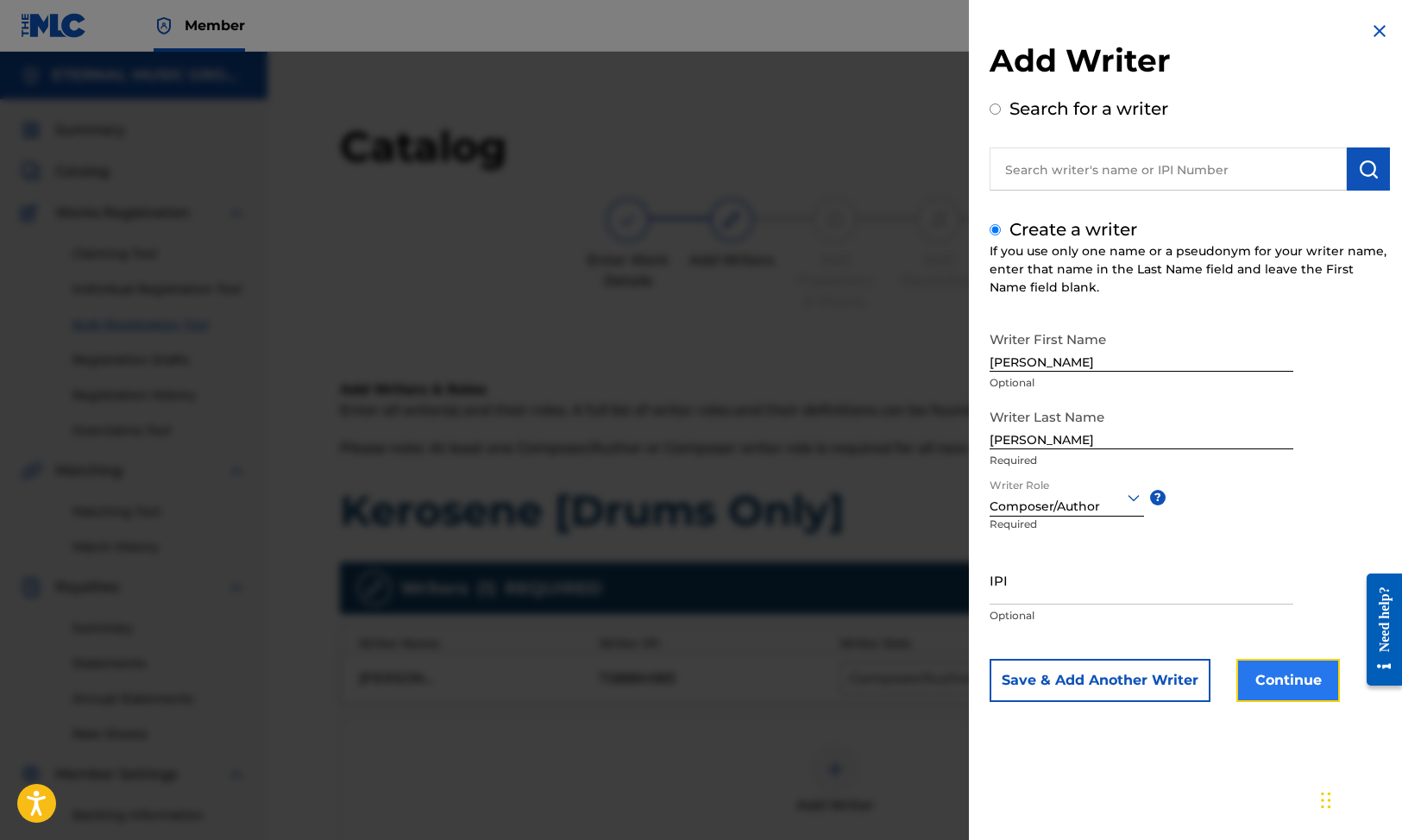
click at [1302, 668] on button "Continue" at bounding box center [1288, 681] width 103 height 43
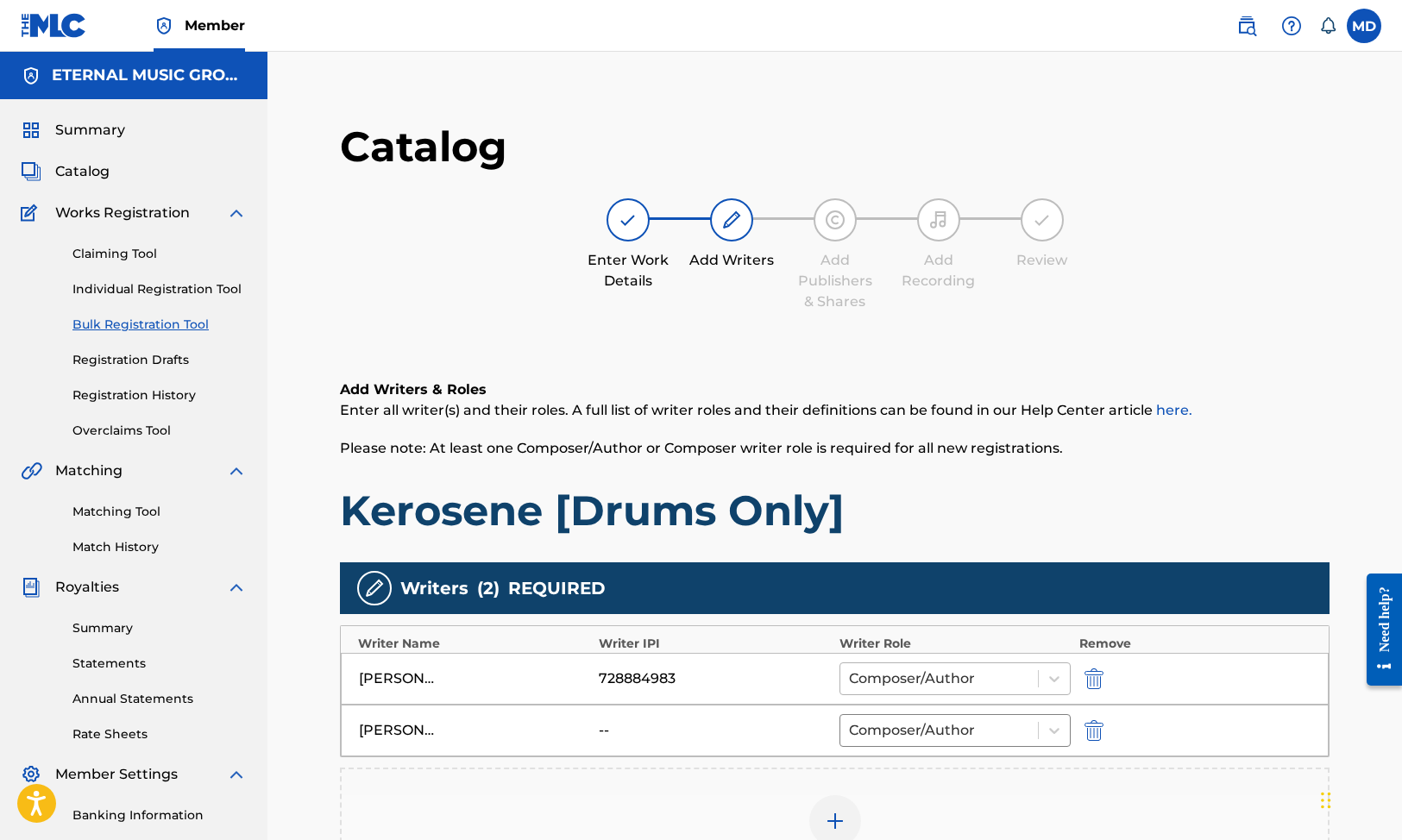
scroll to position [341, 0]
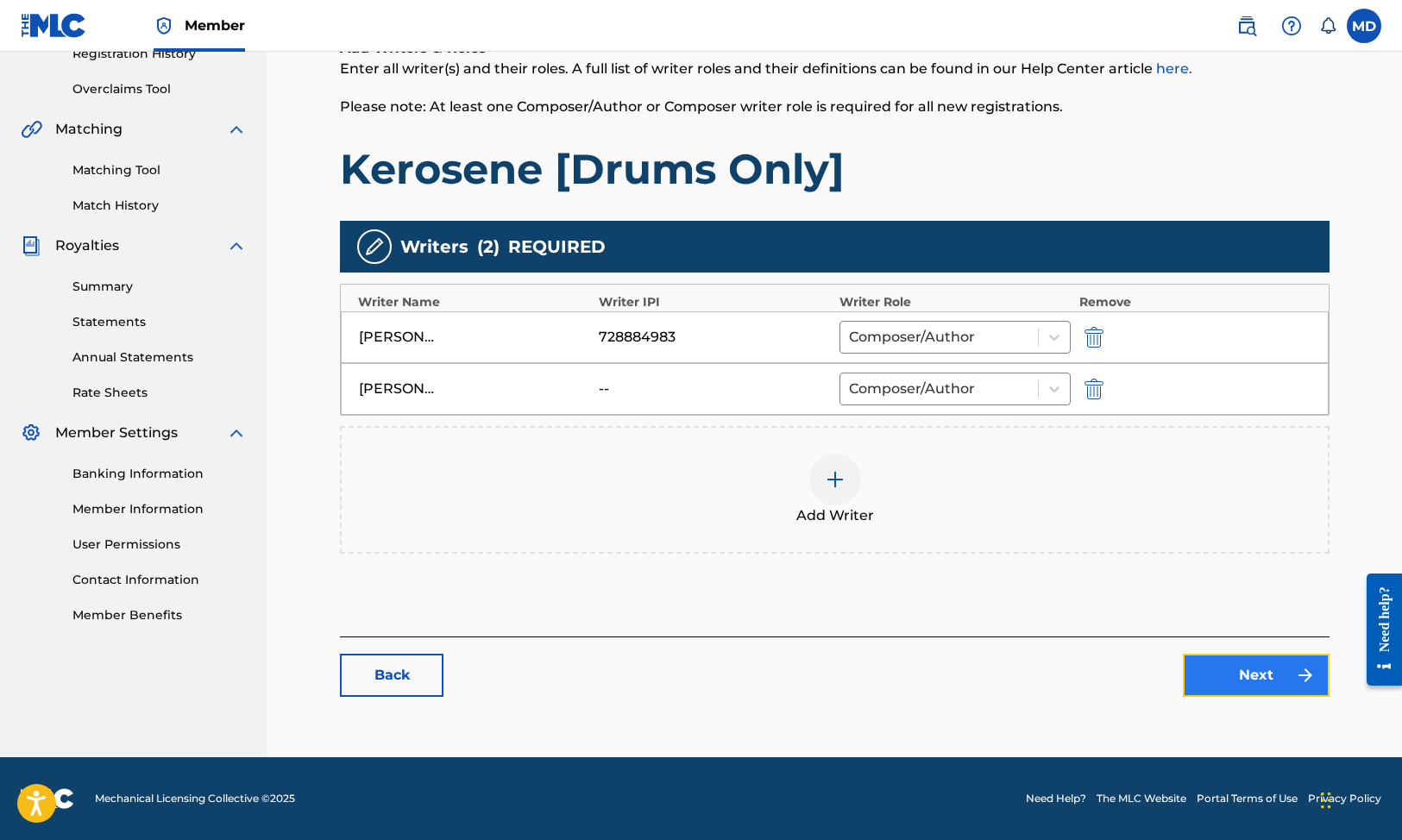
click at [1285, 678] on link "Next" at bounding box center [1256, 675] width 146 height 43
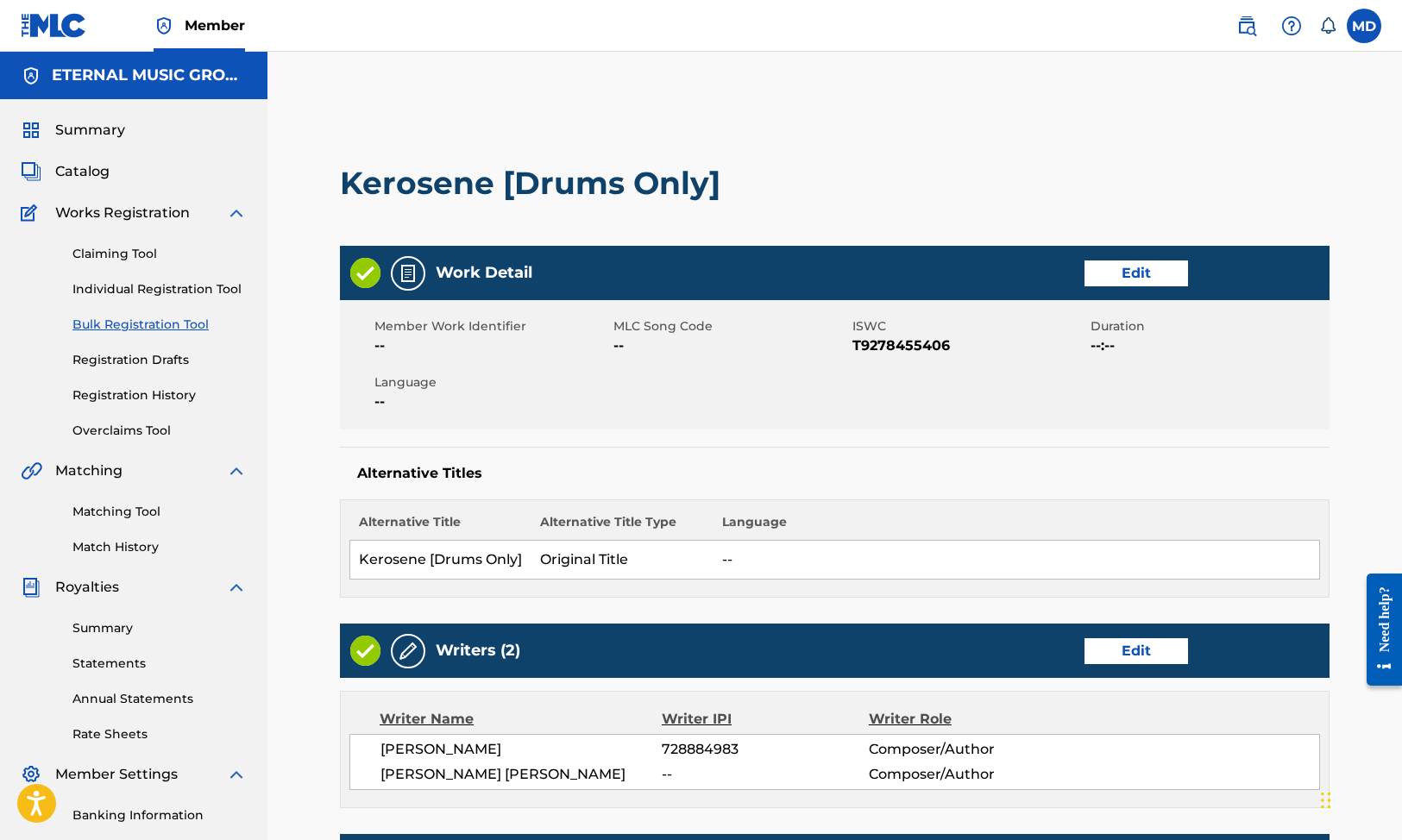
scroll to position [611, 0]
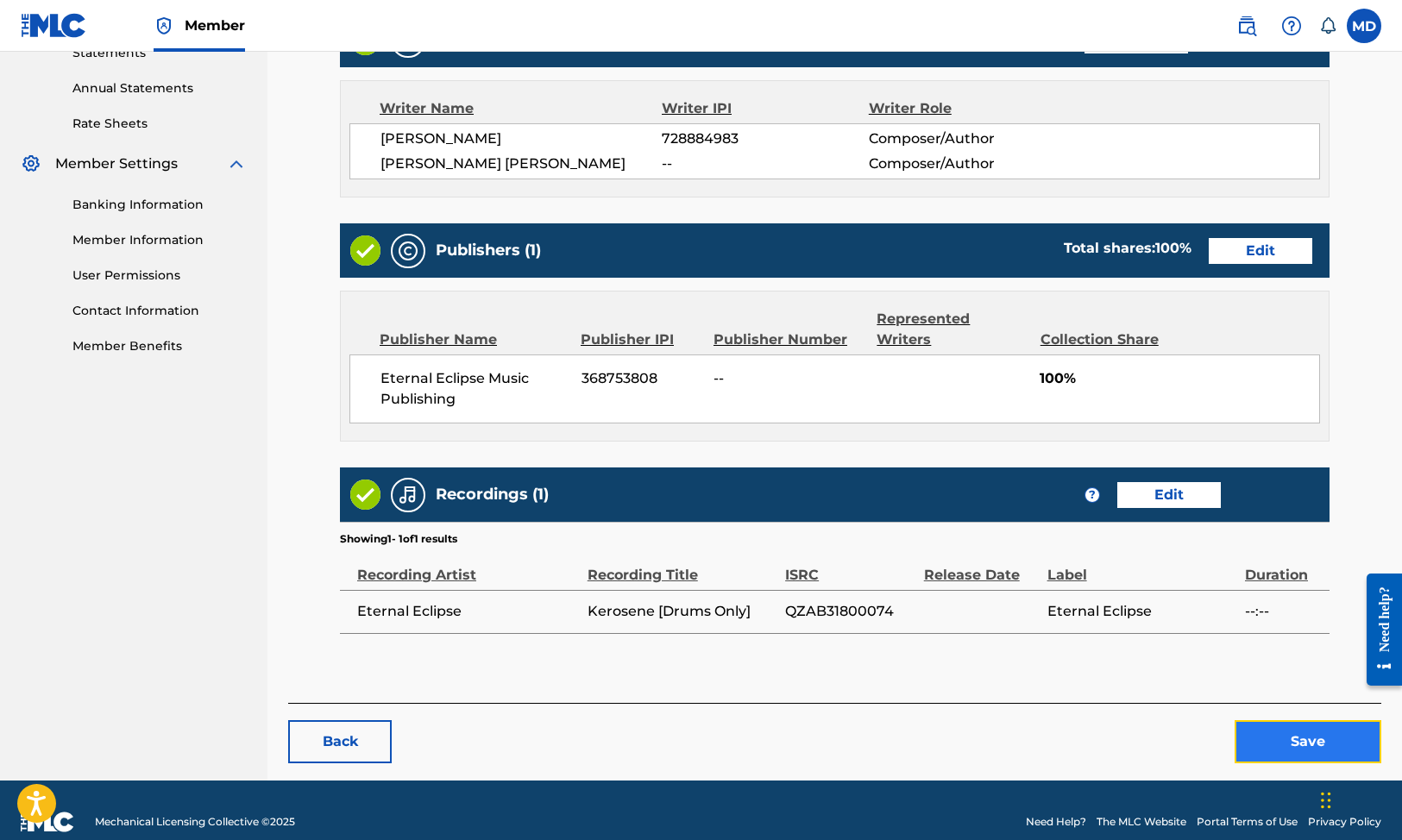
click at [1258, 721] on button "Save" at bounding box center [1308, 741] width 146 height 43
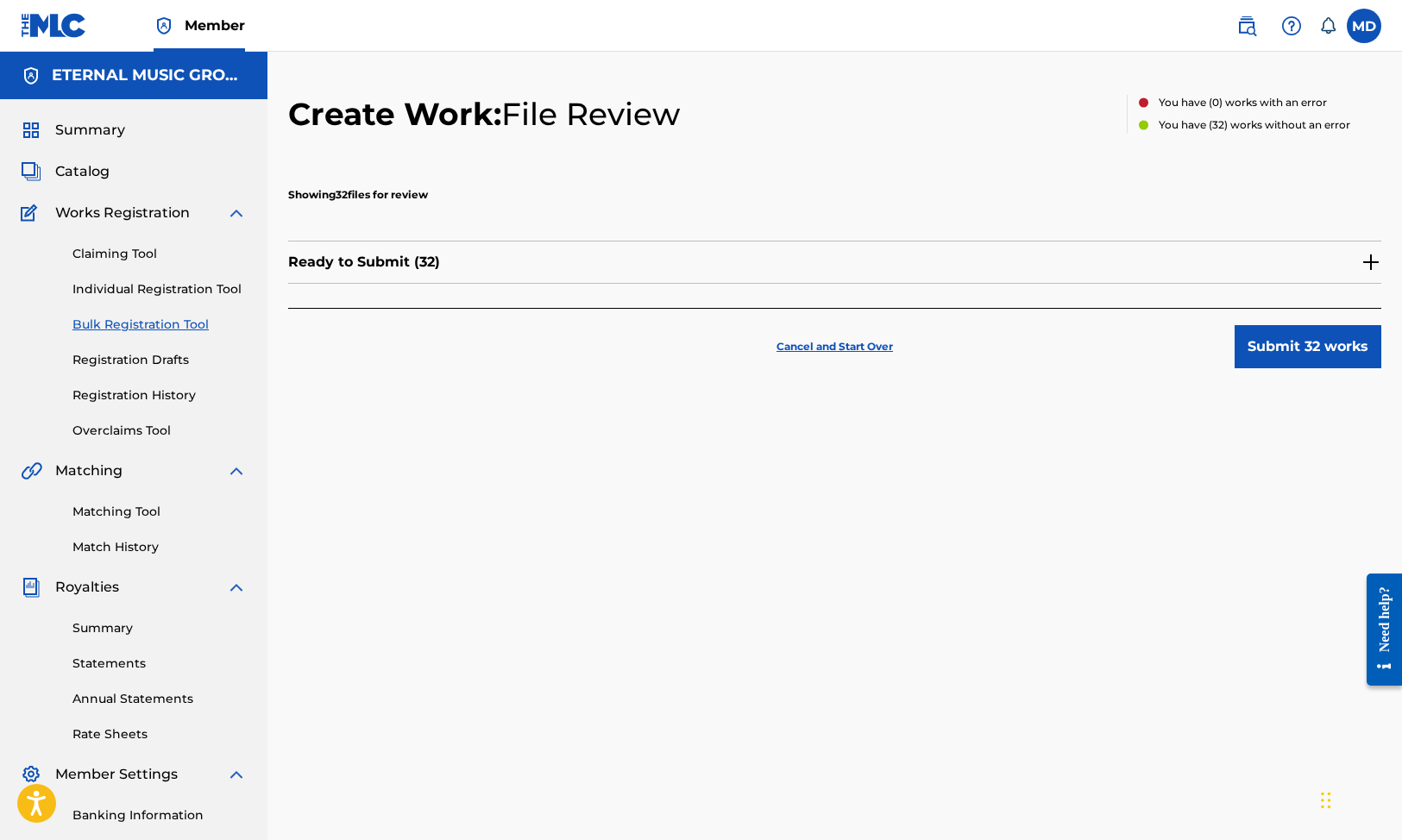
click at [1365, 259] on img at bounding box center [1371, 261] width 20 height 20
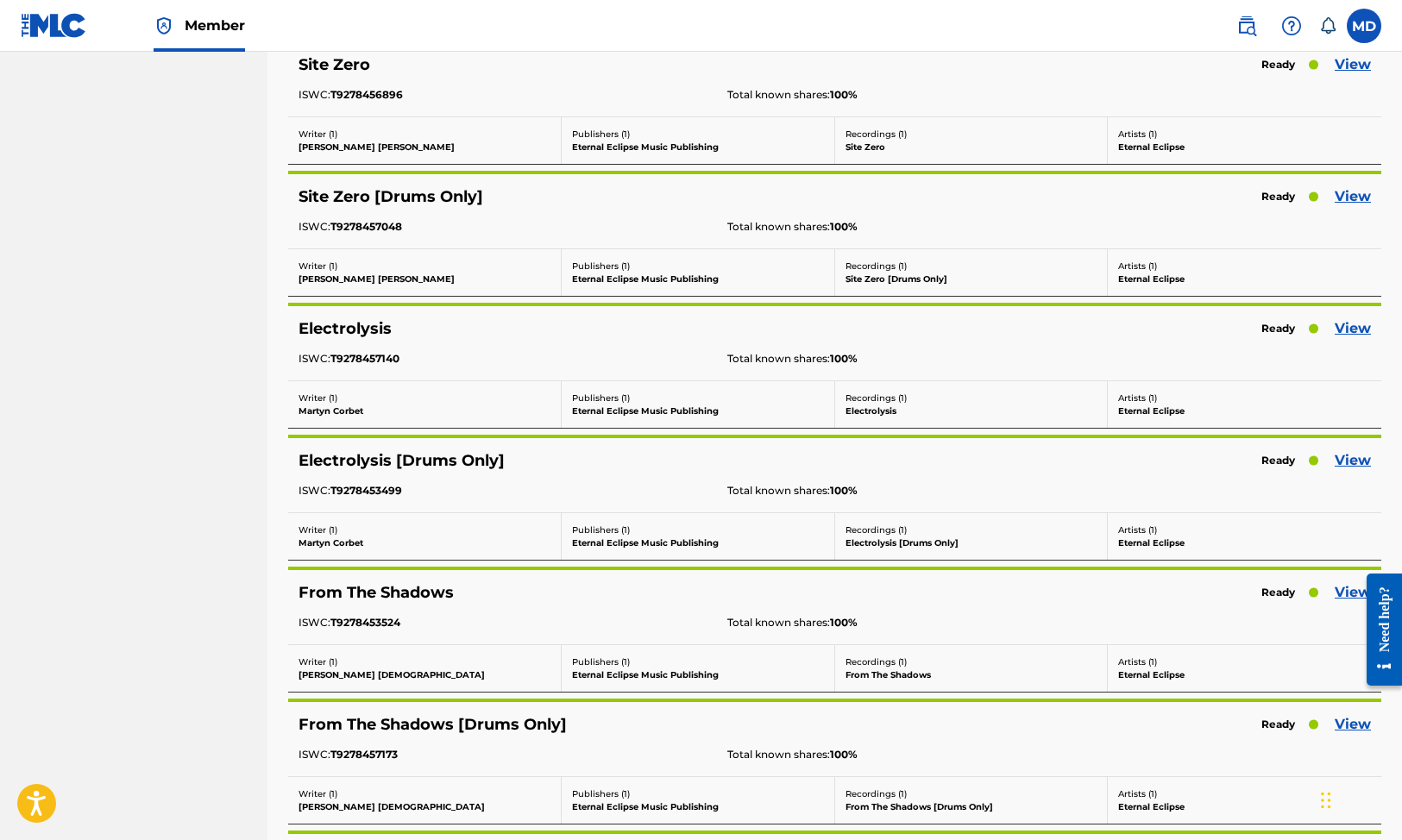
scroll to position [1832, 0]
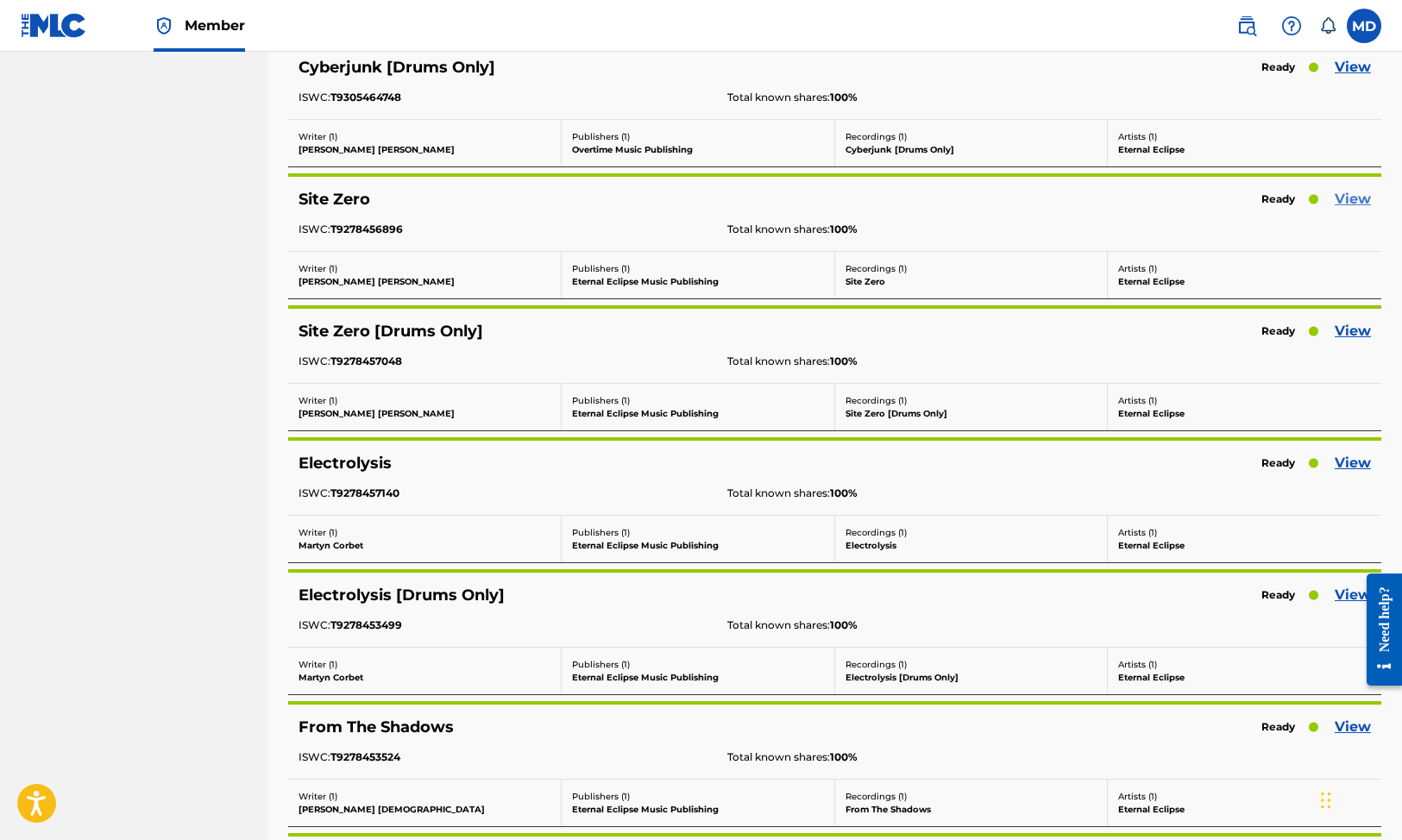
click at [1345, 198] on link "View" at bounding box center [1352, 199] width 36 height 20
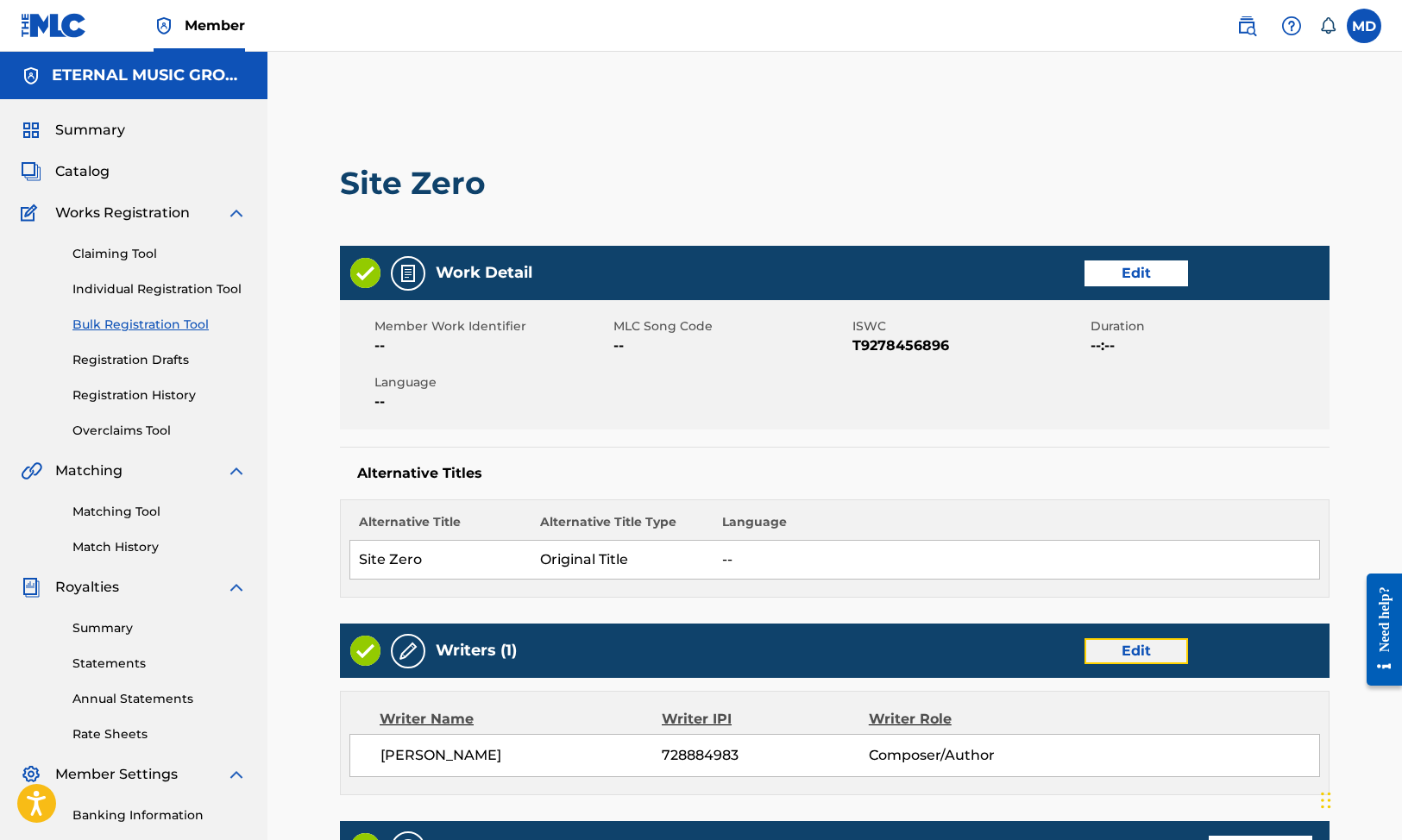
click at [1122, 652] on link "Edit" at bounding box center [1137, 651] width 103 height 26
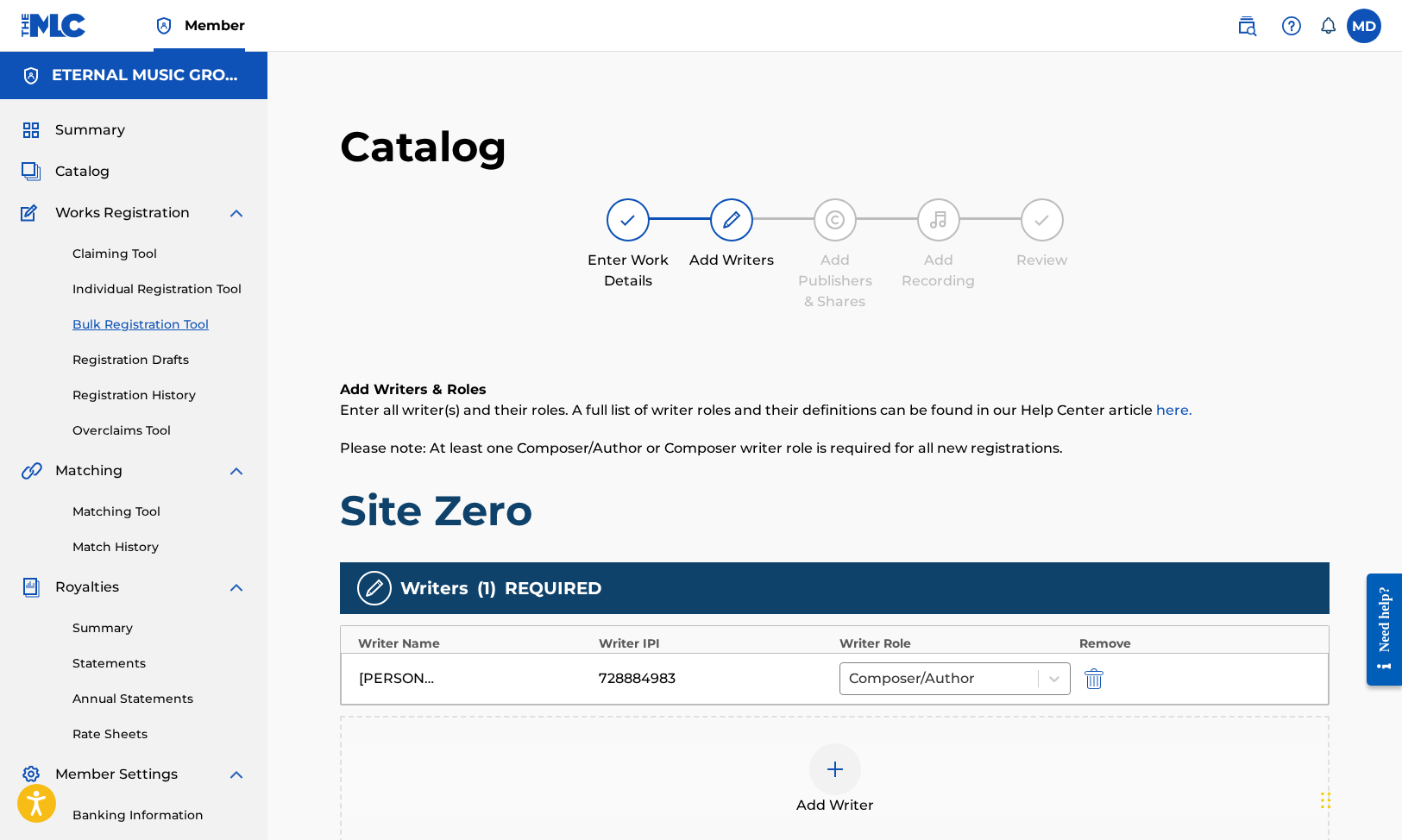
click at [841, 753] on div at bounding box center [835, 769] width 52 height 52
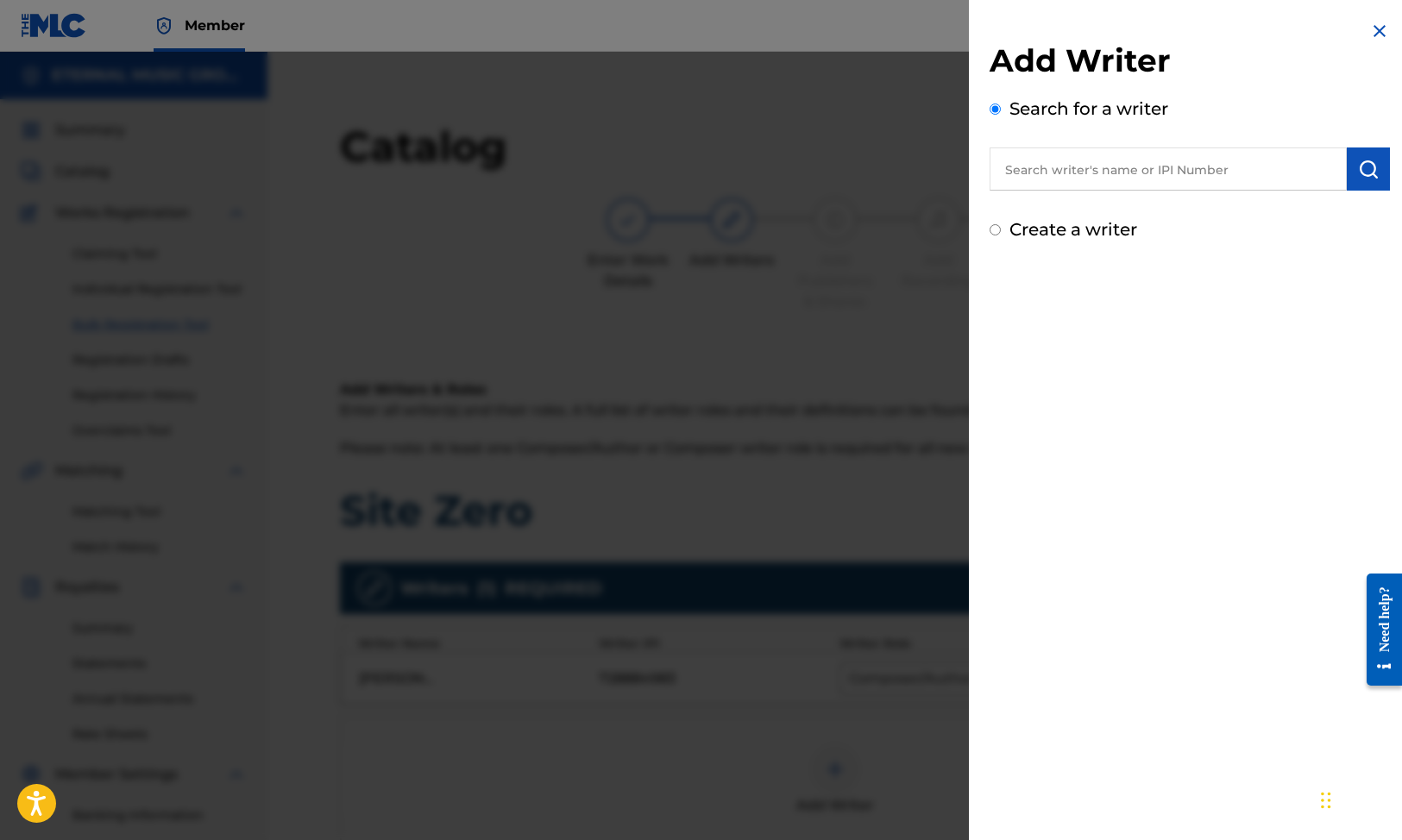
click at [1072, 223] on label "Create a writer" at bounding box center [1073, 229] width 128 height 20
radio input "true"
click at [1001, 224] on input "Create a writer" at bounding box center [994, 229] width 11 height 11
radio input "false"
radio input "true"
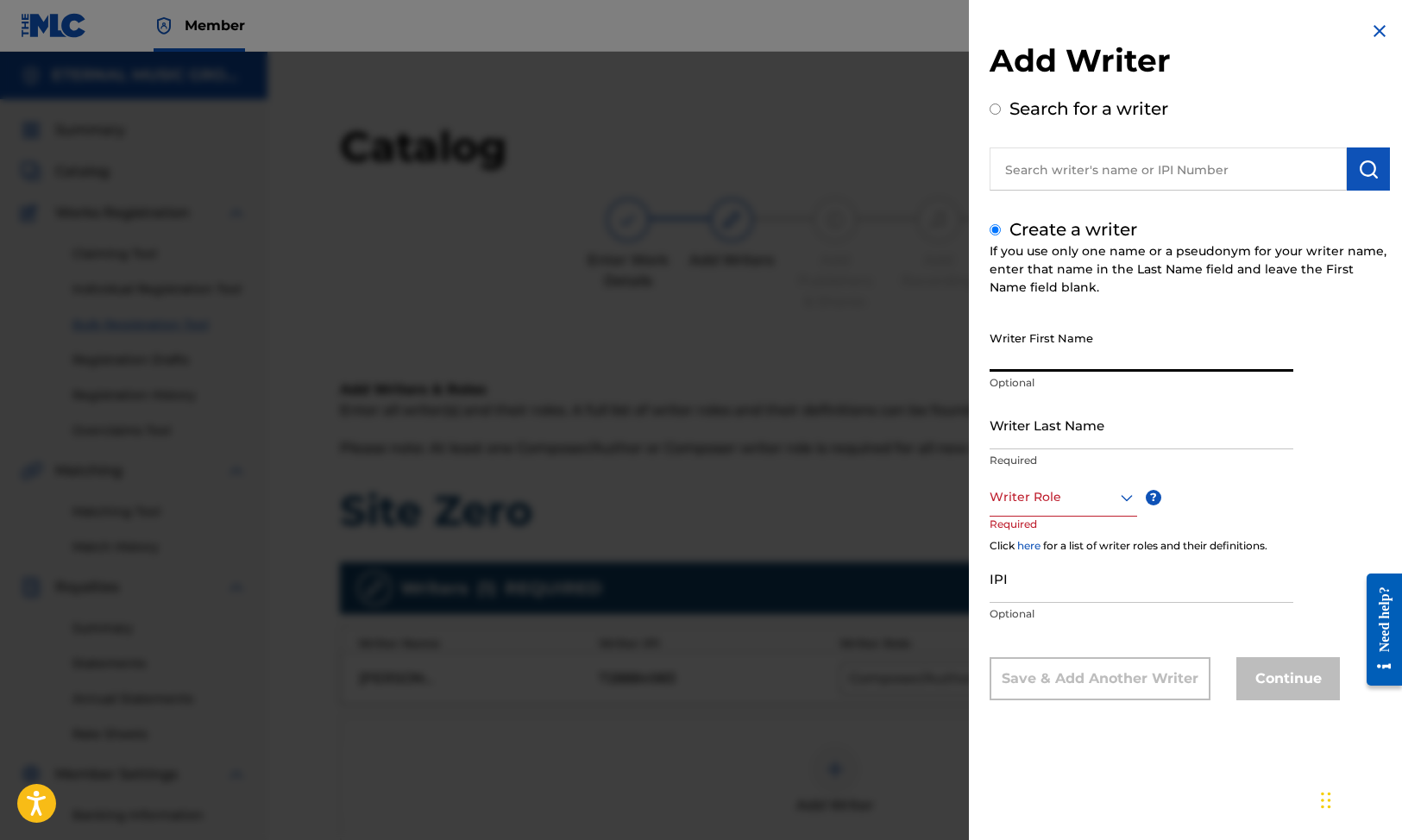
click at [1036, 343] on input "Writer First Name" at bounding box center [1141, 347] width 303 height 49
paste input "[PERSON_NAME]"
click at [1047, 356] on input "[PERSON_NAME]" at bounding box center [1141, 347] width 303 height 49
type input "Sundar"
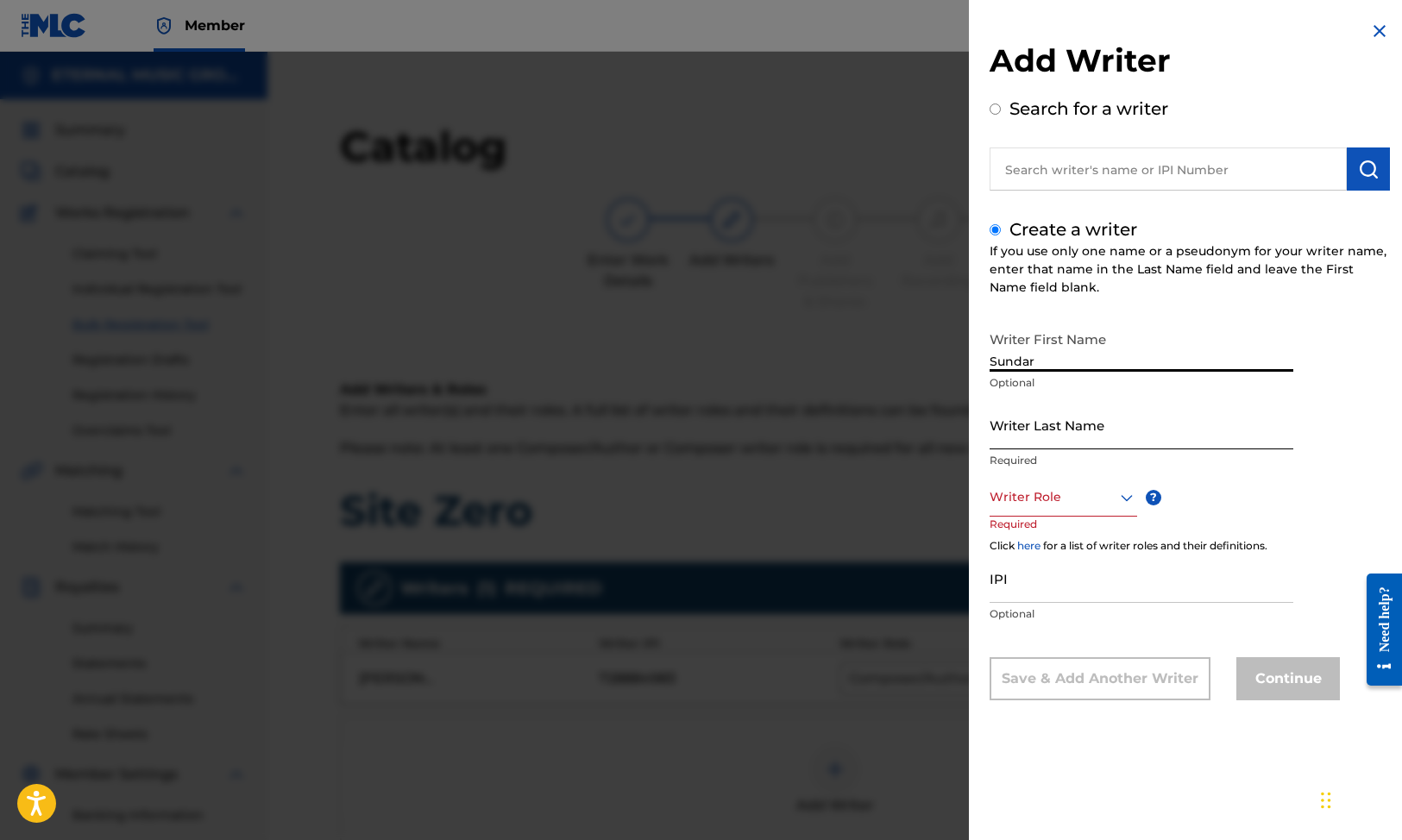
click at [1056, 416] on input "Writer Last Name" at bounding box center [1141, 424] width 303 height 49
paste input "Ramprasad"
type input "Ramprasad"
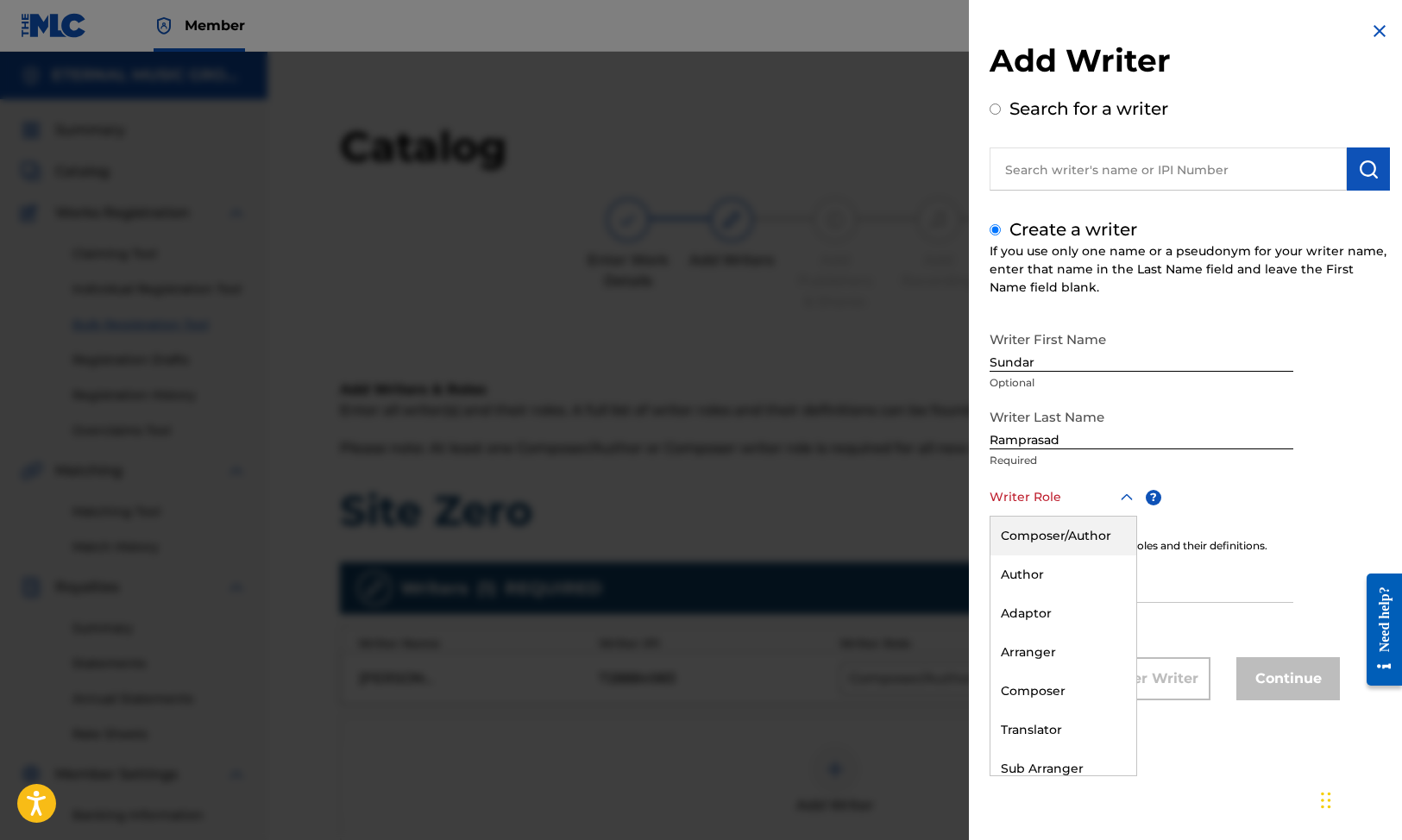
click at [1030, 490] on div at bounding box center [1062, 498] width 147 height 21
click at [1038, 534] on div "Composer/Author" at bounding box center [1062, 537] width 145 height 39
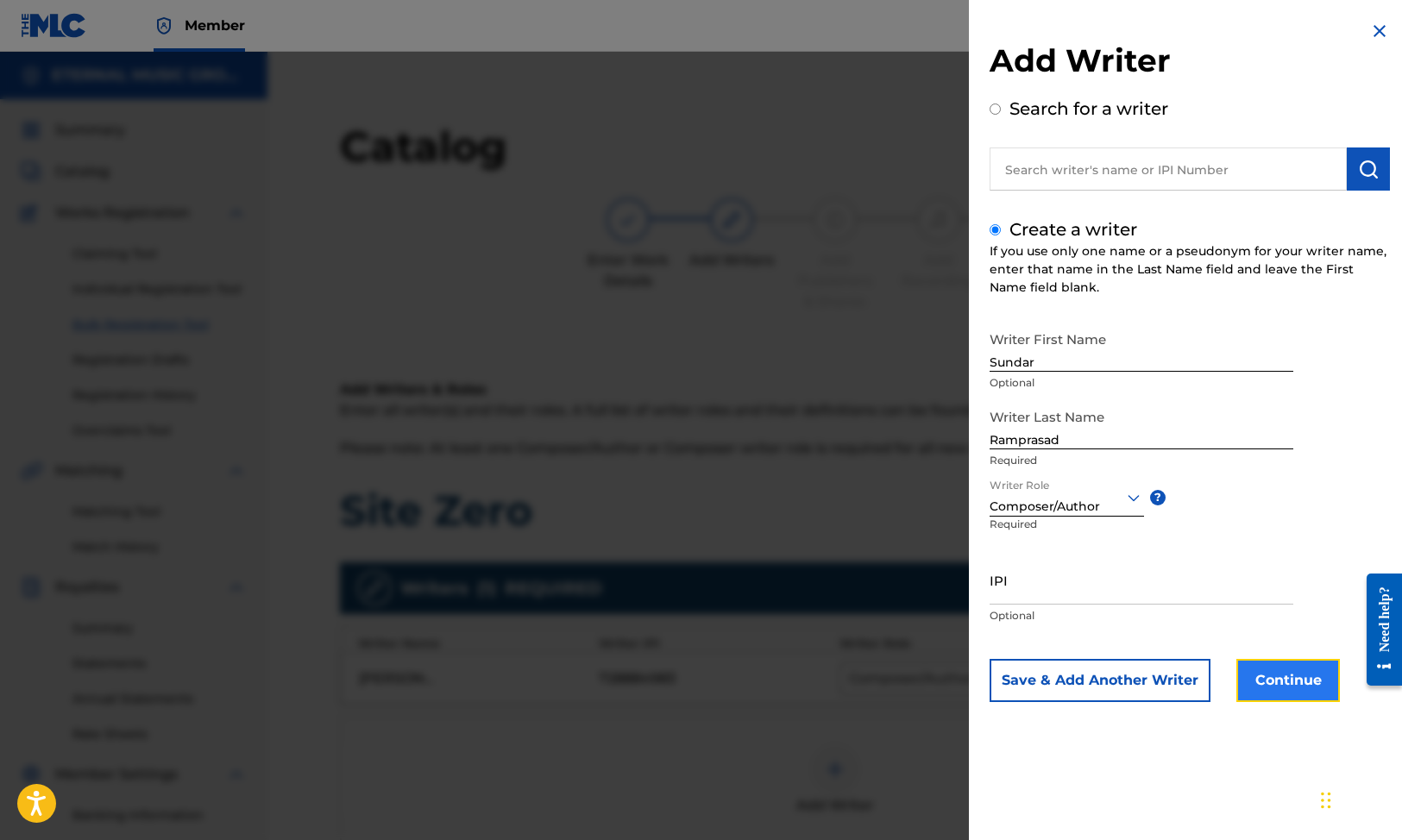
click at [1283, 682] on button "Continue" at bounding box center [1288, 681] width 103 height 43
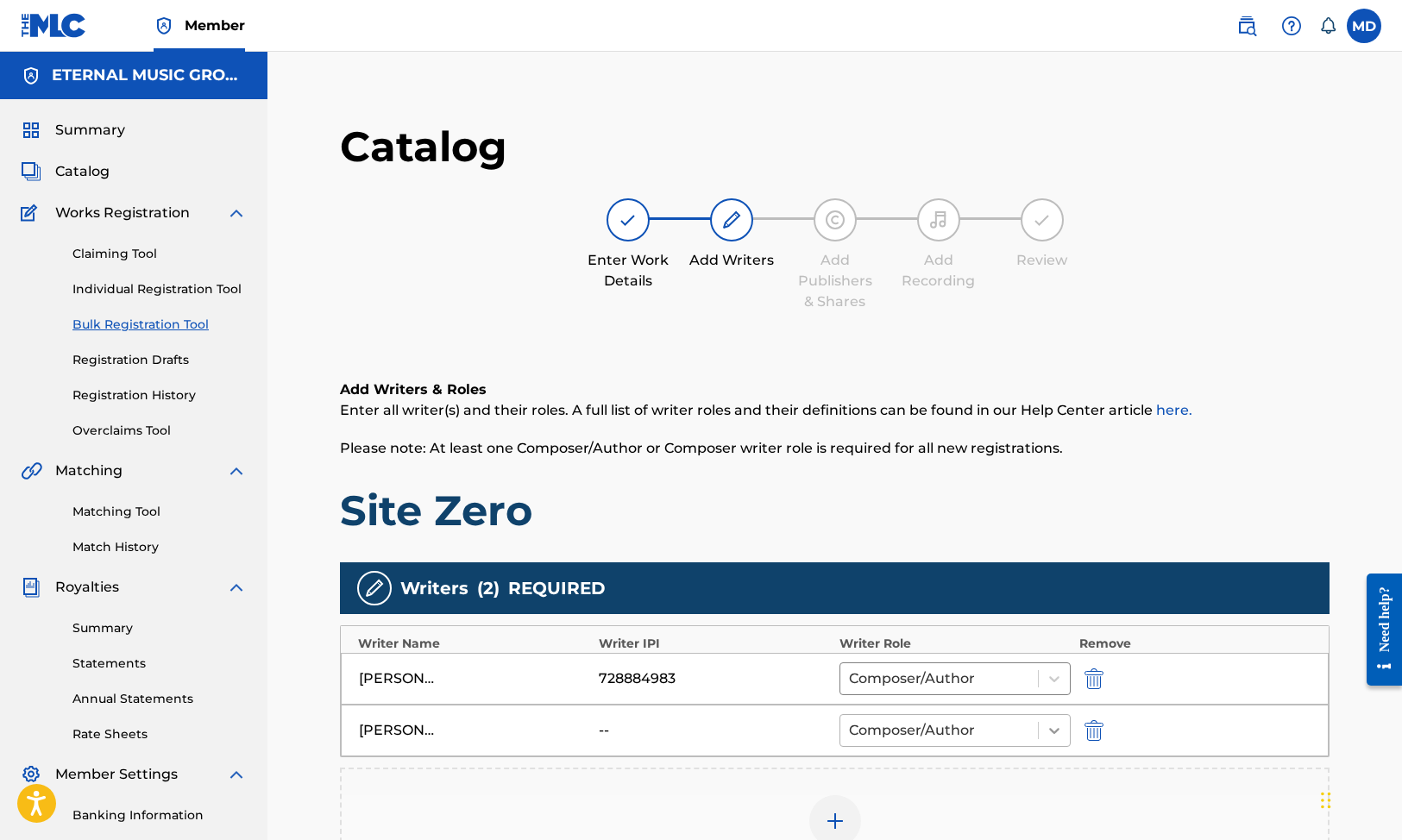
scroll to position [341, 0]
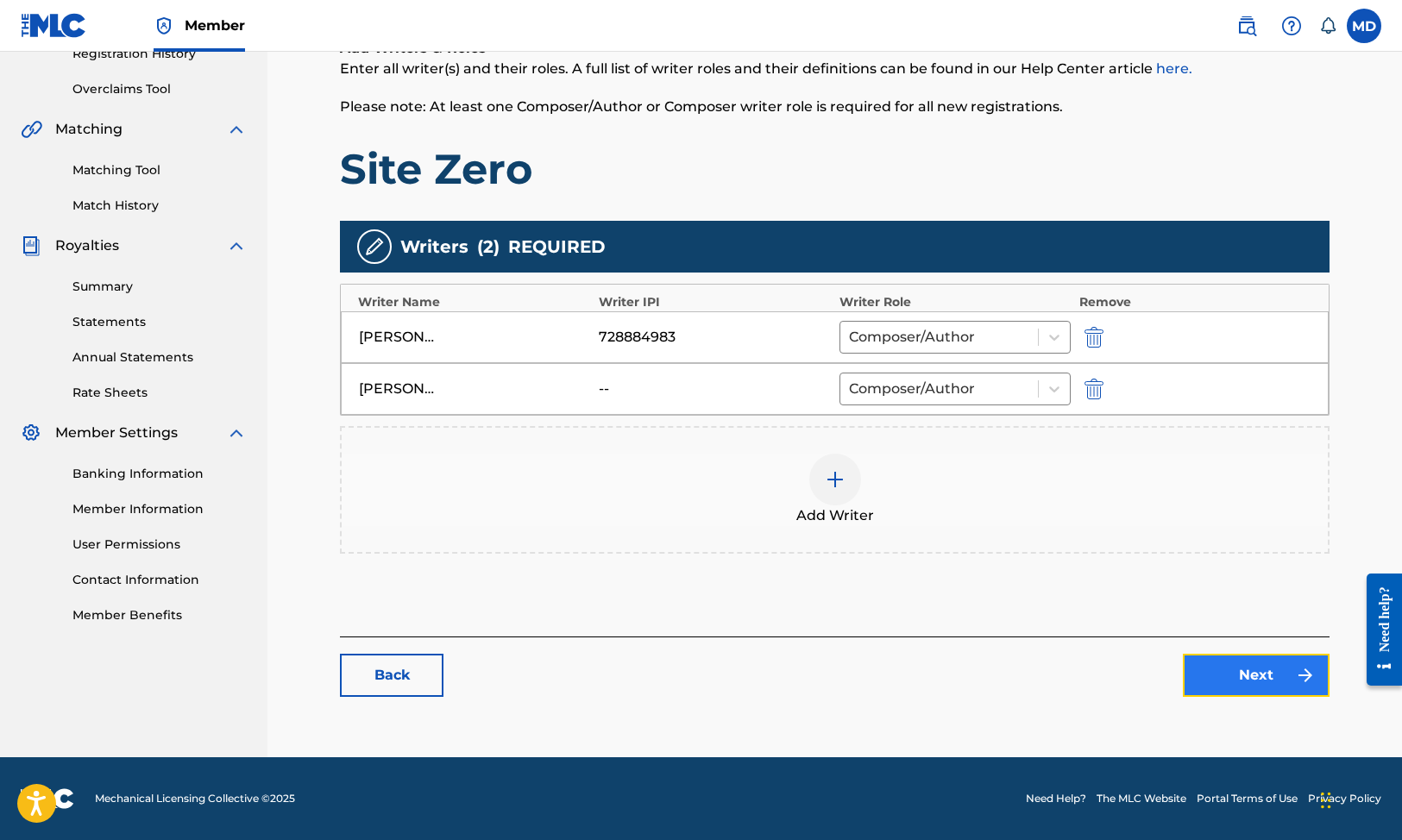
click at [1253, 688] on link "Next" at bounding box center [1256, 675] width 146 height 43
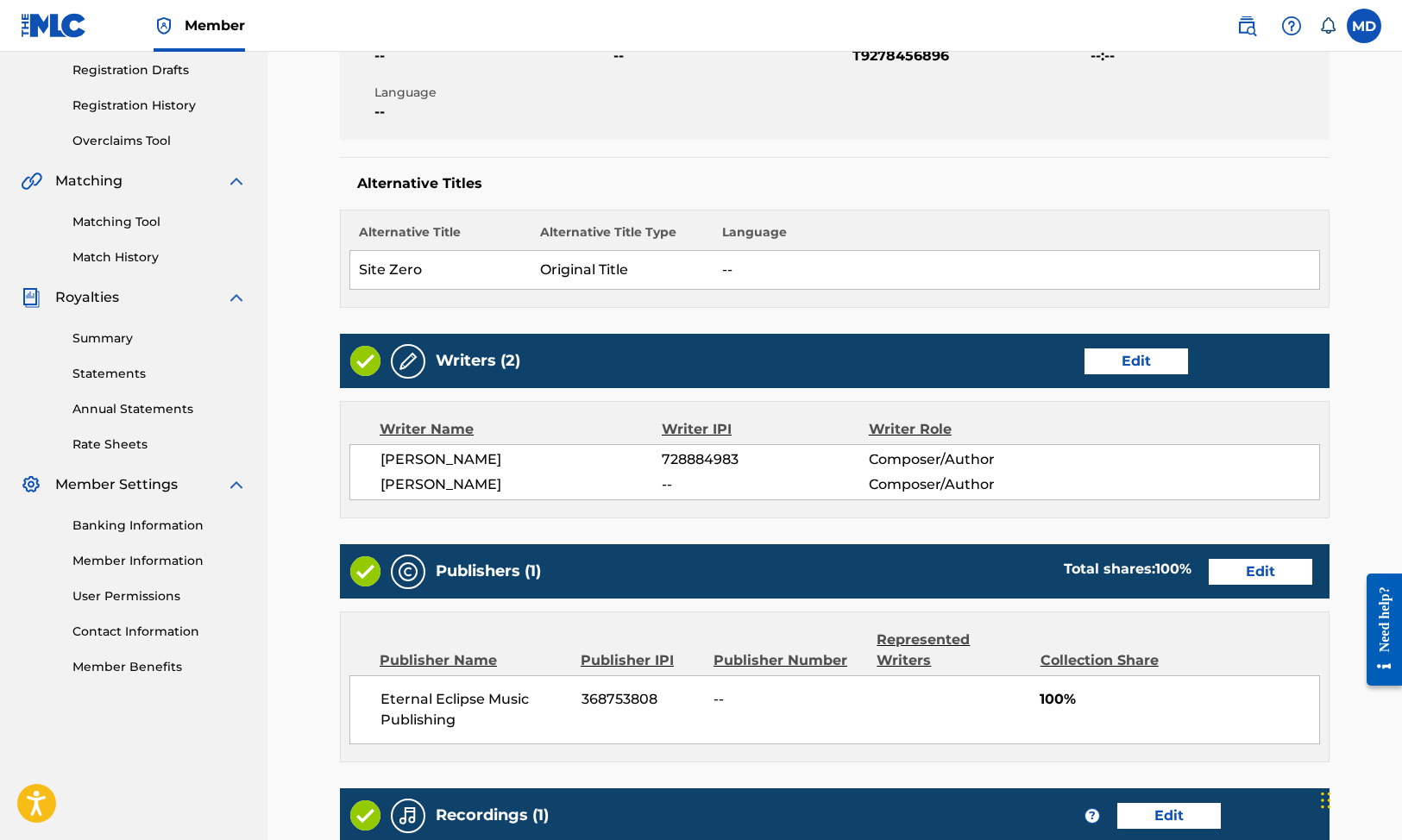
scroll to position [611, 0]
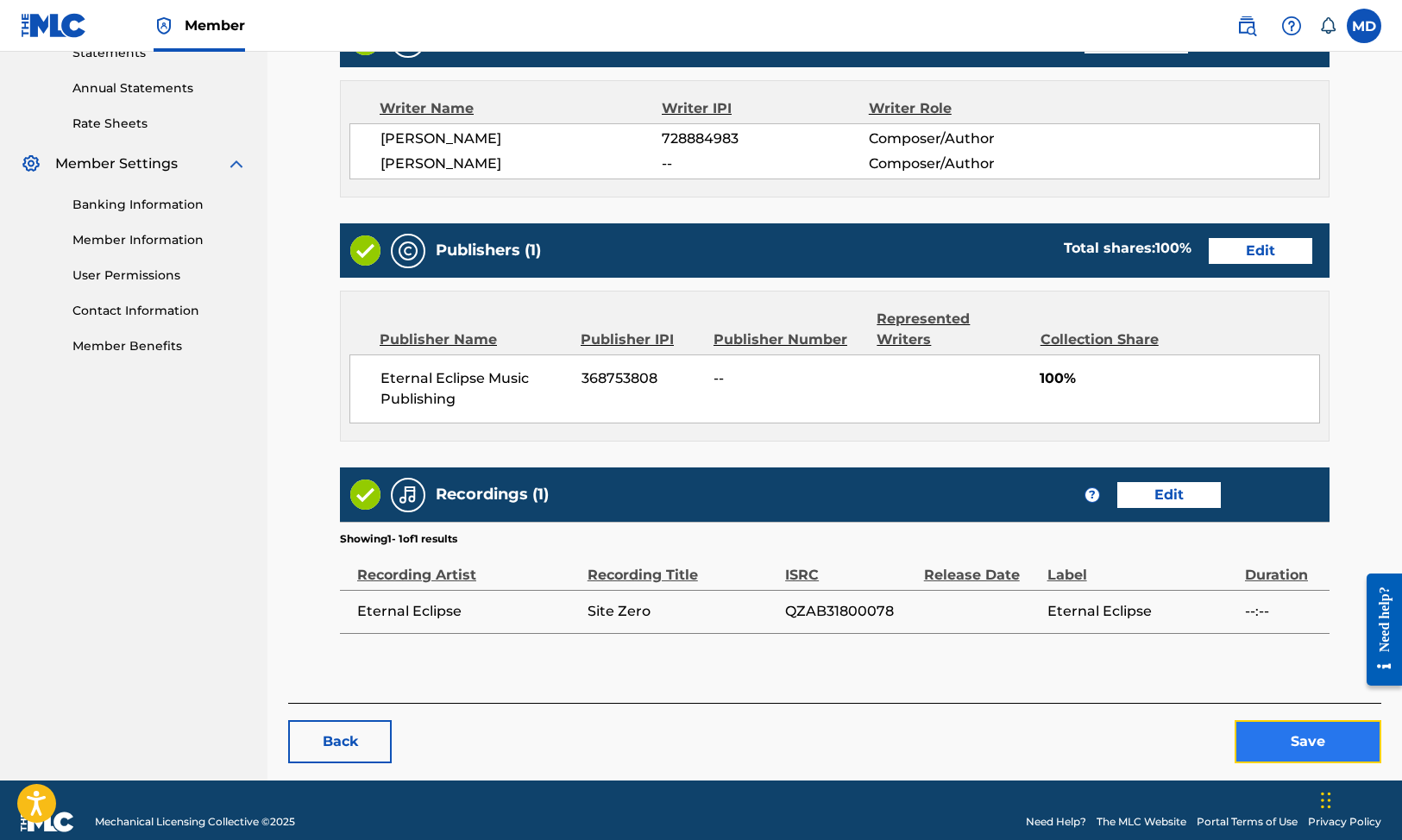
click at [1307, 720] on button "Save" at bounding box center [1308, 741] width 146 height 43
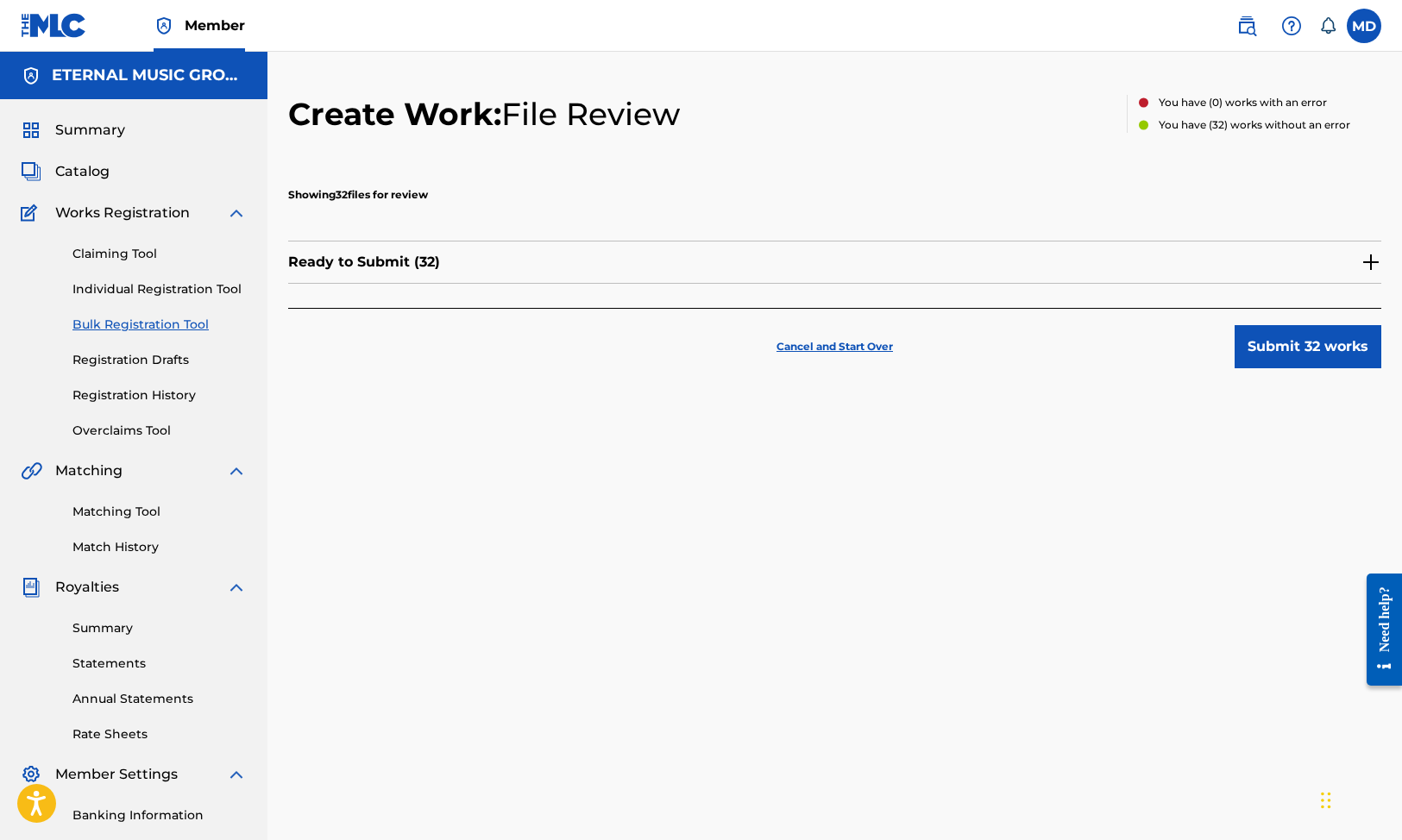
click at [1359, 259] on div "Ready to Submit ( 32 )" at bounding box center [834, 262] width 1094 height 43
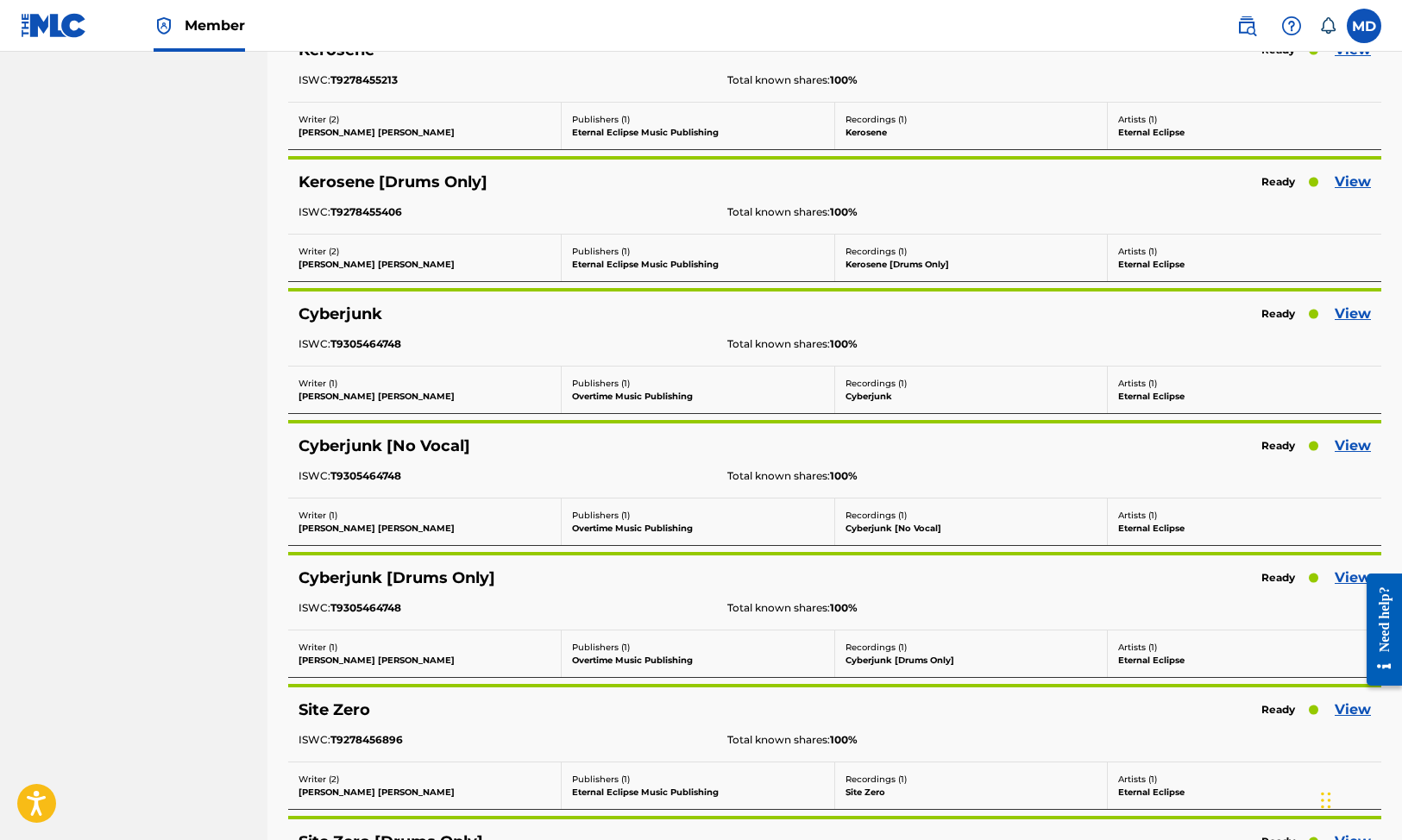
scroll to position [1730, 0]
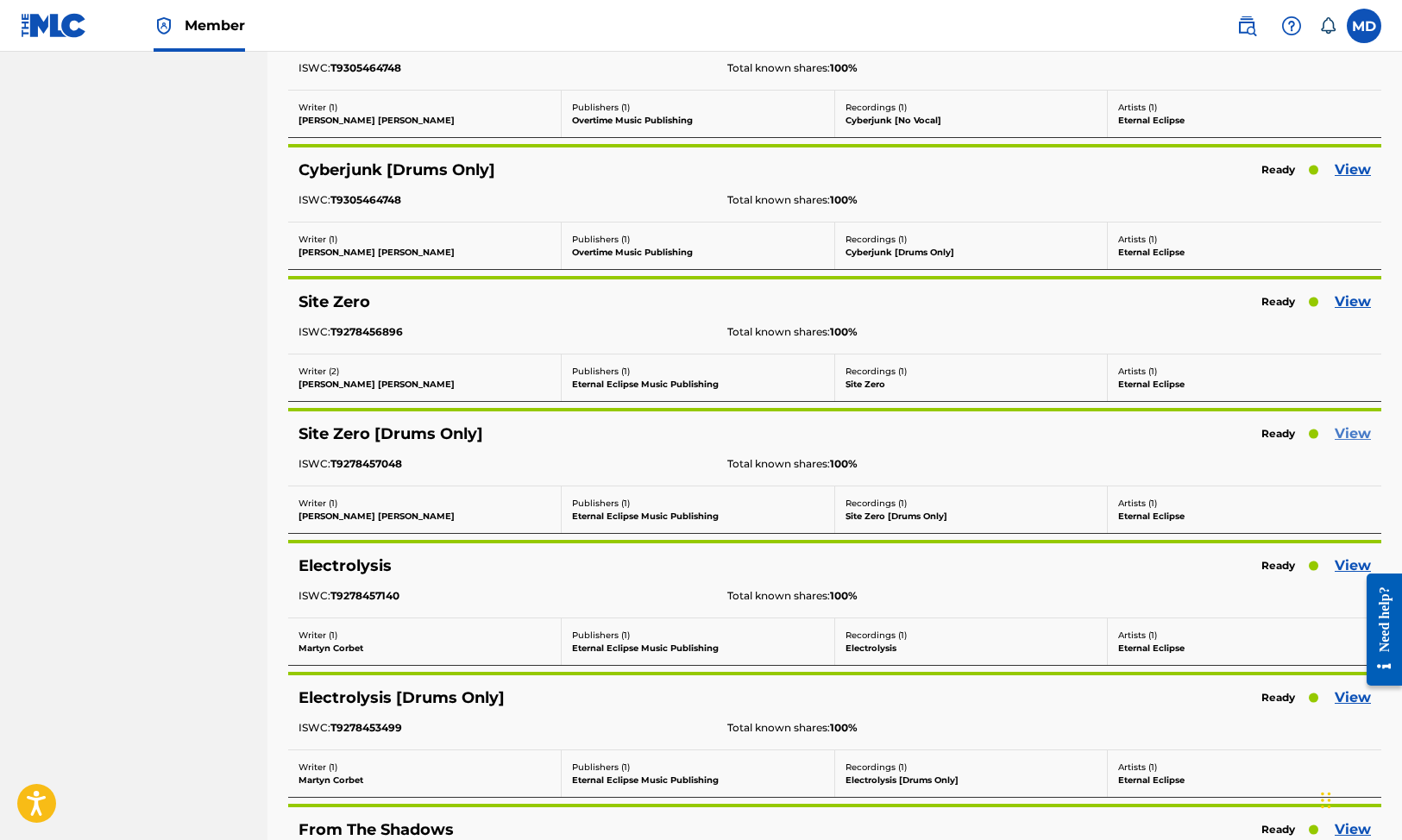
click at [1364, 431] on link "View" at bounding box center [1352, 433] width 36 height 20
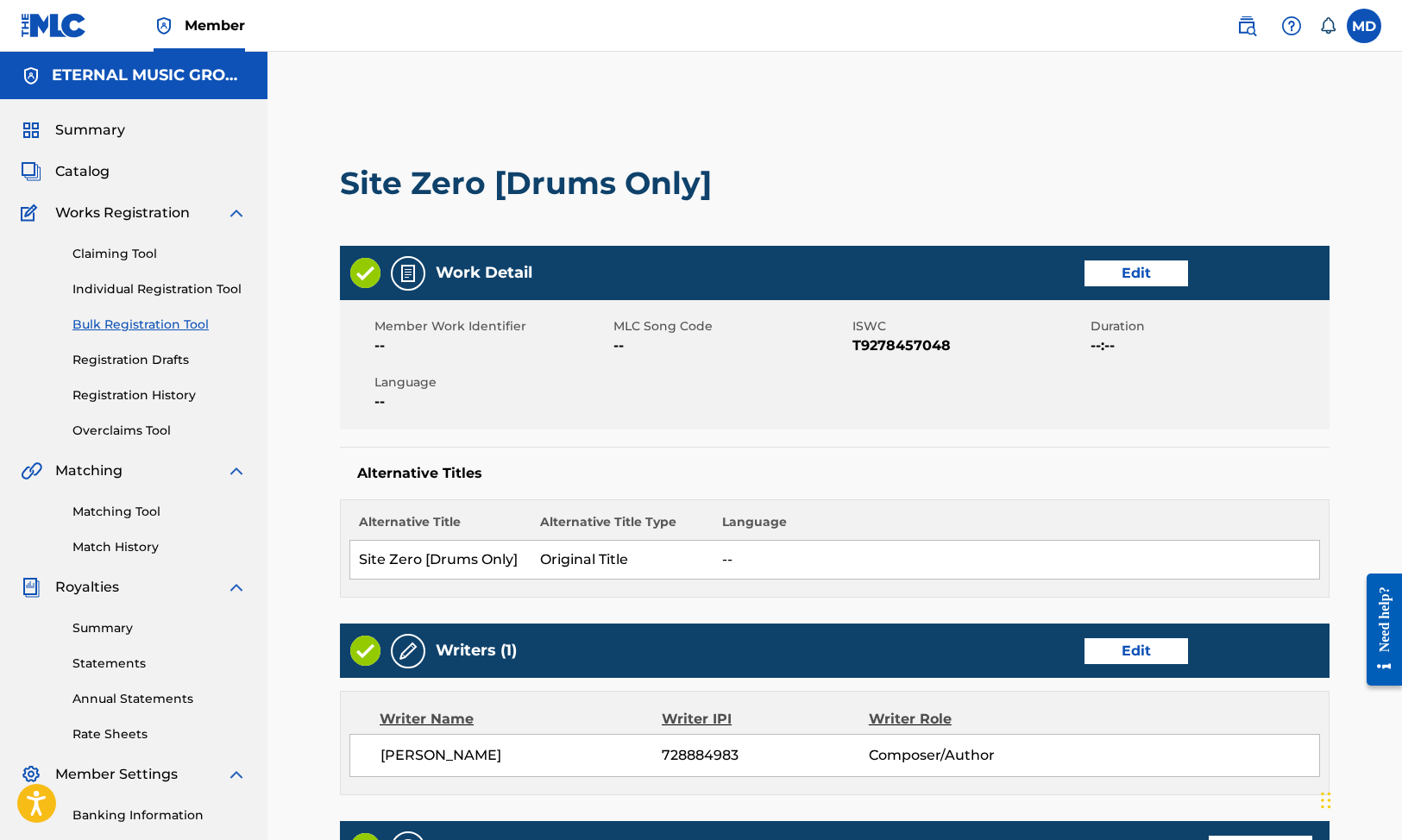
click at [1124, 664] on div "Writers (1) Edit" at bounding box center [834, 651] width 989 height 55
click at [1124, 655] on link "Edit" at bounding box center [1137, 651] width 103 height 26
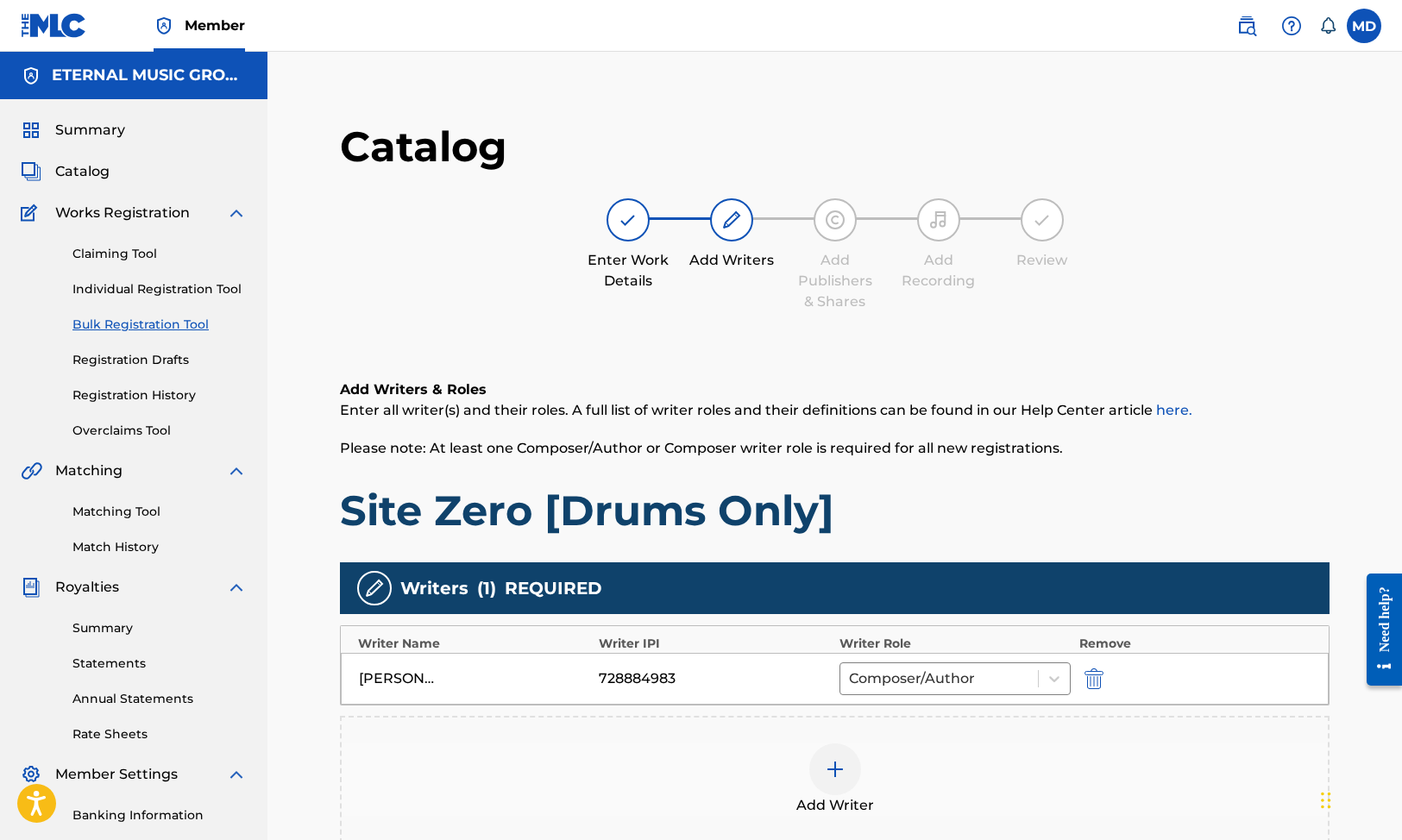
click at [831, 789] on div at bounding box center [835, 769] width 52 height 52
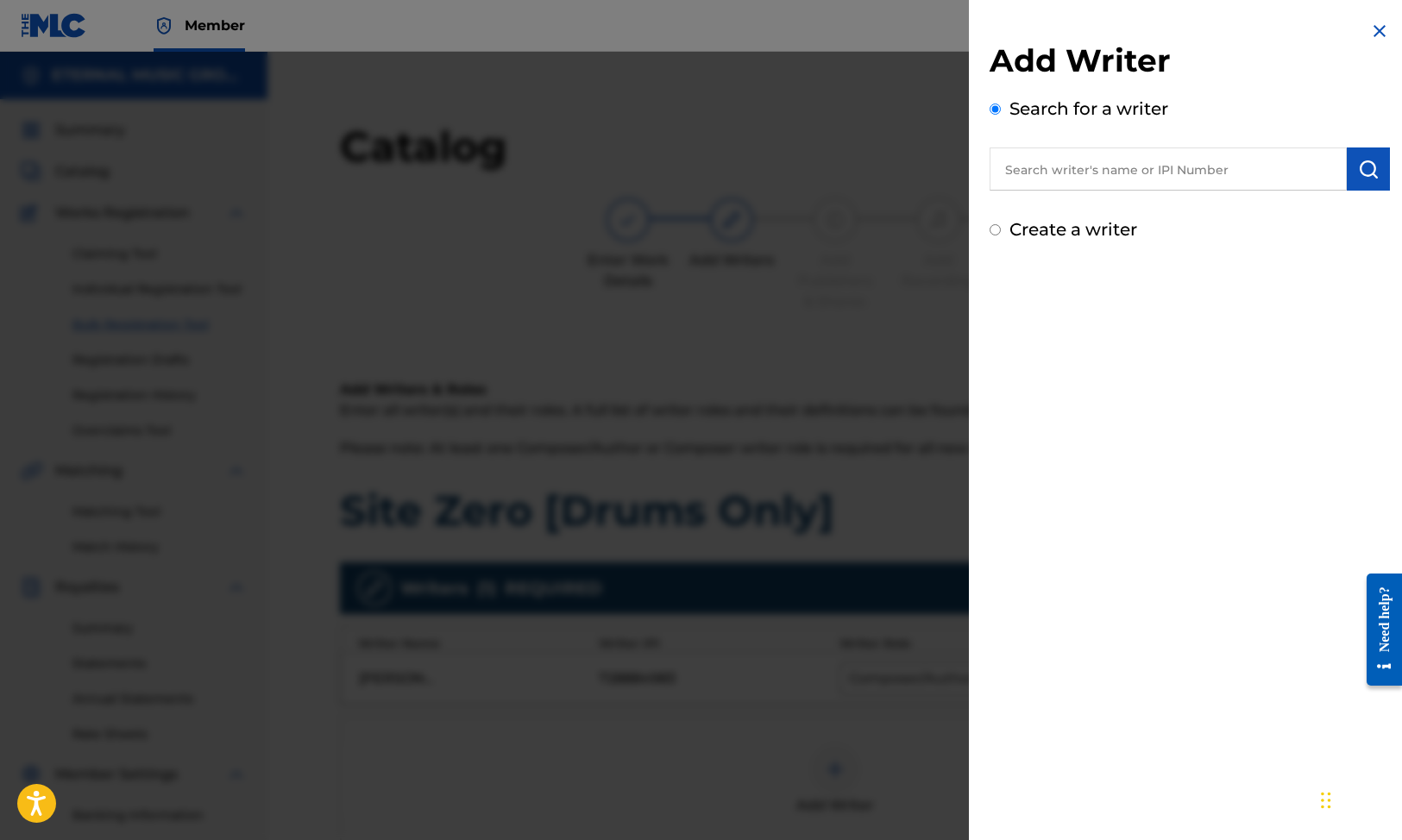
click at [1082, 223] on label "Create a writer" at bounding box center [1073, 229] width 128 height 20
radio input "true"
click at [1001, 224] on input "Create a writer" at bounding box center [994, 229] width 11 height 11
radio input "false"
radio input "true"
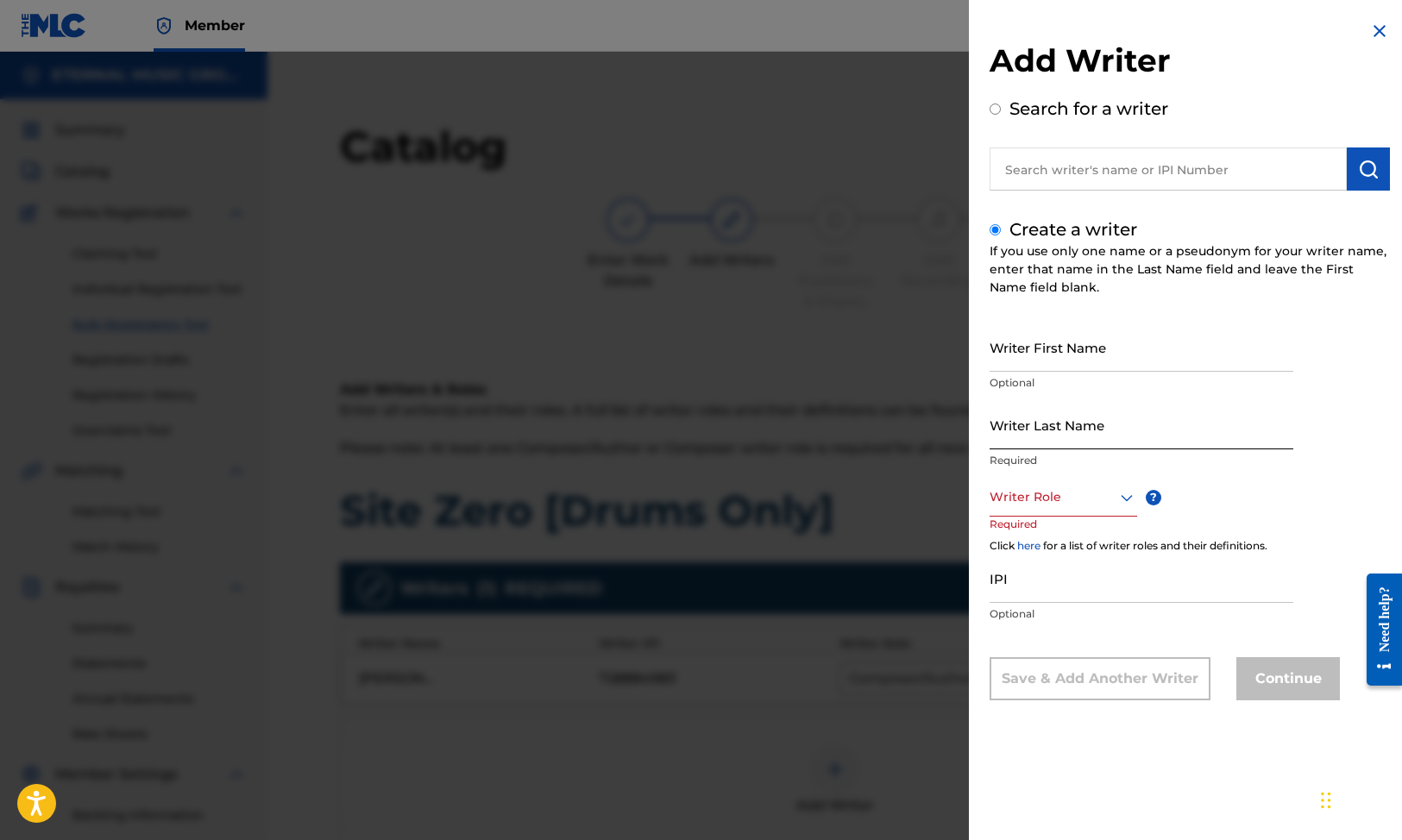
click at [1044, 418] on input "Writer Last Name" at bounding box center [1141, 424] width 303 height 49
paste input "Ramprasad"
type input "Ramprasad"
click at [1045, 354] on input "Writer First Name" at bounding box center [1141, 347] width 303 height 49
paste input "Sundar"
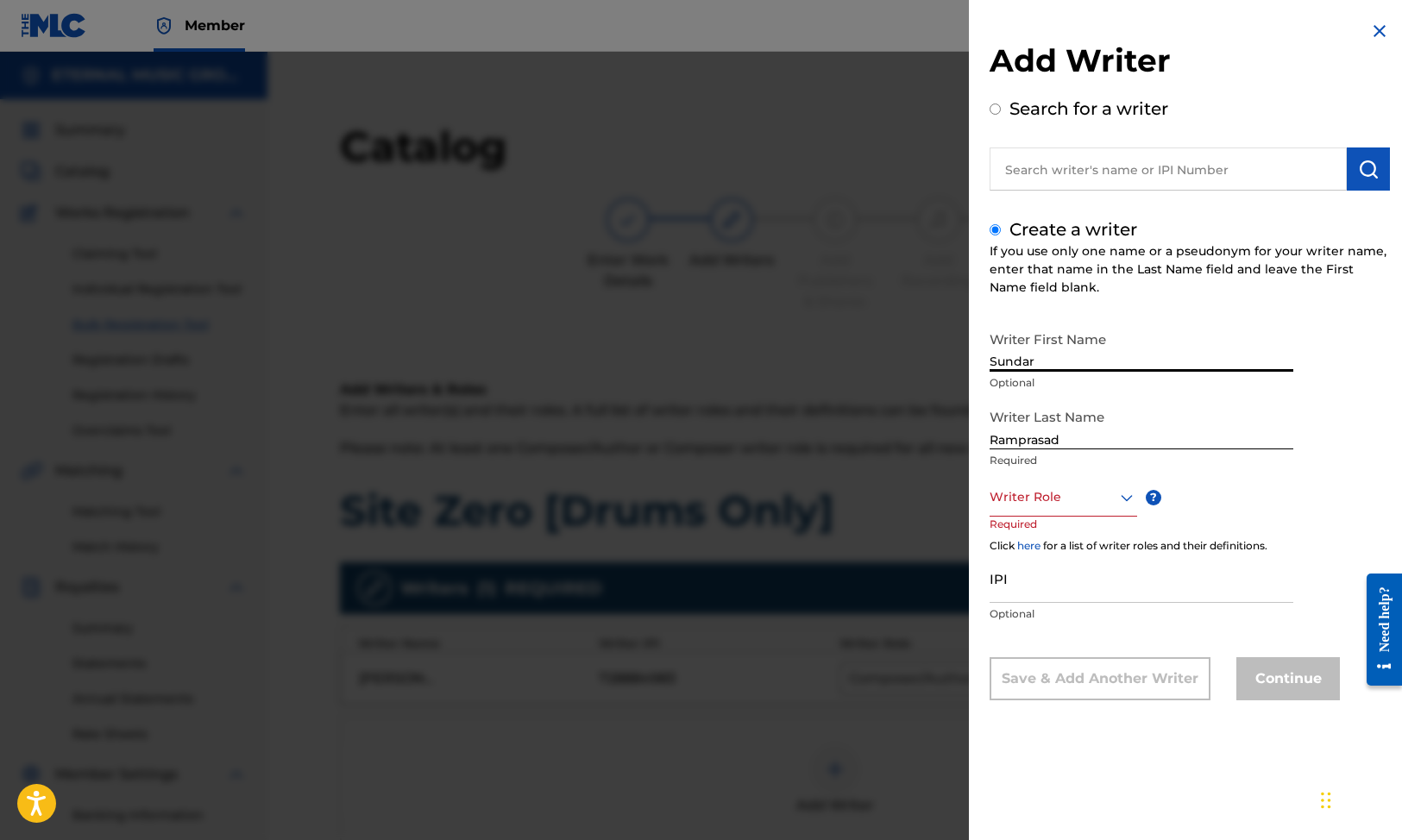
type input "Sundar"
click at [1063, 489] on div at bounding box center [1062, 498] width 147 height 21
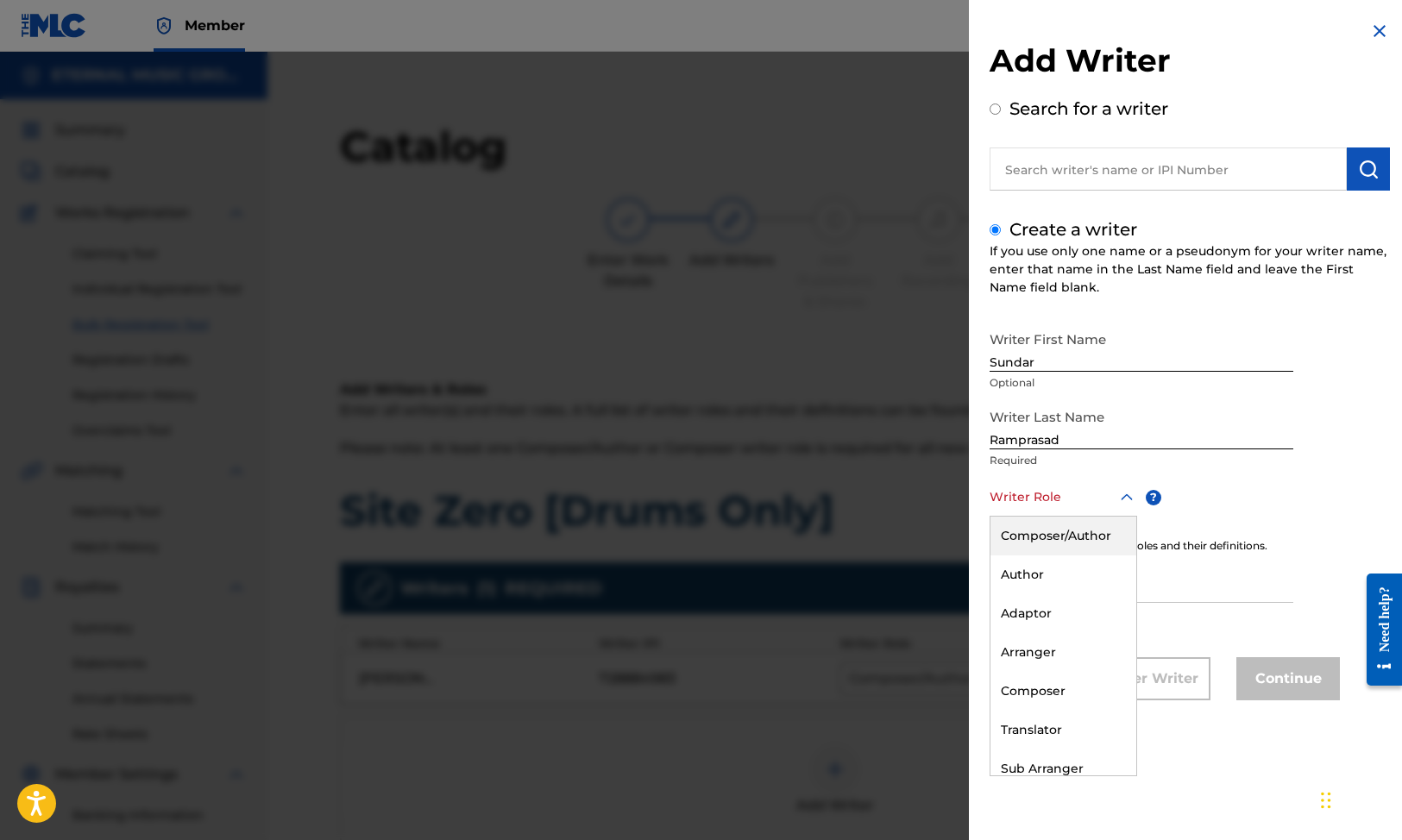
click at [1070, 534] on div "Composer/Author" at bounding box center [1062, 537] width 145 height 39
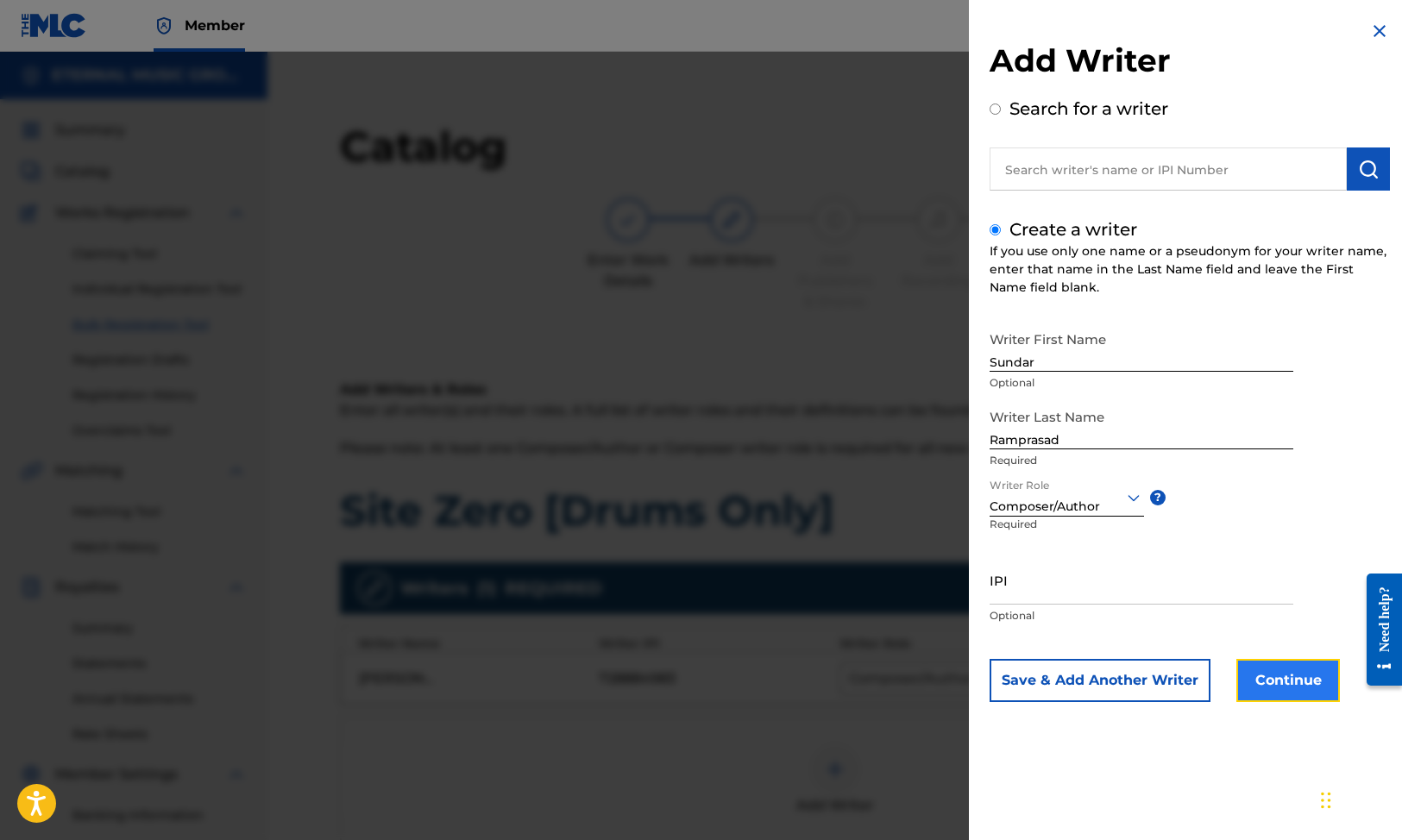
click at [1296, 673] on button "Continue" at bounding box center [1288, 681] width 103 height 43
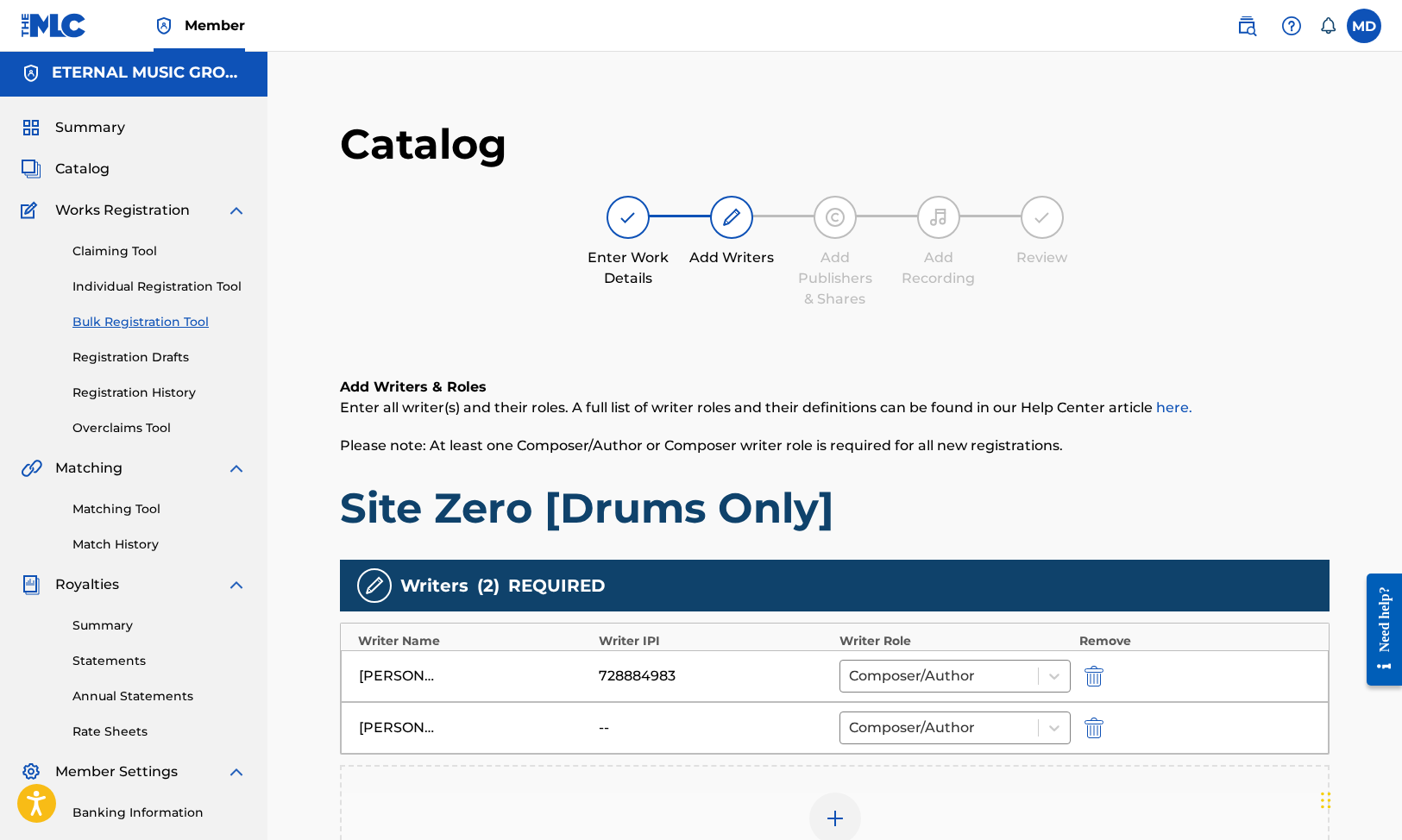
scroll to position [341, 0]
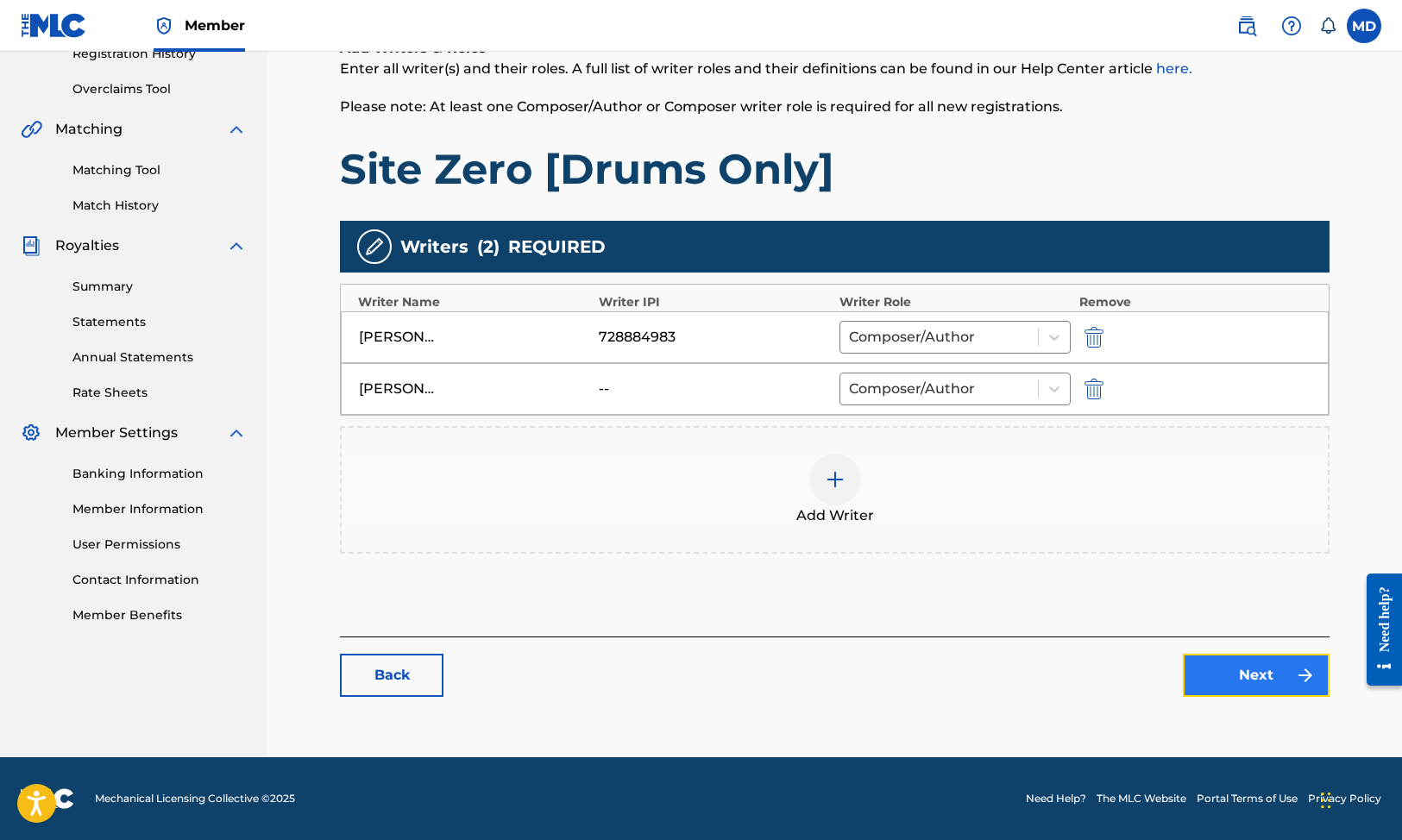
click at [1257, 658] on link "Next" at bounding box center [1256, 675] width 146 height 43
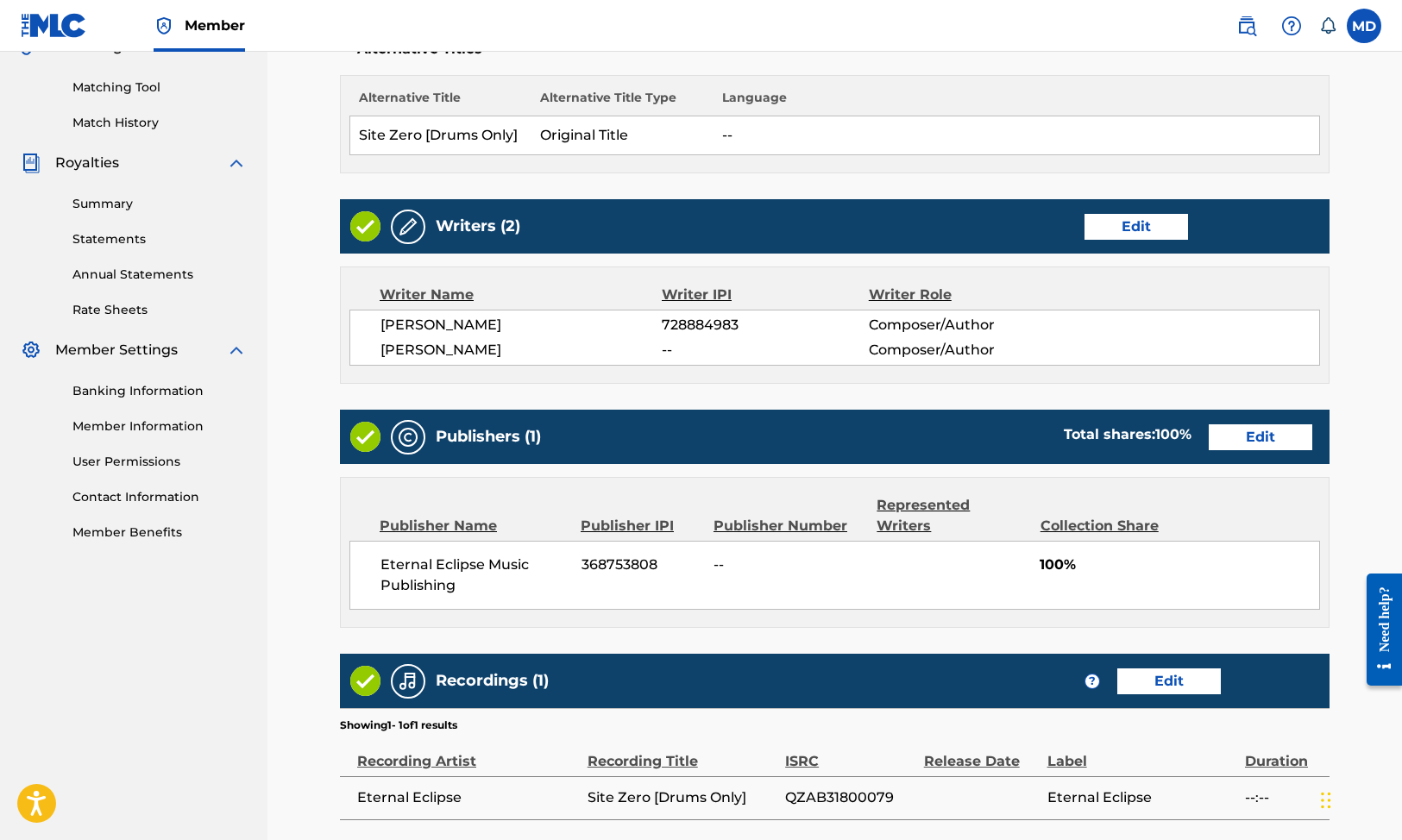
scroll to position [611, 0]
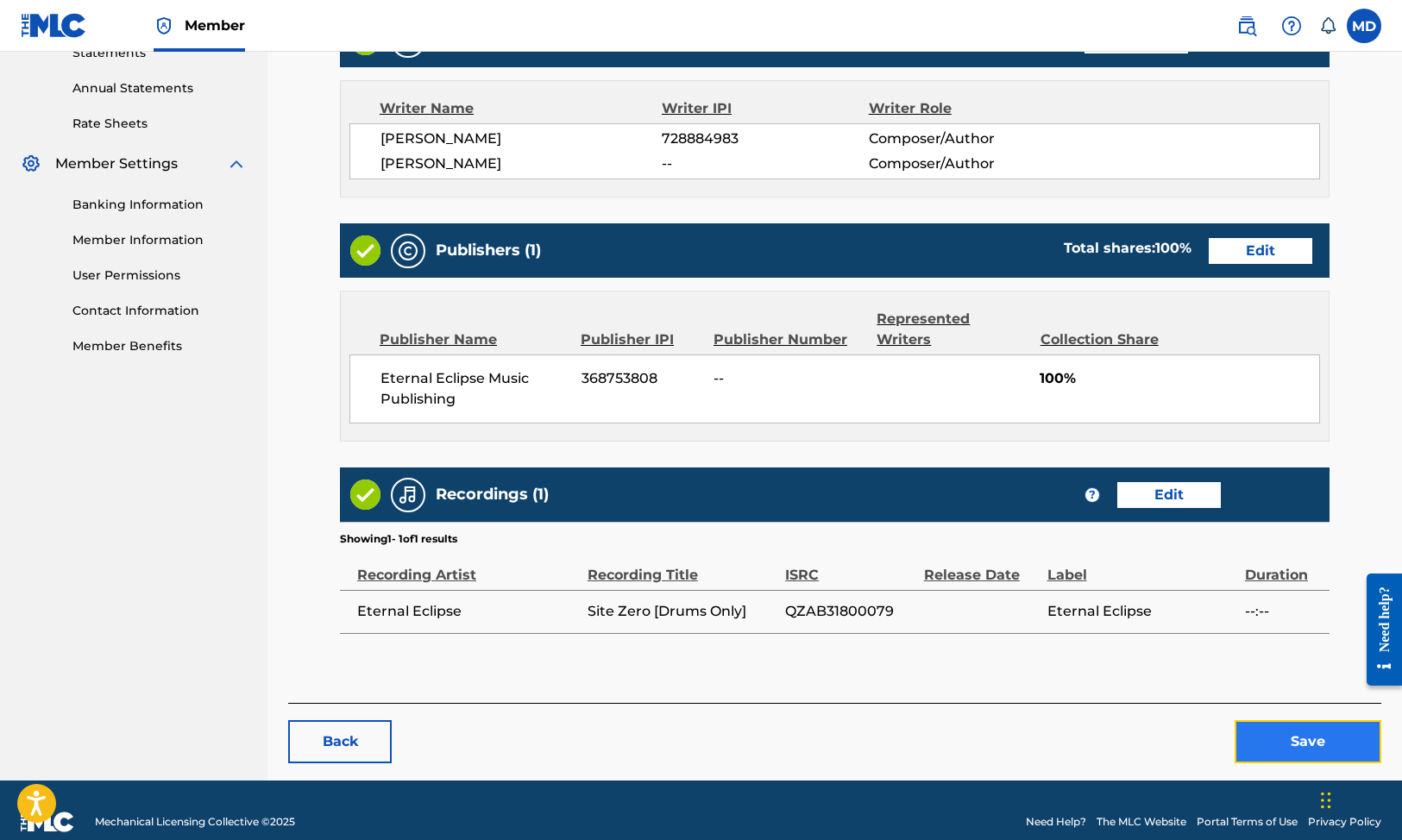
click at [1291, 720] on button "Save" at bounding box center [1308, 741] width 146 height 43
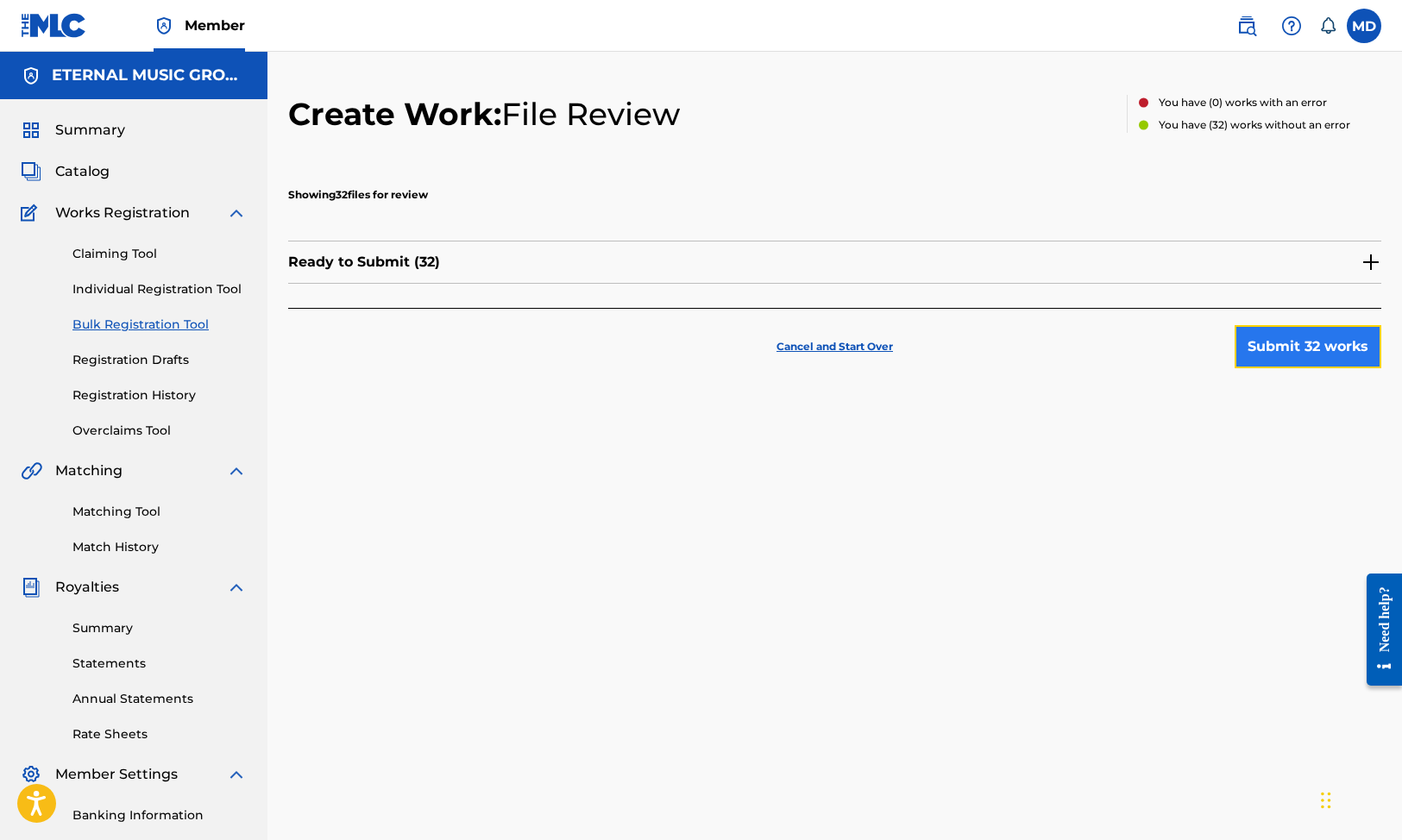
click at [1305, 338] on button "Submit 32 works" at bounding box center [1308, 346] width 146 height 43
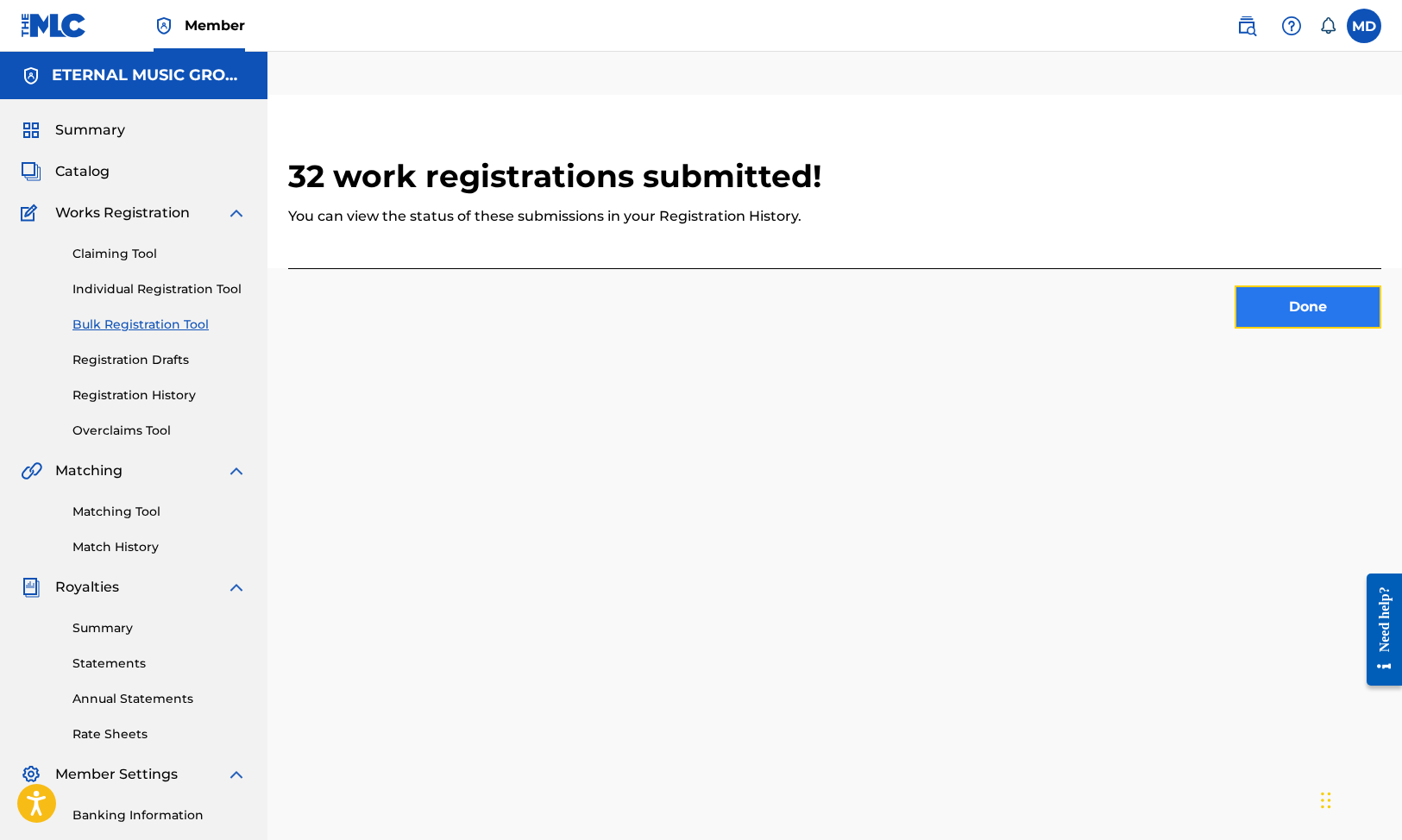
click at [1303, 311] on button "Done" at bounding box center [1308, 307] width 146 height 43
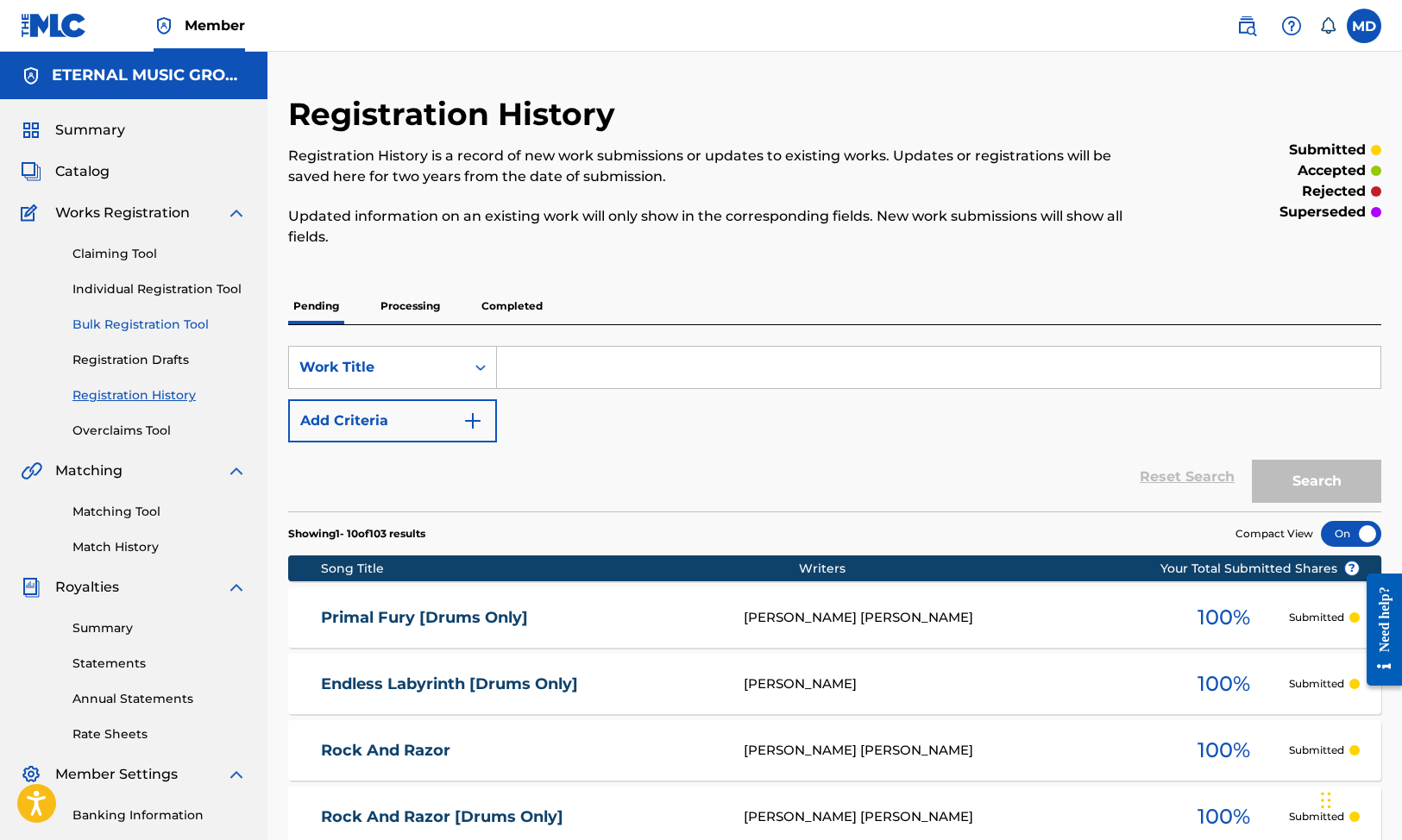
click at [180, 328] on link "Bulk Registration Tool" at bounding box center [159, 325] width 175 height 19
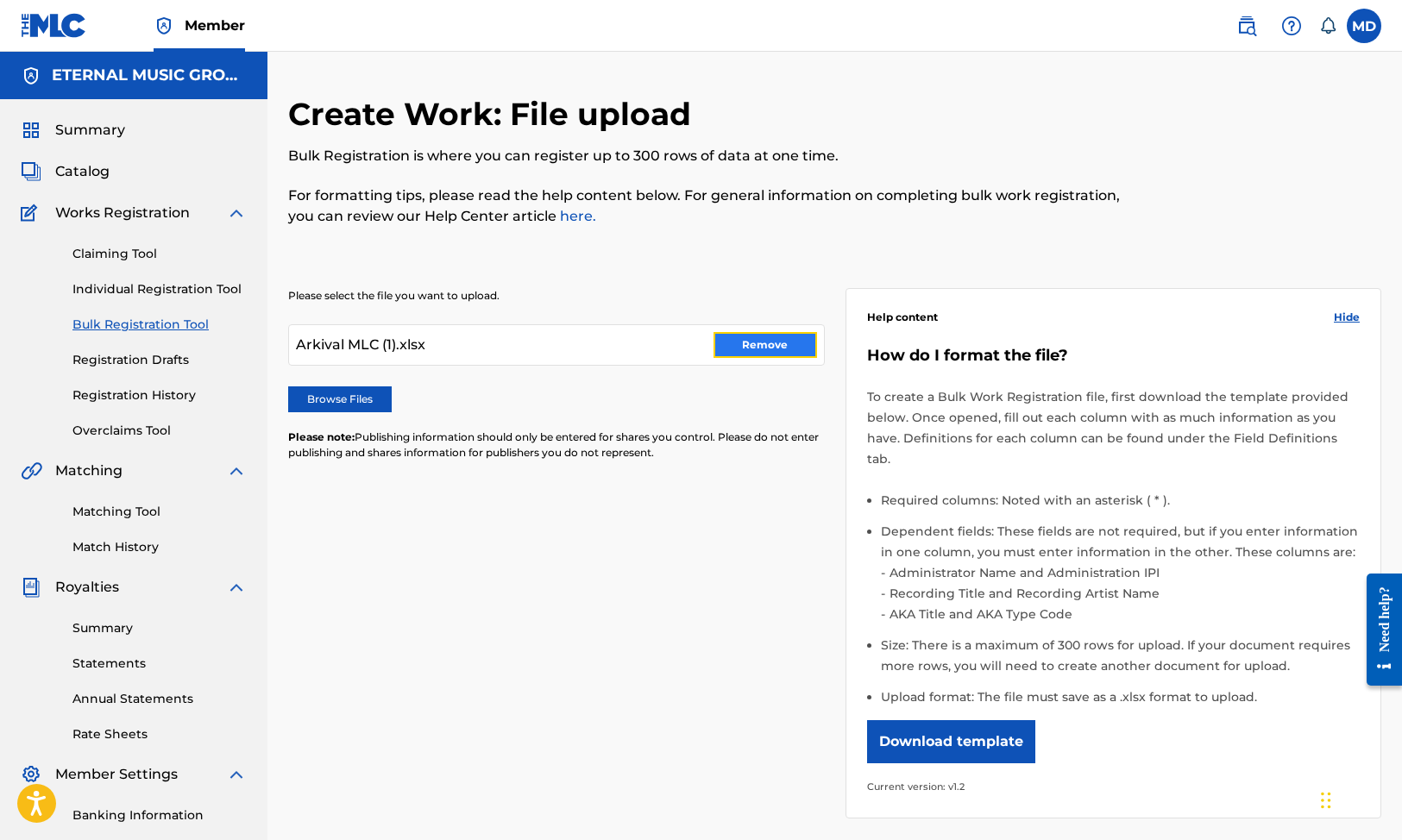
click at [782, 350] on button "Remove" at bounding box center [765, 344] width 103 height 26
click at [340, 401] on label "Browse Files" at bounding box center [340, 399] width 103 height 26
click at [0, 0] on input "Browse Files" at bounding box center [0, 0] width 0 height 0
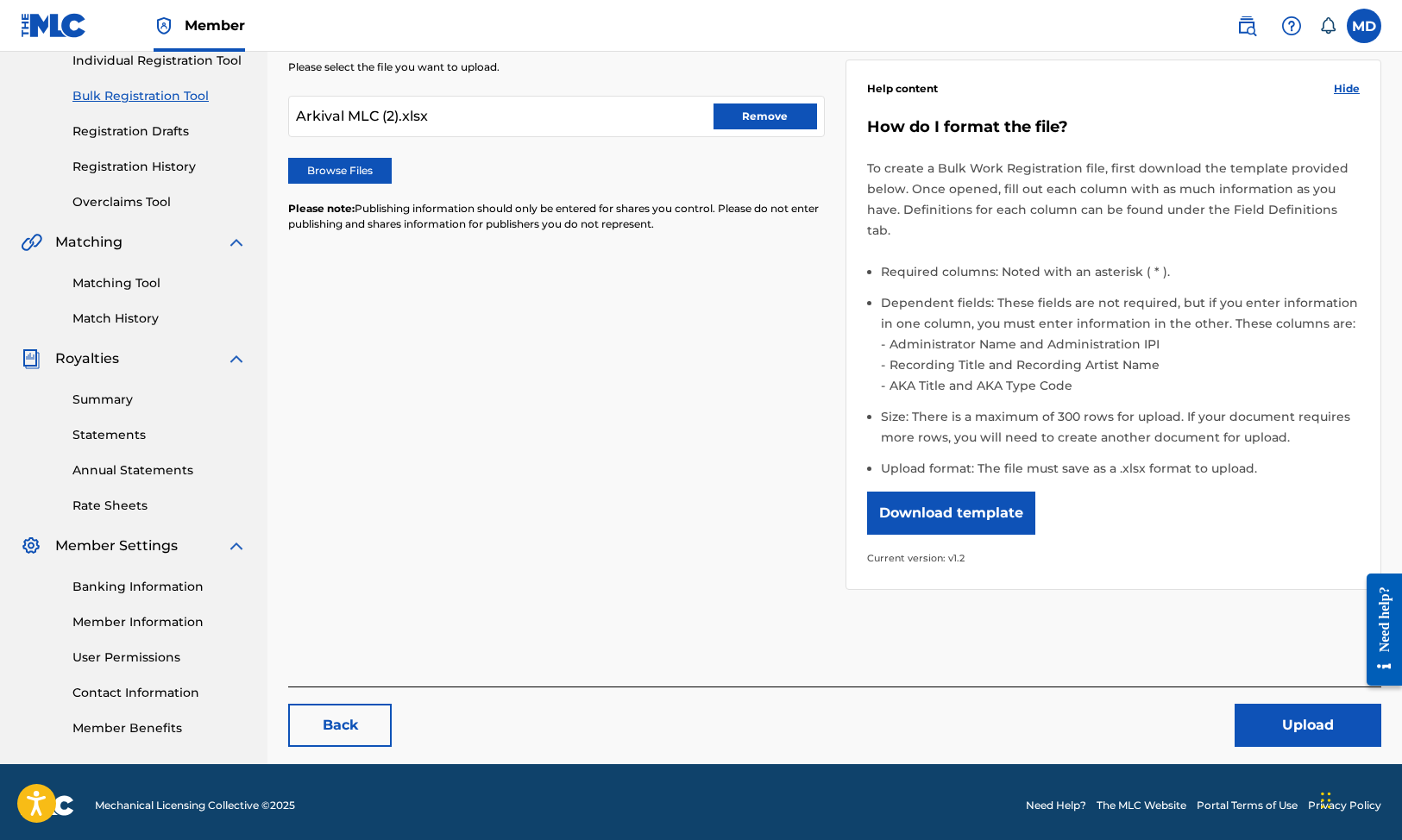
scroll to position [229, 0]
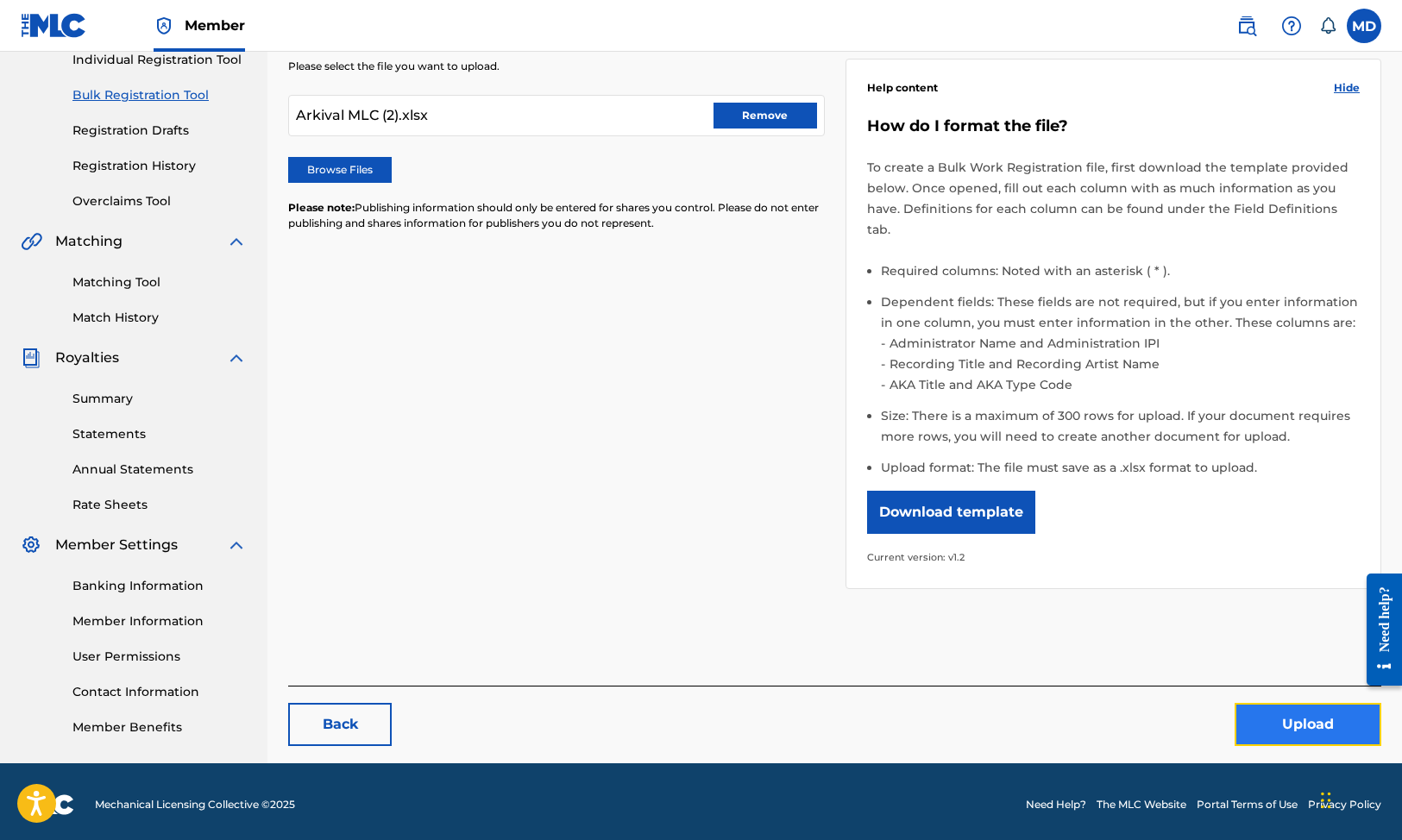
click at [1272, 708] on button "Upload" at bounding box center [1308, 725] width 146 height 43
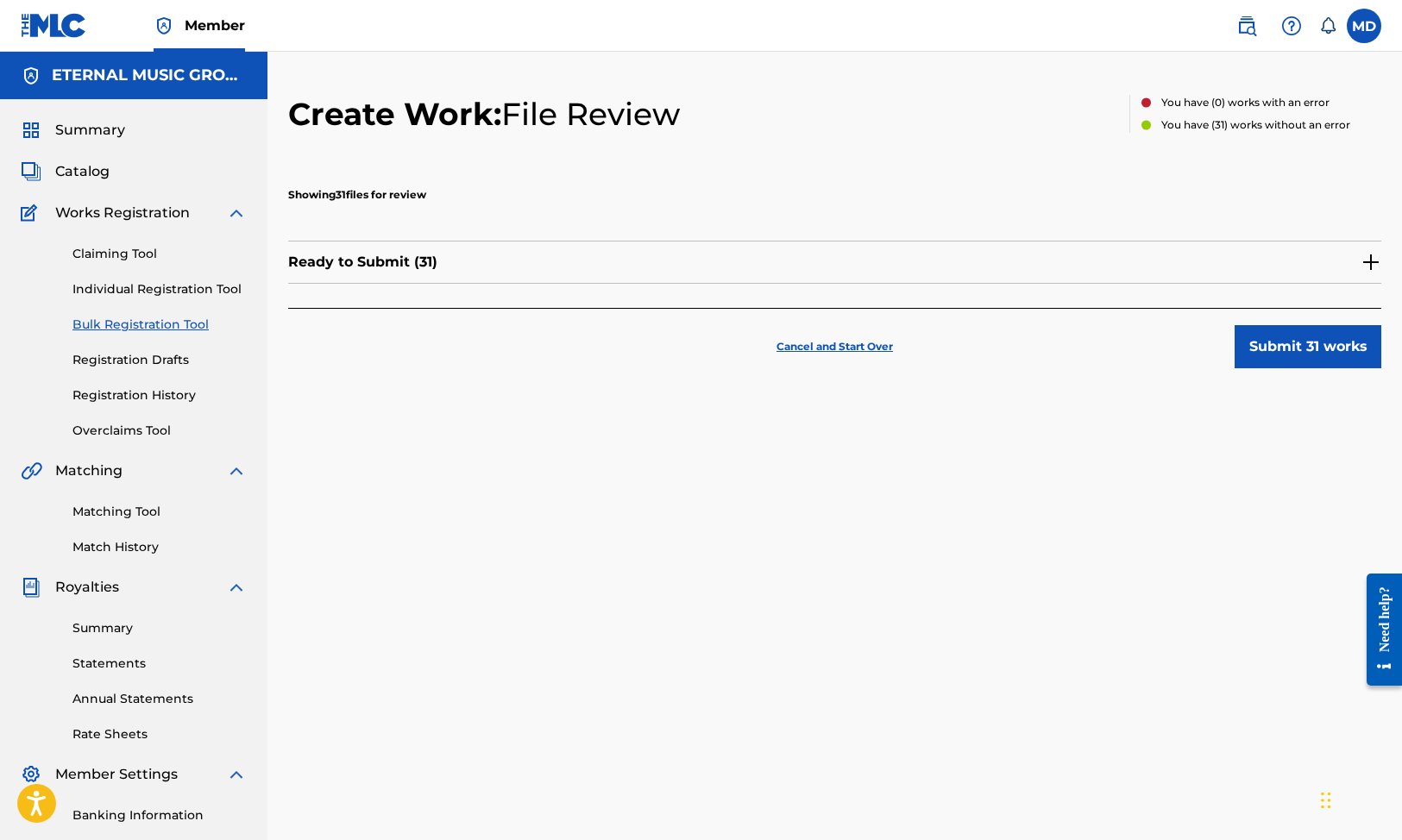
click at [1368, 260] on img at bounding box center [1371, 261] width 20 height 20
